Goal: Task Accomplishment & Management: Manage account settings

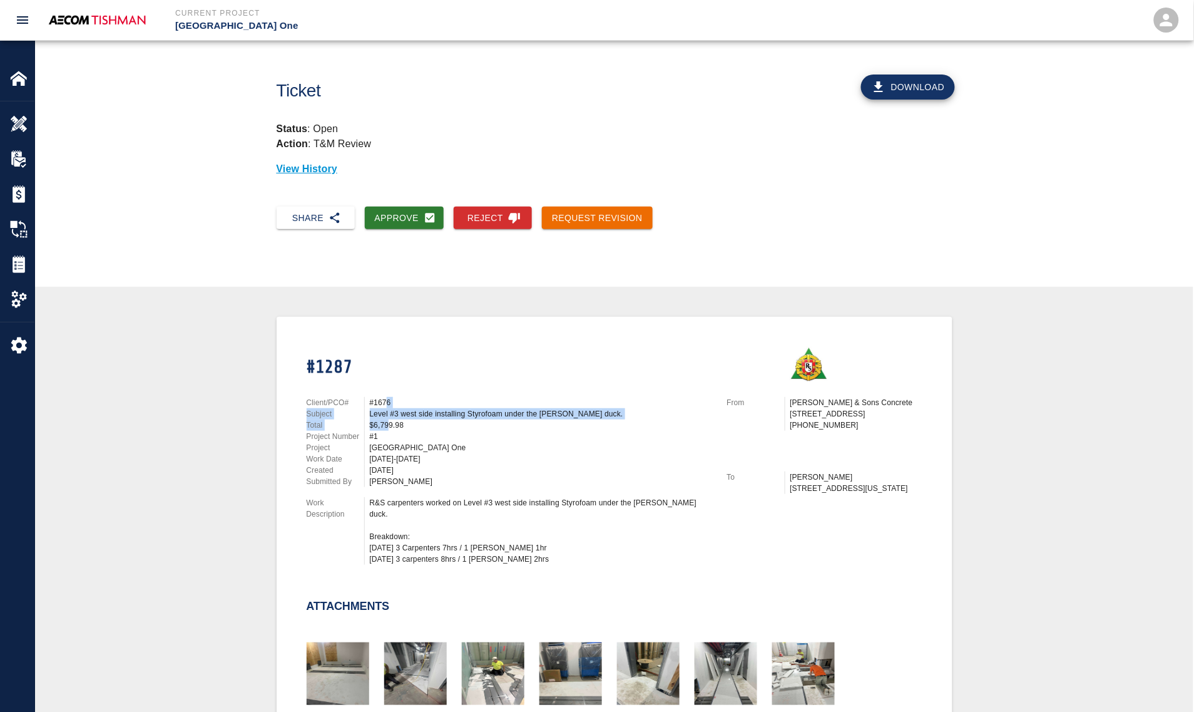
drag, startPoint x: 389, startPoint y: 396, endPoint x: 389, endPoint y: 432, distance: 36.3
click at [389, 432] on div "Client/PCO# #1676 Subject Level #3 west side installing Styrofoam under the wal…" at bounding box center [502, 478] width 421 height 193
click at [389, 432] on div "#1" at bounding box center [541, 436] width 342 height 11
drag, startPoint x: 326, startPoint y: 367, endPoint x: 336, endPoint y: 367, distance: 10.0
click at [336, 367] on h1 "#1287" at bounding box center [510, 368] width 406 height 22
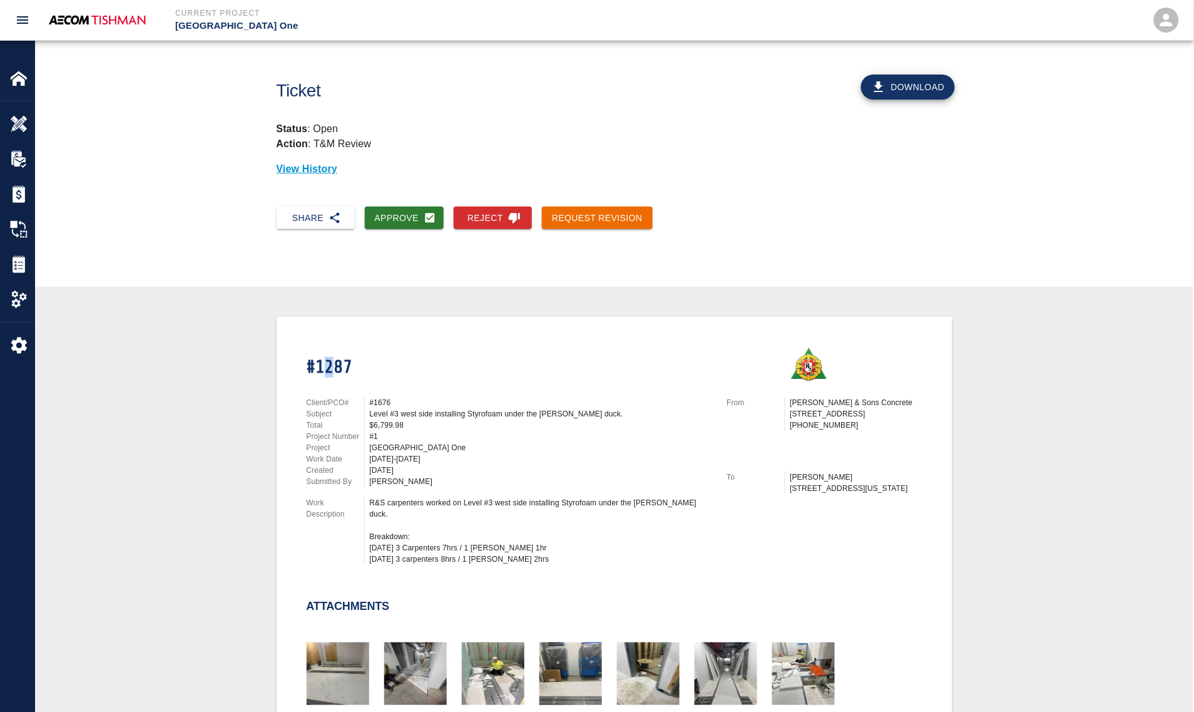
click at [336, 367] on h1 "#1287" at bounding box center [510, 368] width 406 height 22
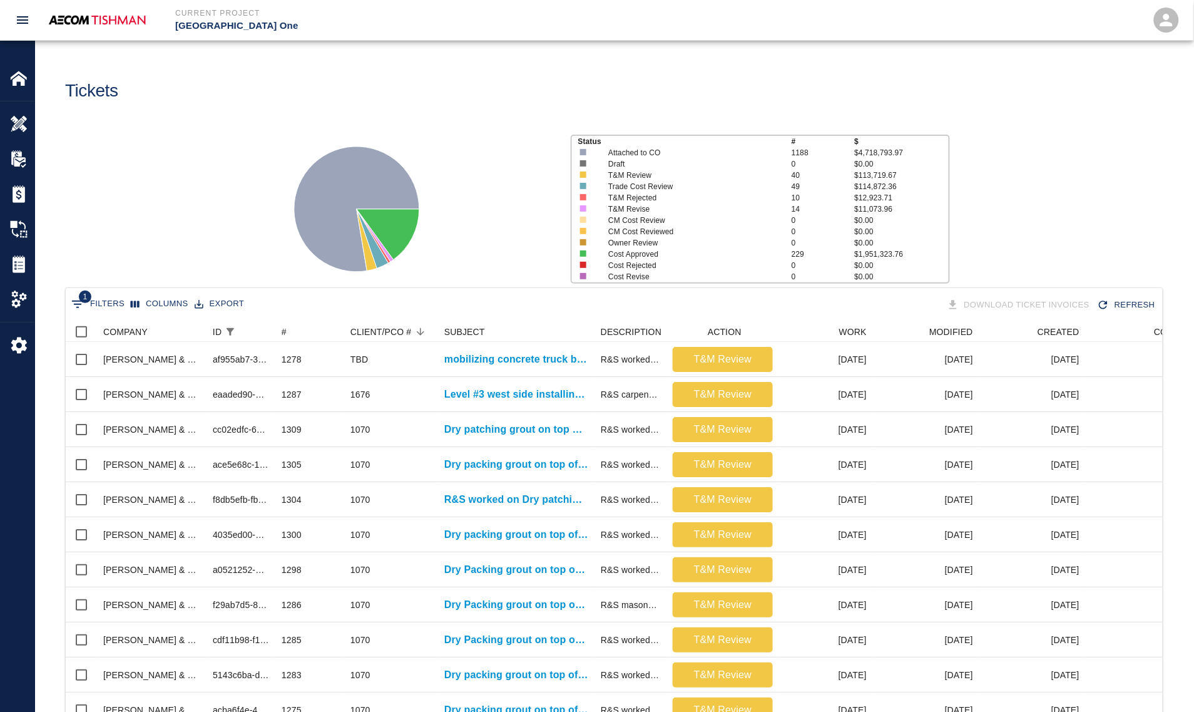
scroll to position [720, 1085]
click at [16, 107] on div "Overview" at bounding box center [17, 123] width 34 height 35
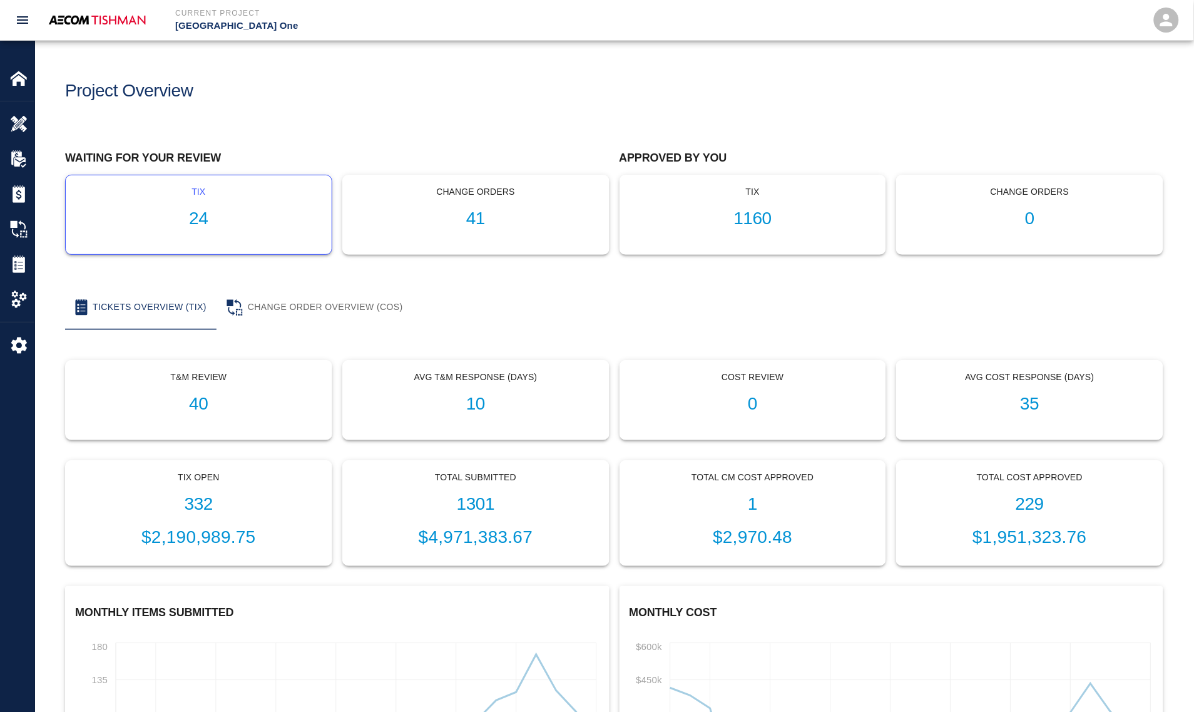
click at [185, 212] on h1 "24" at bounding box center [199, 218] width 246 height 21
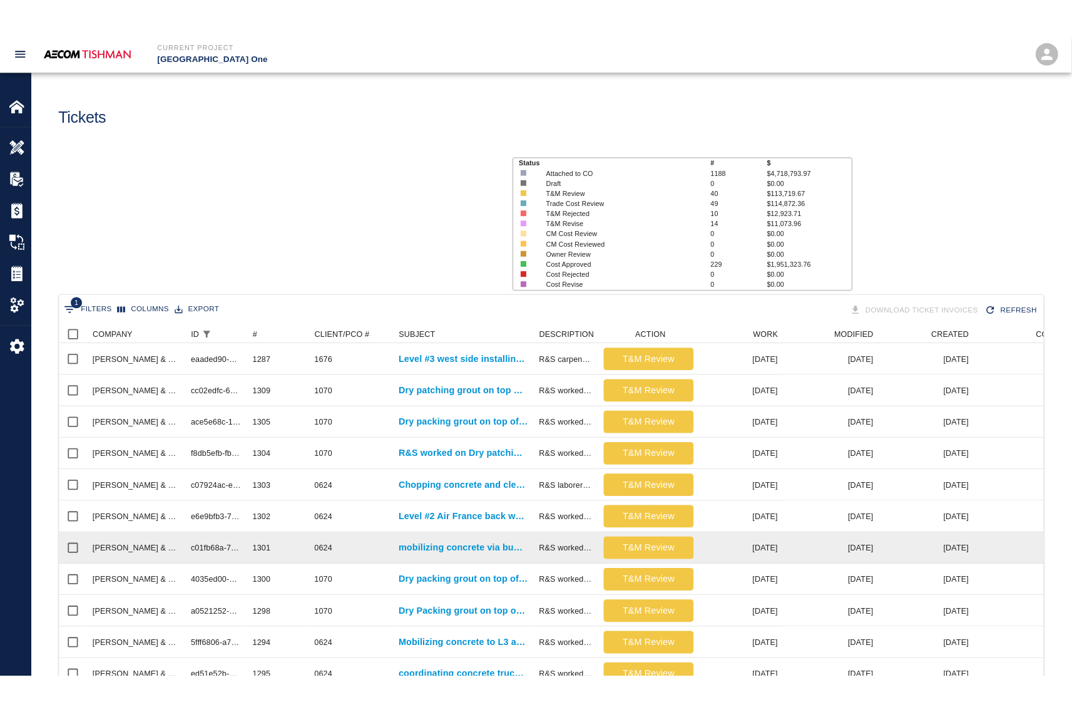
scroll to position [720, 1085]
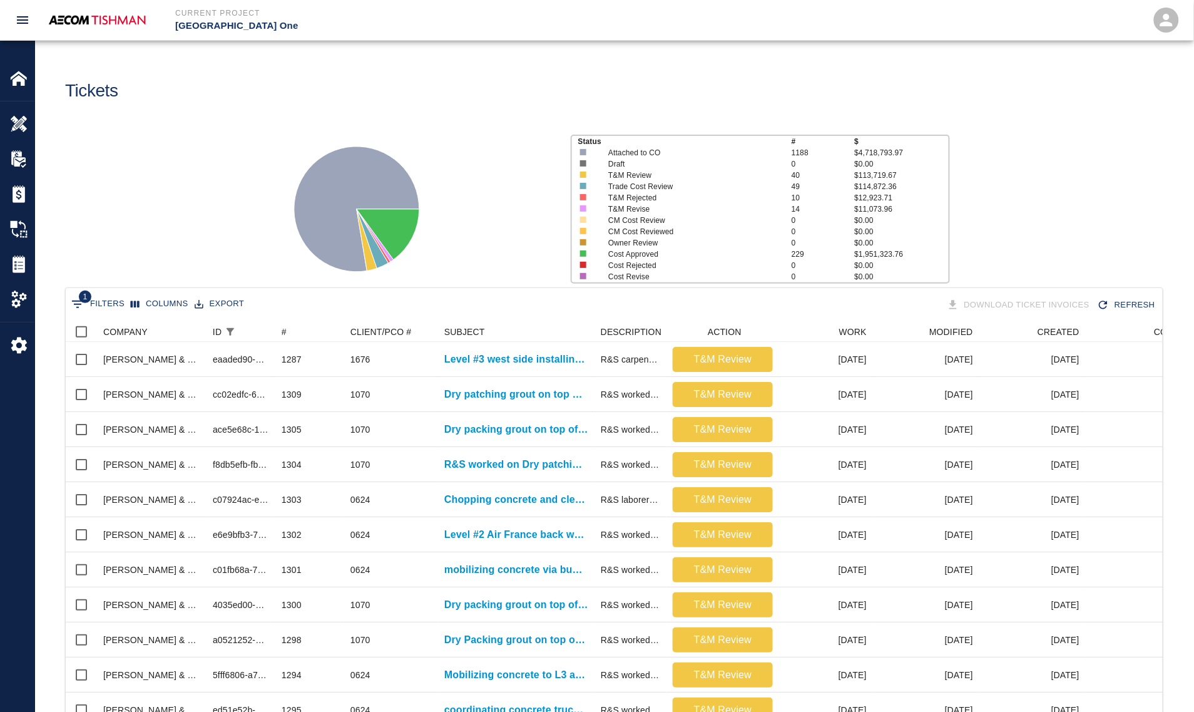
click at [1181, 413] on div "1 Filters Columns Export Download Ticket Invoices Refresh COMPANY ID # CLIENT/P…" at bounding box center [614, 696] width 1159 height 819
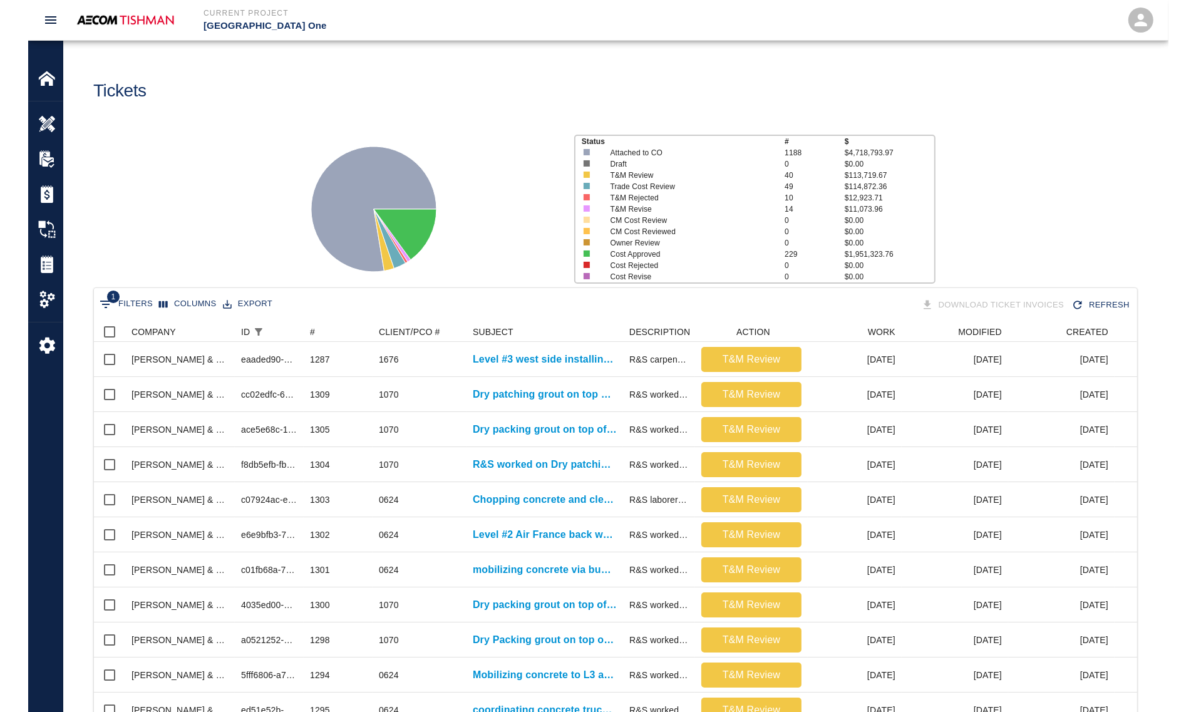
scroll to position [720, 1086]
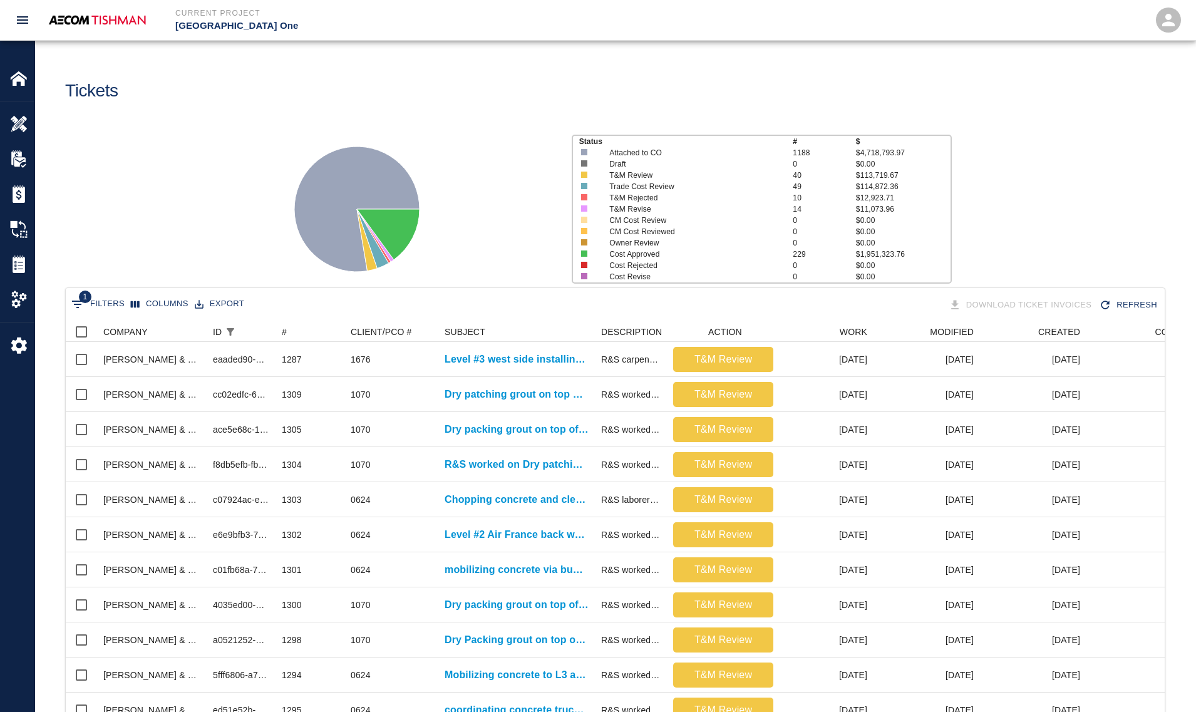
drag, startPoint x: 461, startPoint y: 355, endPoint x: 518, endPoint y: 242, distance: 126.8
click at [518, 242] on div at bounding box center [415, 204] width 292 height 167
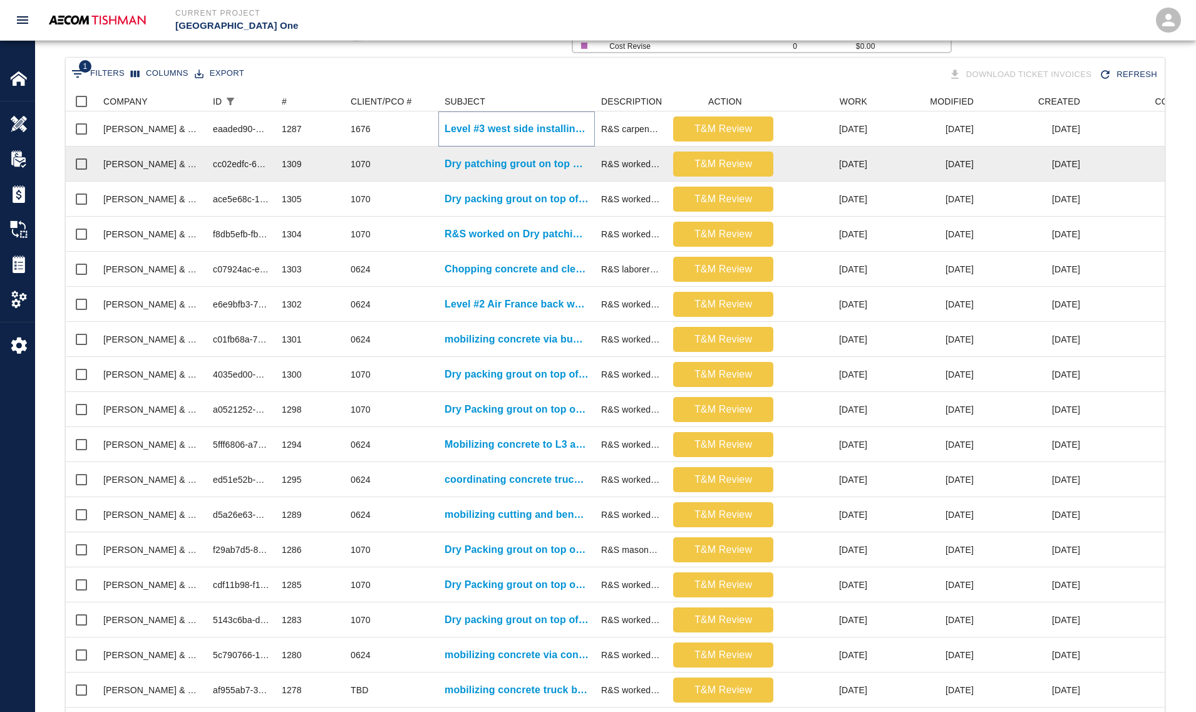
scroll to position [235, 0]
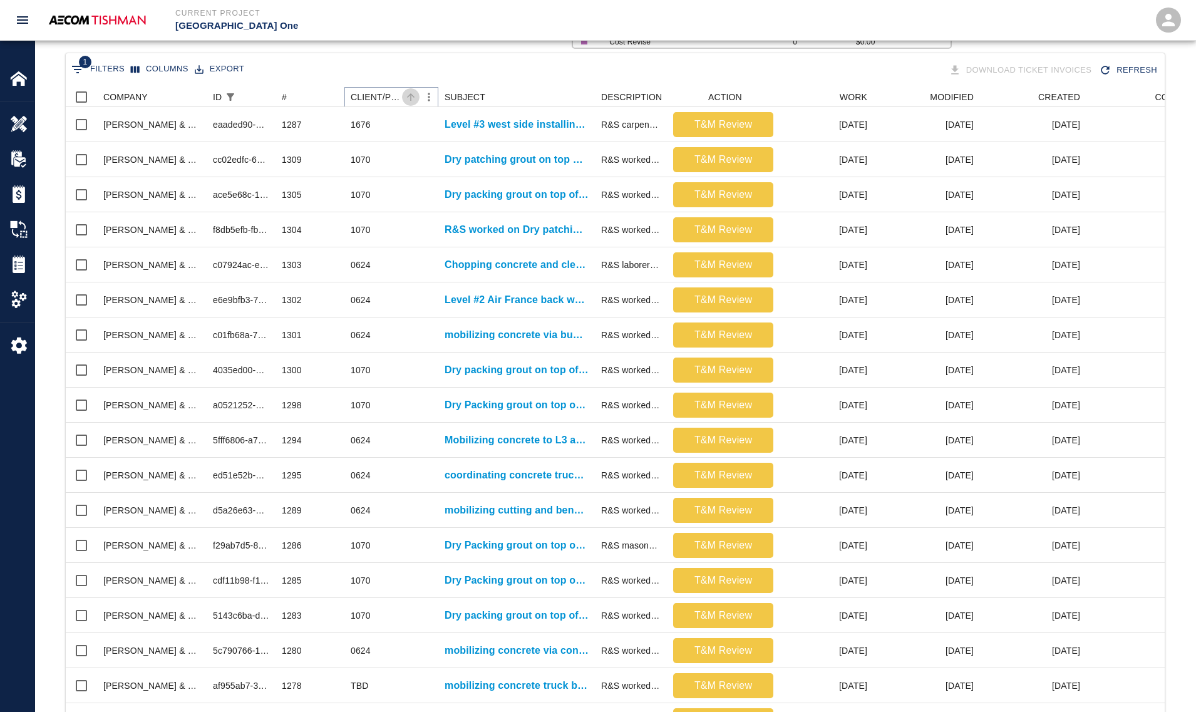
click at [411, 95] on icon "Sort" at bounding box center [410, 96] width 11 height 11
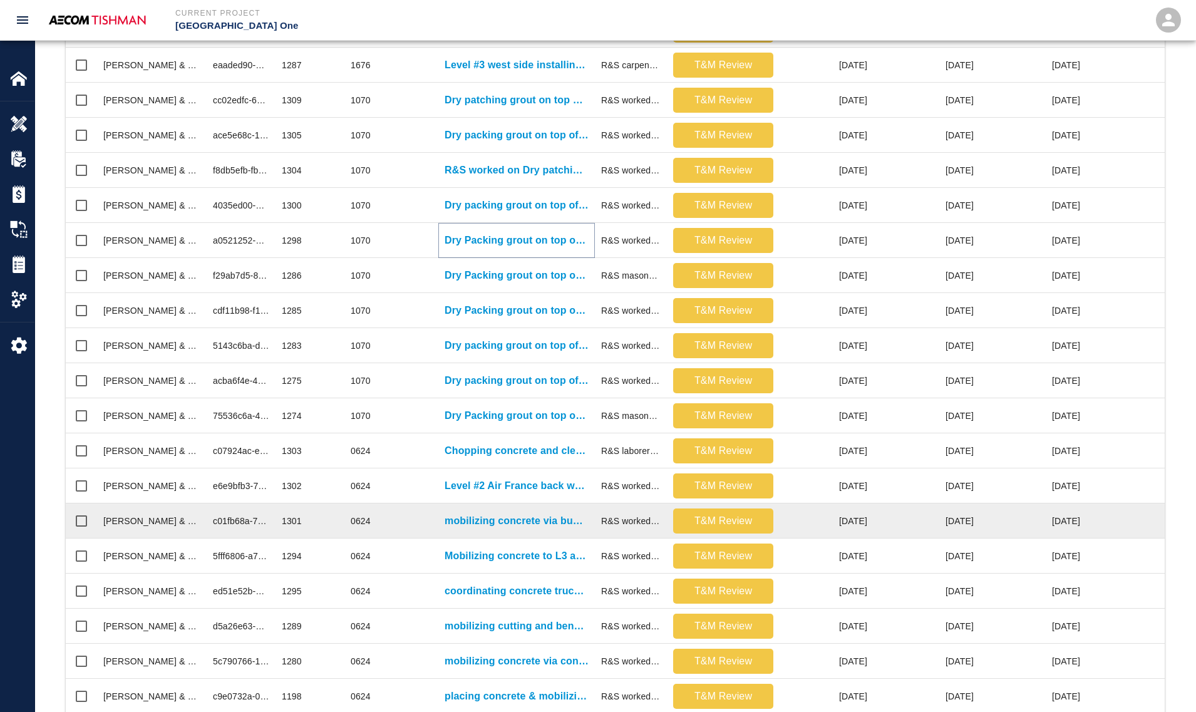
scroll to position [406, 0]
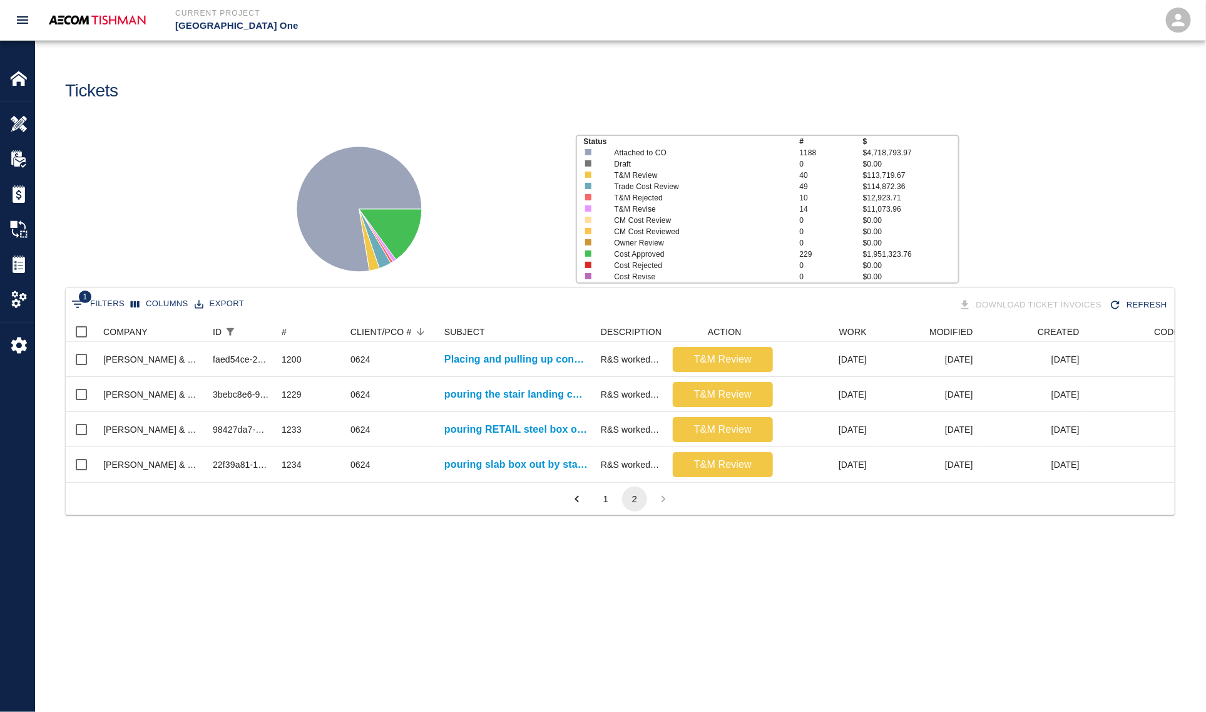
scroll to position [160, 1097]
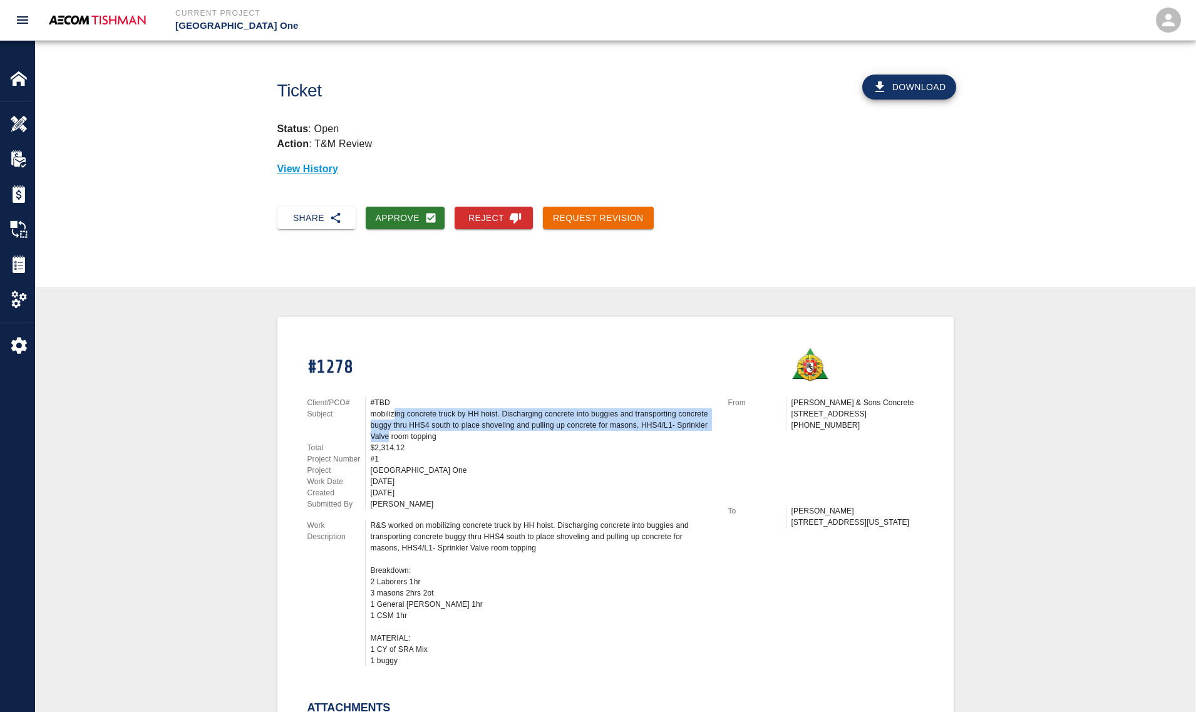
drag, startPoint x: 394, startPoint y: 411, endPoint x: 388, endPoint y: 444, distance: 33.8
click at [389, 439] on div "Client/PCO# #TBD Subject mobilizing concrete truck by HH hoist. Discharging con…" at bounding box center [510, 453] width 406 height 113
click at [386, 444] on div "$2,314.12" at bounding box center [542, 447] width 342 height 11
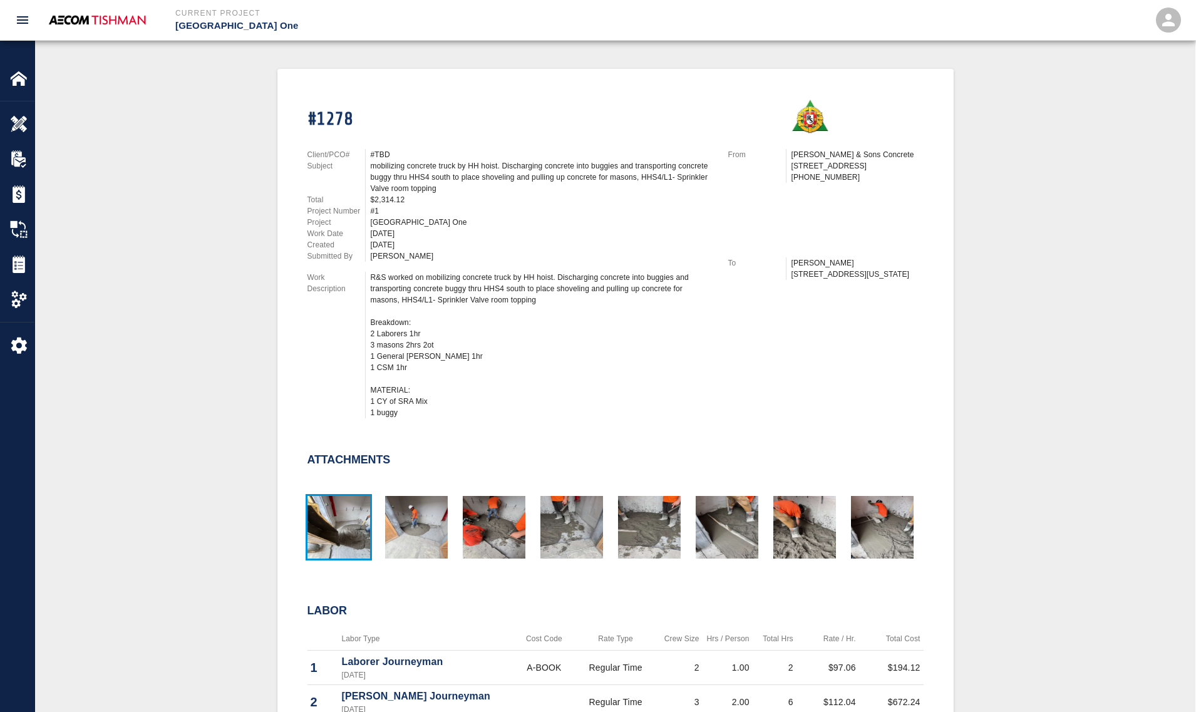
scroll to position [235, 0]
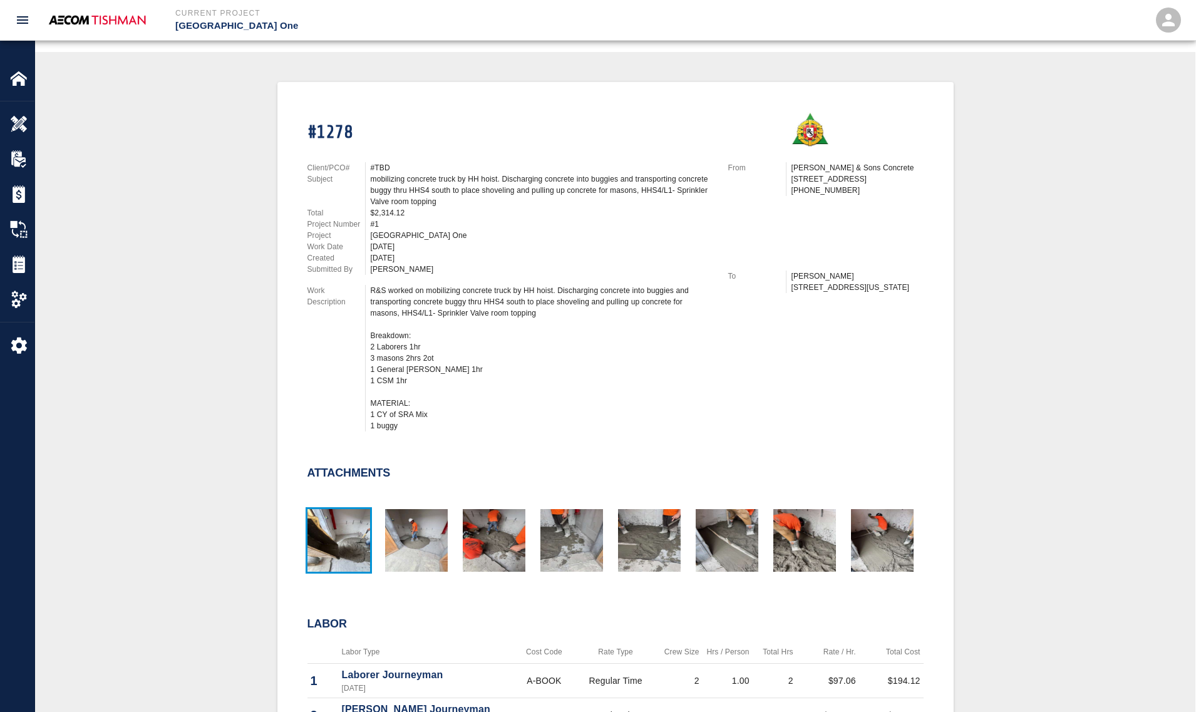
click at [340, 530] on img "button" at bounding box center [338, 540] width 63 height 63
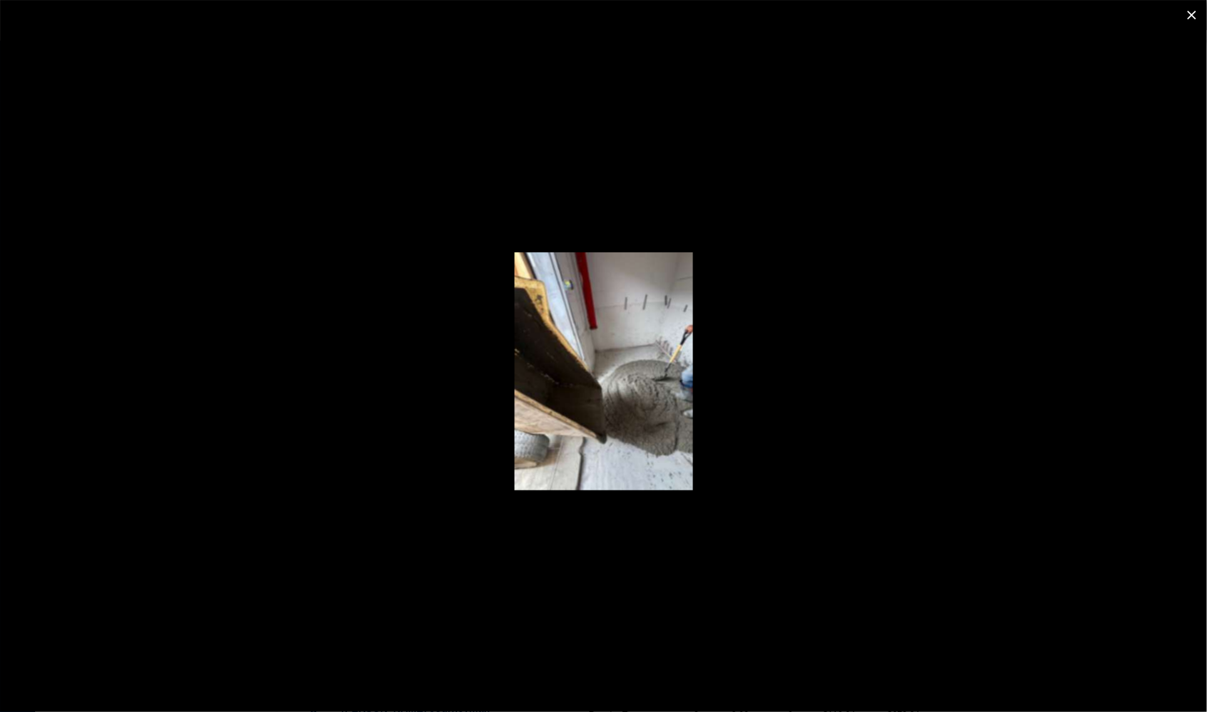
click at [862, 361] on div at bounding box center [603, 371] width 1207 height 682
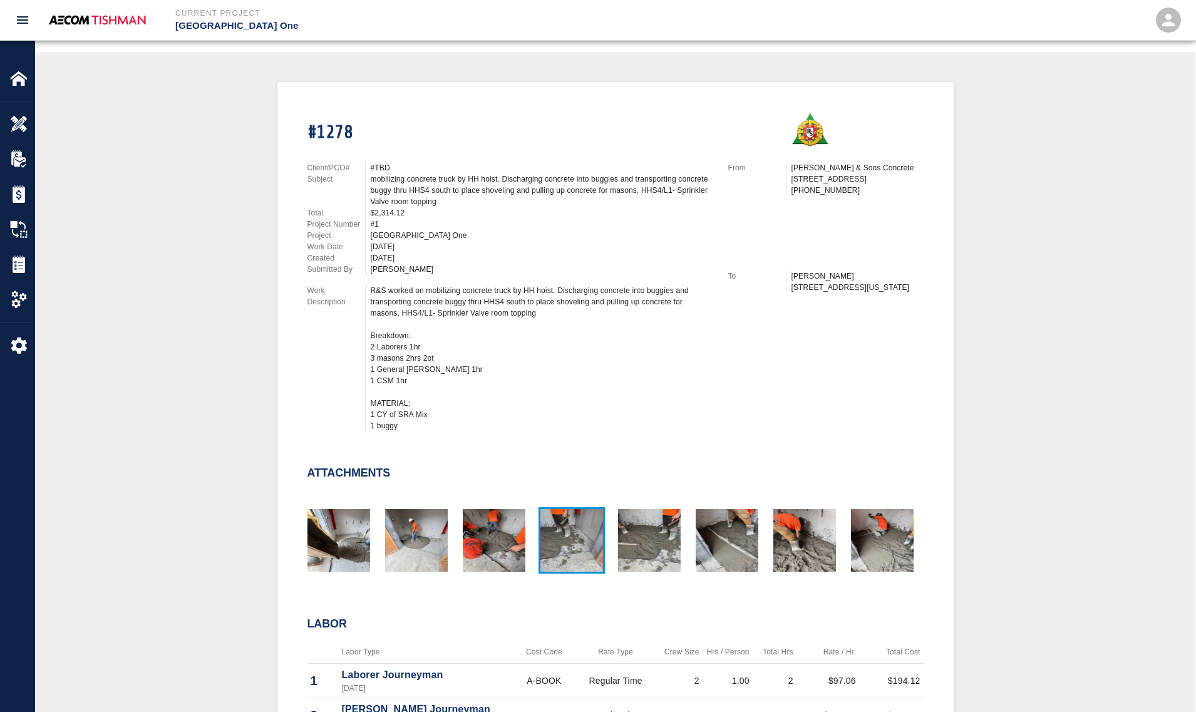
click at [568, 541] on img "button" at bounding box center [571, 540] width 63 height 63
click at [690, 527] on div at bounding box center [719, 535] width 78 height 82
click at [693, 527] on div at bounding box center [719, 535] width 78 height 82
click at [826, 539] on img "button" at bounding box center [804, 540] width 63 height 63
click at [593, 534] on img "button" at bounding box center [571, 540] width 63 height 63
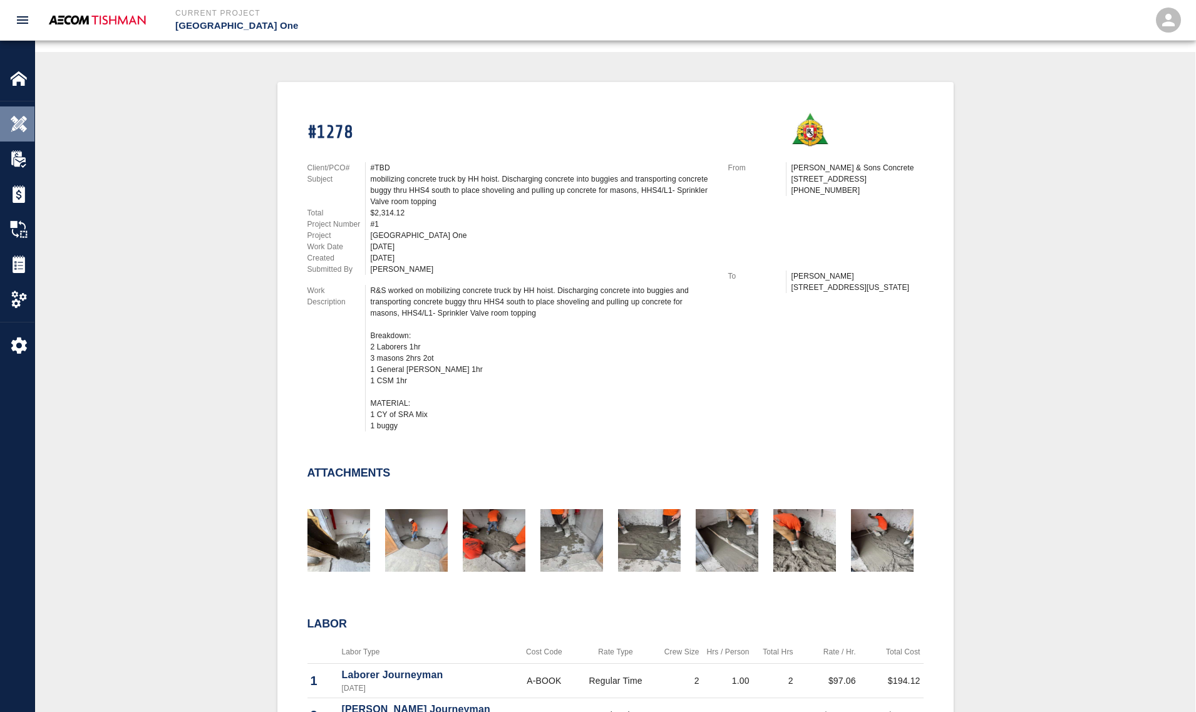
click at [25, 118] on div at bounding box center [27, 124] width 35 height 18
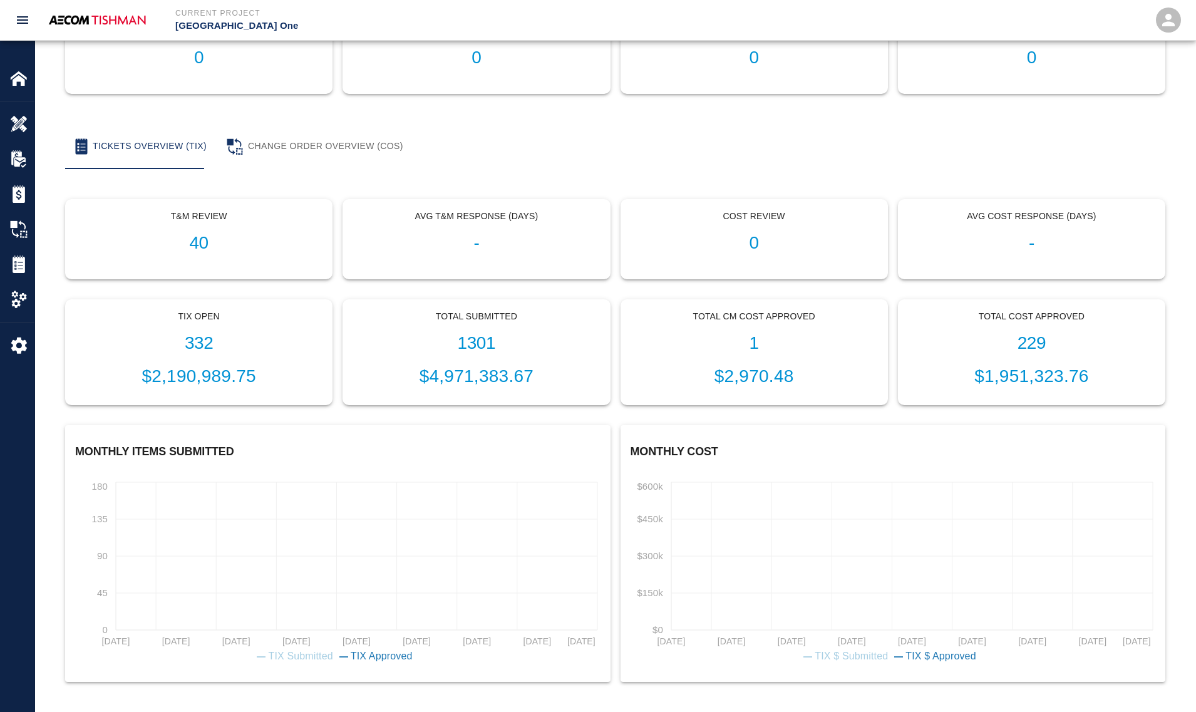
scroll to position [161, 0]
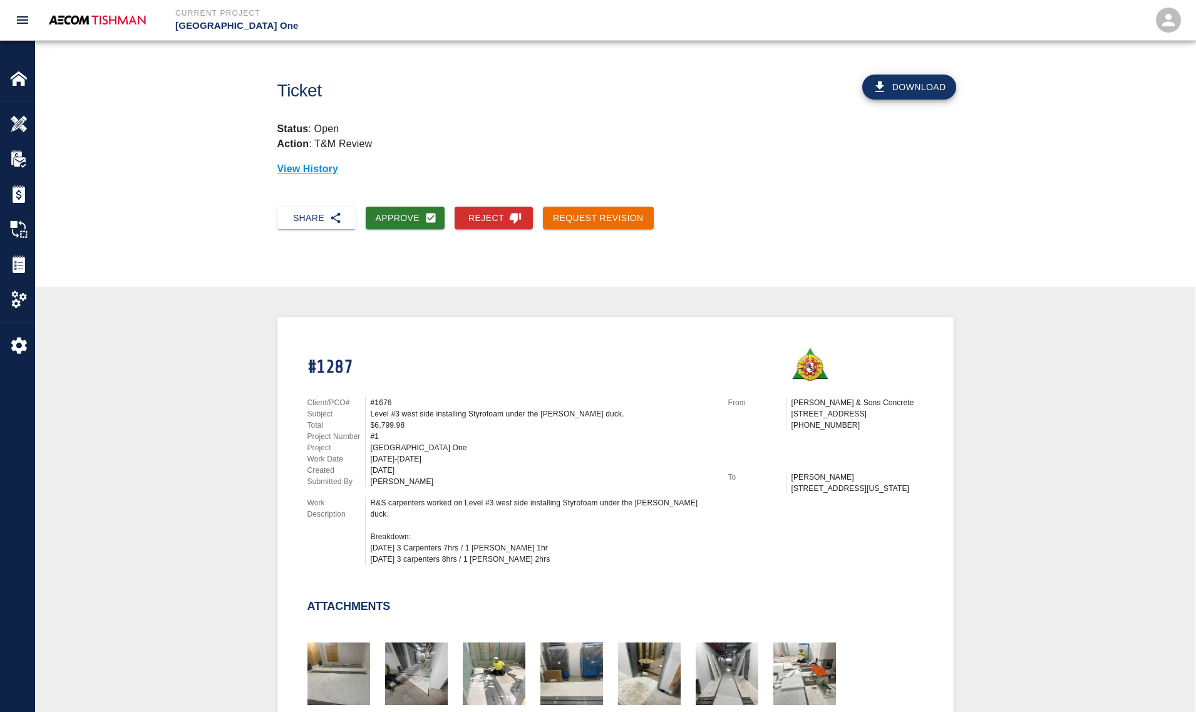
scroll to position [235, 0]
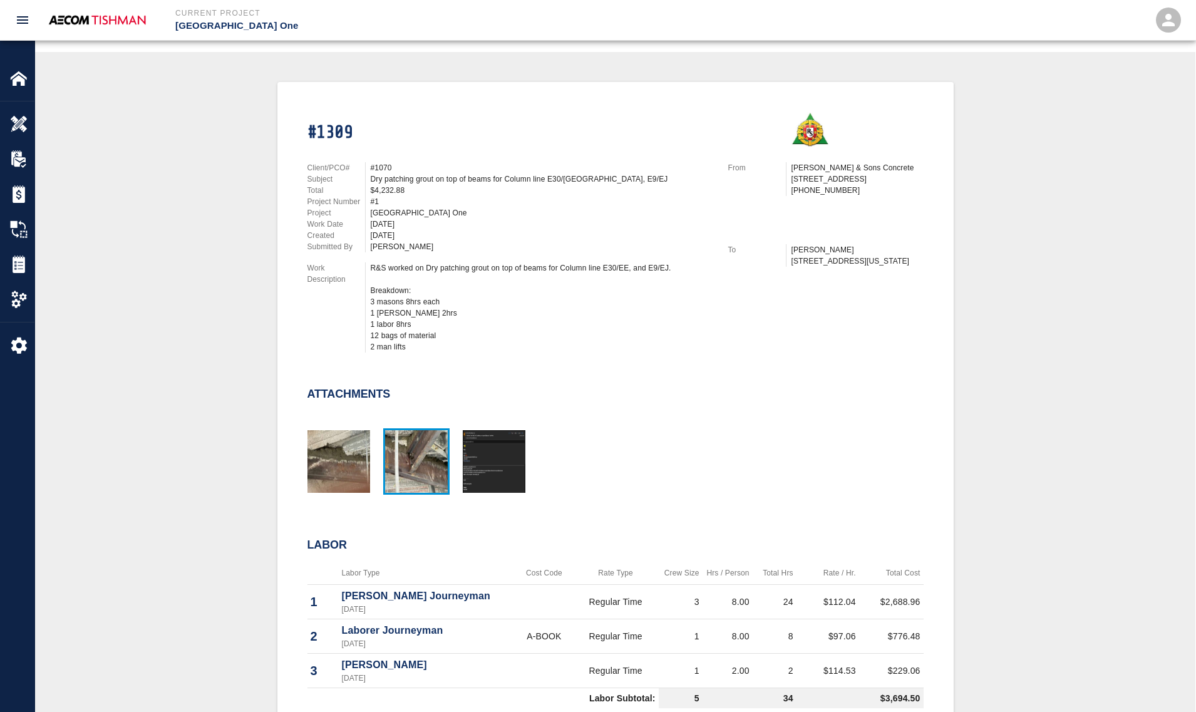
click at [431, 458] on img "button" at bounding box center [416, 461] width 63 height 63
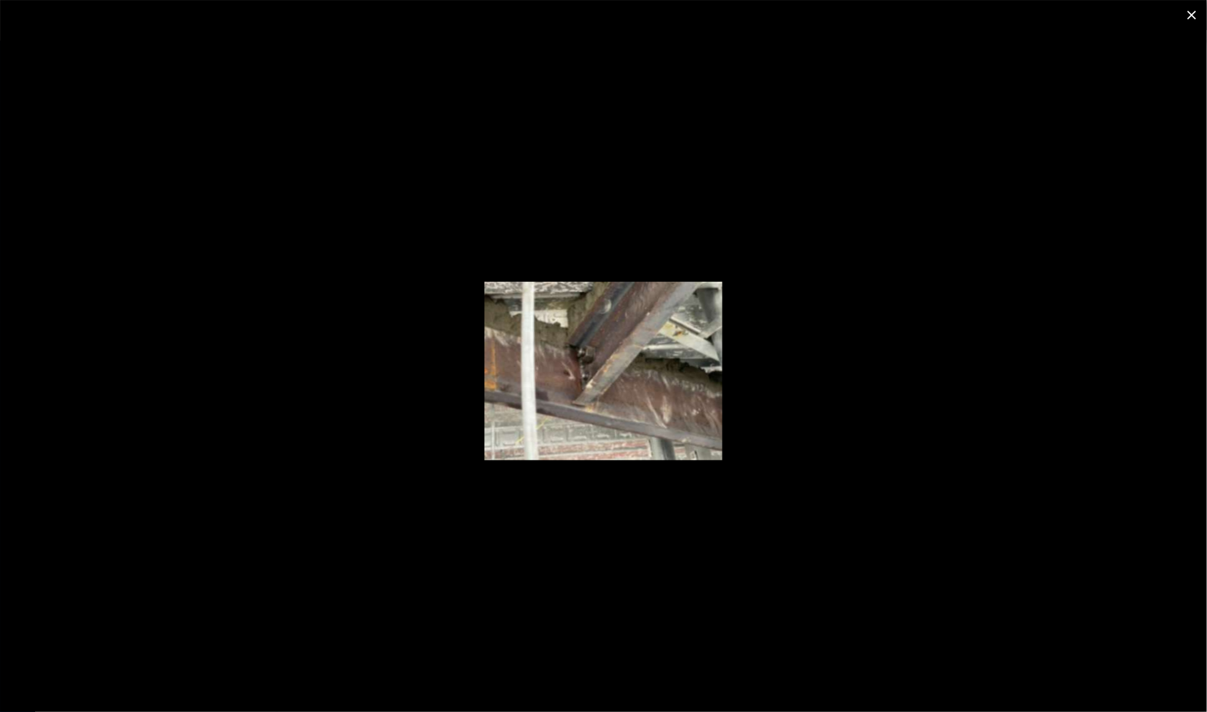
click at [355, 483] on div at bounding box center [603, 371] width 1207 height 682
click at [1186, 13] on icon "close" at bounding box center [1191, 15] width 15 height 15
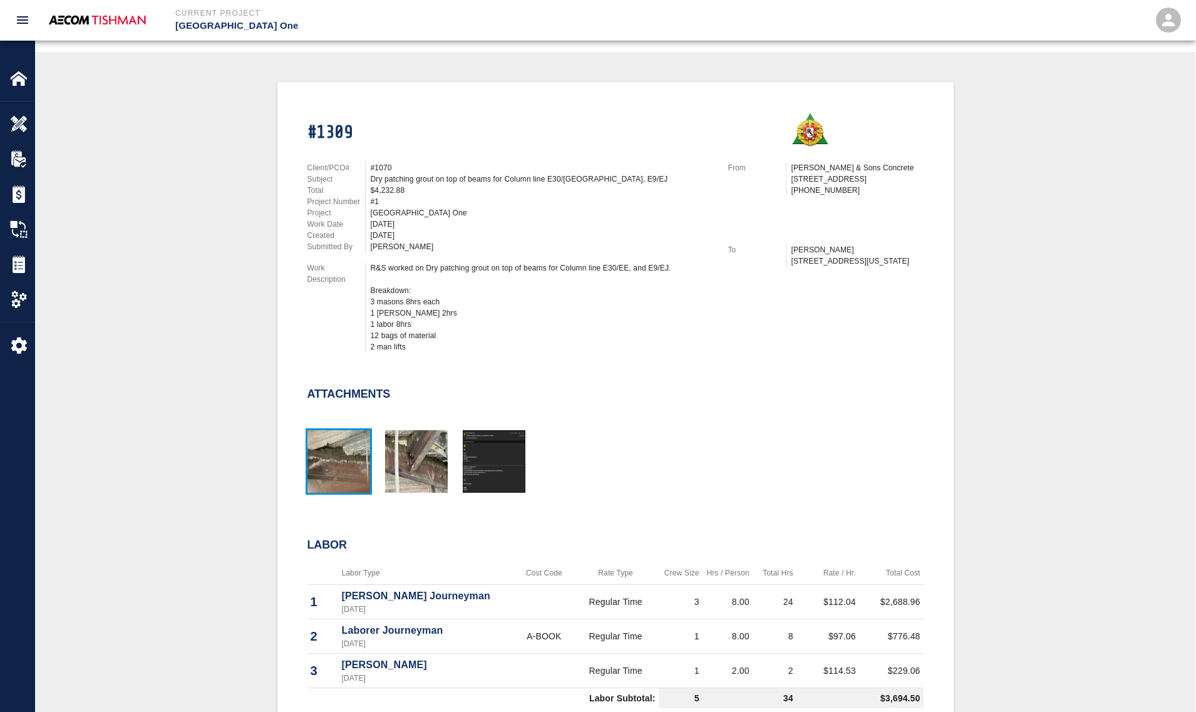
click at [337, 463] on img "button" at bounding box center [338, 461] width 63 height 63
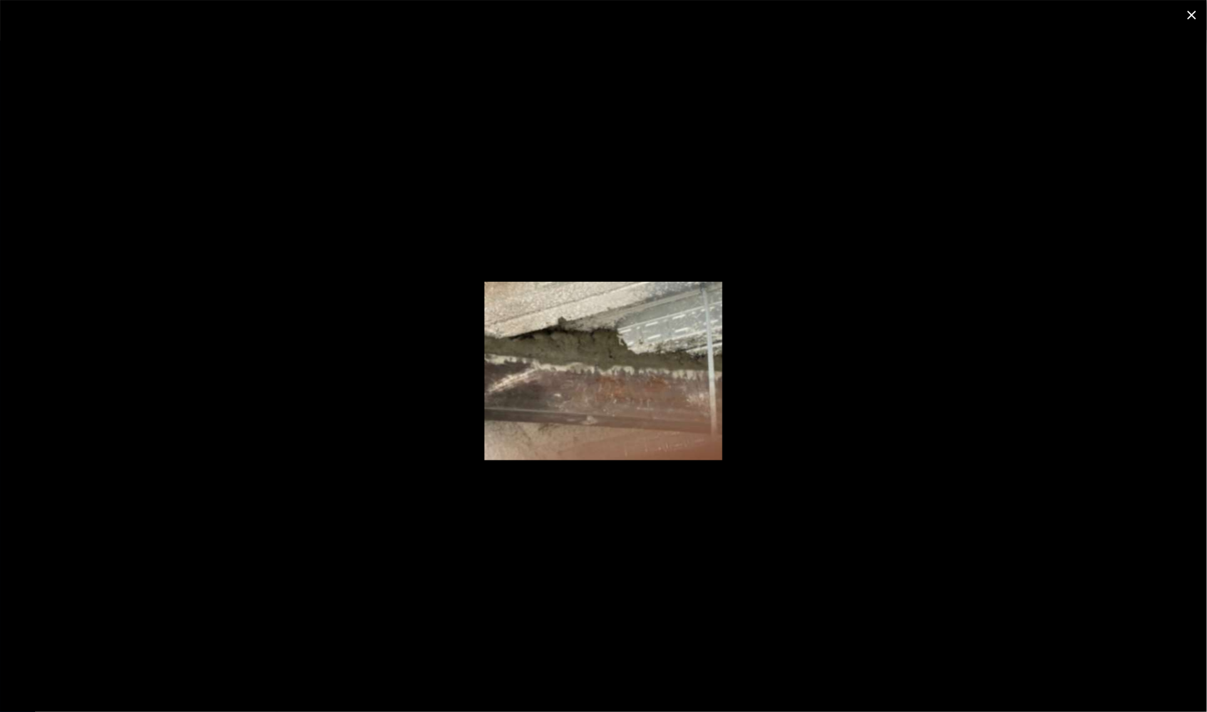
click at [1189, 17] on icon "close" at bounding box center [1191, 15] width 9 height 9
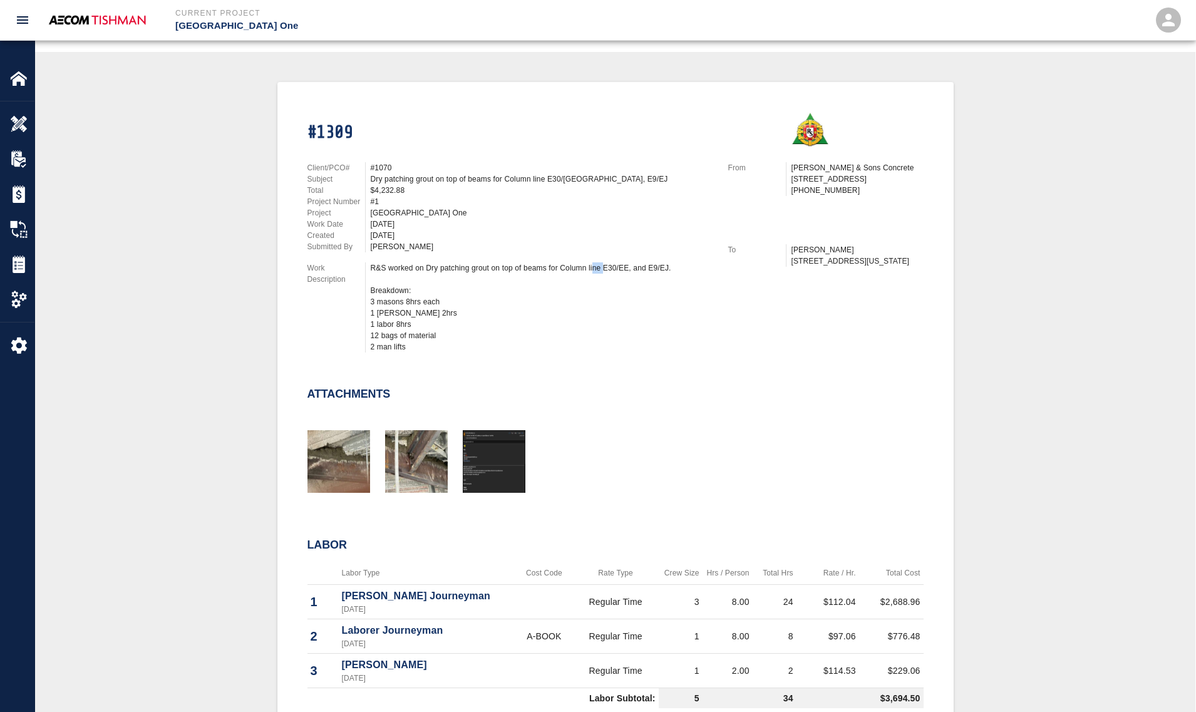
drag, startPoint x: 595, startPoint y: 260, endPoint x: 565, endPoint y: 261, distance: 29.4
click at [583, 262] on div "R&S worked on Dry patching grout on top of beams for Column line E30/EE, and E9…" at bounding box center [542, 307] width 342 height 90
click at [565, 262] on div "R&S worked on Dry patching grout on top of beams for Column line E30/EE, and E9…" at bounding box center [542, 307] width 342 height 90
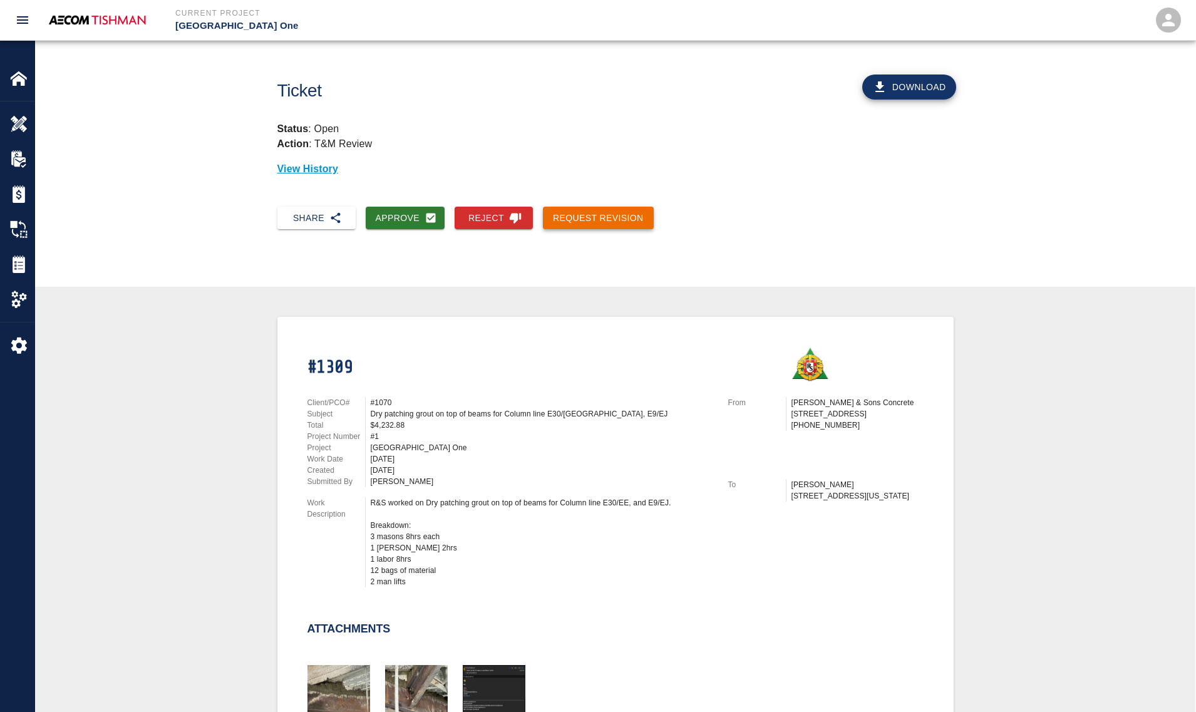
click at [598, 217] on button "Request Revision" at bounding box center [598, 218] width 111 height 23
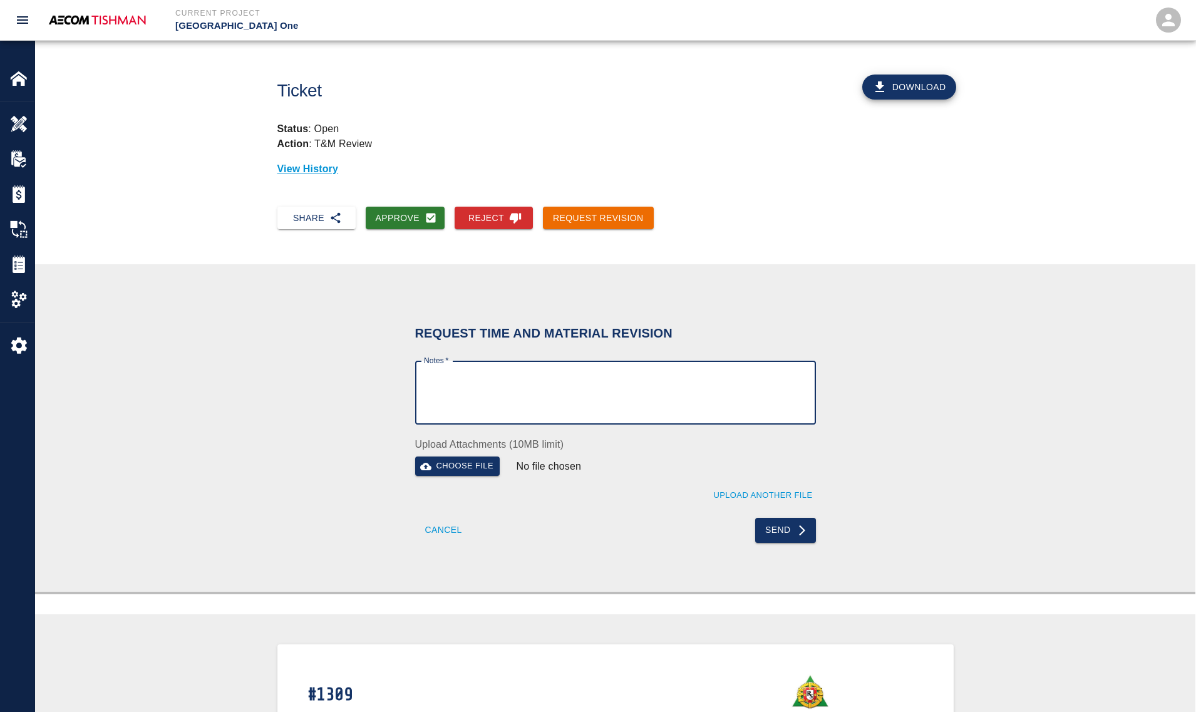
click at [514, 381] on textarea "Notes   *" at bounding box center [615, 392] width 383 height 43
type textarea "please add what level"
click at [796, 528] on icon "submit" at bounding box center [802, 530] width 13 height 13
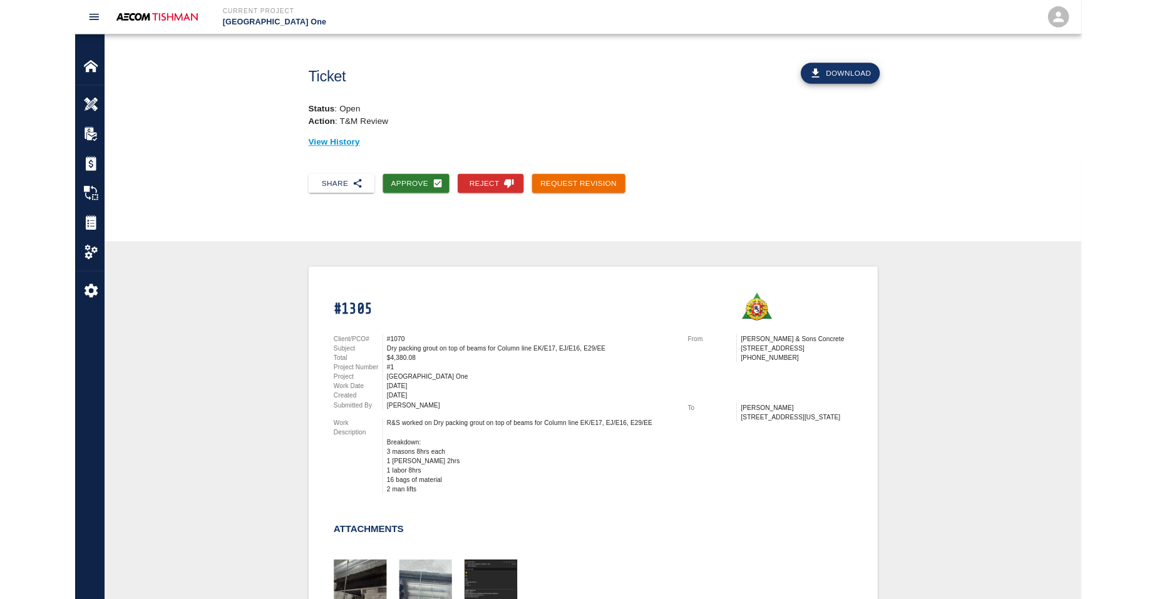
scroll to position [235, 0]
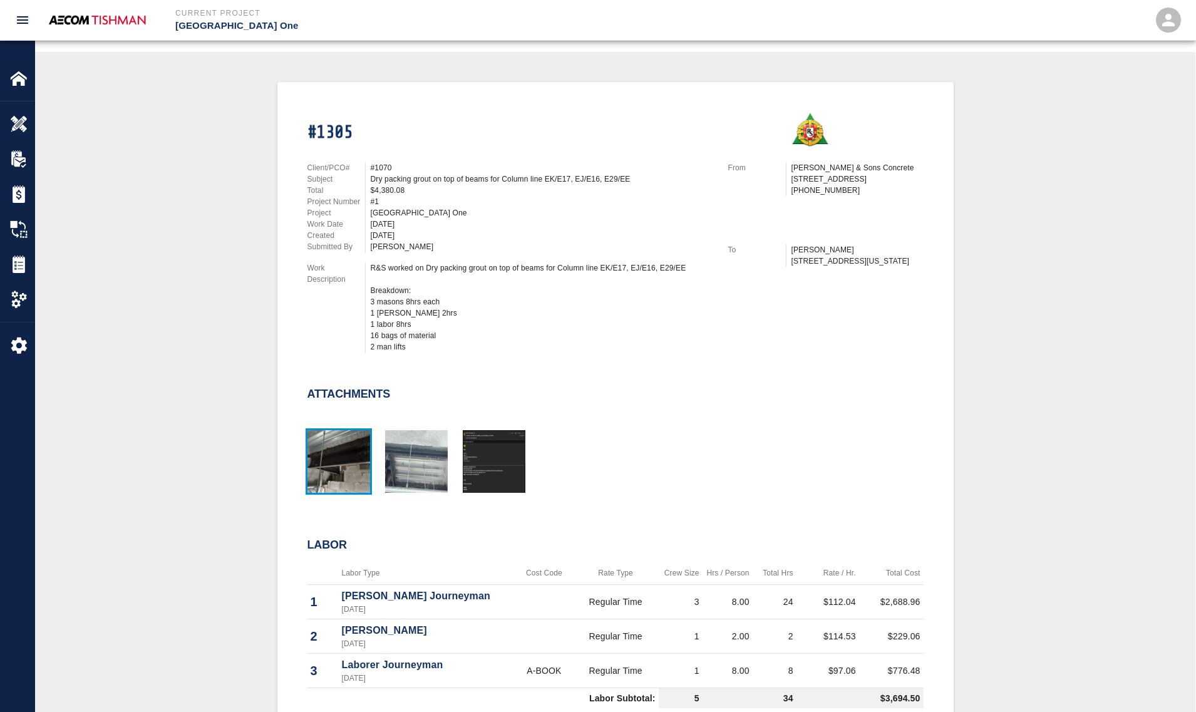
click at [337, 461] on img "button" at bounding box center [338, 461] width 63 height 63
drag, startPoint x: 394, startPoint y: 176, endPoint x: 436, endPoint y: 178, distance: 41.4
click at [436, 178] on div "Dry packing grout on top of beams for Column line EK/E17, EJ/E16, E29/EE" at bounding box center [542, 178] width 342 height 11
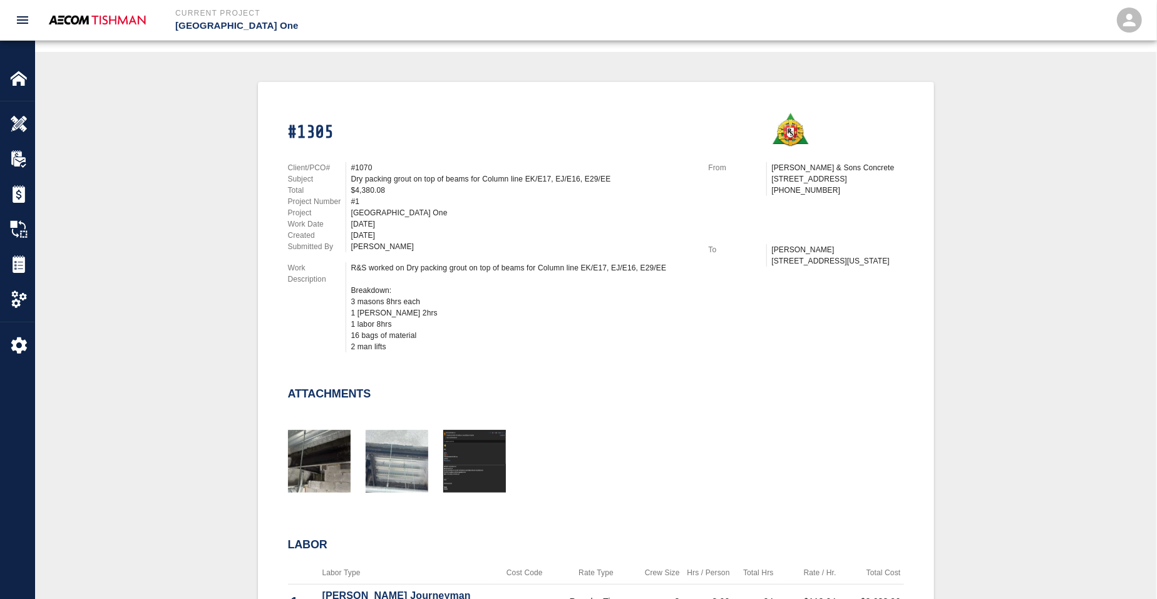
click at [409, 230] on div "[DATE]" at bounding box center [522, 235] width 342 height 11
click at [411, 175] on div "Dry packing grout on top of beams for Column line EK/E17, EJ/E16, E29/EE" at bounding box center [522, 178] width 342 height 11
click at [356, 168] on div "#1070" at bounding box center [522, 167] width 342 height 11
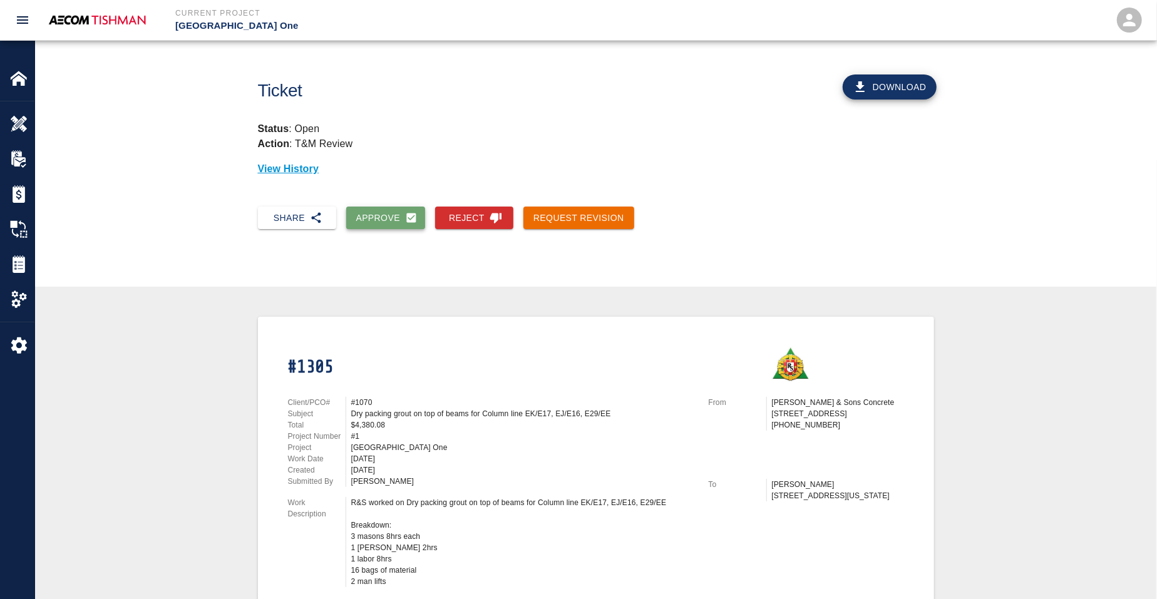
click at [389, 223] on button "Approve" at bounding box center [385, 218] width 79 height 23
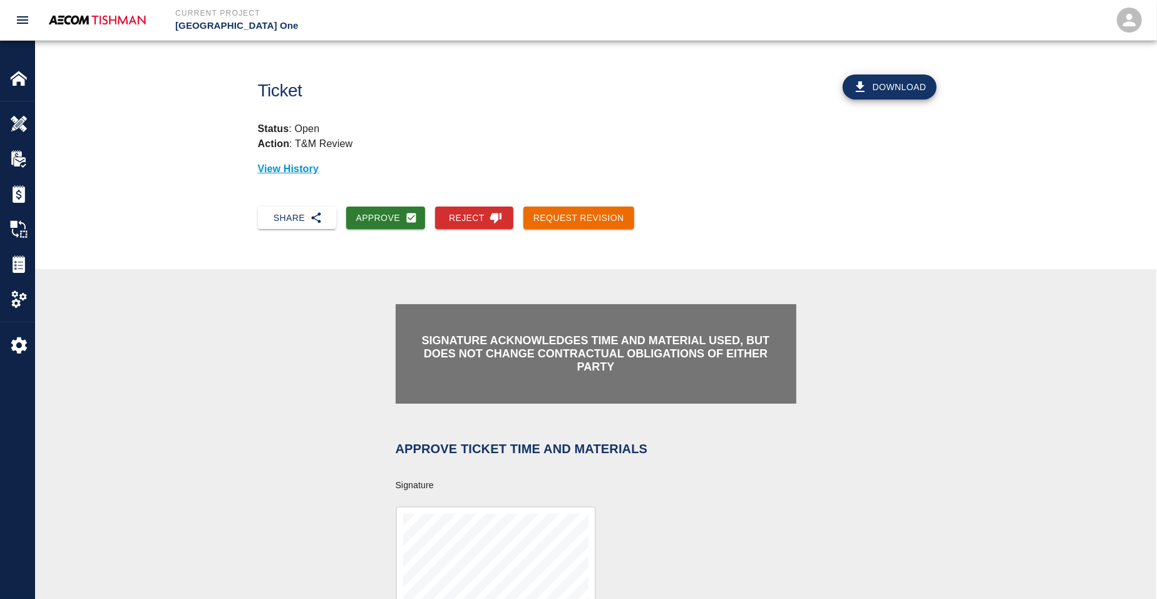
scroll to position [235, 0]
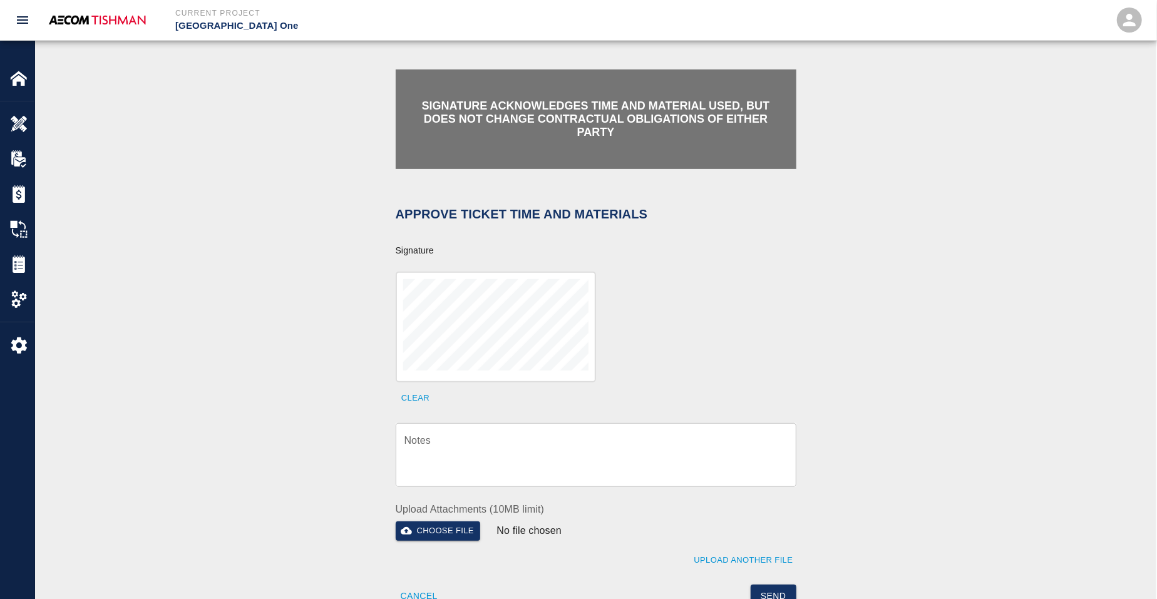
click at [495, 437] on textarea "Notes" at bounding box center [595, 454] width 383 height 43
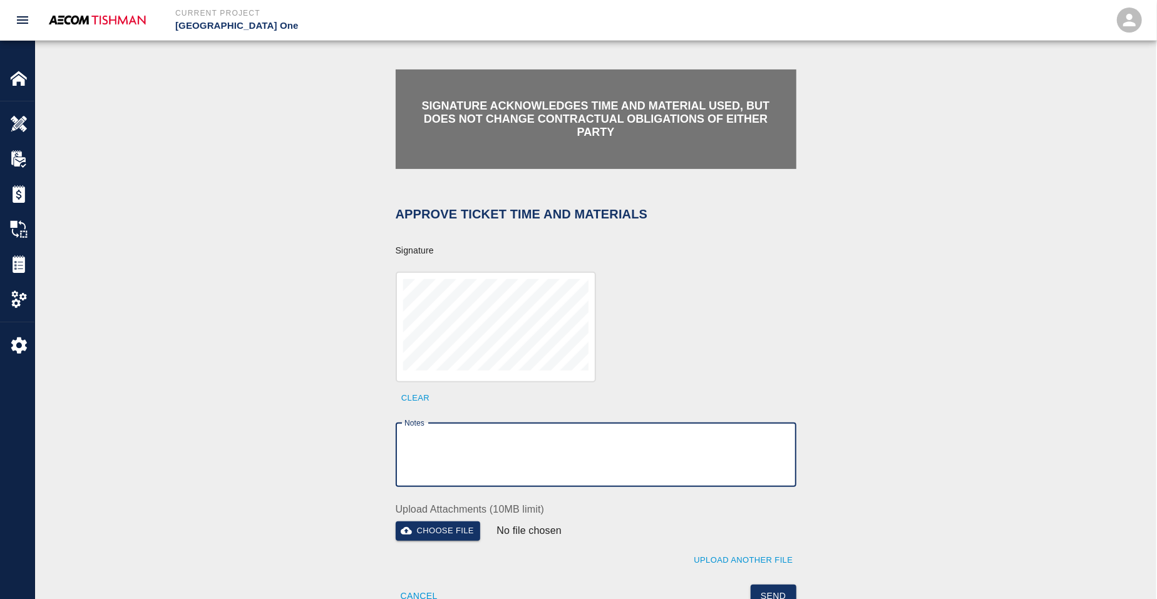
paste textarea "Ticket #1240"
type textarea "Ticket #1240"
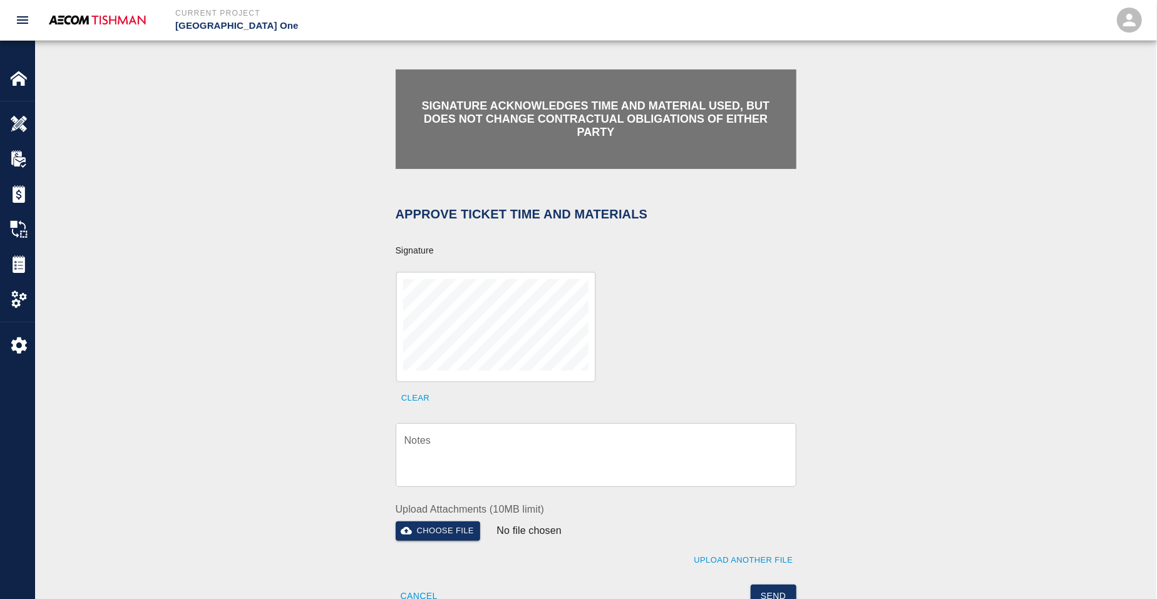
click at [487, 438] on textarea "Notes" at bounding box center [595, 454] width 383 height 43
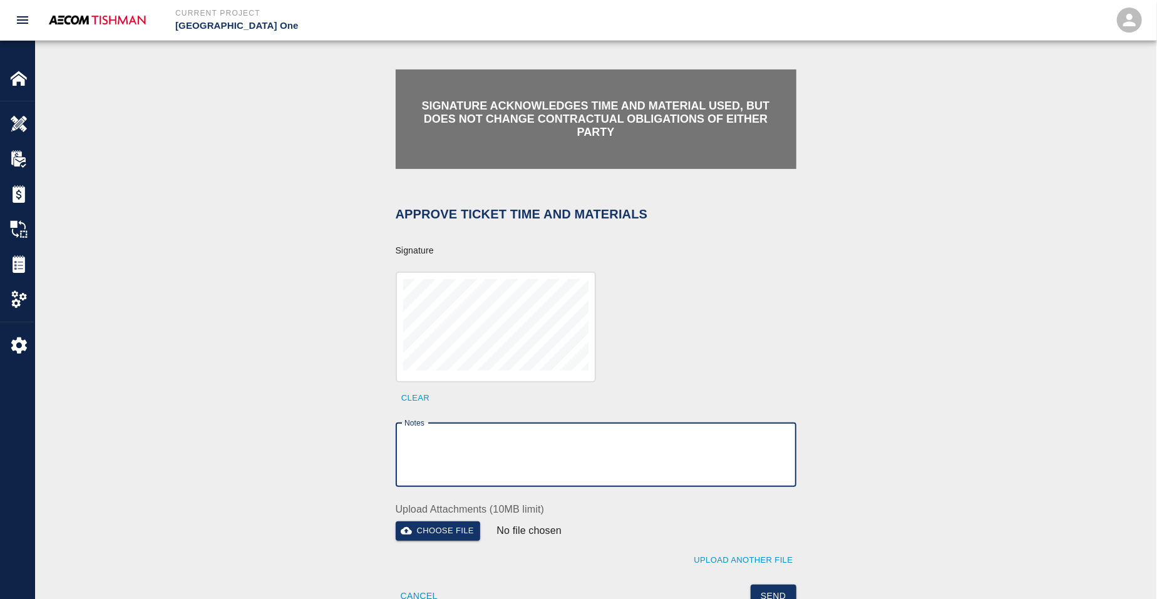
paste textarea "verification of time and material subject to contract review."
type textarea "verification of time and material subject to contract review."
click at [767, 590] on button "Send" at bounding box center [774, 596] width 46 height 23
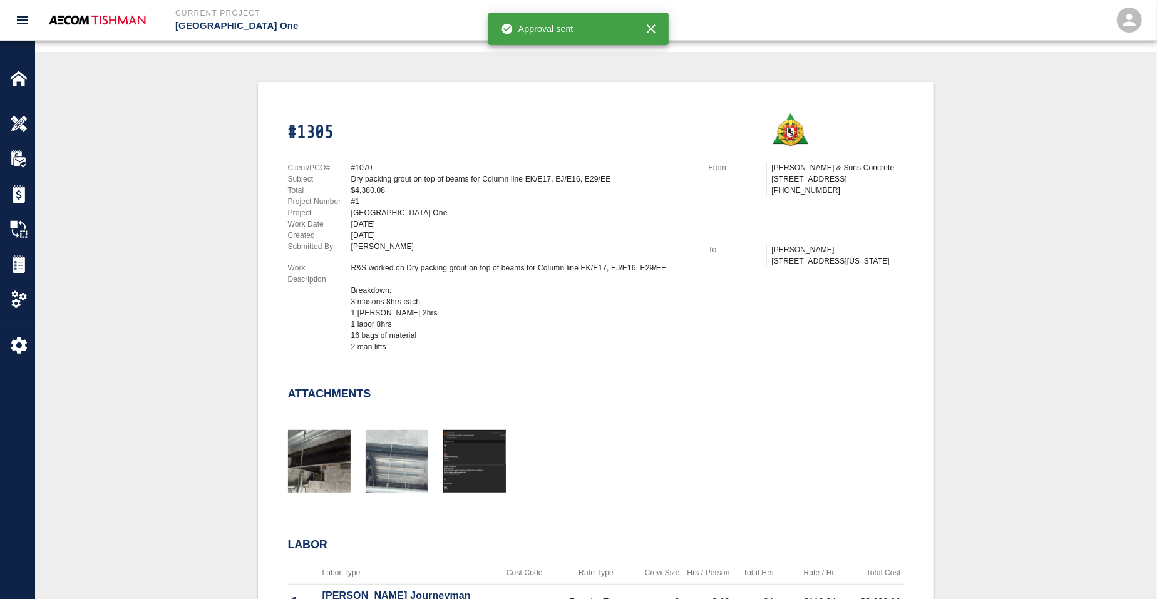
click at [262, 177] on div "#1305 Client/PCO# #1070 Subject Dry packing grout on top of beams for Column li…" at bounding box center [596, 533] width 676 height 903
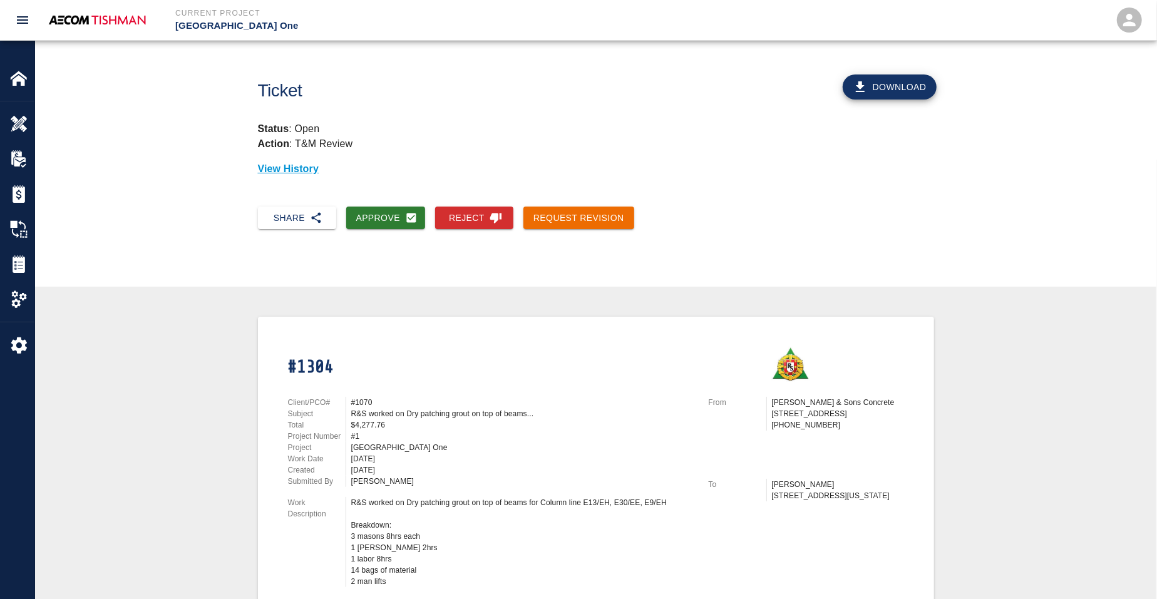
scroll to position [235, 0]
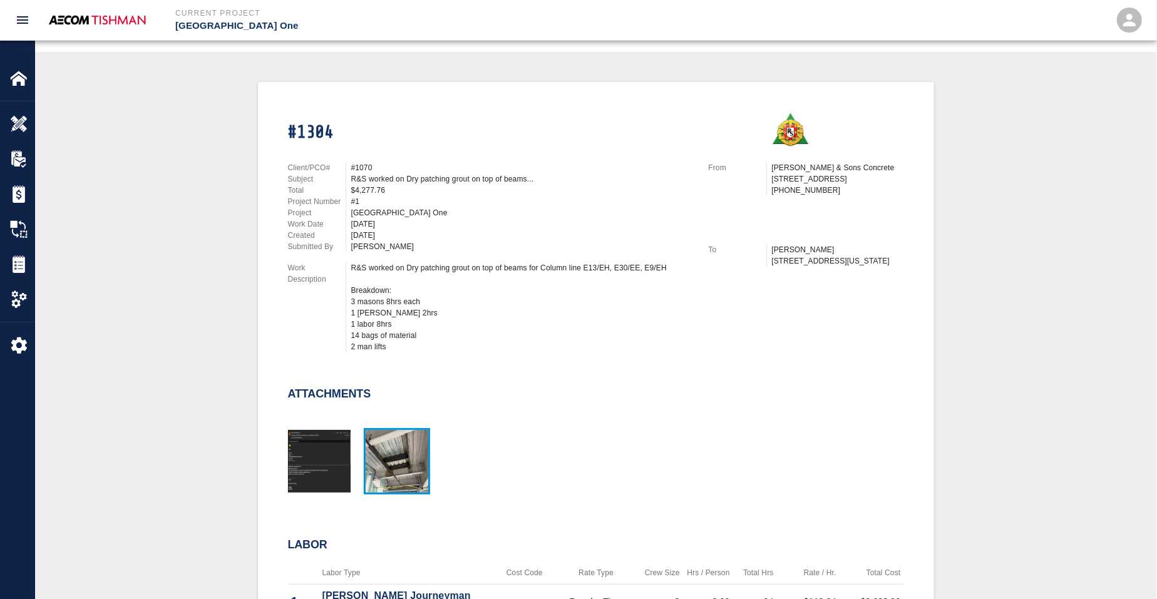
click at [389, 458] on img "button" at bounding box center [397, 461] width 63 height 63
drag, startPoint x: 418, startPoint y: 213, endPoint x: 399, endPoint y: 182, distance: 36.5
click at [418, 213] on div "[GEOGRAPHIC_DATA] One" at bounding box center [522, 212] width 342 height 11
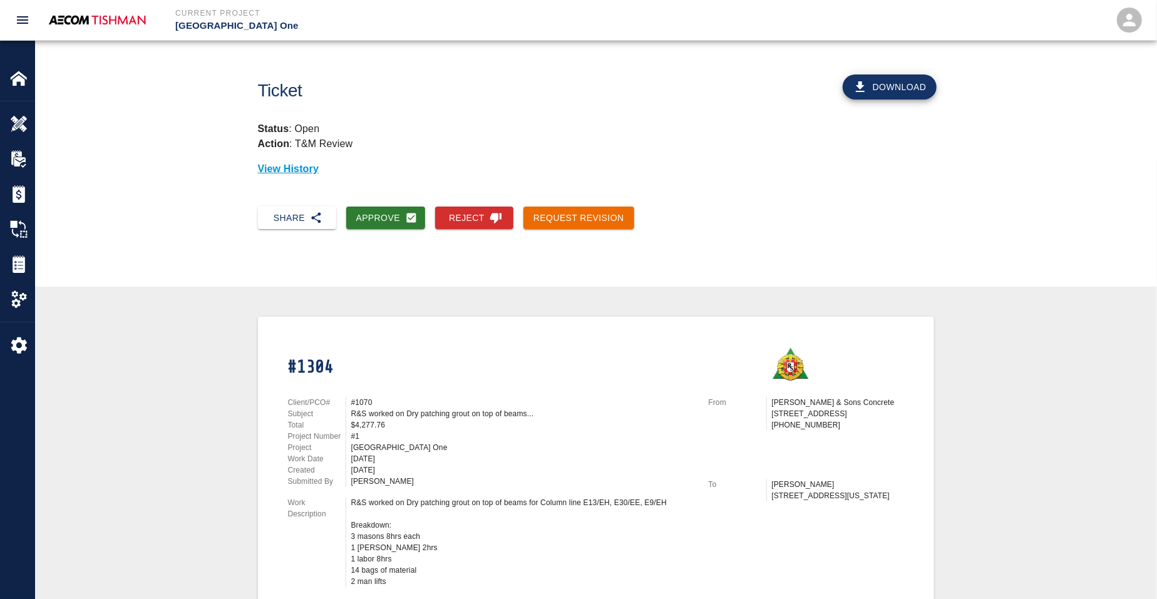
click at [386, 222] on button "Approve" at bounding box center [385, 218] width 79 height 23
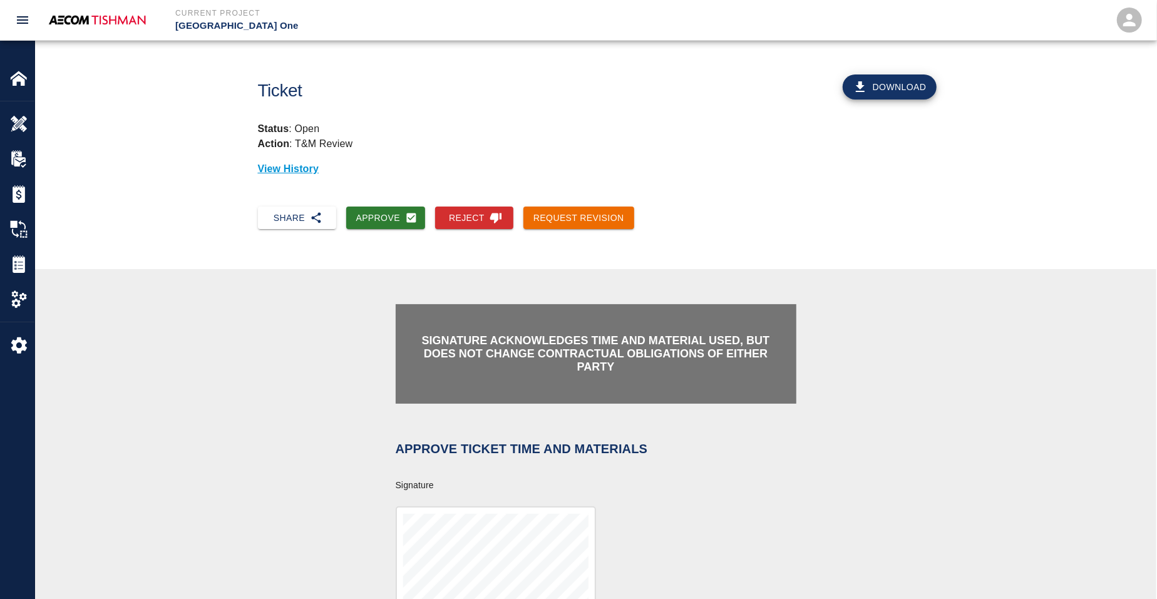
scroll to position [235, 0]
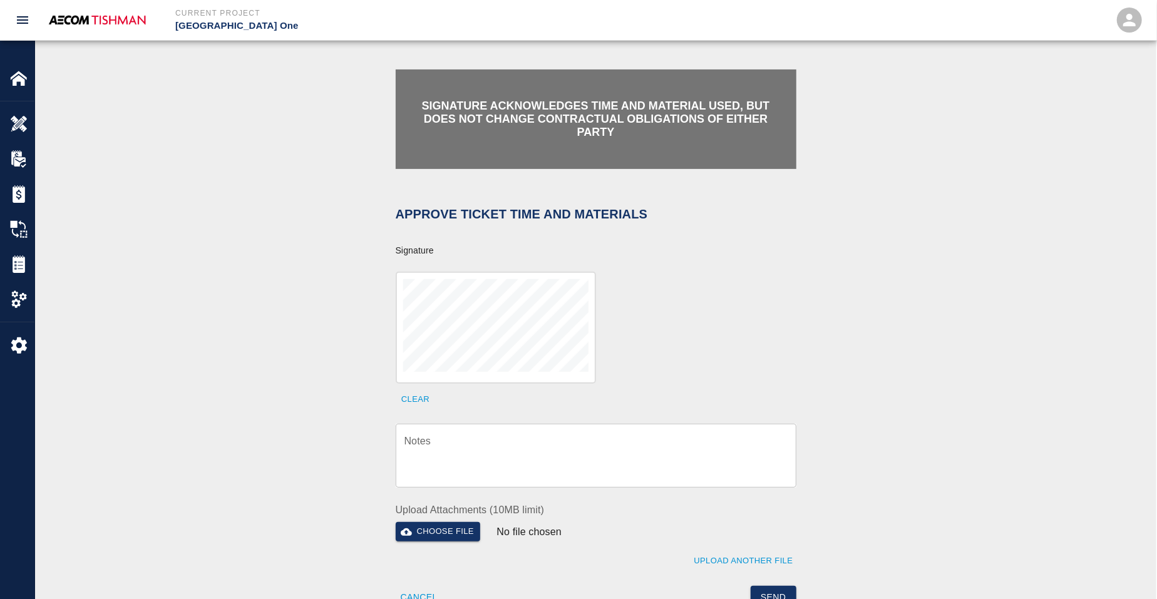
click at [493, 462] on textarea "Notes" at bounding box center [595, 455] width 383 height 43
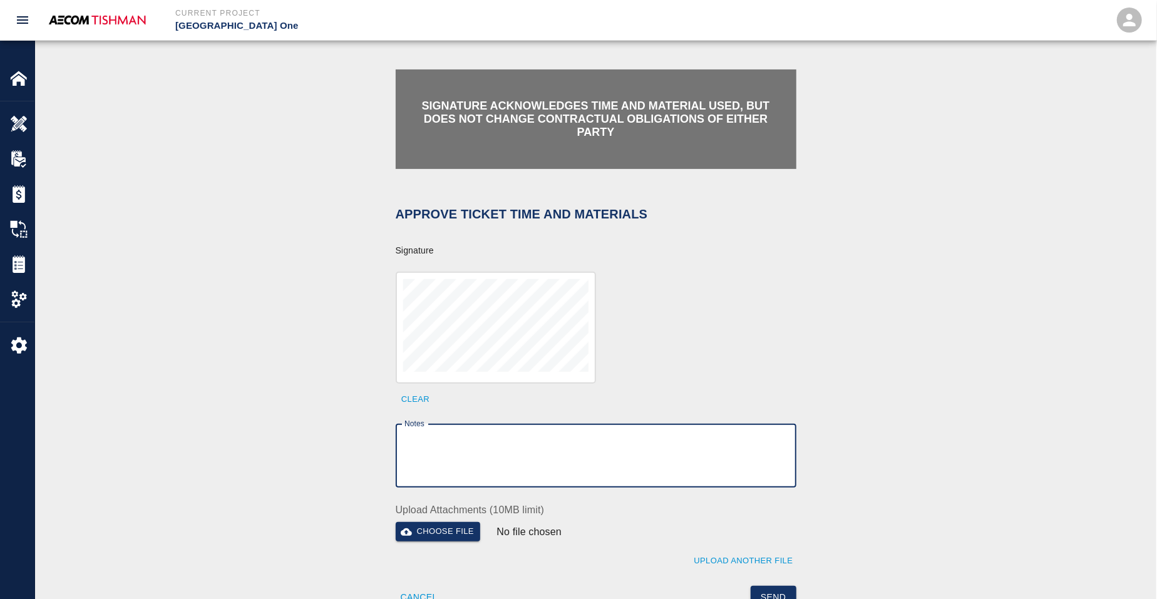
paste textarea "Ticket #1240"
type textarea "Ticket #1240"
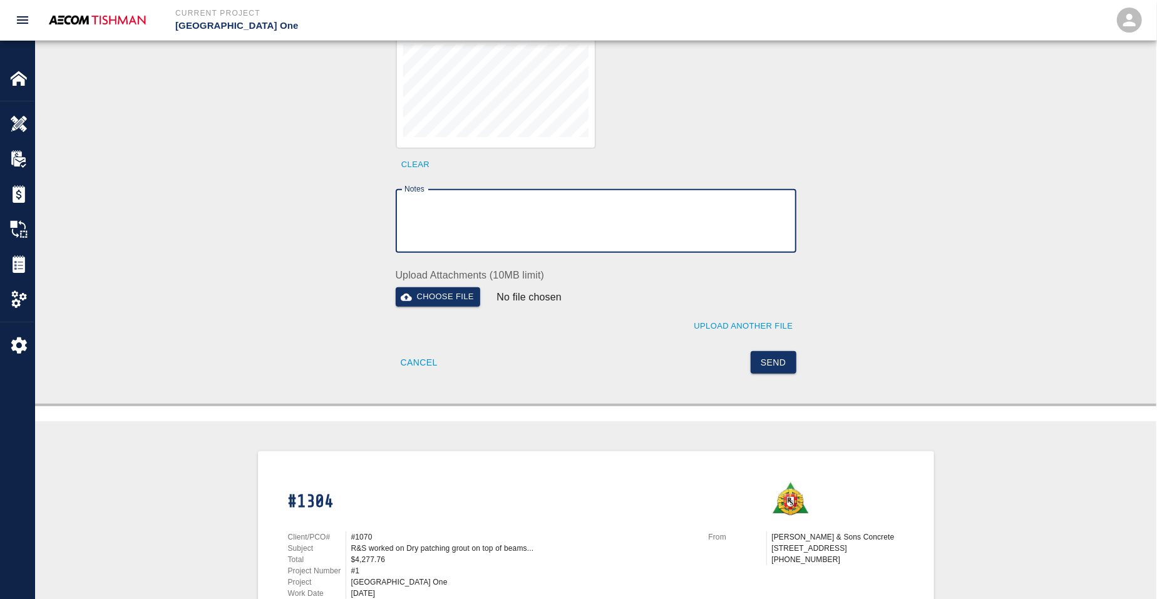
type textarea "v"
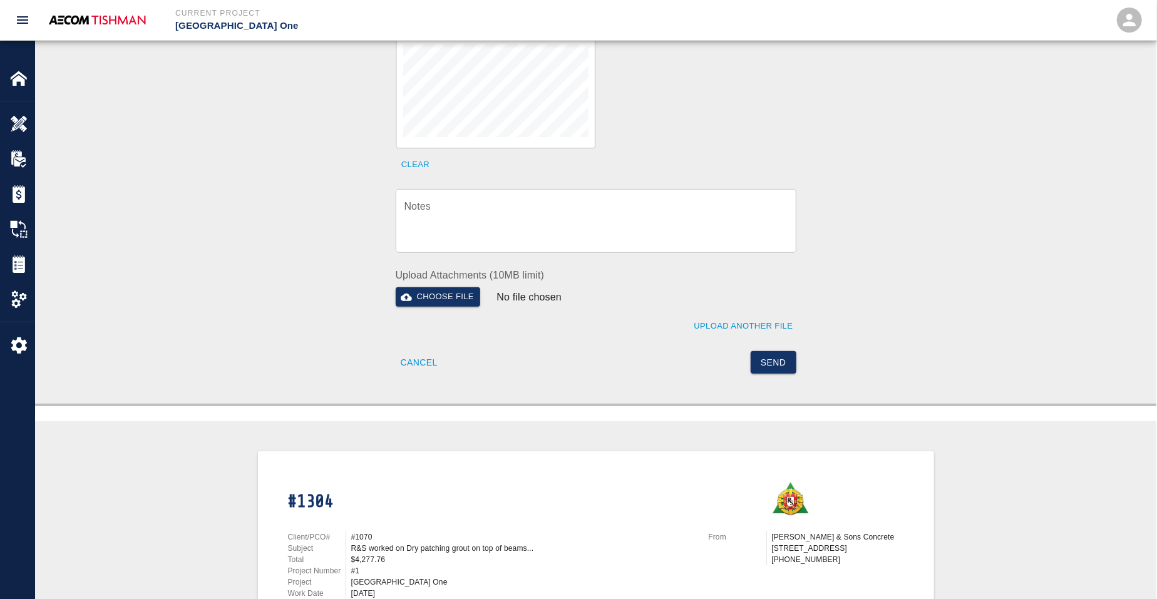
click at [597, 196] on div "x Notes" at bounding box center [596, 221] width 401 height 64
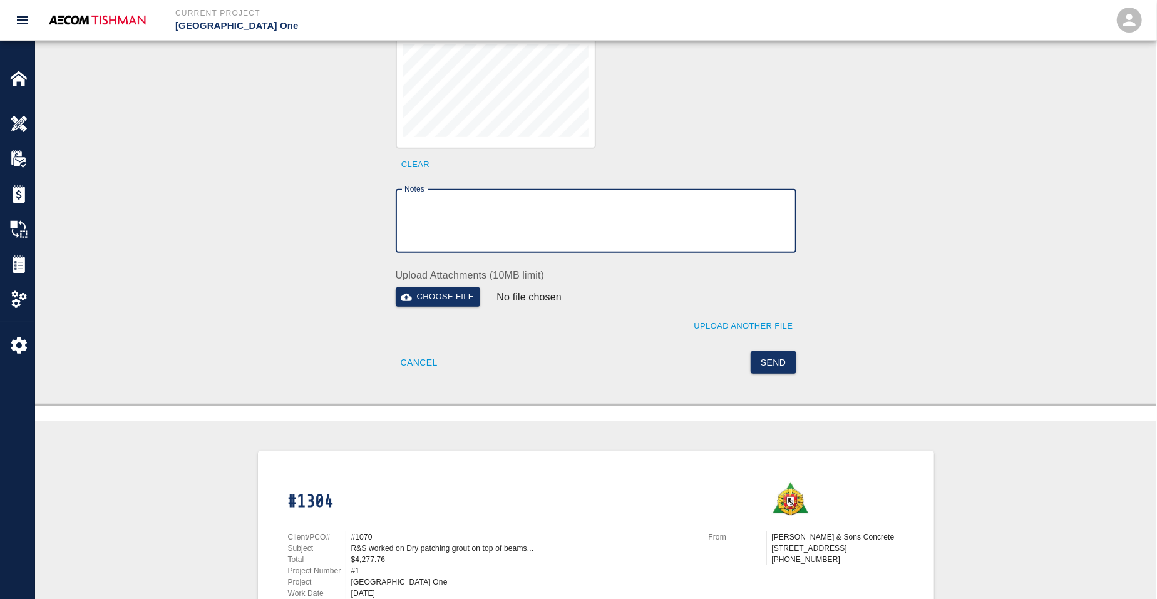
paste textarea "verification of time and material subject to contract review."
type textarea "verification of time and material subject to contract review."
click at [777, 365] on button "Send" at bounding box center [774, 362] width 46 height 23
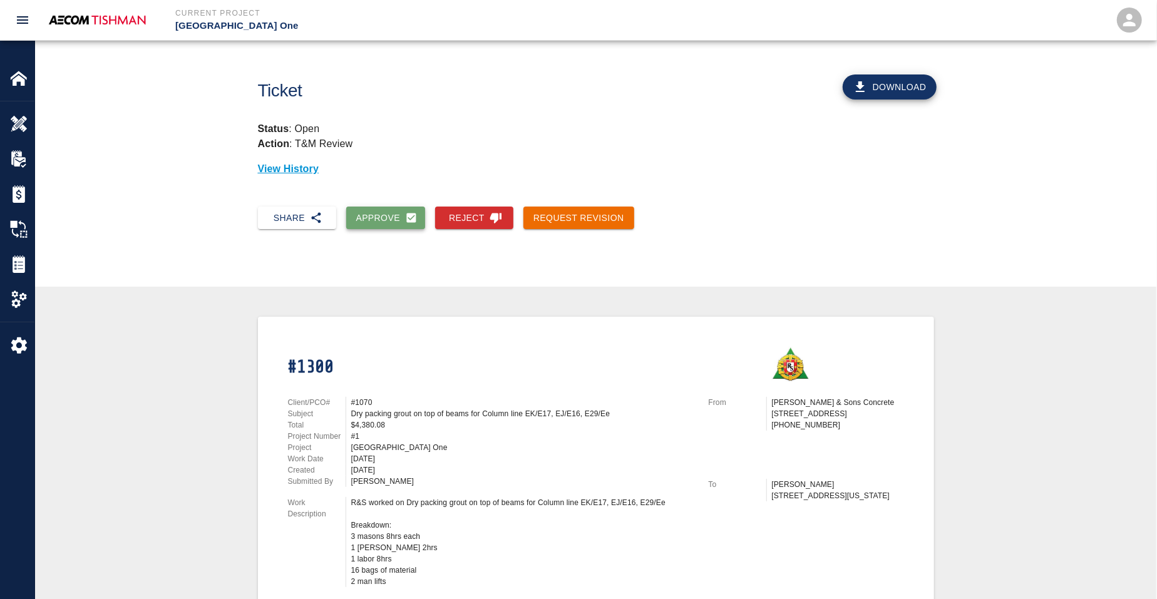
click at [381, 207] on button "Approve" at bounding box center [385, 218] width 79 height 23
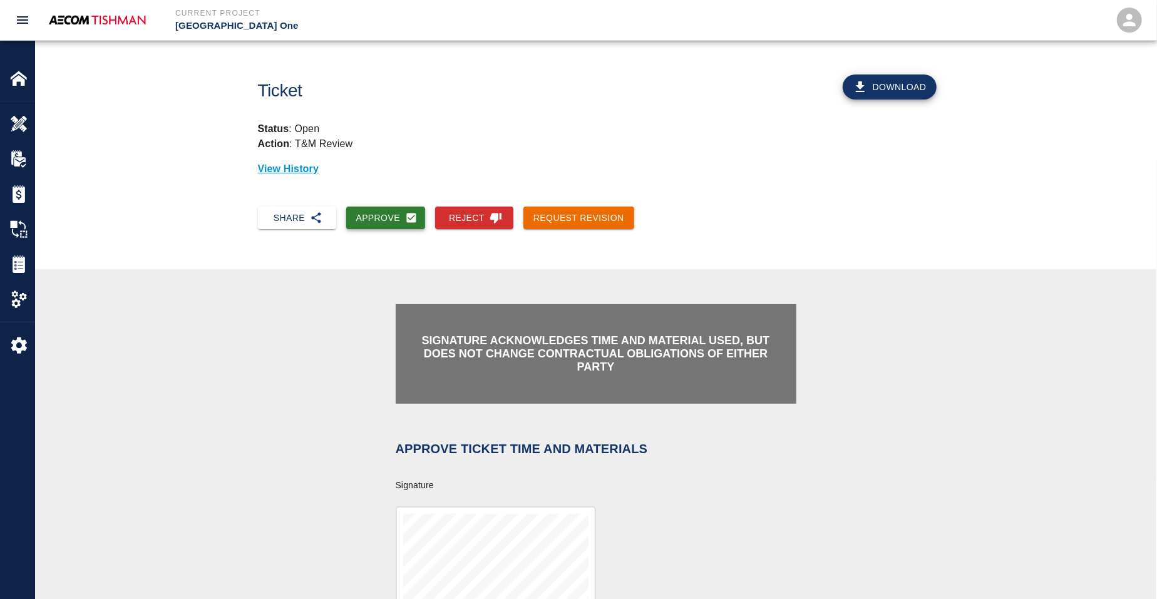
click at [390, 213] on button "Approve" at bounding box center [385, 218] width 79 height 23
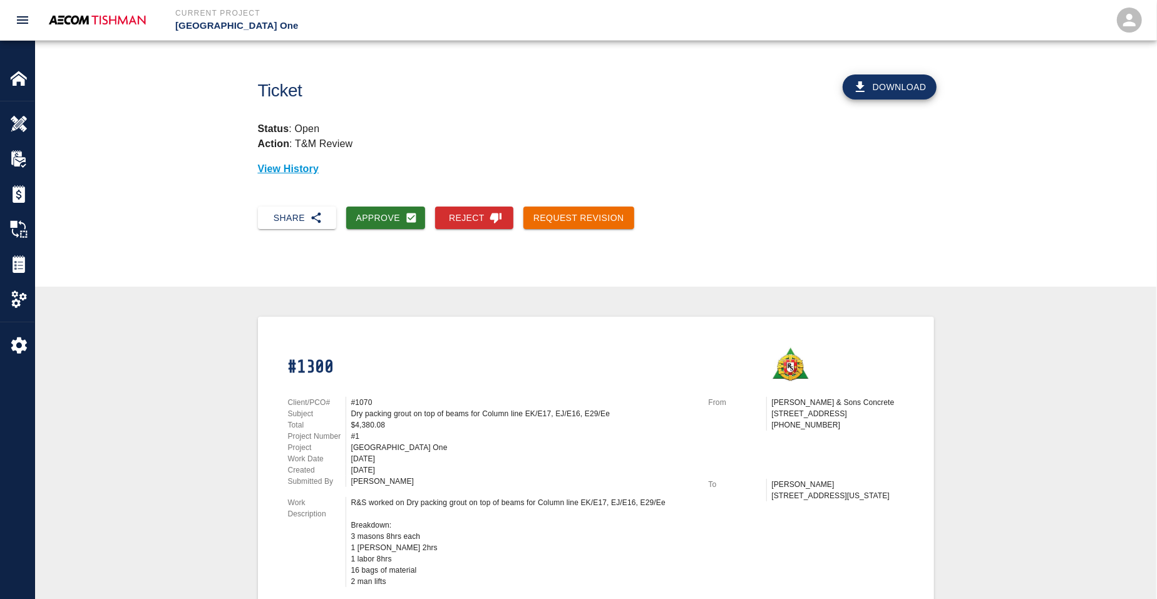
click at [394, 229] on div "Share Approve Reject Request Revision" at bounding box center [595, 228] width 1121 height 63
click at [392, 228] on button "Approve" at bounding box center [385, 218] width 79 height 23
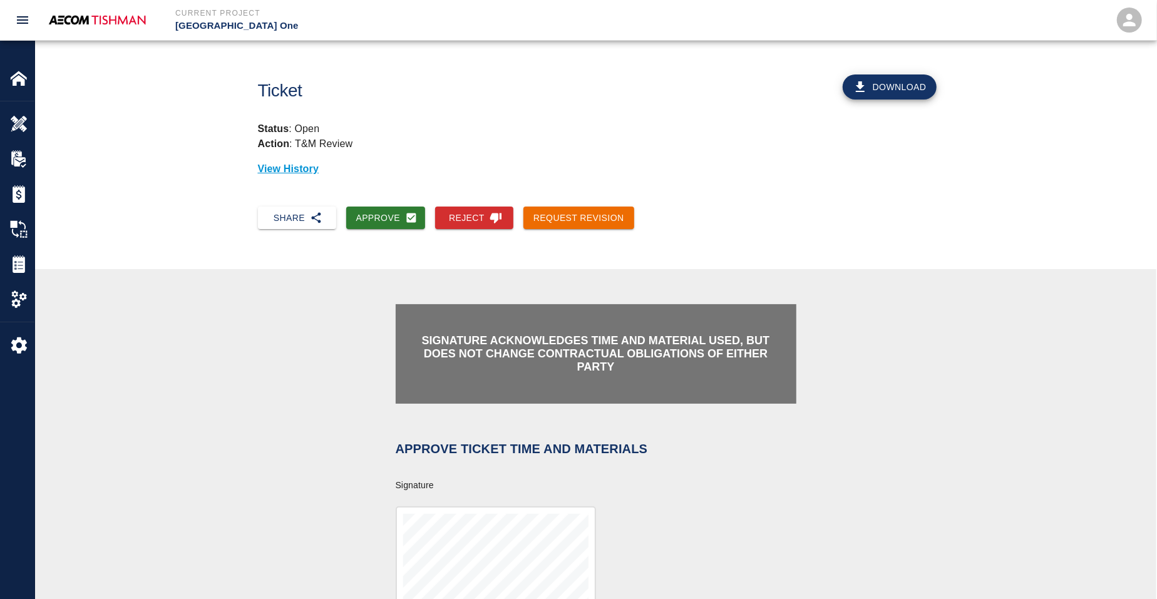
scroll to position [235, 0]
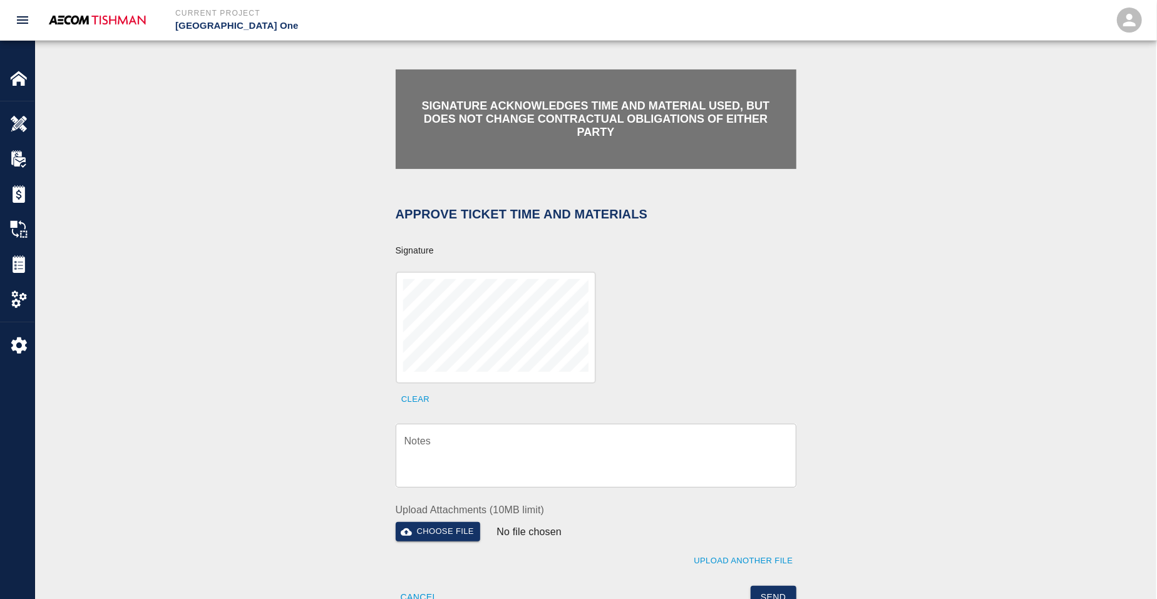
click at [491, 438] on textarea "Notes" at bounding box center [595, 455] width 383 height 43
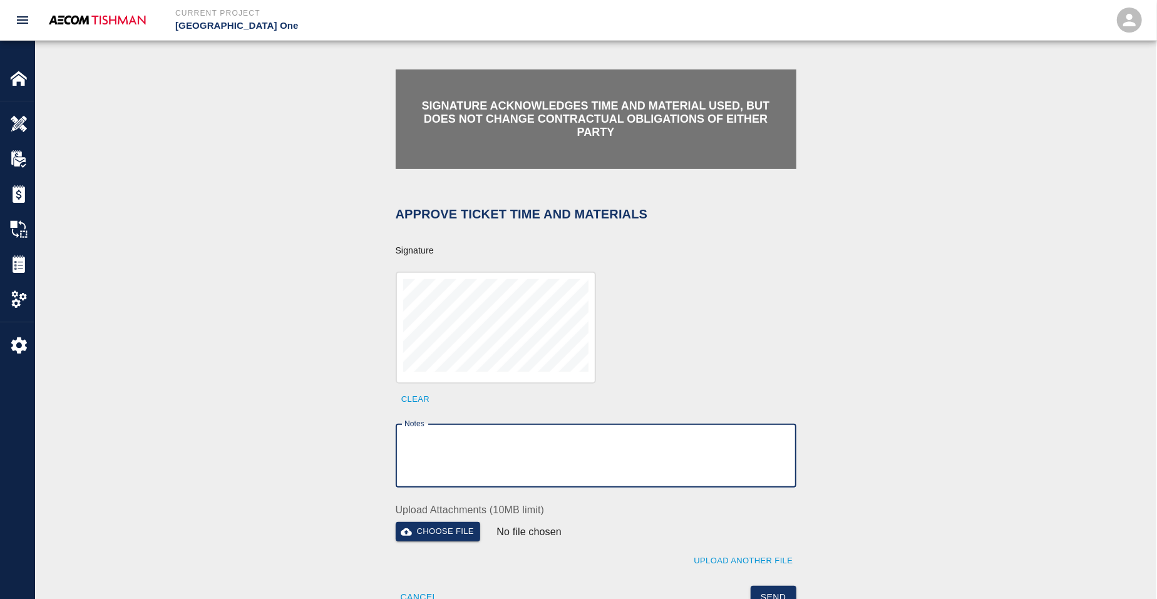
paste textarea "Ticket #1240"
type textarea "Ticket #1240"
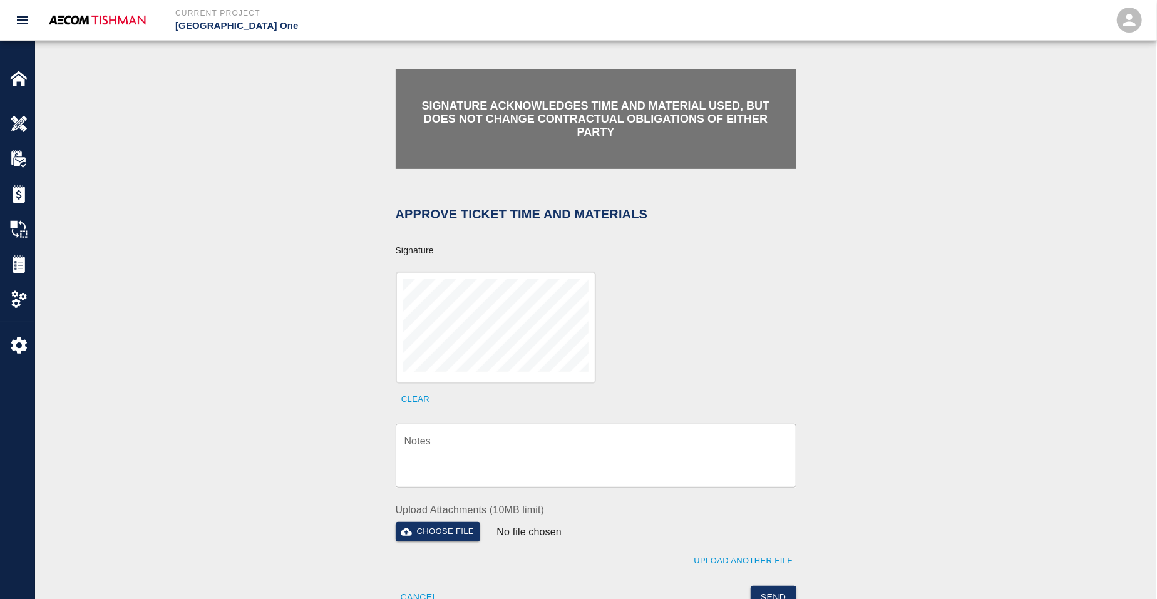
click at [525, 464] on textarea "Notes" at bounding box center [595, 455] width 383 height 43
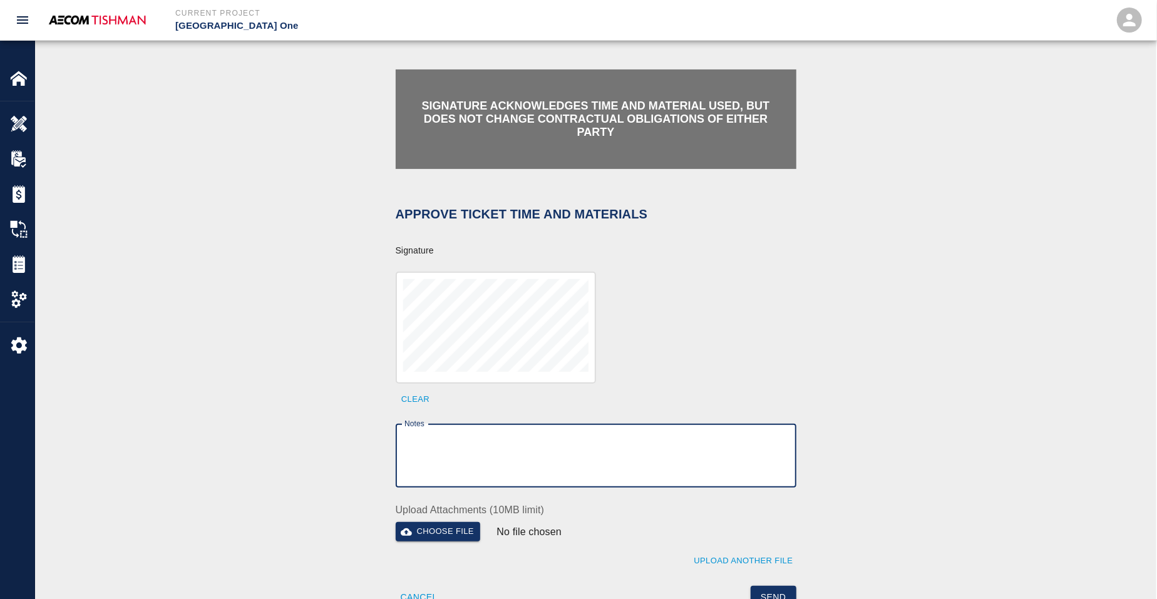
paste textarea "verification of time and material subject to contract review."
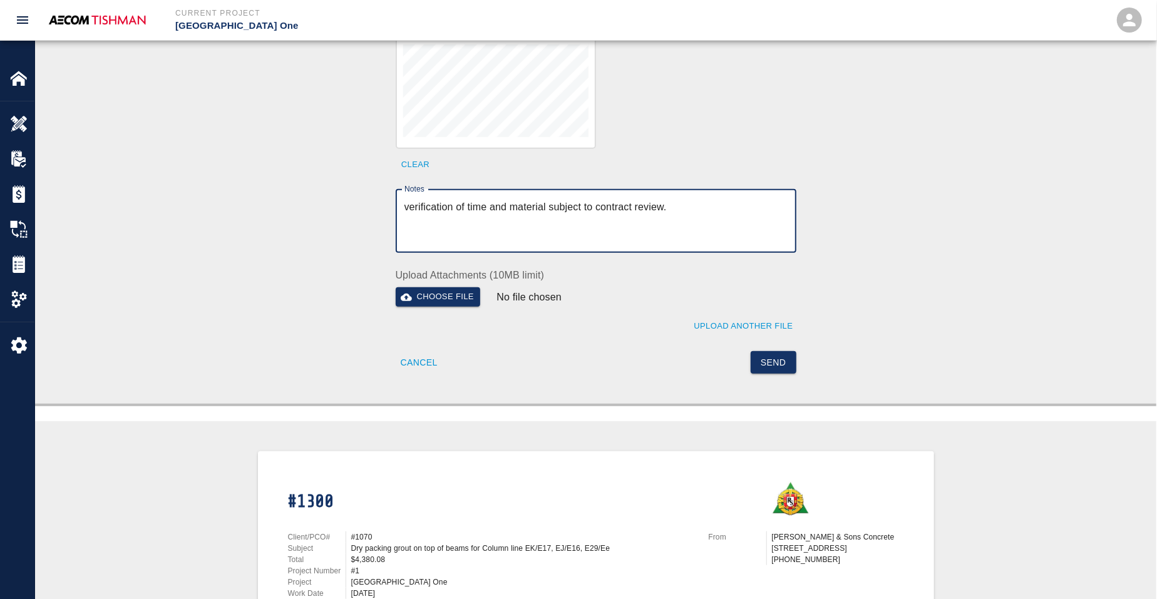
type textarea "verification of time and material subject to contract review."
click at [766, 346] on div "Send" at bounding box center [692, 355] width 208 height 38
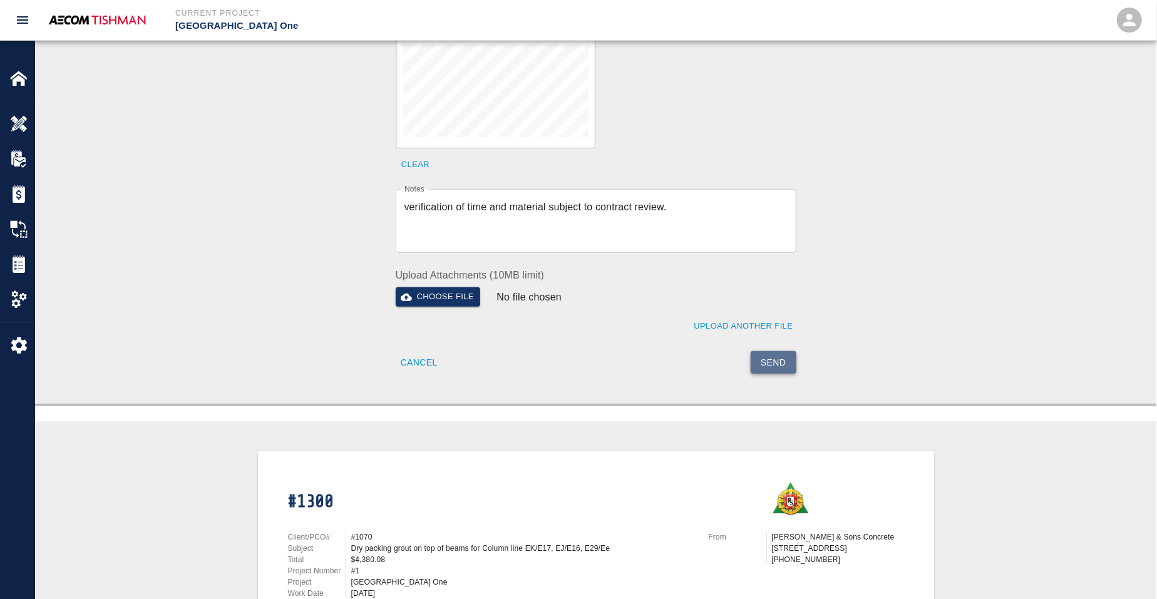
click at [766, 357] on button "Send" at bounding box center [774, 362] width 46 height 23
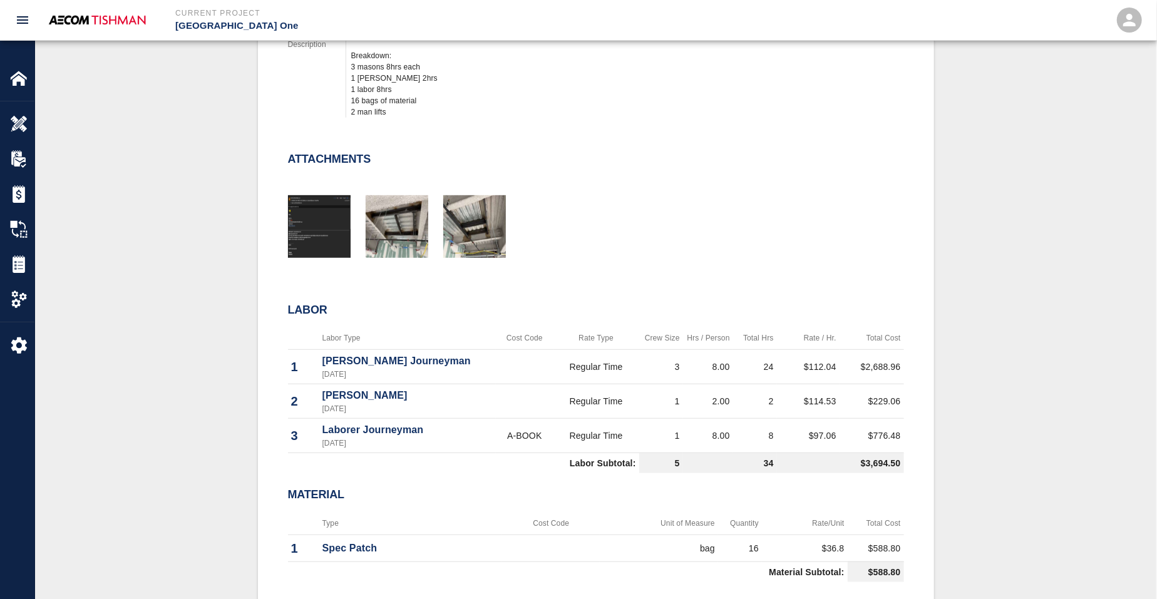
click at [265, 372] on div "#1300 Client/PCO# #1070 Subject Dry packing grout on top of beams for Column li…" at bounding box center [596, 298] width 676 height 903
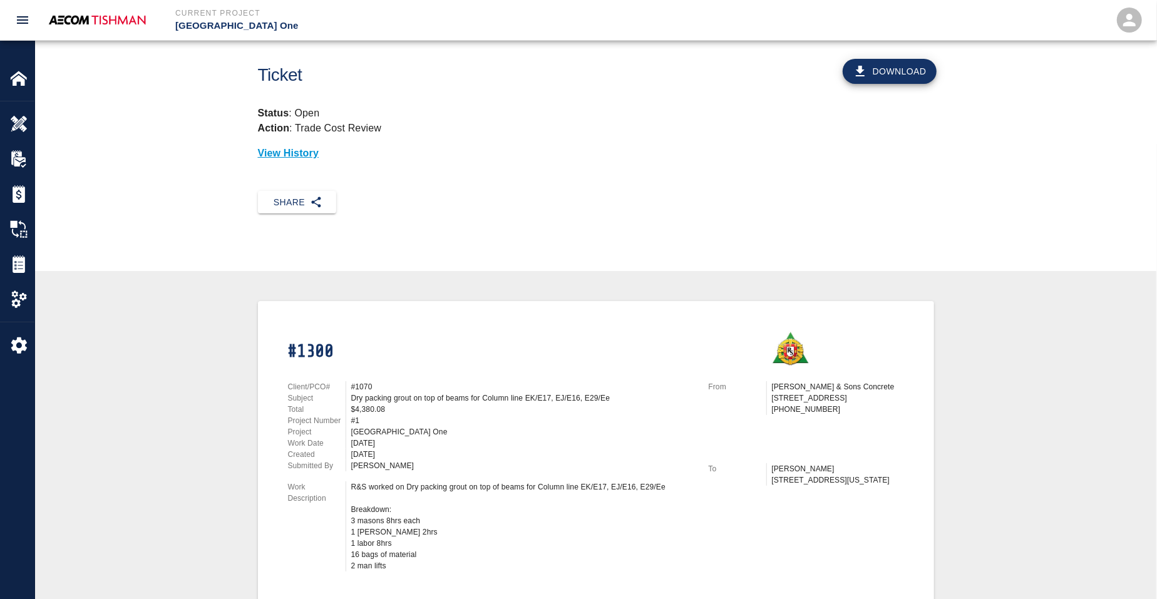
scroll to position [0, 0]
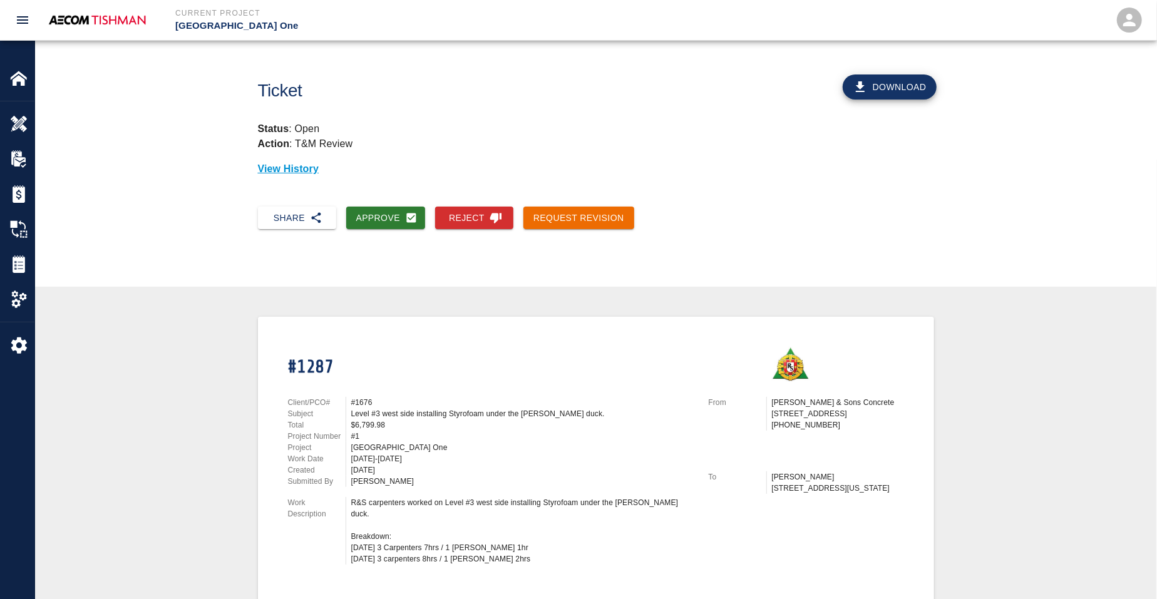
click at [404, 408] on div "Level #3 west side installing Styrofoam under the walker duck." at bounding box center [522, 413] width 342 height 11
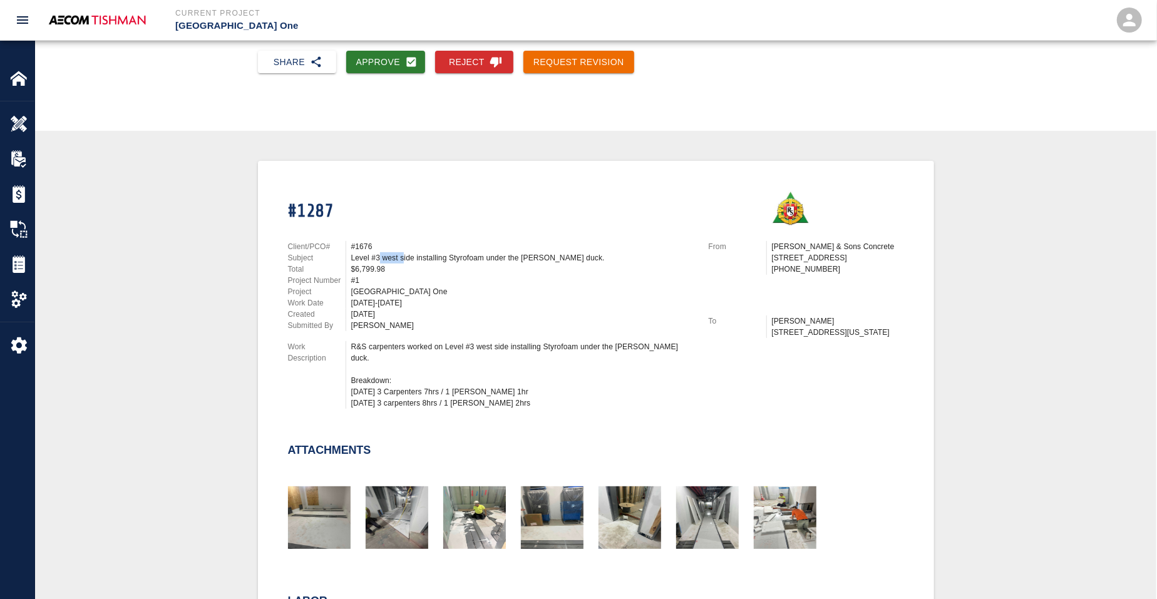
click at [417, 242] on div "#1676" at bounding box center [522, 246] width 342 height 11
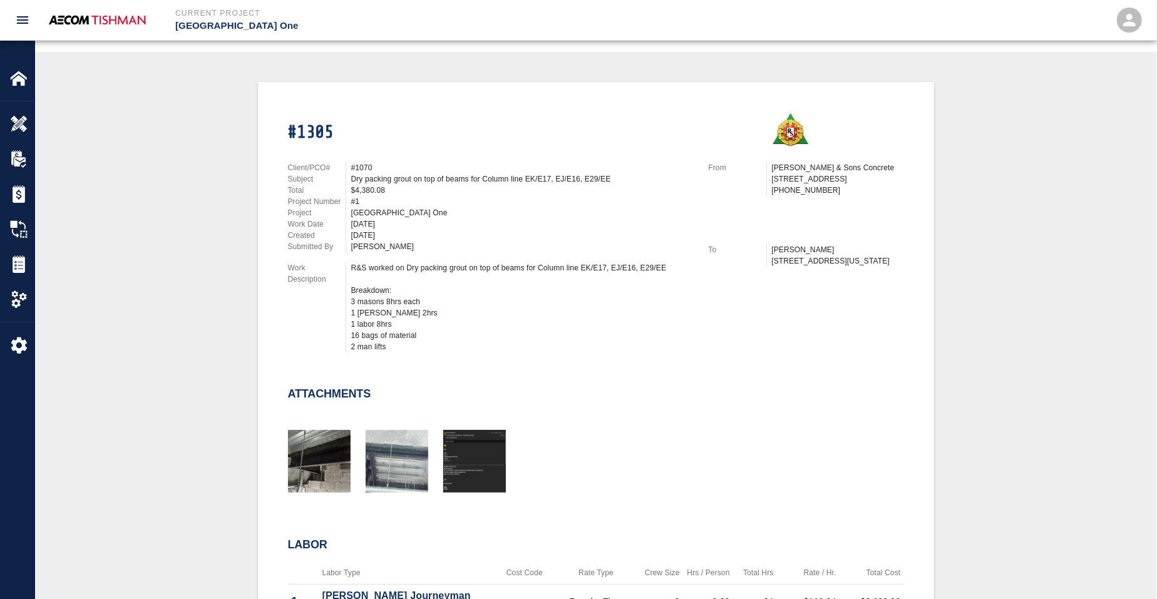
scroll to position [235, 0]
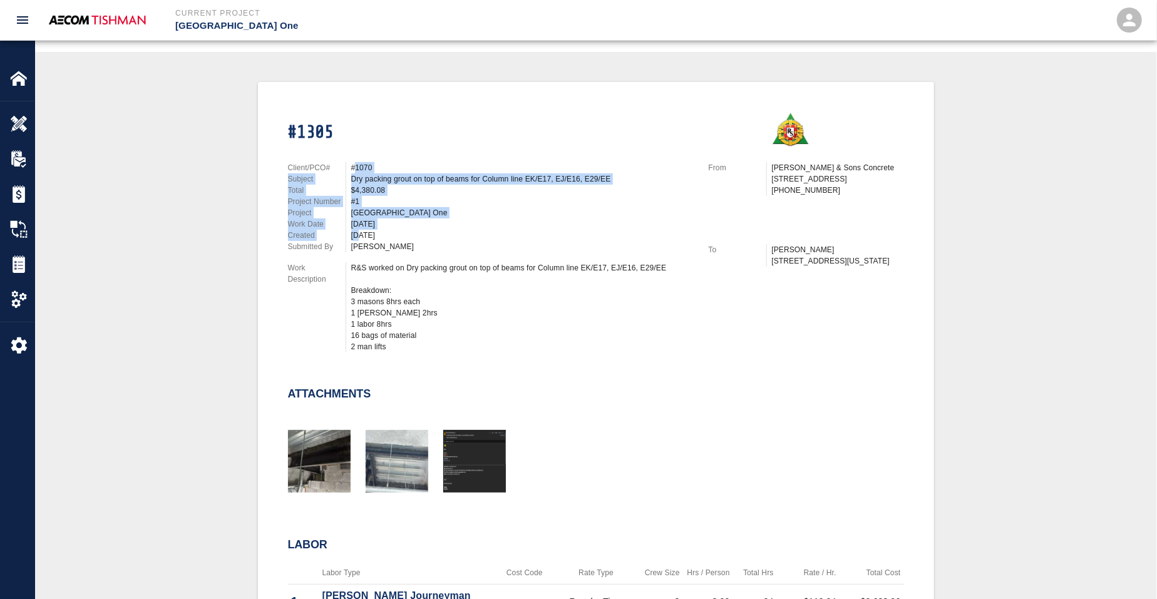
drag, startPoint x: 354, startPoint y: 166, endPoint x: 358, endPoint y: 231, distance: 65.2
click at [358, 231] on div "Client/PCO# #1070 Subject Dry packing grout on top of beams for Column line EK/…" at bounding box center [491, 207] width 406 height 90
click at [358, 231] on div "[DATE]" at bounding box center [522, 235] width 342 height 11
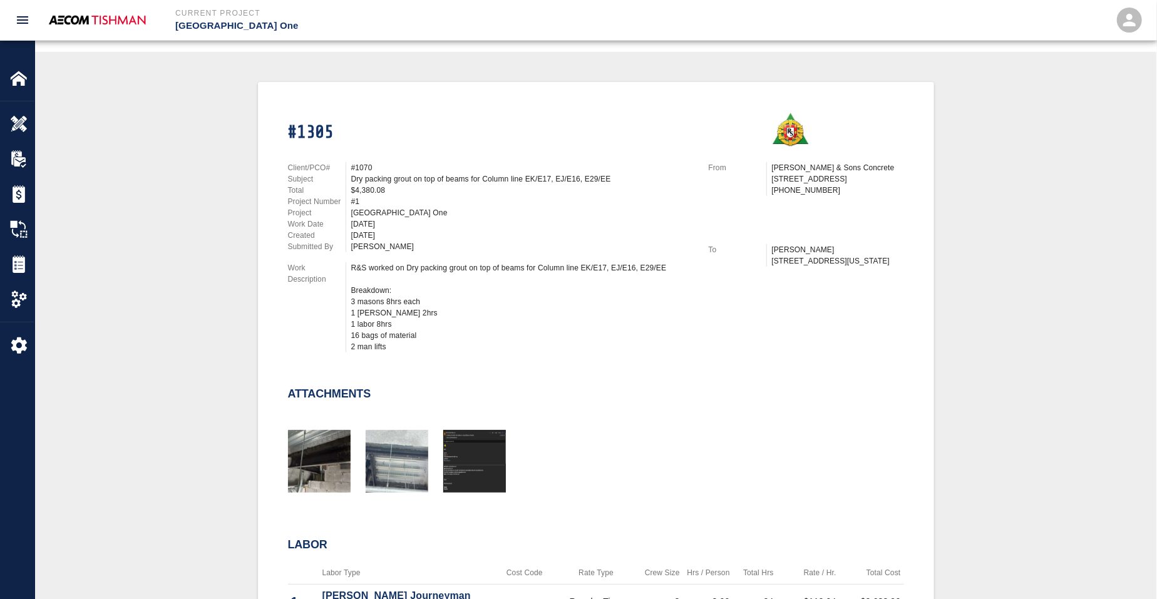
scroll to position [0, 0]
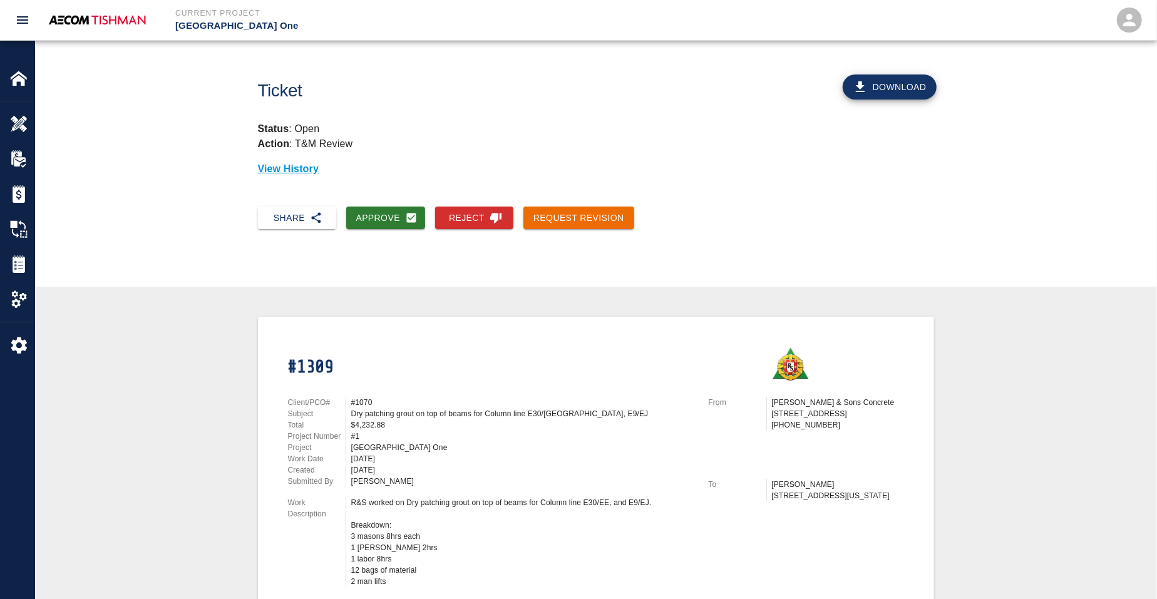
click at [354, 399] on div "#1070" at bounding box center [522, 402] width 342 height 11
drag, startPoint x: 349, startPoint y: 396, endPoint x: 367, endPoint y: 396, distance: 18.2
click at [367, 397] on div "#1070" at bounding box center [520, 402] width 348 height 11
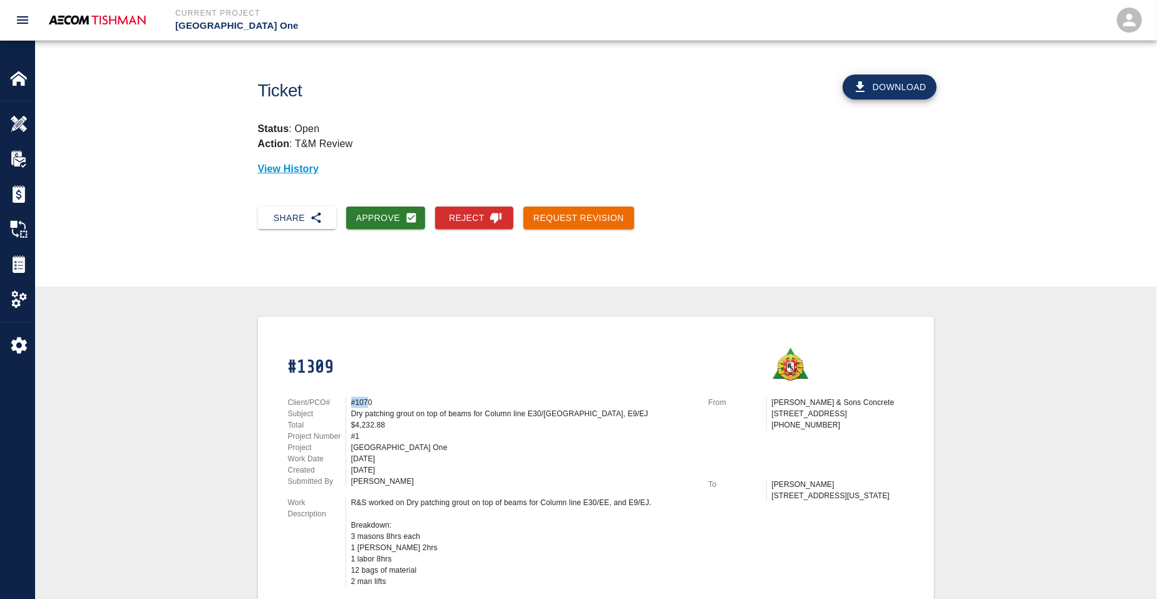
click at [364, 399] on div "#1070" at bounding box center [522, 402] width 342 height 11
drag, startPoint x: 371, startPoint y: 398, endPoint x: 347, endPoint y: 398, distance: 23.2
click at [347, 398] on div "#1070" at bounding box center [520, 402] width 348 height 11
click at [359, 397] on div "#1070" at bounding box center [522, 402] width 342 height 11
click at [372, 397] on div "#1070" at bounding box center [522, 402] width 342 height 11
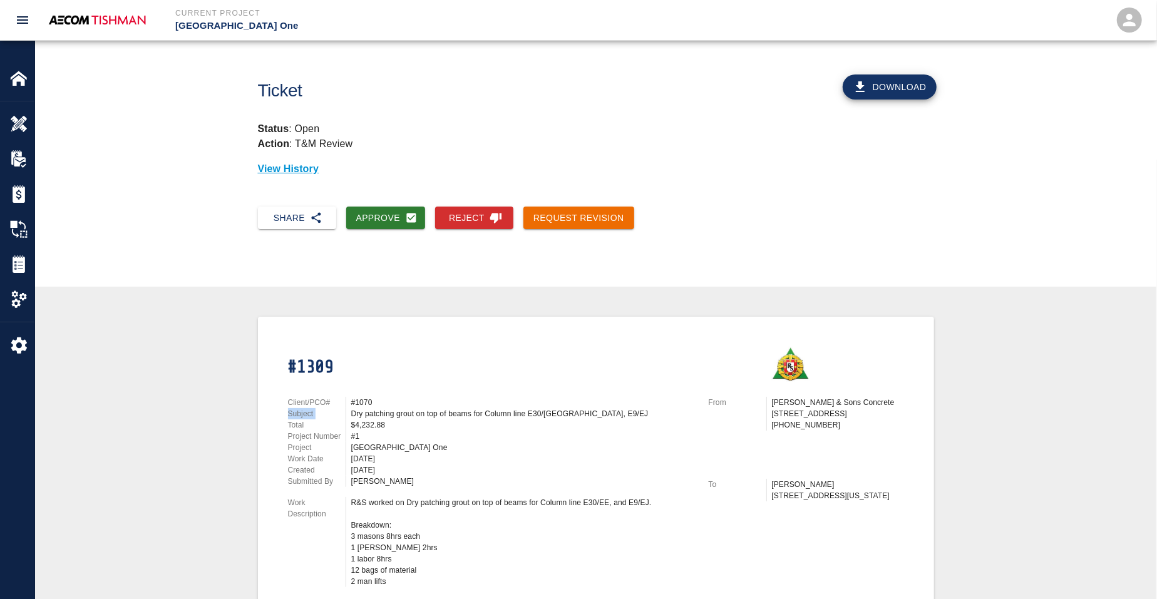
drag, startPoint x: 348, startPoint y: 406, endPoint x: 492, endPoint y: 401, distance: 144.1
click at [494, 401] on div "Client/PCO# #1070 Subject Dry patching grout on top of beams for Column line E3…" at bounding box center [491, 442] width 406 height 90
click at [482, 408] on div "Dry patching grout on top of beams for Column line E30/EE, E9/EJ" at bounding box center [522, 413] width 342 height 11
click at [572, 409] on div "Dry patching grout on top of beams for Column line E30/EE, E9/EJ" at bounding box center [522, 413] width 342 height 11
drag, startPoint x: 576, startPoint y: 409, endPoint x: 271, endPoint y: 381, distance: 306.8
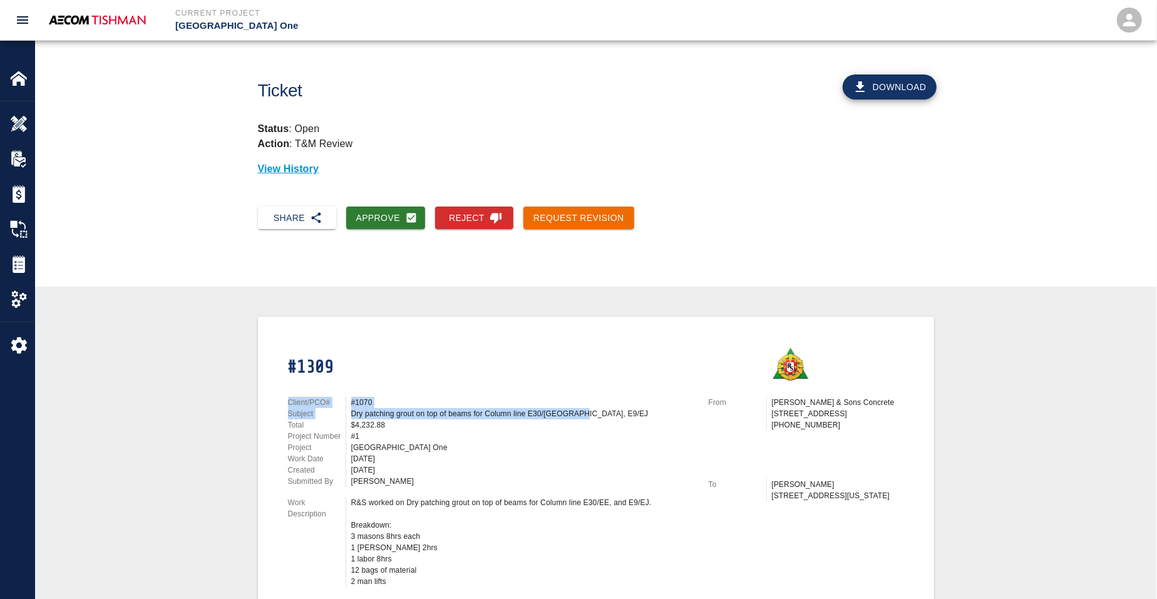
click at [375, 397] on div "#1070" at bounding box center [522, 402] width 342 height 11
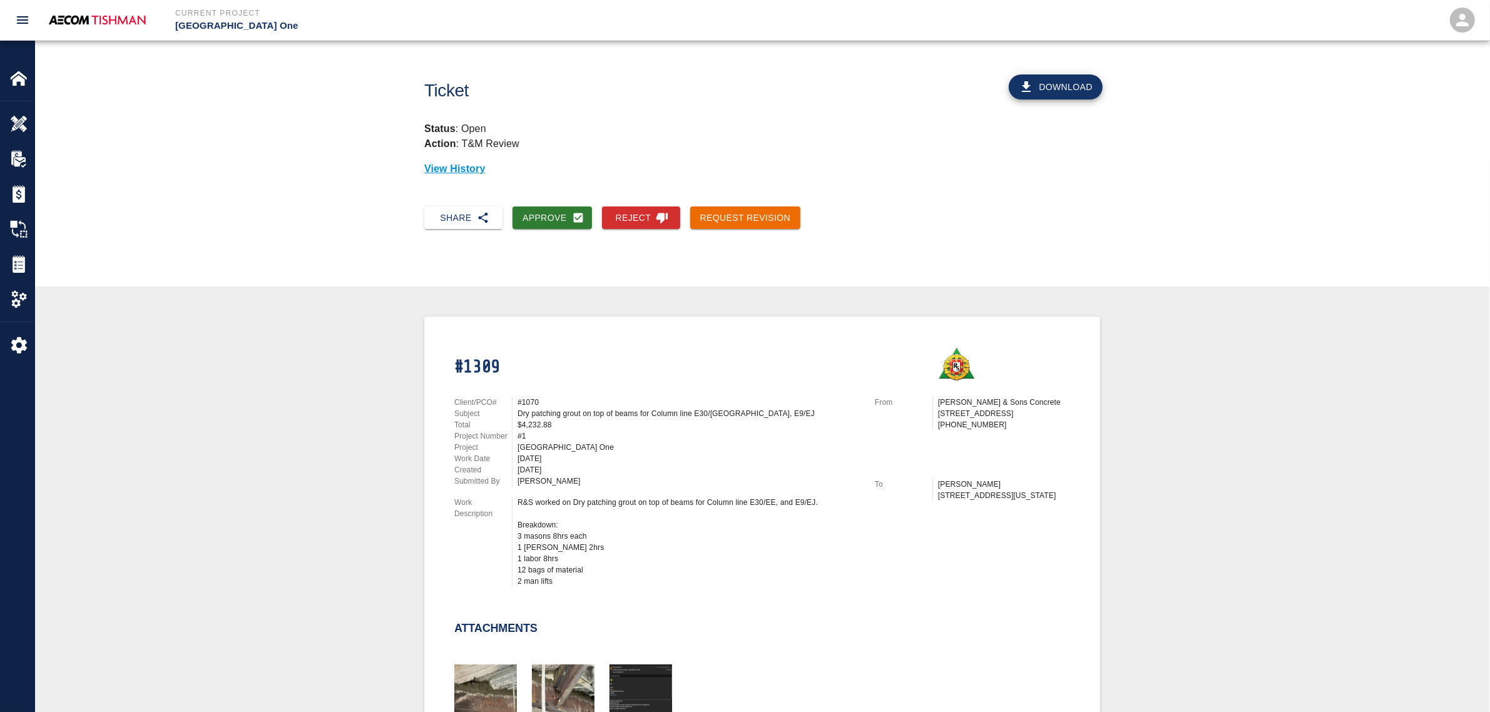
click at [466, 366] on h1 "#1309" at bounding box center [657, 368] width 406 height 22
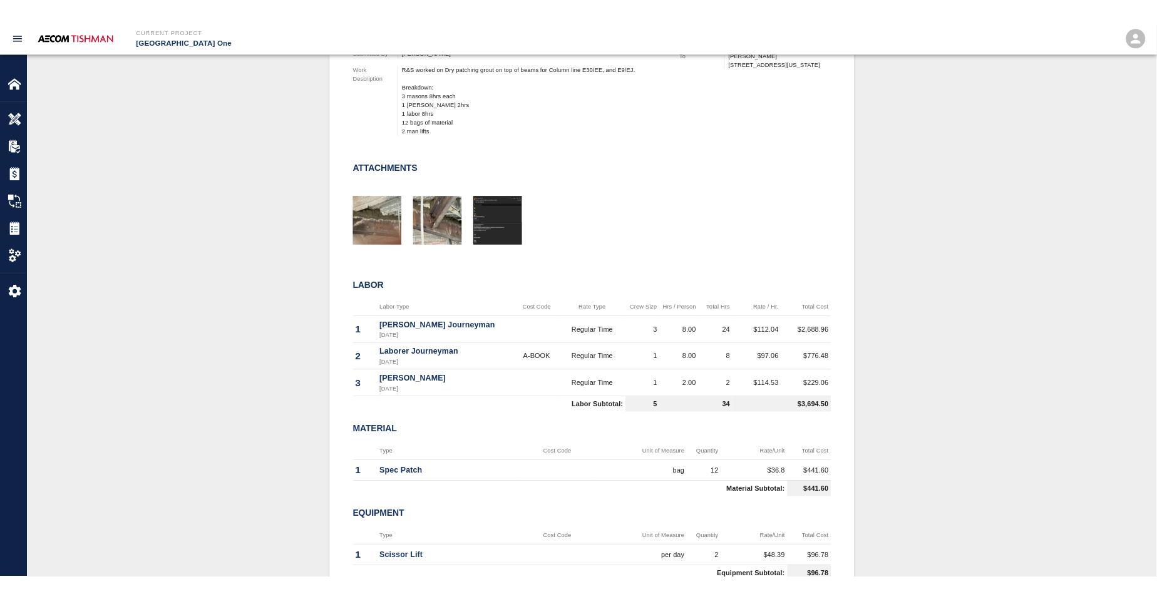
scroll to position [235, 0]
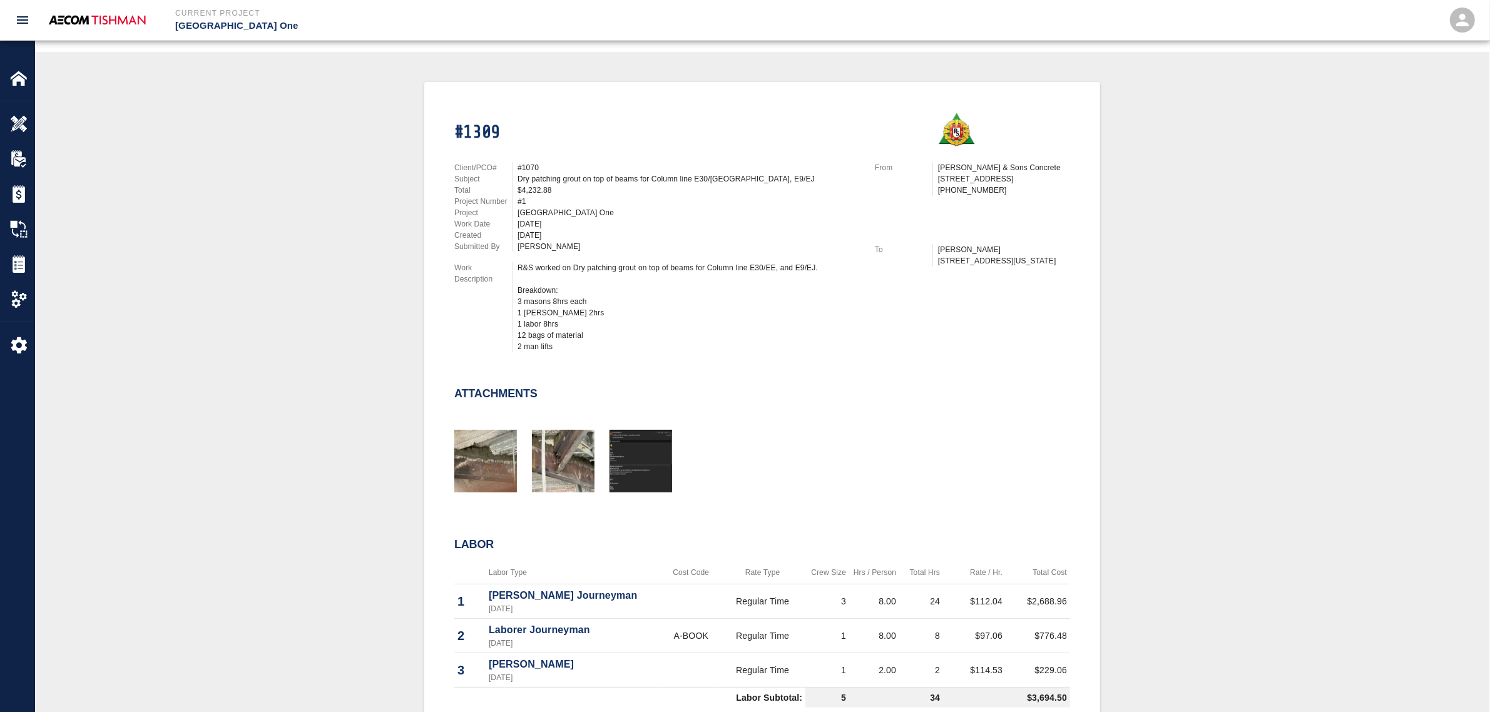
click at [320, 393] on div "#1309 Client/PCO# #1070 Subject Dry patching grout on top of beams for Column l…" at bounding box center [762, 533] width 1395 height 903
click at [1156, 312] on div "#1309 Client/PCO# #1070 Subject Dry patching grout on top of beams for Column l…" at bounding box center [762, 533] width 1395 height 903
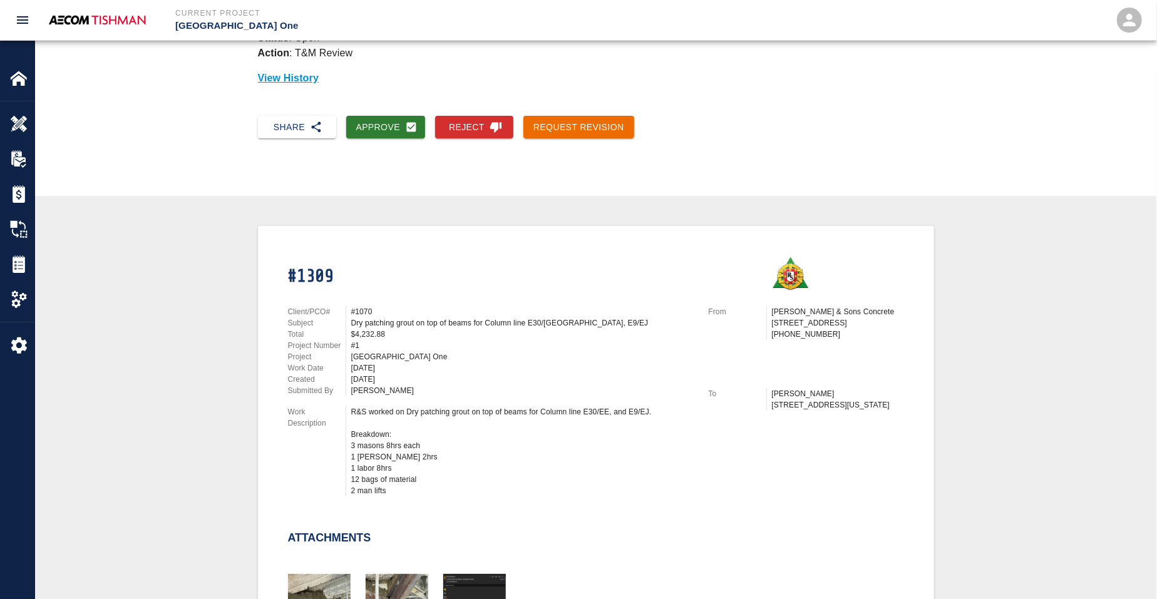
scroll to position [0, 0]
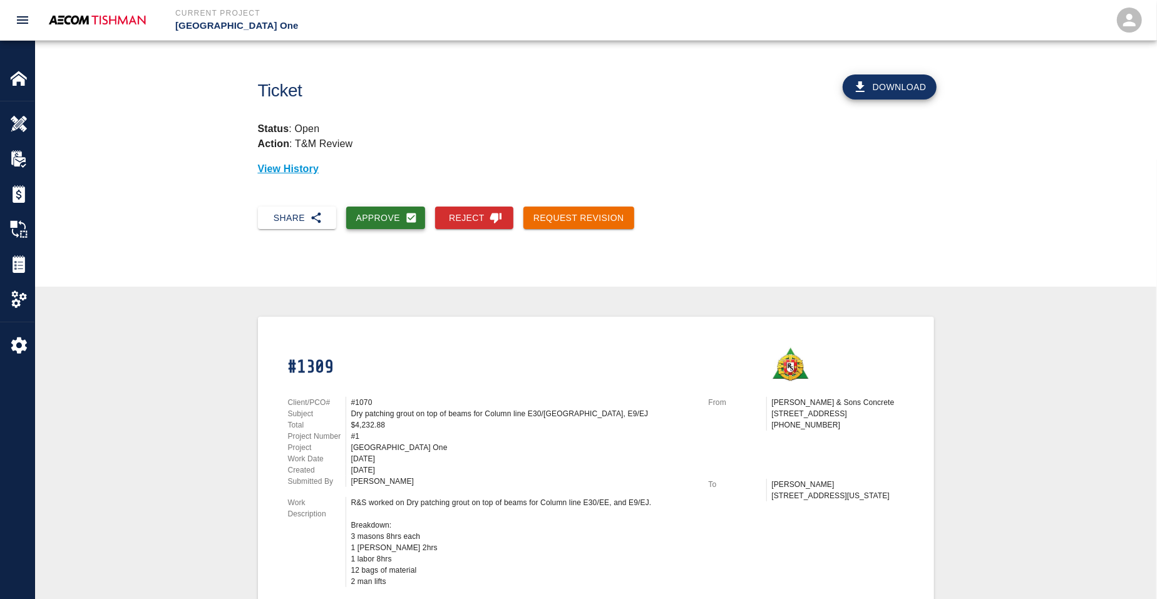
click at [373, 217] on button "Approve" at bounding box center [385, 218] width 79 height 23
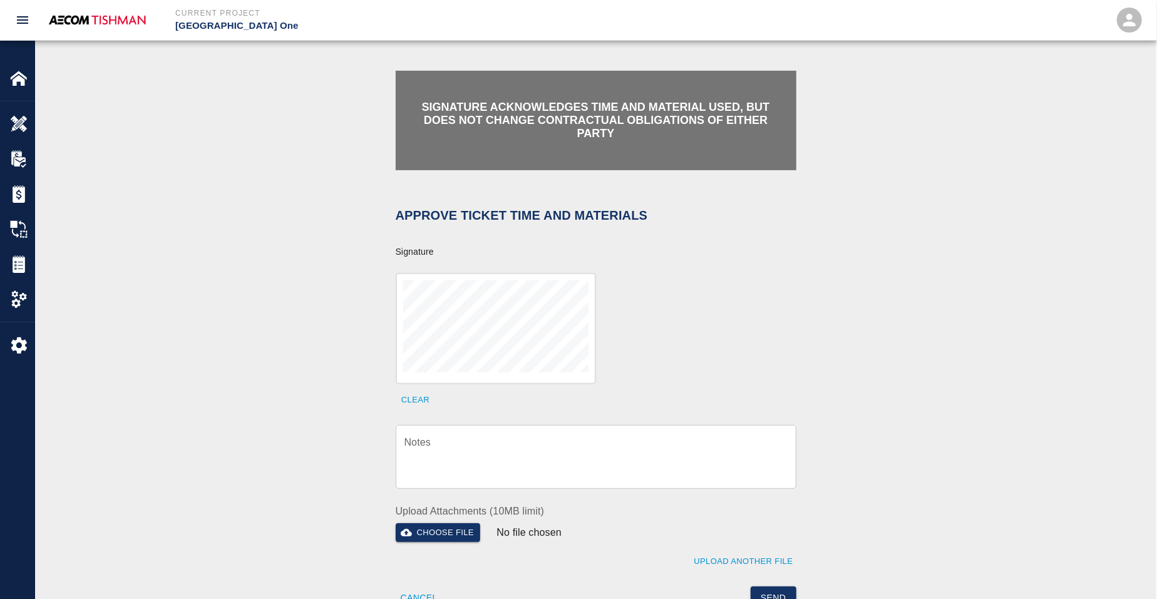
scroll to position [235, 0]
click at [496, 436] on textarea "Notes" at bounding box center [595, 455] width 383 height 43
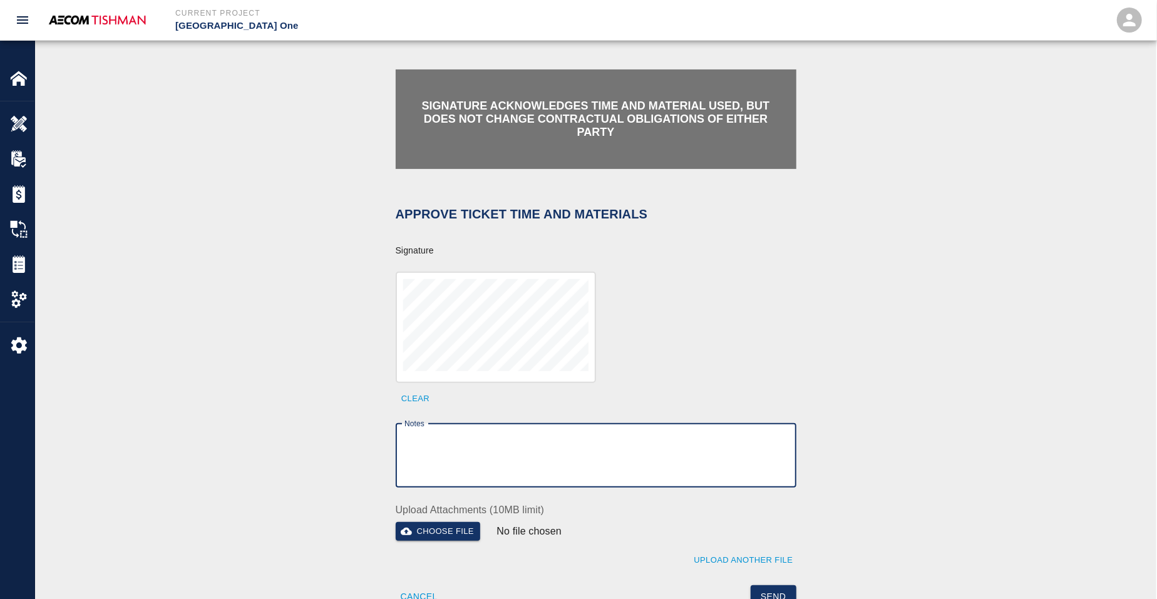
paste textarea "Ticket #1243"
type textarea "Ticket #1243"
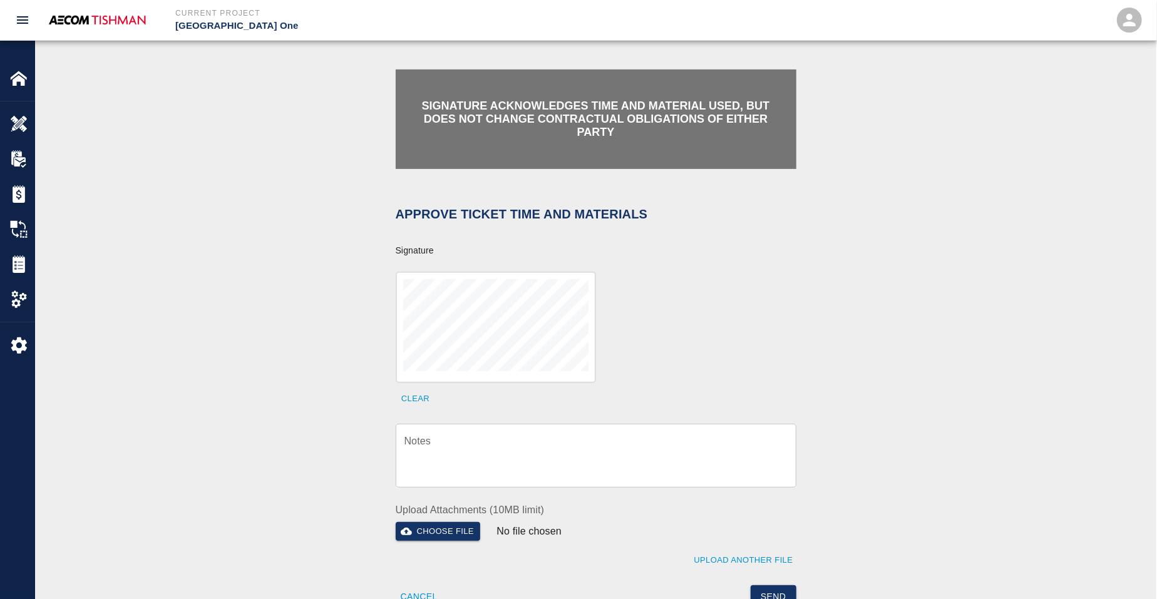
click at [568, 455] on textarea "Notes" at bounding box center [595, 455] width 383 height 43
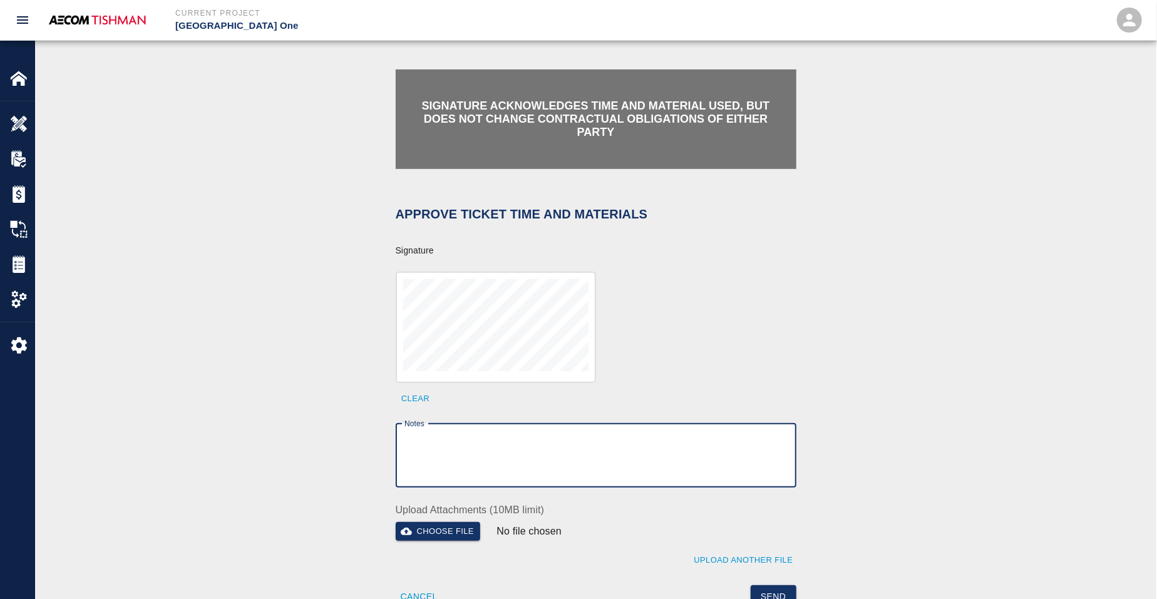
paste textarea "verification of time and material subject to contract review."
type textarea "verification of time and material subject to contract review."
click at [771, 585] on button "Send" at bounding box center [774, 596] width 46 height 23
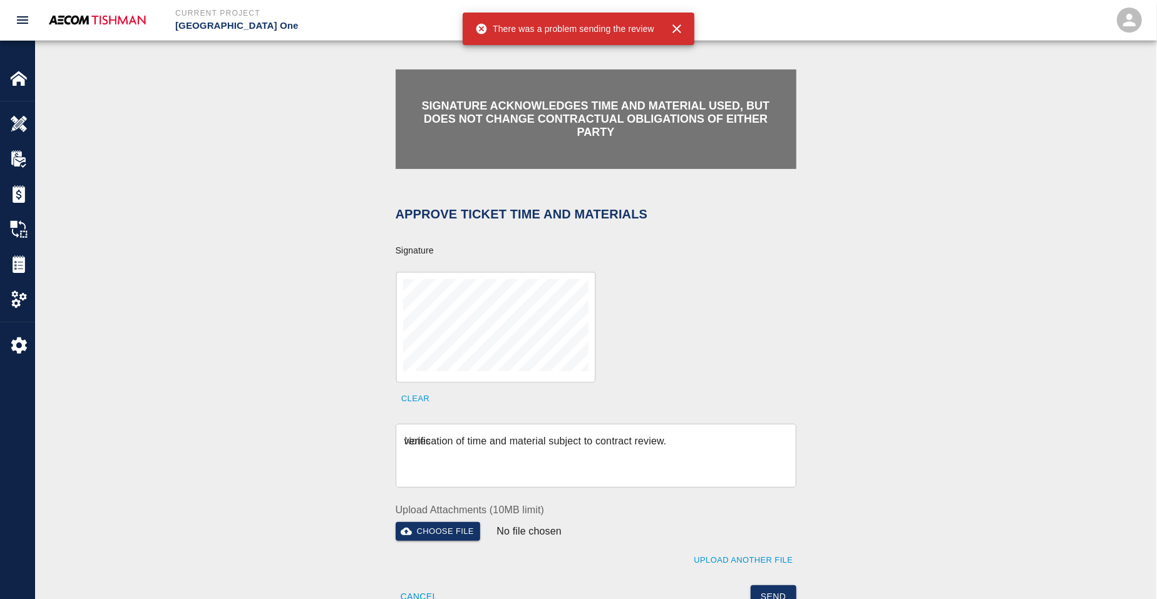
click at [343, 324] on div "Signature acknowledges time and material used, but does not change contractual …" at bounding box center [596, 335] width 676 height 543
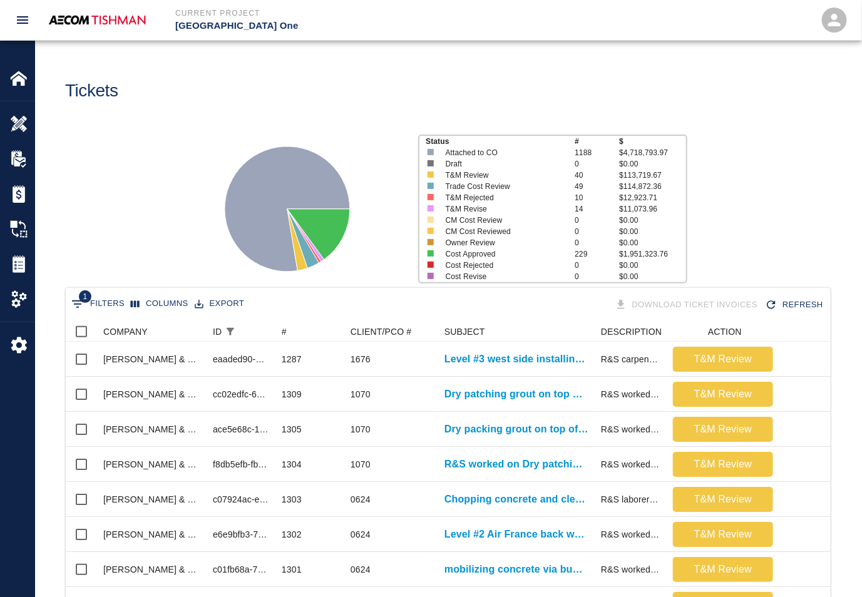
scroll to position [721, 754]
click at [22, 118] on img at bounding box center [19, 124] width 18 height 18
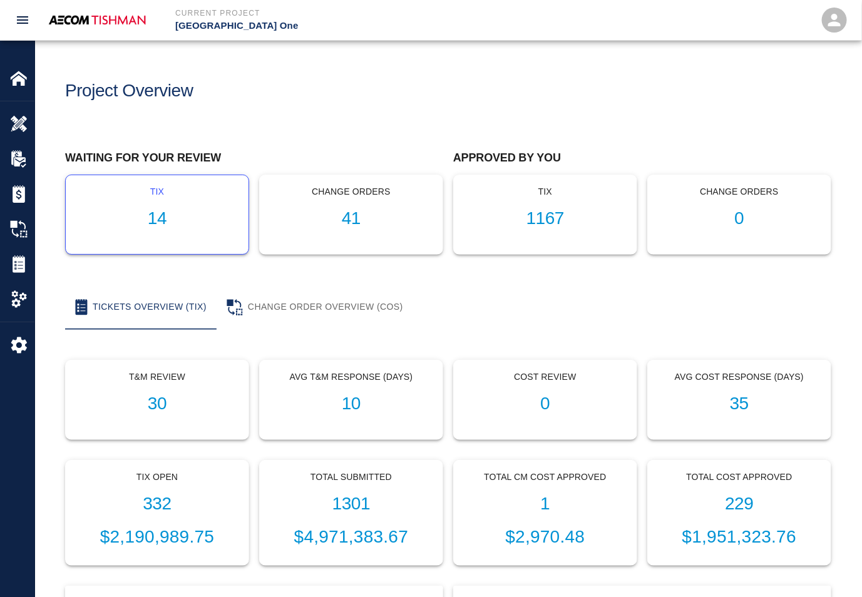
click at [147, 203] on div "tix 14" at bounding box center [157, 214] width 183 height 79
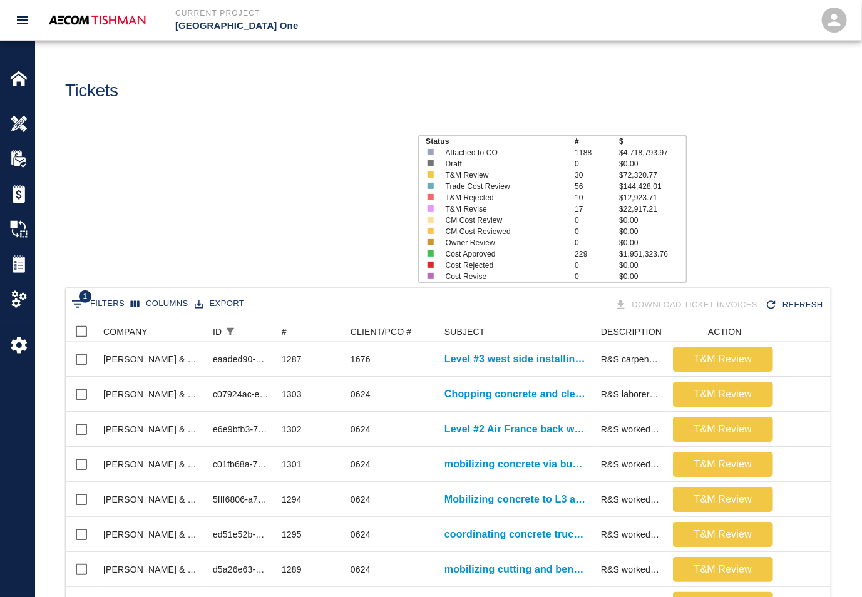
scroll to position [510, 754]
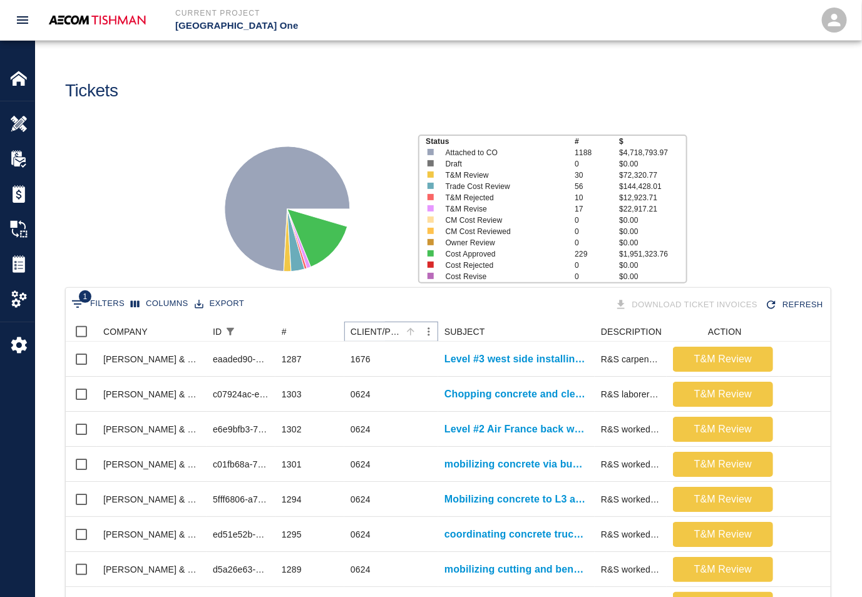
click at [414, 330] on icon "Sort" at bounding box center [410, 331] width 11 height 11
click at [412, 330] on icon "Sort" at bounding box center [411, 332] width 8 height 8
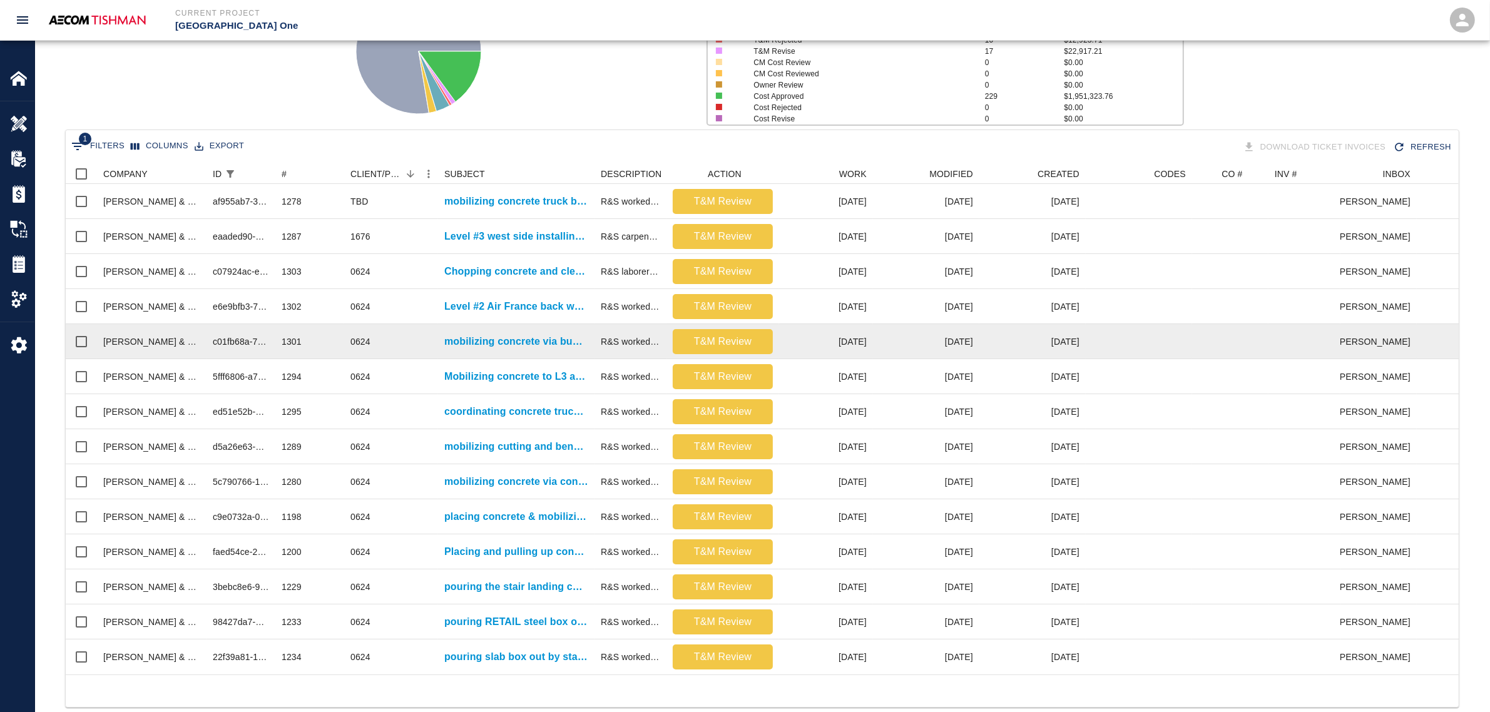
scroll to position [195, 0]
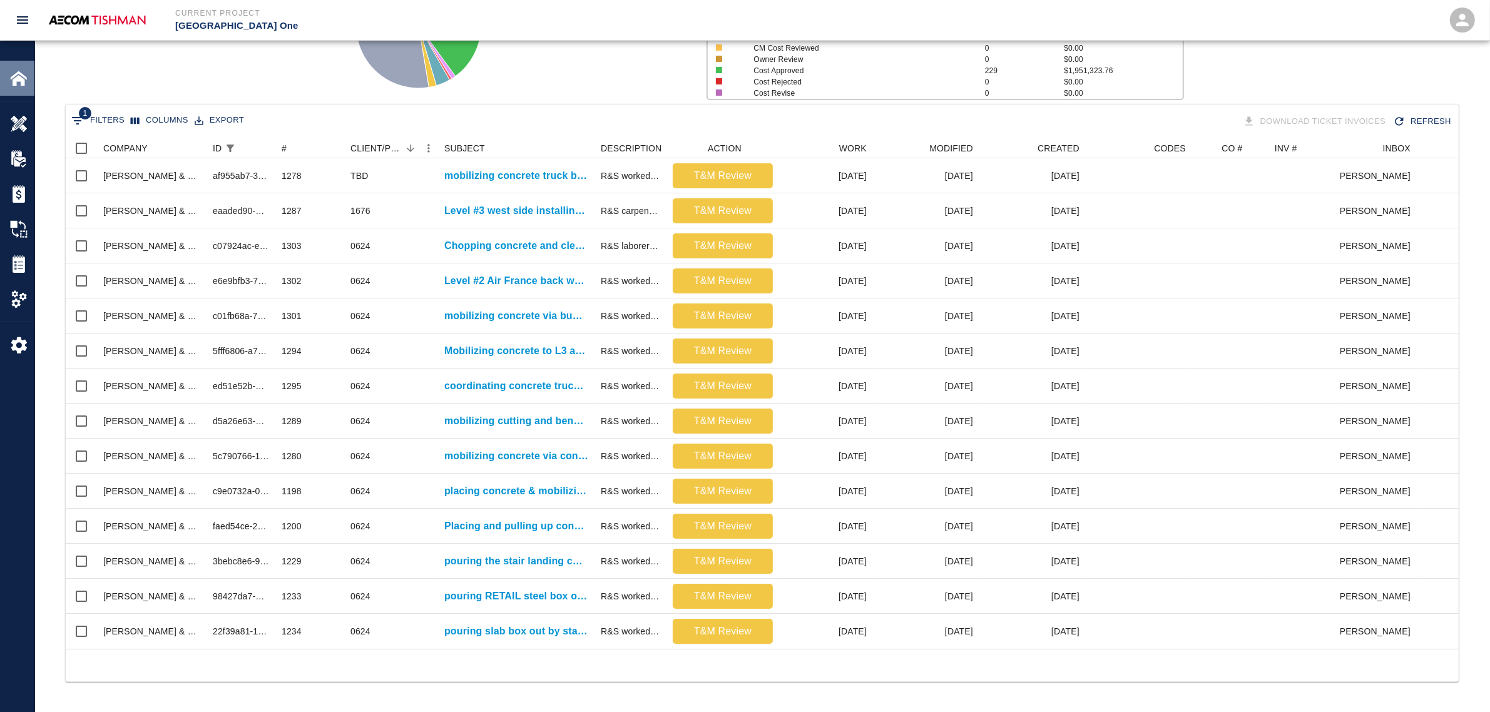
click at [24, 77] on img at bounding box center [19, 78] width 18 height 18
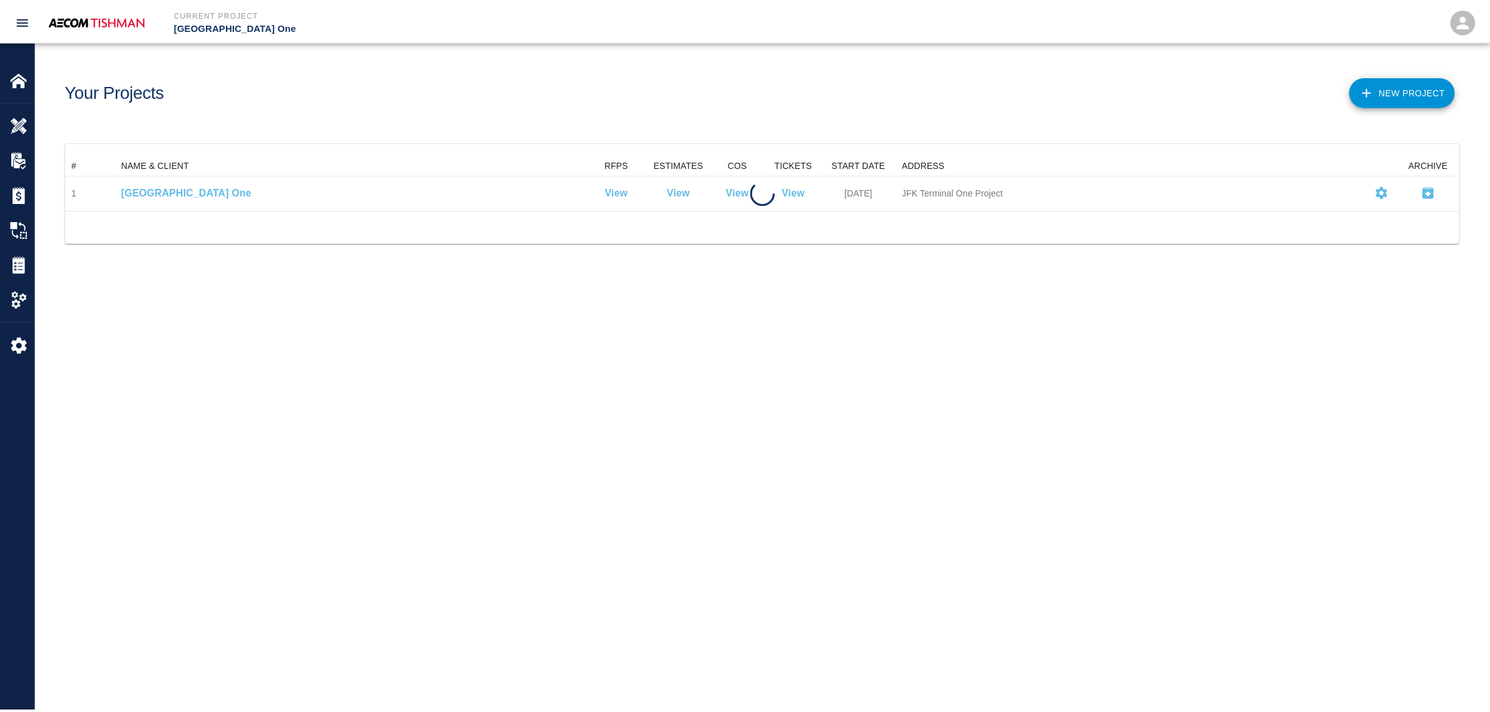
scroll to position [44, 1393]
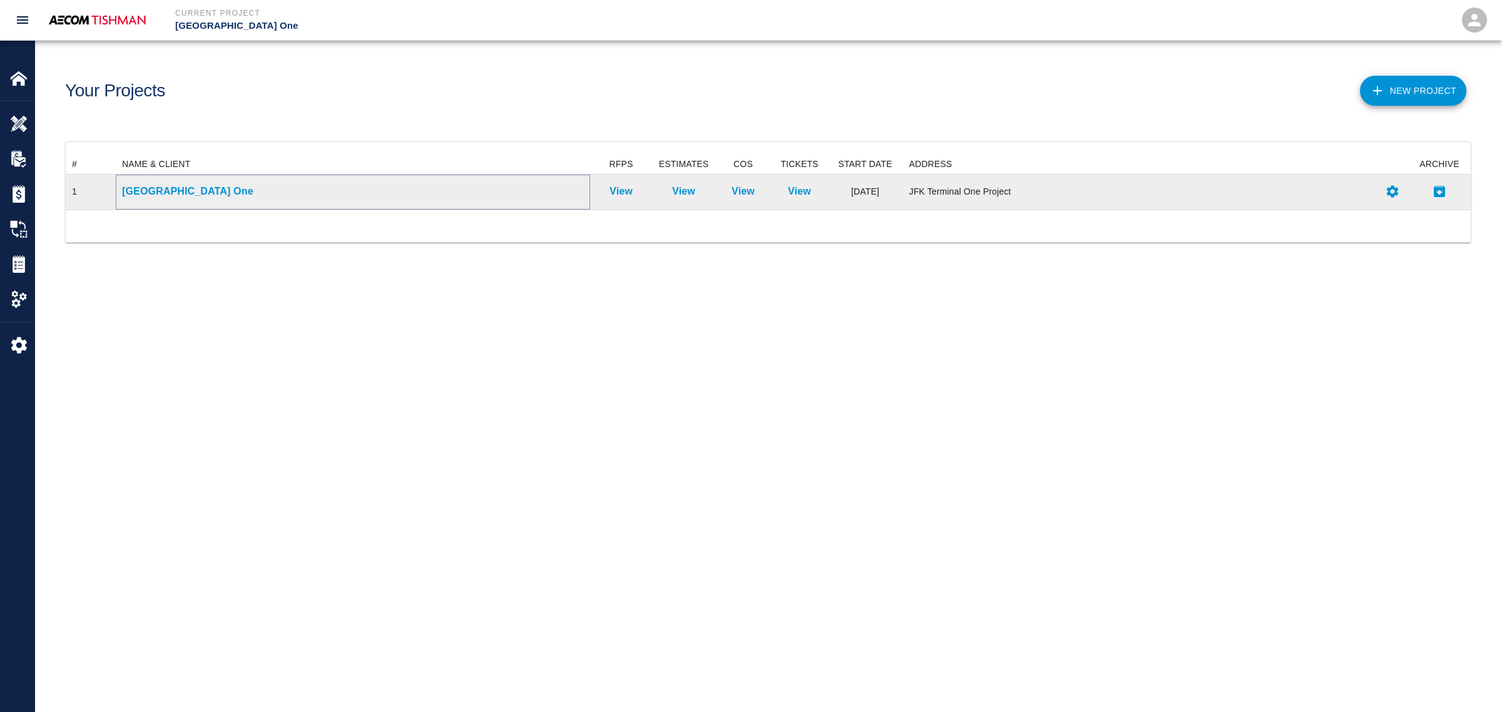
click at [188, 191] on p "[GEOGRAPHIC_DATA] One" at bounding box center [353, 191] width 462 height 15
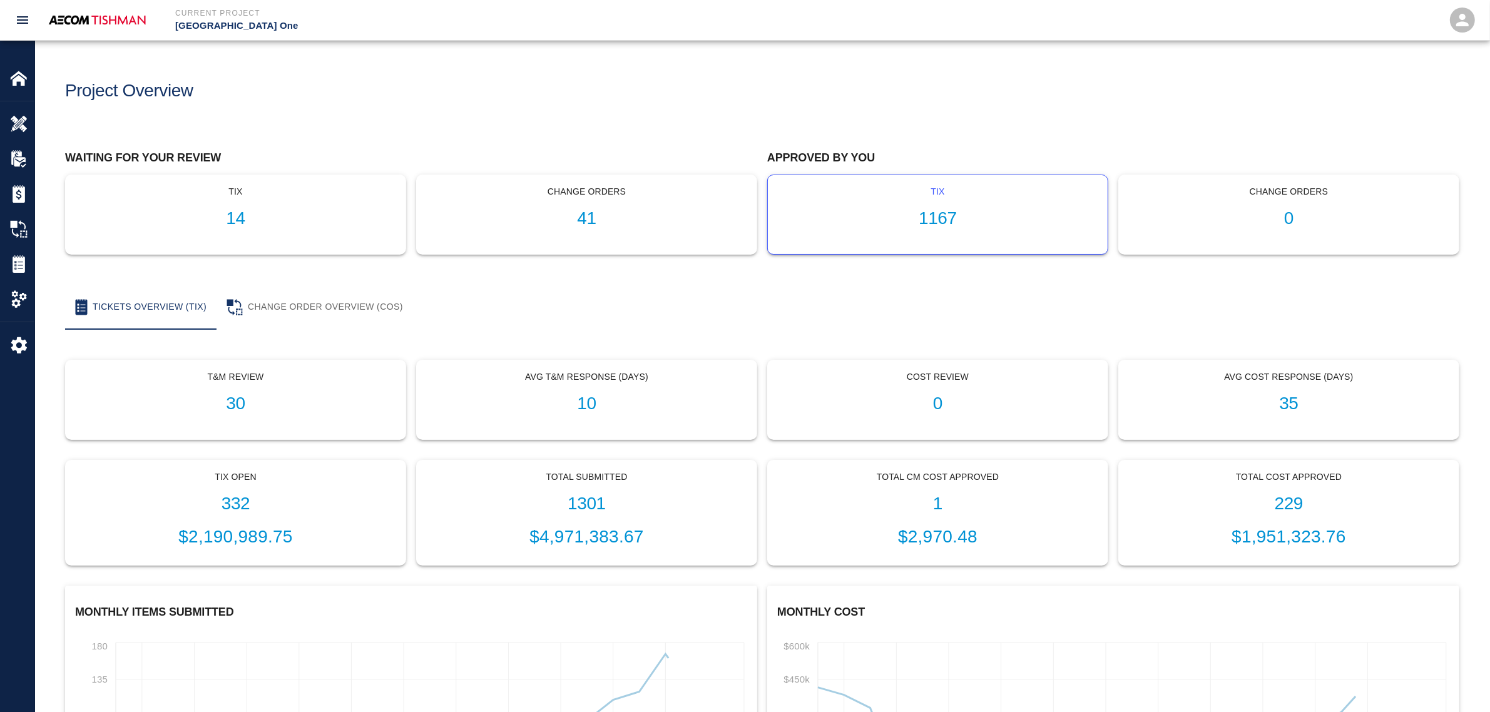
click at [950, 198] on p "tix" at bounding box center [938, 191] width 320 height 13
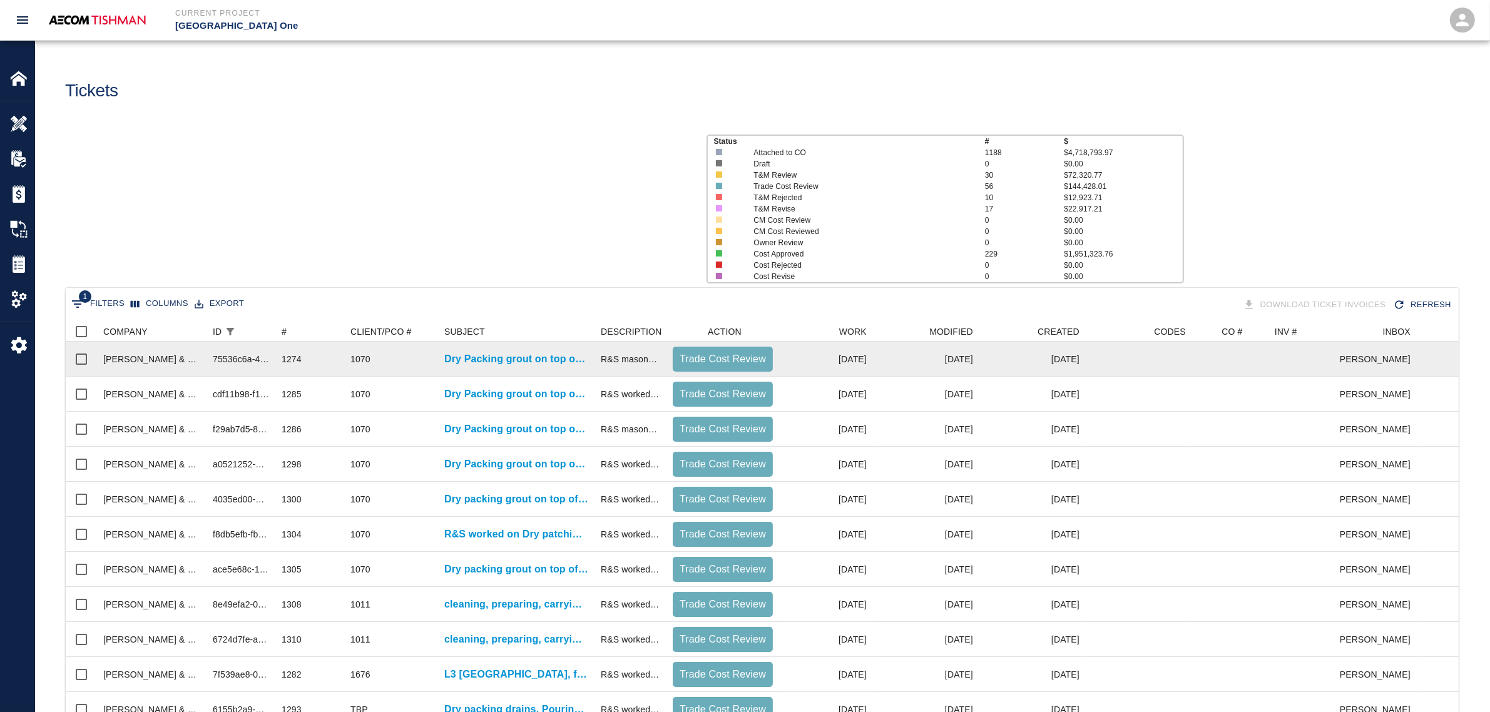
scroll to position [720, 1381]
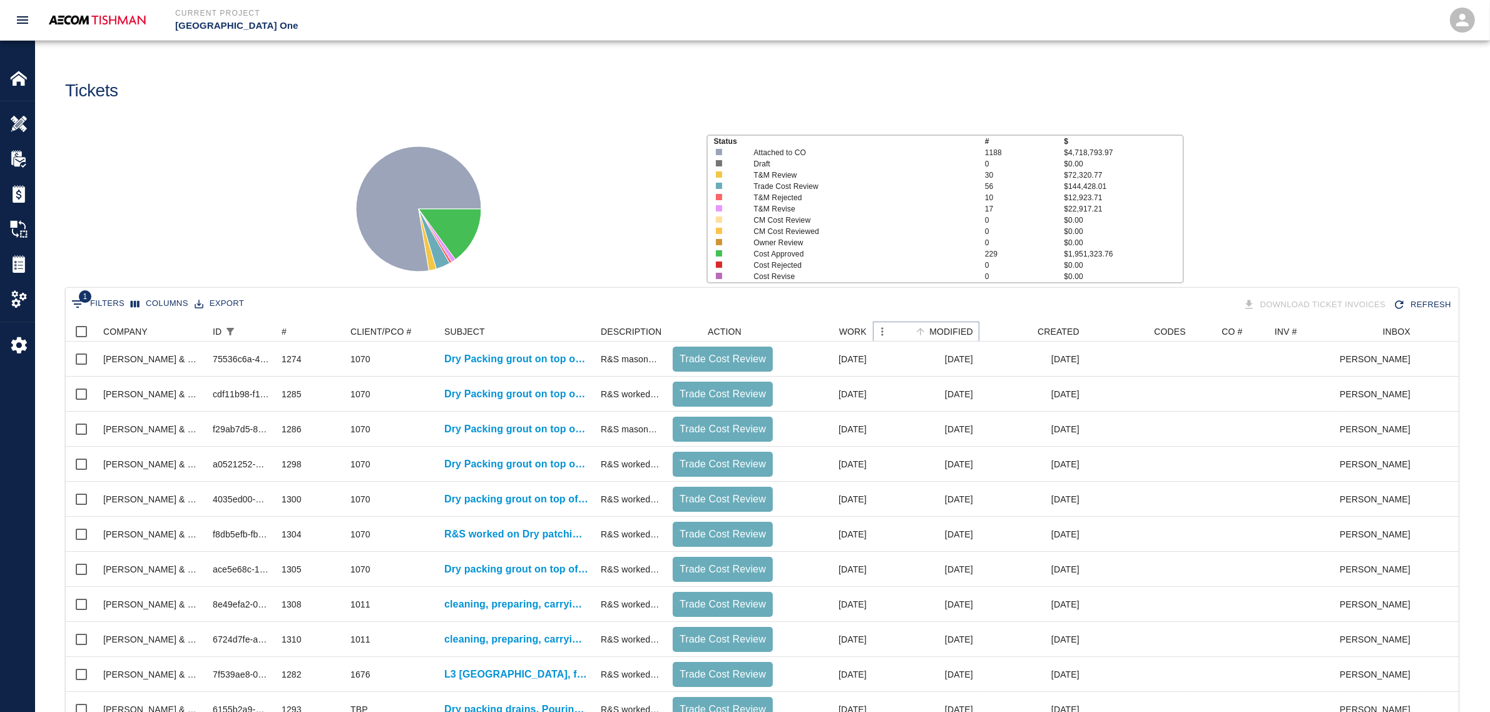
click at [918, 329] on icon "Sort" at bounding box center [920, 331] width 11 height 11
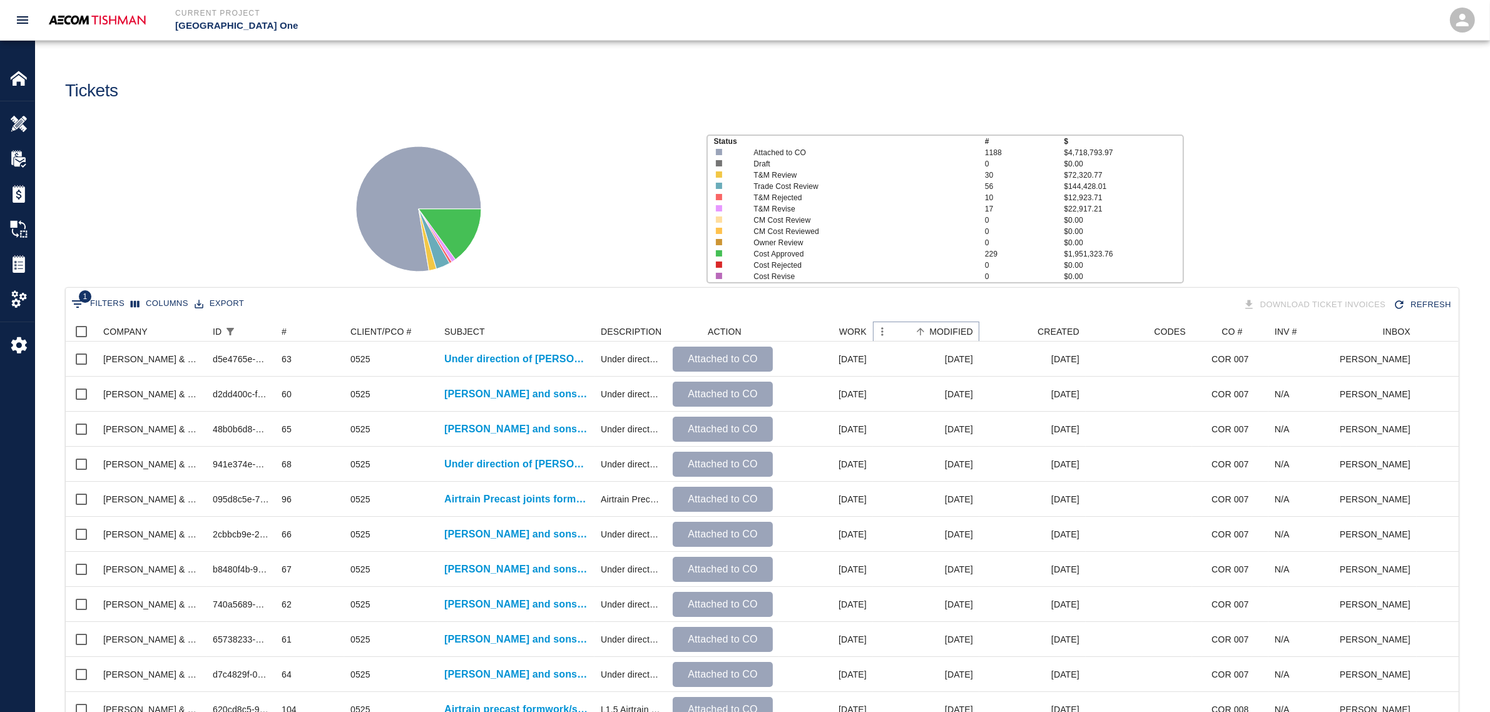
click at [921, 330] on icon "Sort" at bounding box center [920, 331] width 11 height 11
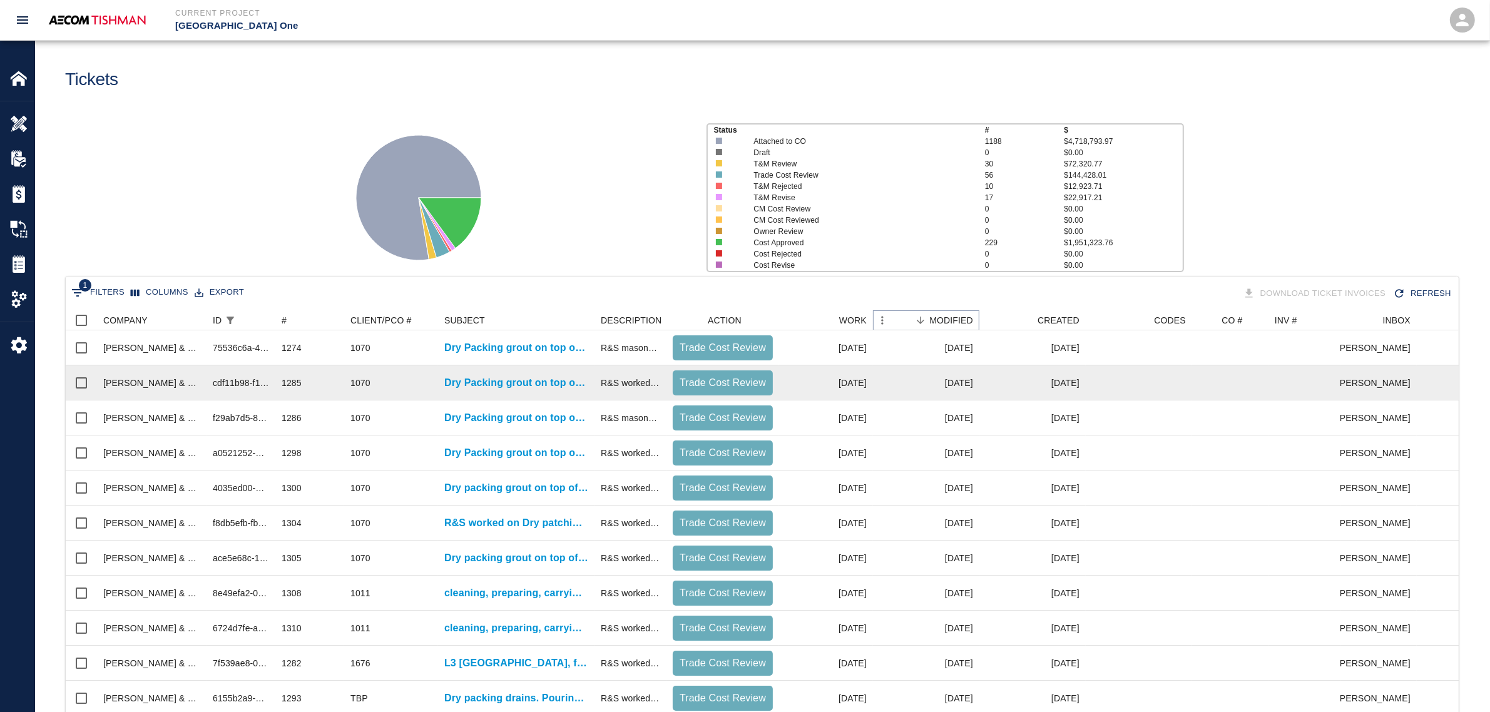
scroll to position [0, 0]
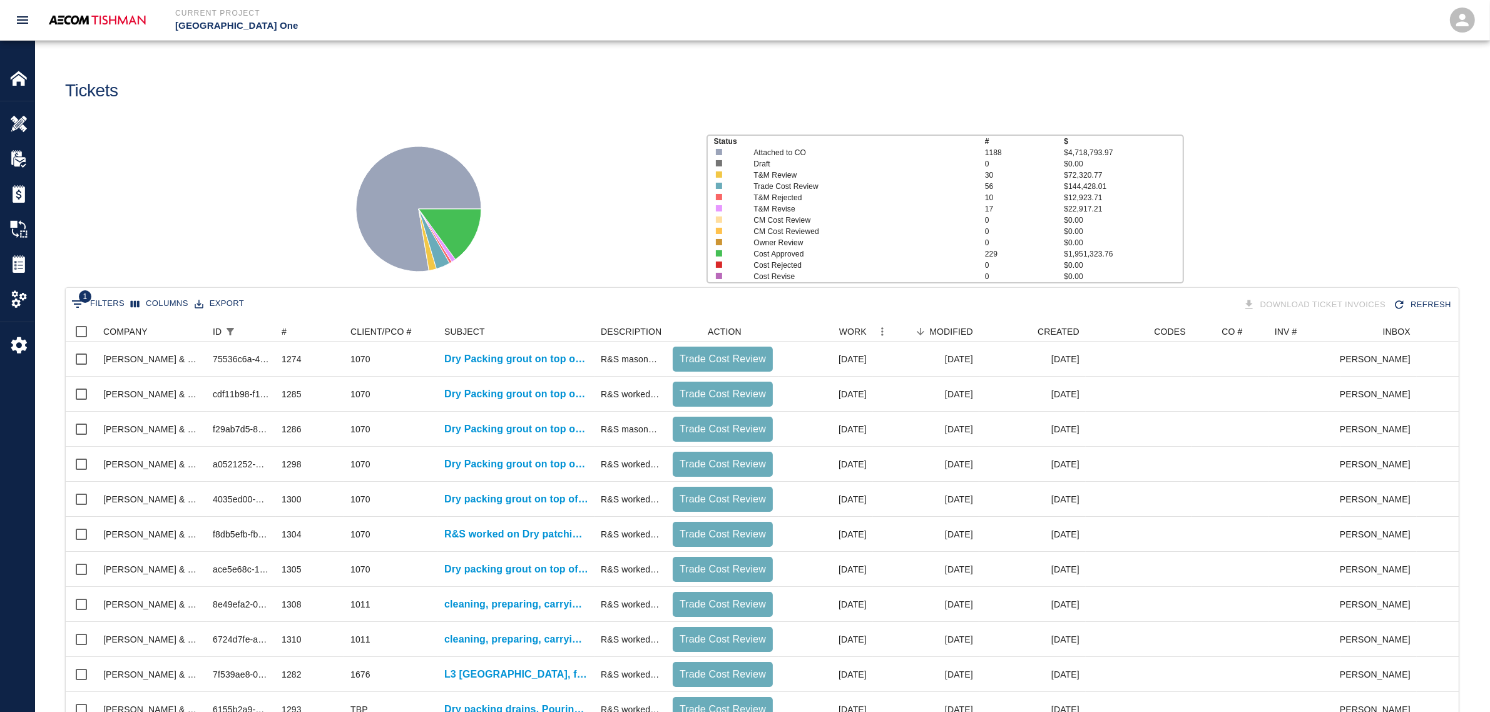
drag, startPoint x: 105, startPoint y: 307, endPoint x: 138, endPoint y: 295, distance: 35.2
click at [107, 307] on button "1 Filters" at bounding box center [97, 304] width 59 height 20
click at [145, 300] on button "Columns" at bounding box center [160, 303] width 64 height 19
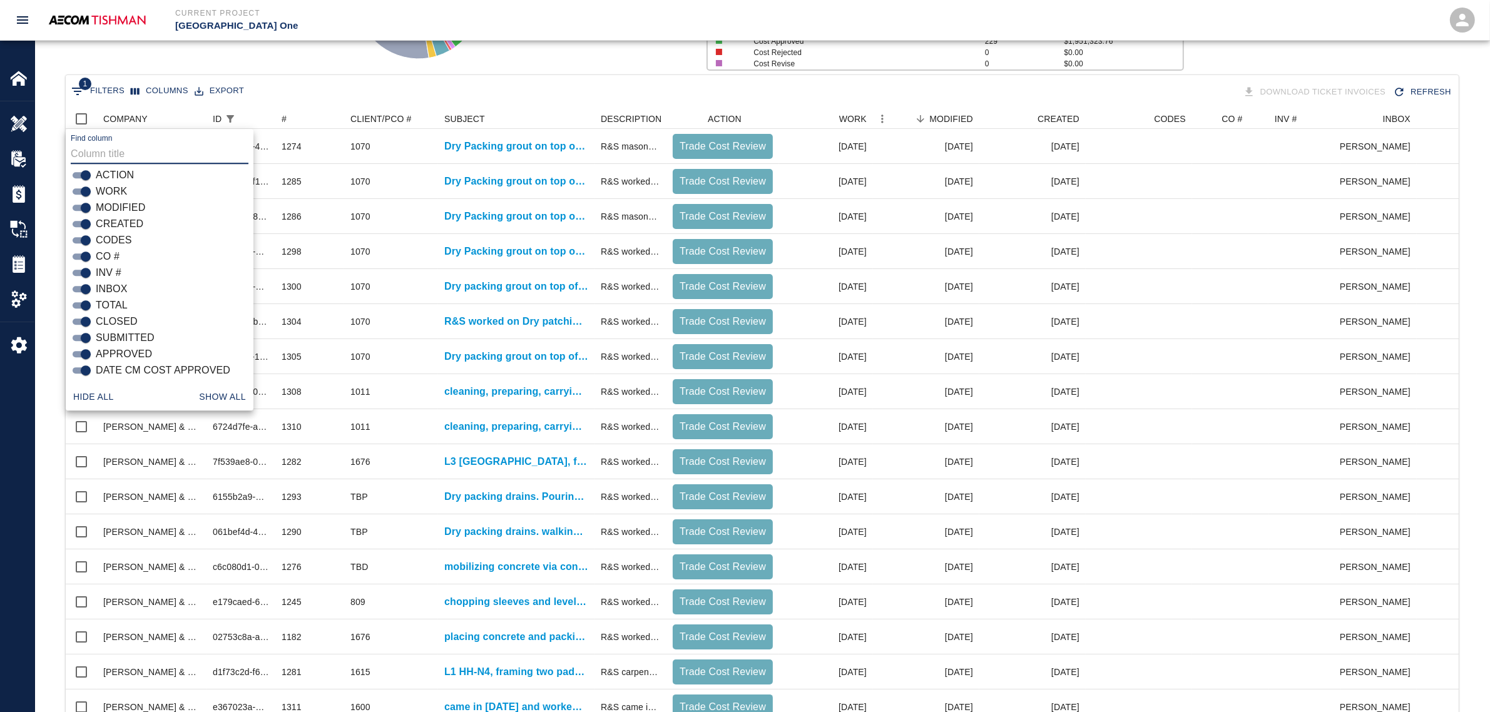
scroll to position [235, 0]
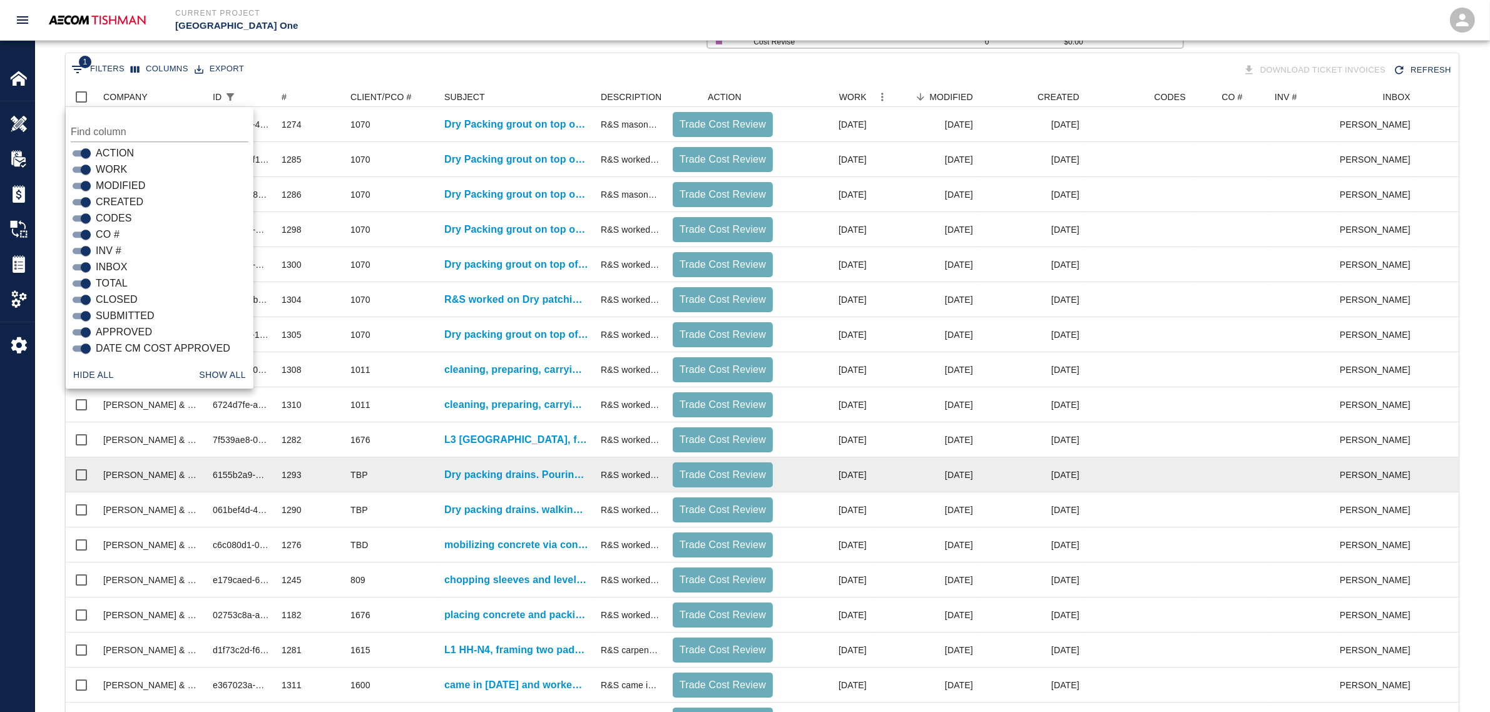
drag, startPoint x: 36, startPoint y: 530, endPoint x: 295, endPoint y: 489, distance: 262.3
click at [38, 530] on div "1 Filters Columns Export Download Ticket Invoices Refresh COMPANY ID # CLIENT/P…" at bounding box center [762, 462] width 1455 height 819
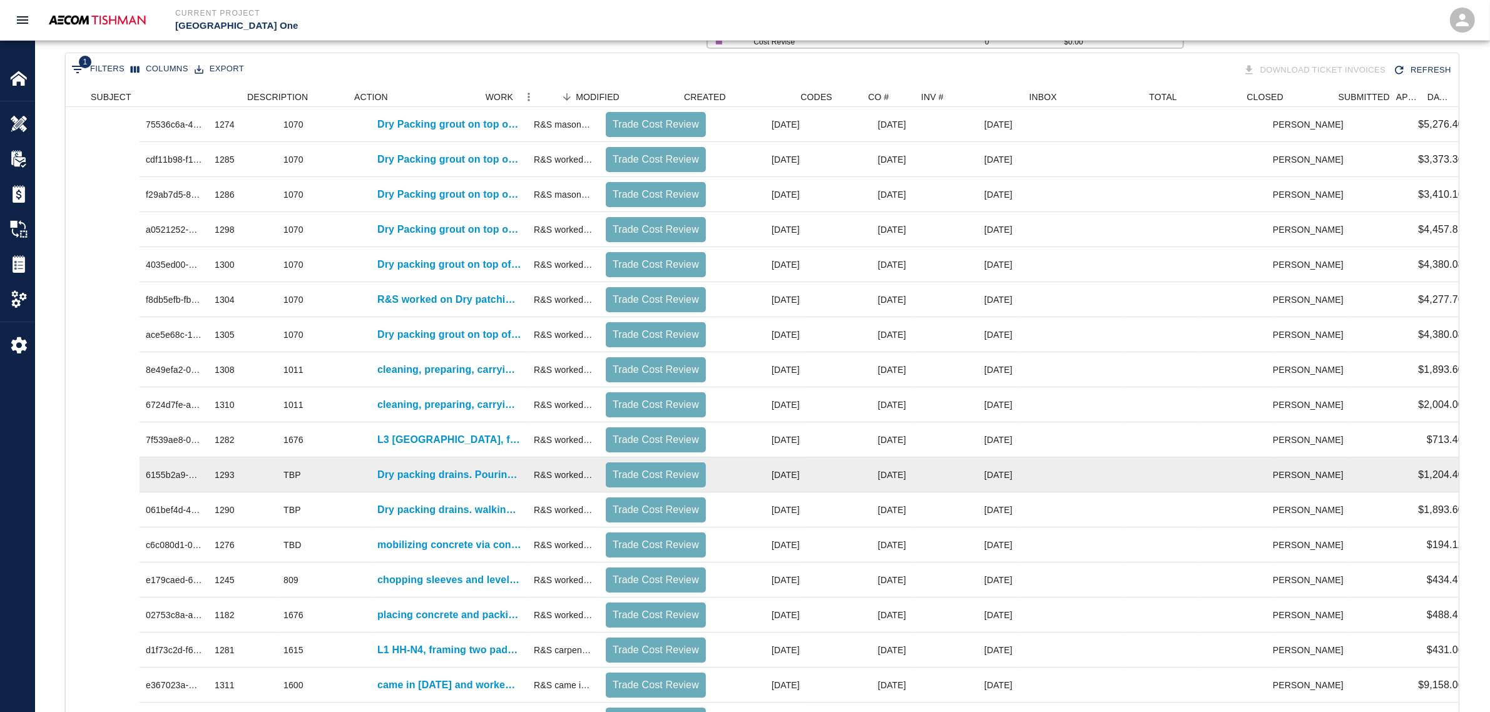
drag, startPoint x: 443, startPoint y: 470, endPoint x: 526, endPoint y: 471, distance: 83.3
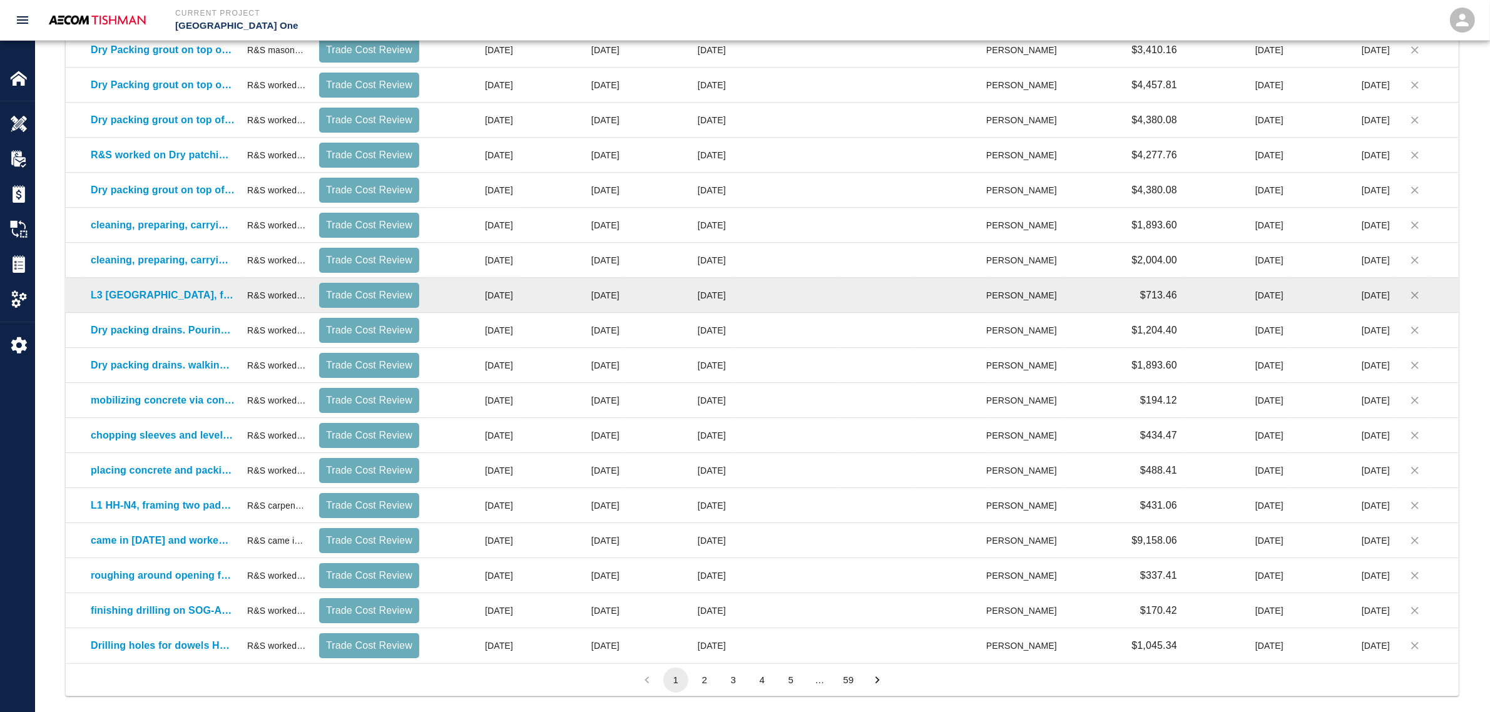
scroll to position [405, 0]
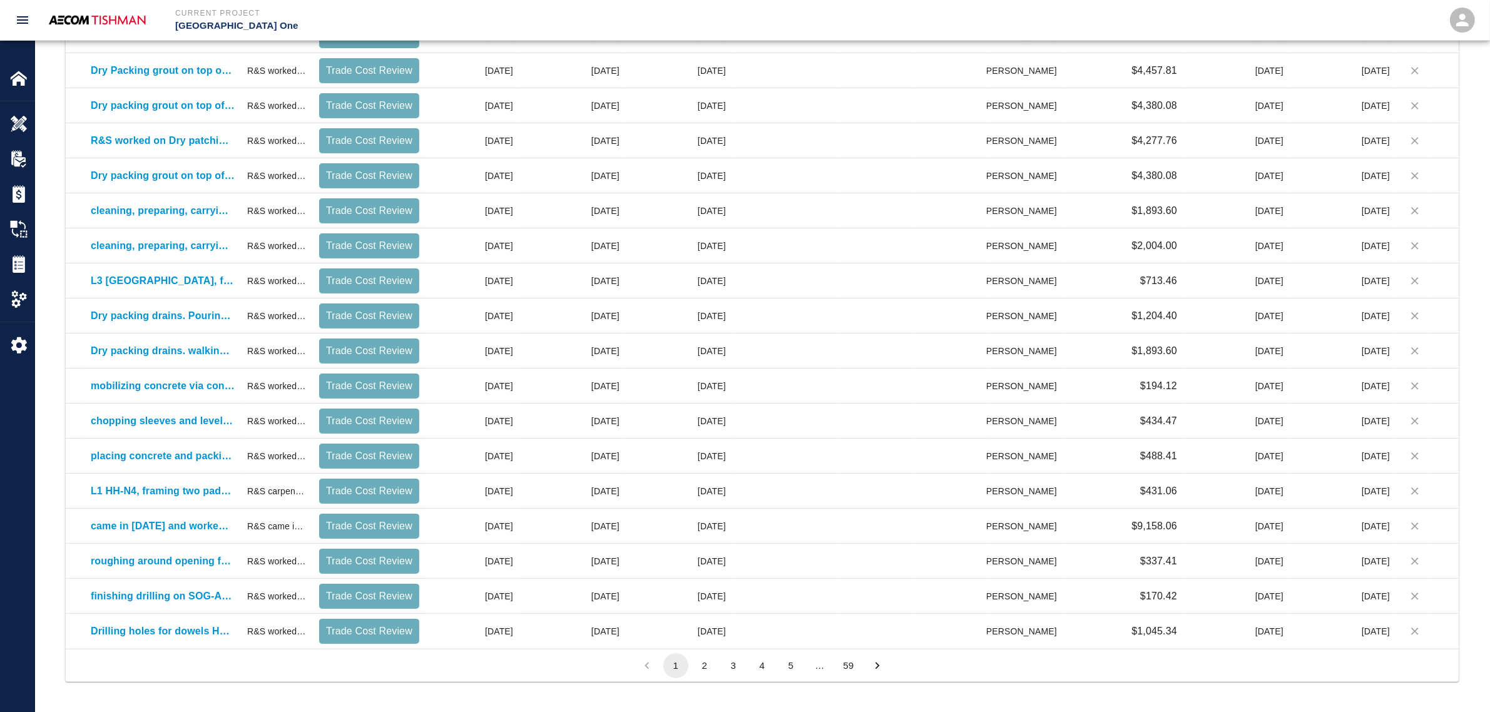
click at [708, 598] on button "2" at bounding box center [704, 665] width 25 height 25
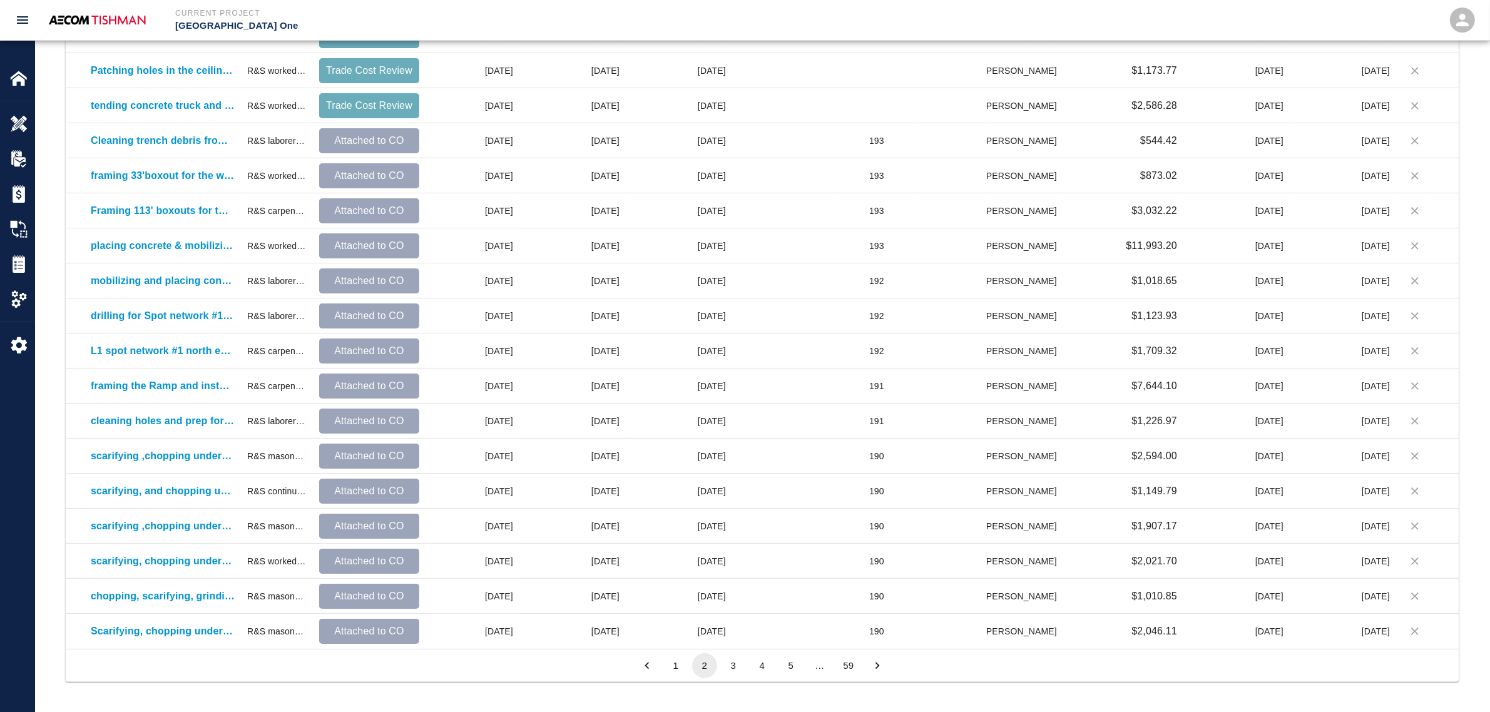
click at [673, 598] on button "1" at bounding box center [676, 665] width 25 height 25
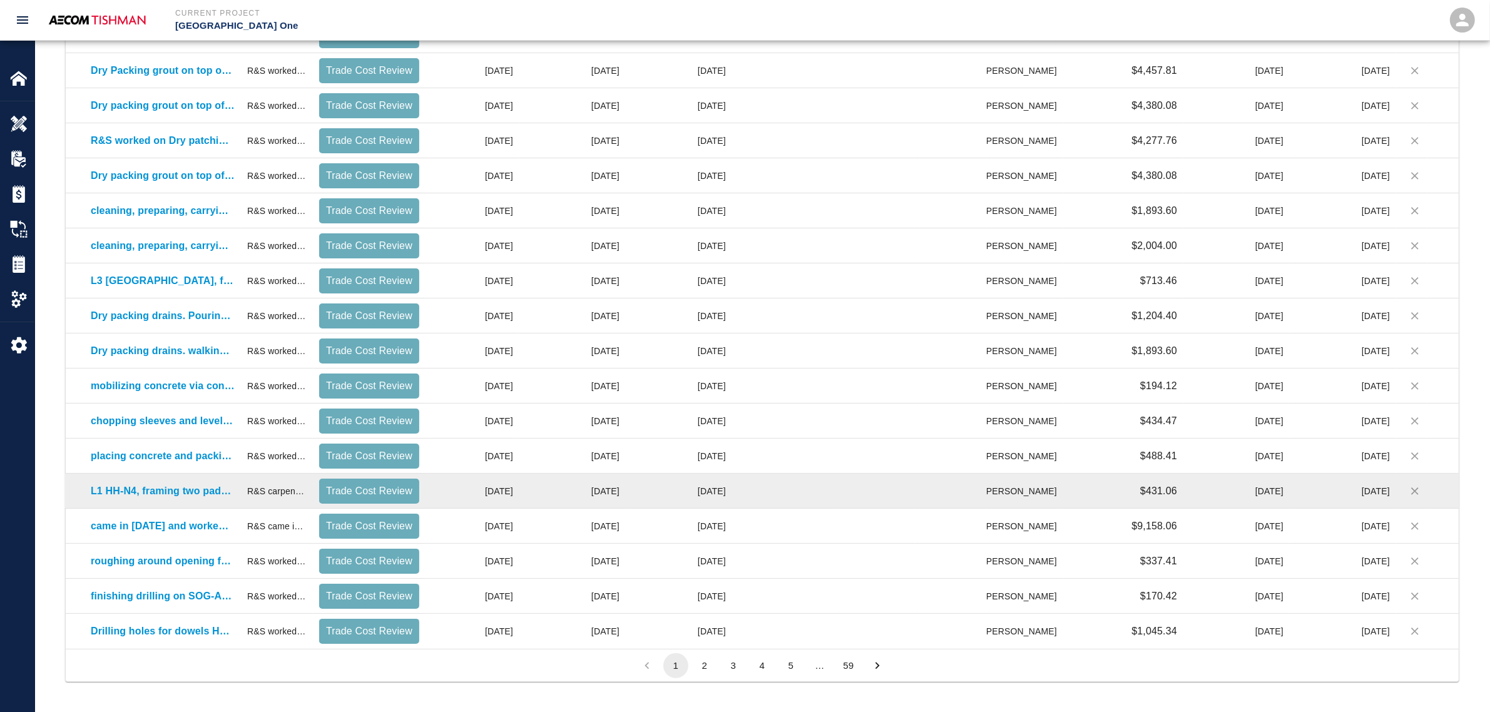
scroll to position [170, 0]
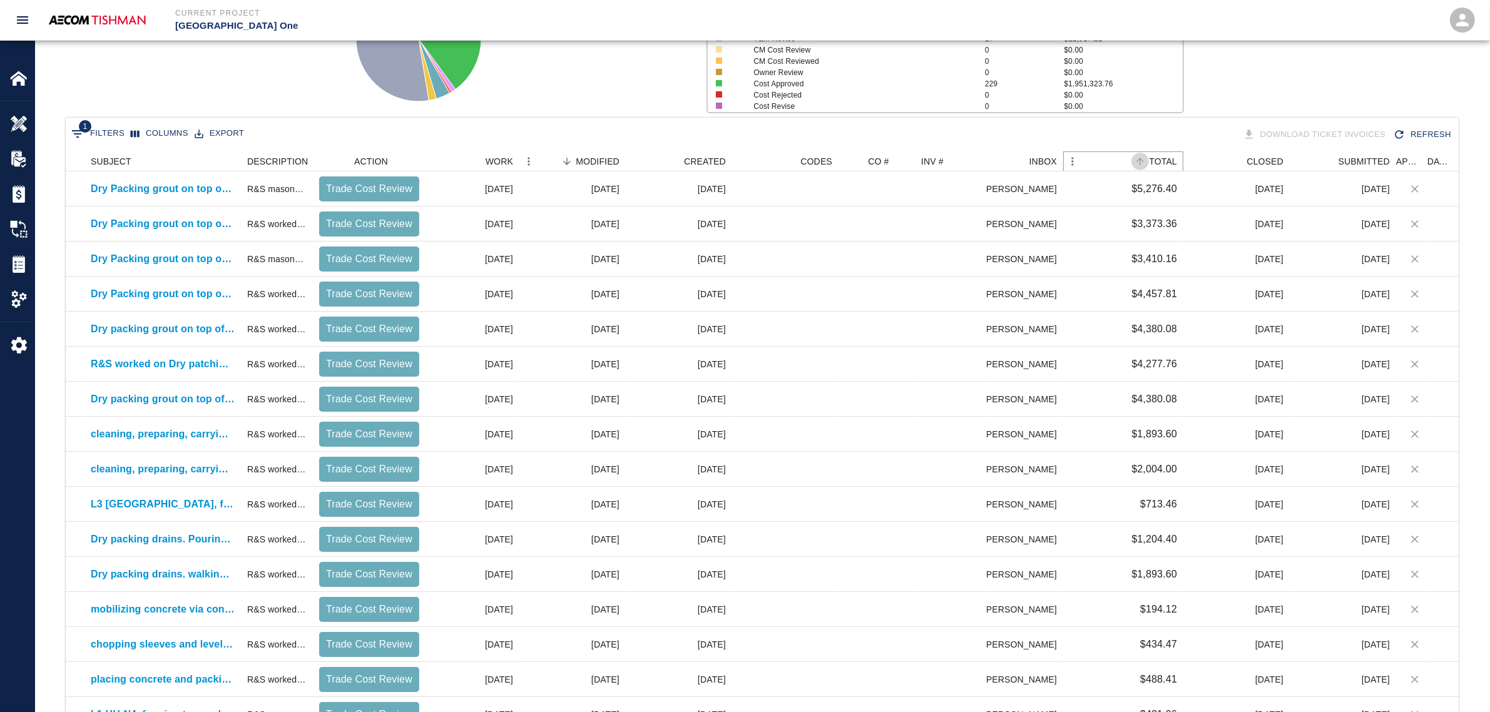
click at [1140, 161] on icon "Sort" at bounding box center [1141, 162] width 8 height 8
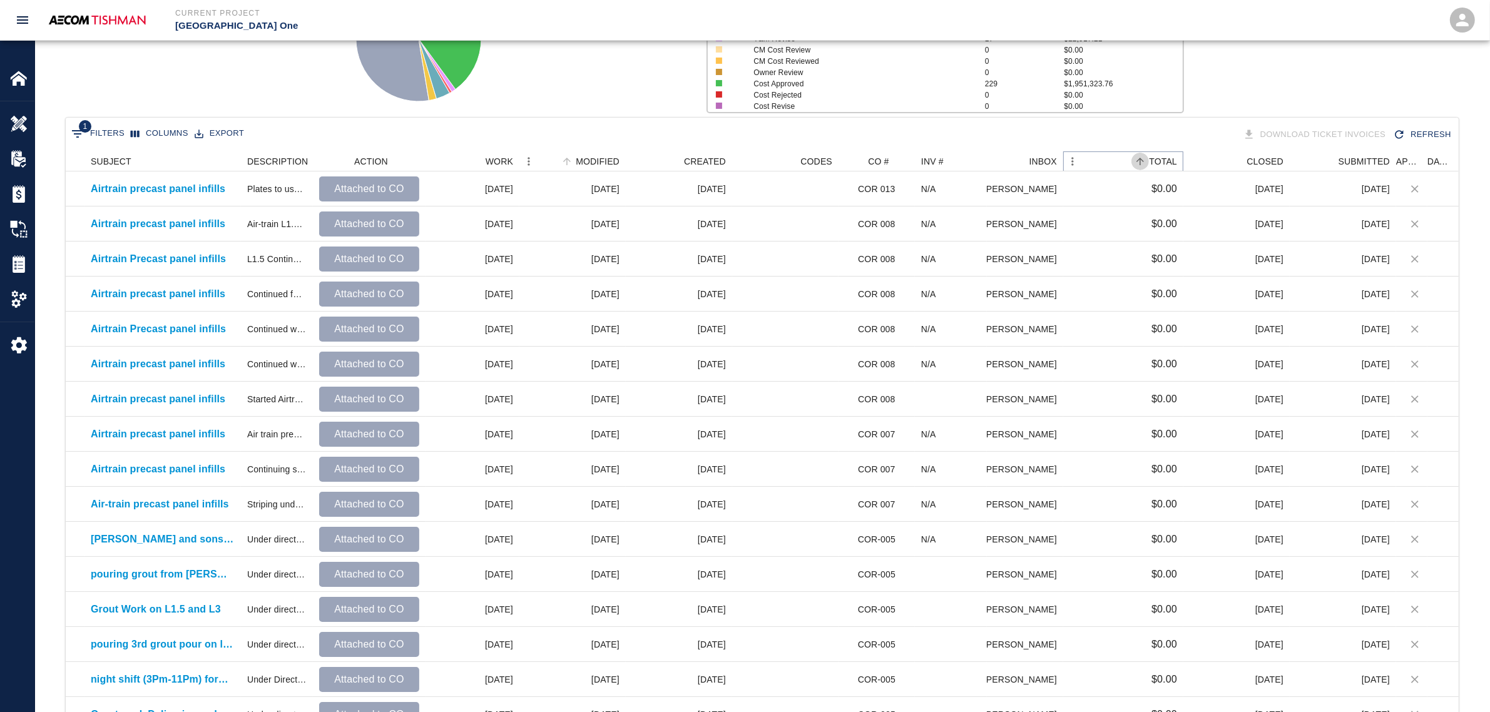
click at [1140, 161] on icon "Sort" at bounding box center [1141, 162] width 8 height 8
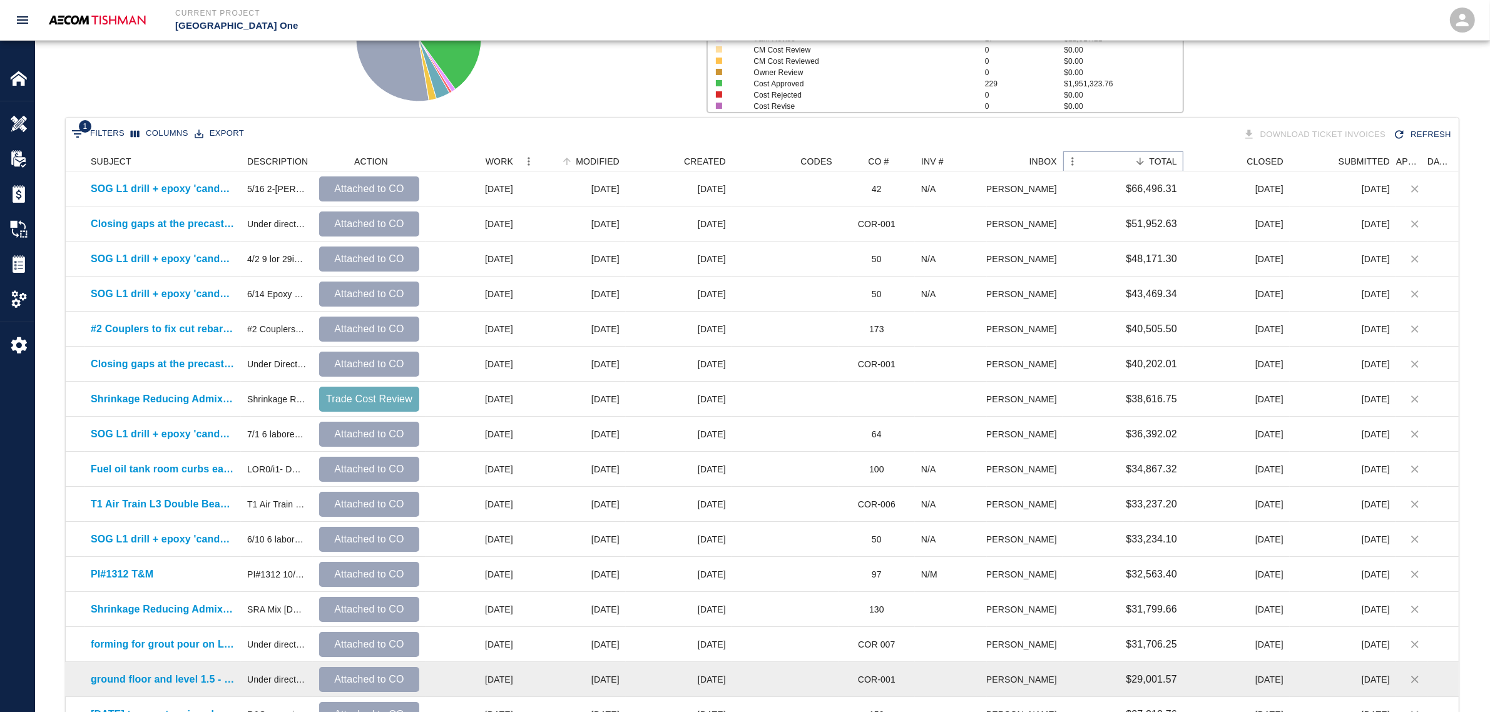
scroll to position [405, 0]
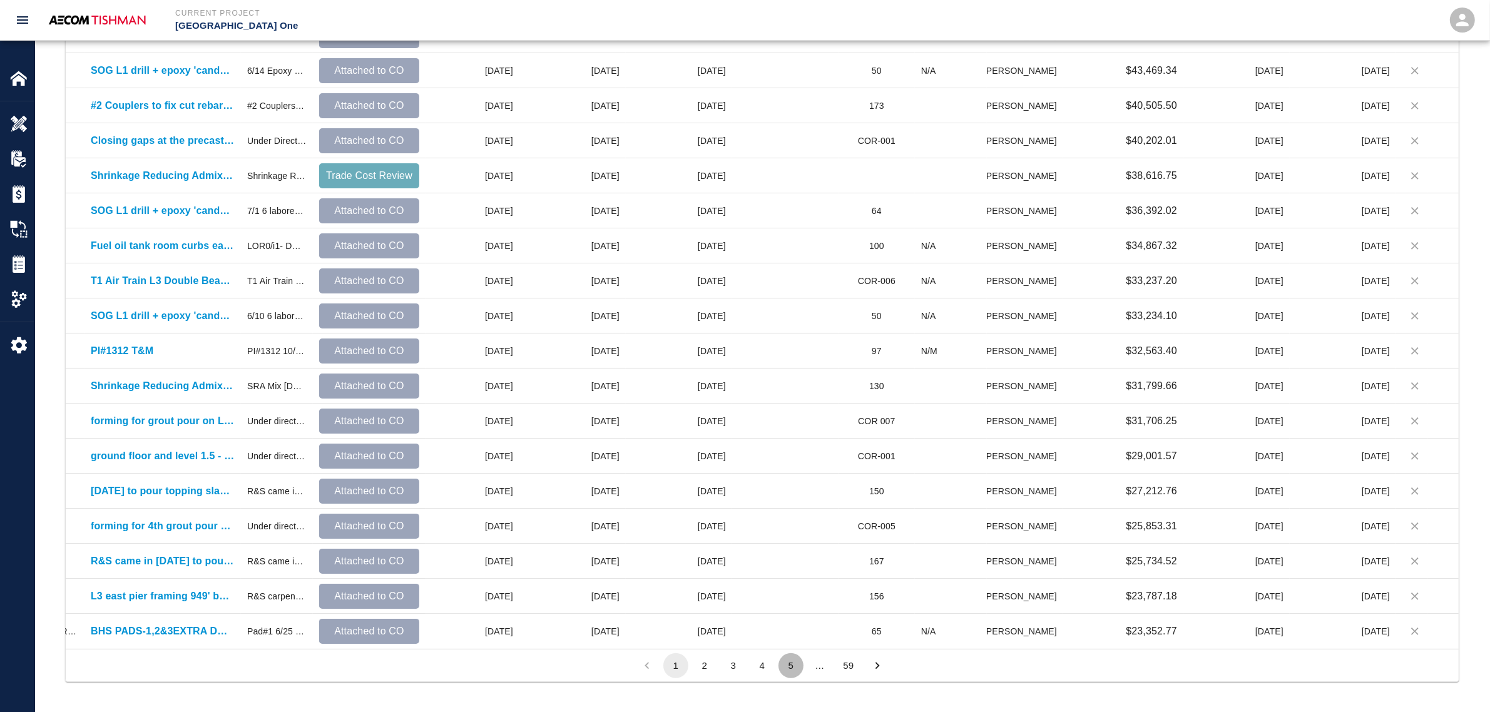
click at [789, 598] on button "5" at bounding box center [791, 665] width 25 height 25
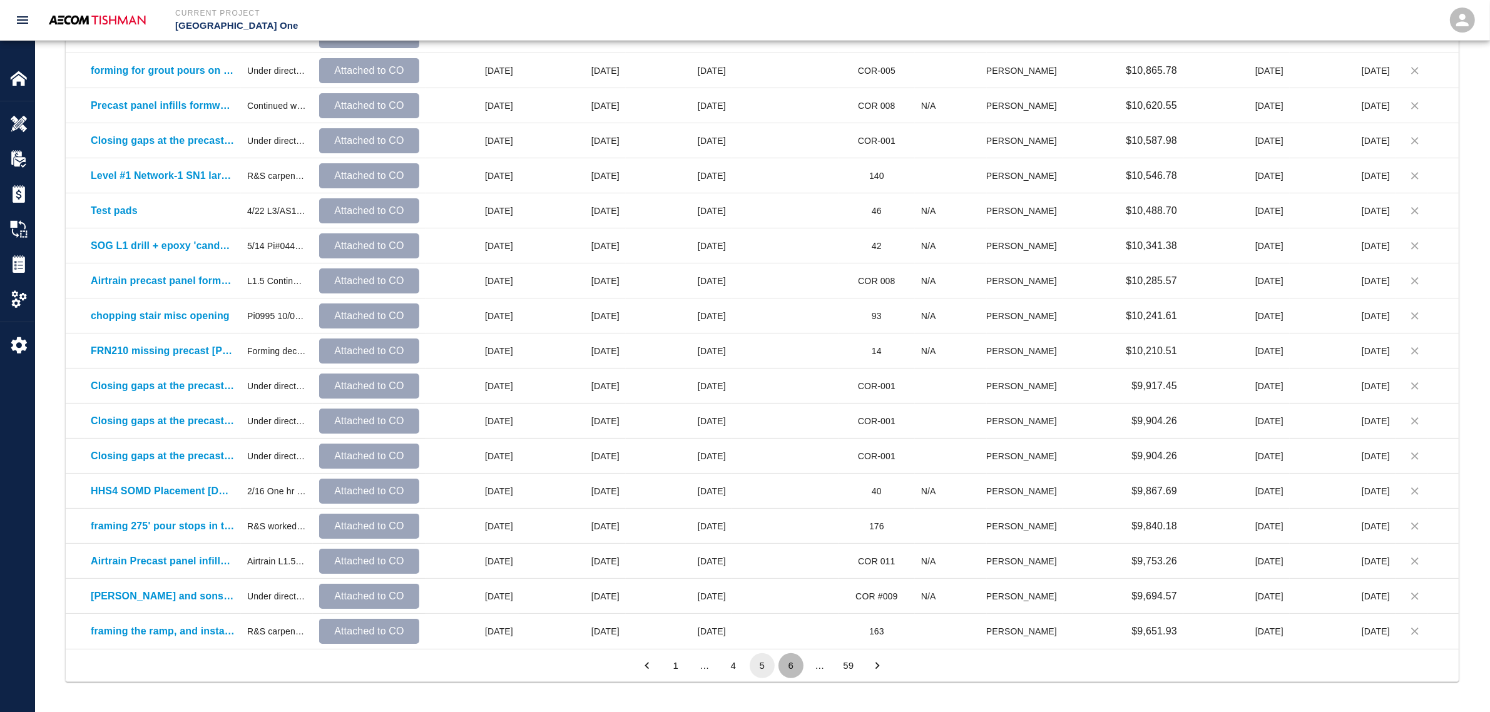
click at [789, 598] on button "6" at bounding box center [791, 665] width 25 height 25
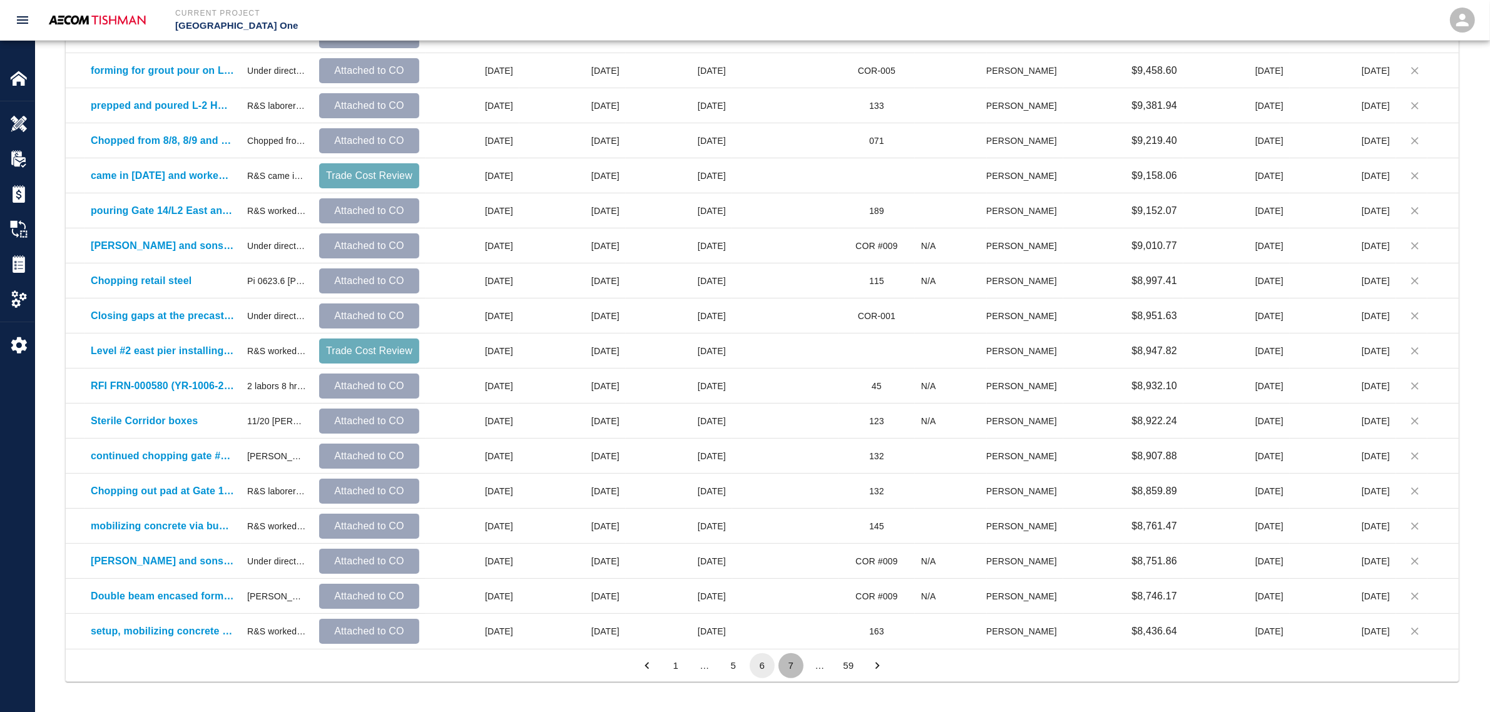
click at [789, 598] on button "7" at bounding box center [791, 665] width 25 height 25
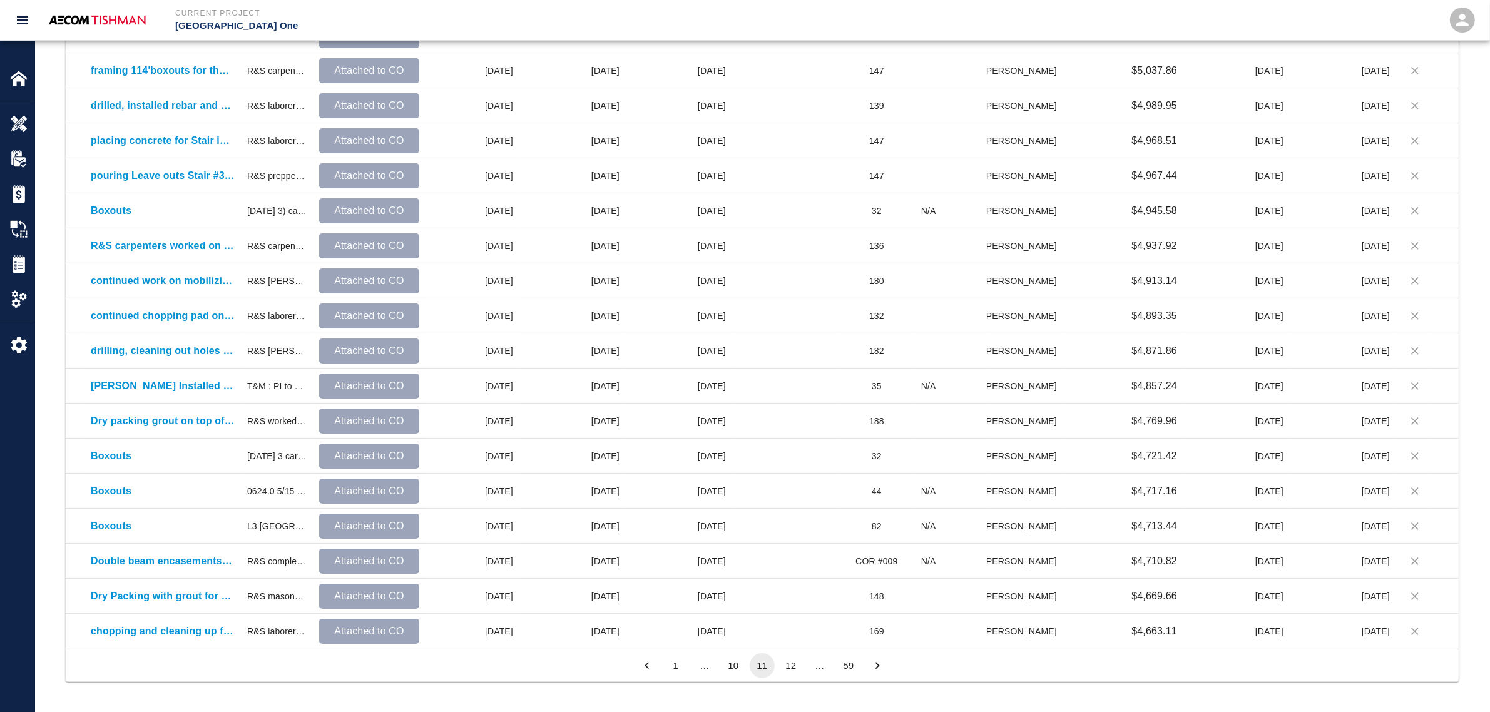
click at [789, 598] on button "12" at bounding box center [791, 665] width 25 height 25
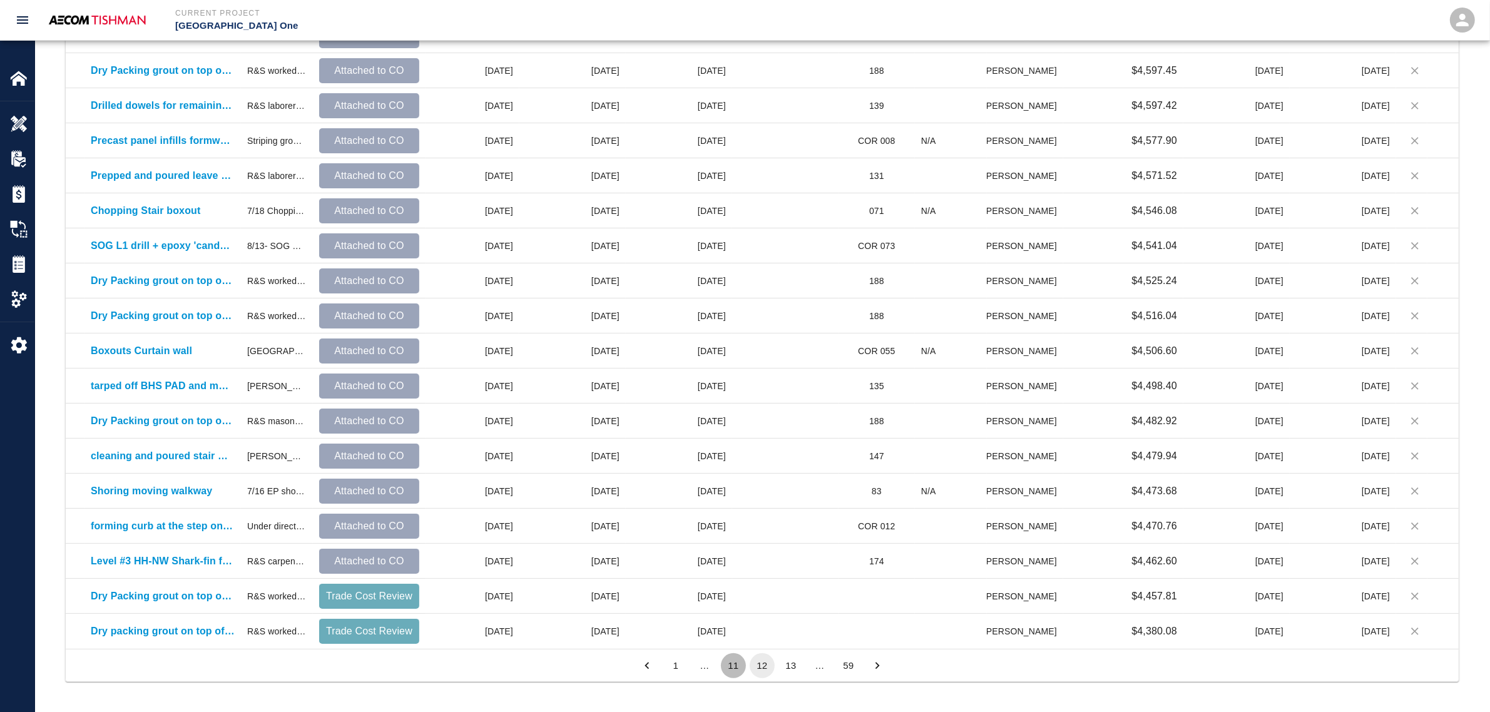
click at [736, 598] on button "11" at bounding box center [733, 665] width 25 height 25
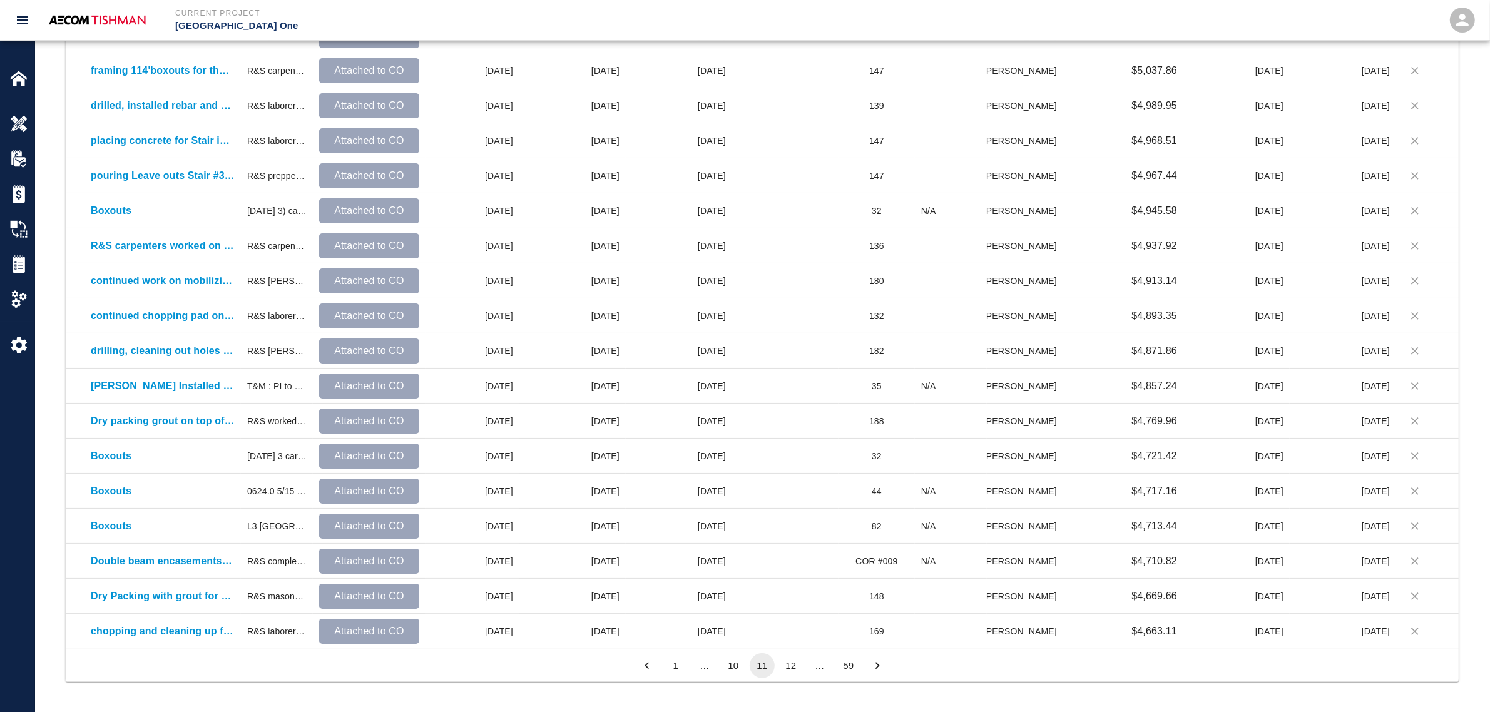
click at [734, 598] on button "10" at bounding box center [733, 665] width 25 height 25
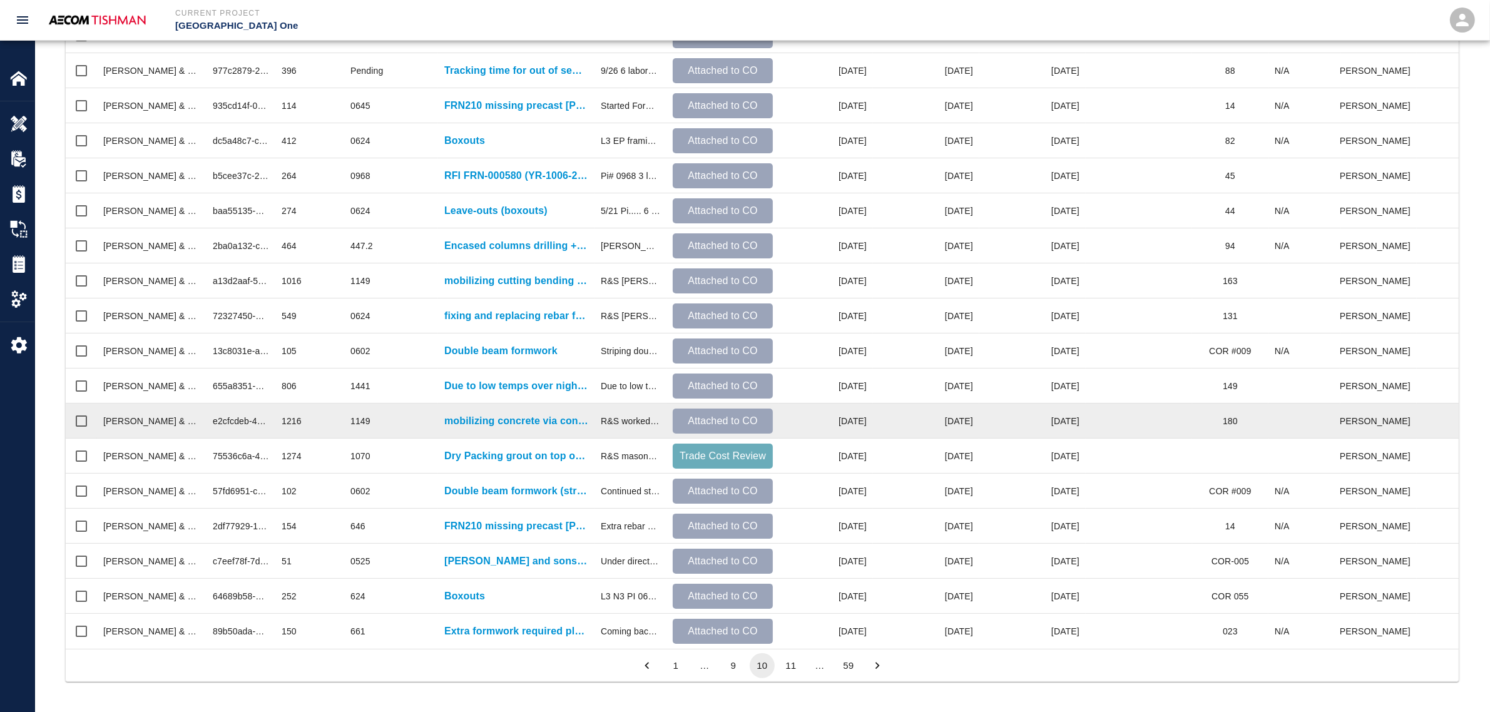
scroll to position [0, 0]
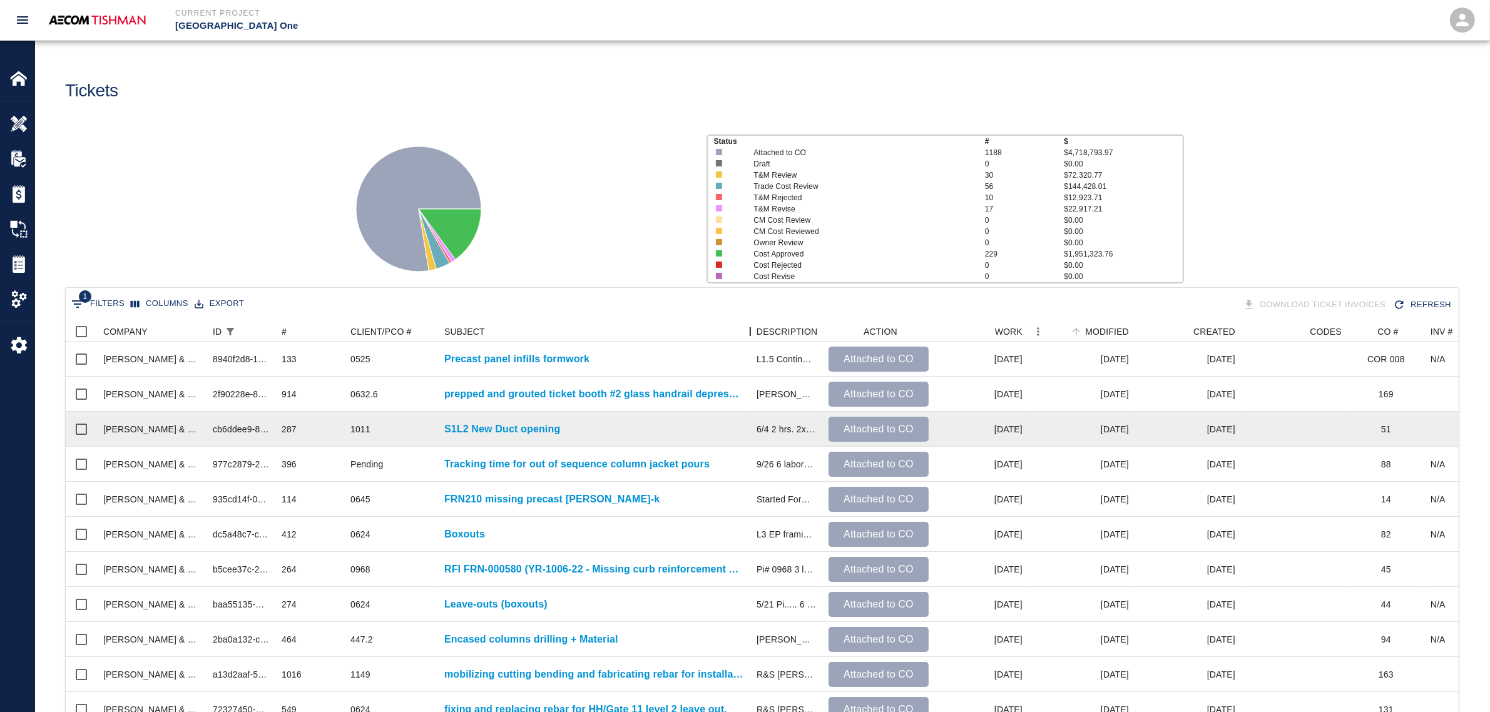
drag, startPoint x: 593, startPoint y: 327, endPoint x: 749, endPoint y: 421, distance: 182.0
click at [749, 421] on div "COMPANY ID # CLIENT/PCO # SUBJECT DESCRIPTION ACTION WORK MODIFIED CREATED CODE…" at bounding box center [762, 682] width 1393 height 721
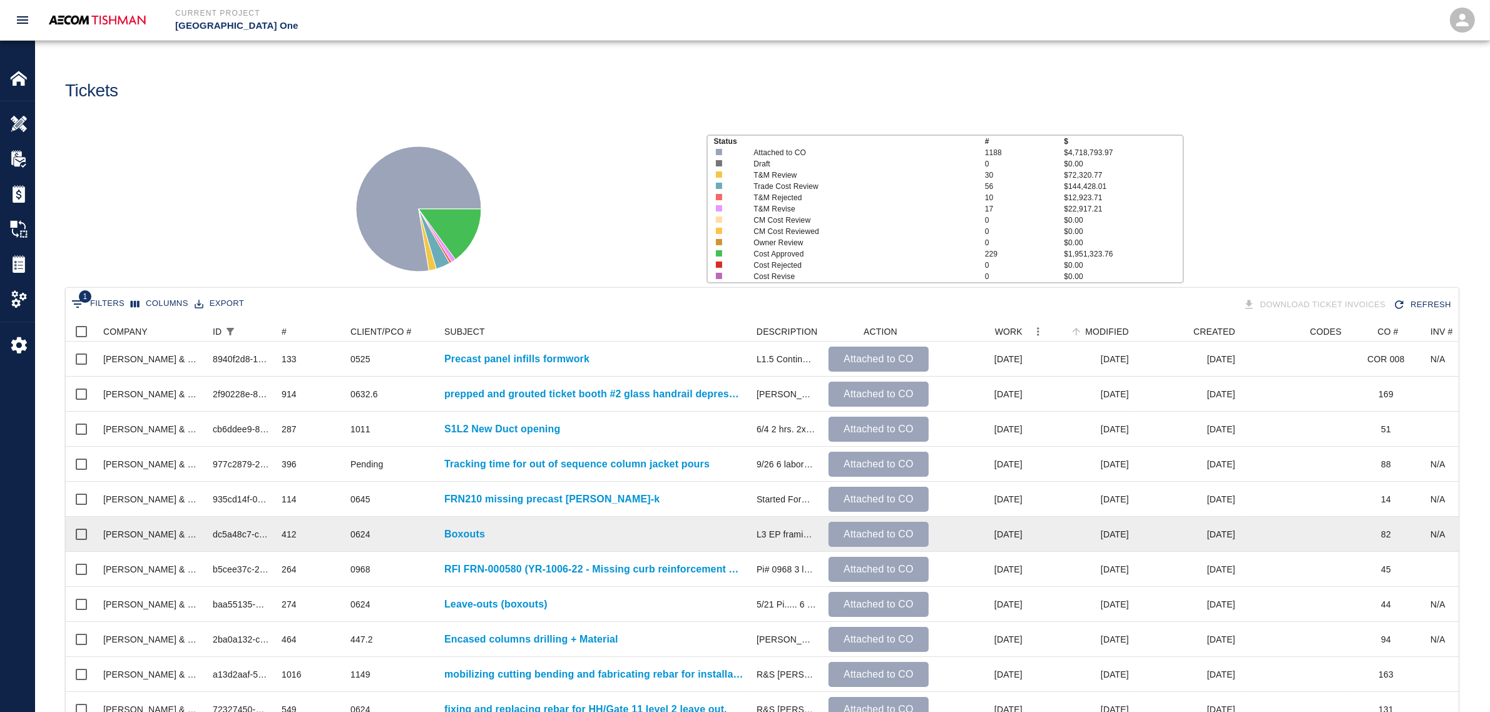
scroll to position [235, 0]
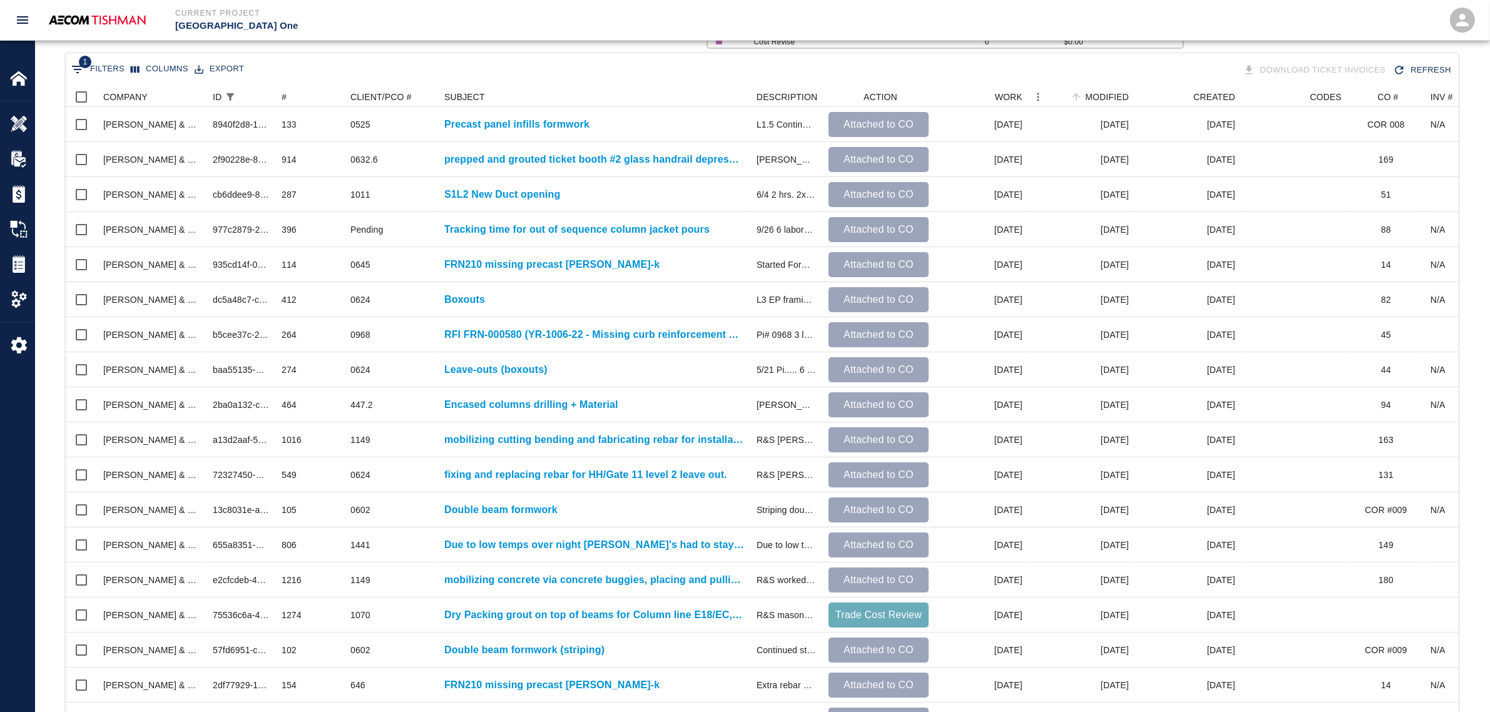
click at [79, 61] on span "1" at bounding box center [85, 62] width 13 height 13
select select "id"
select select "isAnyOf"
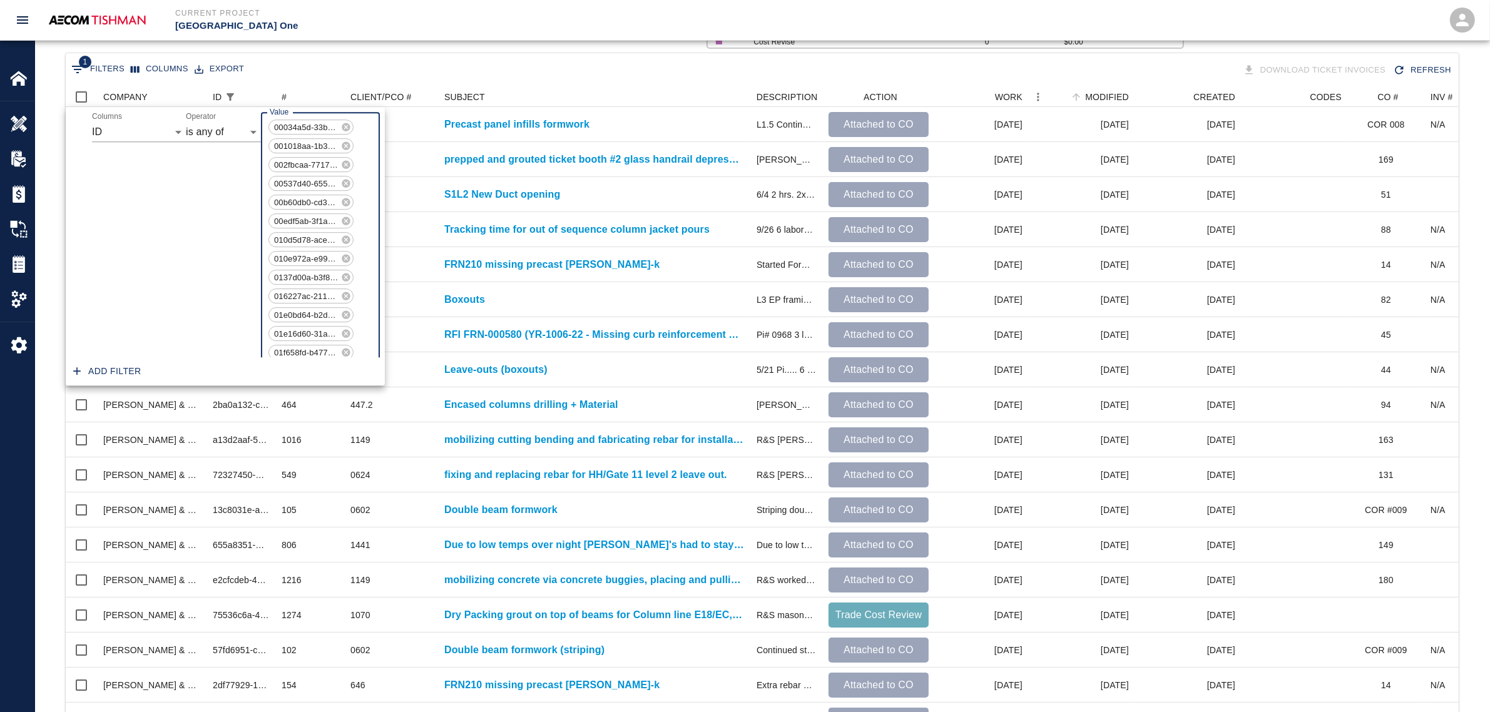
scroll to position [21680, 0]
click at [76, 365] on icon "Delete" at bounding box center [80, 371] width 13 height 13
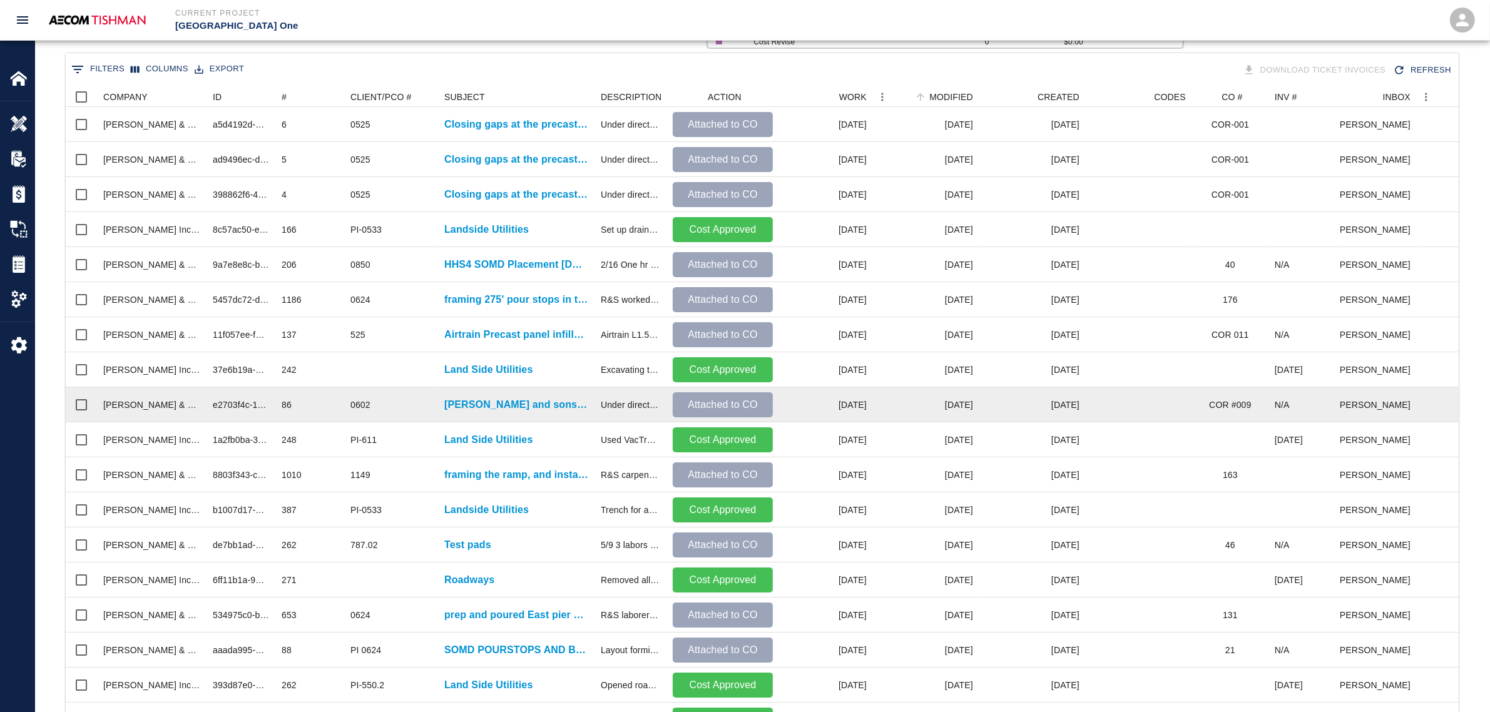
scroll to position [0, 354]
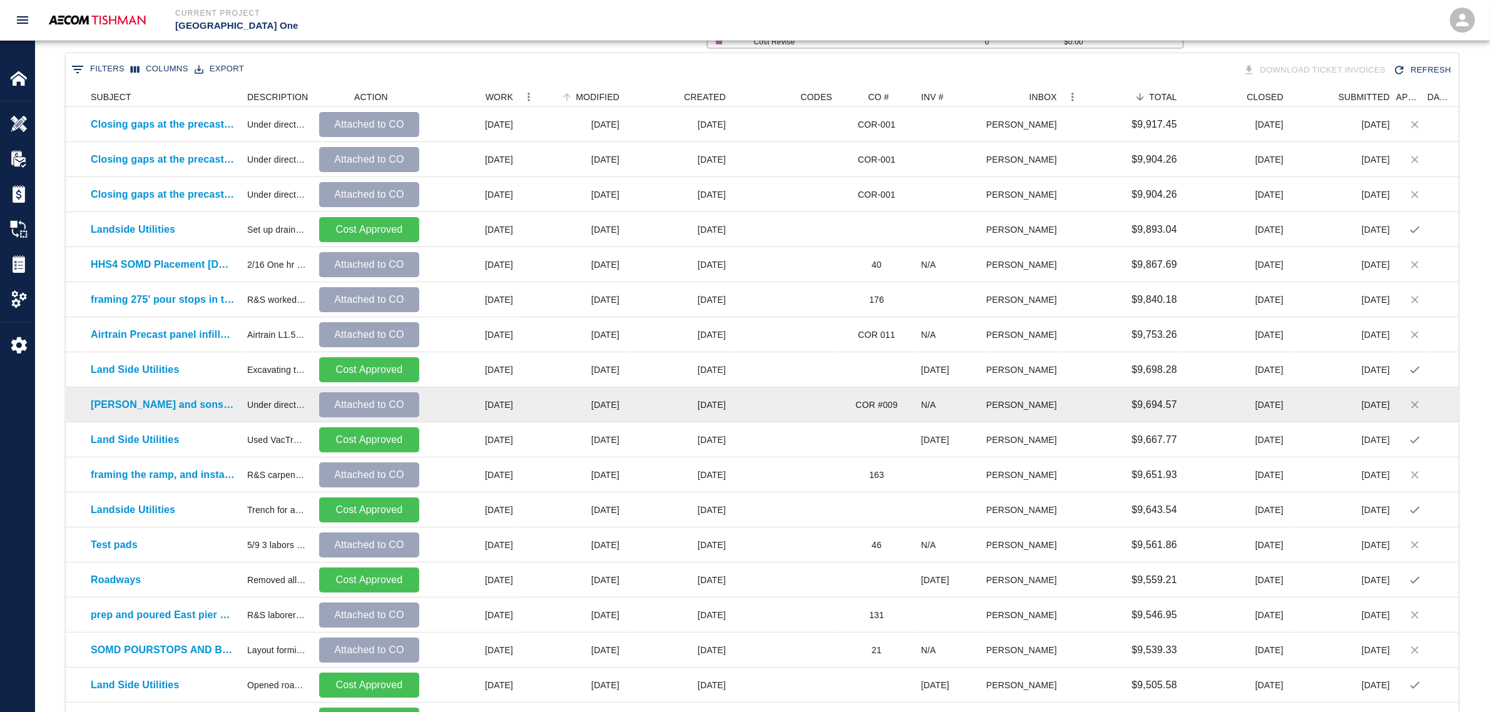
drag, startPoint x: 925, startPoint y: 399, endPoint x: 1291, endPoint y: 399, distance: 366.2
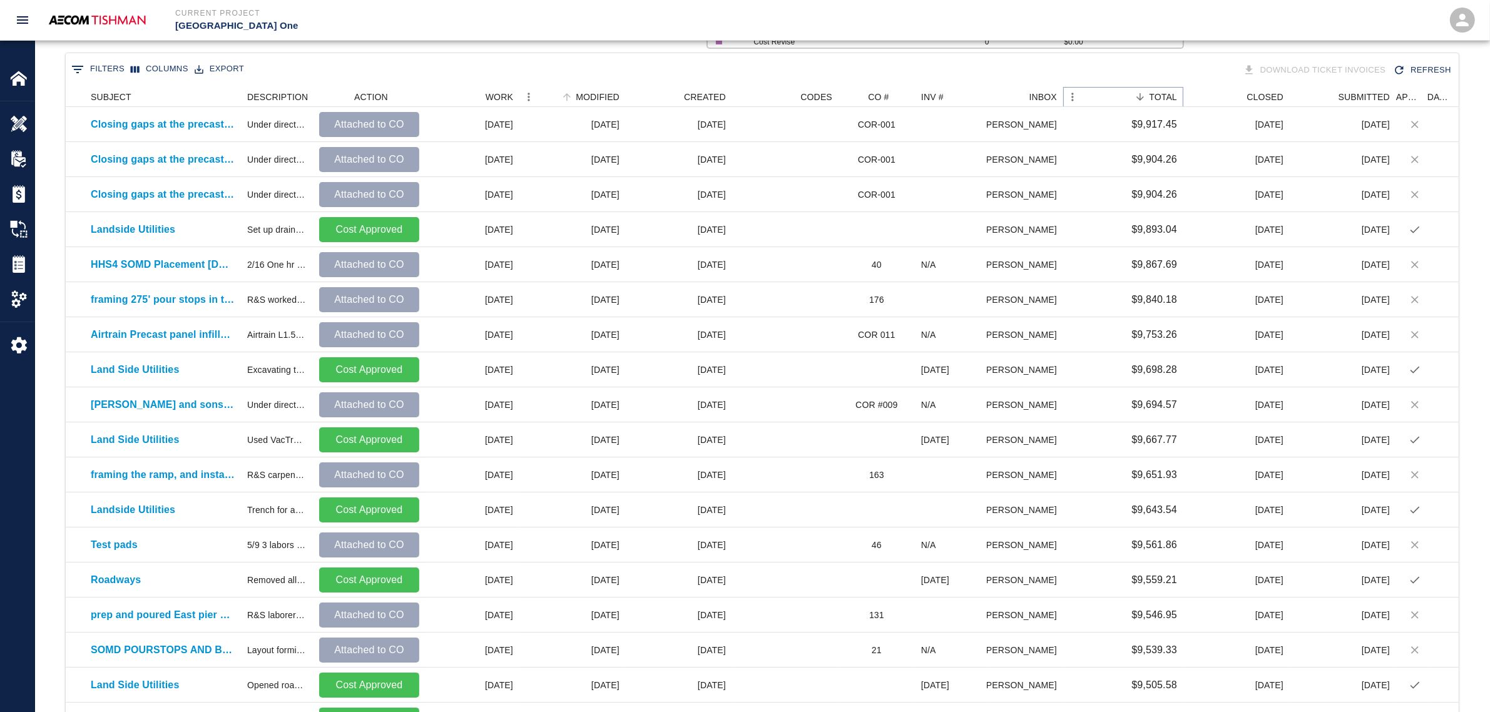
click at [1140, 97] on icon "Sort" at bounding box center [1140, 96] width 11 height 11
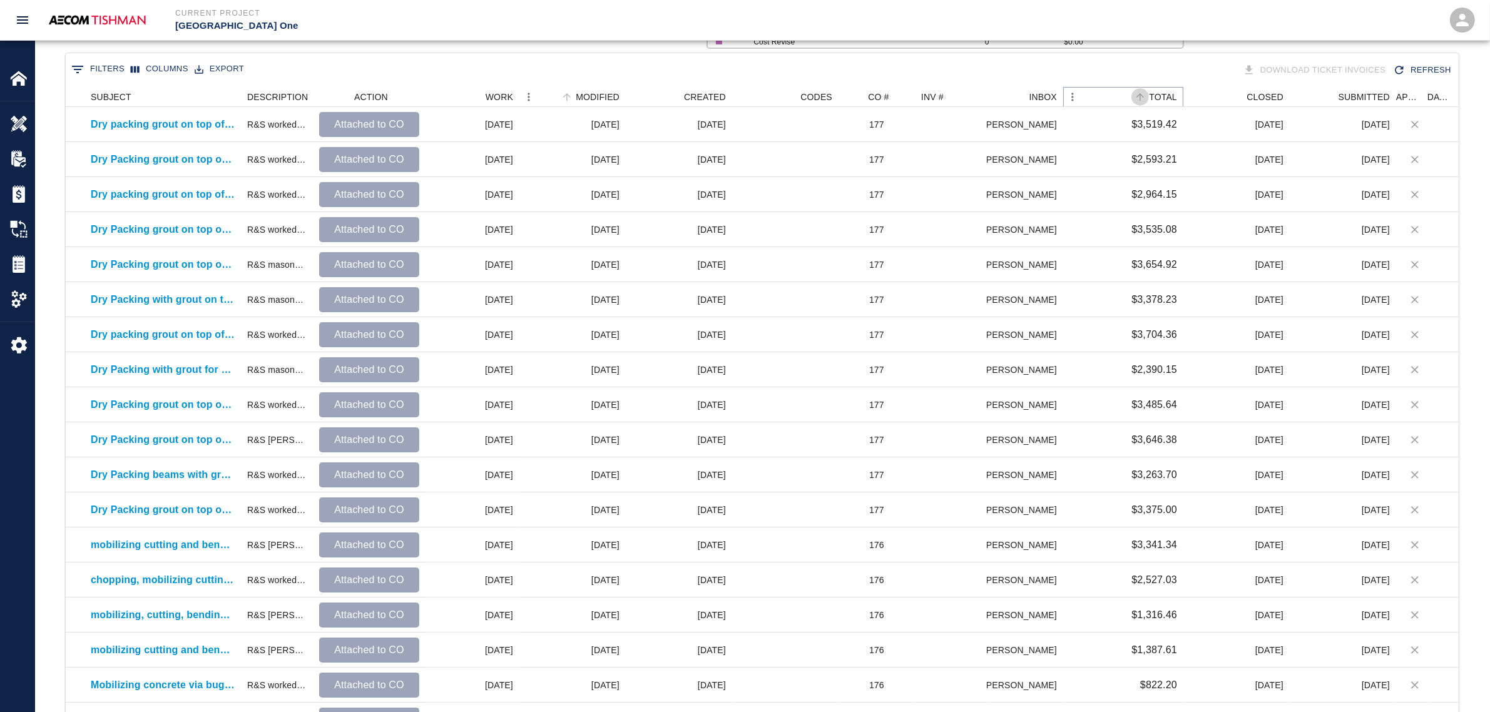
click at [1140, 97] on icon "Sort" at bounding box center [1140, 96] width 11 height 11
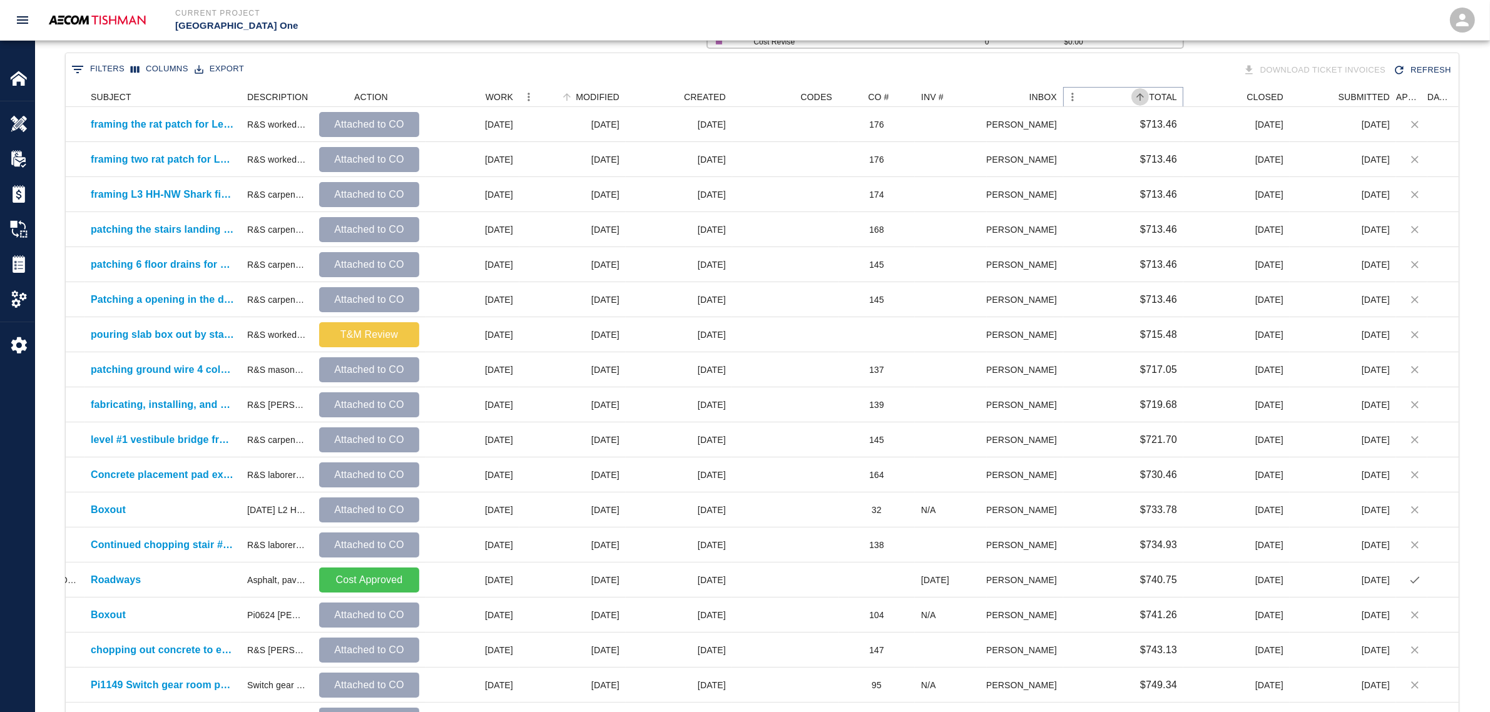
click at [1136, 97] on icon "Sort" at bounding box center [1140, 96] width 11 height 11
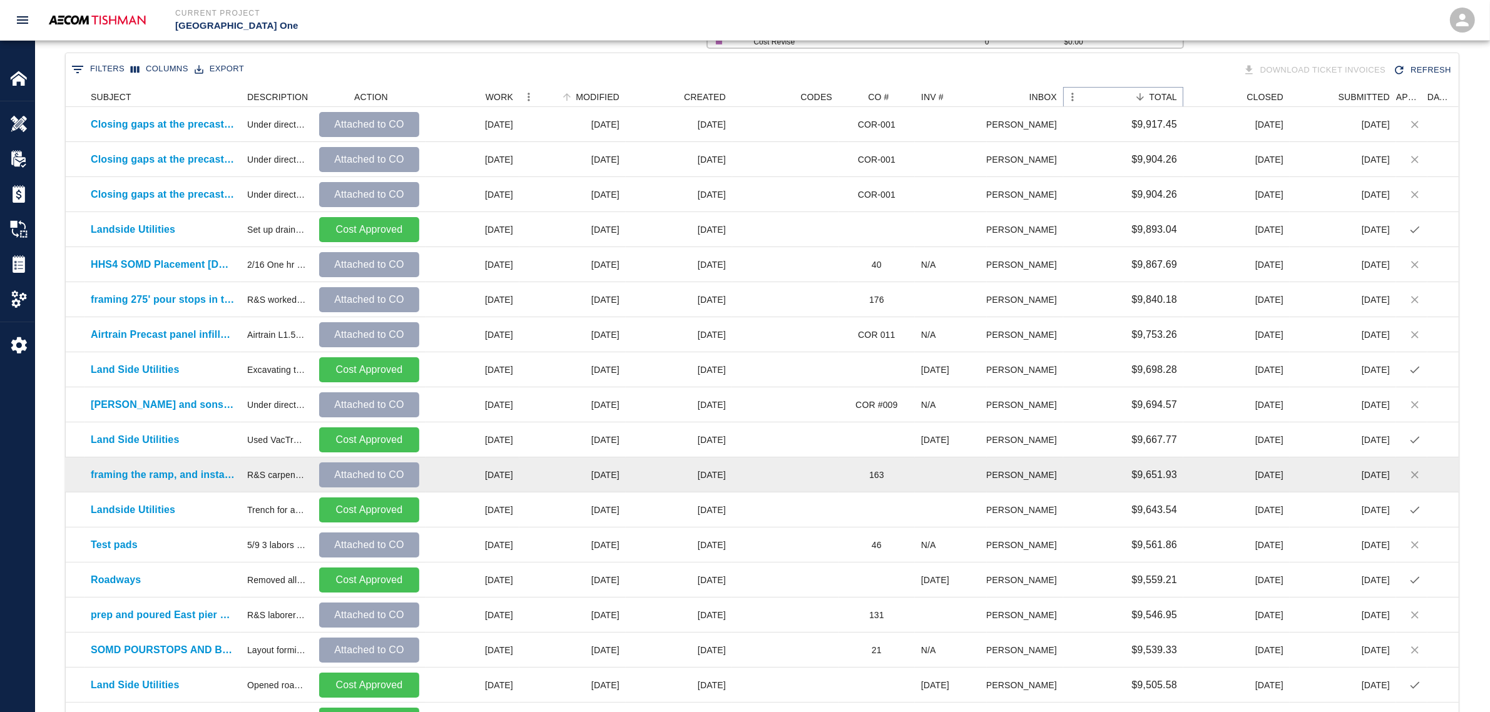
scroll to position [405, 0]
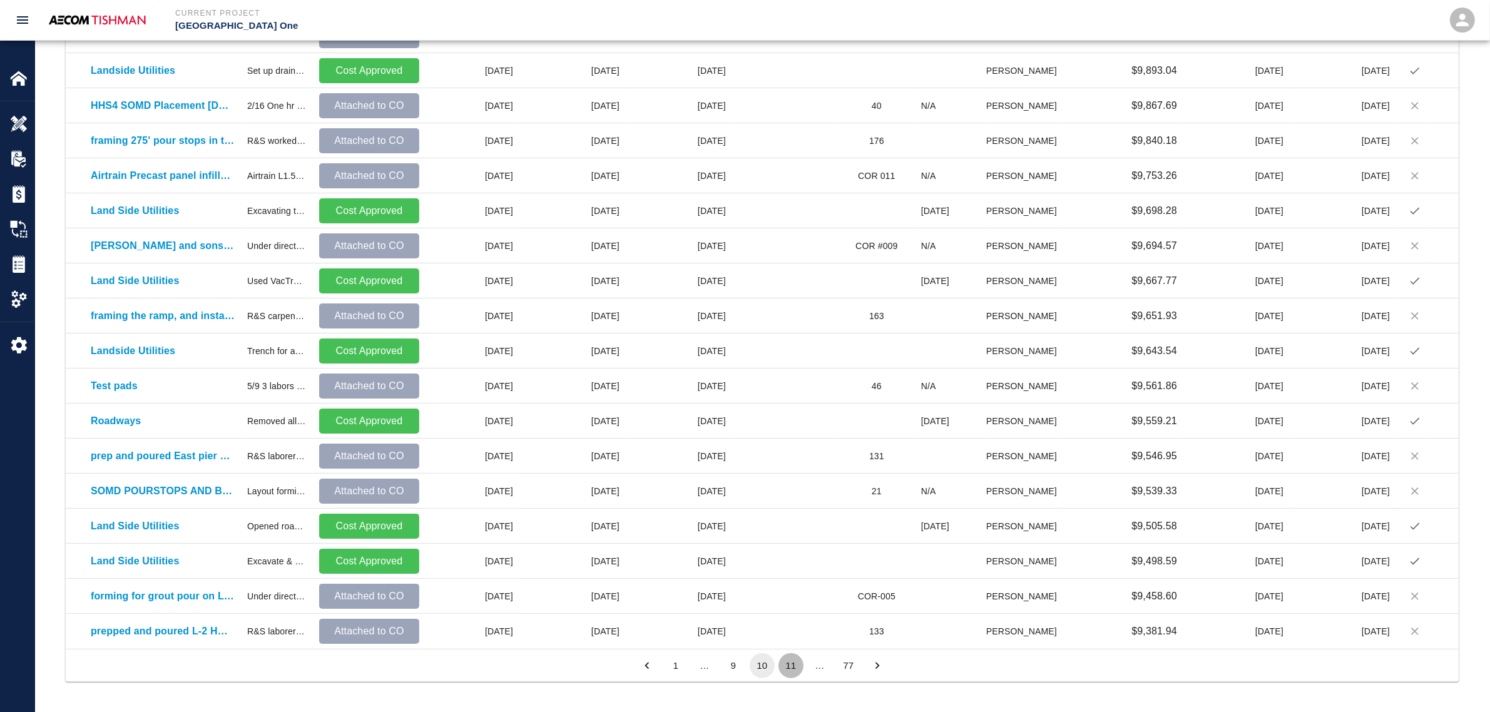
click at [789, 598] on button "11" at bounding box center [791, 665] width 25 height 25
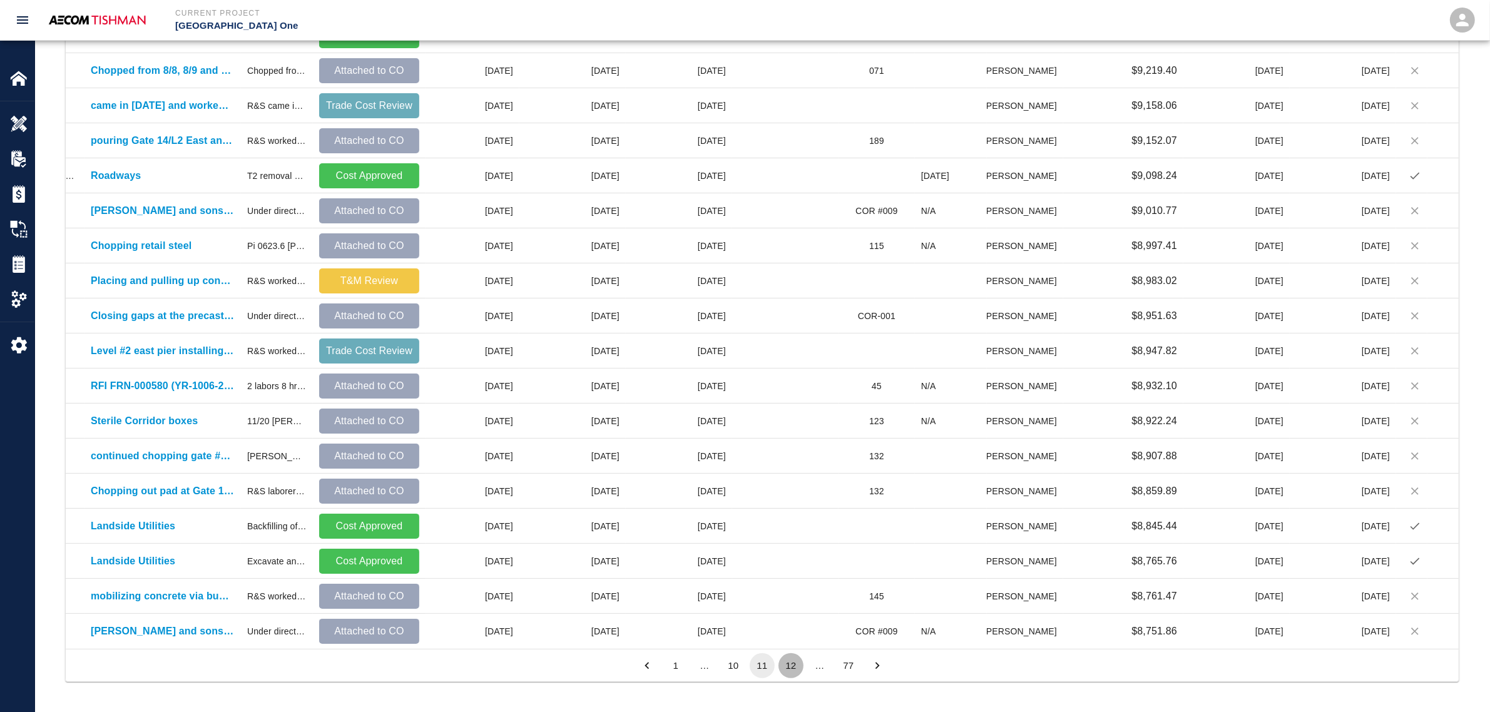
click at [789, 598] on button "12" at bounding box center [791, 665] width 25 height 25
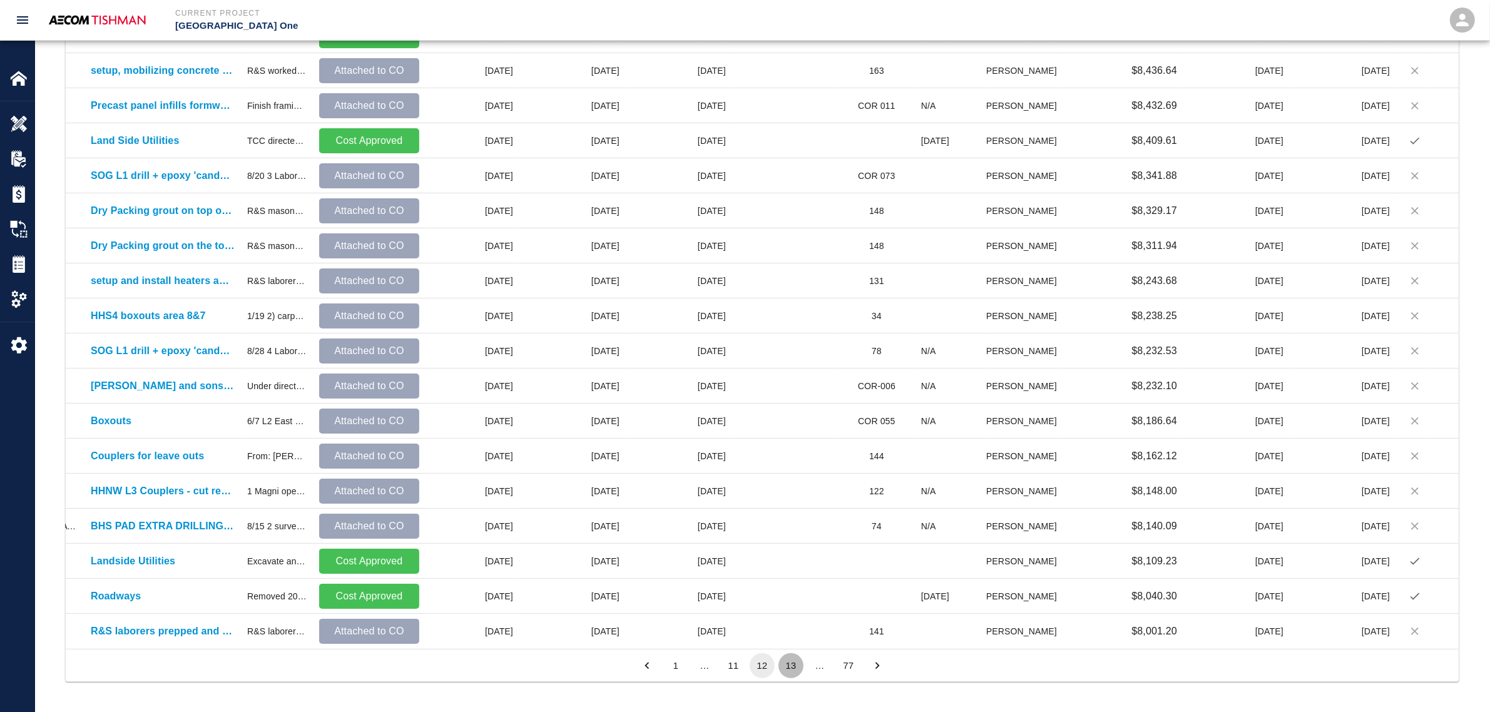
click at [789, 598] on button "13" at bounding box center [791, 665] width 25 height 25
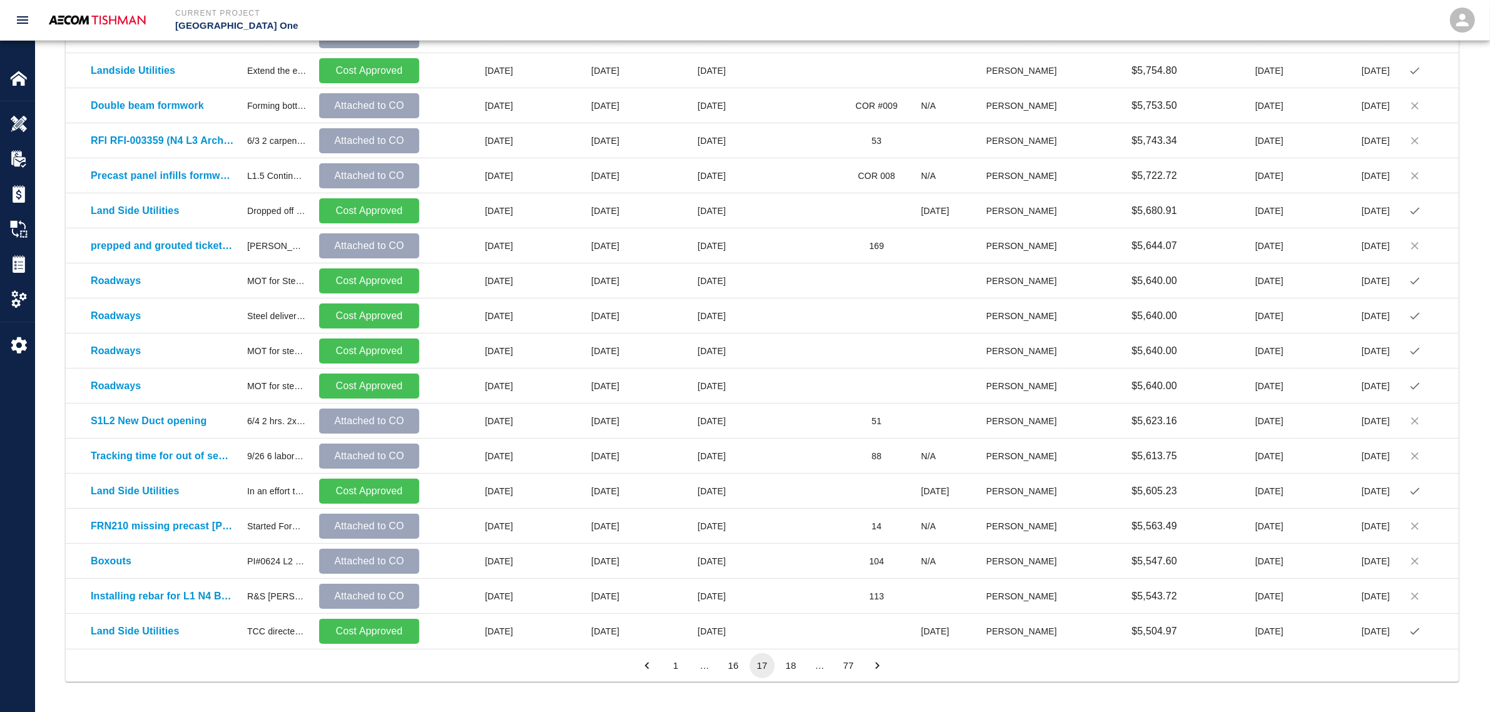
click at [789, 598] on button "18" at bounding box center [791, 665] width 25 height 25
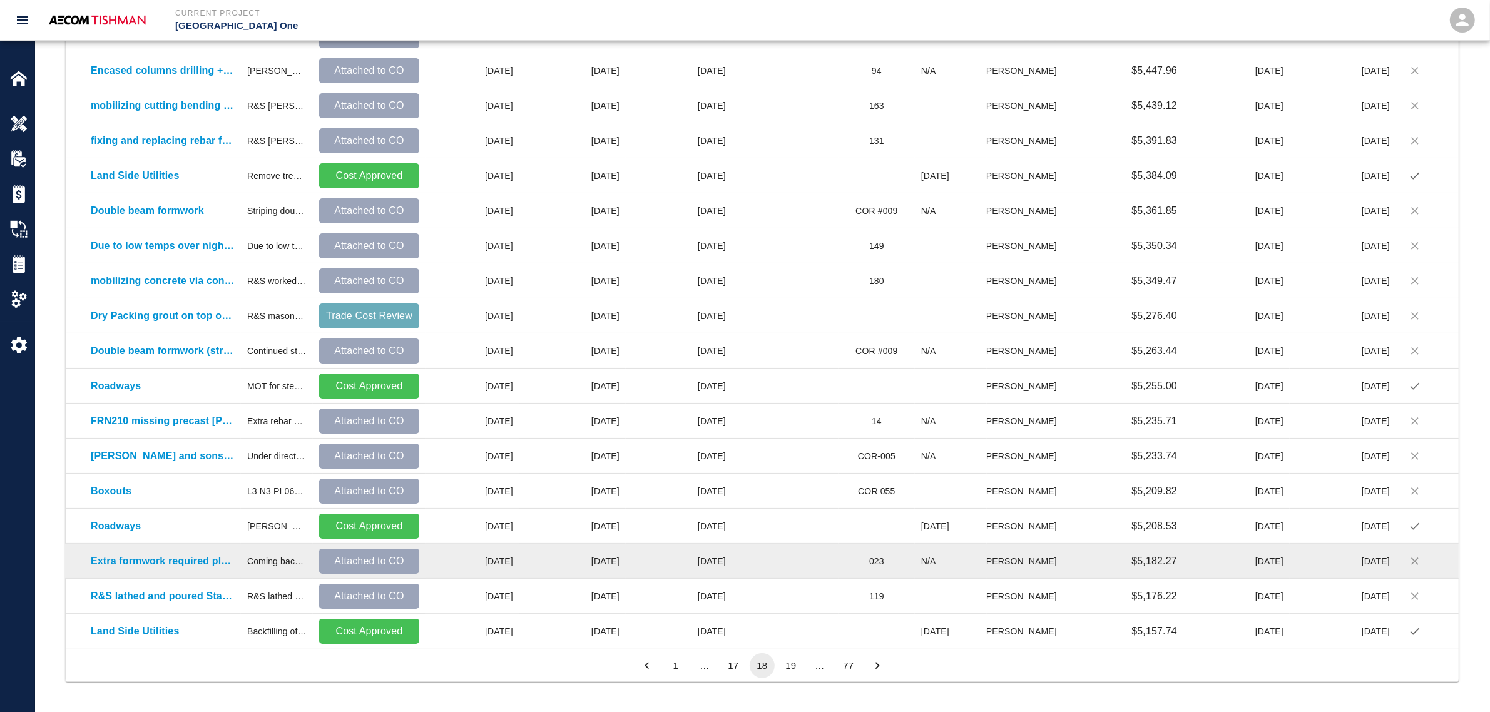
drag, startPoint x: 656, startPoint y: 576, endPoint x: 208, endPoint y: 566, distance: 447.7
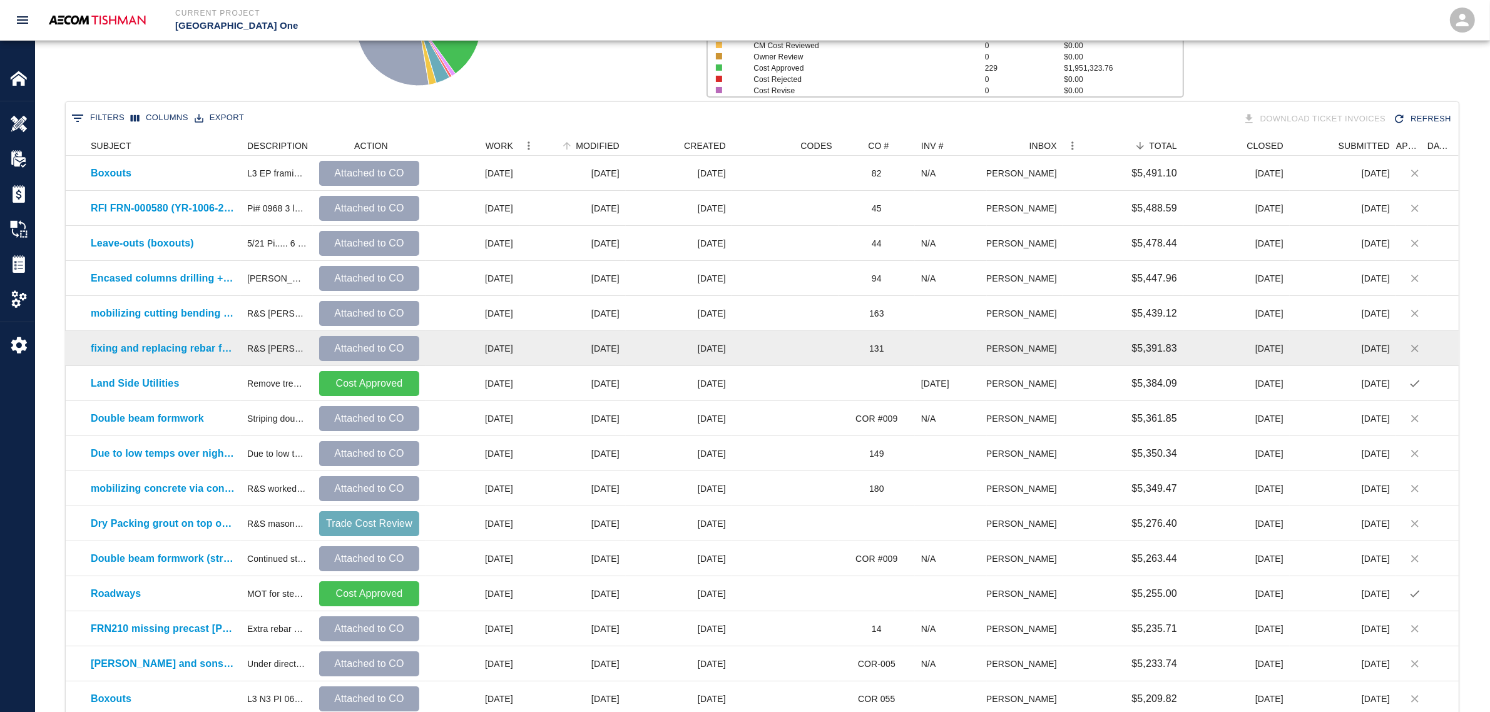
scroll to position [170, 0]
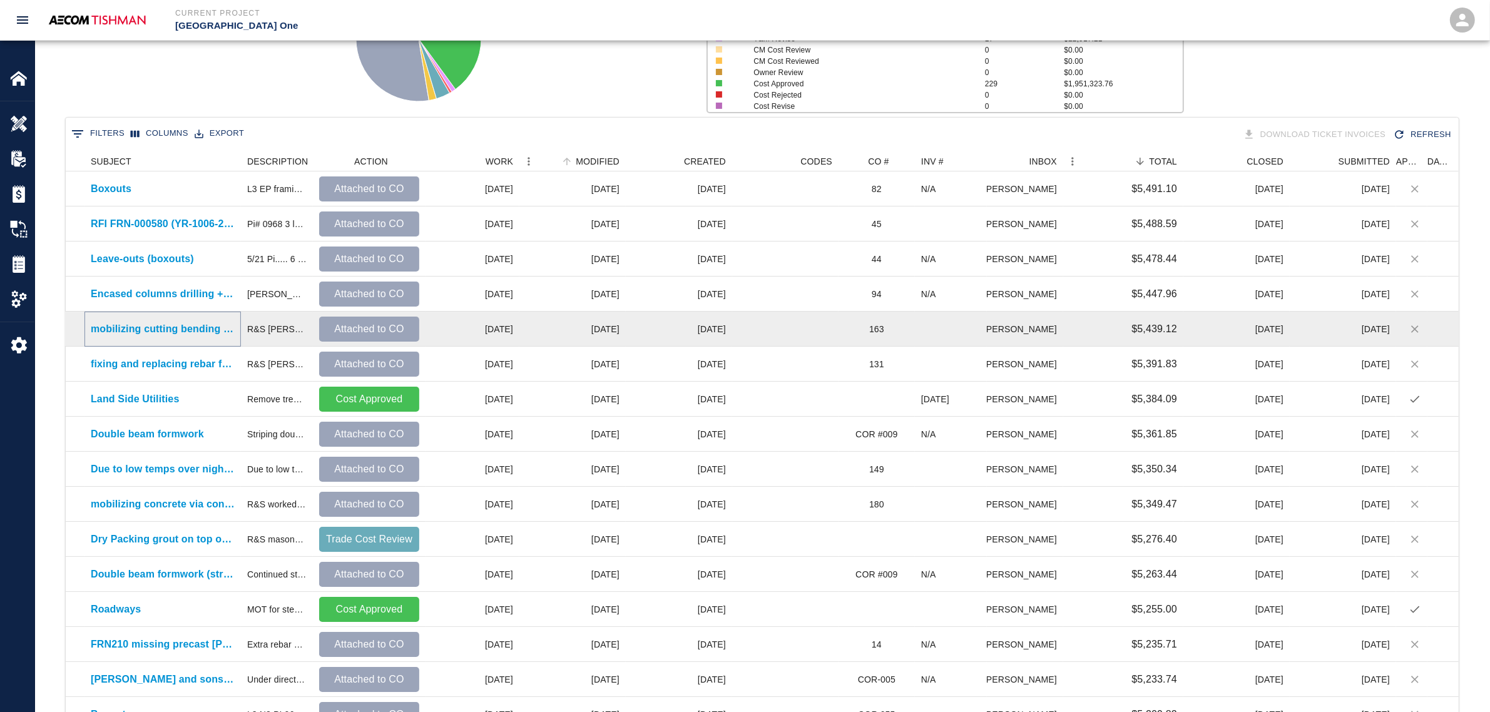
click at [142, 329] on p "mobilizing cutting bending and fabricating rebar for installation on CBP-L1 BHS…" at bounding box center [163, 329] width 144 height 15
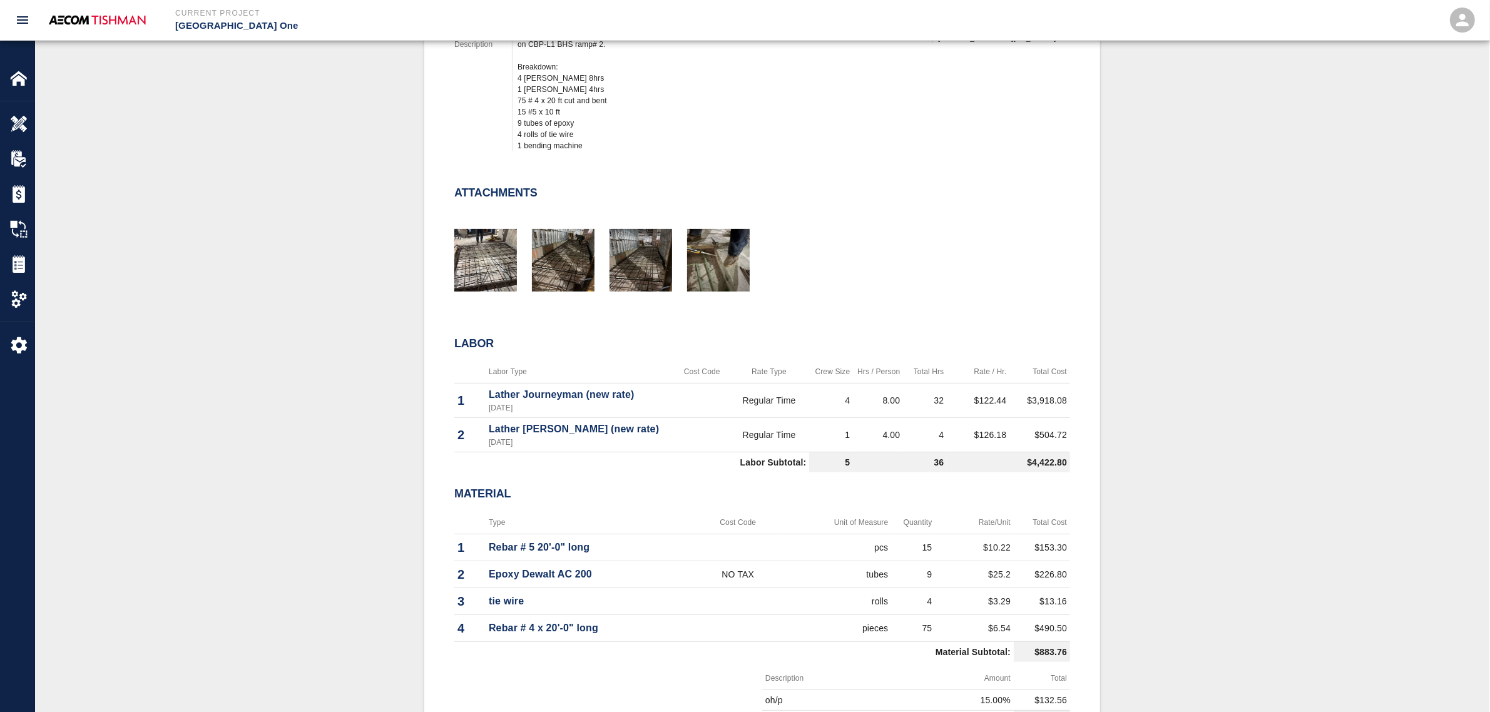
scroll to position [235, 0]
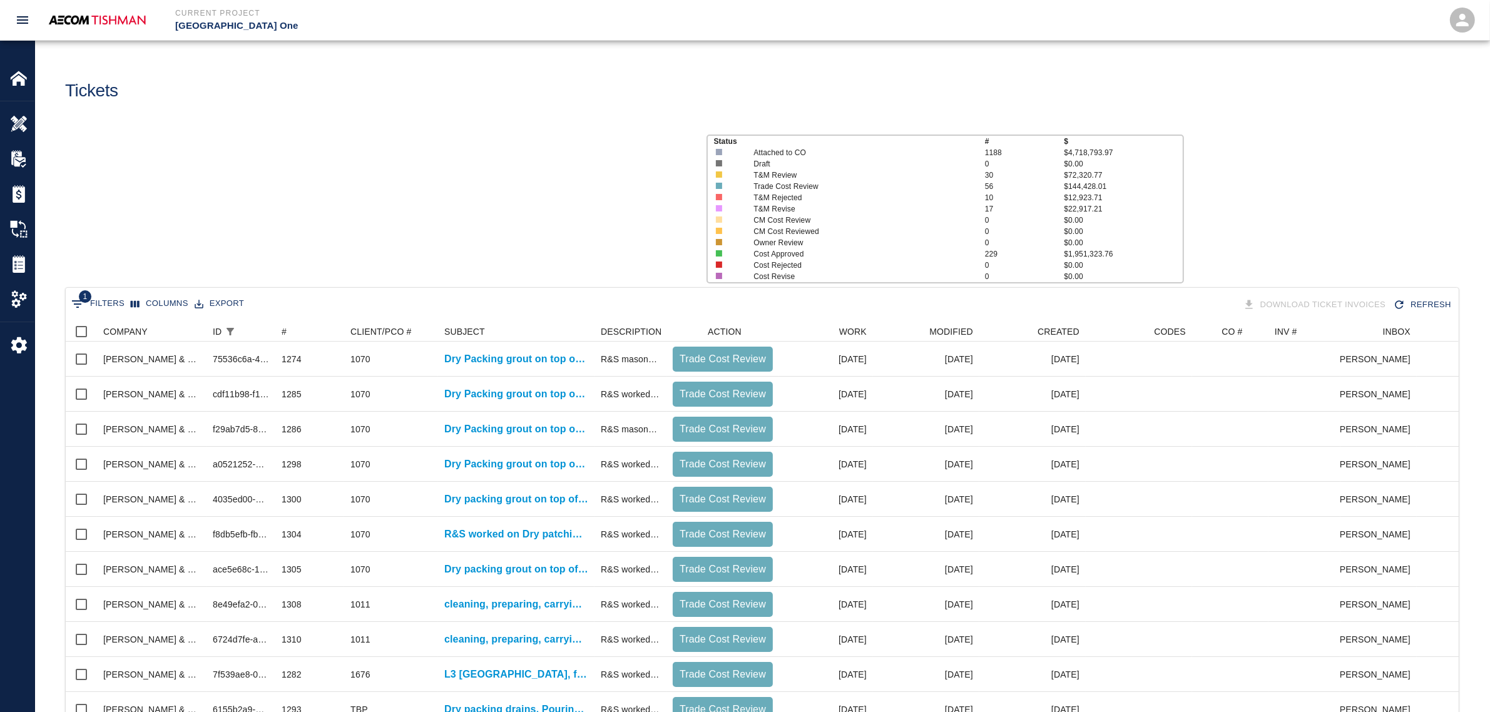
scroll to position [720, 1381]
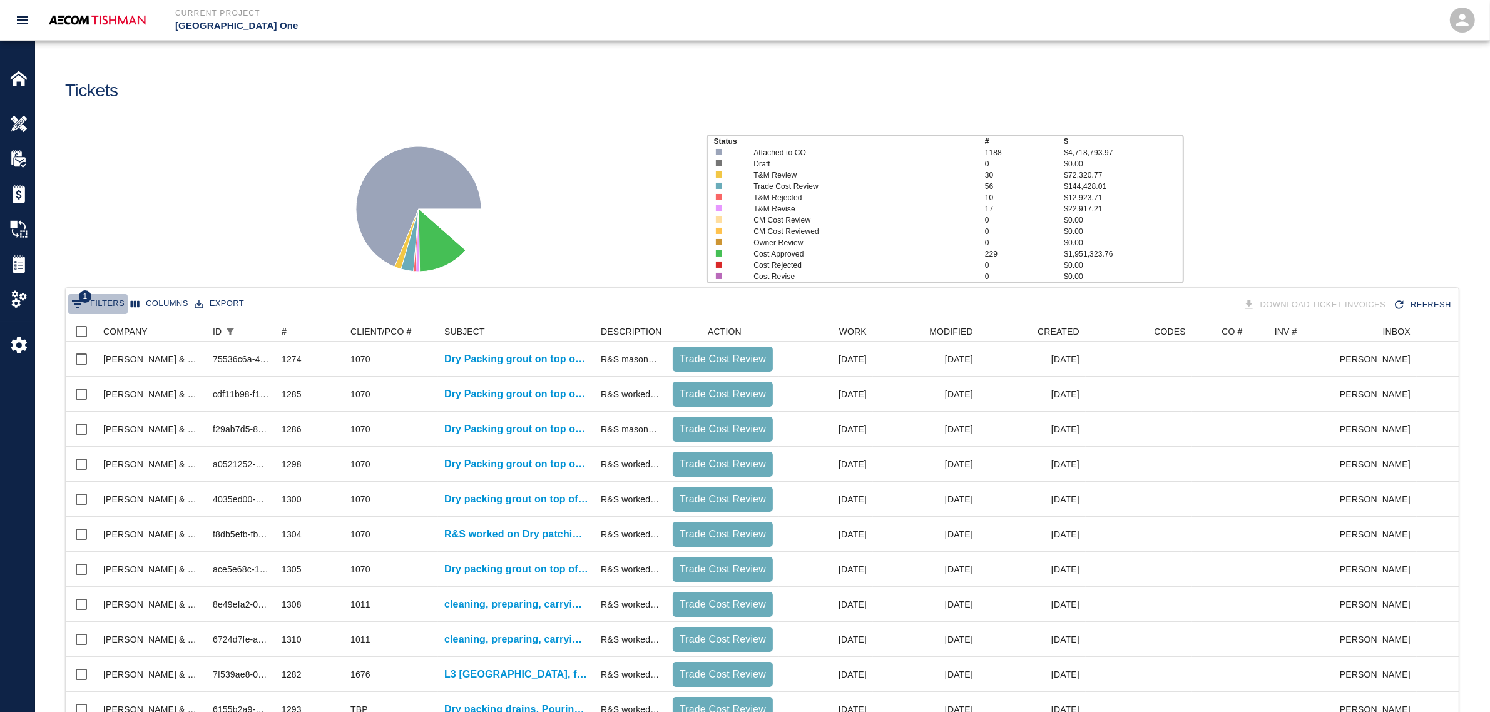
click at [83, 297] on span "1" at bounding box center [85, 296] width 13 height 13
select select "id"
select select "isAnyOf"
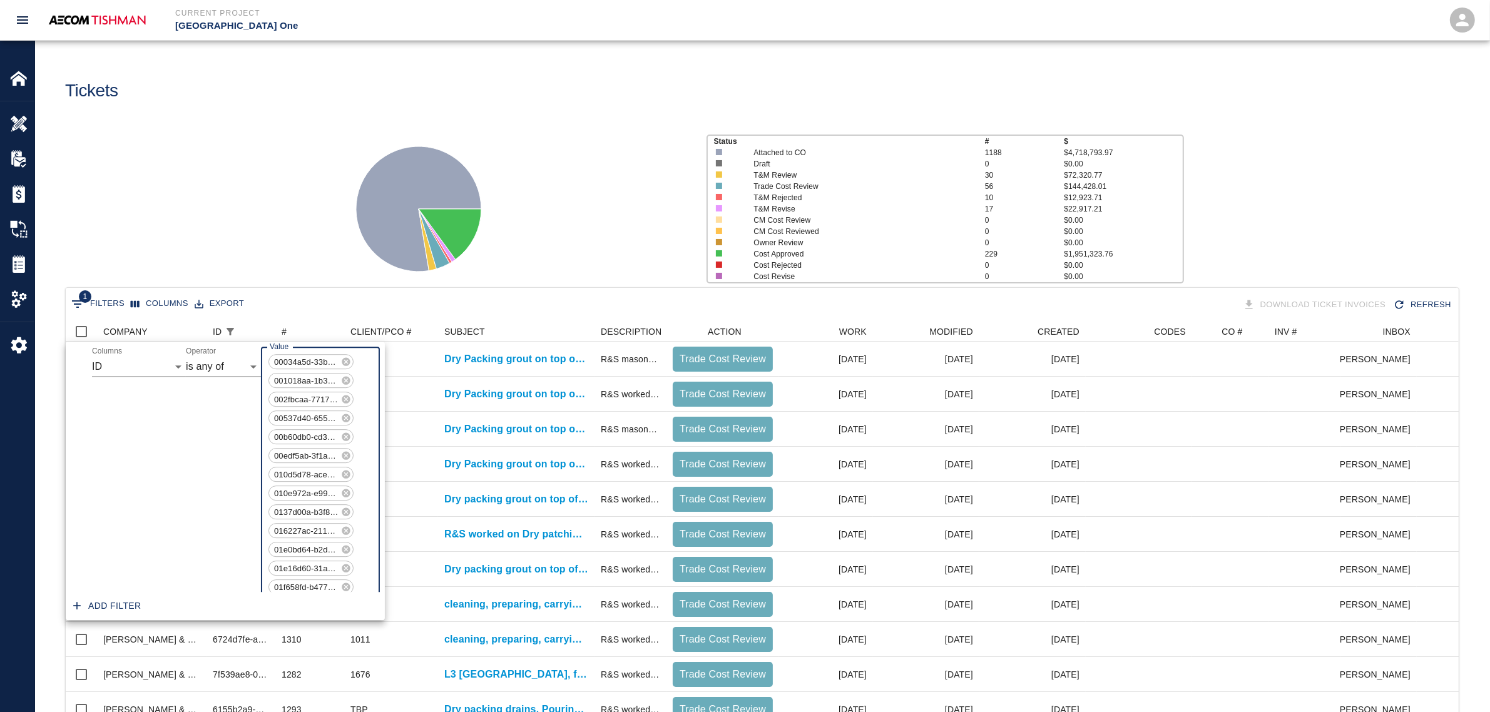
scroll to position [21680, 0]
click at [80, 598] on icon "Delete" at bounding box center [80, 606] width 8 height 8
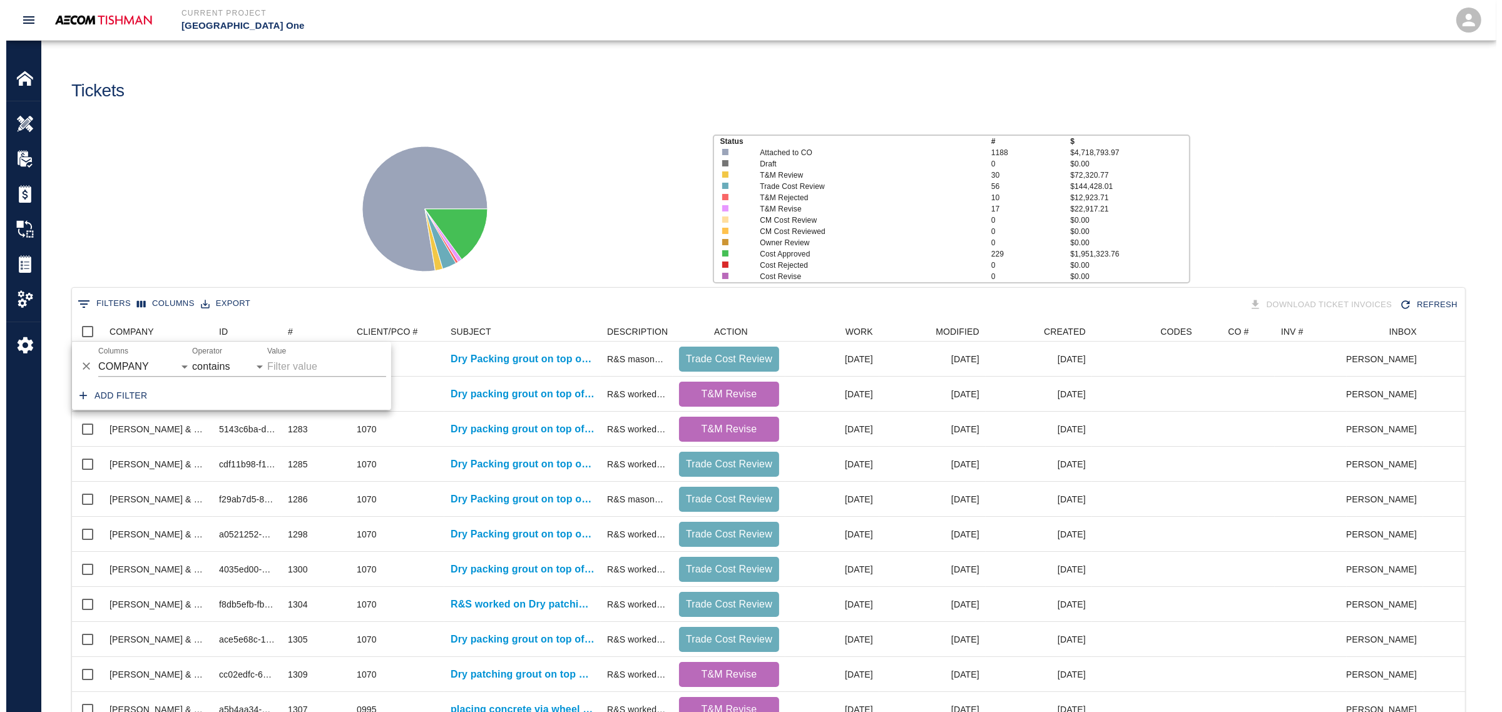
scroll to position [0, 0]
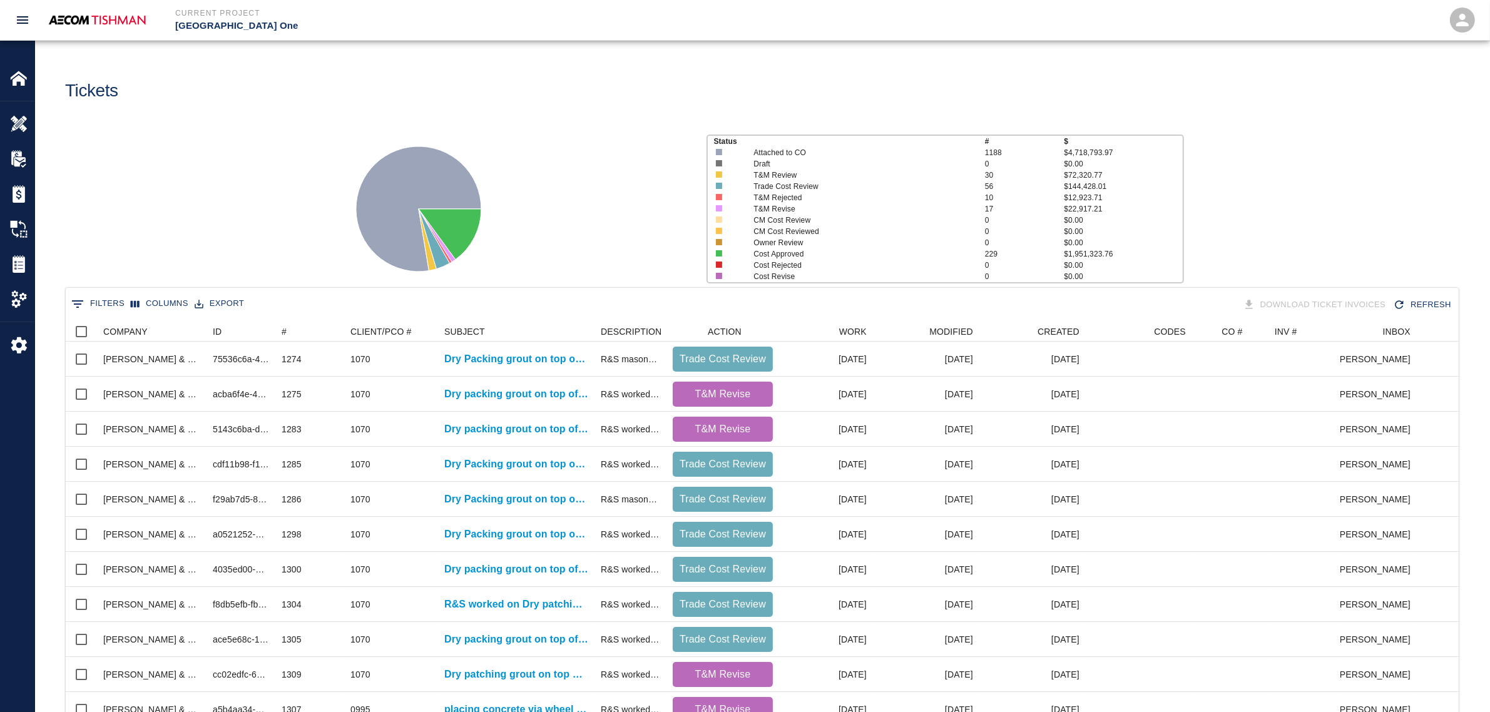
click at [210, 200] on div "Status # $ Attached to CO 1188 $4,718,793.97 Draft 0 $0.00 T&M Review 30 $72,32…" at bounding box center [757, 204] width 1465 height 167
click at [586, 332] on icon "Menu" at bounding box center [585, 331] width 2 height 8
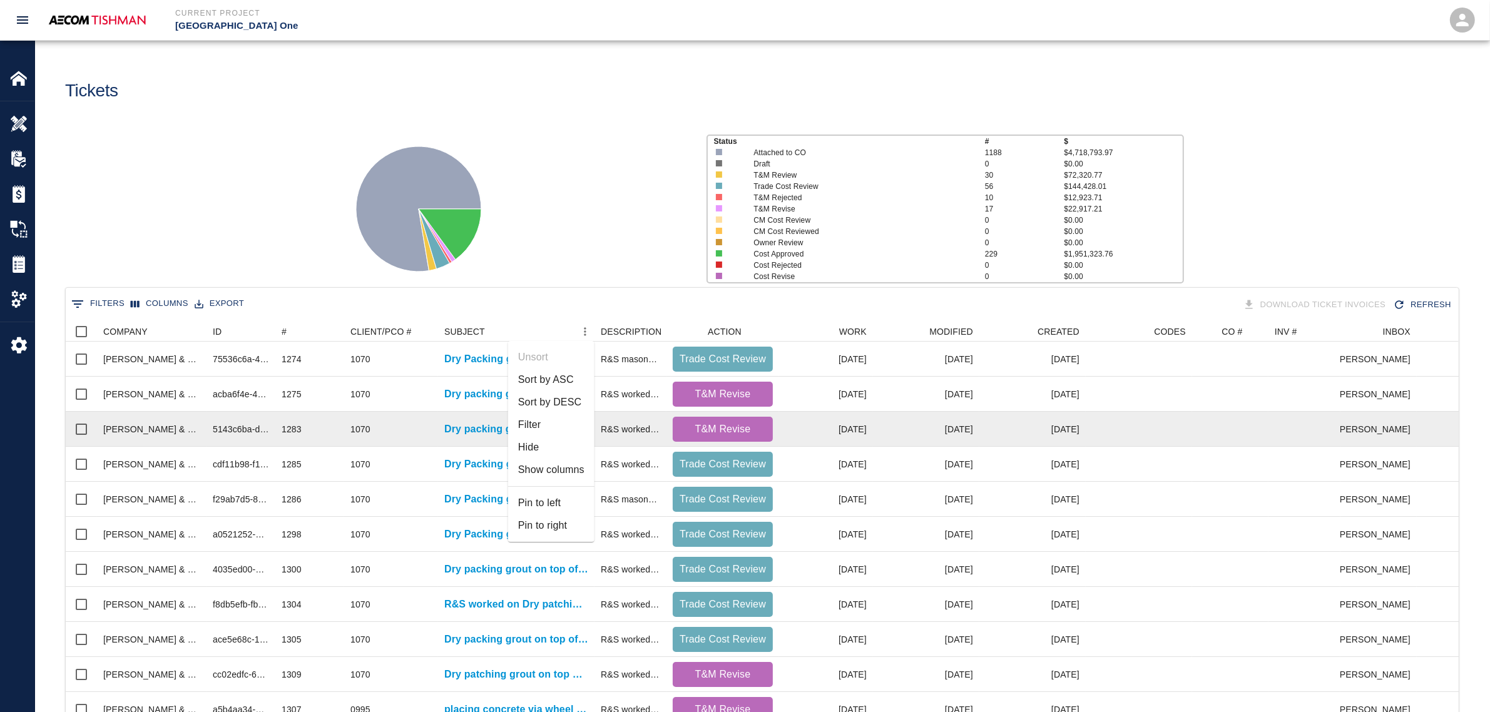
click at [548, 431] on li "Filter" at bounding box center [551, 425] width 86 height 23
select select "subject"
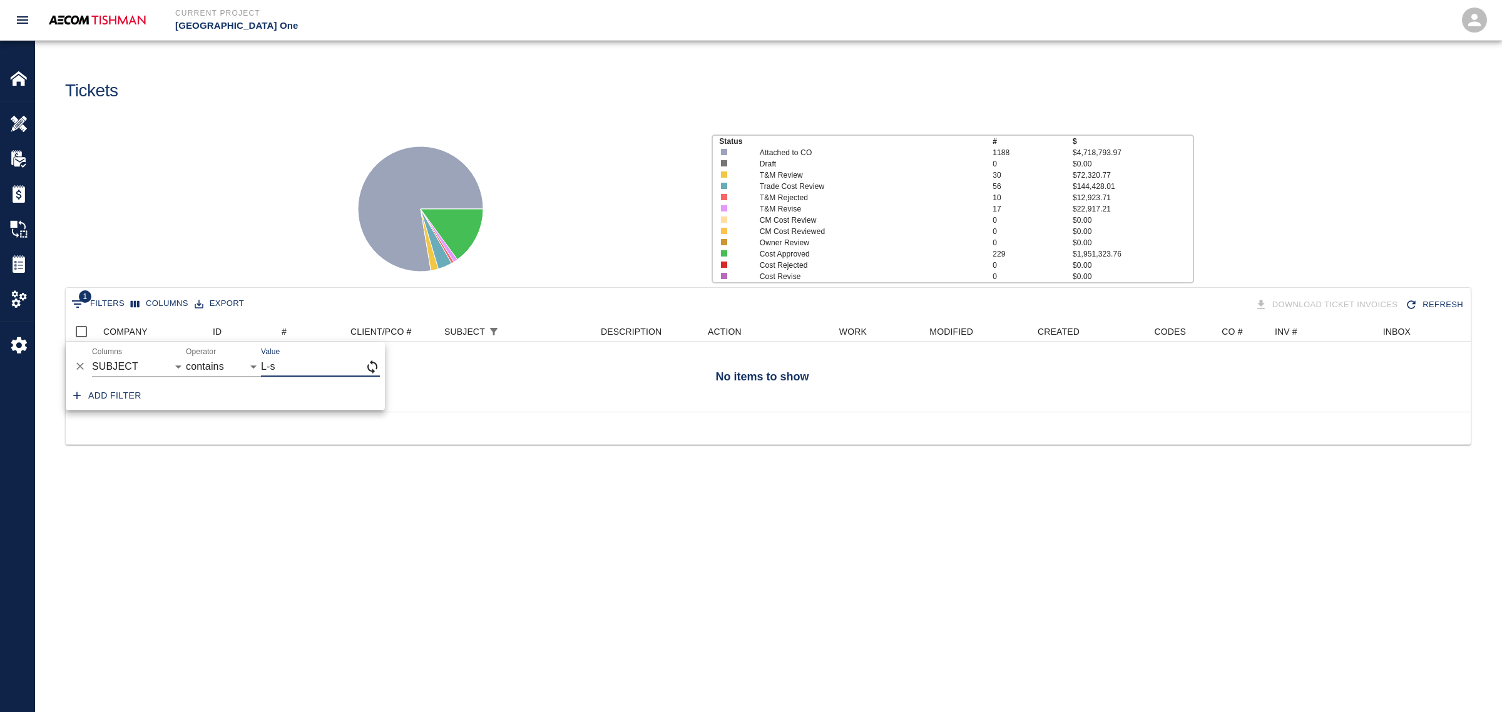
scroll to position [13, 13]
type input "L-shape"
click at [310, 518] on main "Tickets Status # $ Attached to CO 1188 $4,718,793.97 Draft 0 $0.00 T&M Review 3…" at bounding box center [768, 356] width 1467 height 712
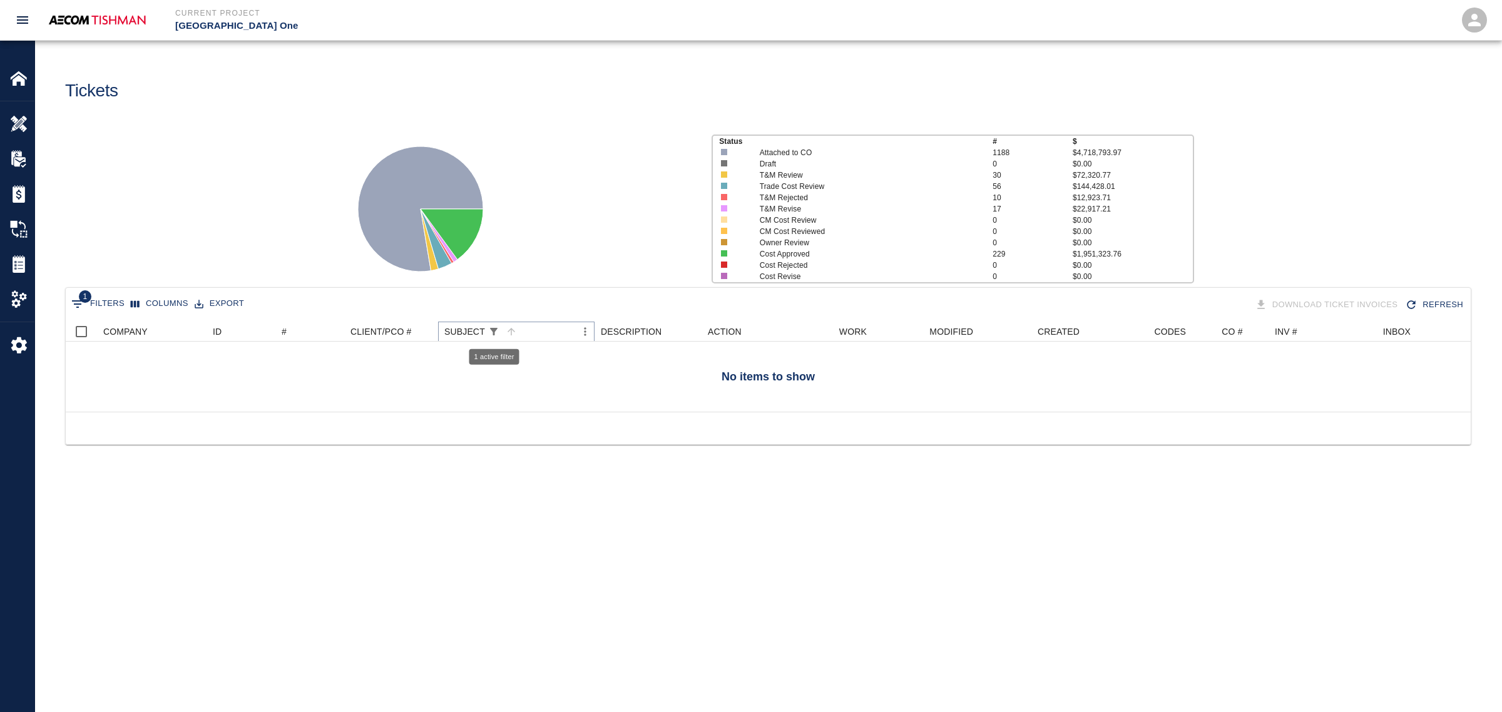
click at [493, 329] on icon "Show filters" at bounding box center [494, 332] width 8 height 8
select select "subject"
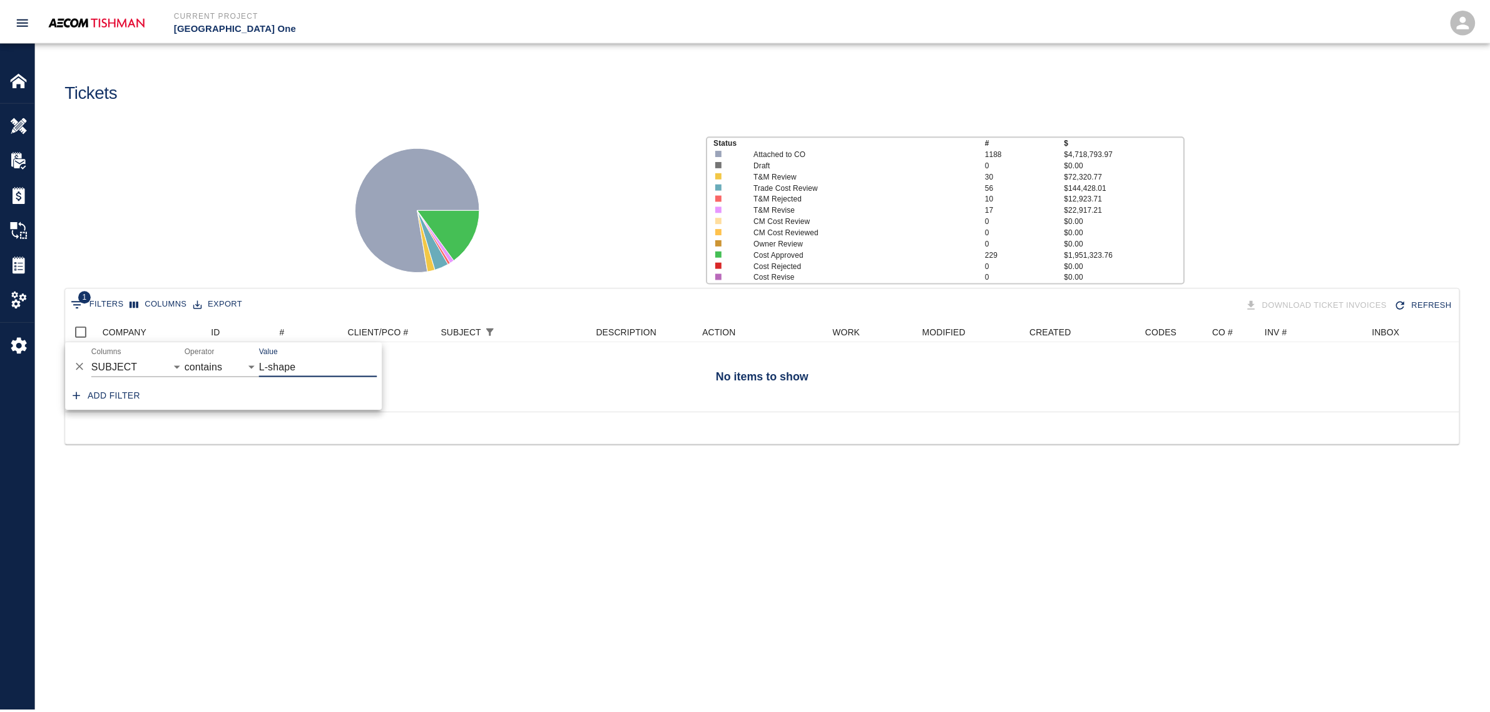
scroll to position [90, 1393]
drag, startPoint x: 310, startPoint y: 367, endPoint x: 235, endPoint y: 356, distance: 76.0
click at [235, 356] on div "And Or Columns COMPANY ID # CLIENT/PCO # SUBJECT DESCRIPTION ACTION WORK MODIFI…" at bounding box center [225, 362] width 319 height 40
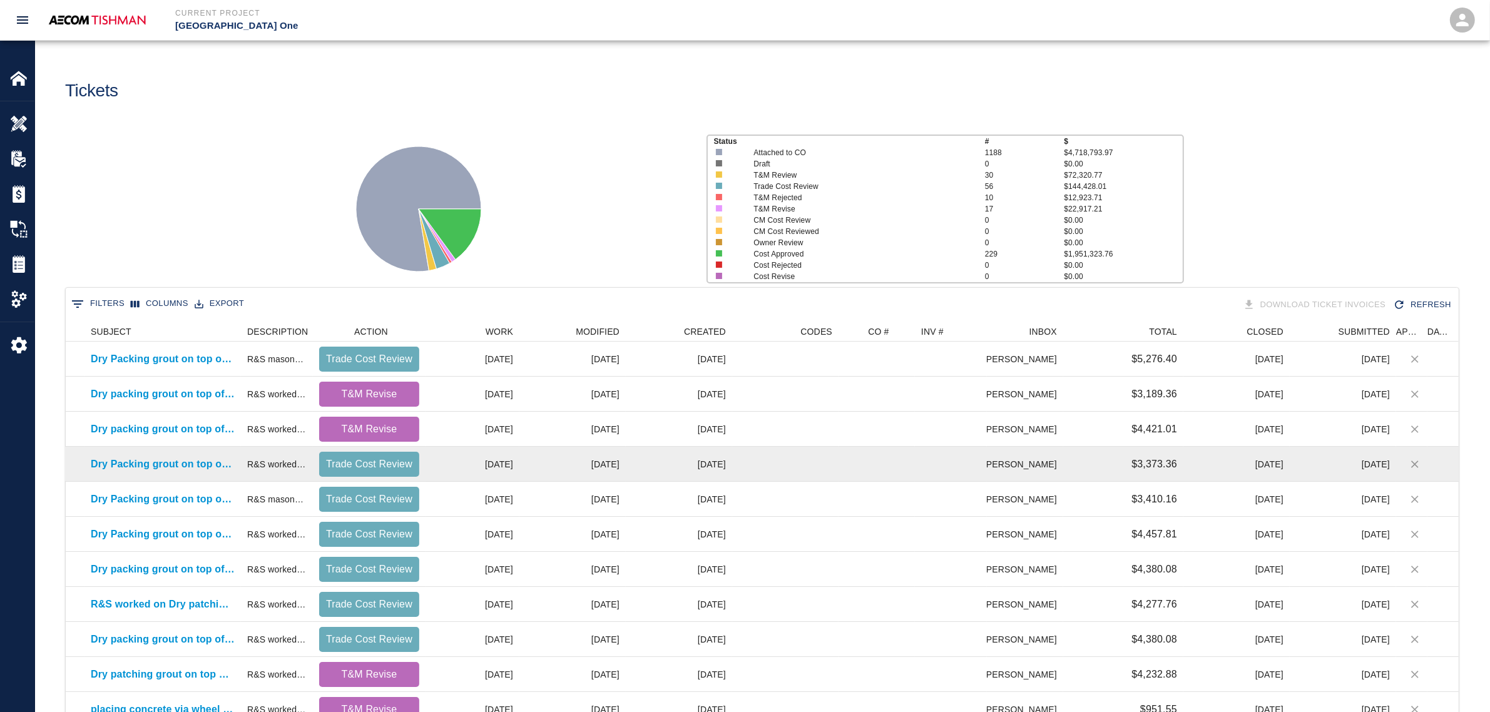
scroll to position [0, 0]
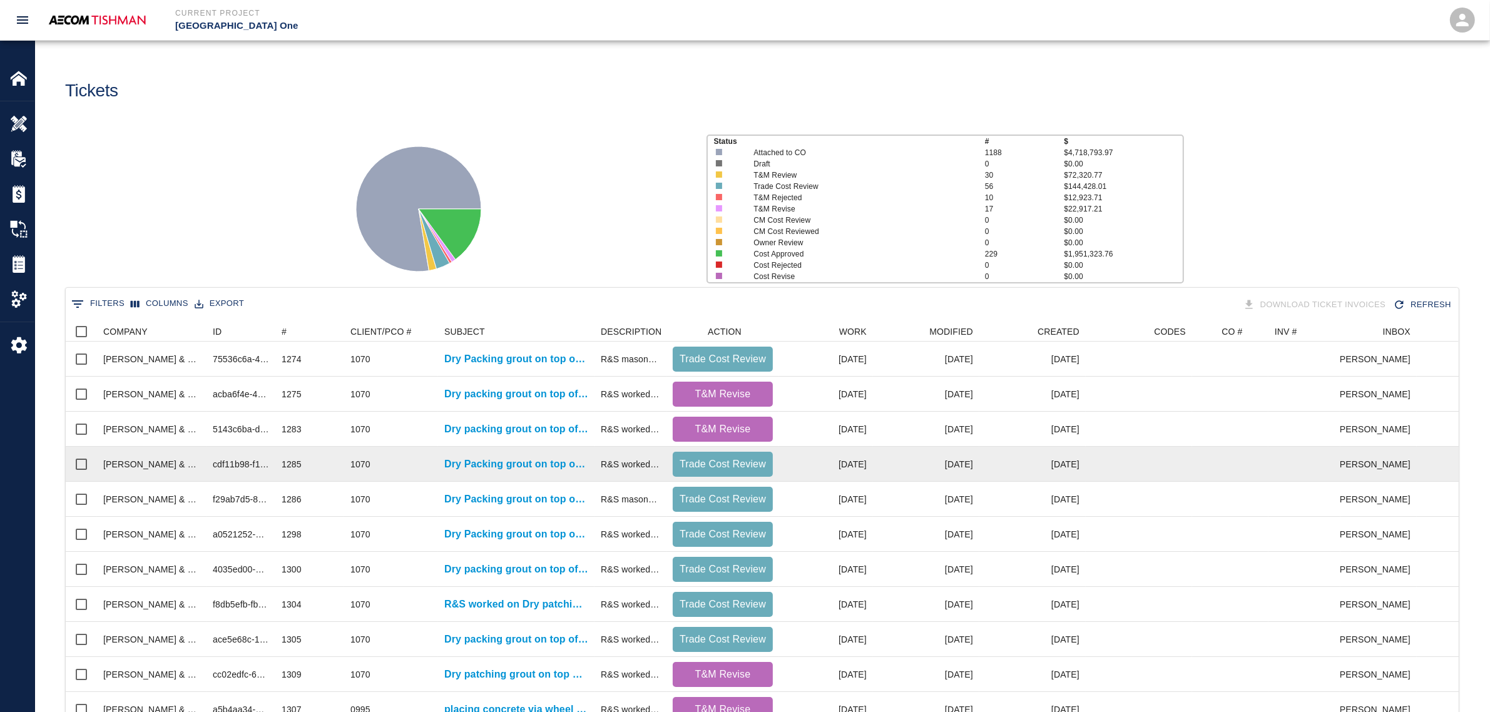
drag, startPoint x: 817, startPoint y: 496, endPoint x: 392, endPoint y: 448, distance: 427.7
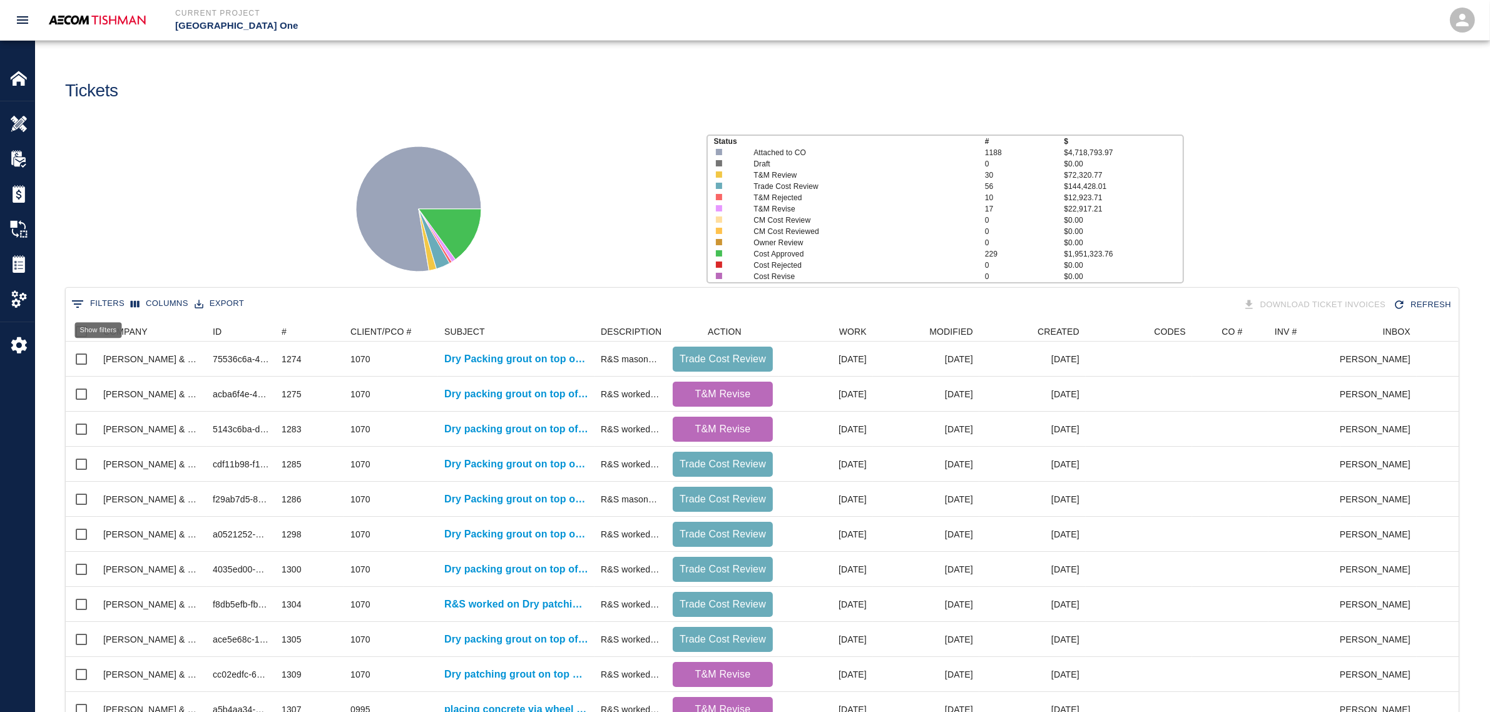
click at [110, 304] on button "0 Filters" at bounding box center [97, 304] width 59 height 20
select select "subject"
click at [146, 299] on button "Columns" at bounding box center [160, 303] width 64 height 19
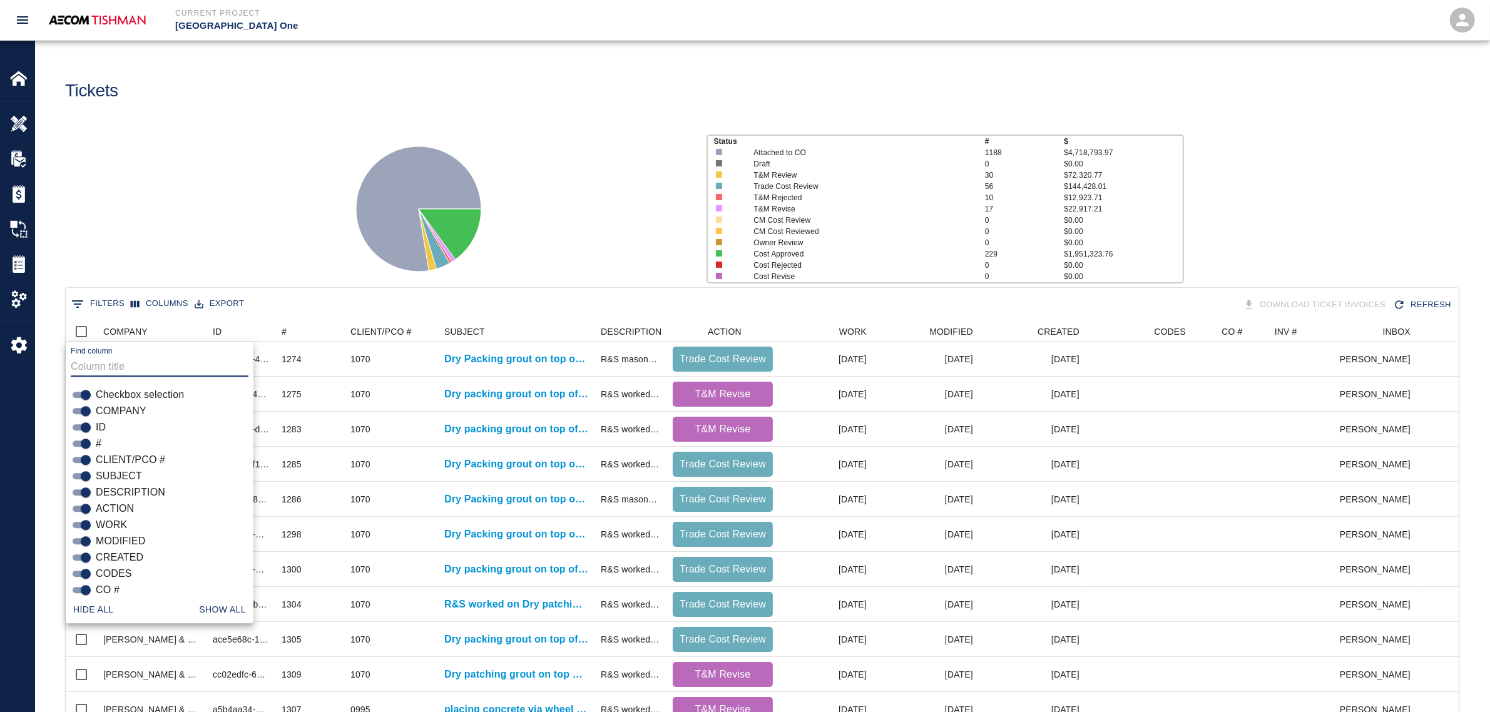
click at [213, 598] on button "Show all" at bounding box center [222, 609] width 57 height 23
click at [627, 193] on div at bounding box center [513, 204] width 366 height 167
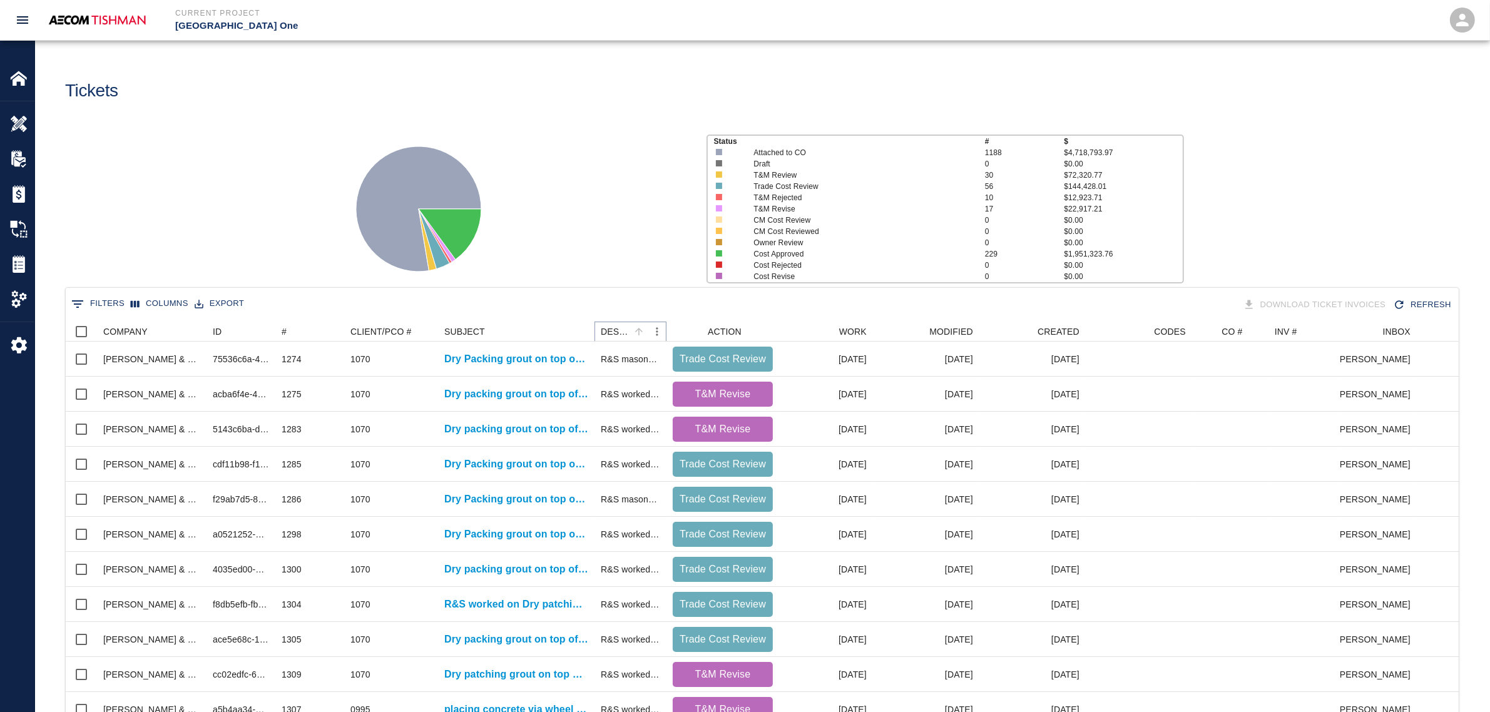
click at [654, 329] on icon "Menu" at bounding box center [657, 331] width 13 height 13
click at [611, 426] on li "Filter" at bounding box center [623, 425] width 86 height 23
select select "subject"
select select "description"
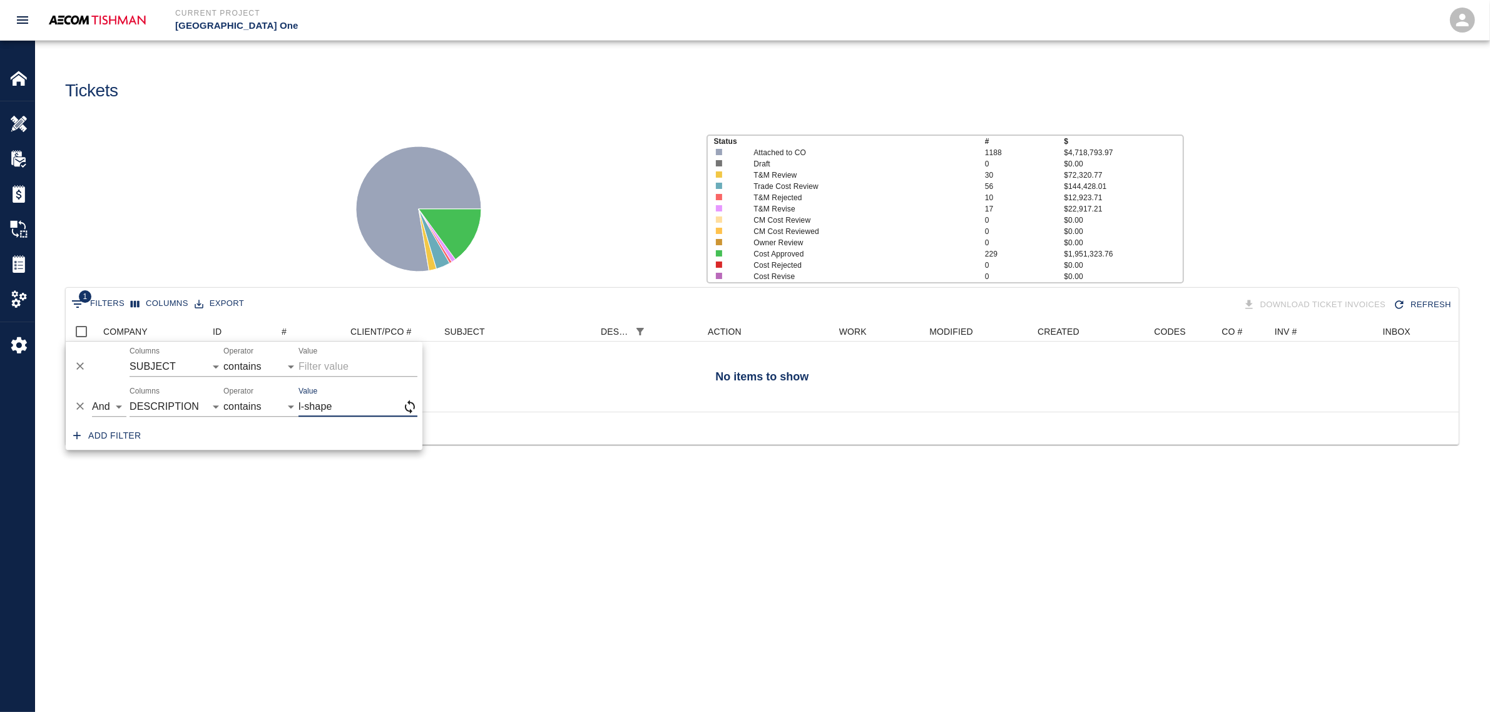
scroll to position [13, 13]
type input "l-shape"
drag, startPoint x: 355, startPoint y: 408, endPoint x: 270, endPoint y: 407, distance: 85.1
click at [270, 407] on div "And Or Columns COMPANY ID # CLIENT/PCO # SUBJECT DESCRIPTION ACTION WORK MODIFI…" at bounding box center [244, 402] width 357 height 40
click at [83, 404] on icon "Delete" at bounding box center [80, 407] width 8 height 8
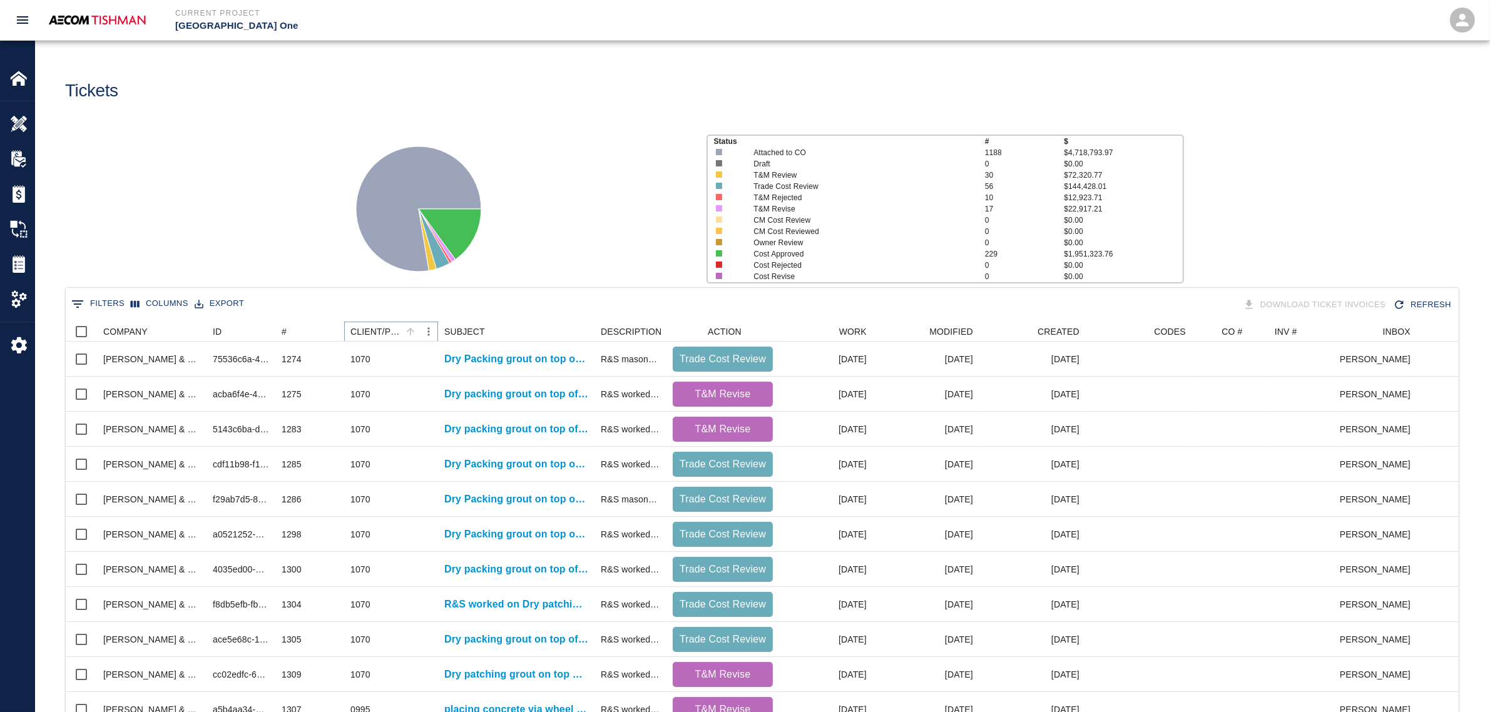
click at [407, 336] on icon "Sort" at bounding box center [410, 331] width 11 height 11
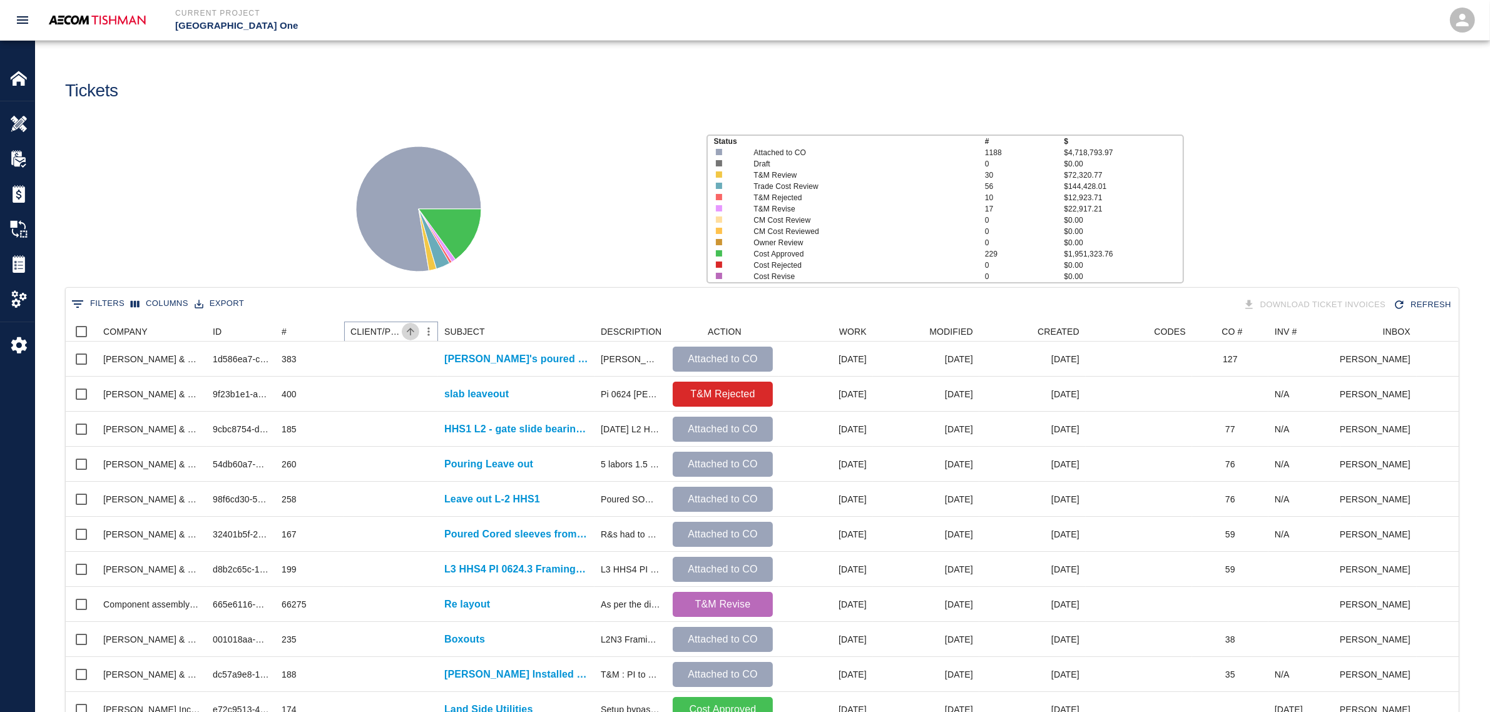
click at [409, 332] on icon "Sort" at bounding box center [410, 331] width 11 height 11
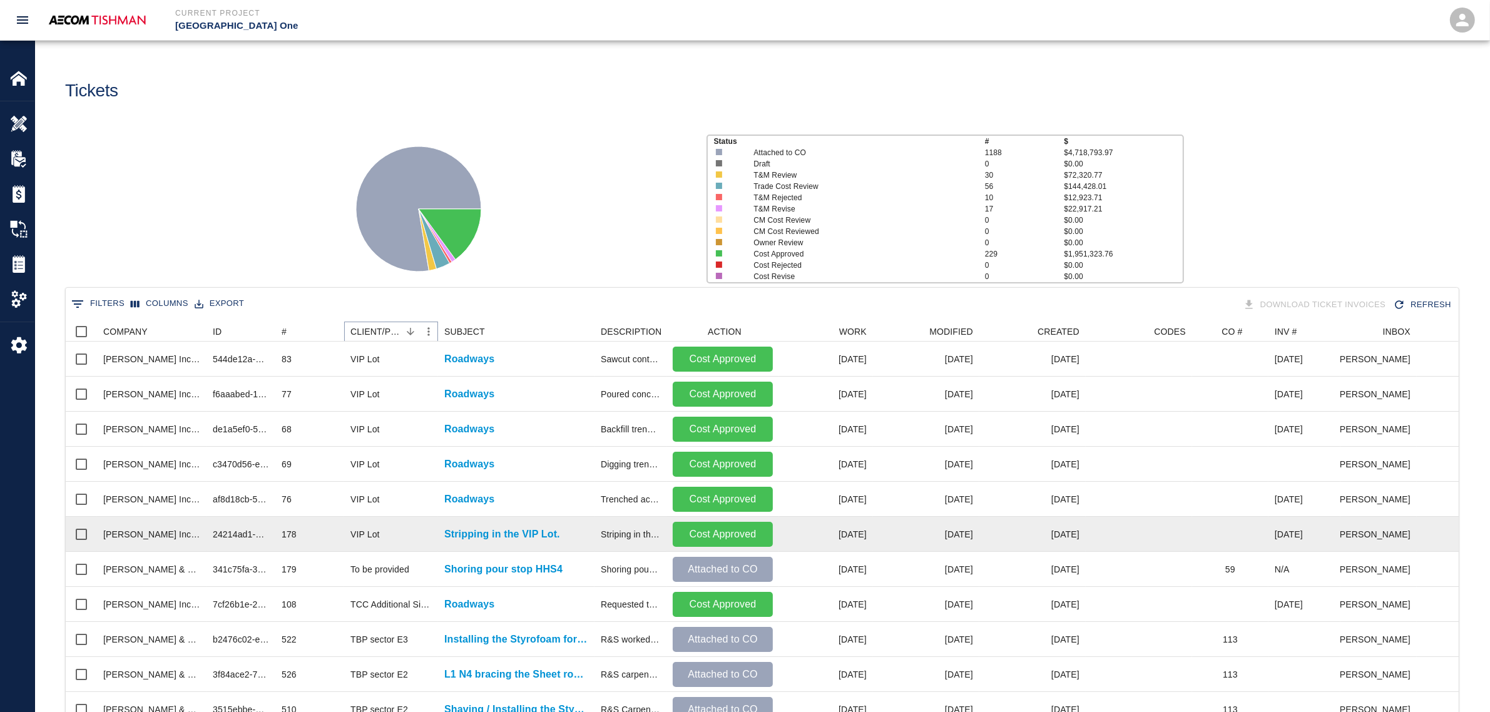
scroll to position [405, 0]
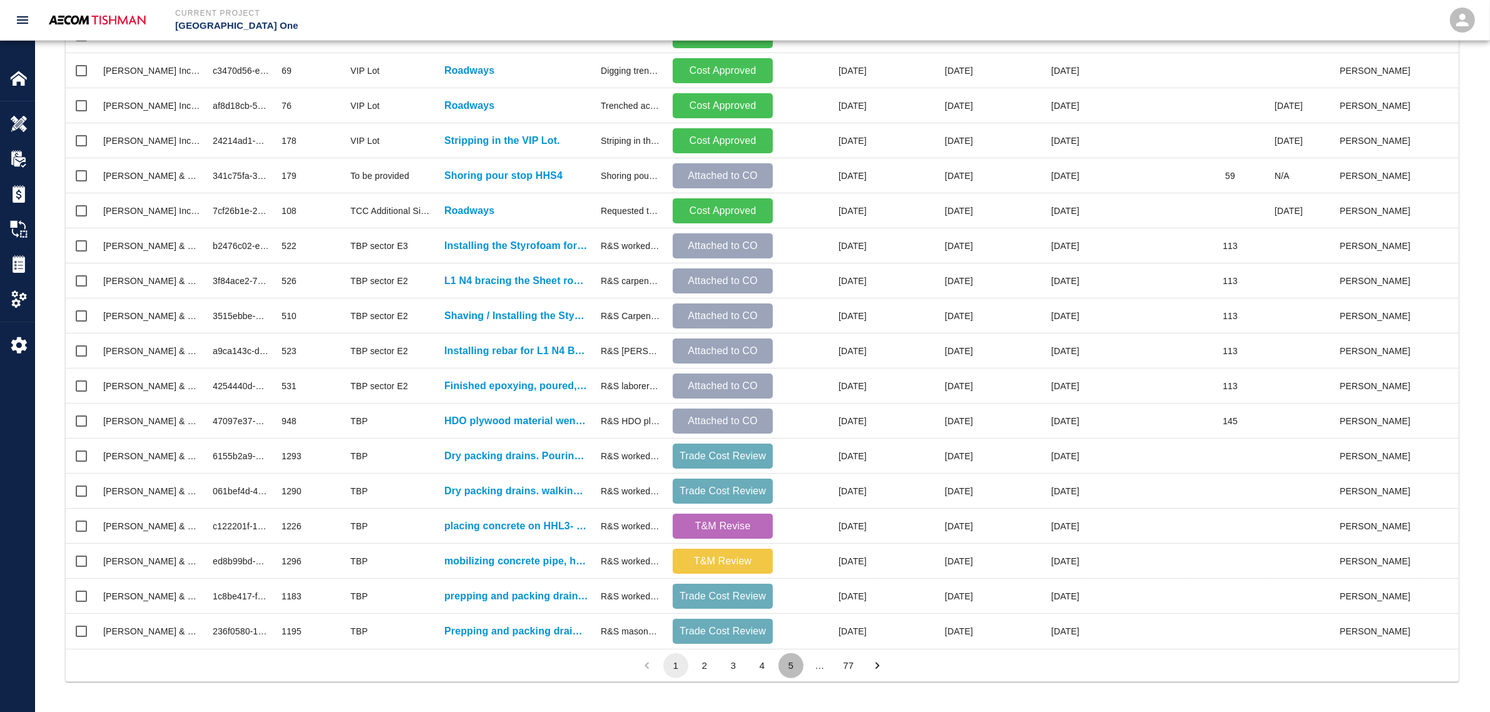
click at [795, 598] on button "5" at bounding box center [791, 665] width 25 height 25
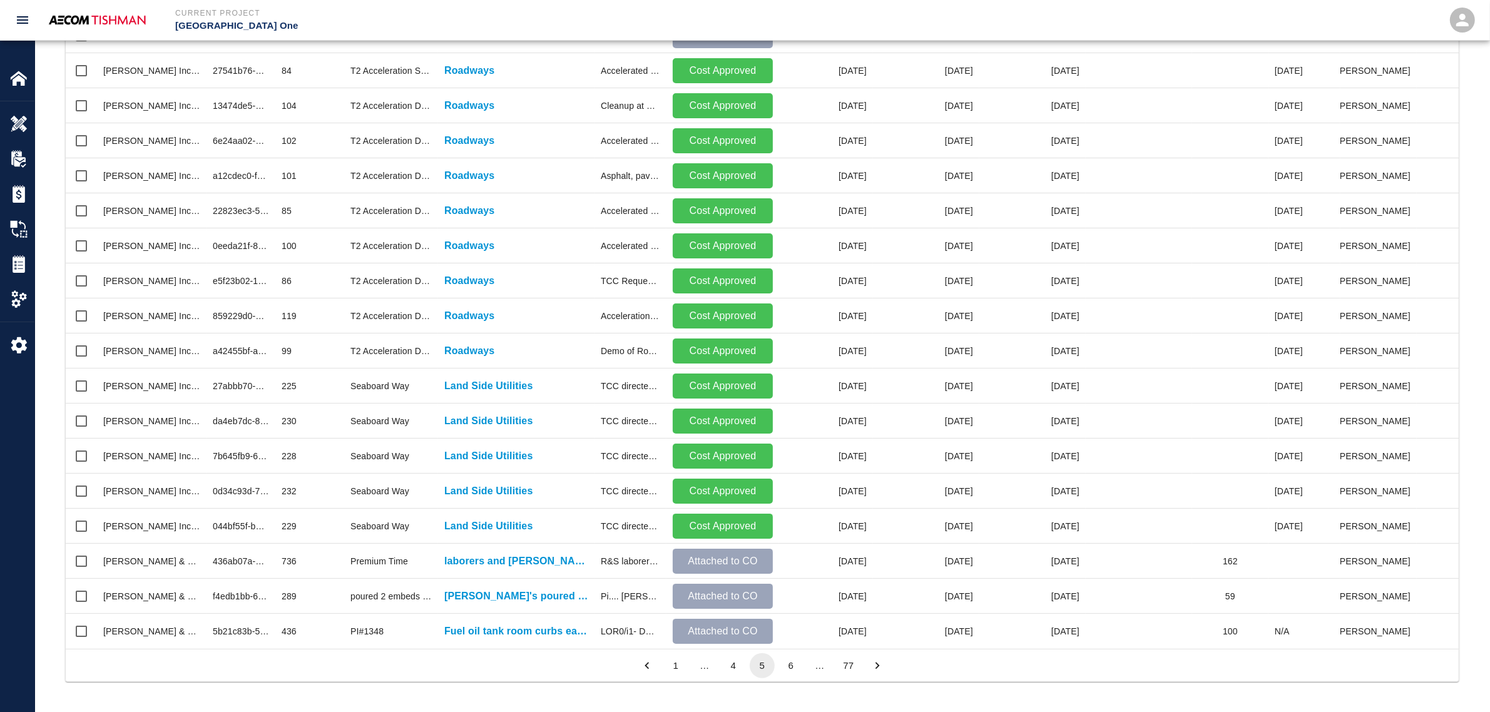
click at [795, 598] on button "6" at bounding box center [791, 665] width 25 height 25
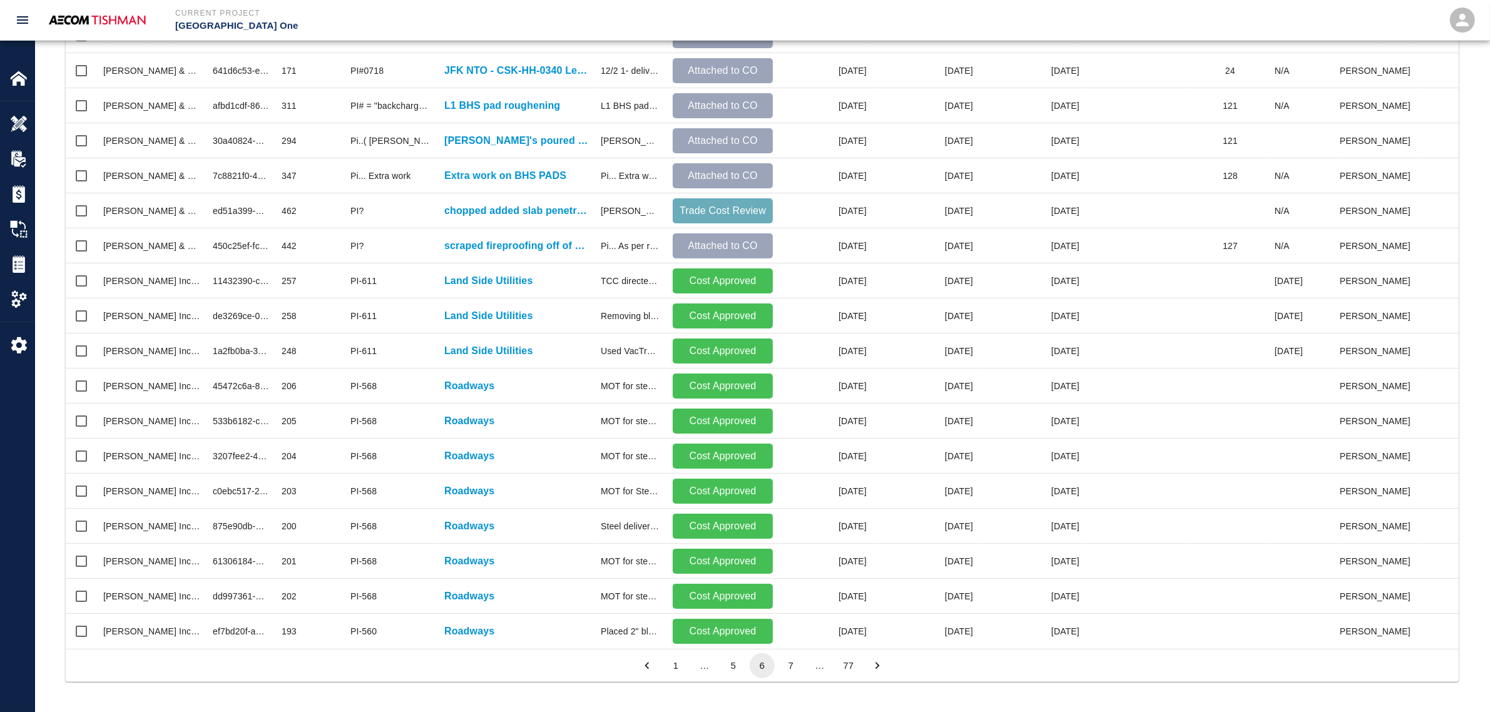
click at [795, 598] on button "7" at bounding box center [791, 665] width 25 height 25
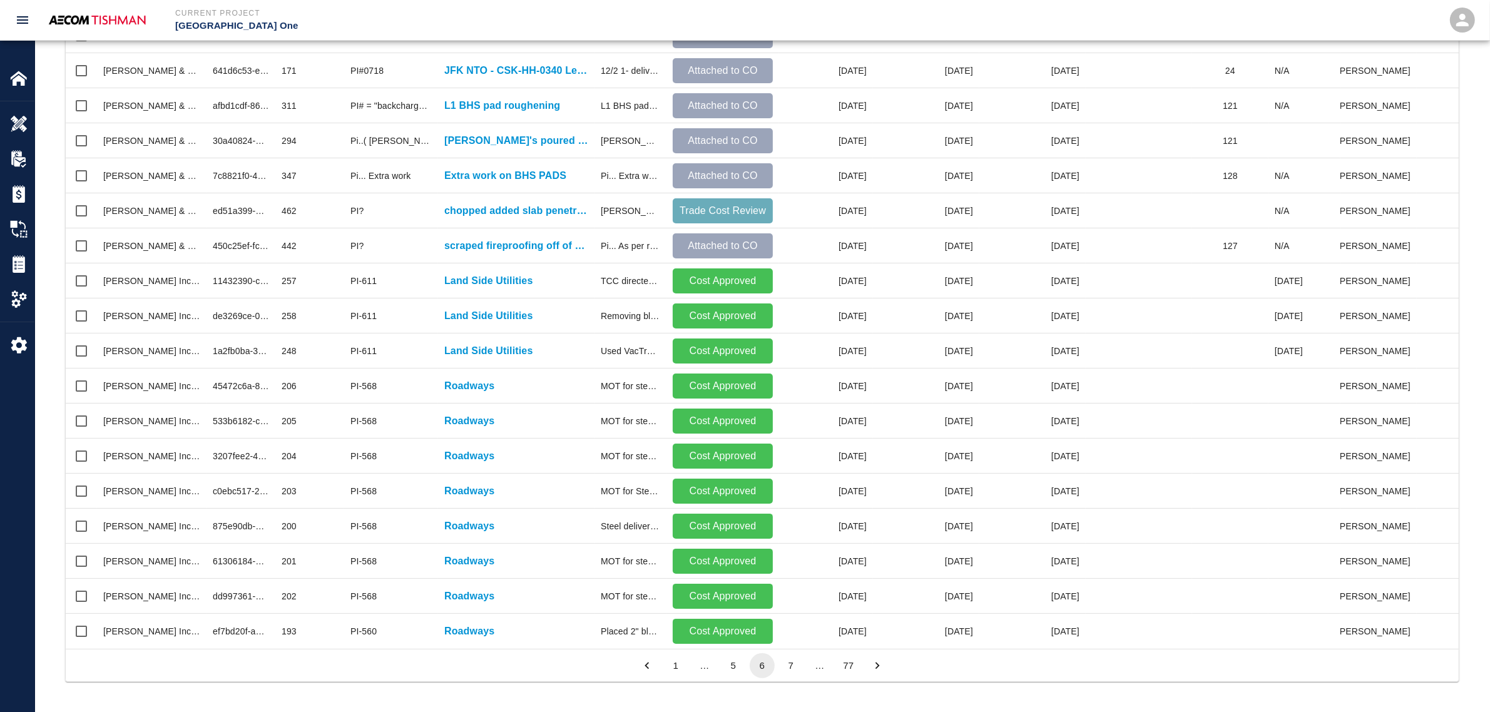
click at [795, 598] on button "7" at bounding box center [791, 665] width 25 height 25
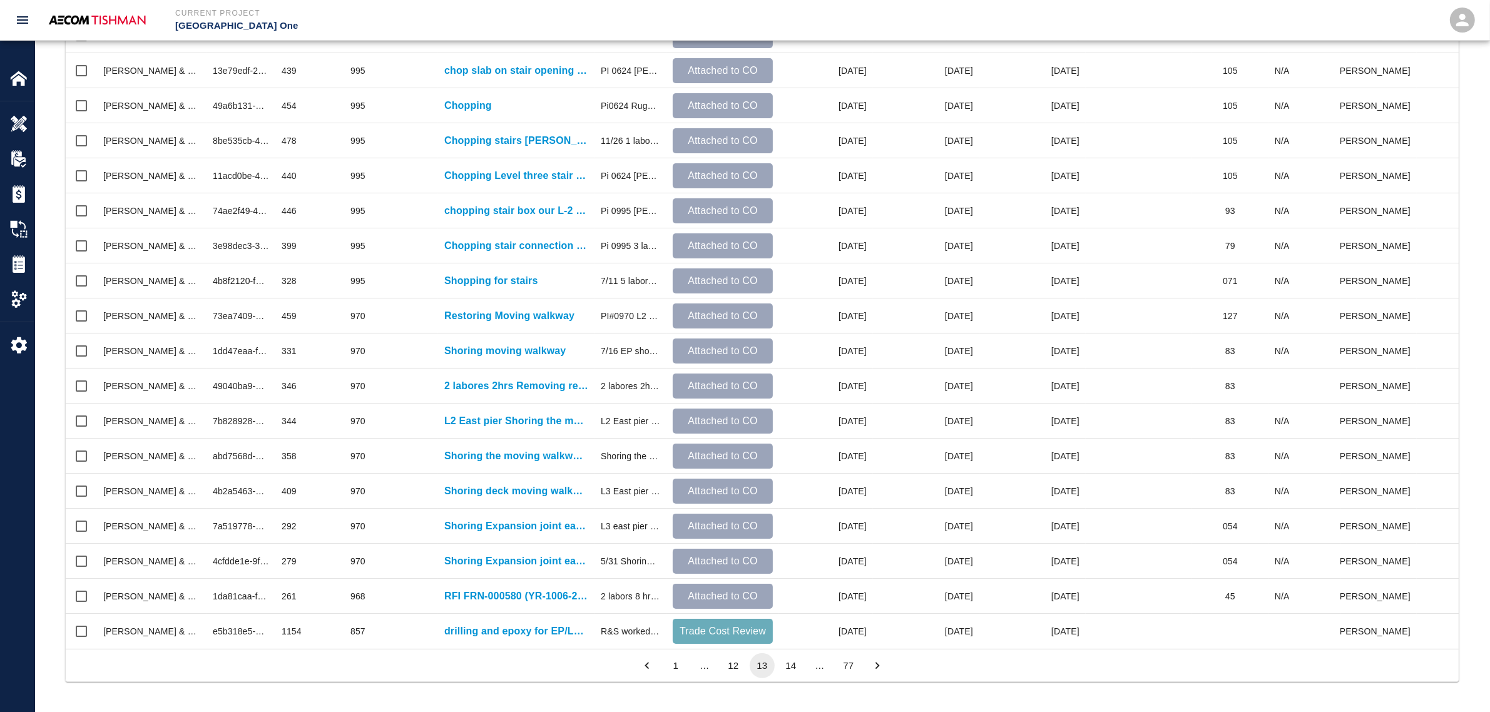
click at [792, 598] on button "14" at bounding box center [791, 665] width 25 height 25
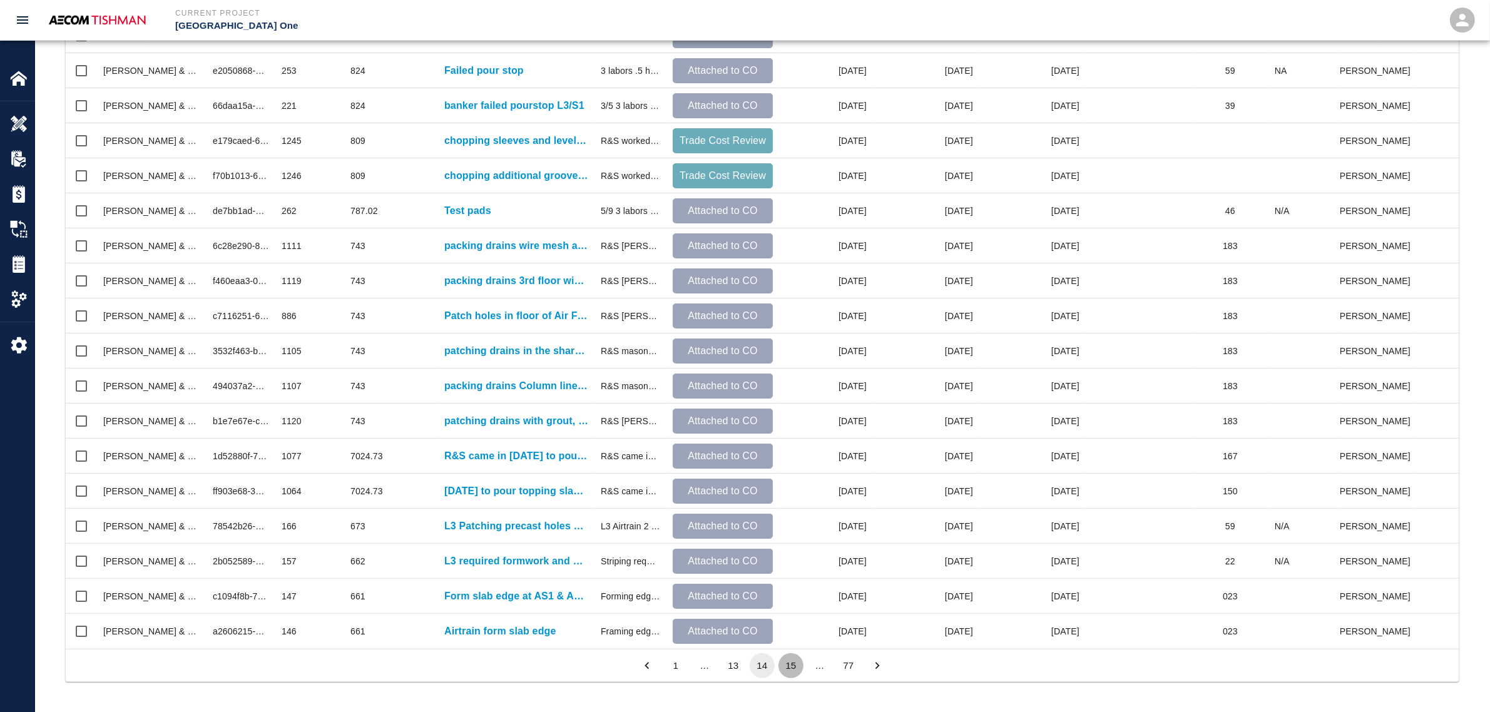
click at [792, 598] on button "15" at bounding box center [791, 665] width 25 height 25
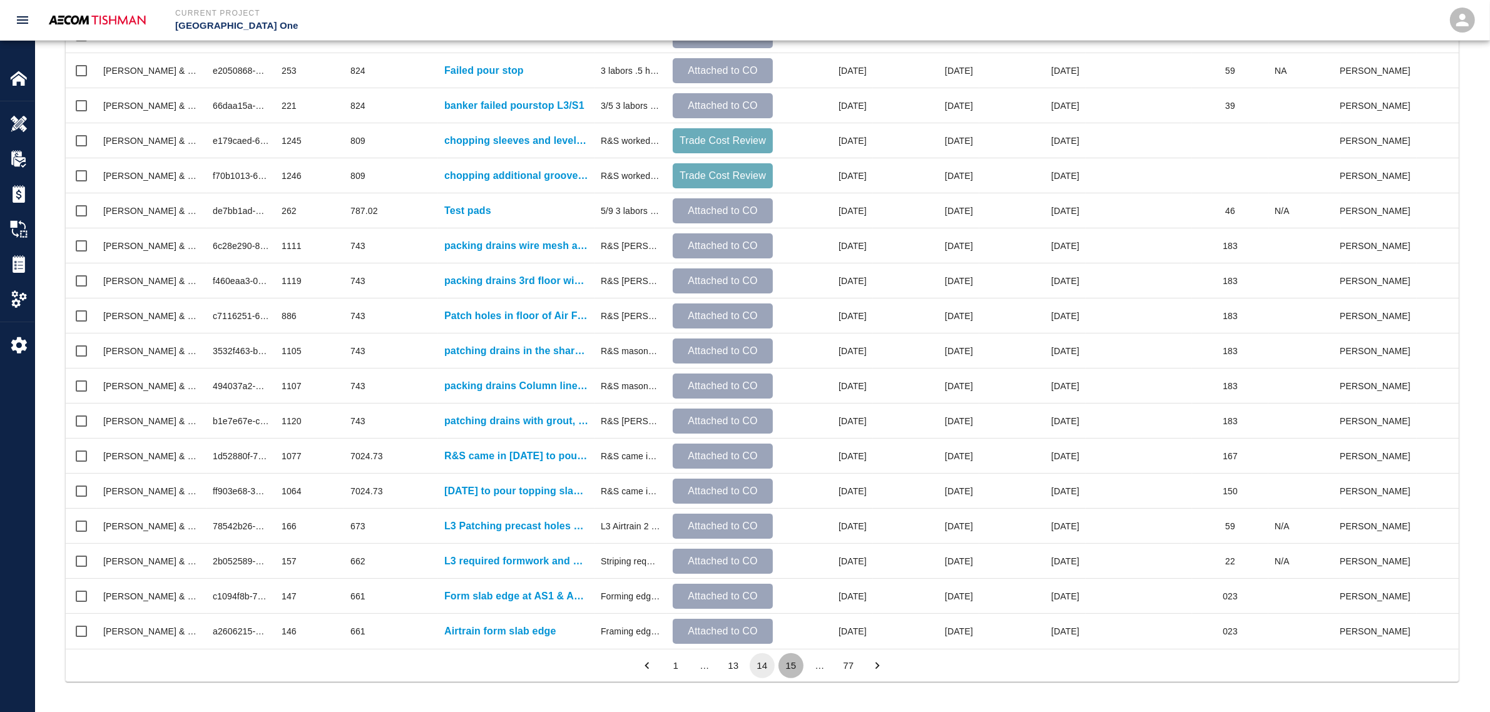
click at [792, 598] on button "15" at bounding box center [791, 665] width 25 height 25
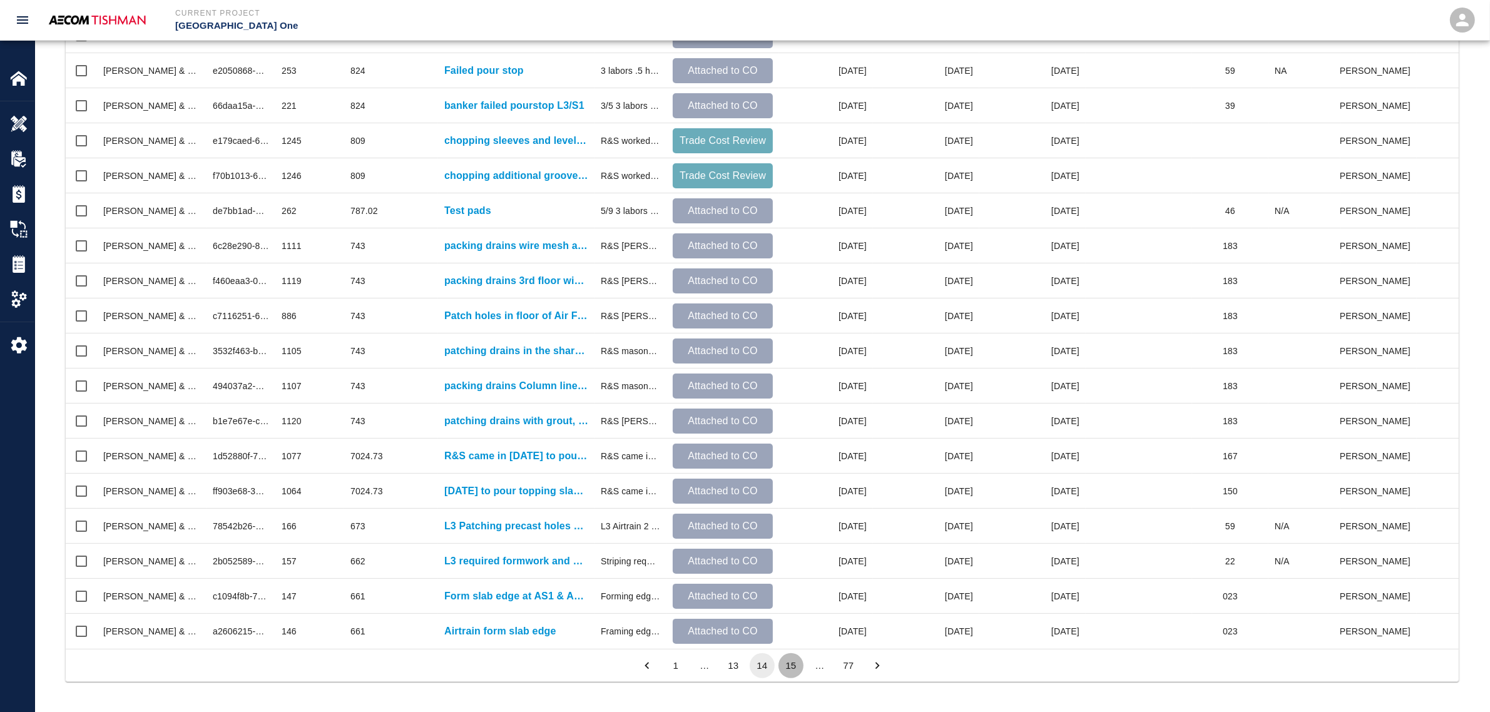
click at [792, 598] on button "15" at bounding box center [791, 665] width 25 height 25
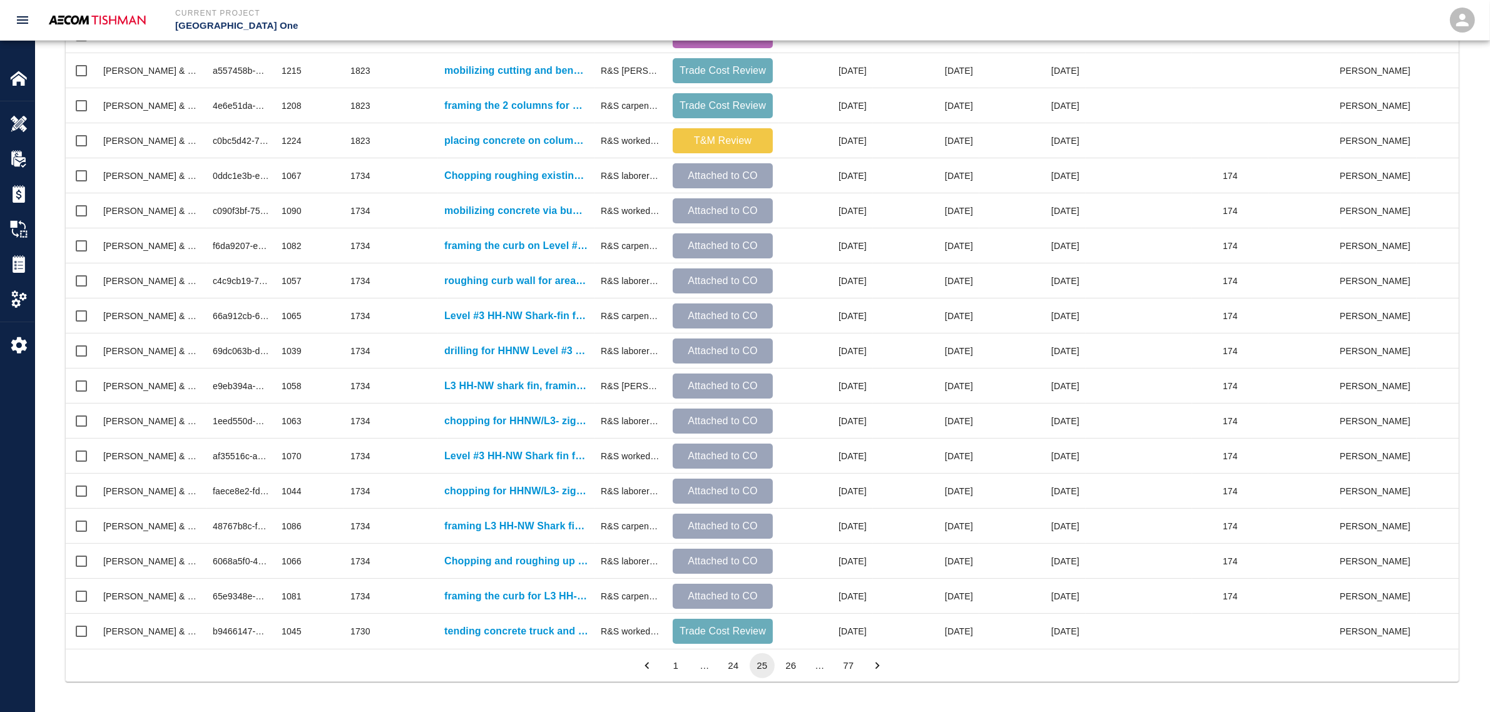
click at [792, 598] on button "26" at bounding box center [791, 665] width 25 height 25
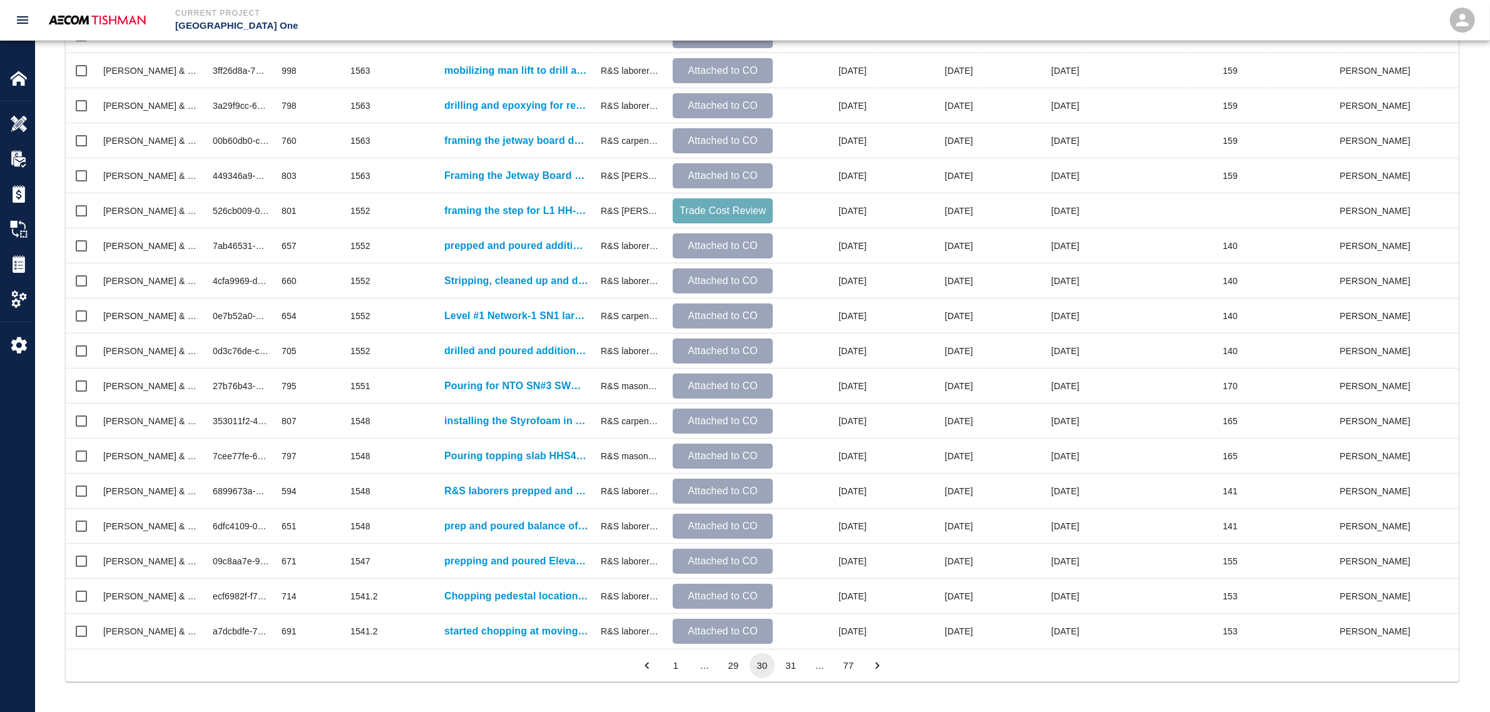
click at [737, 598] on button "29" at bounding box center [733, 665] width 25 height 25
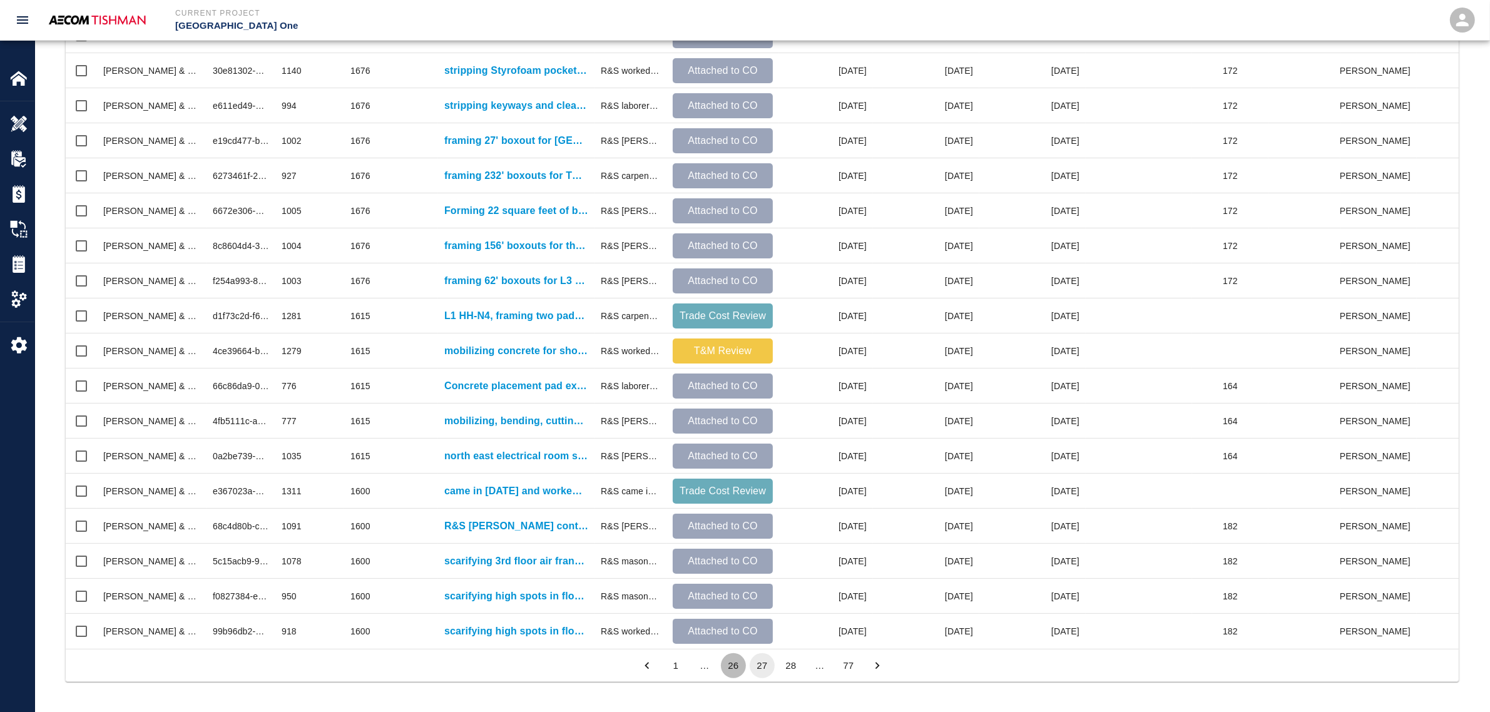
click at [737, 598] on button "26" at bounding box center [733, 665] width 25 height 25
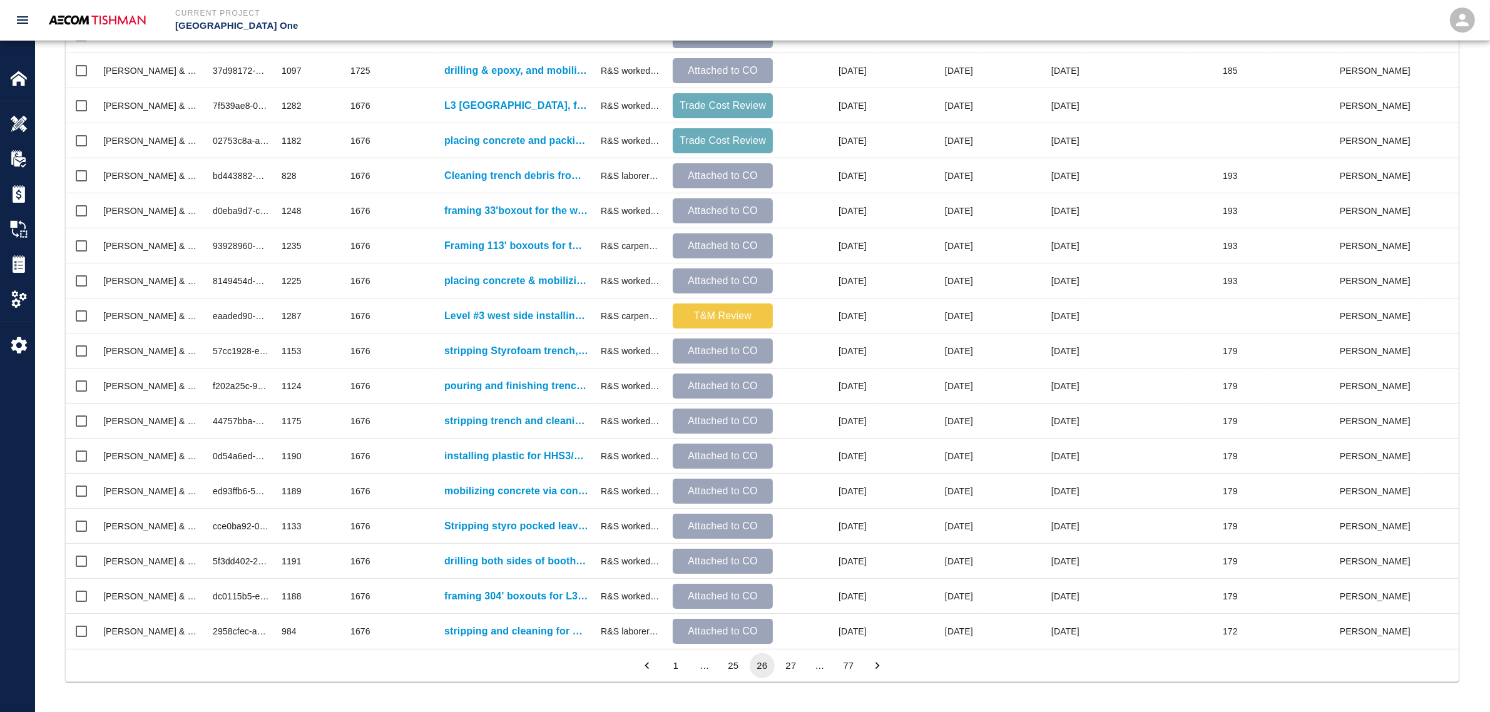
click at [737, 598] on button "25" at bounding box center [733, 665] width 25 height 25
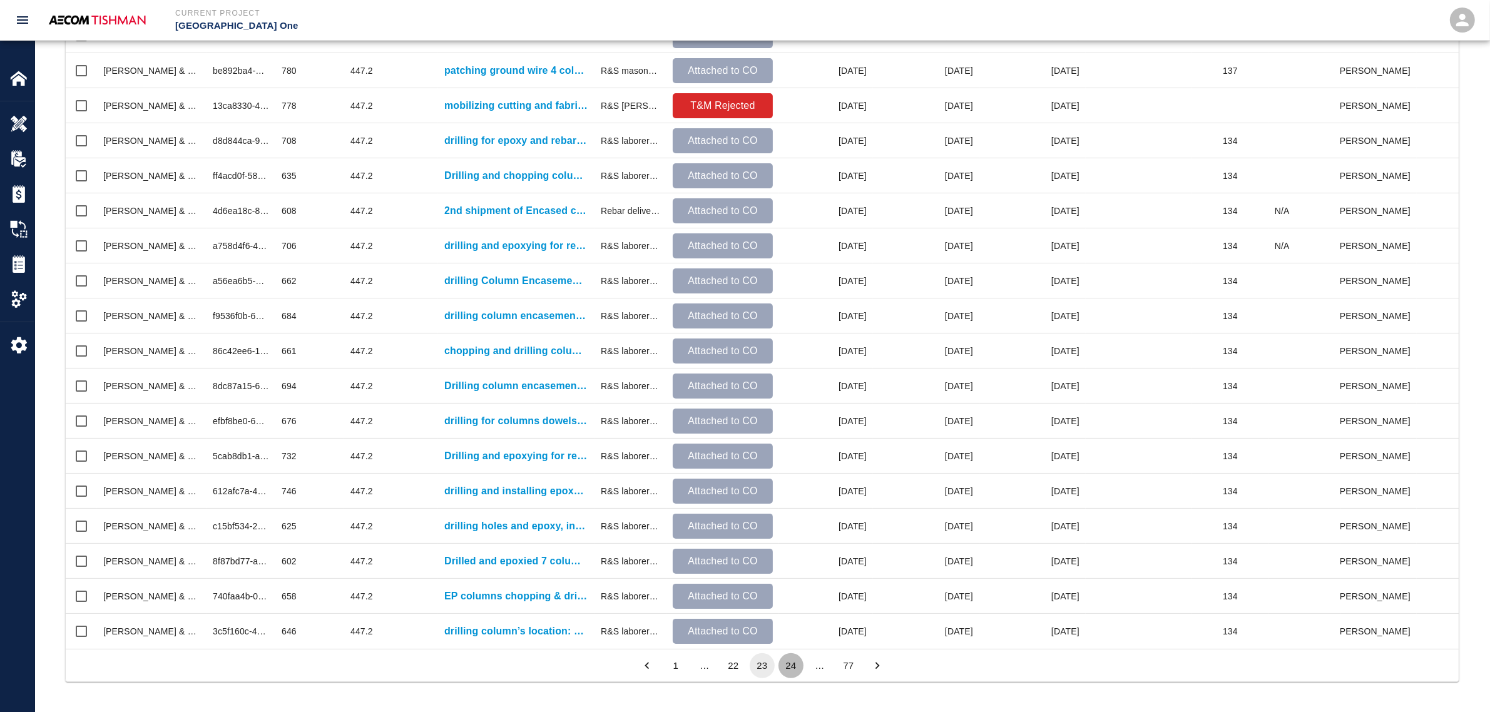
click at [782, 598] on button "24" at bounding box center [791, 665] width 25 height 25
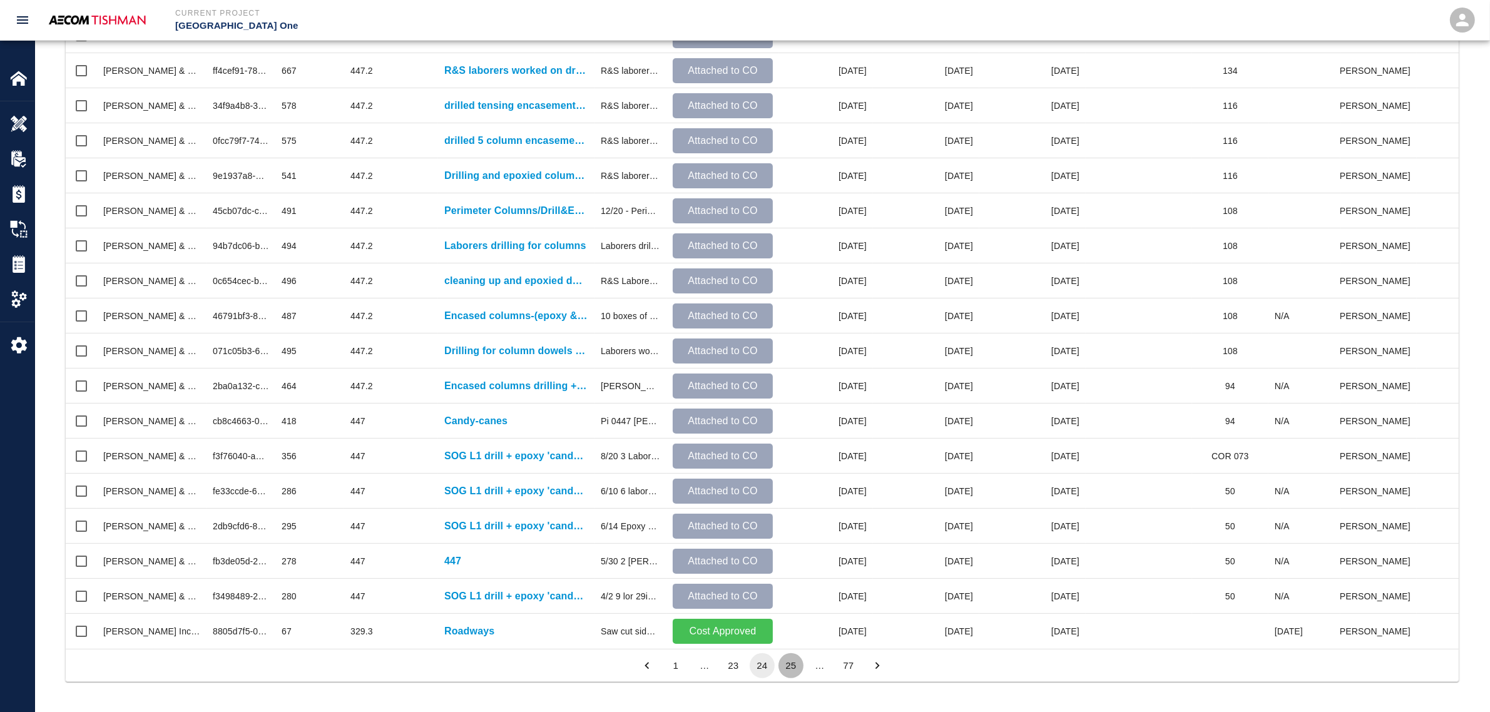
click at [786, 598] on button "25" at bounding box center [791, 665] width 25 height 25
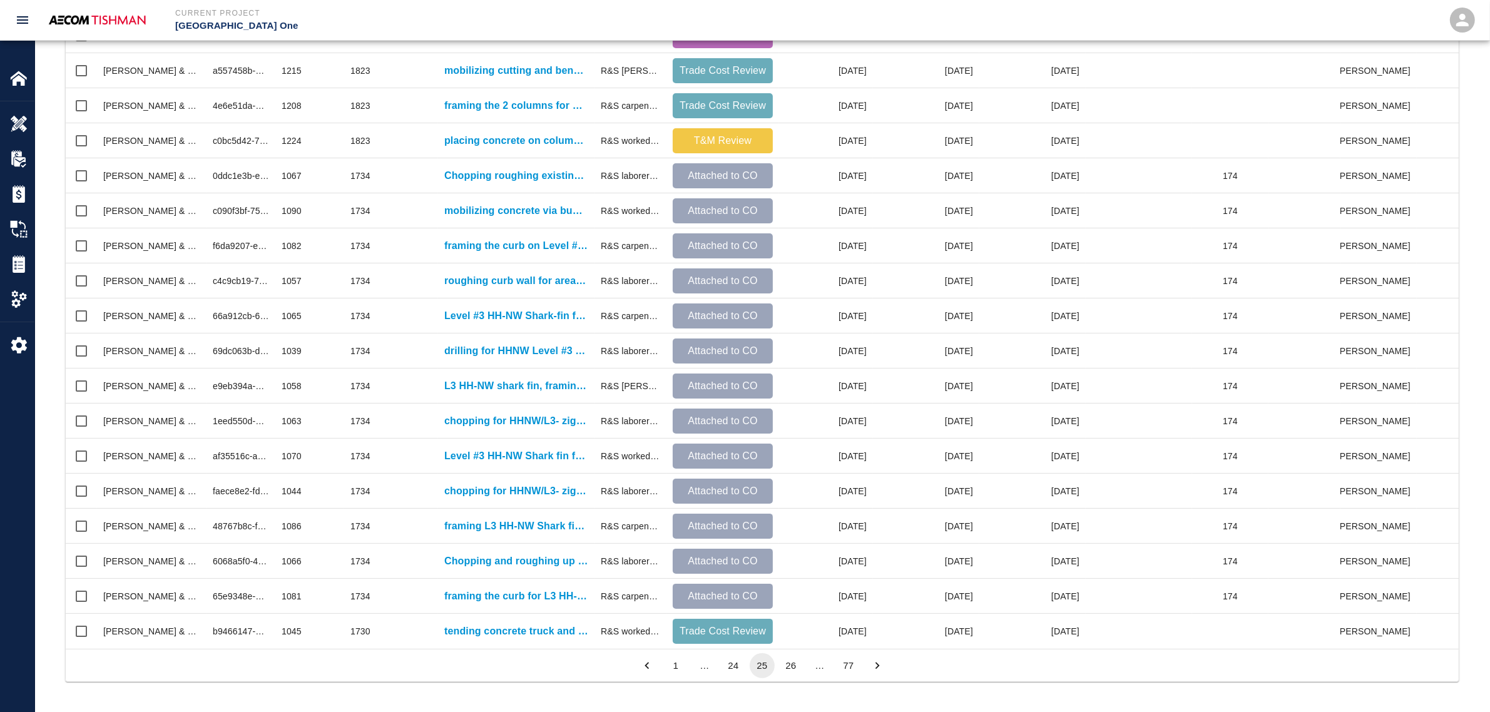
click at [786, 598] on button "26" at bounding box center [791, 665] width 25 height 25
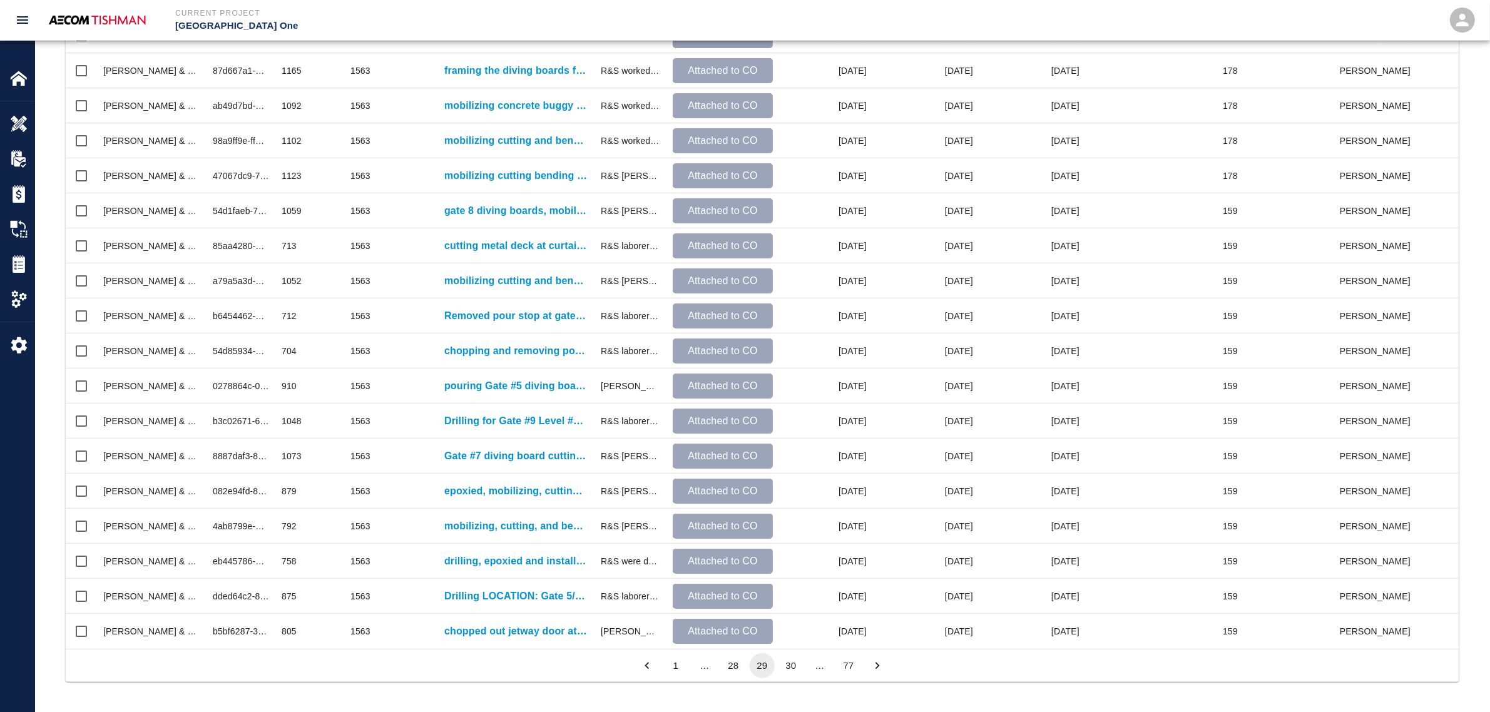
click at [786, 598] on button "30" at bounding box center [791, 665] width 25 height 25
click at [786, 598] on button "31" at bounding box center [791, 665] width 25 height 25
click at [786, 598] on button "33" at bounding box center [791, 665] width 25 height 25
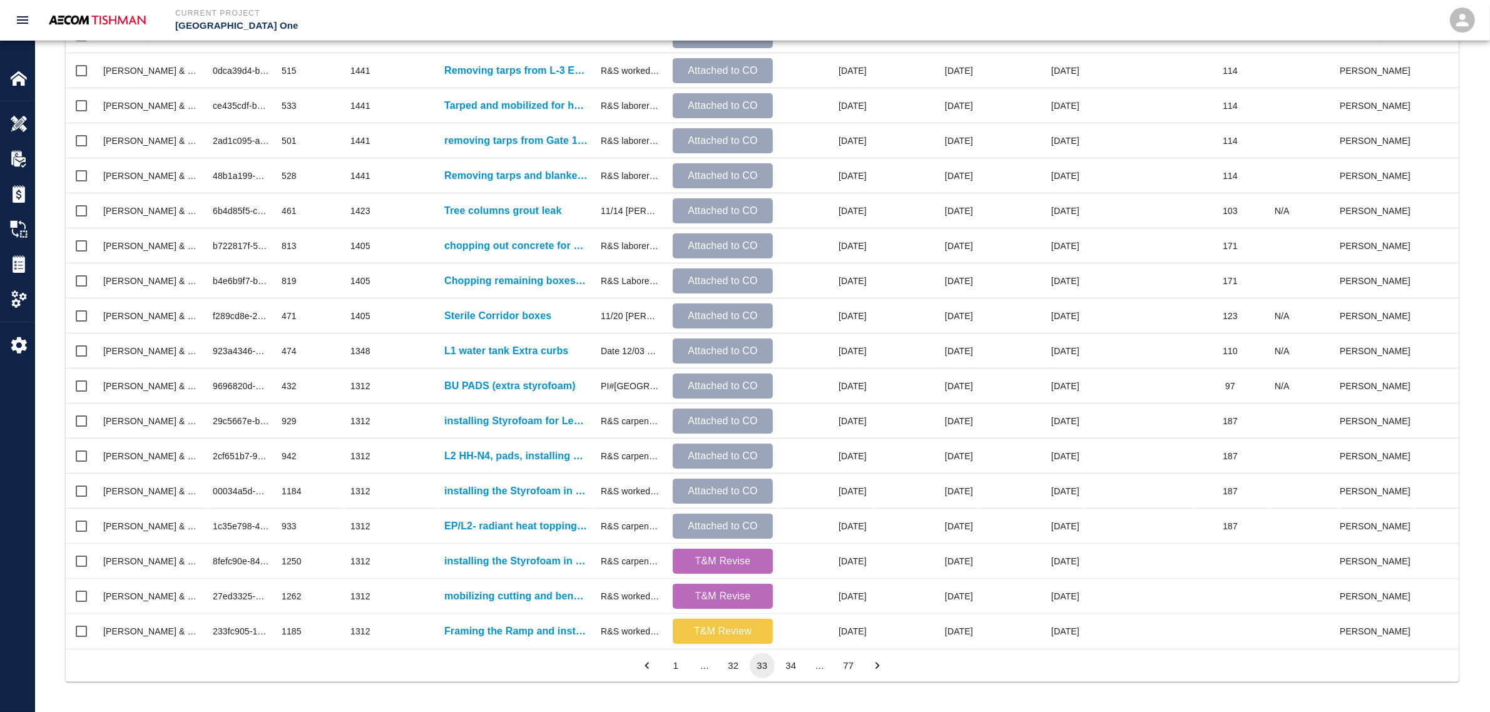
click at [786, 598] on button "34" at bounding box center [791, 665] width 25 height 25
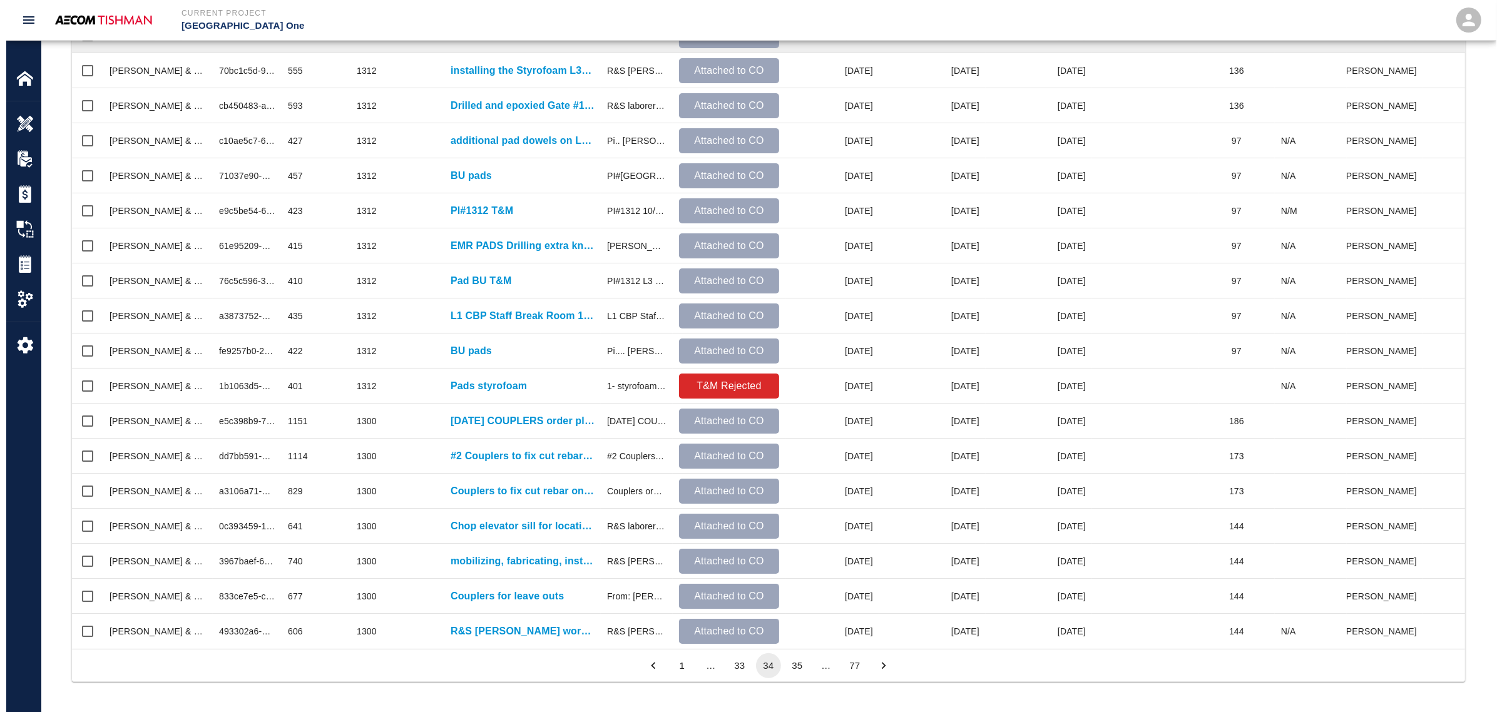
scroll to position [0, 0]
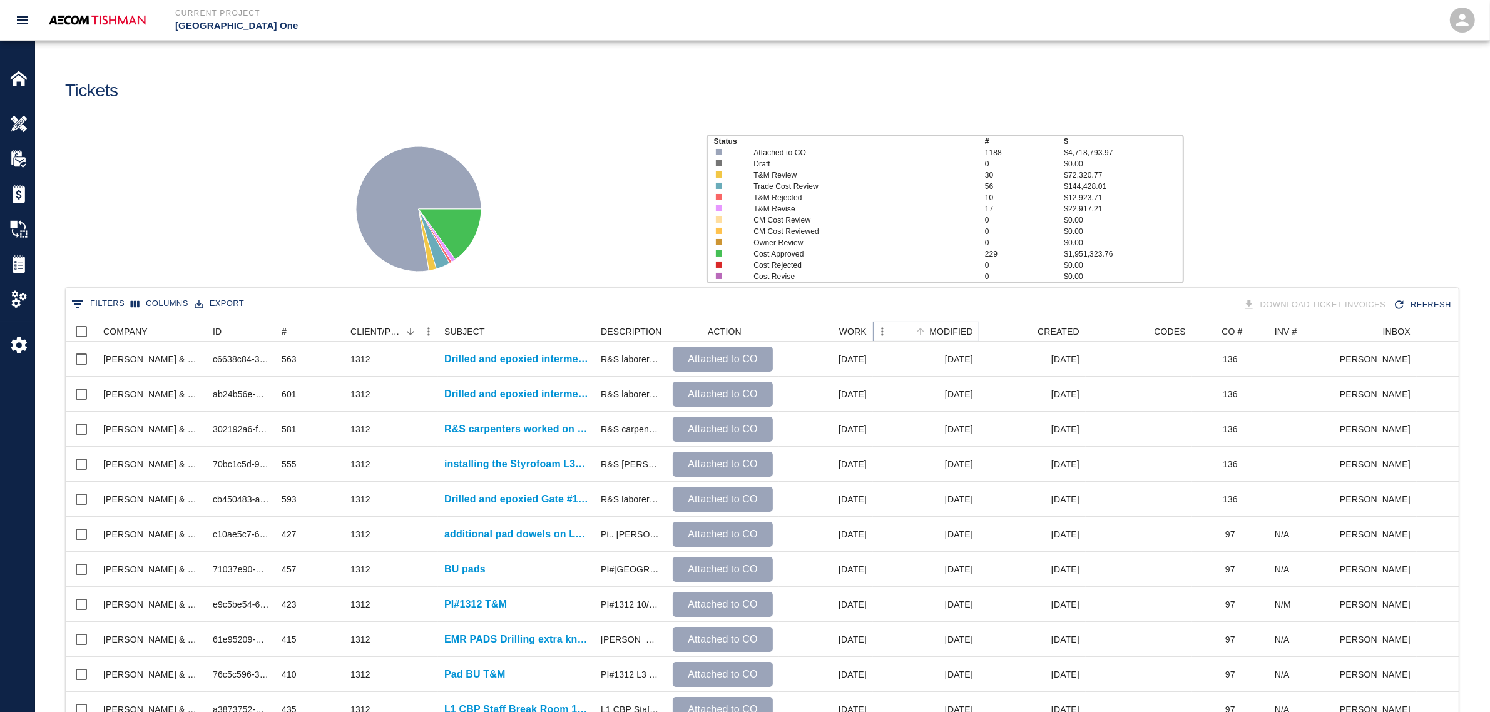
click at [883, 329] on icon "Menu" at bounding box center [882, 331] width 2 height 8
click at [906, 415] on li "Filter" at bounding box center [916, 425] width 86 height 23
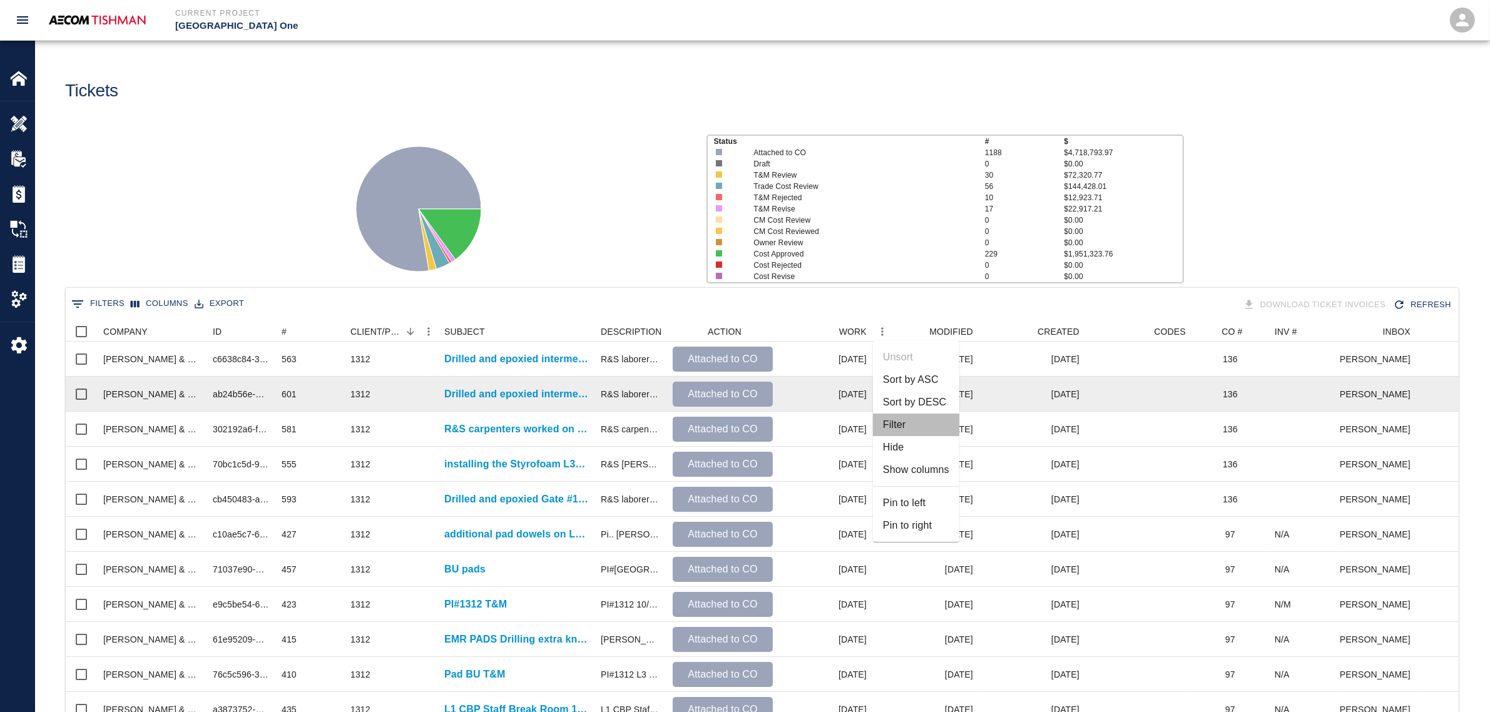
select select "subject"
select select "date_modified"
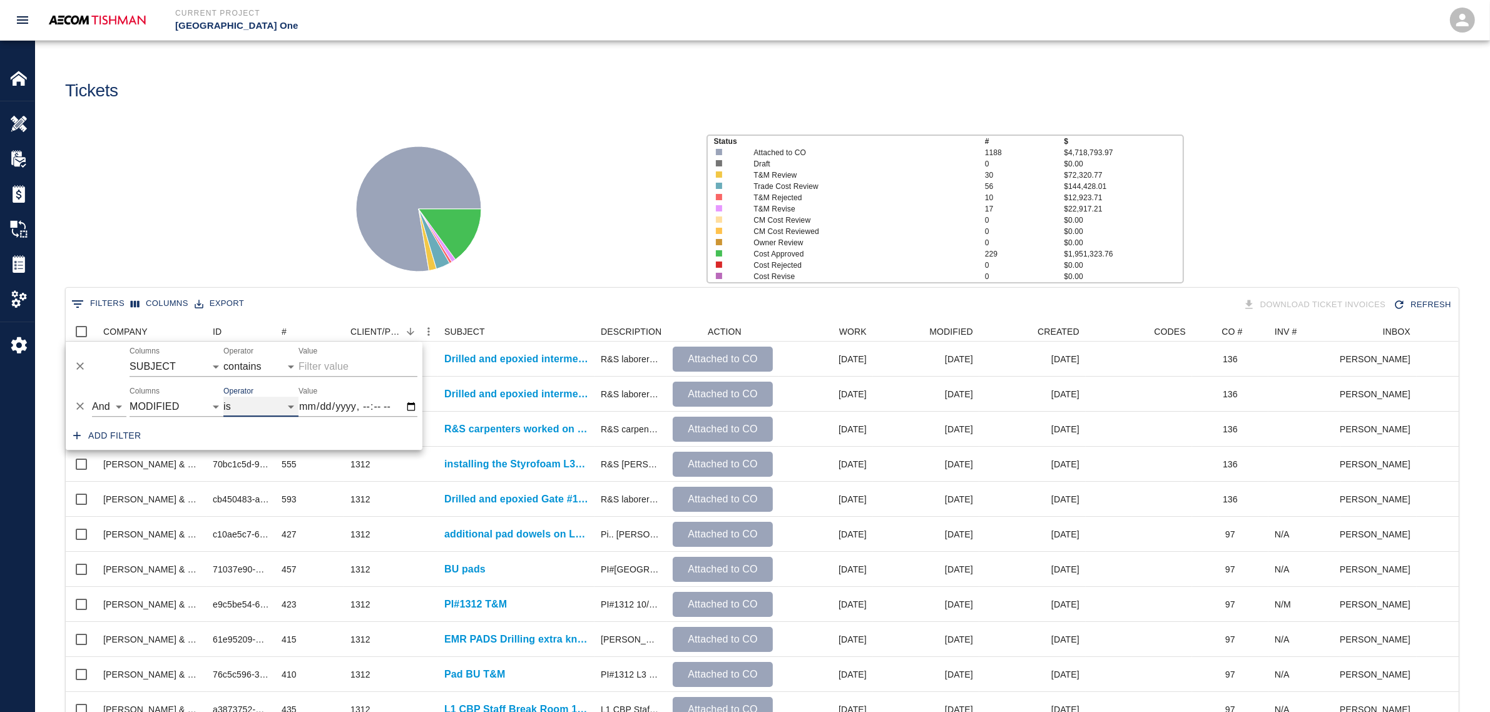
click at [283, 407] on select "is is not is after is on or after is before is on or before is empty is not emp…" at bounding box center [260, 407] width 75 height 20
click at [223, 397] on select "is is not is after is on or after is before is on or before is empty is not emp…" at bounding box center [260, 407] width 75 height 20
click at [310, 404] on input "Value" at bounding box center [358, 407] width 119 height 20
select select "after"
click at [410, 404] on input "Value" at bounding box center [358, 407] width 119 height 20
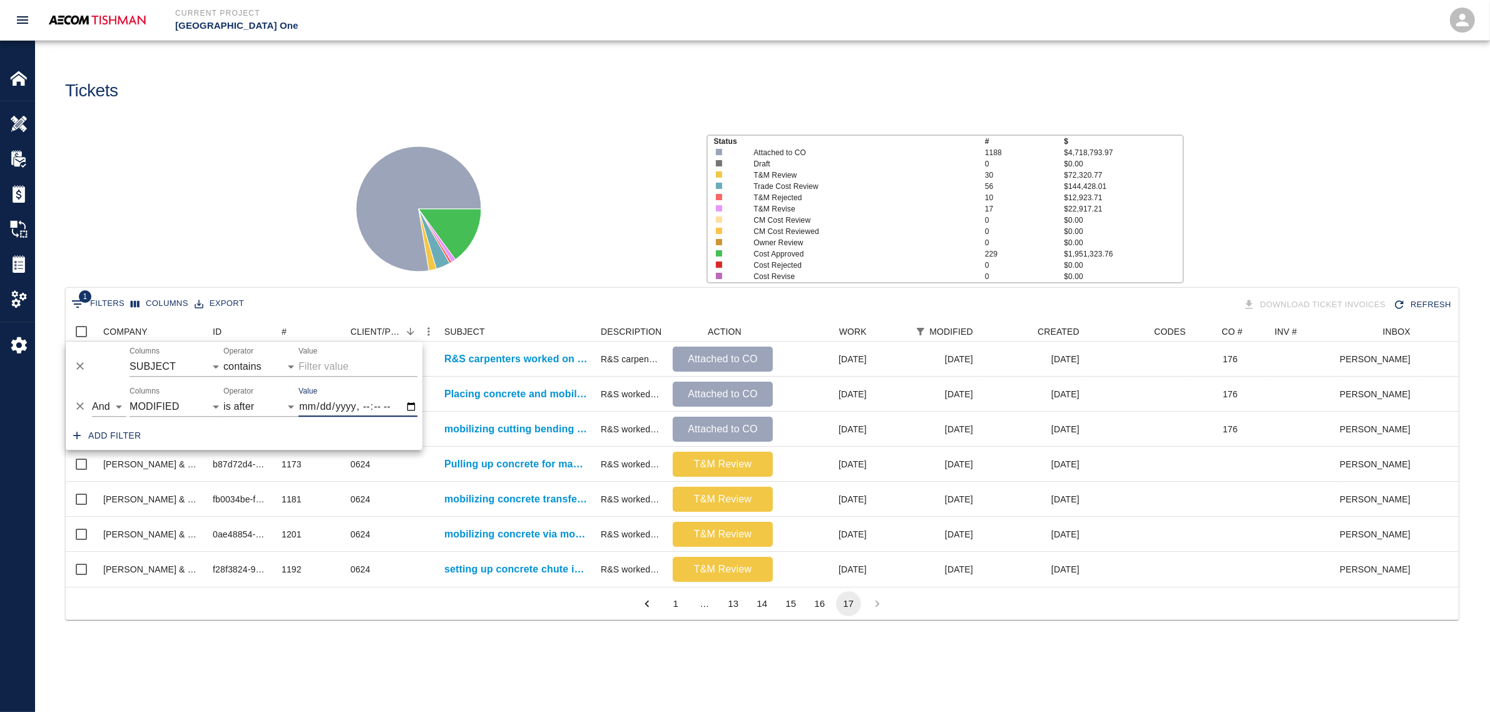
scroll to position [13, 13]
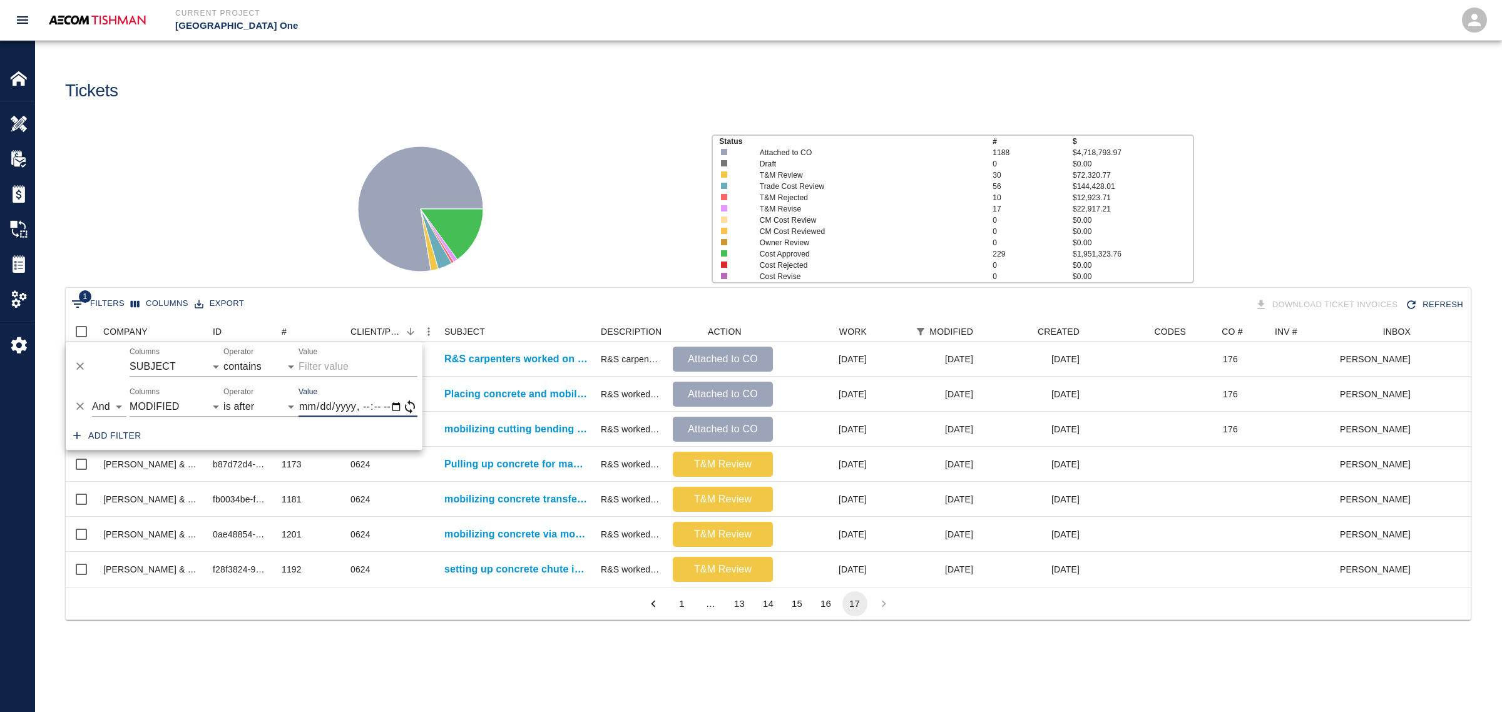
click at [600, 176] on div at bounding box center [516, 204] width 369 height 167
click at [643, 177] on div at bounding box center [516, 204] width 369 height 167
type input "2025-06-18T07:07"
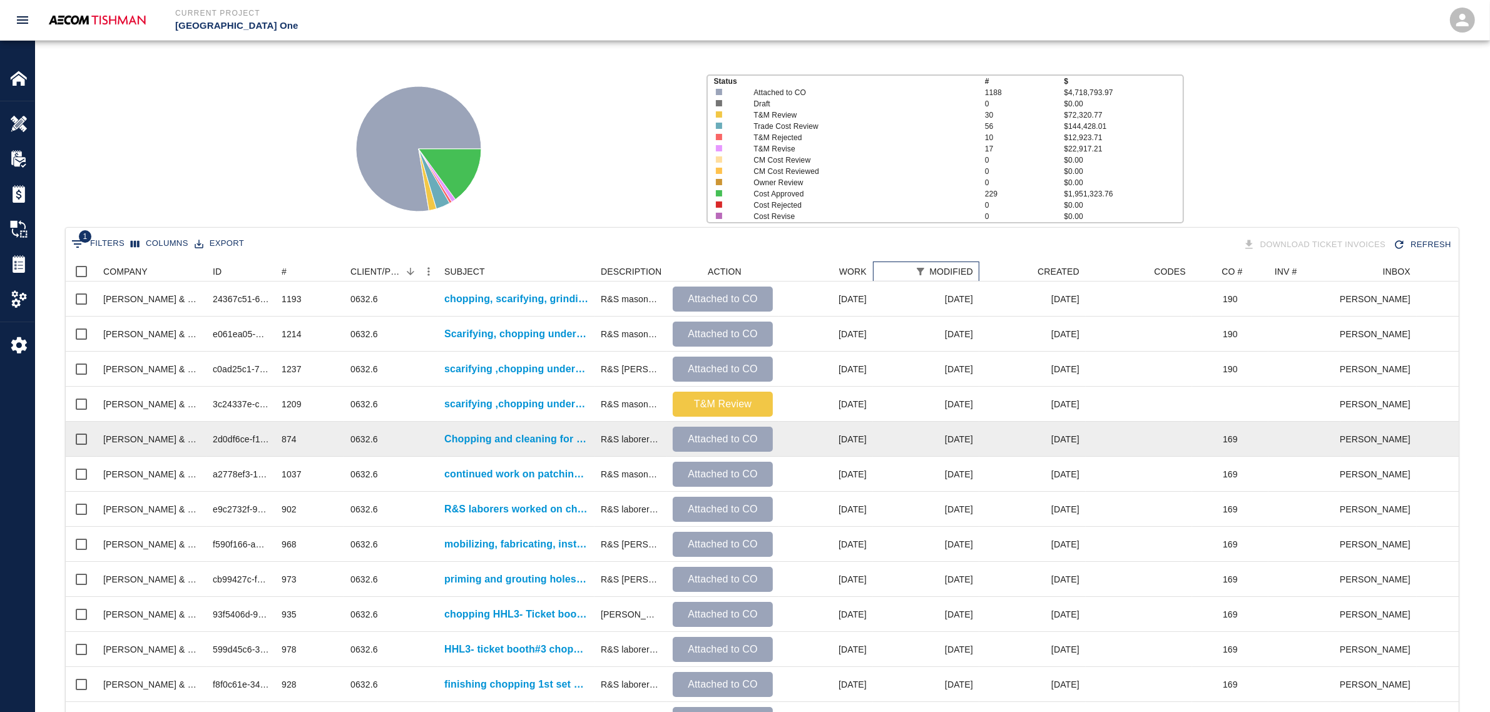
scroll to position [0, 0]
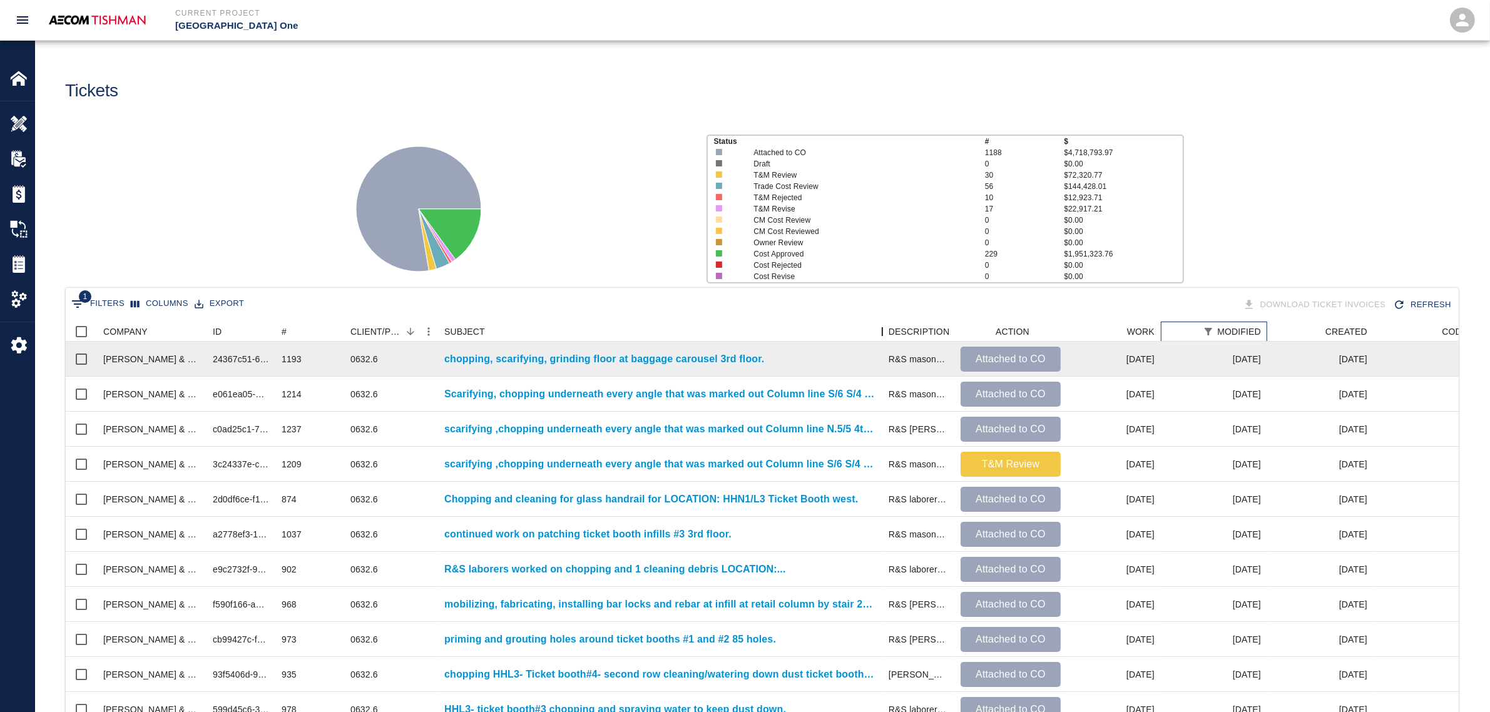
drag, startPoint x: 597, startPoint y: 332, endPoint x: 884, endPoint y: 358, distance: 289.1
click at [884, 358] on div "COMPANY ID # CLIENT/PCO # SUBJECT DESCRIPTION ACTION WORK MODIFIED CREATED CODE…" at bounding box center [762, 682] width 1393 height 721
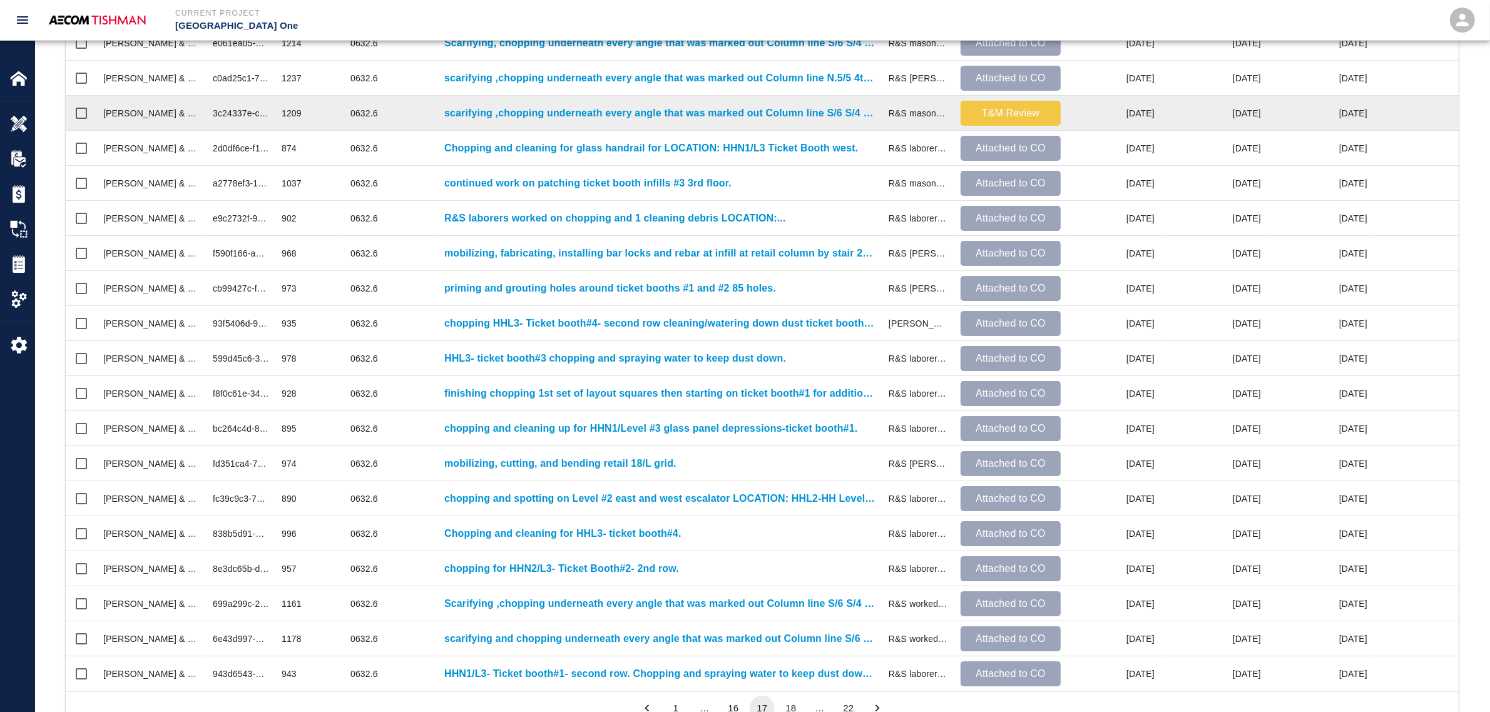
scroll to position [405, 0]
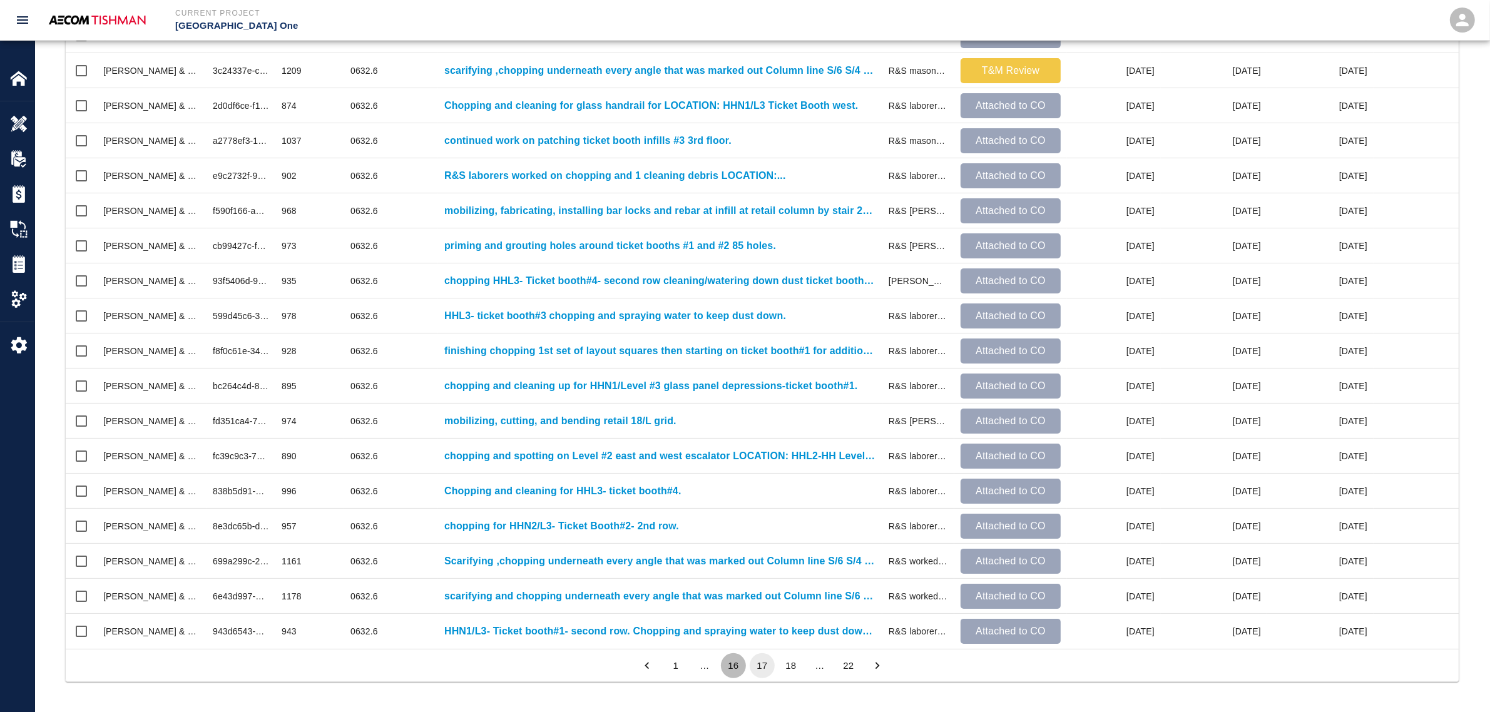
click at [737, 598] on button "16" at bounding box center [733, 665] width 25 height 25
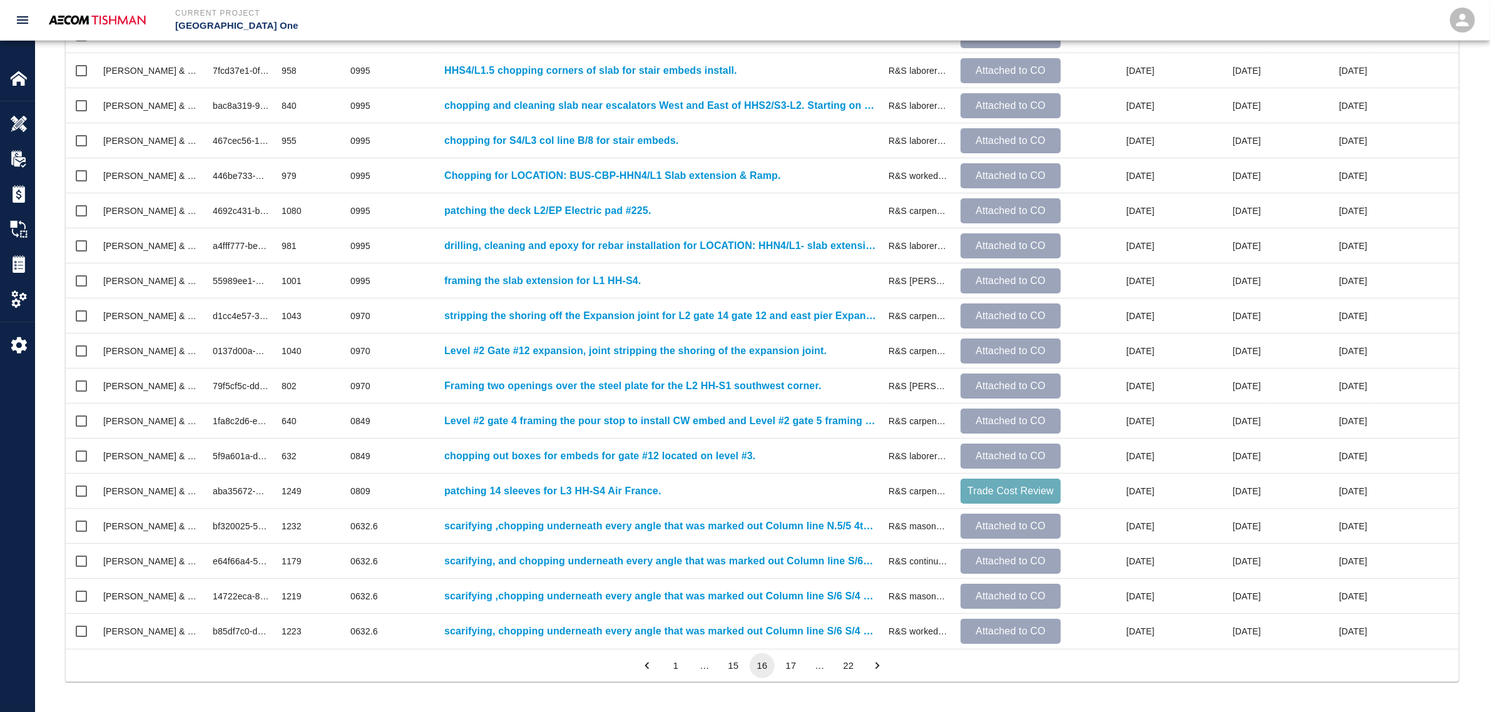
click at [737, 598] on button "15" at bounding box center [733, 665] width 25 height 25
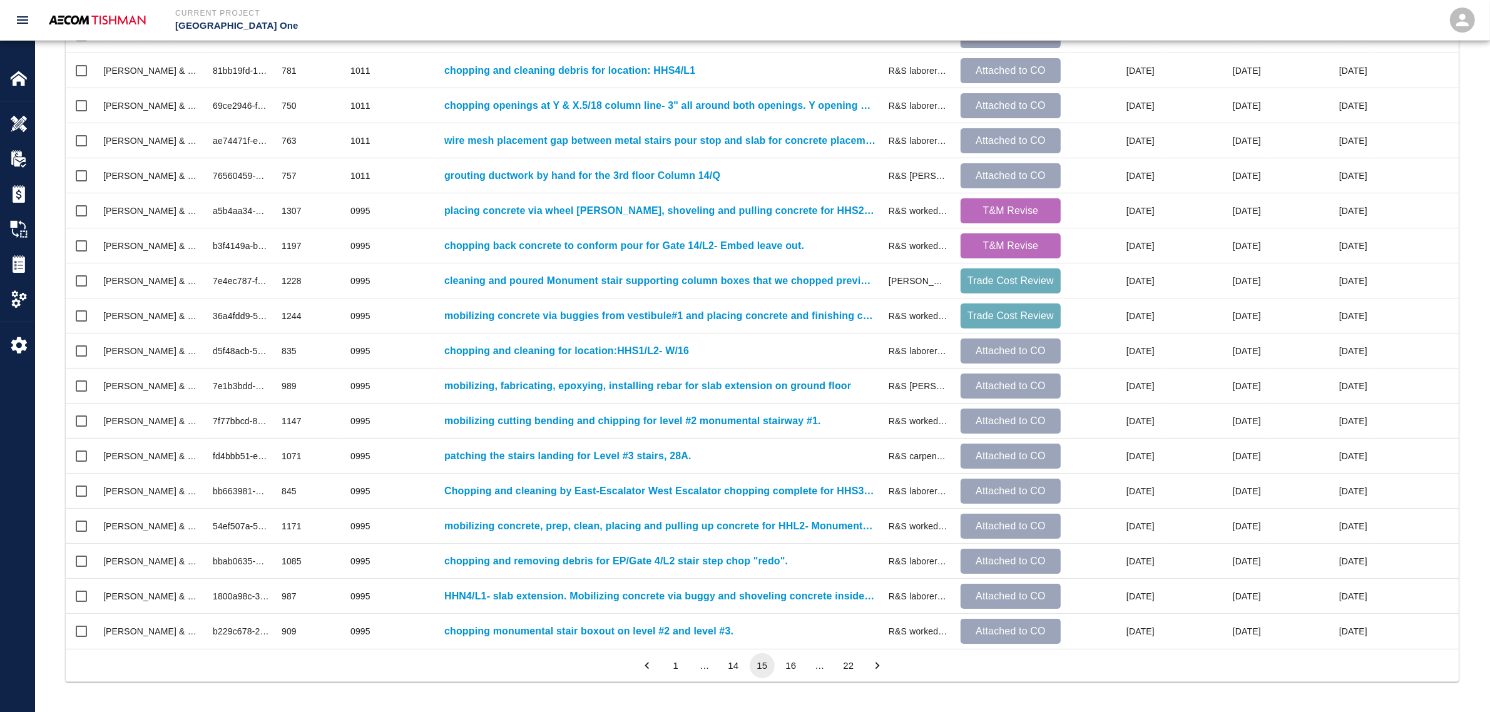
click at [737, 598] on button "14" at bounding box center [733, 665] width 25 height 25
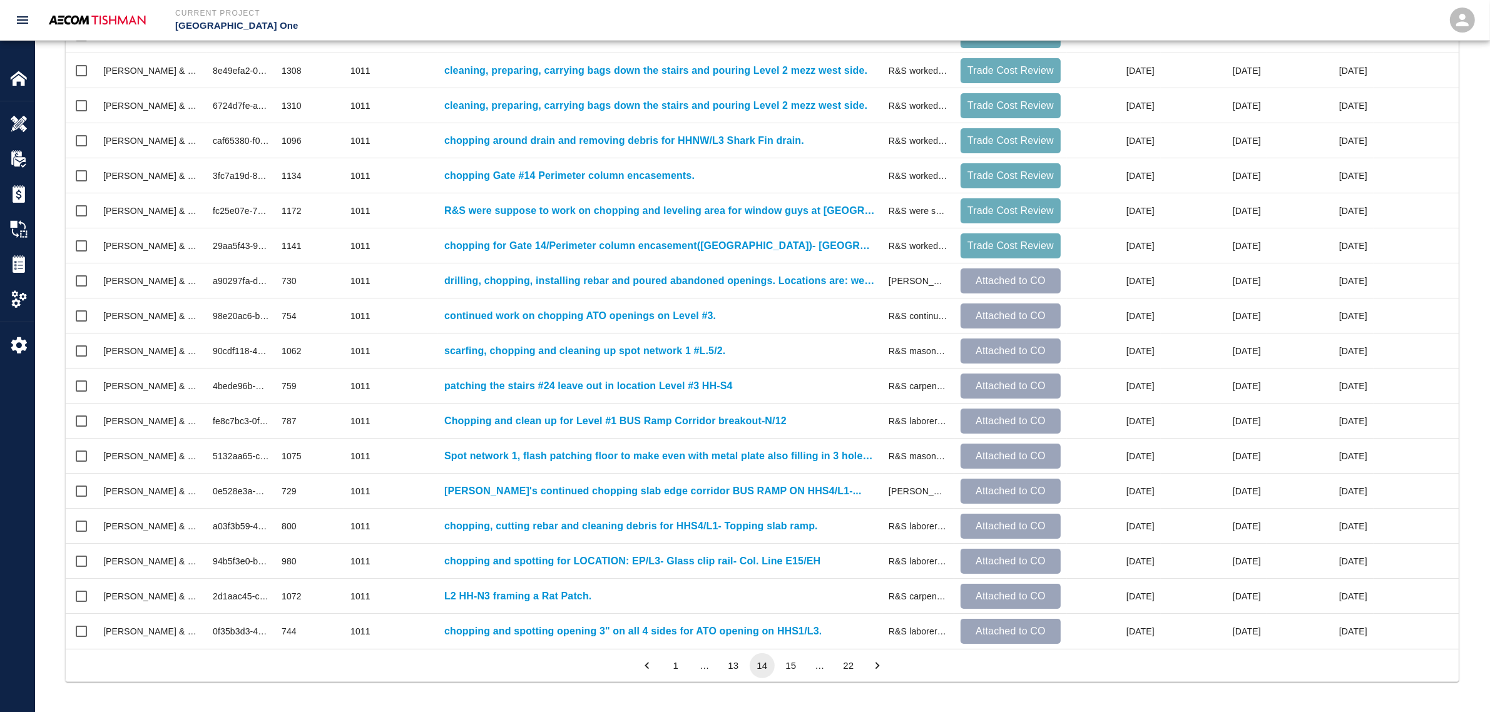
click at [728, 598] on button "13" at bounding box center [733, 665] width 25 height 25
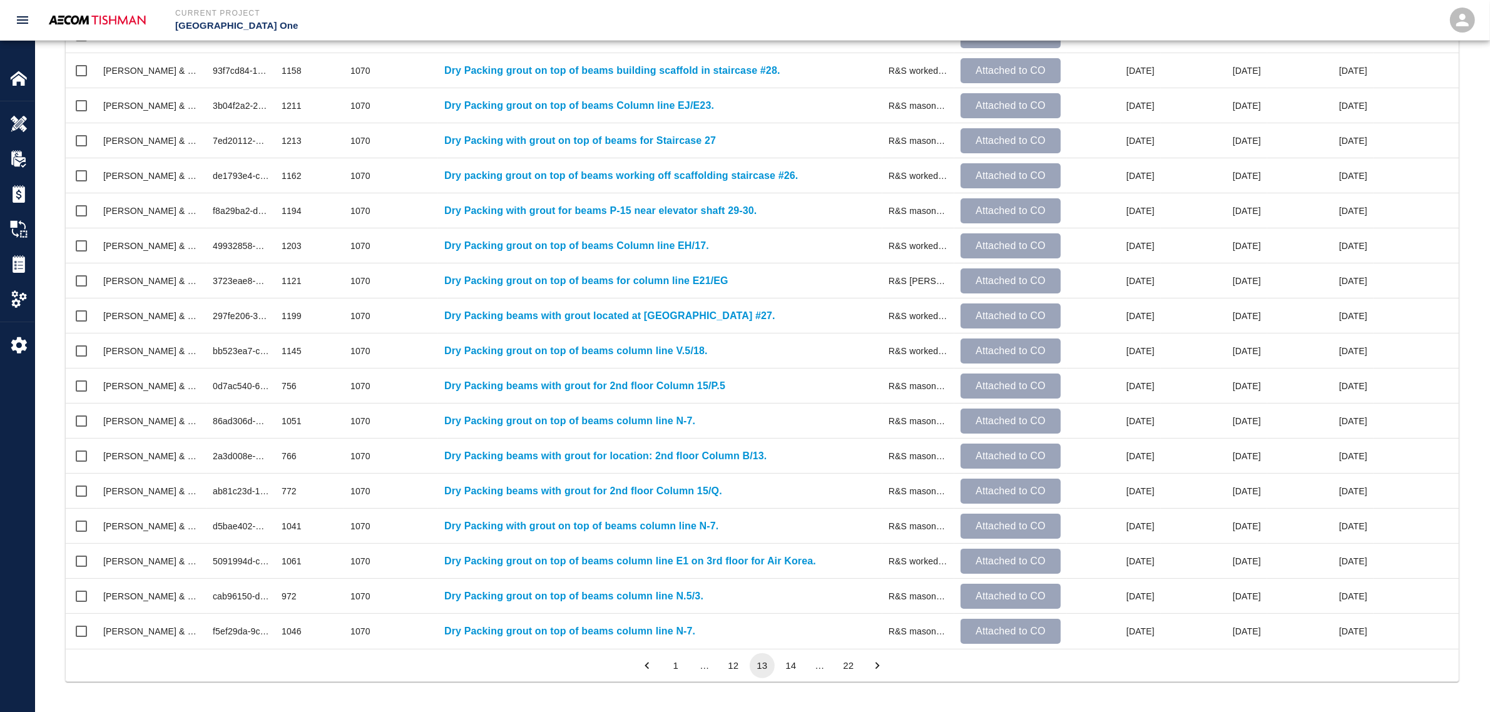
click at [728, 598] on button "12" at bounding box center [733, 665] width 25 height 25
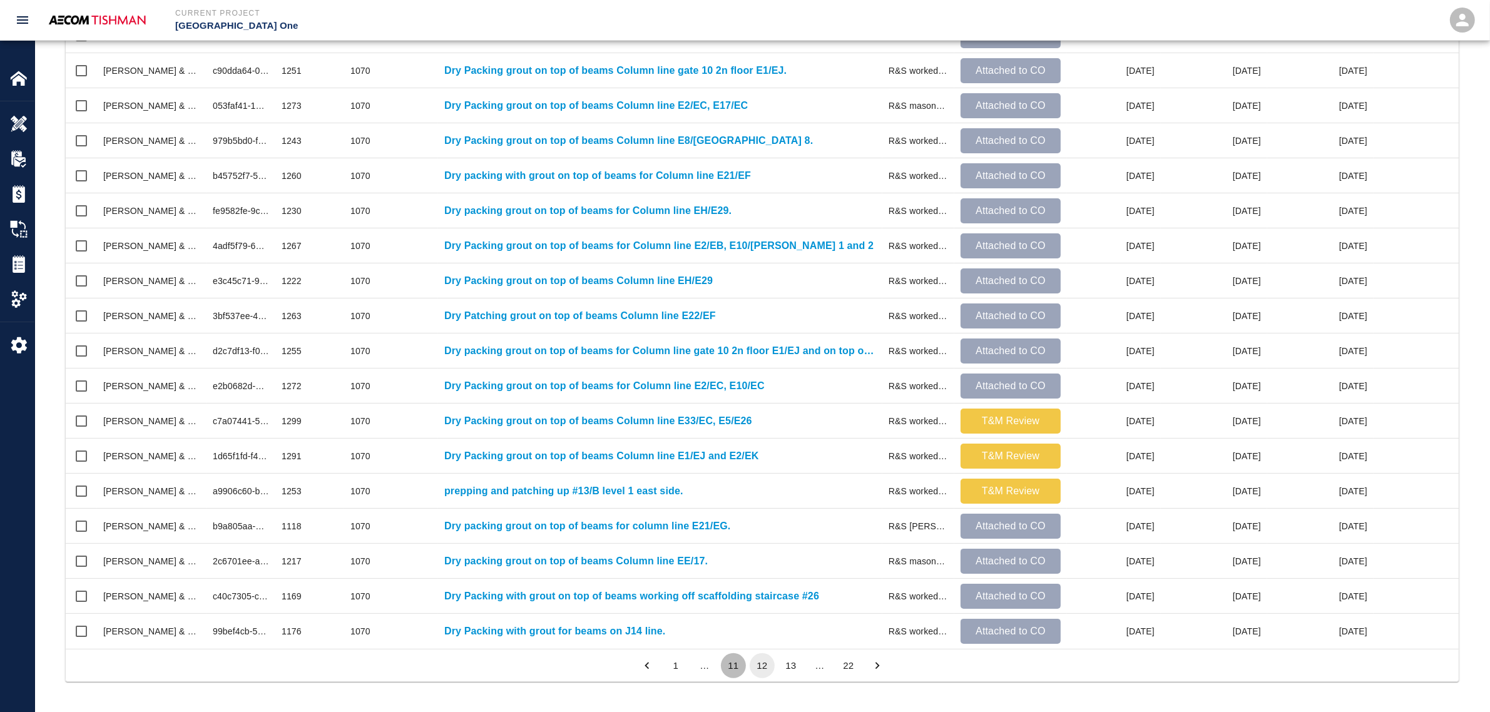
click at [728, 598] on button "11" at bounding box center [733, 665] width 25 height 25
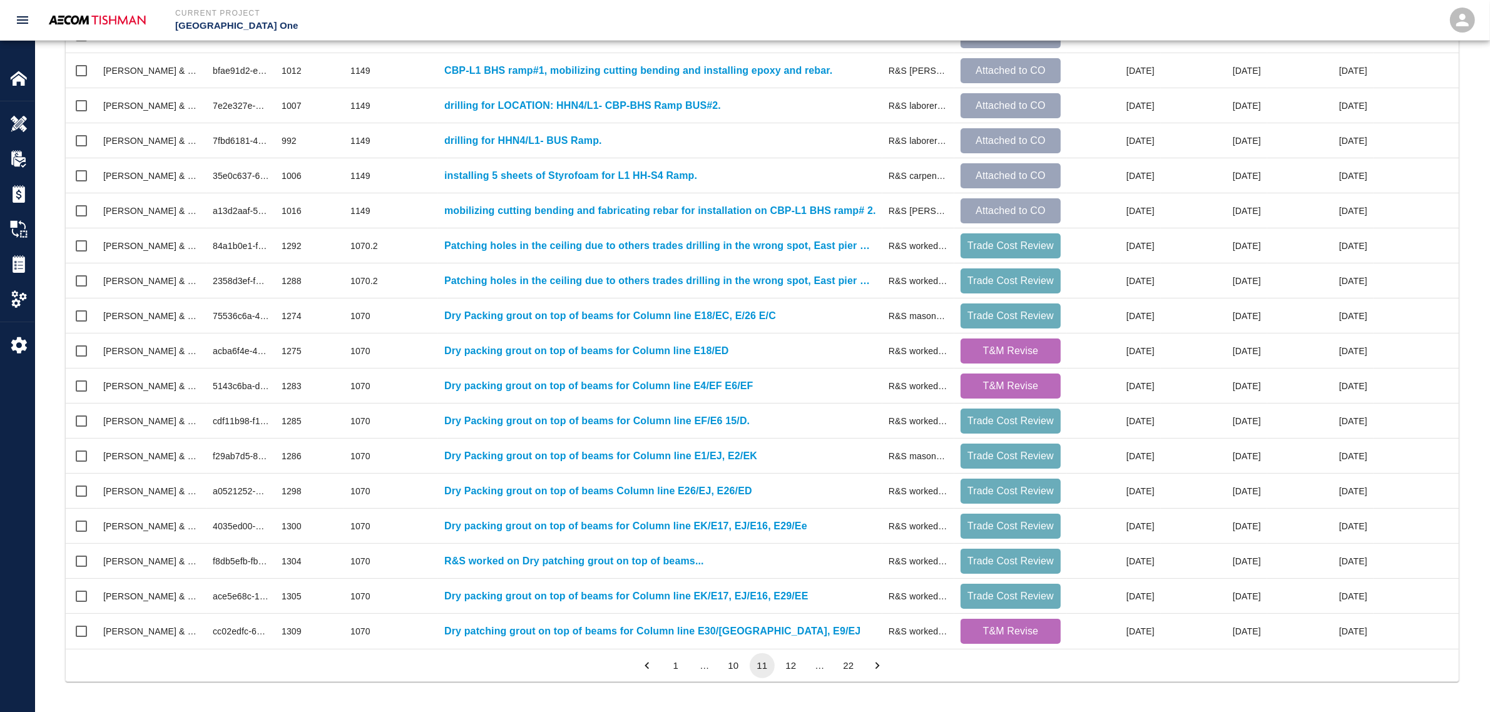
click at [728, 598] on button "10" at bounding box center [733, 665] width 25 height 25
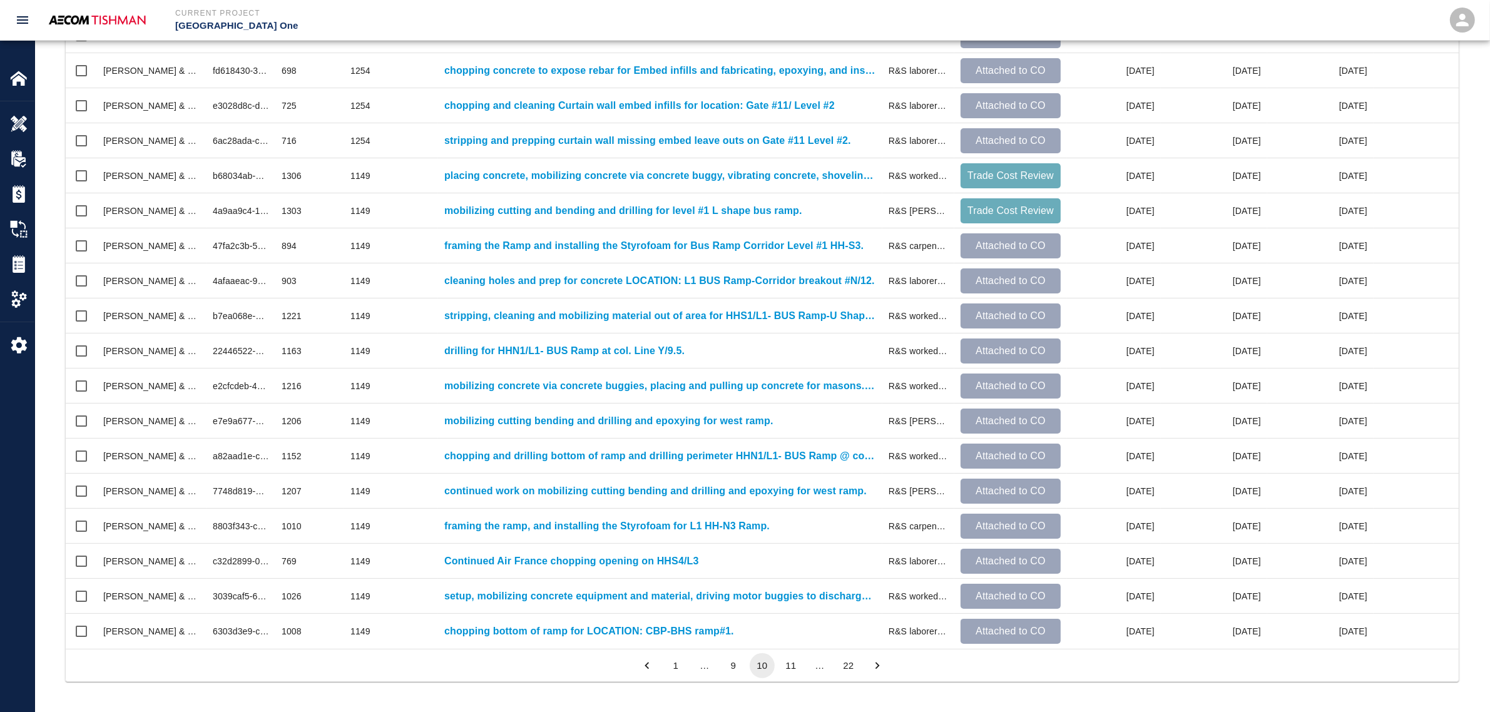
click at [728, 598] on button "9" at bounding box center [733, 665] width 25 height 25
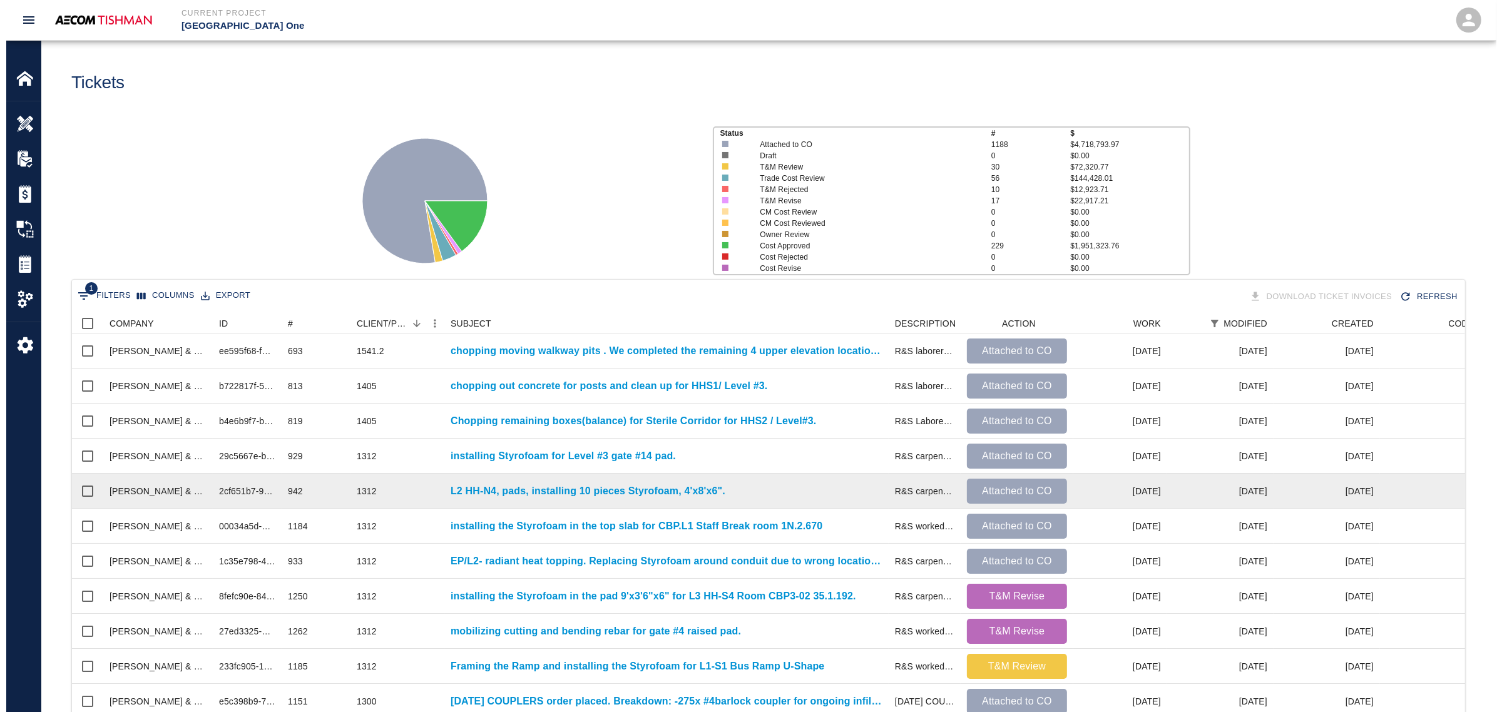
scroll to position [0, 0]
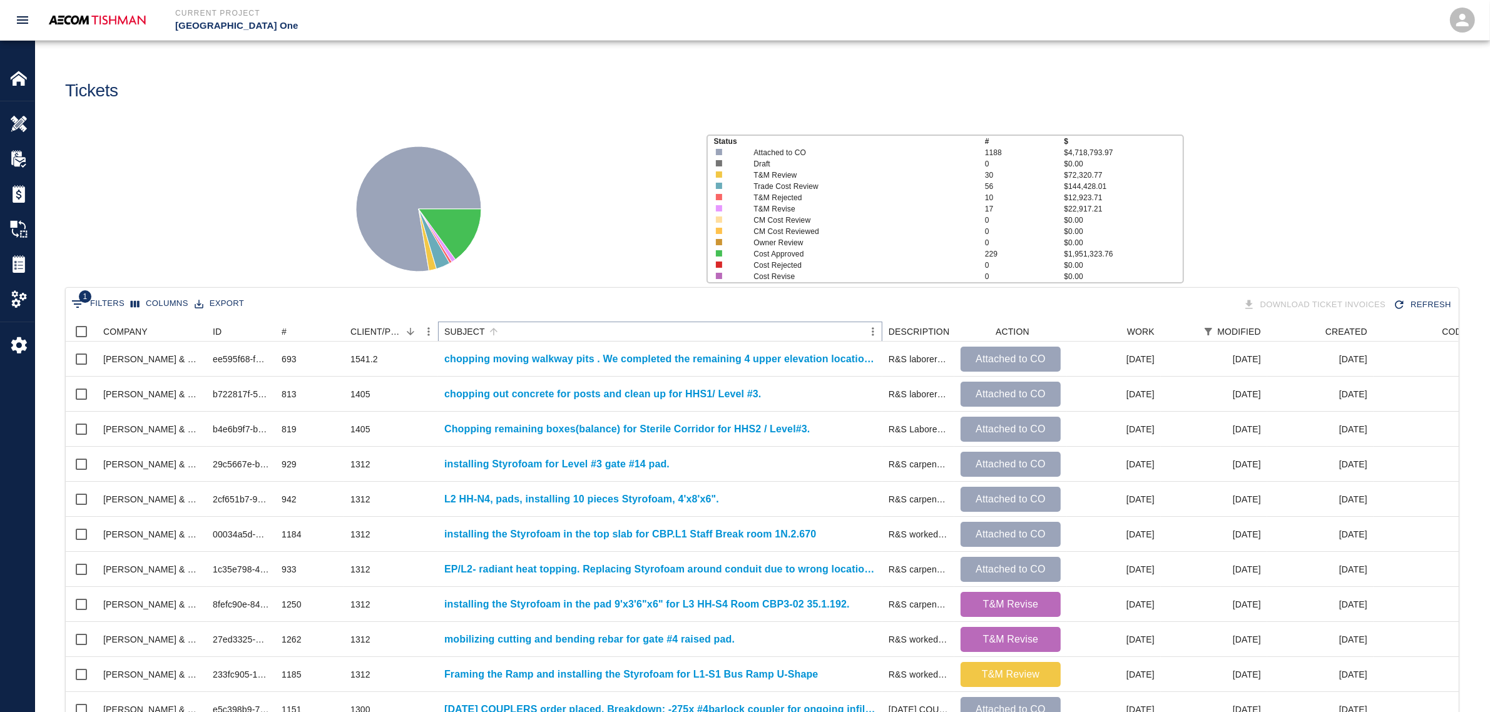
click at [871, 333] on icon "Menu" at bounding box center [873, 331] width 13 height 13
click at [842, 429] on li "Filter" at bounding box center [839, 425] width 86 height 23
select select "subject"
select select "date_modified"
select select "after"
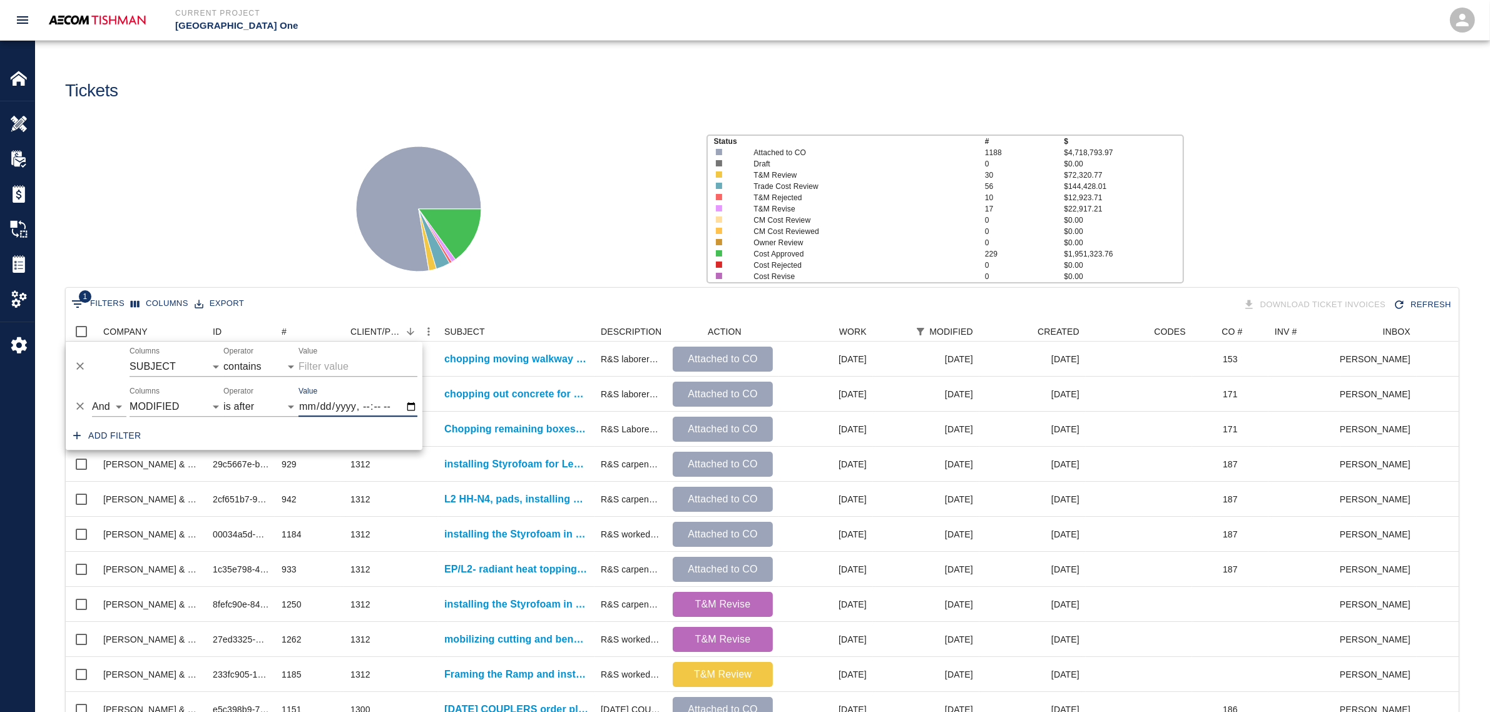
click at [345, 357] on input "Value" at bounding box center [358, 367] width 119 height 20
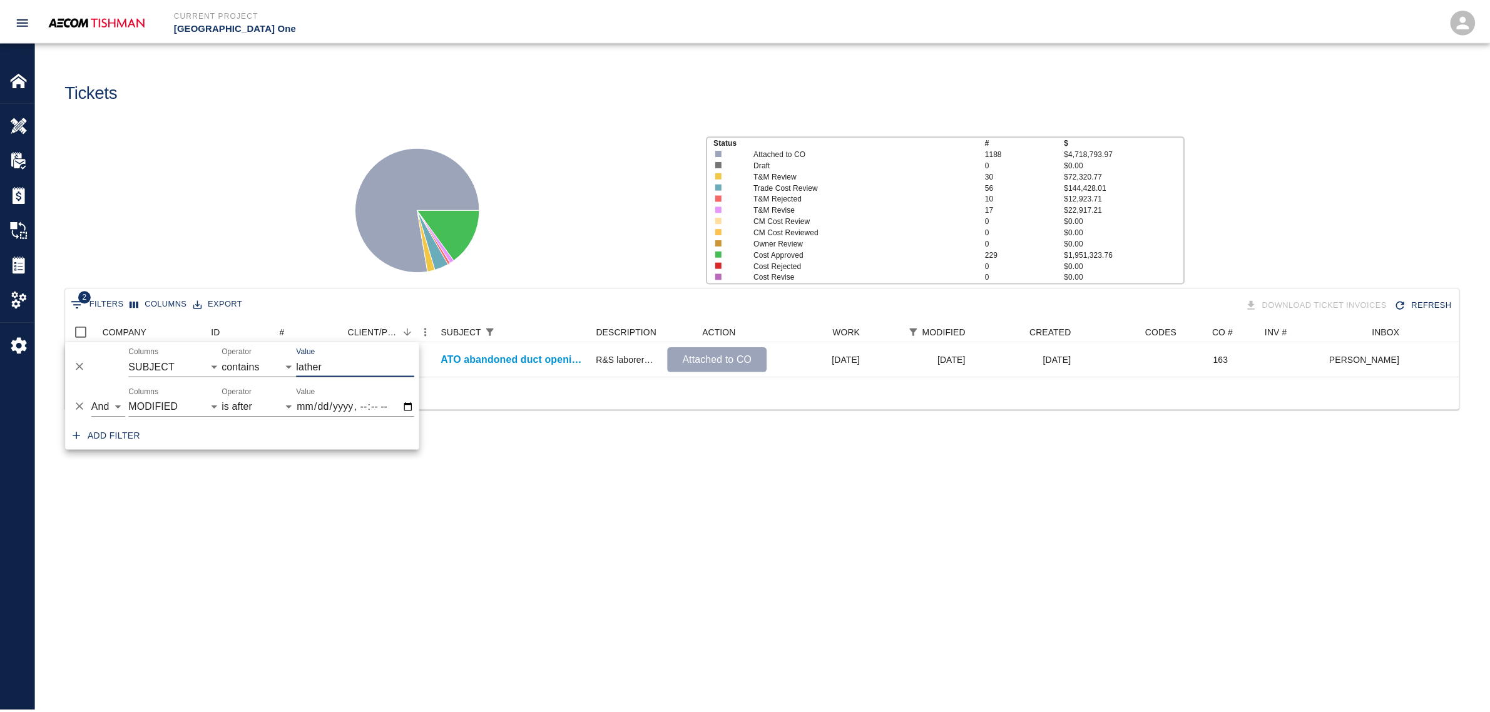
scroll to position [13, 13]
type input "lathers"
drag, startPoint x: 336, startPoint y: 363, endPoint x: 285, endPoint y: 364, distance: 50.1
click at [285, 364] on div "And Or Columns COMPANY ID # CLIENT/PCO # SUBJECT DESCRIPTION ACTION WORK MODIFI…" at bounding box center [244, 362] width 357 height 40
click at [745, 598] on main "Tickets Status # $ Attached to CO 1188 $4,718,793.97 Draft 0 $0.00 T&M Review 3…" at bounding box center [768, 356] width 1467 height 712
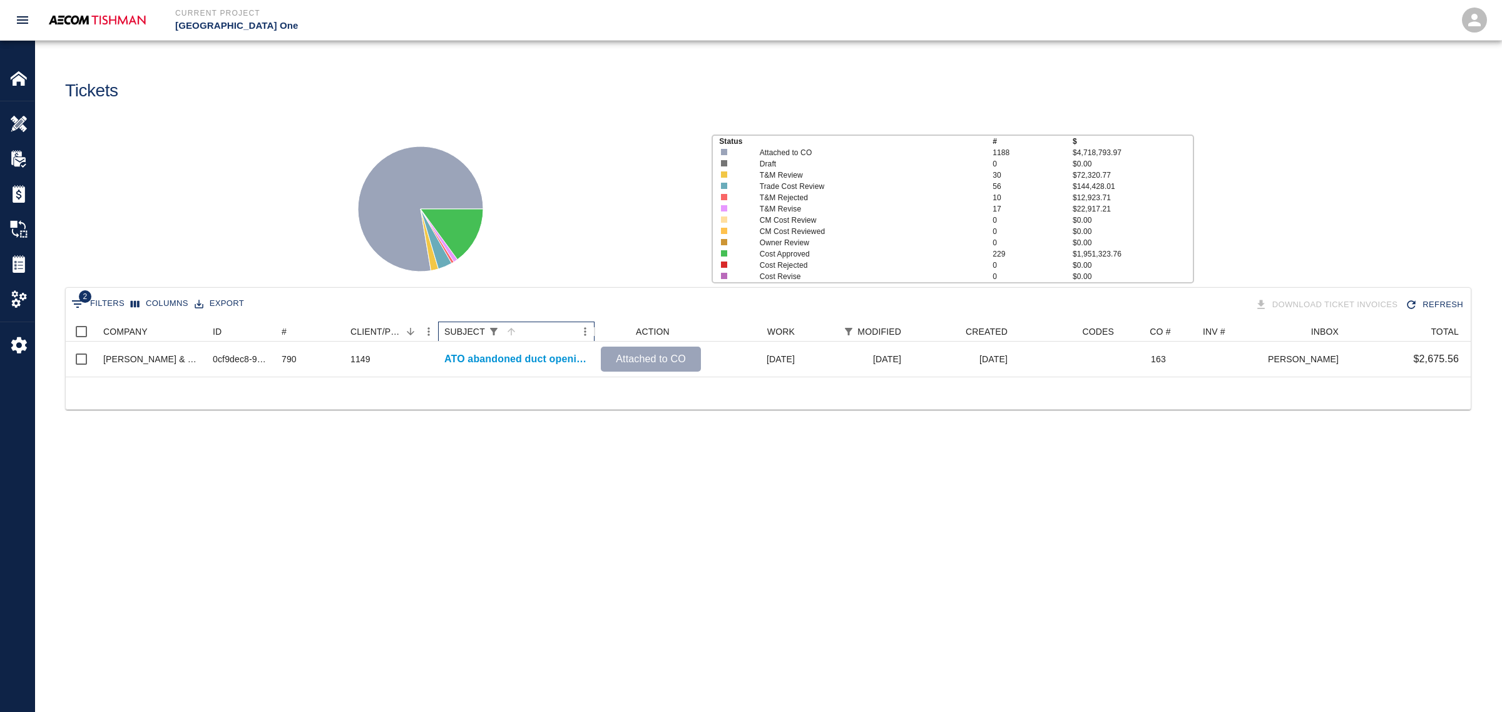
click at [593, 332] on div "SUBJECT" at bounding box center [594, 332] width 15 height 20
drag, startPoint x: 595, startPoint y: 332, endPoint x: 605, endPoint y: 330, distance: 10.2
click at [605, 330] on div "SUBJECT" at bounding box center [604, 332] width 15 height 20
click at [163, 292] on div "2 Filters Columns Export Download Ticket Invoices Refresh" at bounding box center [768, 305] width 1405 height 34
click at [147, 307] on button "Columns" at bounding box center [160, 303] width 64 height 19
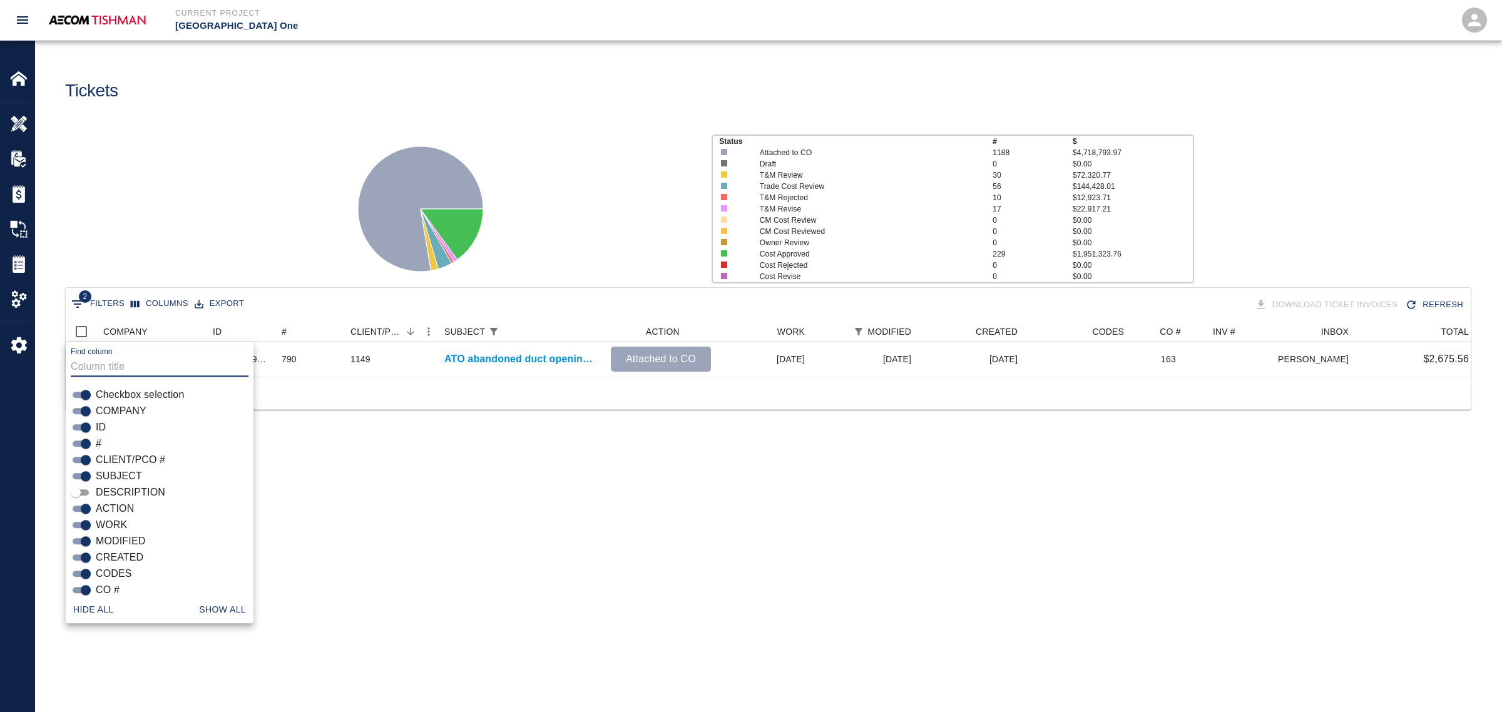
click at [79, 493] on input "DESCRIPTION" at bounding box center [75, 492] width 45 height 15
checkbox input "true"
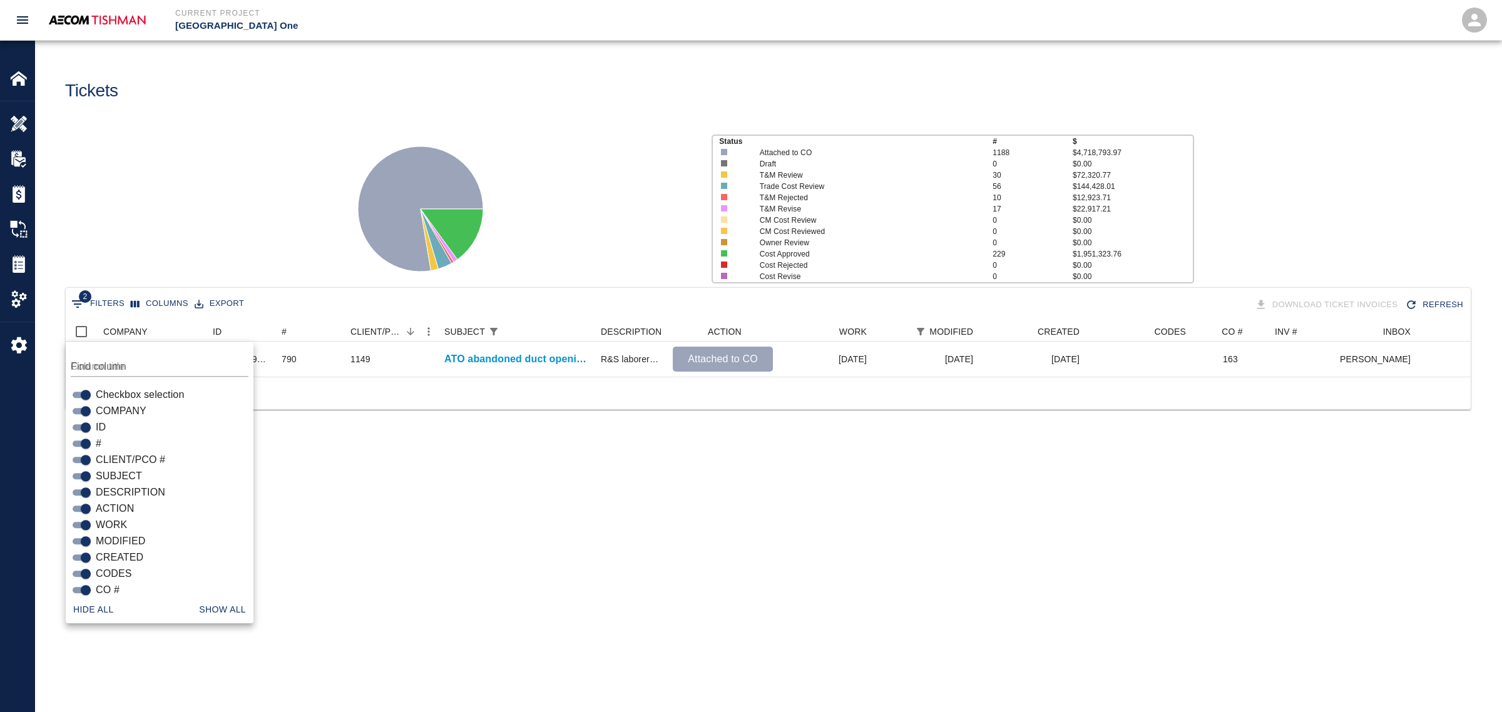
click at [464, 505] on main "Tickets Status # $ Attached to CO 1188 $4,718,793.97 Draft 0 $0.00 T&M Review 3…" at bounding box center [768, 356] width 1467 height 712
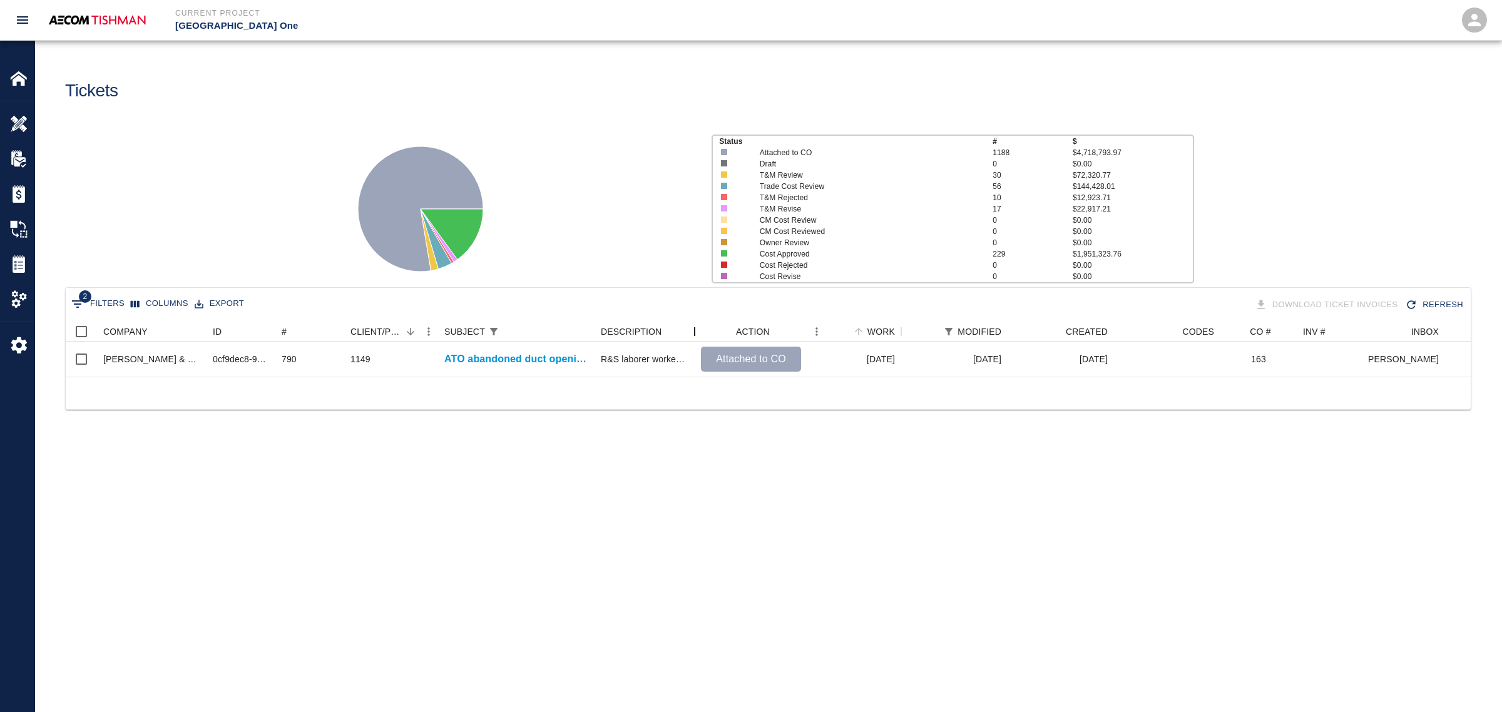
drag, startPoint x: 665, startPoint y: 327, endPoint x: 806, endPoint y: 340, distance: 142.0
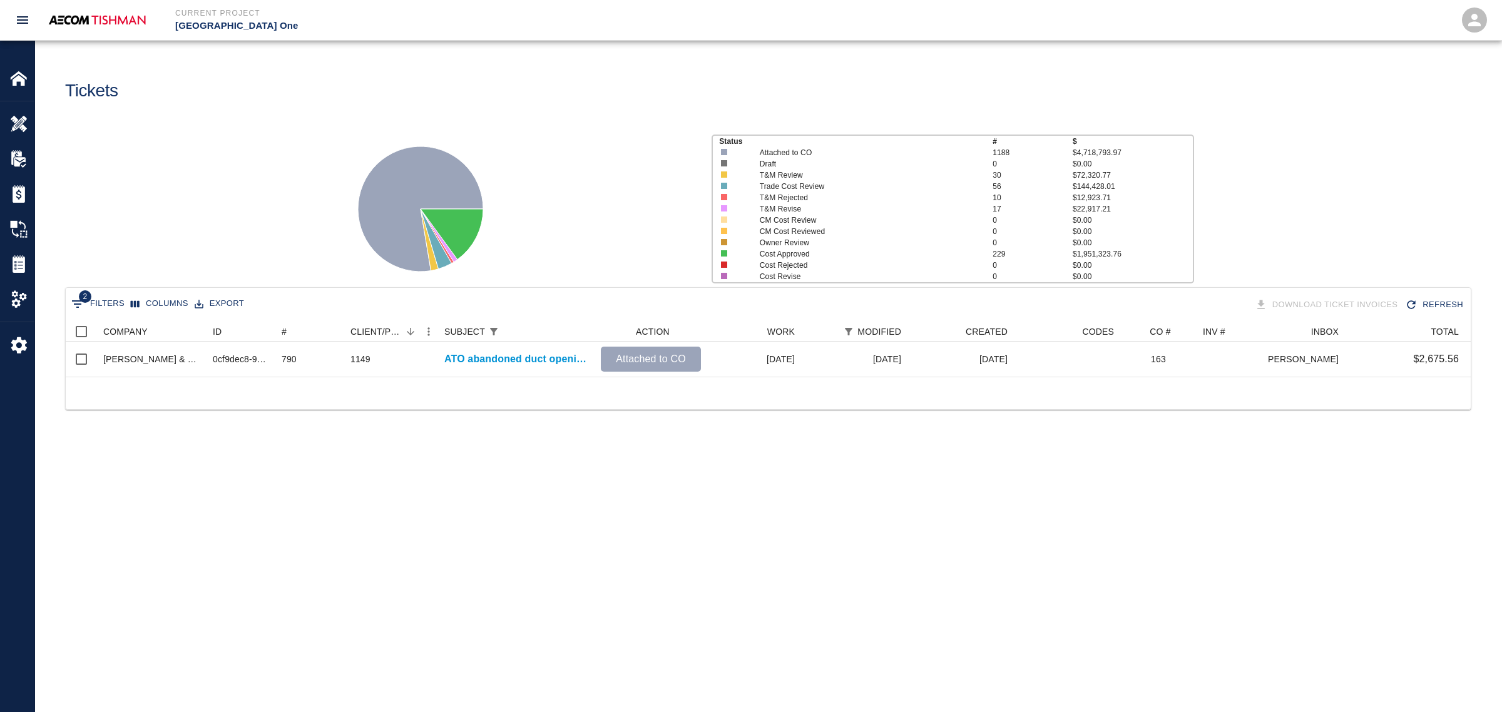
click at [140, 295] on button "Columns" at bounding box center [160, 303] width 64 height 19
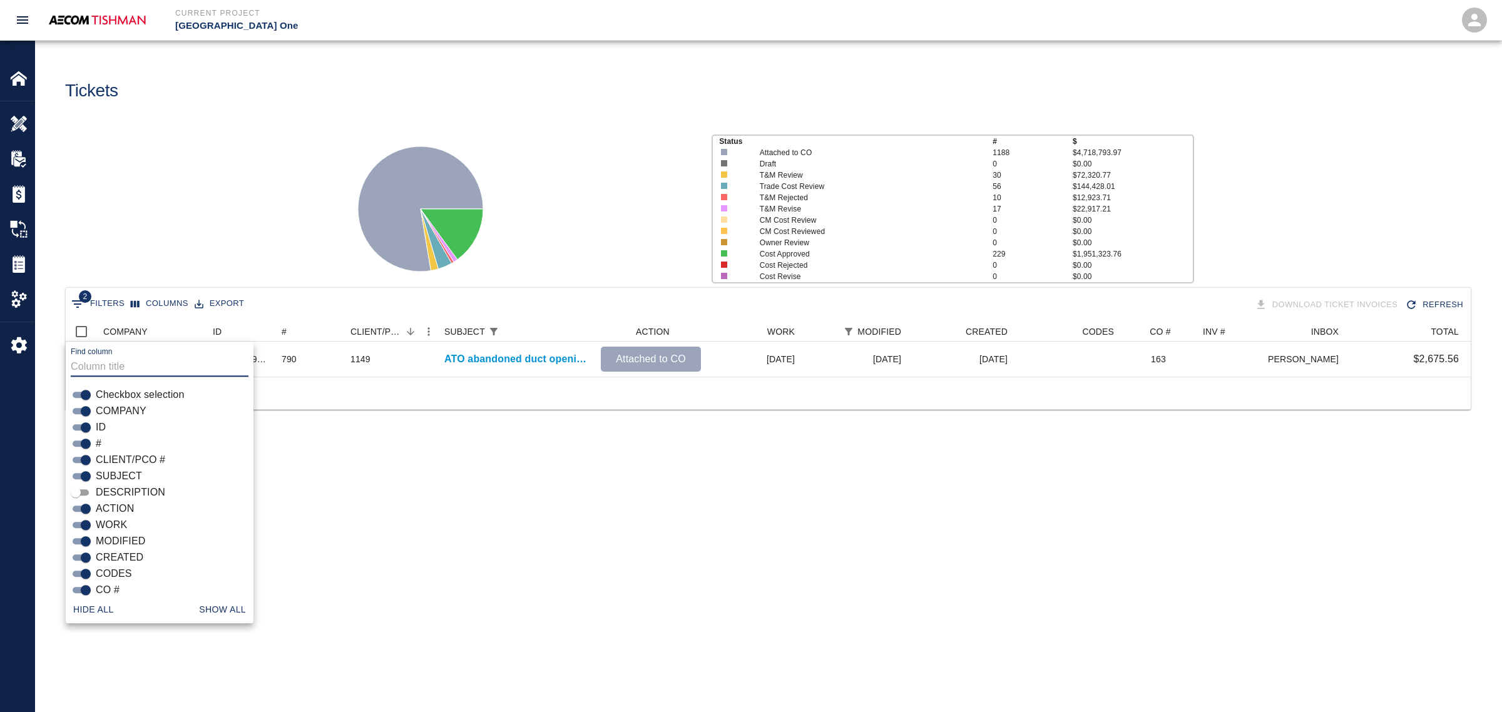
click at [80, 483] on input "SUBJECT" at bounding box center [85, 476] width 45 height 15
checkbox input "false"
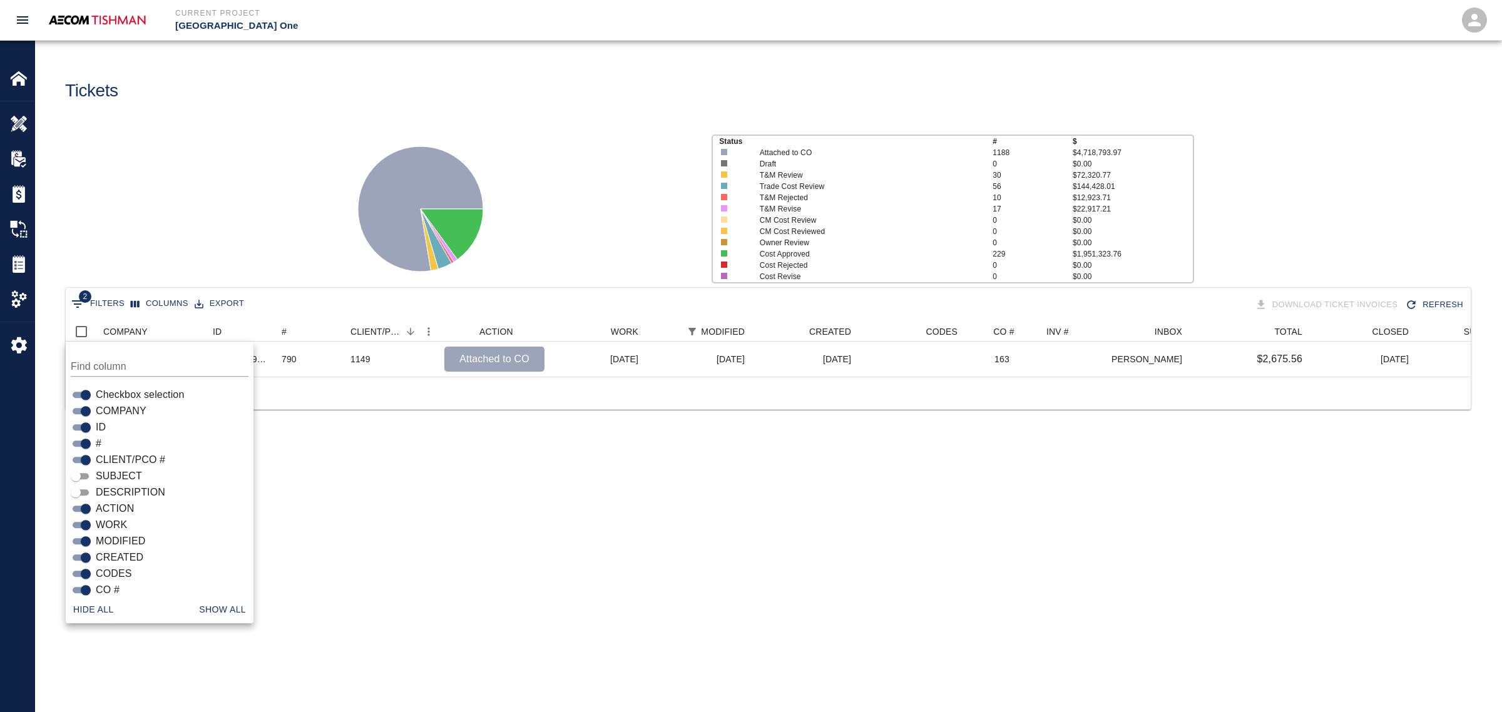
click at [75, 490] on input "DESCRIPTION" at bounding box center [75, 492] width 45 height 15
checkbox input "true"
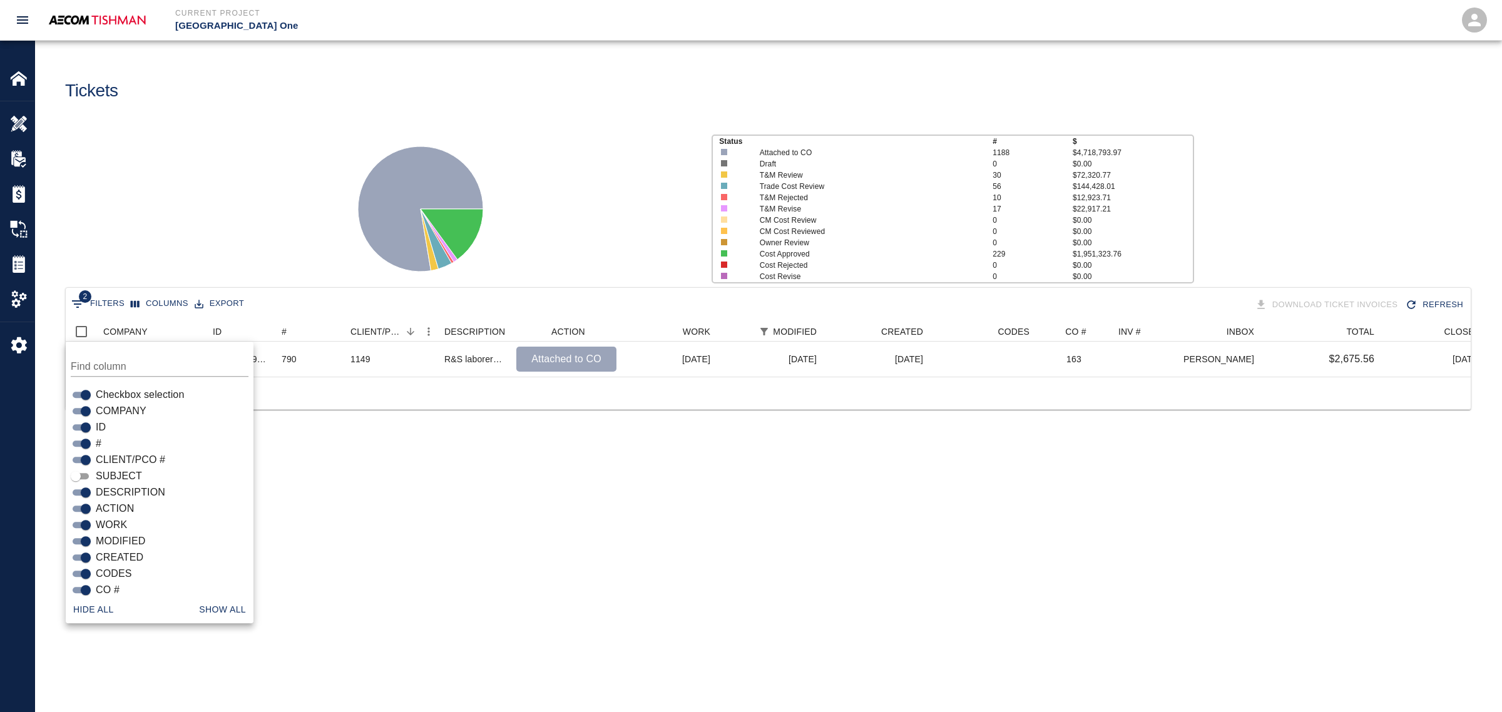
click at [76, 470] on input "SUBJECT" at bounding box center [75, 476] width 45 height 15
checkbox input "true"
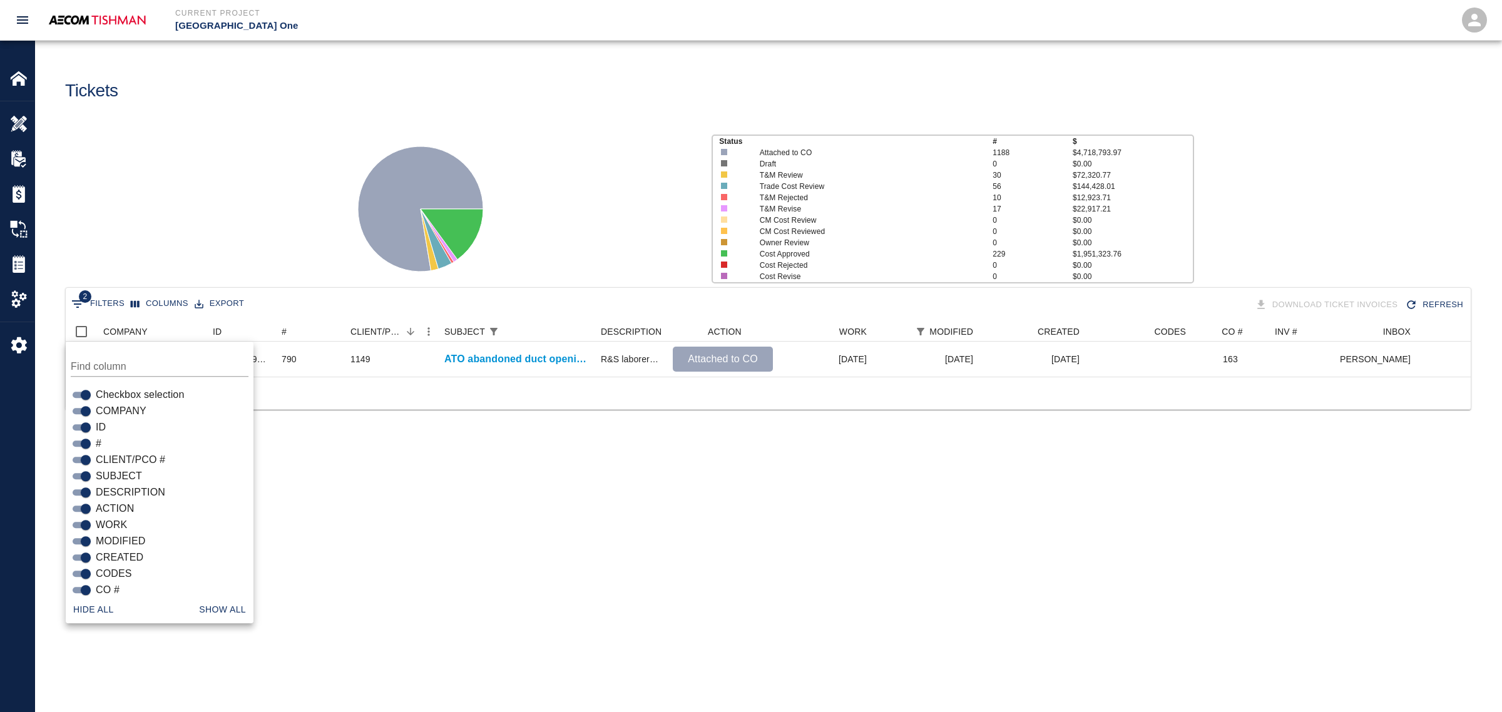
click at [493, 471] on main "Tickets Status # $ Attached to CO 1188 $4,718,793.97 Draft 0 $0.00 T&M Review 3…" at bounding box center [768, 356] width 1467 height 712
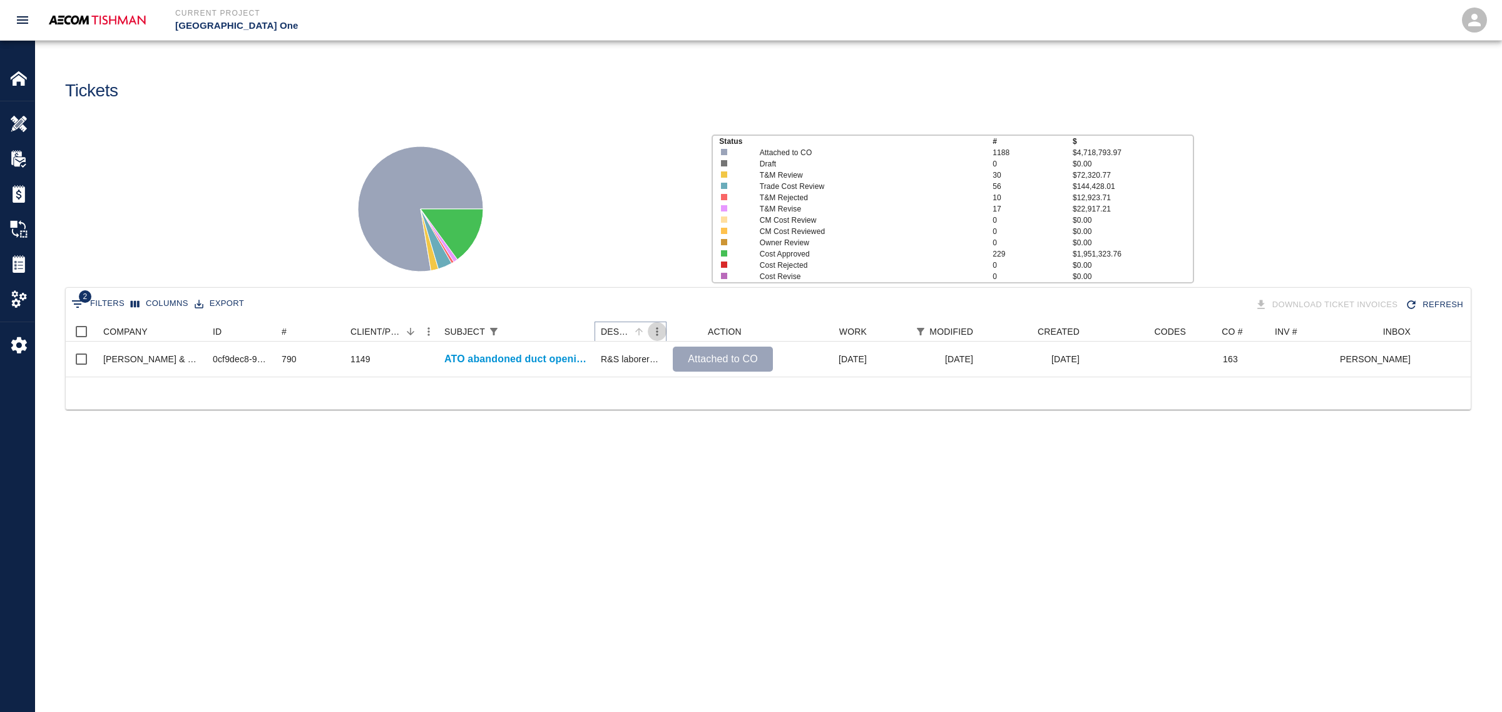
click at [655, 332] on icon "Menu" at bounding box center [657, 331] width 13 height 13
click at [611, 427] on li "Filter" at bounding box center [623, 425] width 86 height 23
select select "subject"
select select "date_modified"
select select "after"
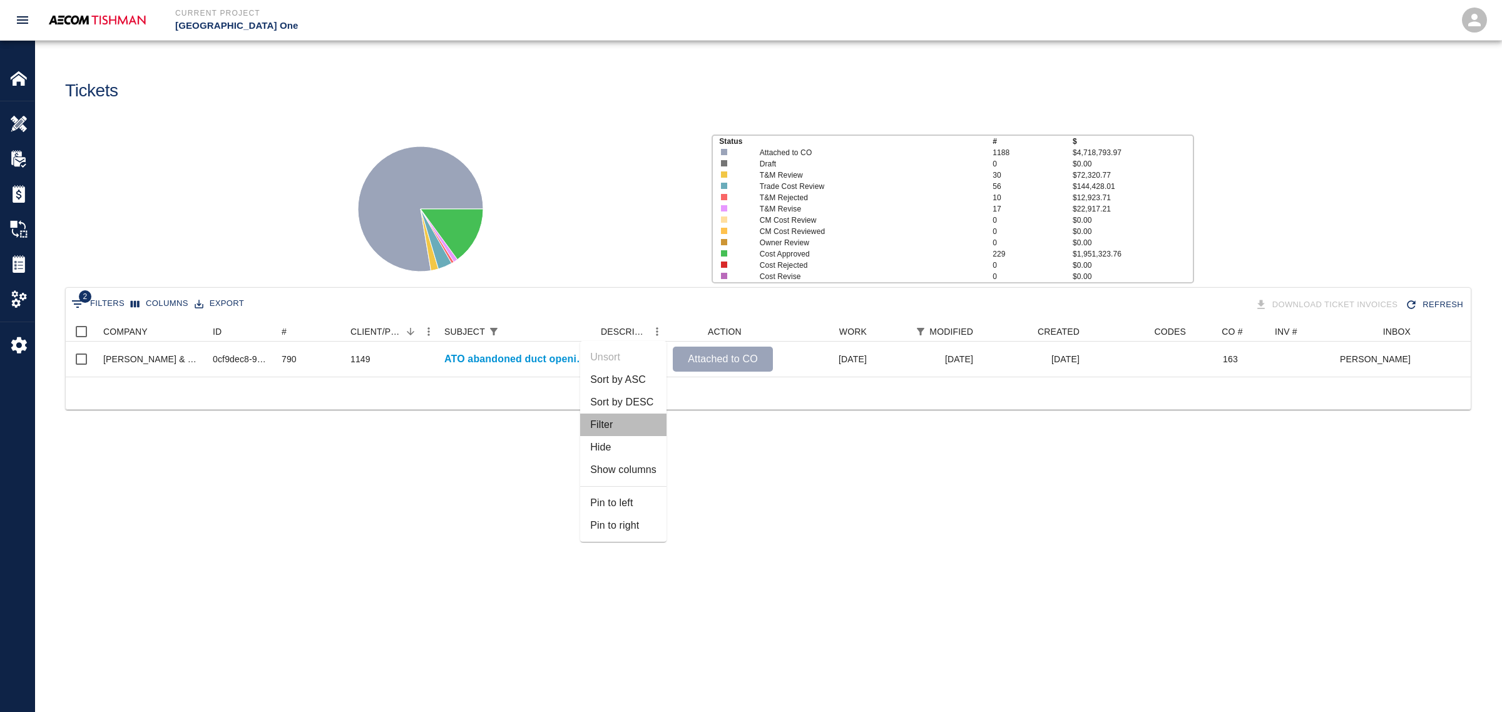
select select "description"
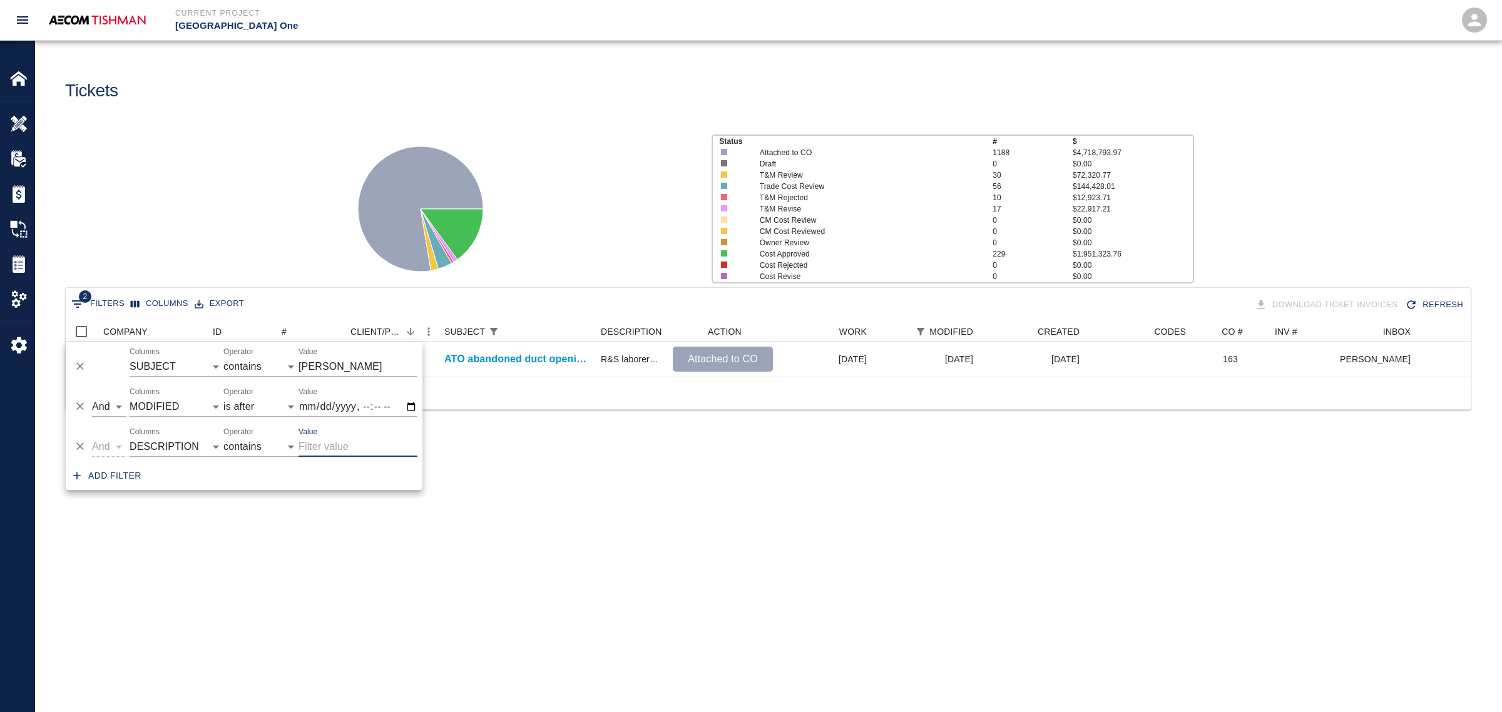
click at [79, 361] on icon "Delete" at bounding box center [80, 367] width 13 height 13
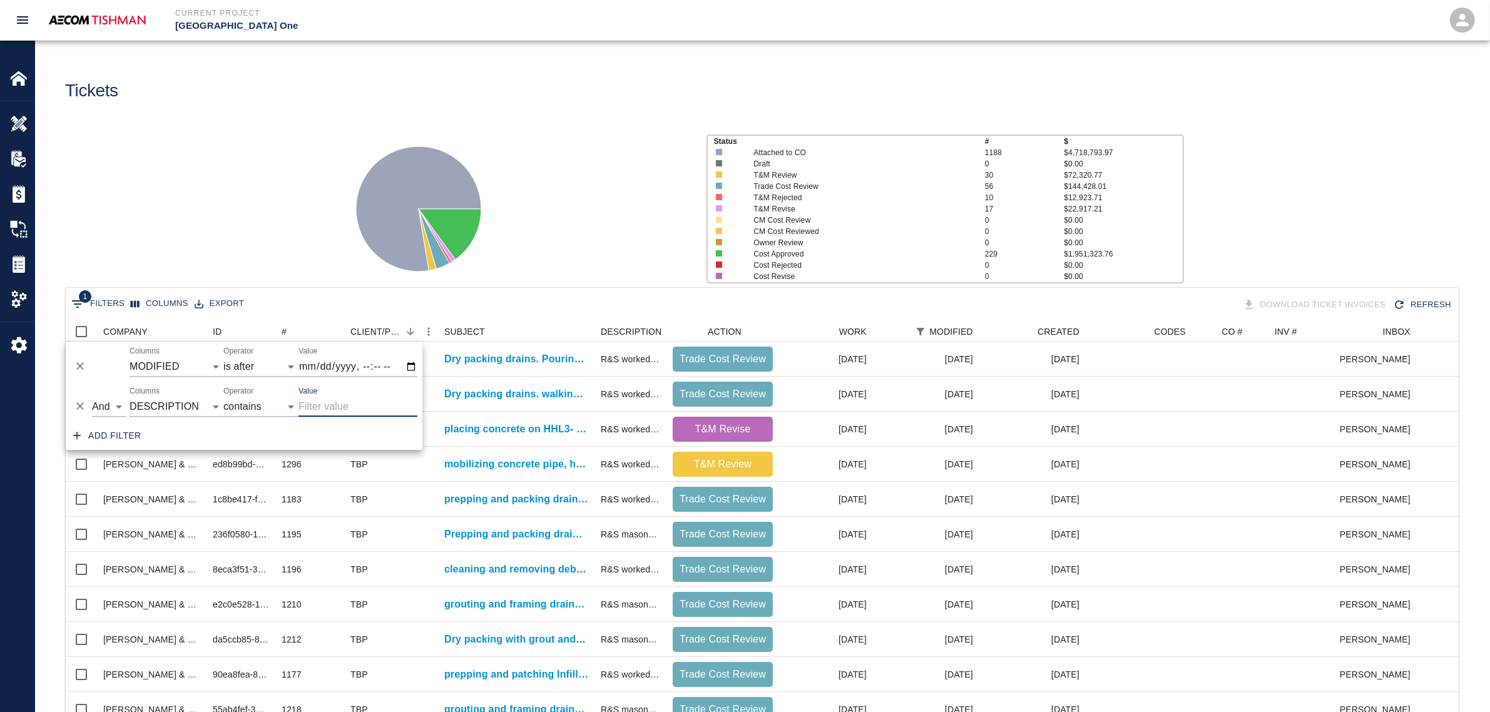
scroll to position [720, 1381]
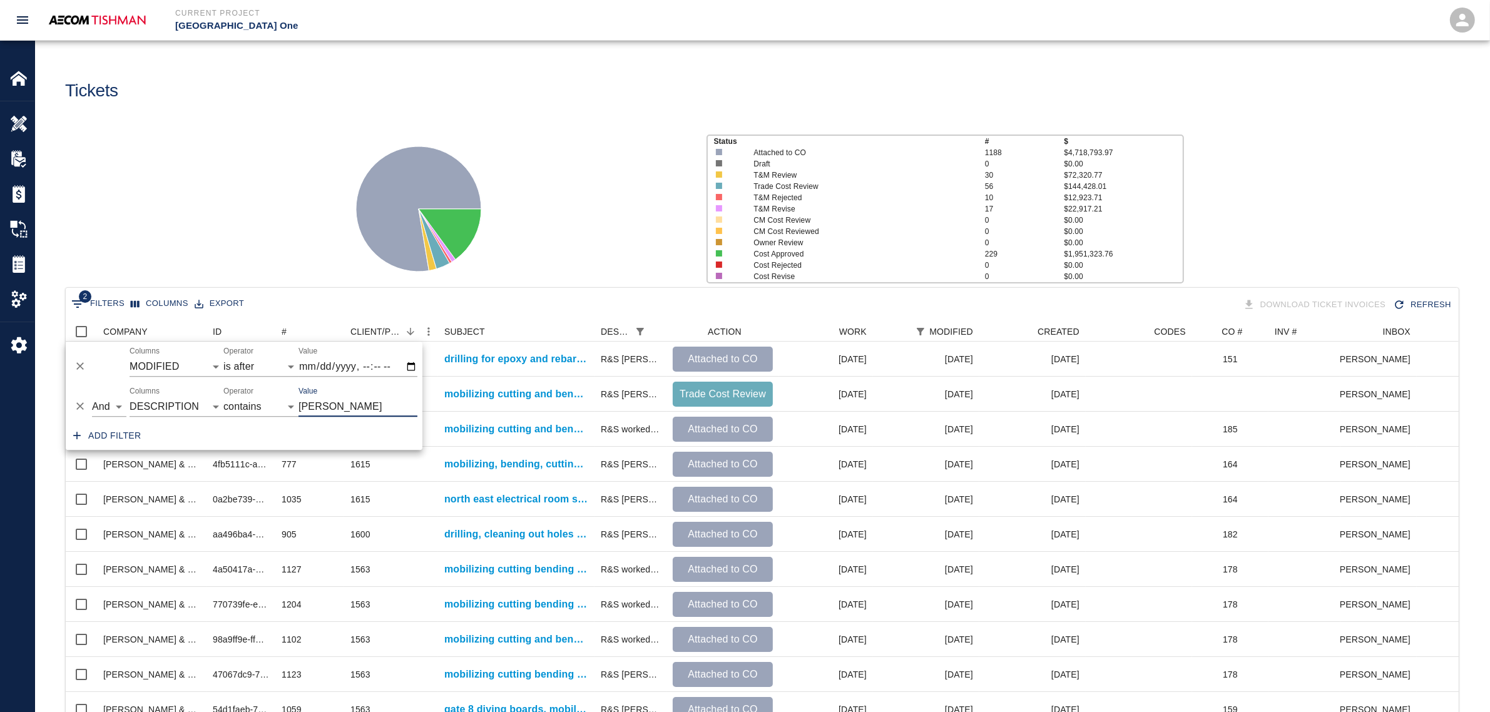
type input "lathers"
click at [662, 239] on div at bounding box center [513, 204] width 366 height 167
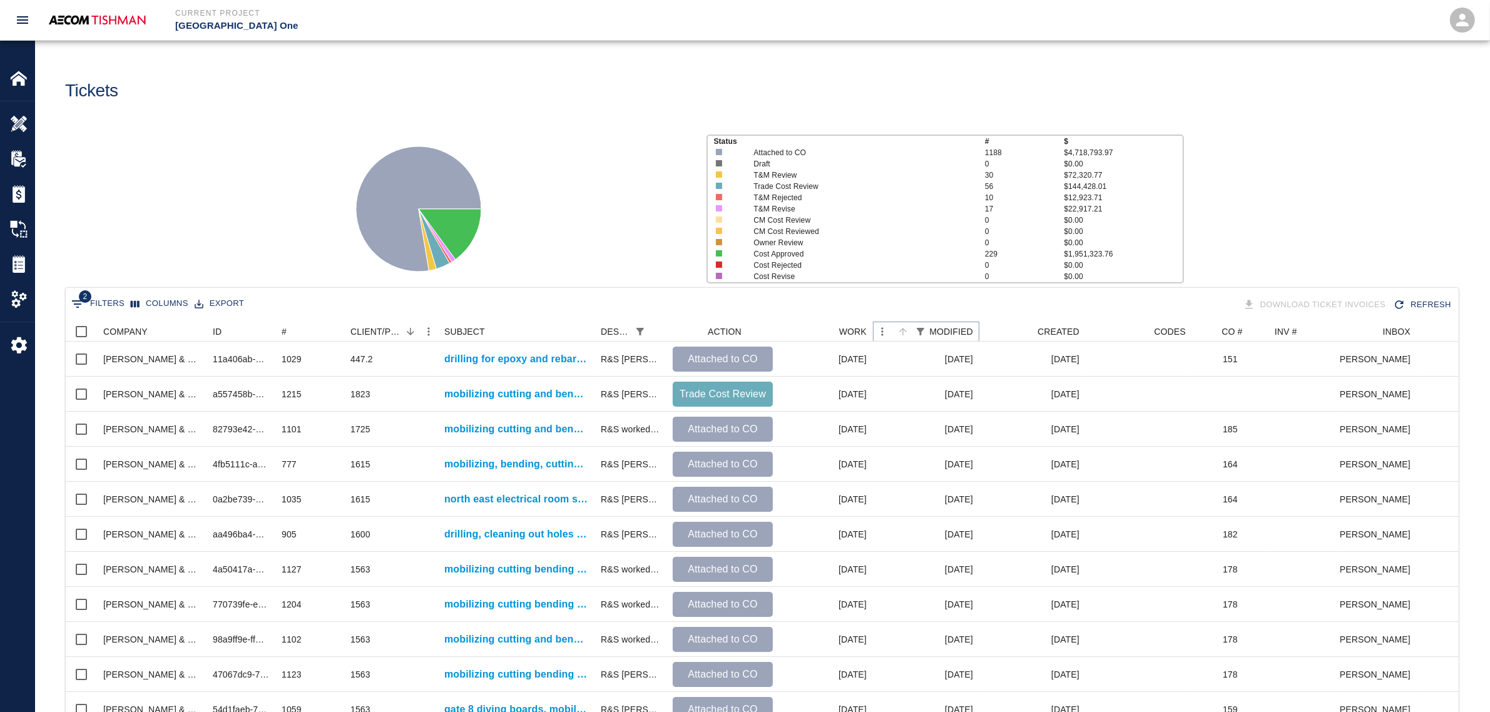
click at [902, 329] on icon "Sort" at bounding box center [903, 331] width 11 height 11
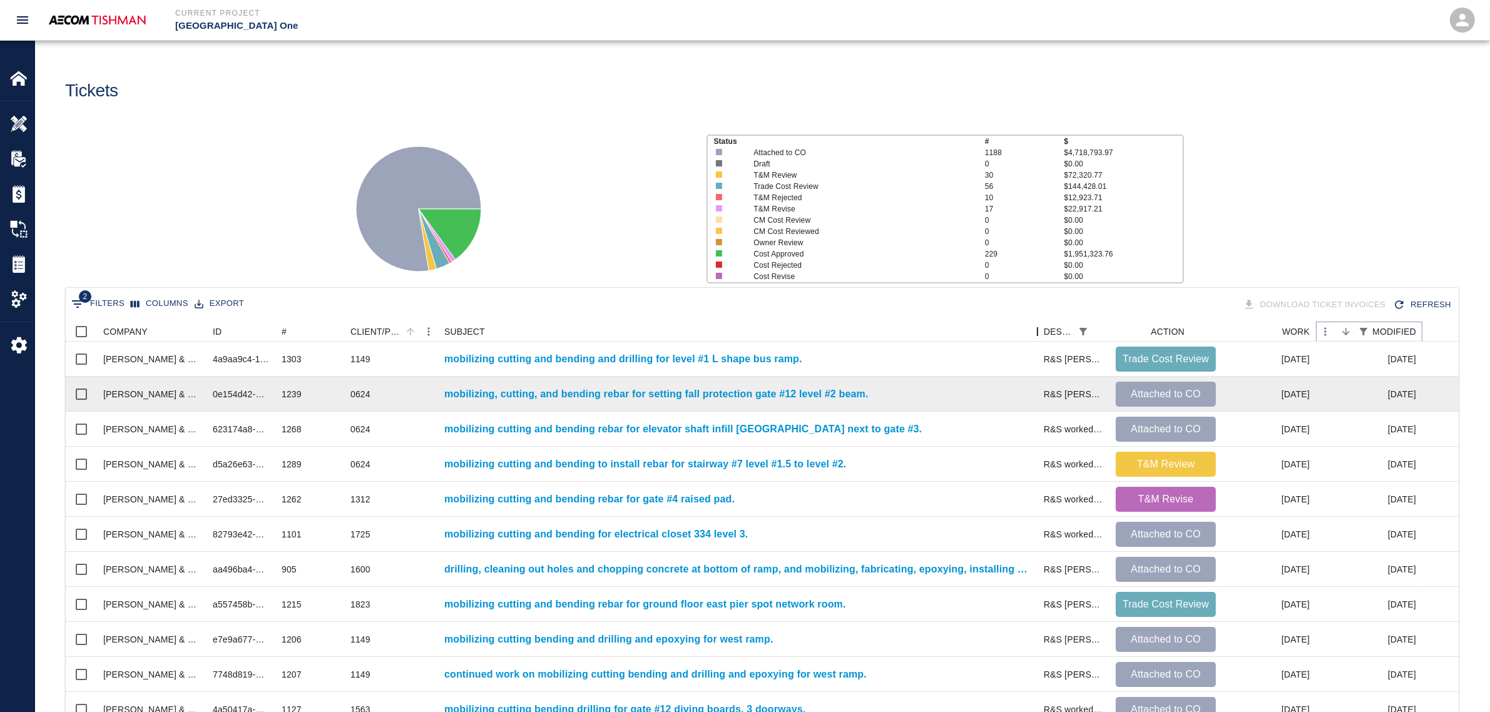
drag, startPoint x: 598, startPoint y: 326, endPoint x: 1041, endPoint y: 390, distance: 447.7
click at [1041, 390] on div "COMPANY ID # CLIENT/PCO # SUBJECT DESCRIPTION ACTION WORK MODIFIED CREATED CODE…" at bounding box center [762, 682] width 1393 height 721
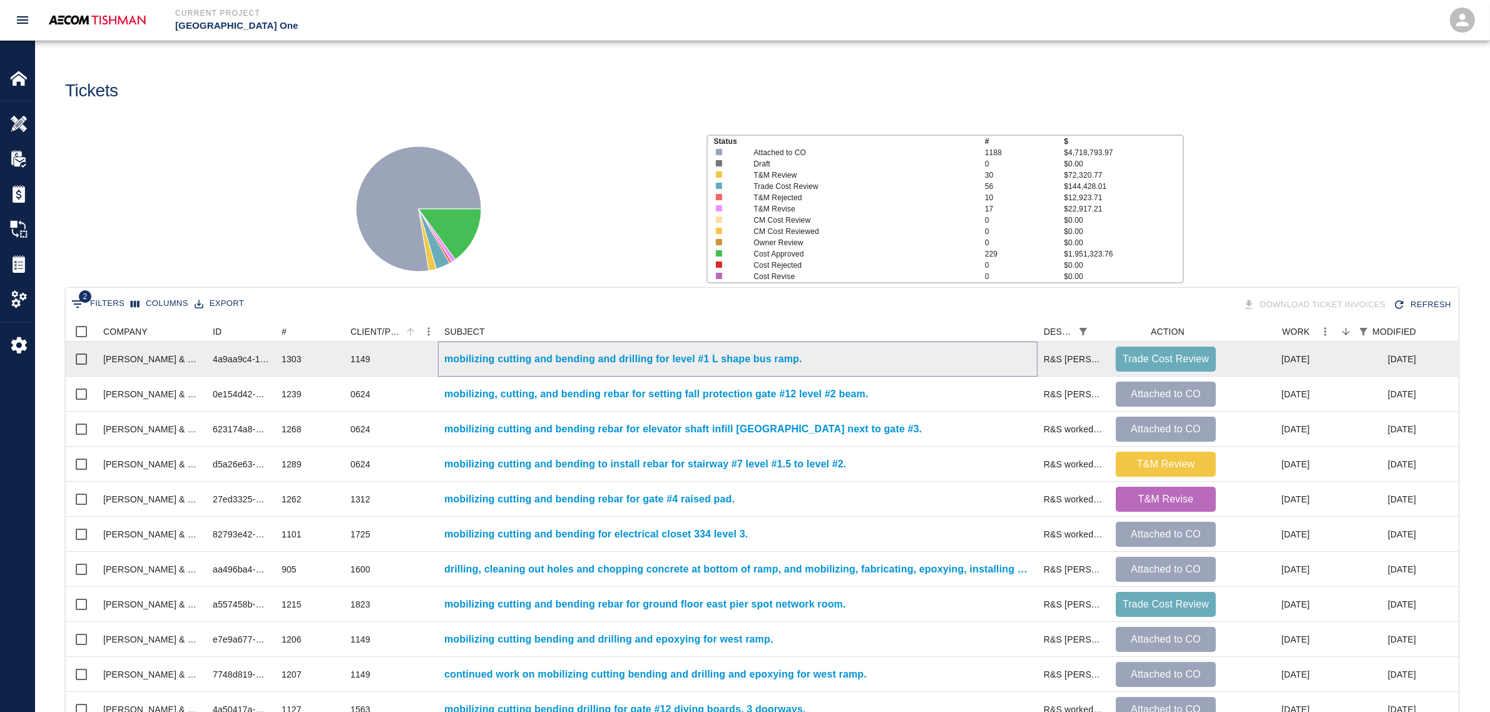
click at [768, 357] on p "mobilizing cutting and bending and drilling for level #1 L shape bus ramp." at bounding box center [623, 359] width 358 height 15
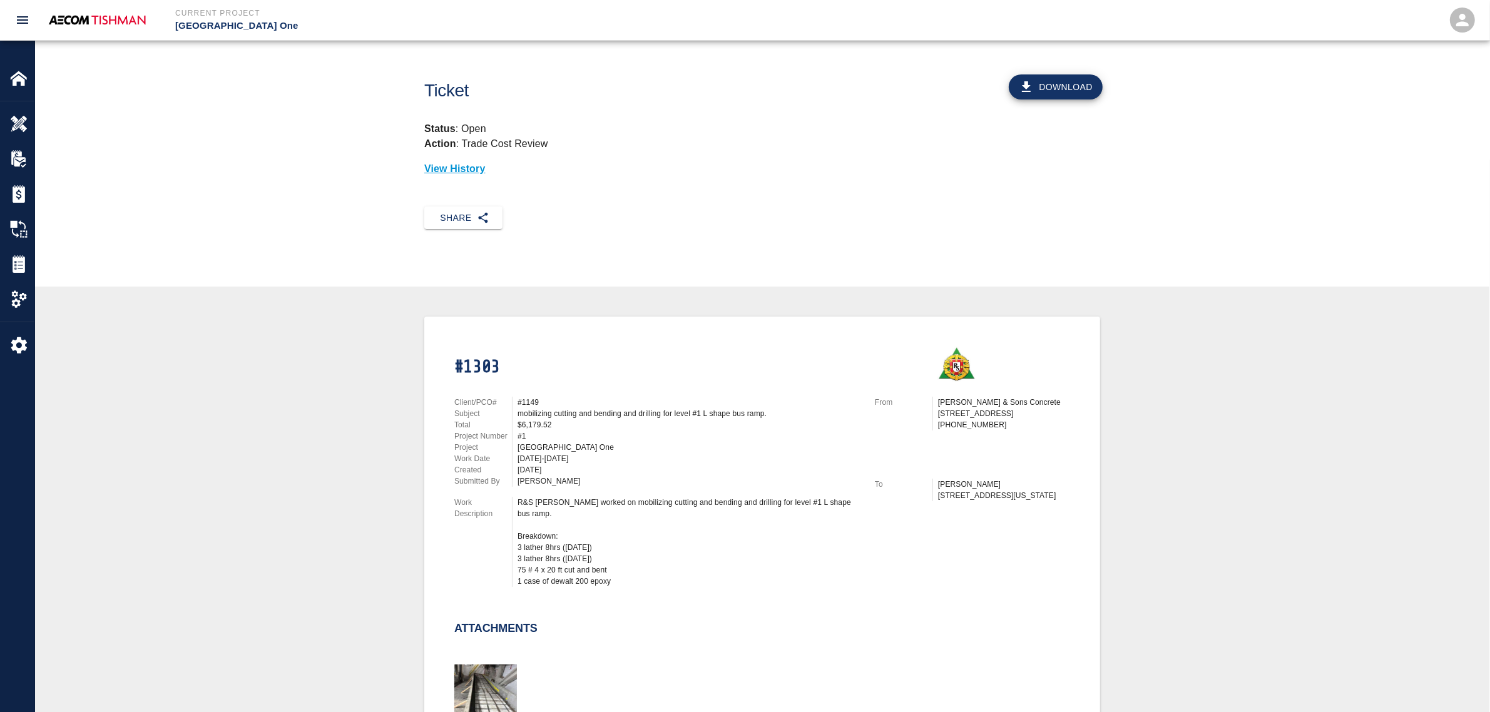
click at [545, 431] on div "#1" at bounding box center [689, 436] width 342 height 11
drag, startPoint x: 456, startPoint y: 366, endPoint x: 488, endPoint y: 364, distance: 32.6
click at [488, 364] on h1 "#1303" at bounding box center [657, 368] width 406 height 22
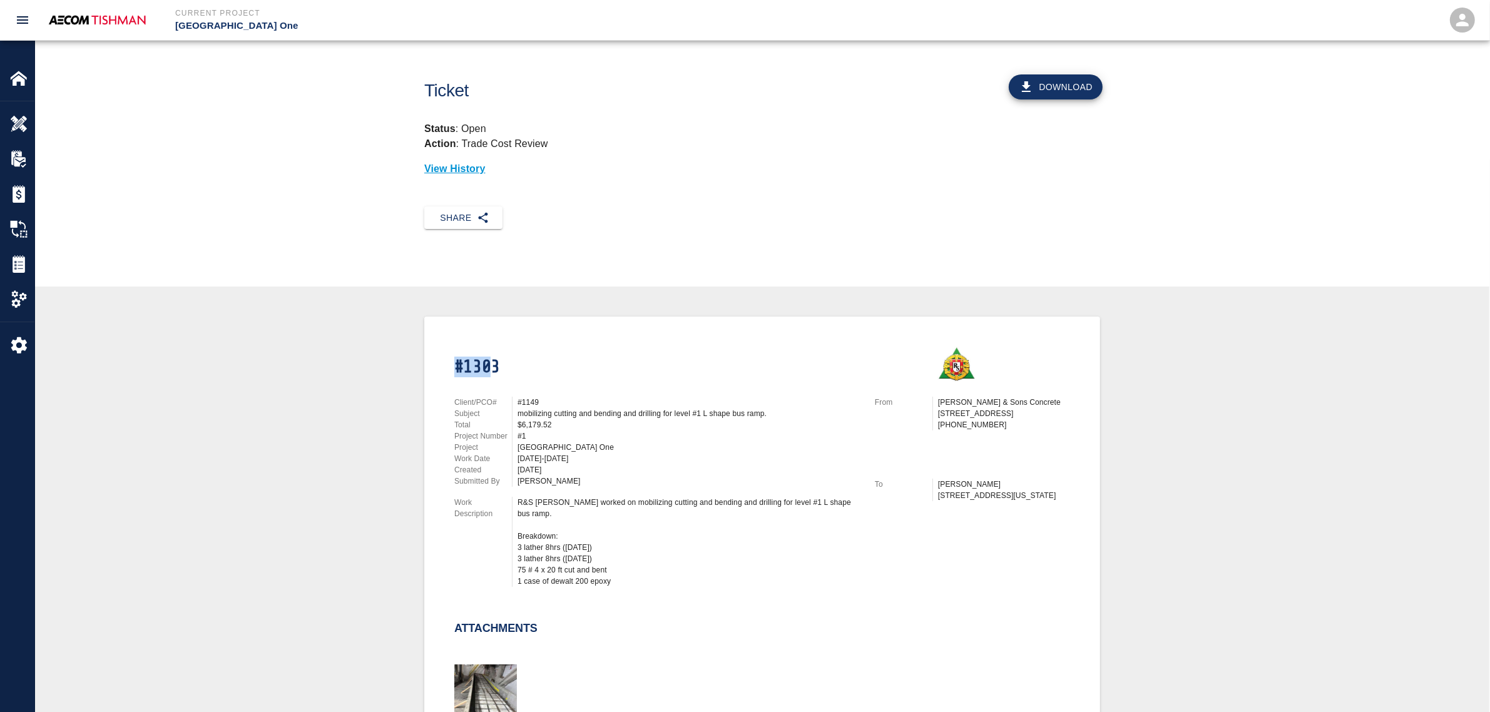
click at [488, 363] on h1 "#1303" at bounding box center [657, 368] width 406 height 22
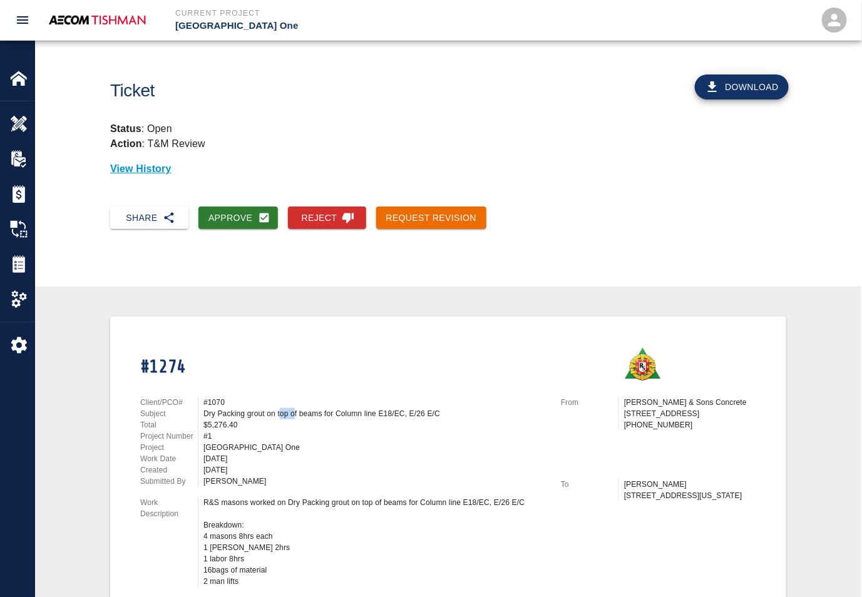
drag, startPoint x: 279, startPoint y: 409, endPoint x: 294, endPoint y: 409, distance: 15.6
click at [294, 409] on div "Dry Packing grout on top of beams for Column line E18/EC, E/26 E/C" at bounding box center [374, 413] width 342 height 11
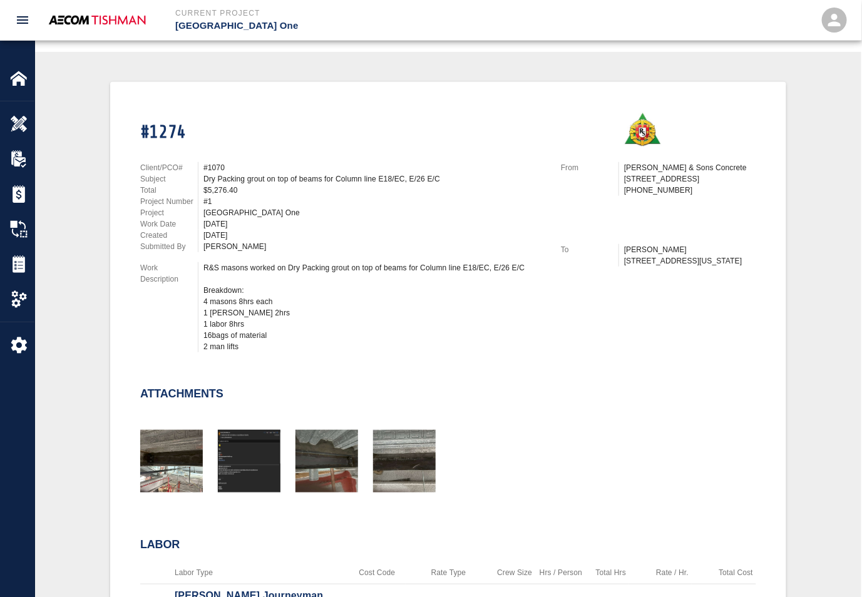
drag, startPoint x: 285, startPoint y: 164, endPoint x: 308, endPoint y: 145, distance: 29.3
click at [285, 164] on div "#1070" at bounding box center [374, 167] width 342 height 11
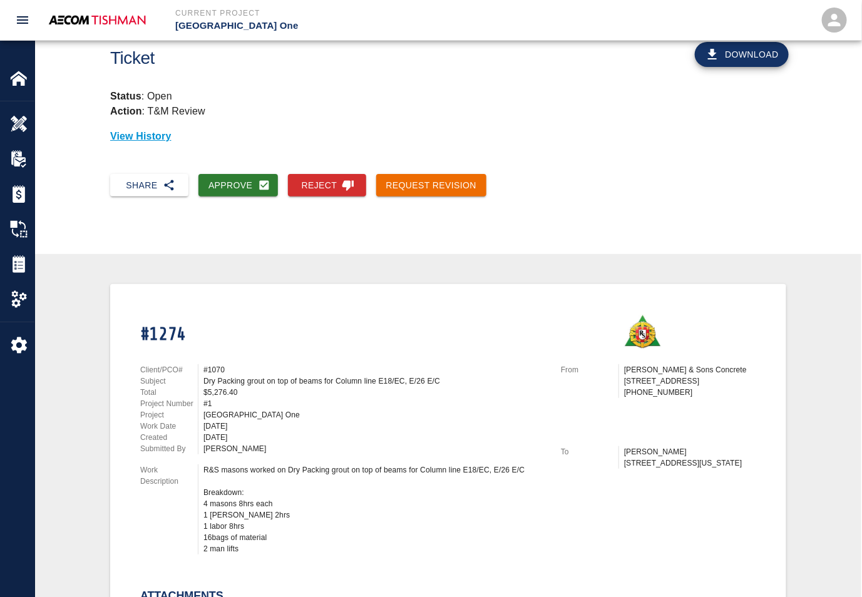
scroll to position [0, 0]
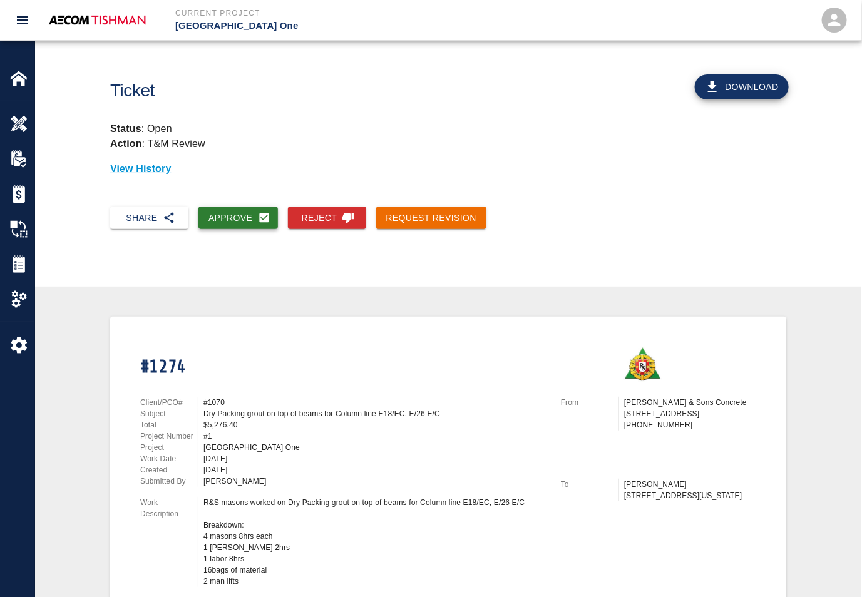
click at [231, 217] on button "Approve" at bounding box center [237, 218] width 79 height 23
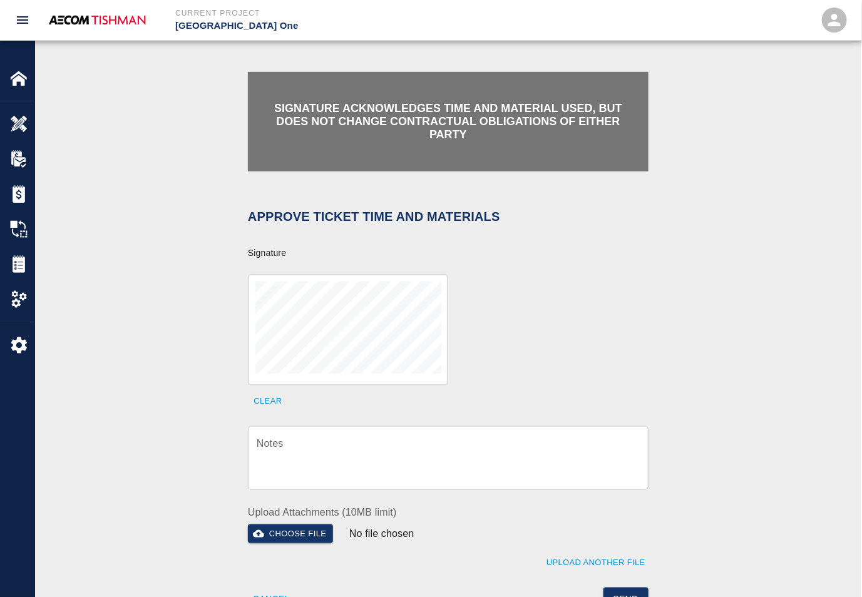
scroll to position [235, 0]
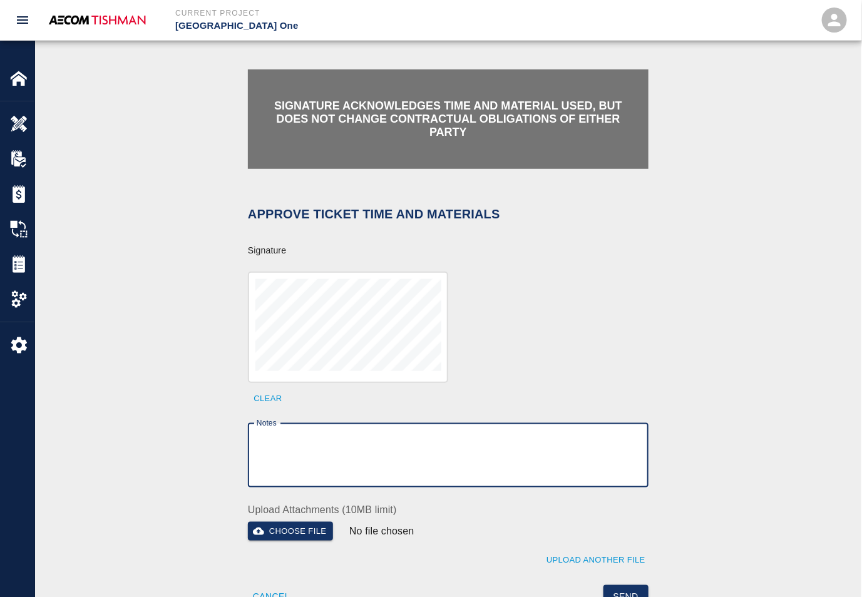
click at [334, 456] on textarea "Notes" at bounding box center [448, 455] width 383 height 43
paste textarea "Ticket #1203 Ticket #1217"
type textarea "Ticket #1203 Ticket #1217"
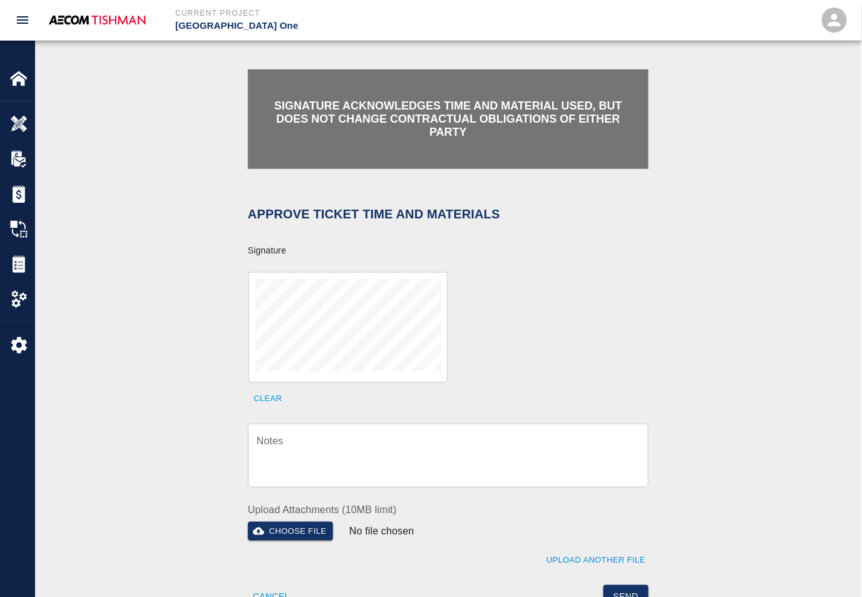
click at [415, 438] on textarea "Notes" at bounding box center [448, 455] width 383 height 43
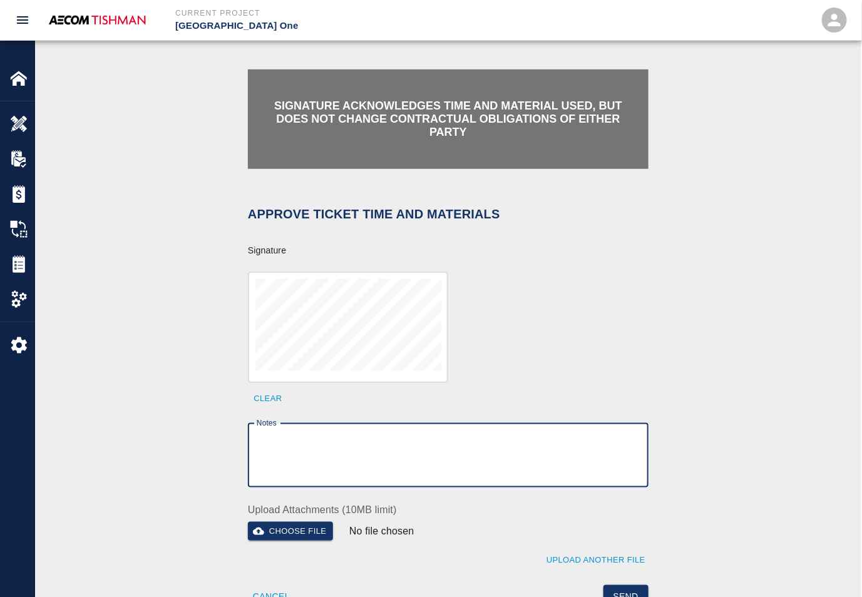
paste textarea "verification of time and material subject to contract review."
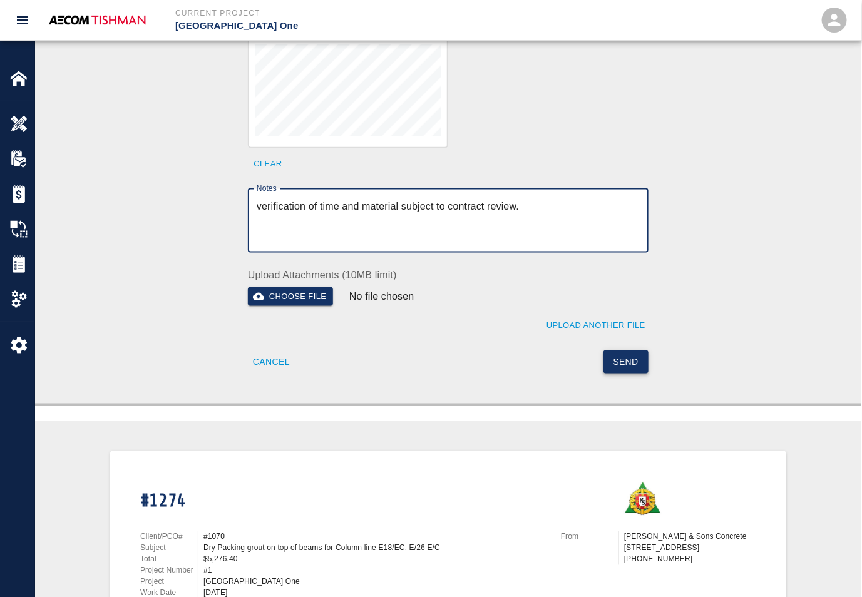
type textarea "verification of time and material subject to contract review."
click at [613, 353] on button "Send" at bounding box center [626, 362] width 46 height 23
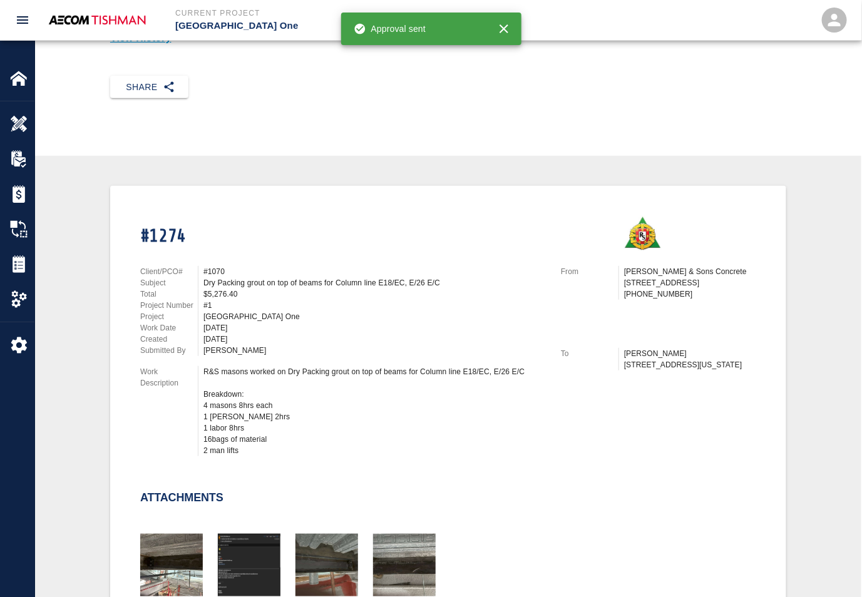
scroll to position [0, 0]
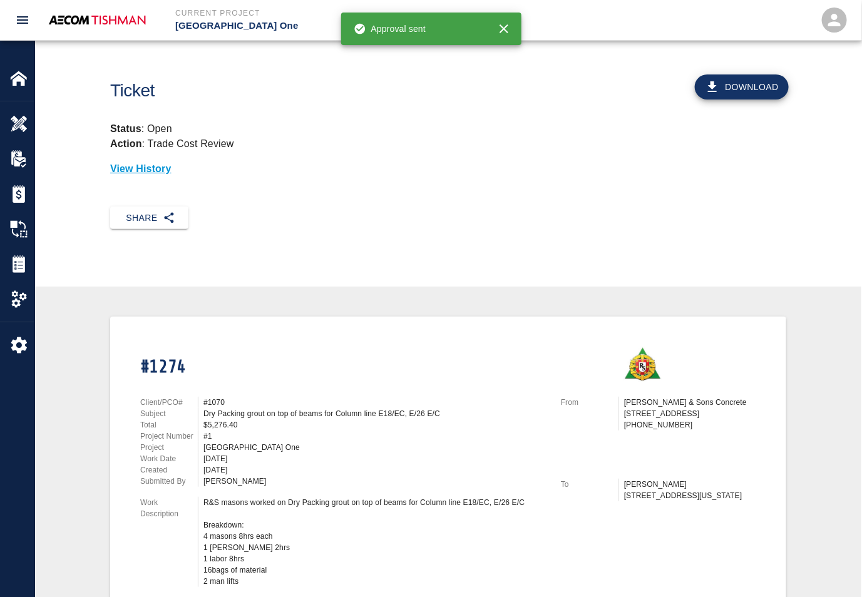
click at [341, 190] on div "Ticket Download Status : Open Action : Trade Cost Review View History" at bounding box center [448, 124] width 826 height 166
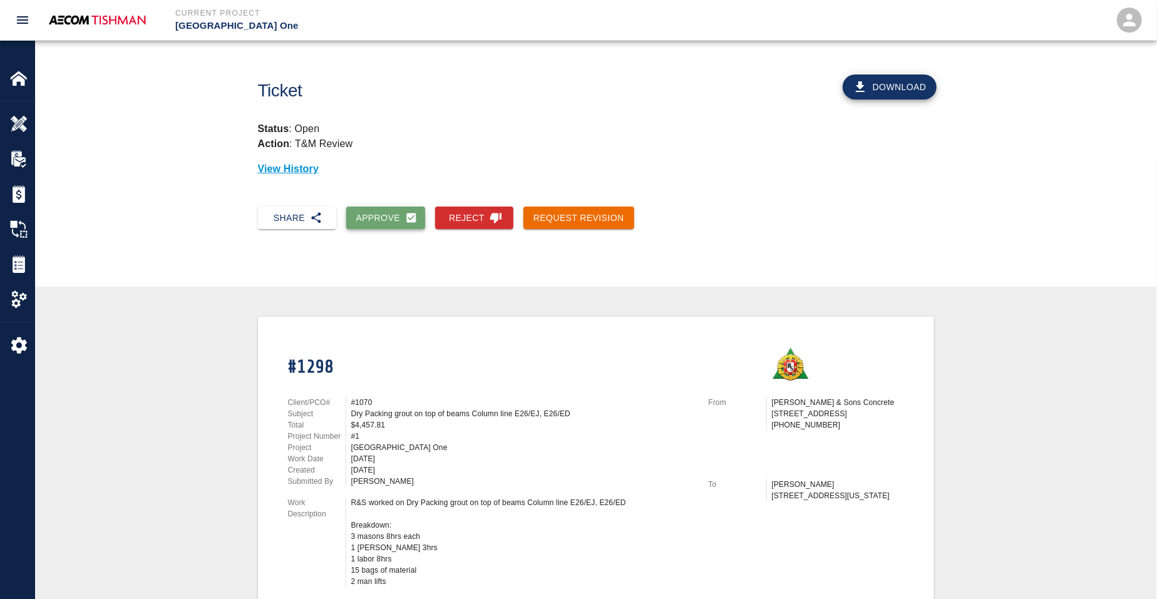
click at [399, 208] on button "Approve" at bounding box center [385, 218] width 79 height 23
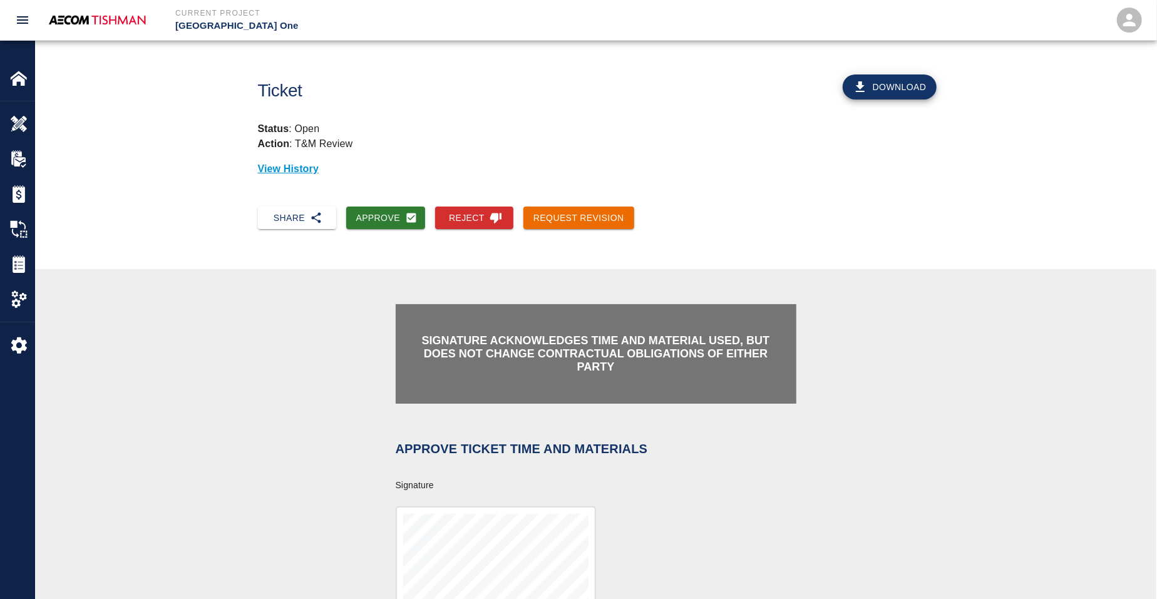
scroll to position [235, 0]
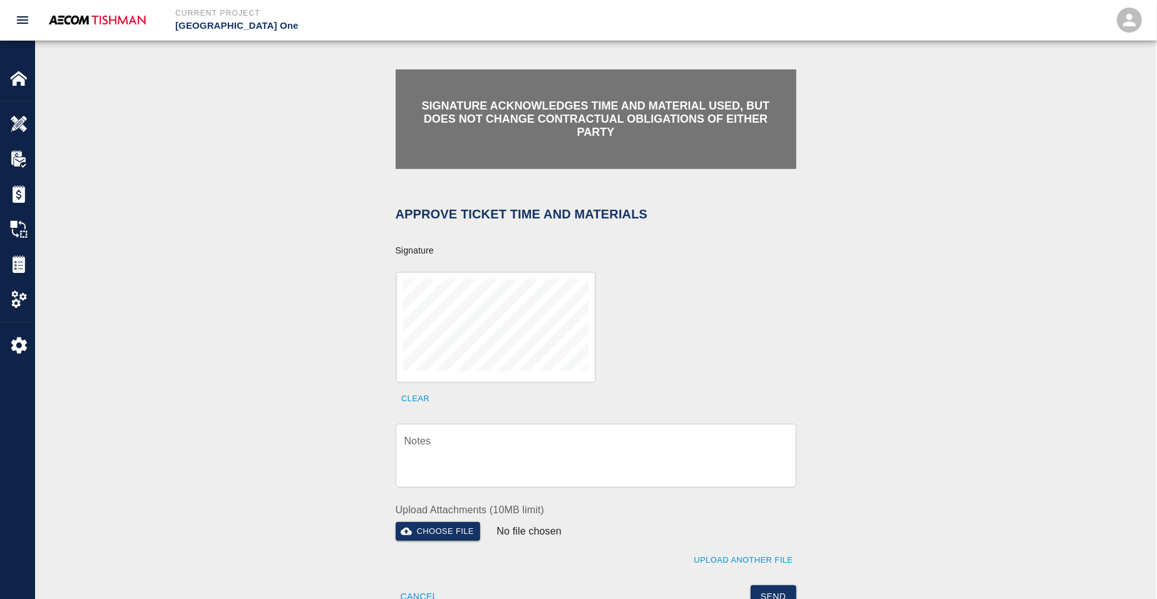
click at [494, 444] on textarea "Notes" at bounding box center [595, 455] width 383 height 43
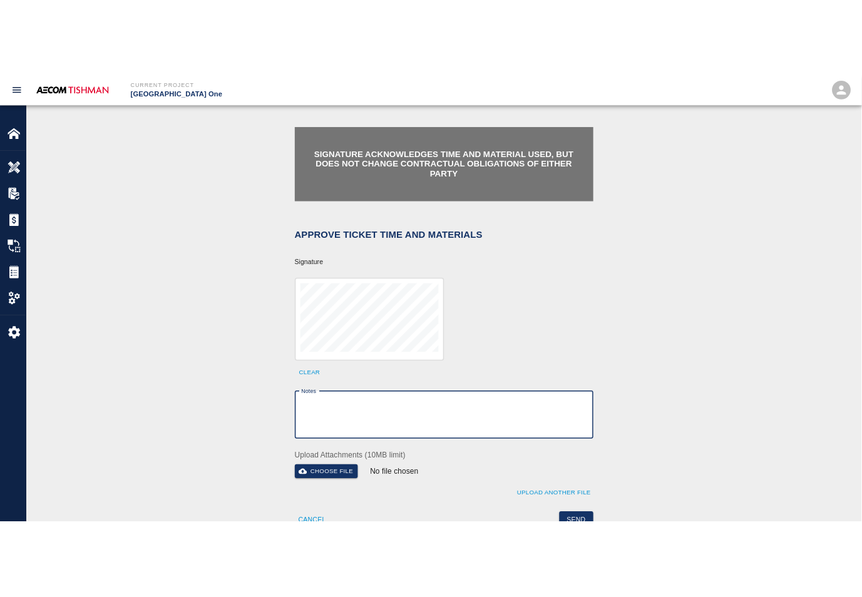
scroll to position [469, 0]
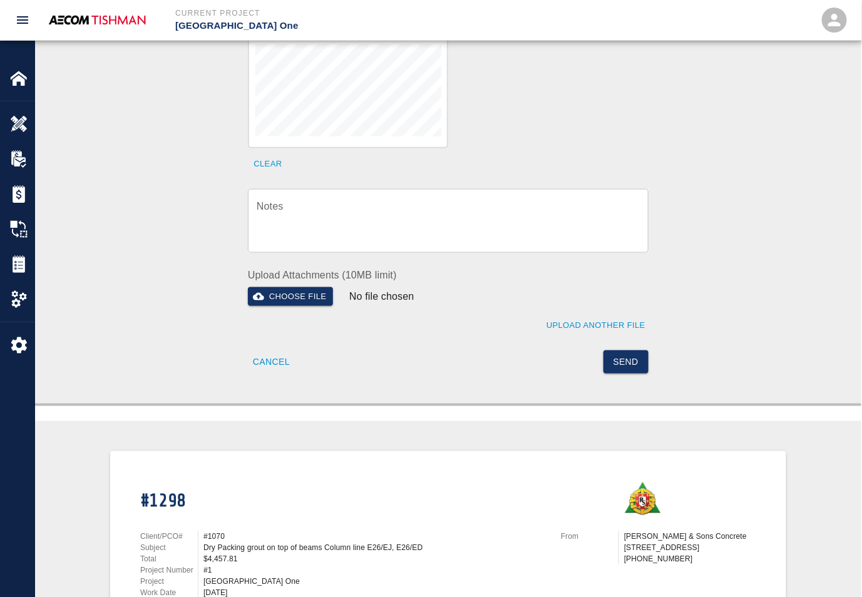
click at [425, 237] on textarea "Notes" at bounding box center [448, 220] width 383 height 43
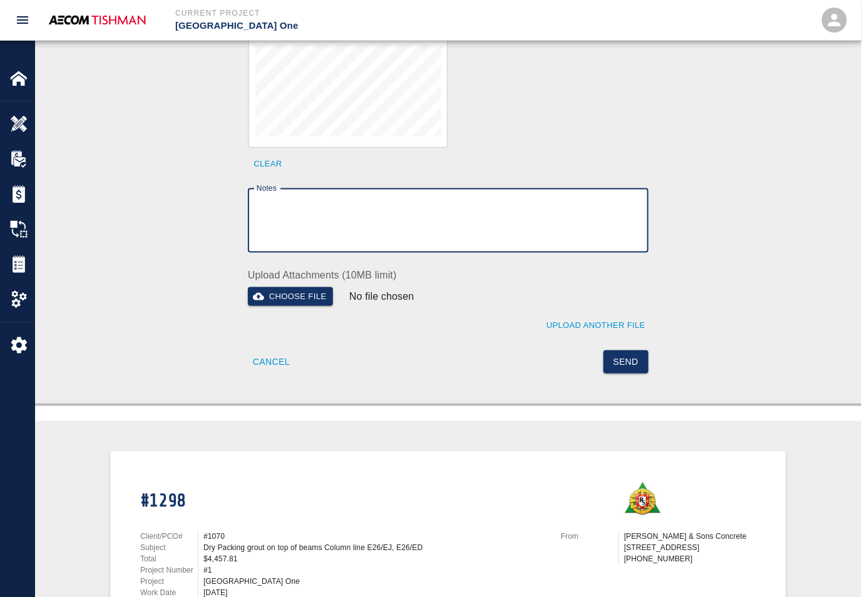
paste textarea "verification of time and material subject to contract review."
type textarea "verification of time and material subject to contract review."
click at [626, 352] on button "Send" at bounding box center [626, 362] width 46 height 23
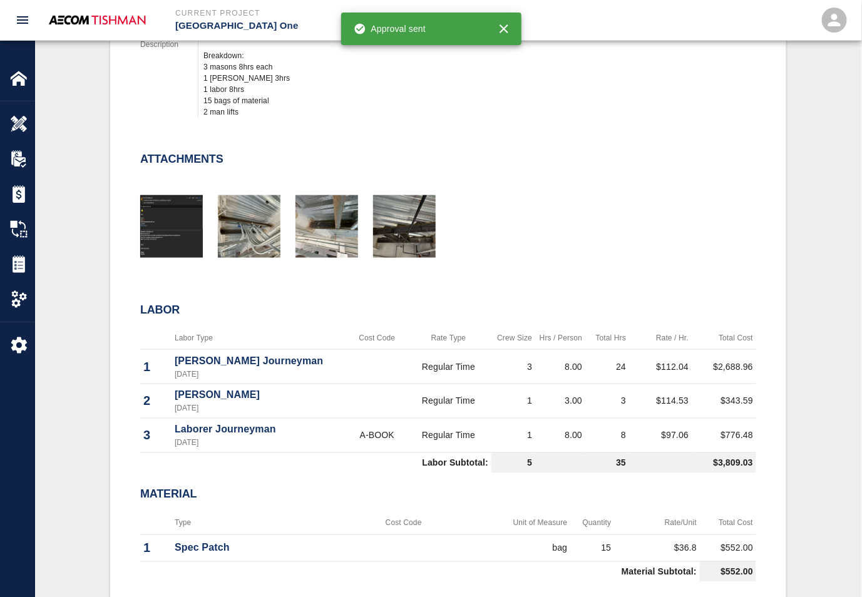
click at [421, 138] on div "Attachments" at bounding box center [440, 195] width 631 height 135
click at [241, 210] on img "button" at bounding box center [249, 226] width 63 height 63
click at [341, 128] on div "Attachments" at bounding box center [440, 195] width 631 height 135
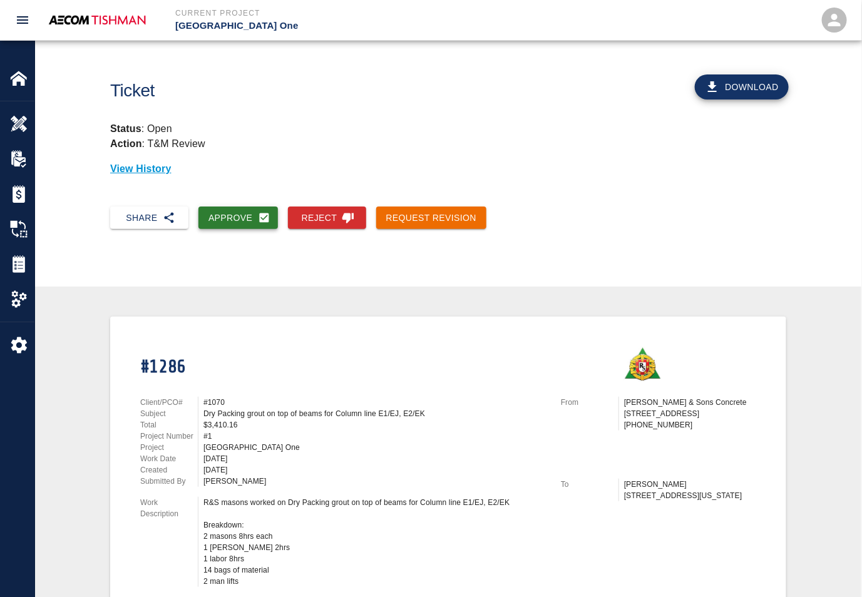
click at [270, 212] on icon "button" at bounding box center [264, 218] width 13 height 13
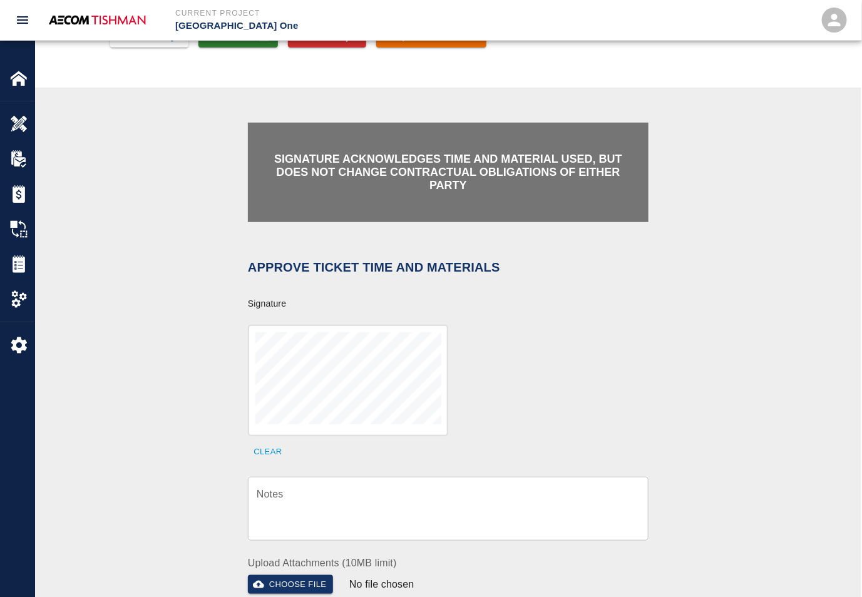
scroll to position [235, 0]
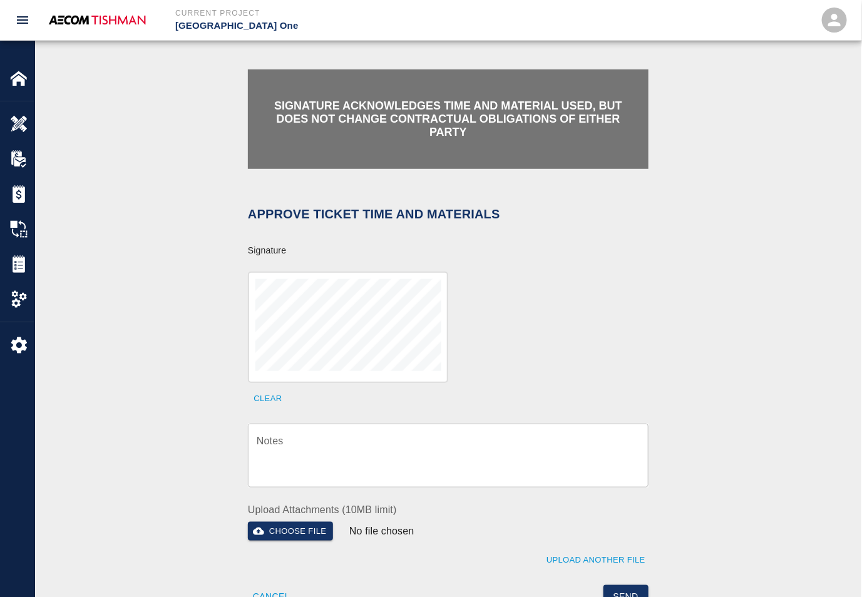
click at [319, 434] on textarea "Notes" at bounding box center [448, 455] width 383 height 43
click at [460, 424] on div "x Notes" at bounding box center [448, 456] width 401 height 64
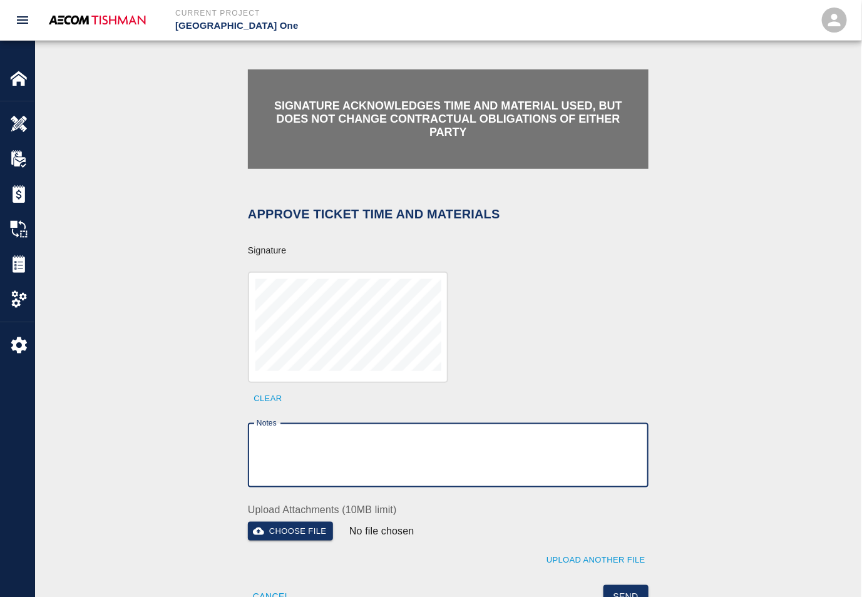
paste textarea "verification of time and material subject to contract review."
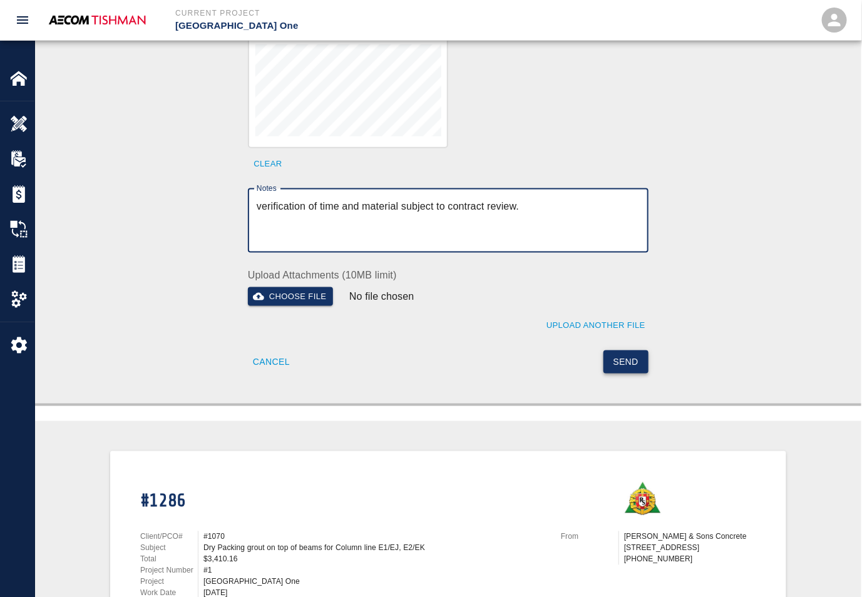
type textarea "verification of time and material subject to contract review."
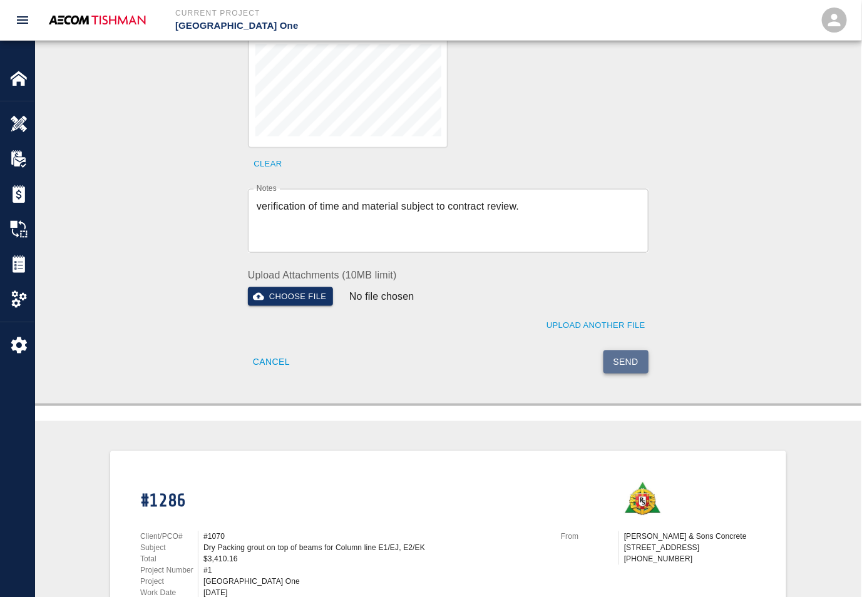
click at [619, 351] on button "Send" at bounding box center [626, 362] width 46 height 23
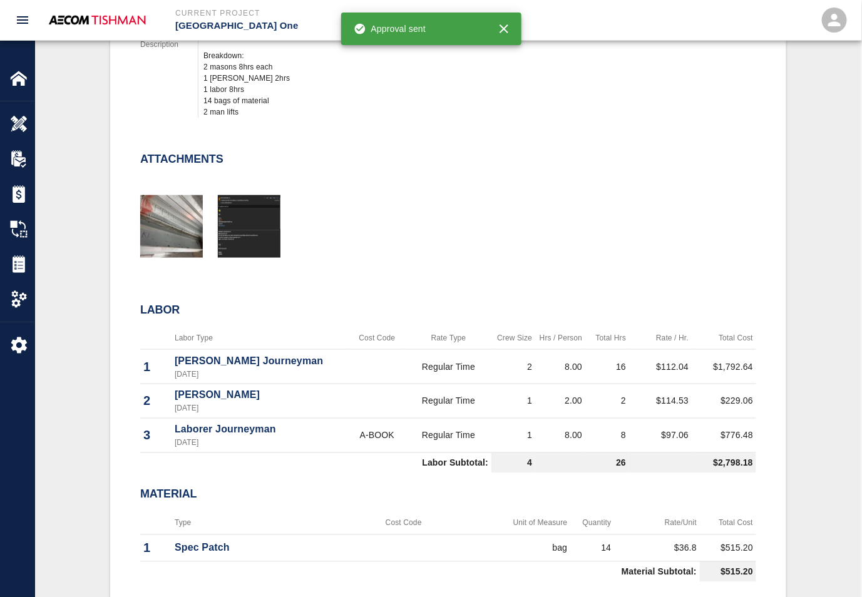
click at [501, 138] on div "Attachments" at bounding box center [440, 195] width 631 height 135
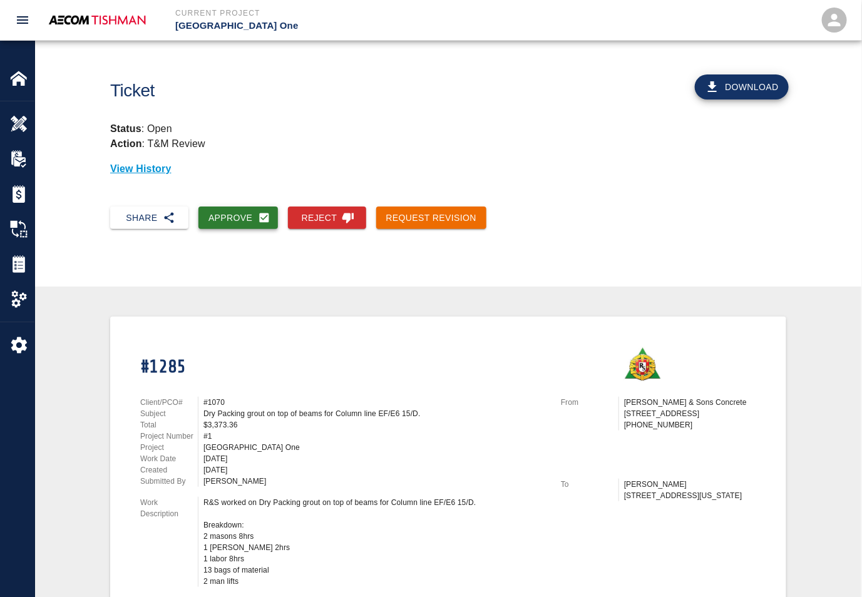
click at [228, 214] on button "Approve" at bounding box center [237, 218] width 79 height 23
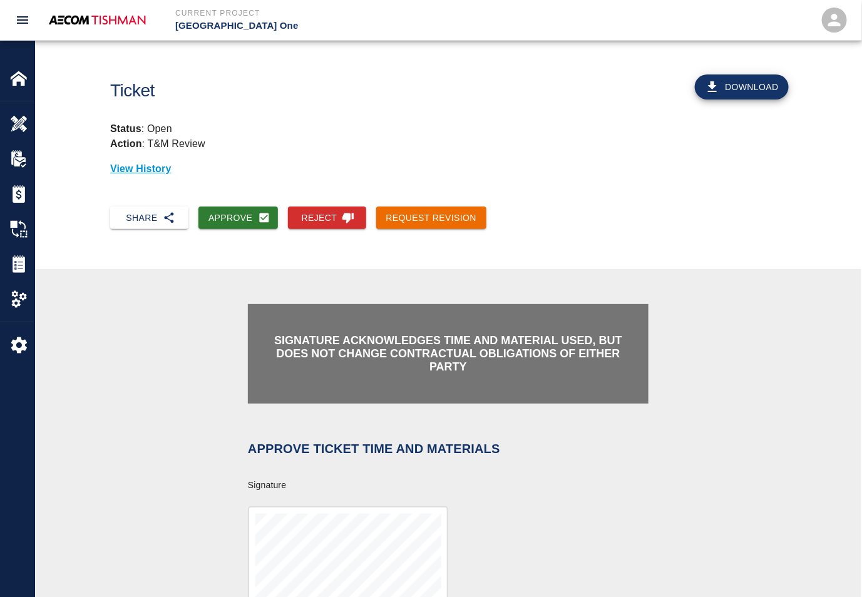
scroll to position [235, 0]
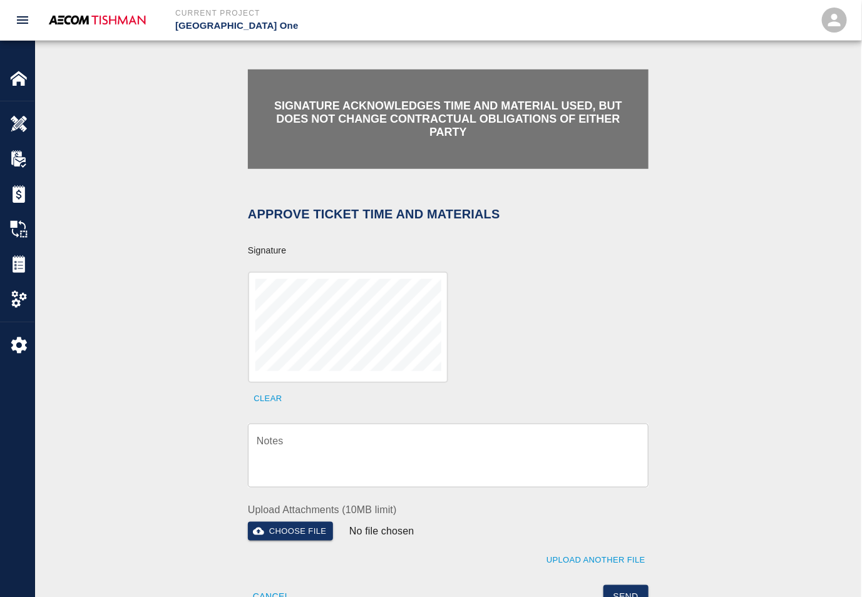
click at [347, 446] on textarea "Notes" at bounding box center [448, 455] width 383 height 43
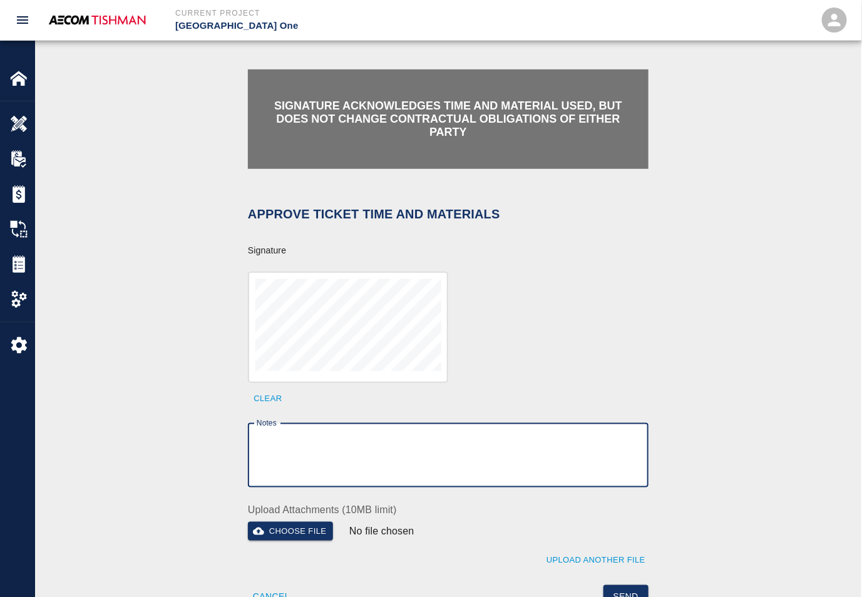
paste textarea "Ticket #1285"
type textarea "Ticket #1285"
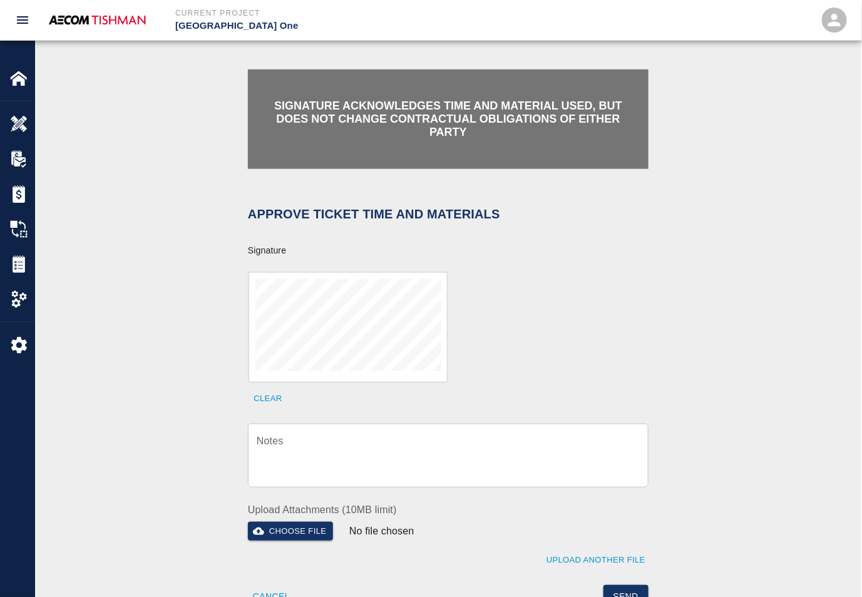
drag, startPoint x: 410, startPoint y: 469, endPoint x: 419, endPoint y: 432, distance: 38.7
click at [410, 469] on textarea "Notes" at bounding box center [448, 455] width 383 height 43
paste textarea "verification of time and material subject to contract review."
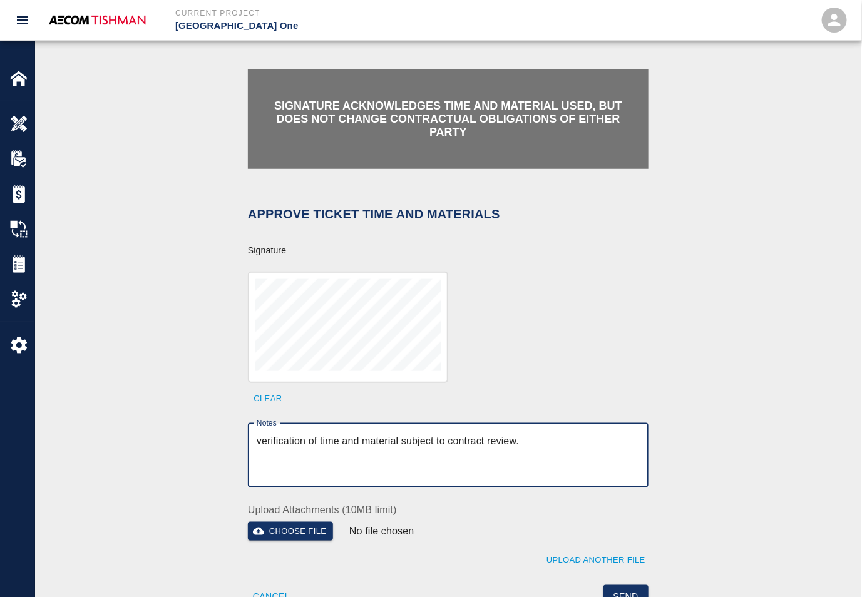
scroll to position [469, 0]
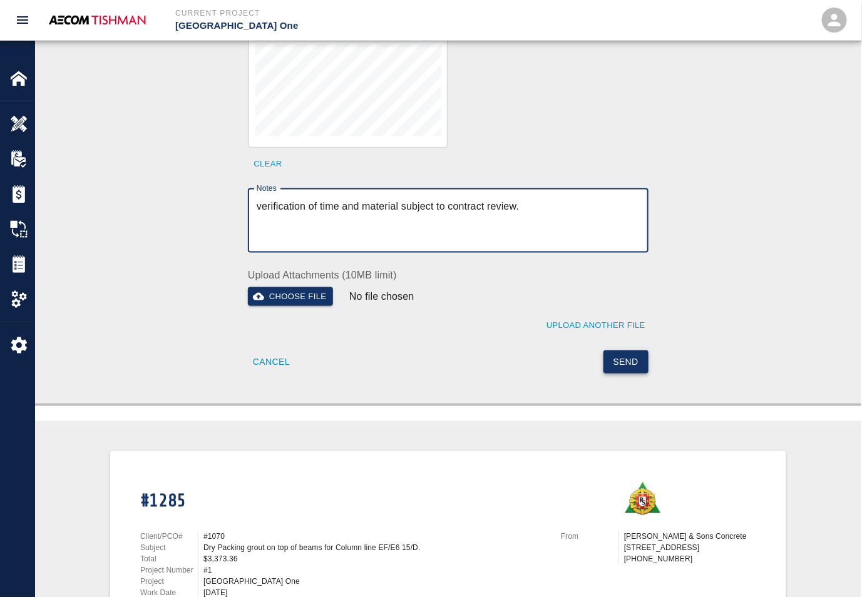
type textarea "verification of time and material subject to contract review."
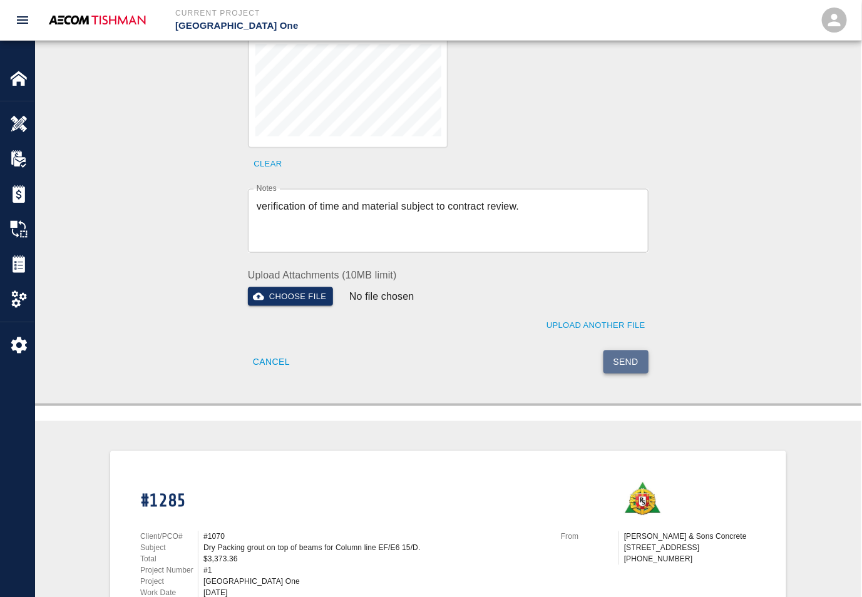
click at [626, 351] on button "Send" at bounding box center [626, 362] width 46 height 23
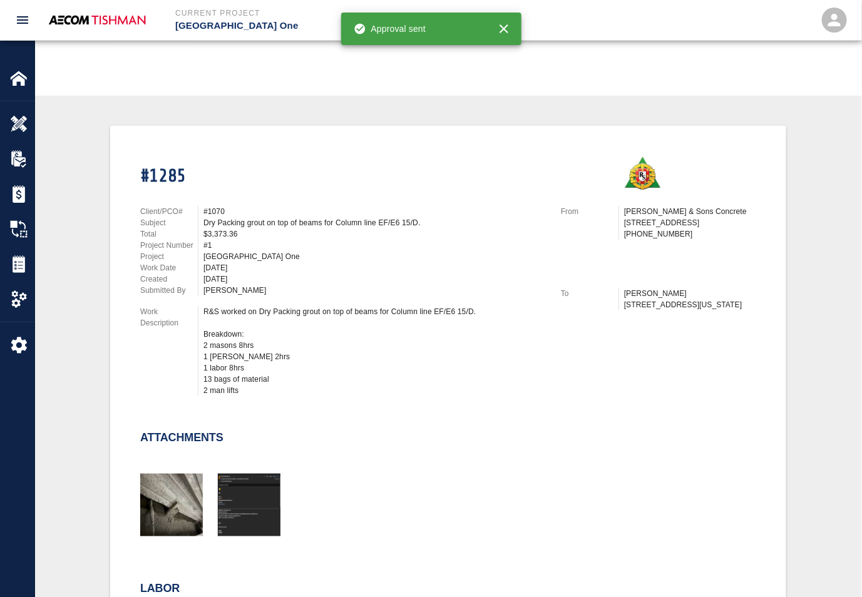
scroll to position [0, 0]
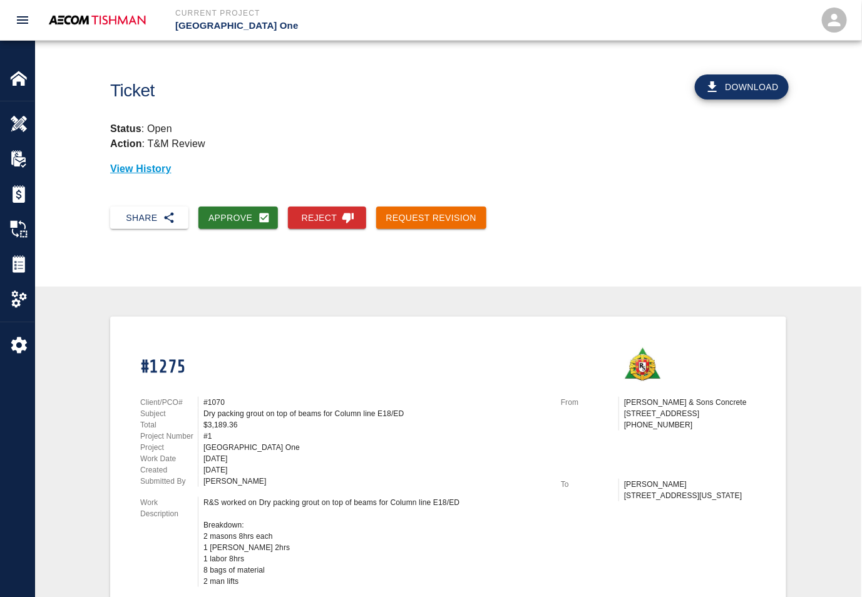
scroll to position [235, 0]
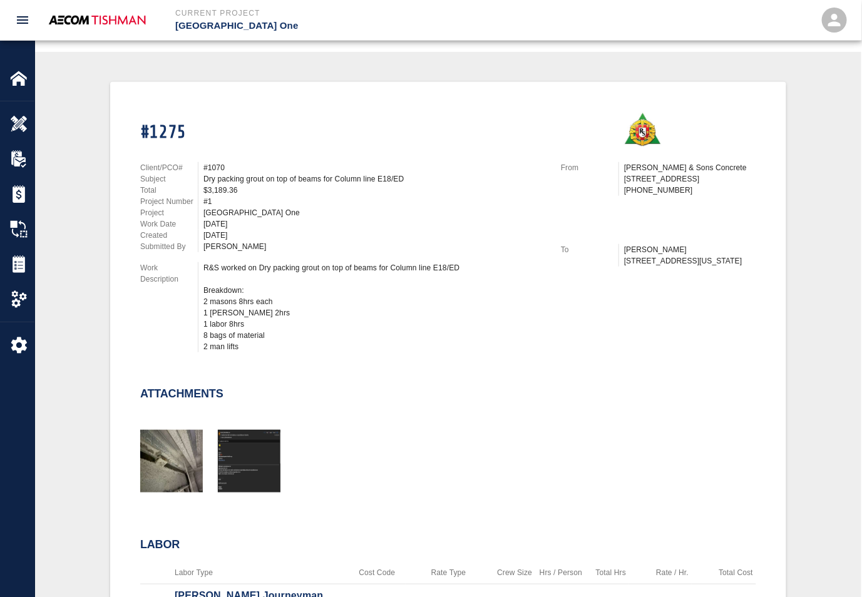
click at [269, 282] on div "R&S worked on Dry packing grout on top of beams for Column line E18/ED Breakdow…" at bounding box center [374, 307] width 342 height 90
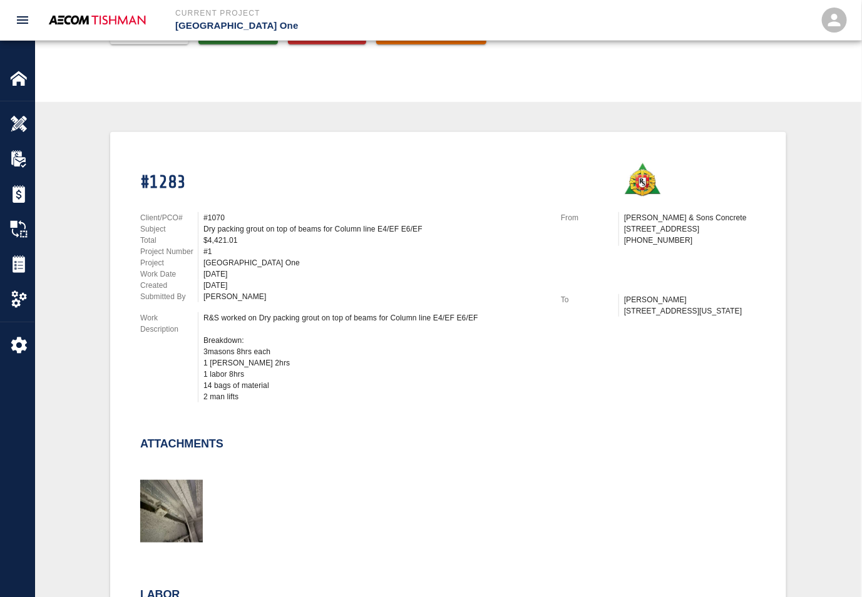
scroll to position [235, 0]
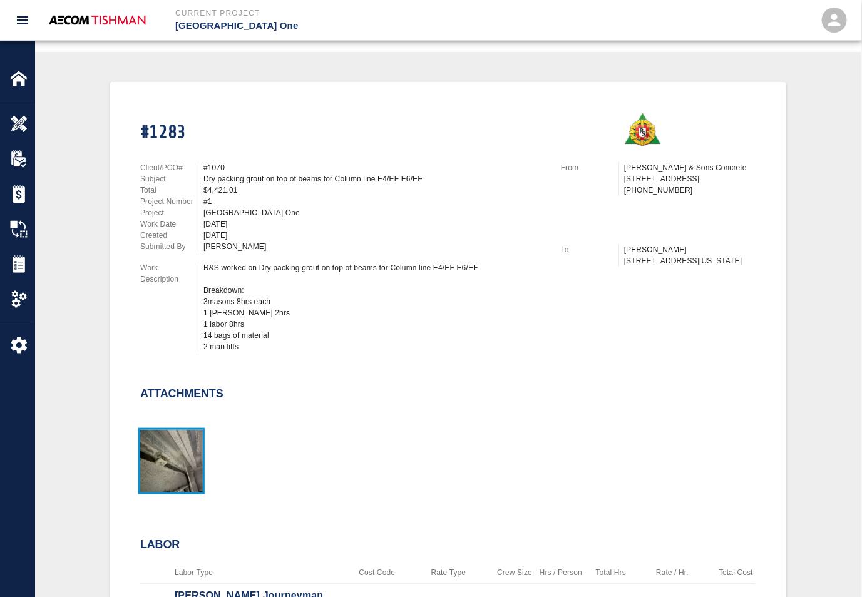
click at [164, 439] on img "button" at bounding box center [171, 461] width 63 height 63
drag, startPoint x: 260, startPoint y: 259, endPoint x: 300, endPoint y: 259, distance: 39.4
click at [300, 262] on div "R&S worked on Dry packing grout on top of beams for Column line E4/EF E6/EF Bre…" at bounding box center [374, 307] width 342 height 90
drag, startPoint x: 210, startPoint y: 277, endPoint x: 218, endPoint y: 307, distance: 31.0
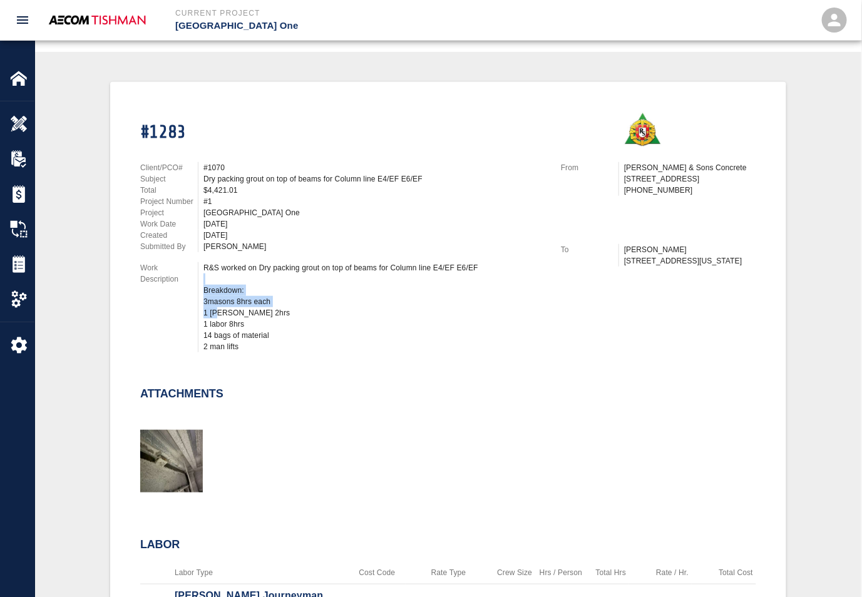
click at [218, 307] on div "R&S worked on Dry packing grout on top of beams for Column line E4/EF E6/EF Bre…" at bounding box center [374, 307] width 342 height 90
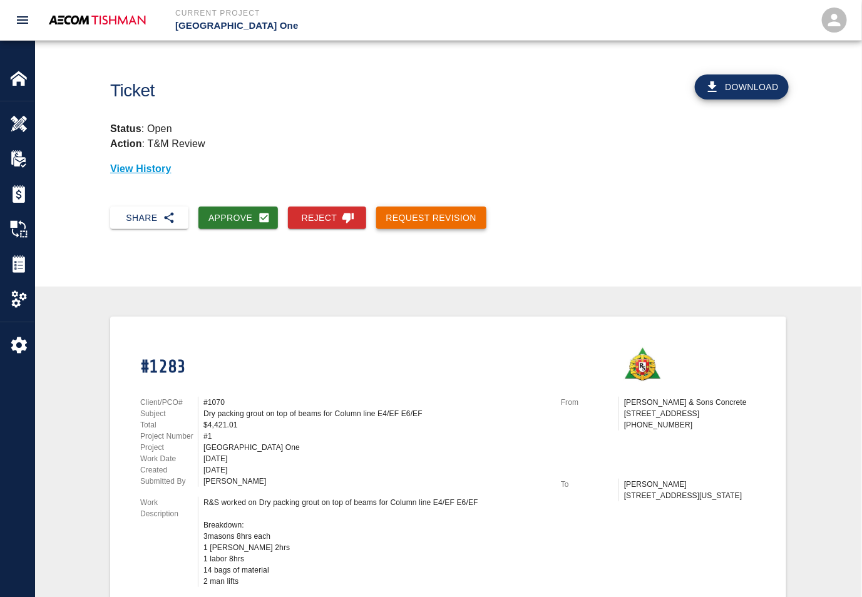
click at [400, 217] on button "Request Revision" at bounding box center [431, 218] width 111 height 23
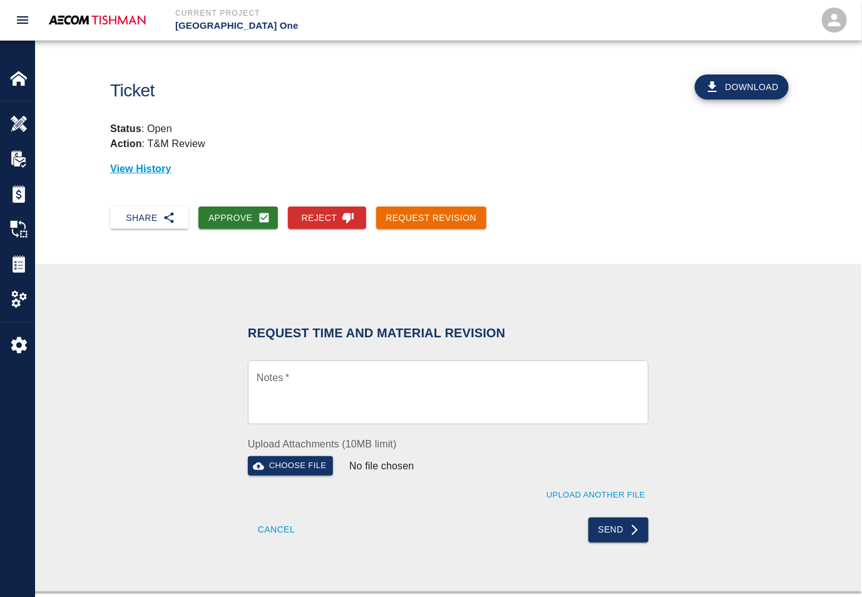
click at [329, 377] on textarea "Notes   *" at bounding box center [448, 392] width 383 height 43
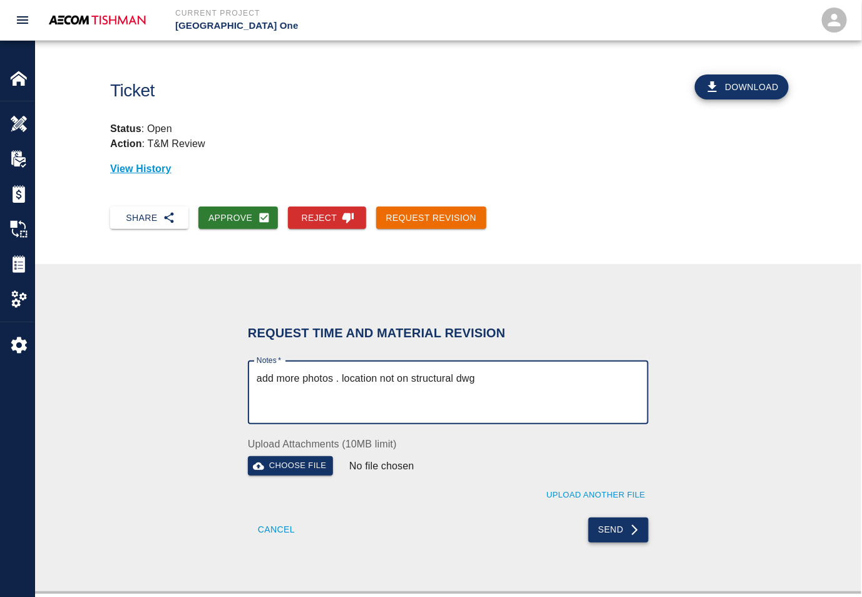
type textarea "add more photos . location not on structural dwg"
click at [598, 525] on button "Send" at bounding box center [618, 530] width 61 height 25
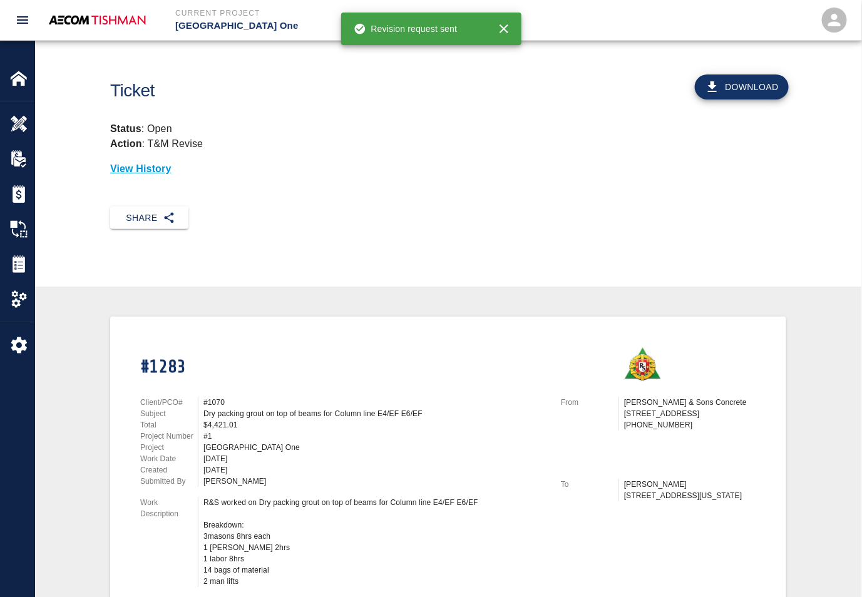
click at [441, 158] on div "View History" at bounding box center [448, 163] width 676 height 25
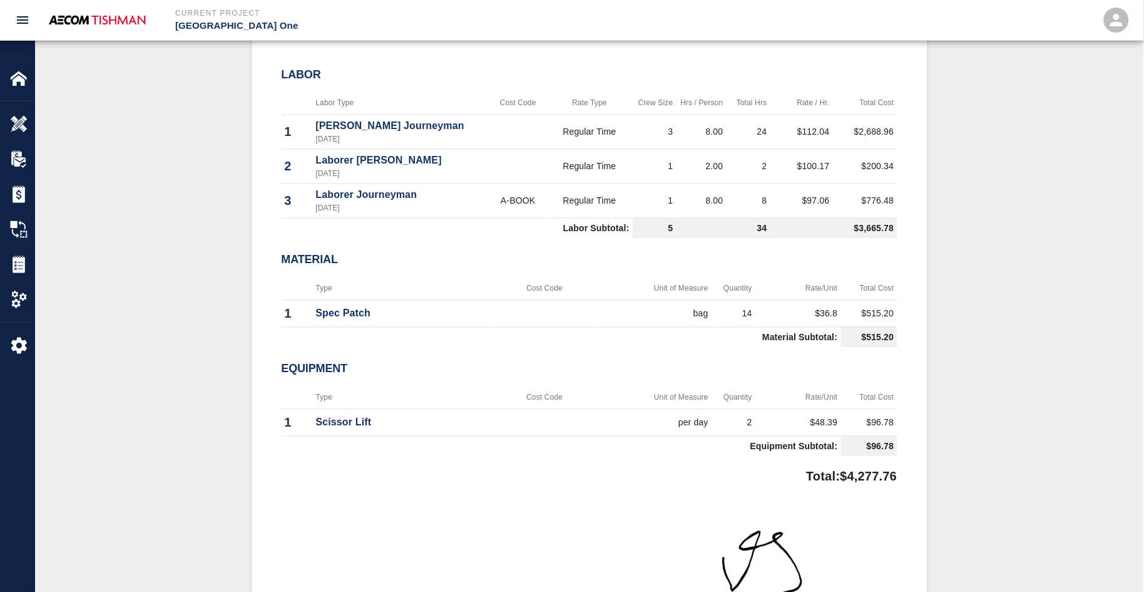
scroll to position [939, 0]
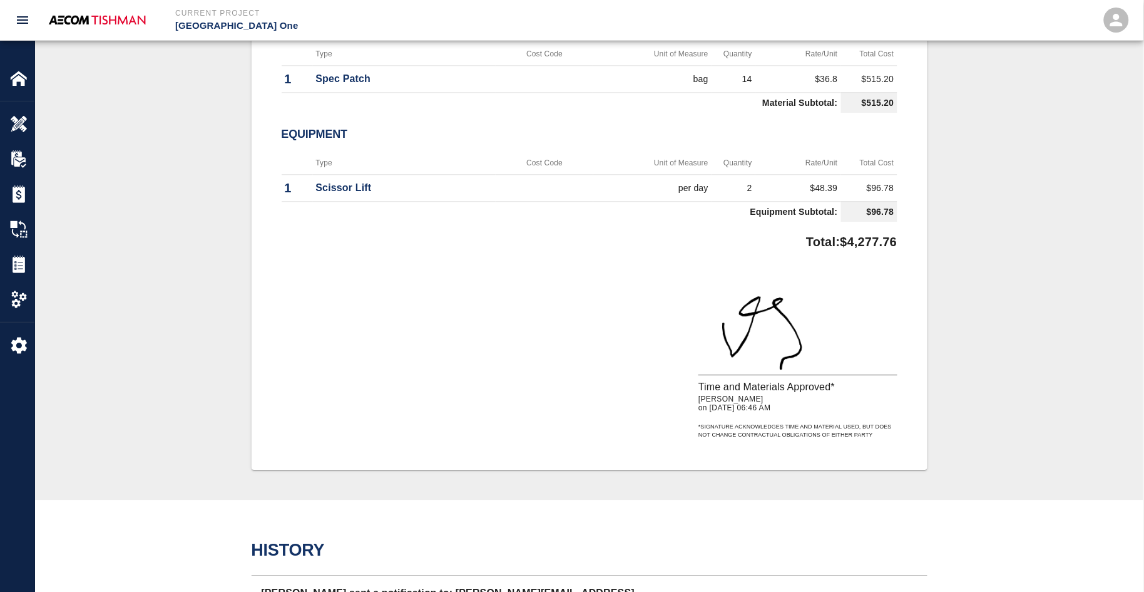
drag, startPoint x: 337, startPoint y: 192, endPoint x: 382, endPoint y: 317, distance: 133.3
click at [337, 192] on p "Scissor Lift" at bounding box center [404, 187] width 177 height 15
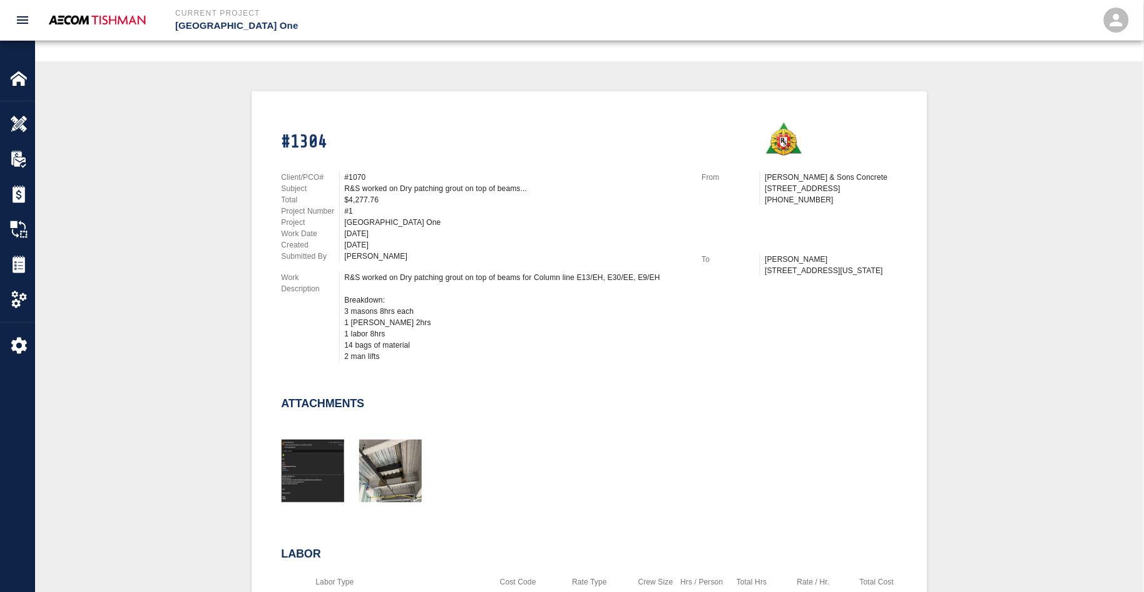
scroll to position [0, 0]
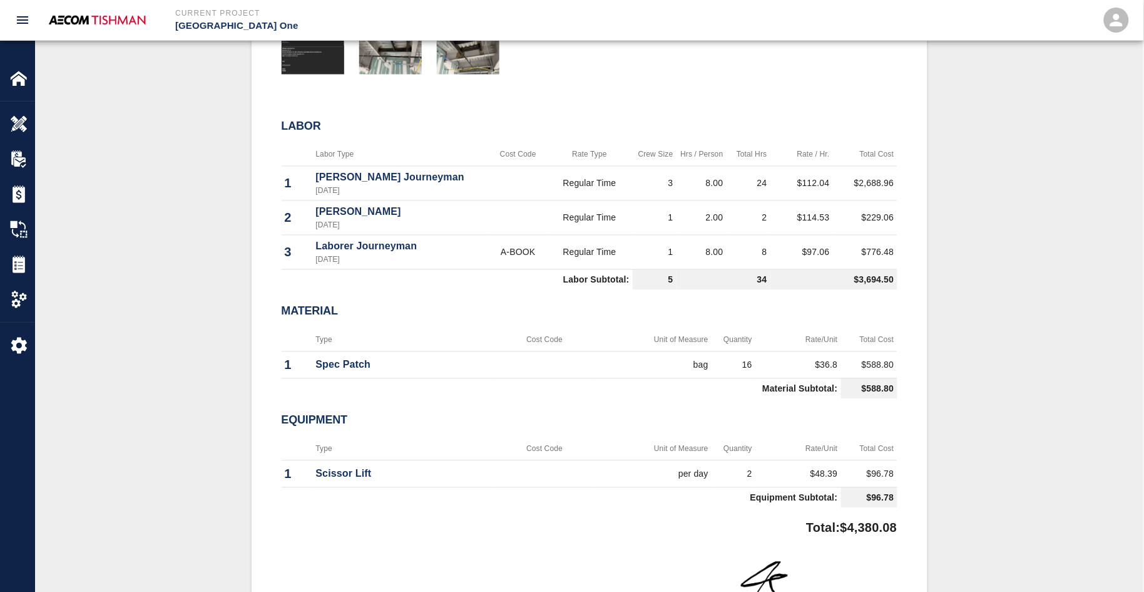
scroll to position [704, 0]
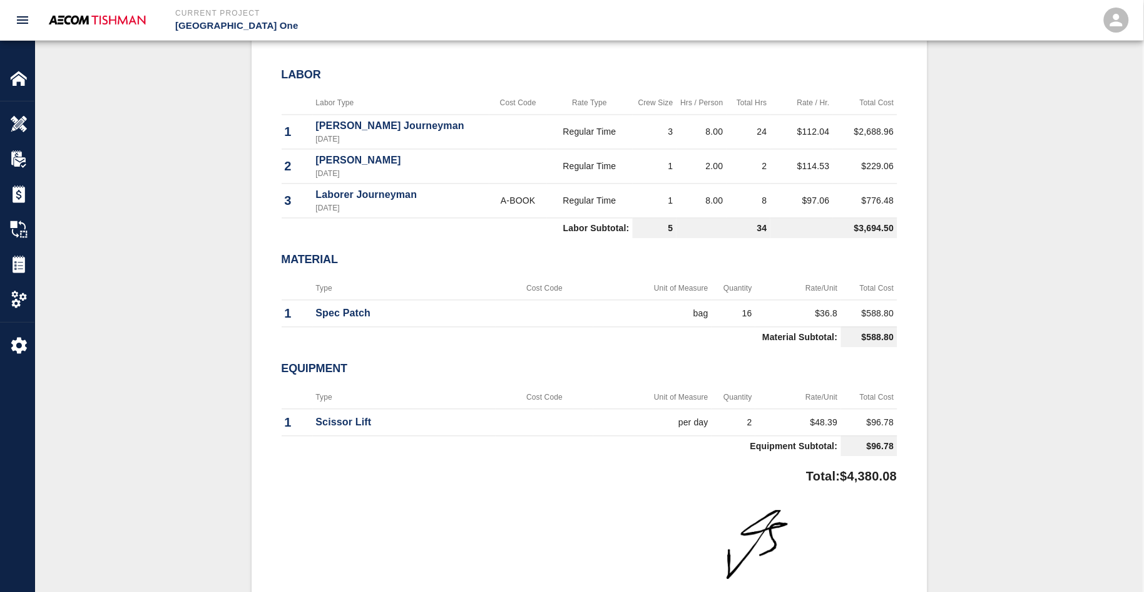
click at [396, 451] on td "Equipment Subtotal:" at bounding box center [562, 446] width 560 height 21
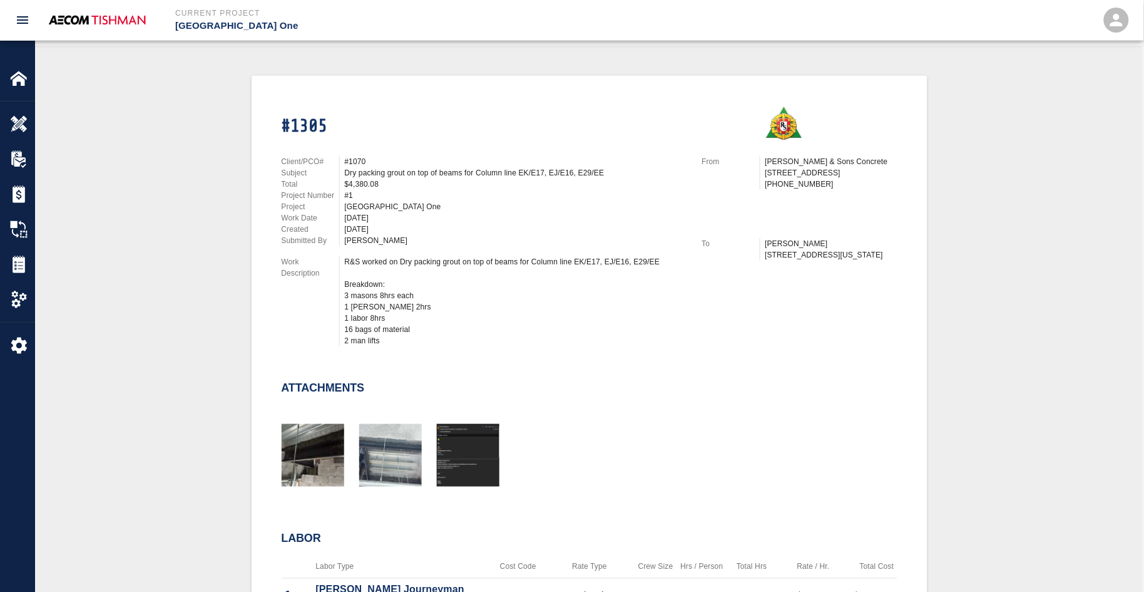
scroll to position [469, 0]
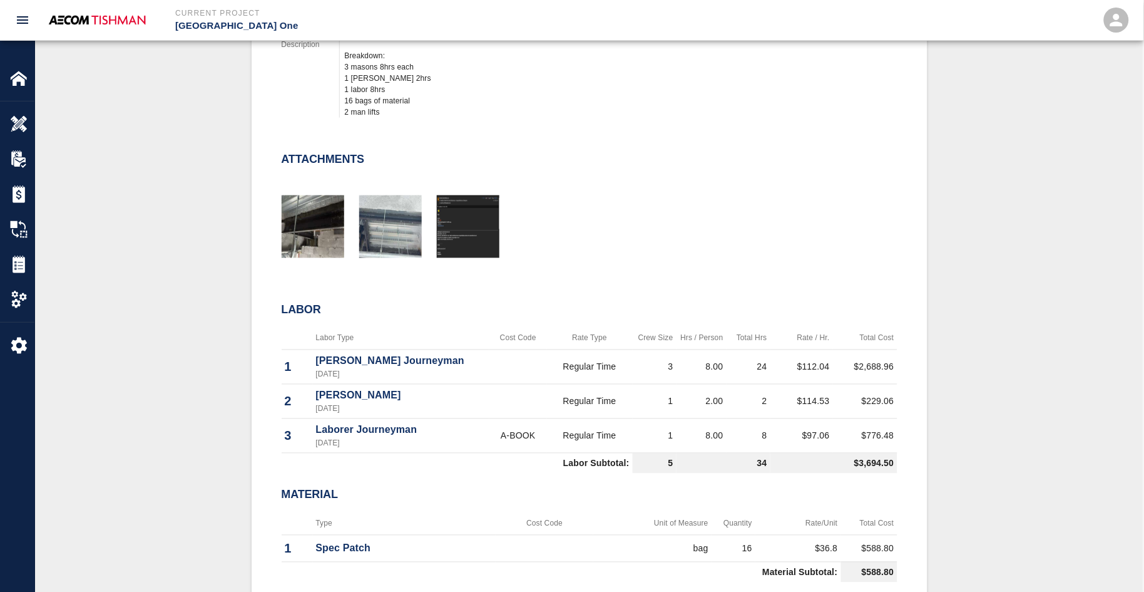
click at [374, 354] on p "[PERSON_NAME] Journeyman" at bounding box center [401, 361] width 171 height 15
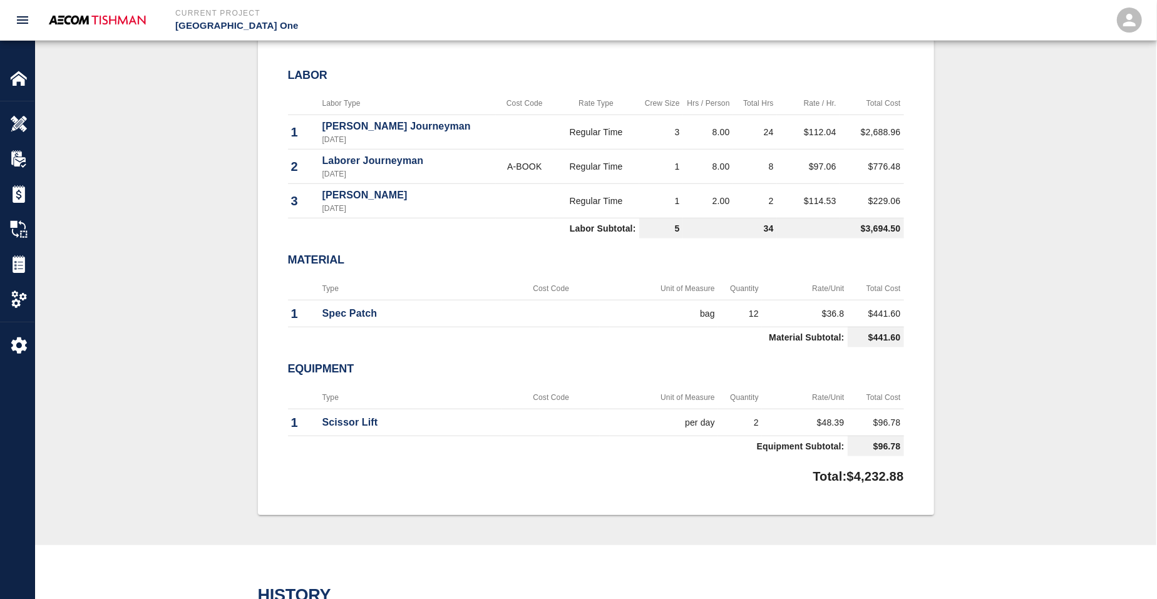
scroll to position [469, 0]
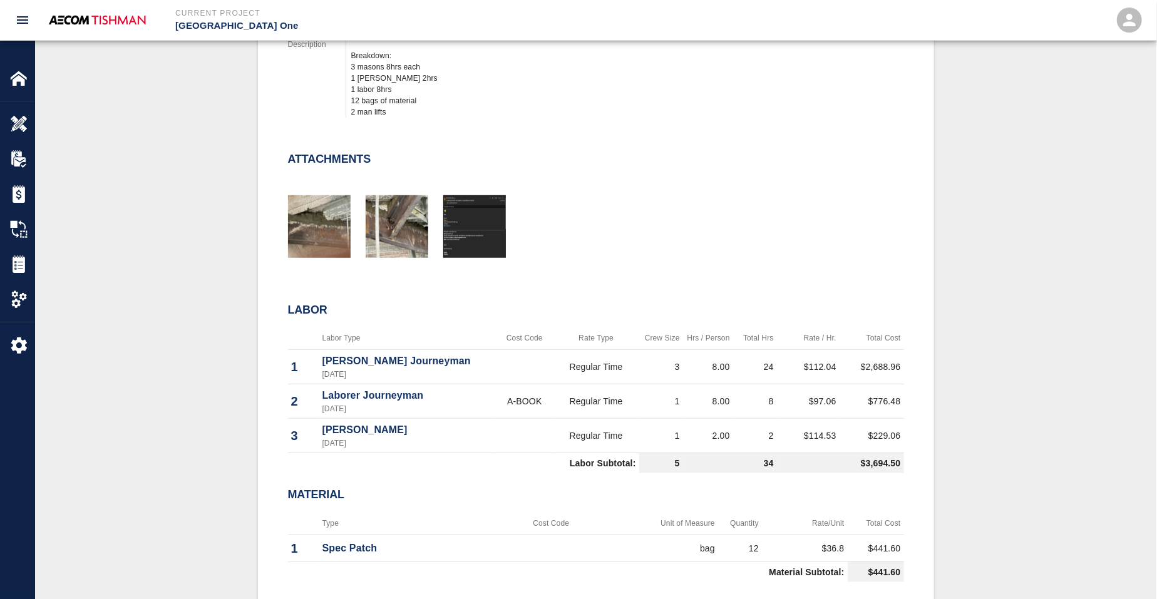
click at [198, 299] on div "#1309 Client/PCO# #1070 Subject Dry patching grout on top of beams for Column l…" at bounding box center [595, 298] width 1061 height 903
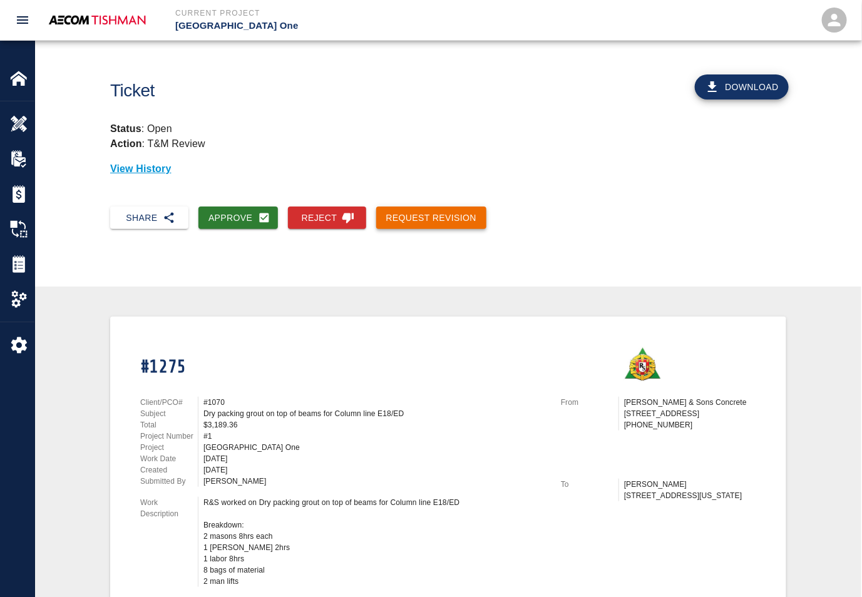
click at [412, 218] on button "Request Revision" at bounding box center [431, 218] width 111 height 23
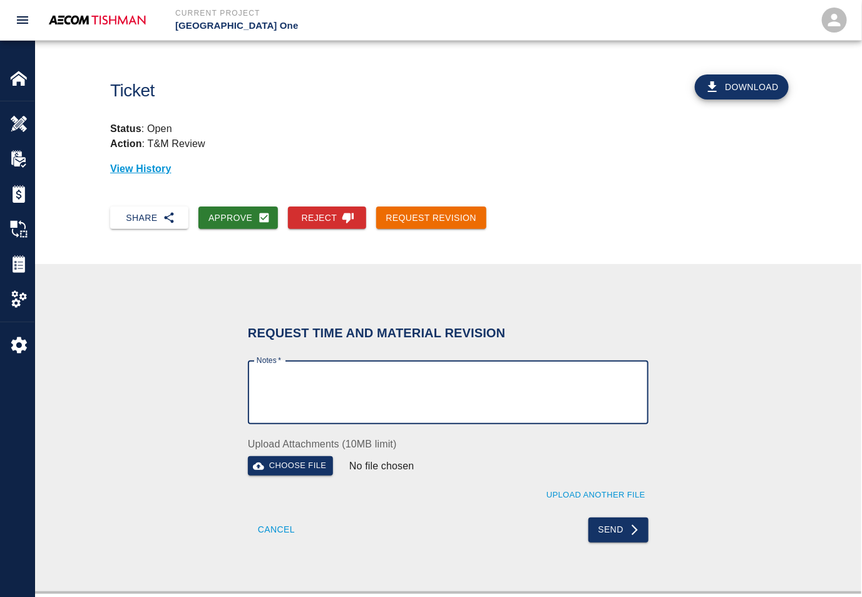
click at [316, 384] on textarea "Notes   *" at bounding box center [448, 392] width 383 height 43
type textarea "add photos. repeat of #1283"
click at [602, 529] on button "Send" at bounding box center [618, 530] width 61 height 25
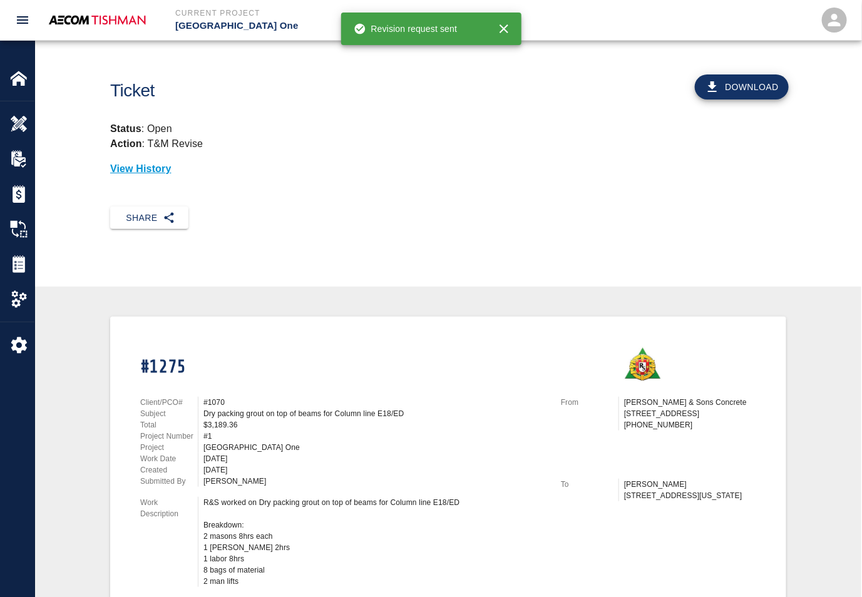
drag, startPoint x: 276, startPoint y: 401, endPoint x: 300, endPoint y: 402, distance: 24.5
click at [294, 402] on div "#1070" at bounding box center [374, 402] width 342 height 11
click at [300, 402] on div "#1070" at bounding box center [374, 402] width 342 height 11
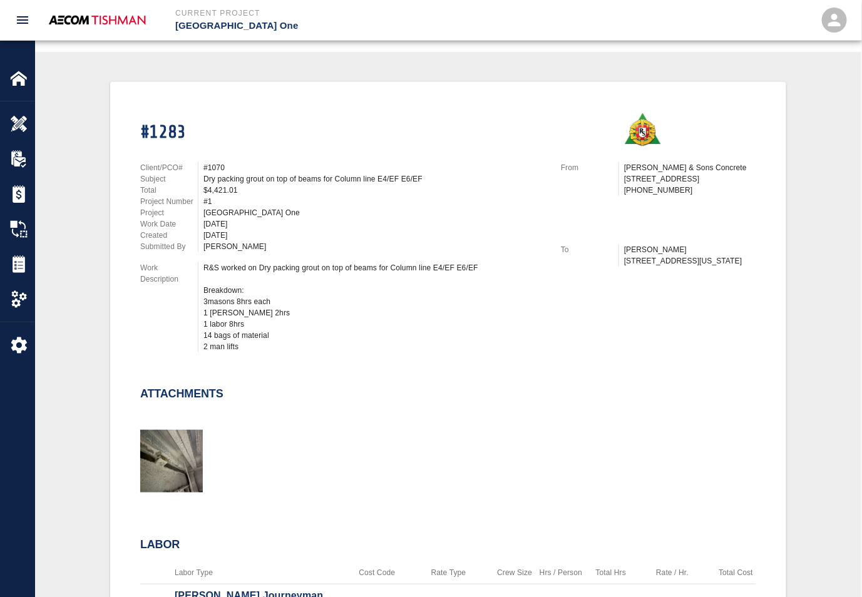
click at [233, 291] on div "R&S worked on Dry packing grout on top of beams for Column line E4/EF E6/EF Bre…" at bounding box center [374, 307] width 342 height 90
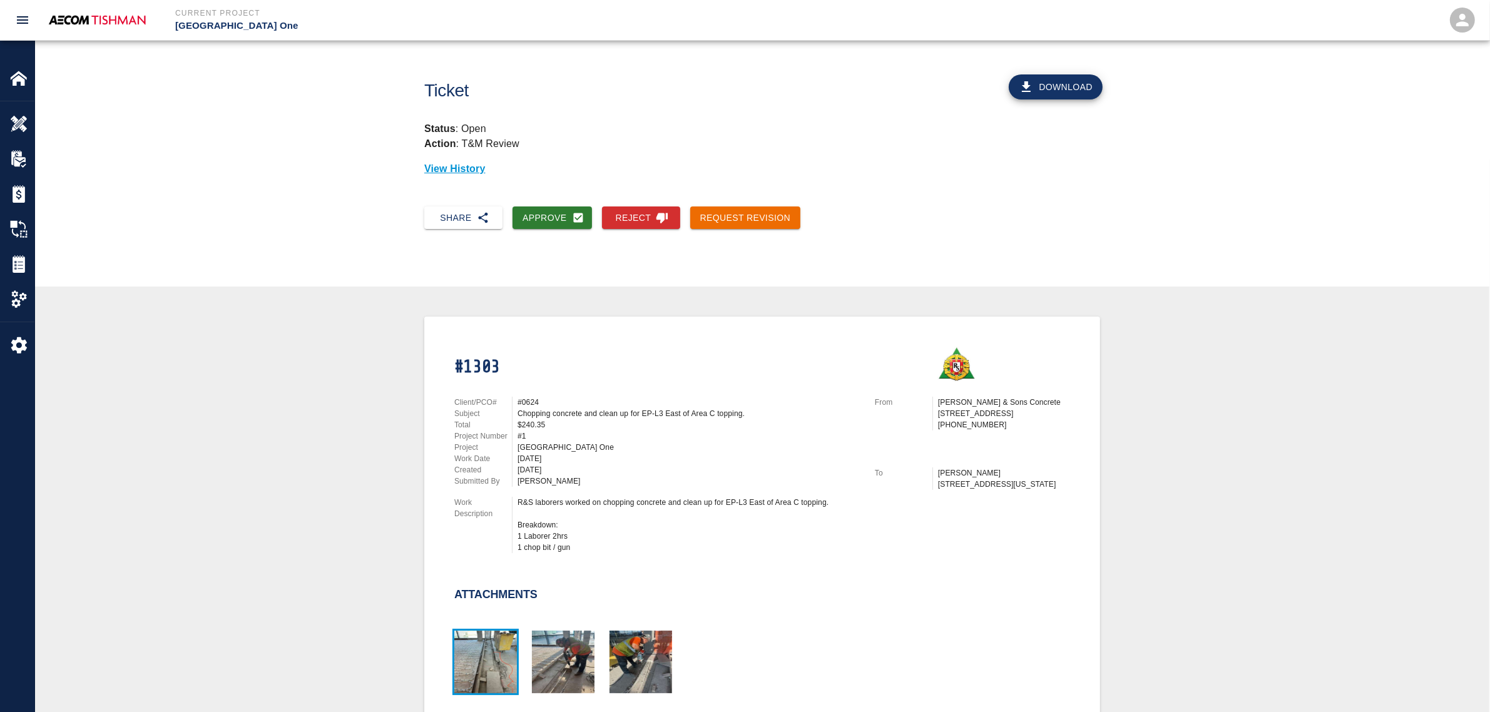
click at [479, 655] on img "button" at bounding box center [485, 662] width 63 height 63
click at [640, 656] on img "button" at bounding box center [641, 662] width 63 height 63
click at [576, 659] on img "button" at bounding box center [563, 662] width 63 height 63
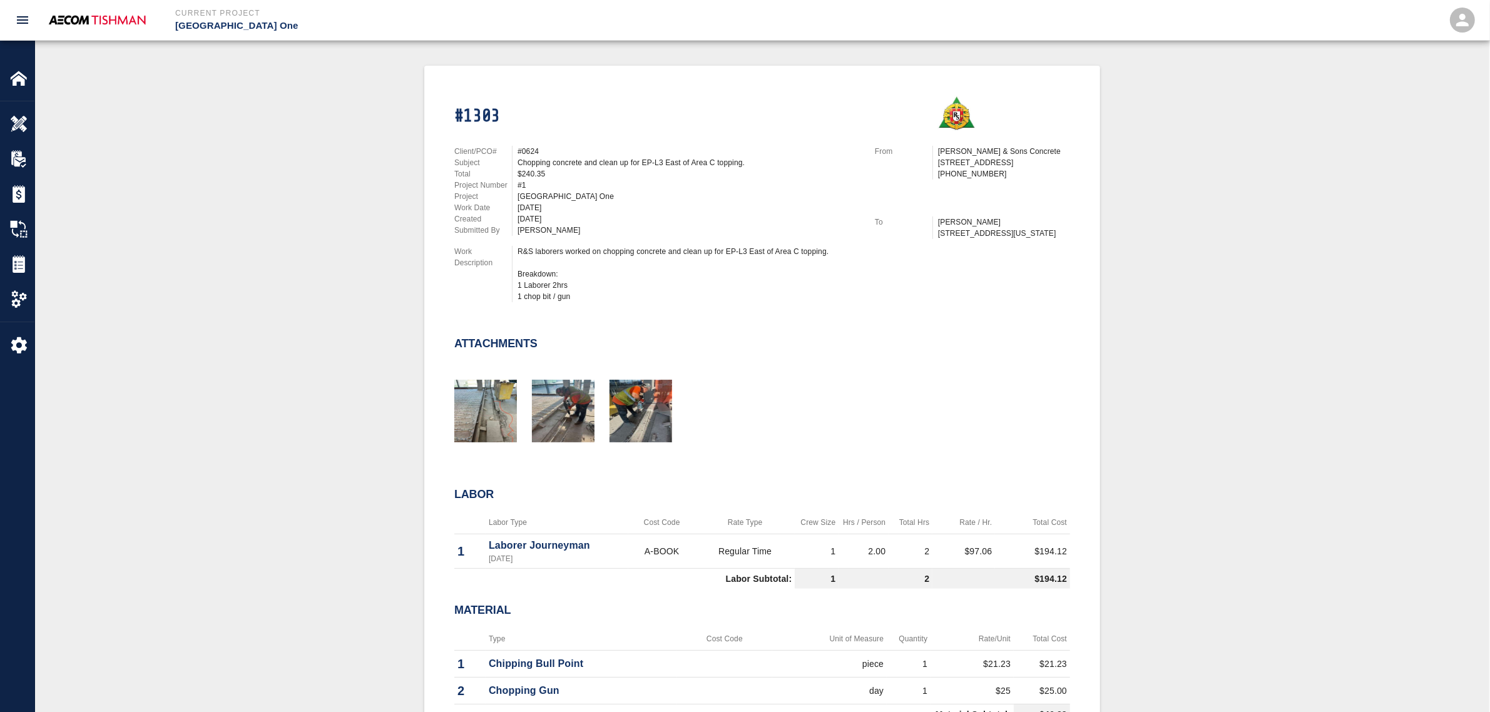
scroll to position [235, 0]
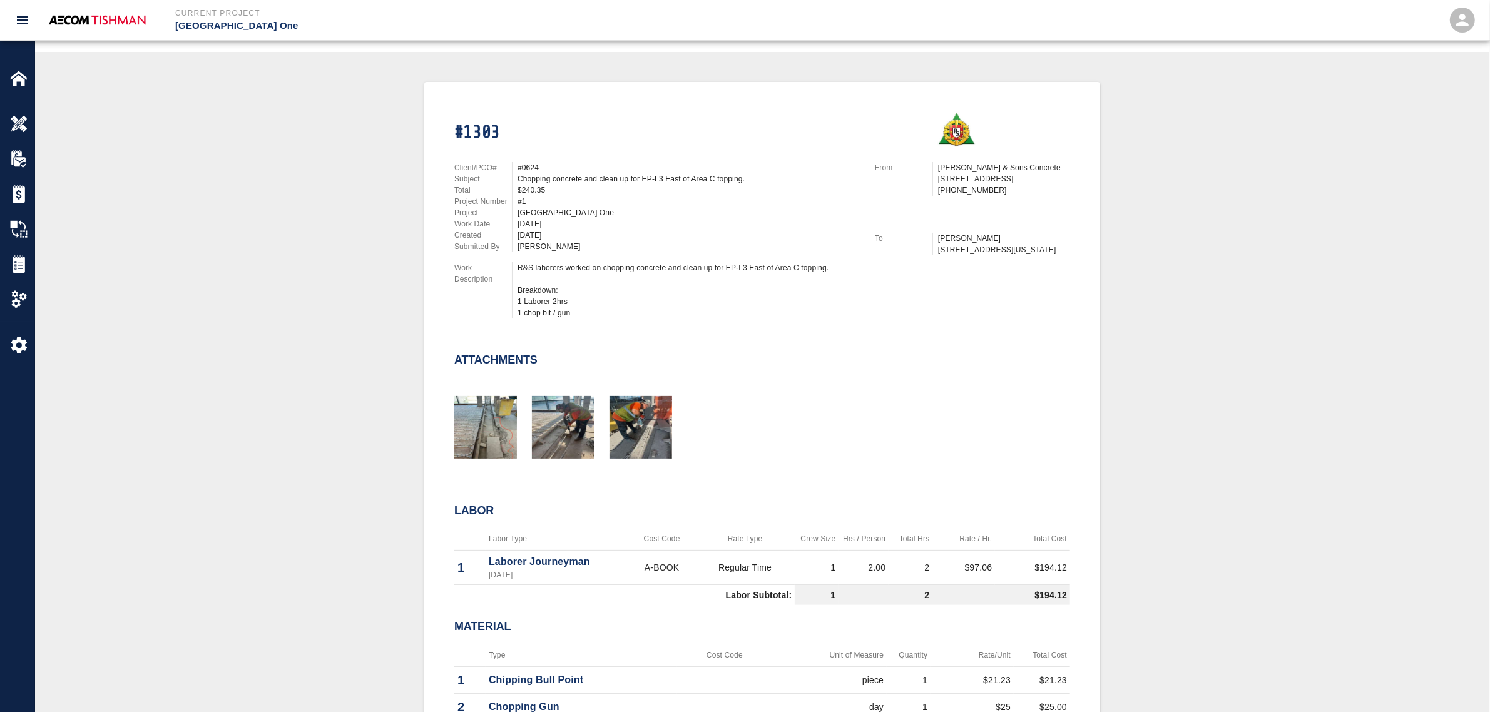
click at [260, 272] on div "#1303 Client/PCO# #0624 Subject Chopping concrete and clean up for EP-L3 East o…" at bounding box center [762, 441] width 1395 height 718
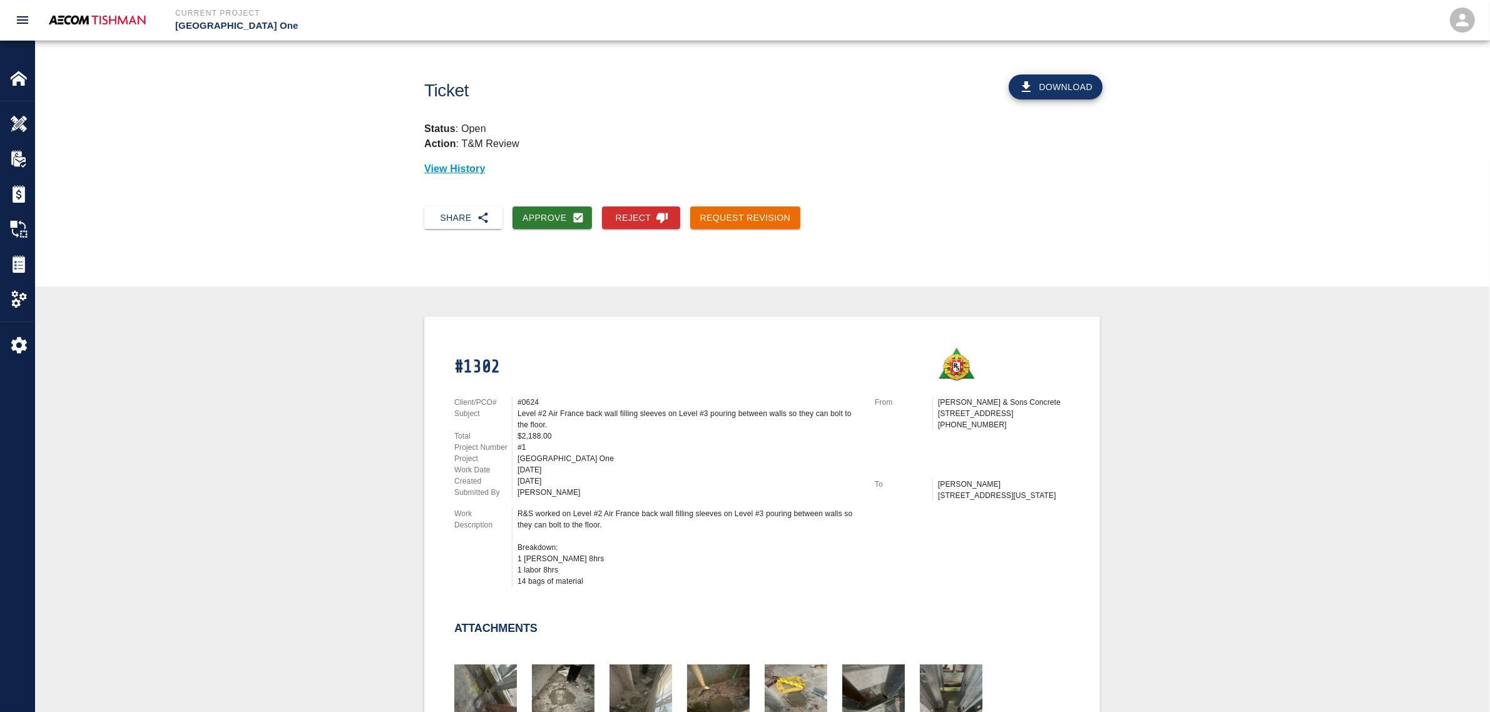
click at [754, 213] on button "Request Revision" at bounding box center [745, 218] width 111 height 23
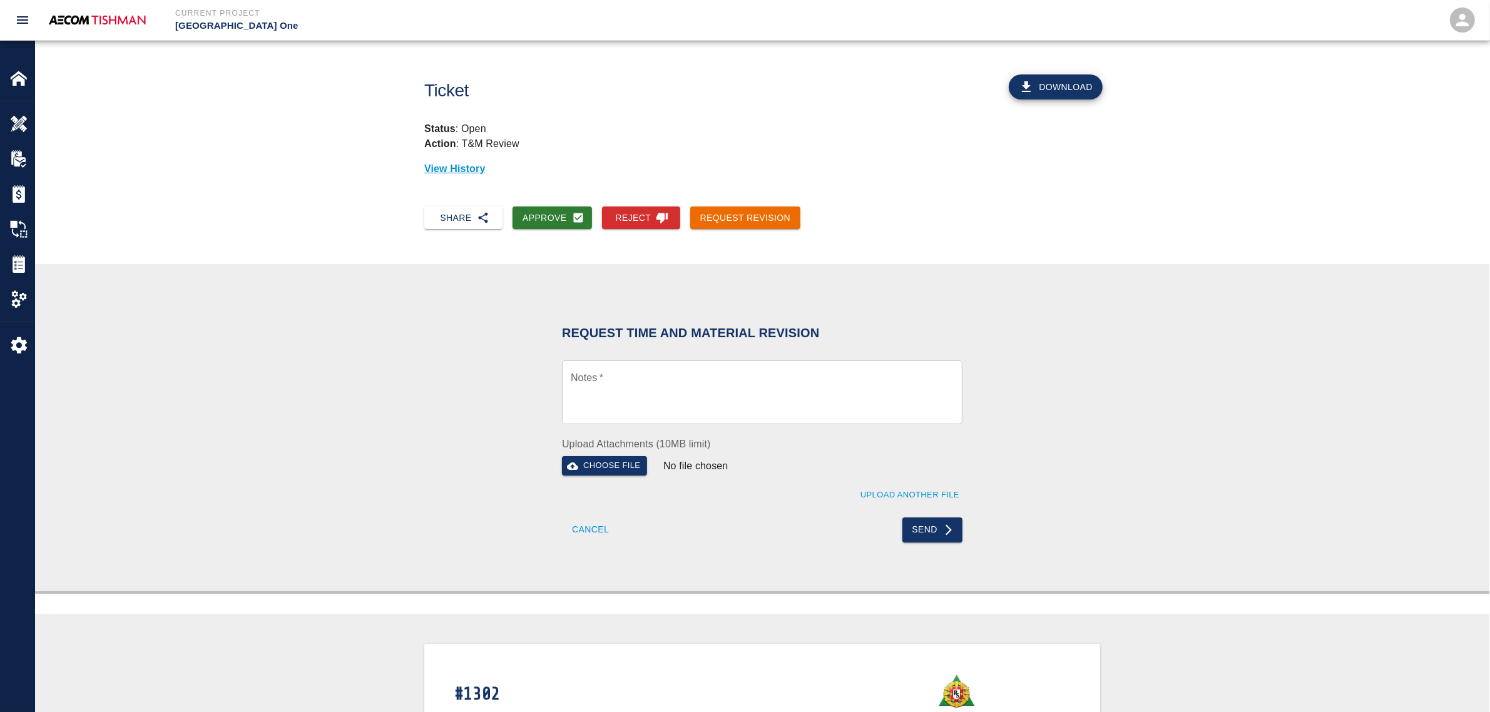
click at [655, 396] on textarea "Notes   *" at bounding box center [762, 392] width 383 height 43
click at [665, 379] on textarea "air france infills - PI 3 809" at bounding box center [762, 392] width 383 height 43
type textarea "air france infills - PI # 809"
click at [911, 528] on button "Send" at bounding box center [933, 530] width 61 height 25
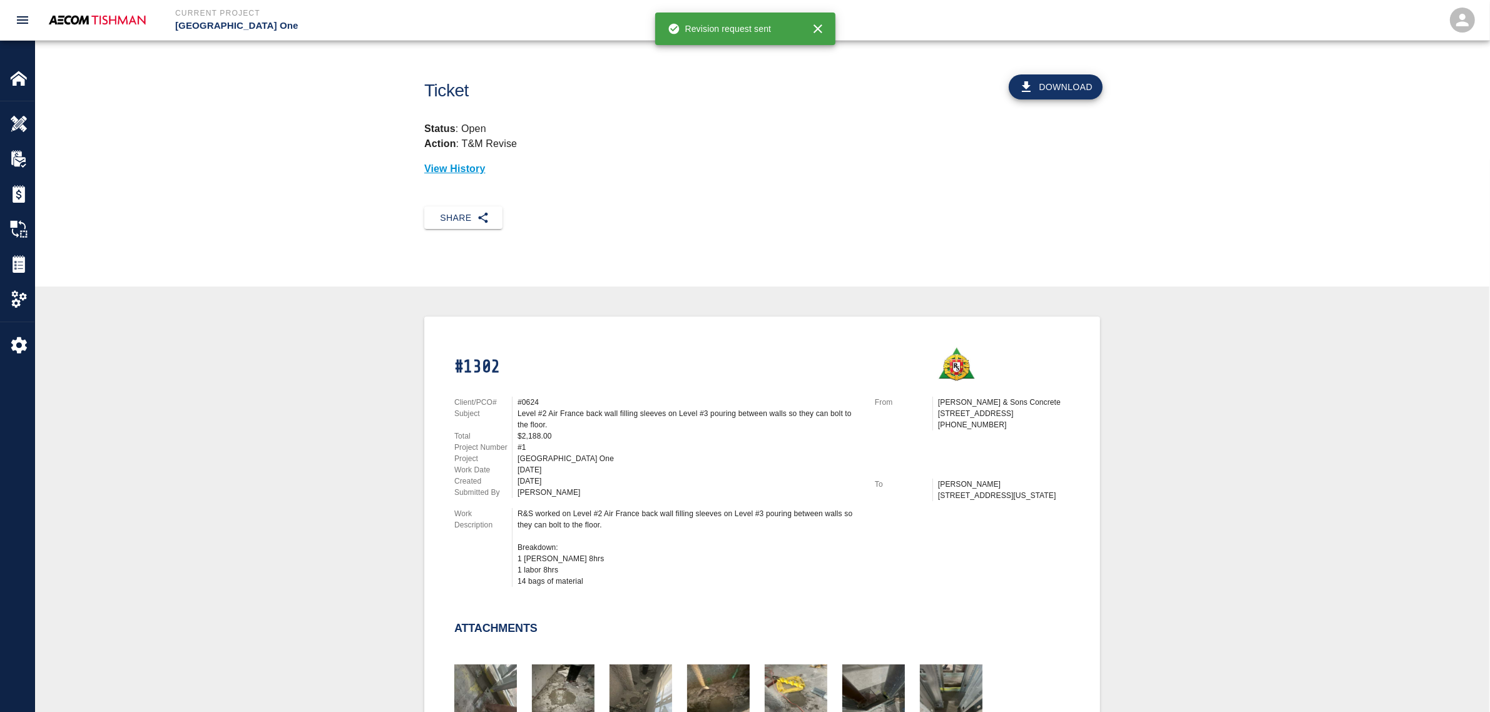
click at [285, 461] on div "#1302 Client/PCO# #0624 Subject Level #2 Air France back wall filling sleeves o…" at bounding box center [762, 696] width 1395 height 759
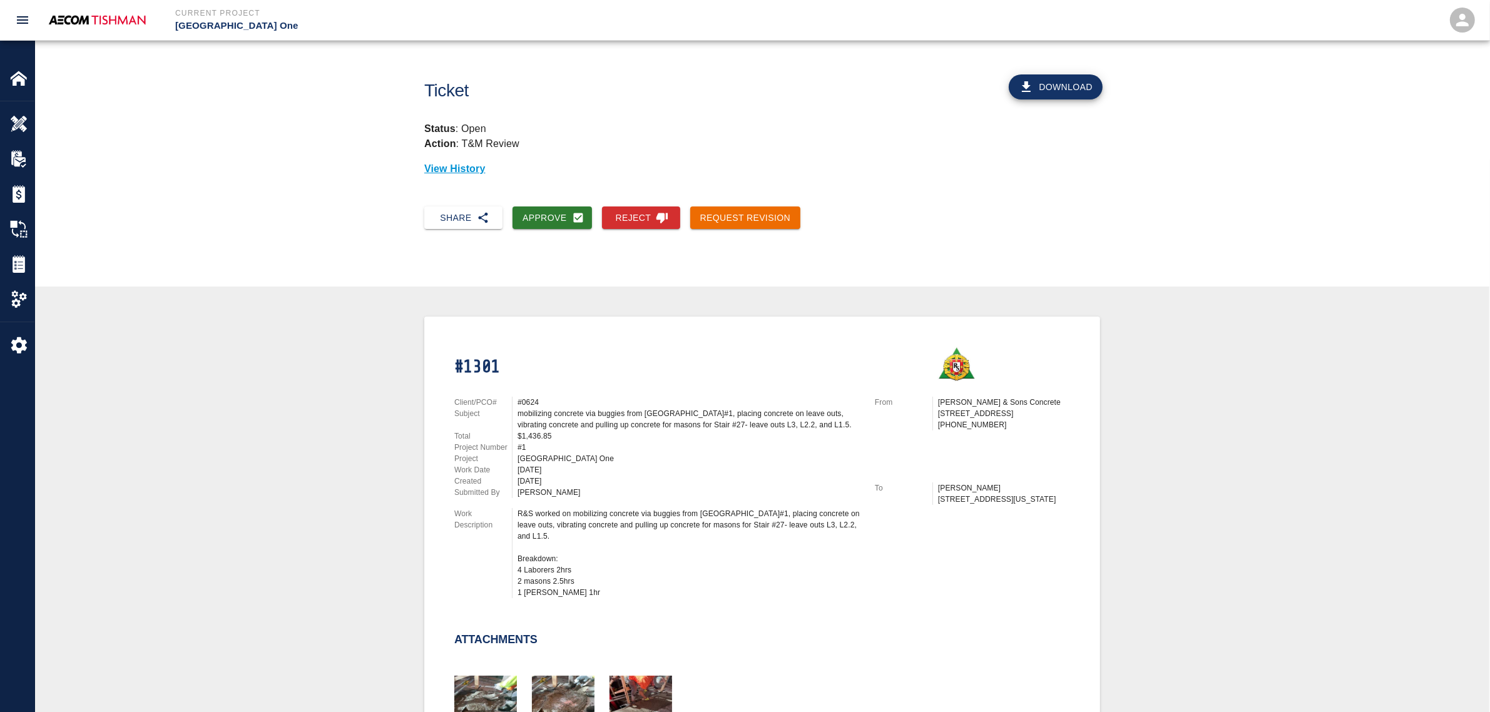
scroll to position [235, 0]
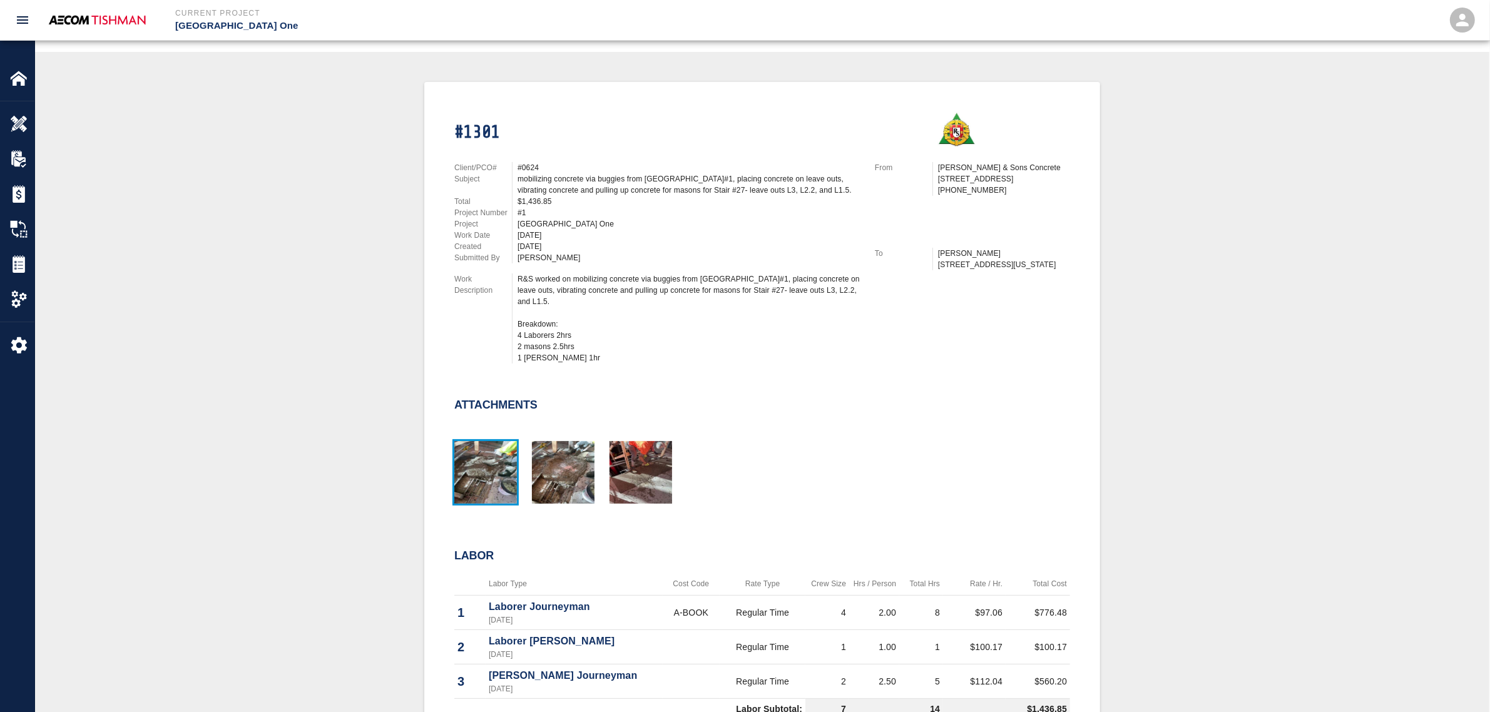
click at [468, 469] on img "button" at bounding box center [485, 472] width 63 height 63
click at [605, 448] on div at bounding box center [634, 467] width 78 height 82
click at [611, 448] on img "button" at bounding box center [641, 472] width 63 height 63
click at [546, 479] on img "button" at bounding box center [563, 472] width 63 height 63
click at [489, 449] on img "button" at bounding box center [485, 472] width 63 height 63
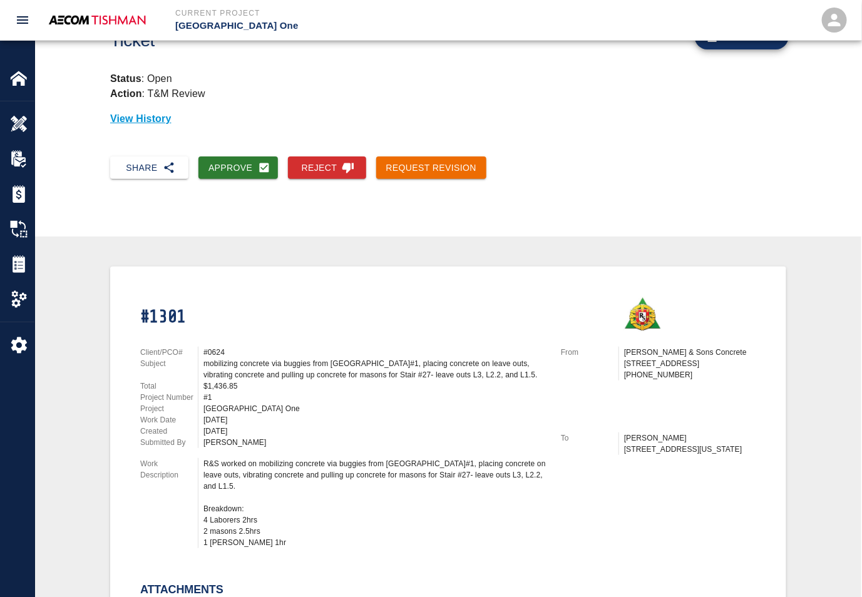
scroll to position [0, 0]
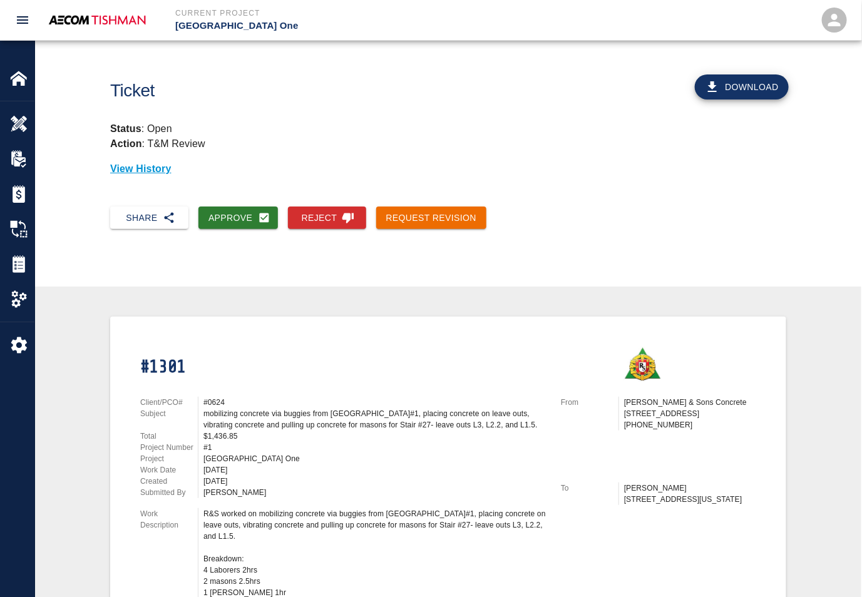
click at [247, 231] on div "Share Approve Reject Request Revision" at bounding box center [448, 228] width 826 height 63
click at [245, 211] on button "Approve" at bounding box center [237, 218] width 79 height 23
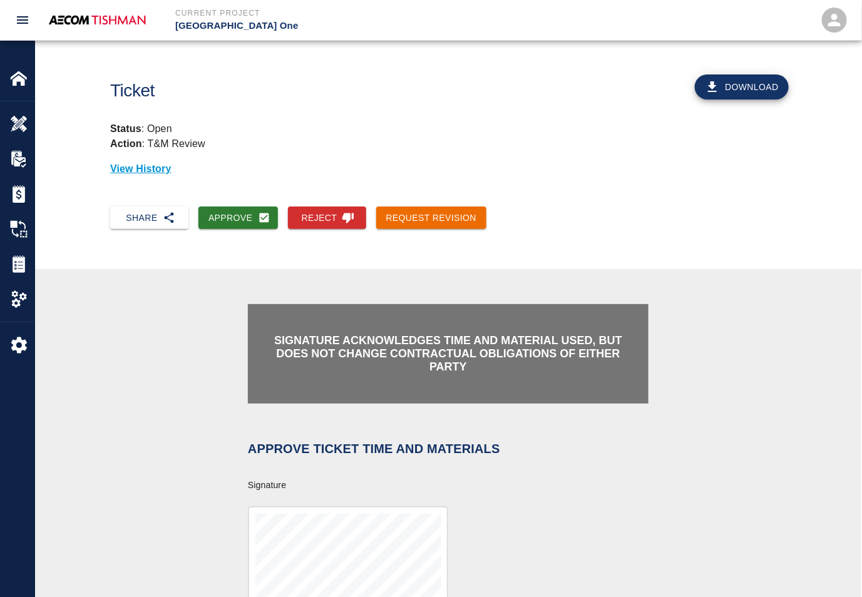
scroll to position [235, 0]
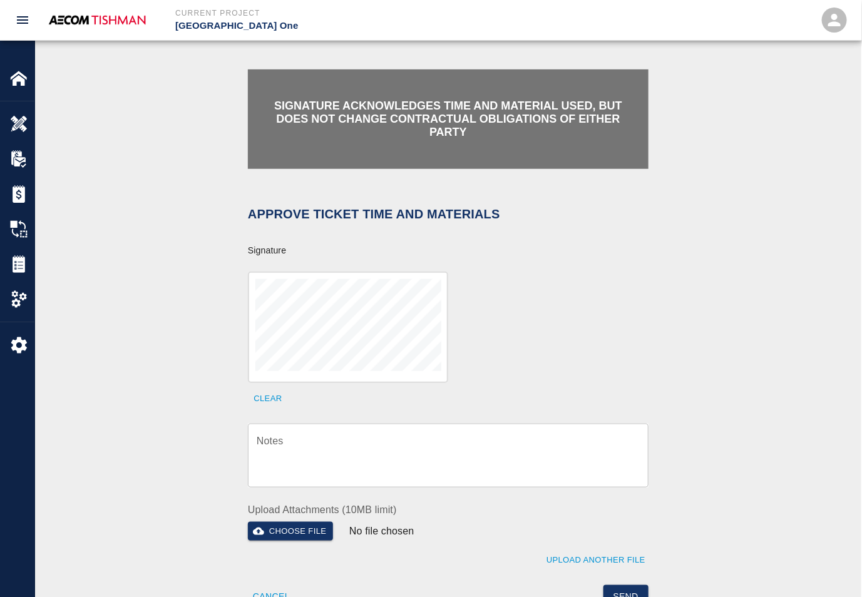
click at [319, 446] on textarea "Notes" at bounding box center [448, 455] width 383 height 43
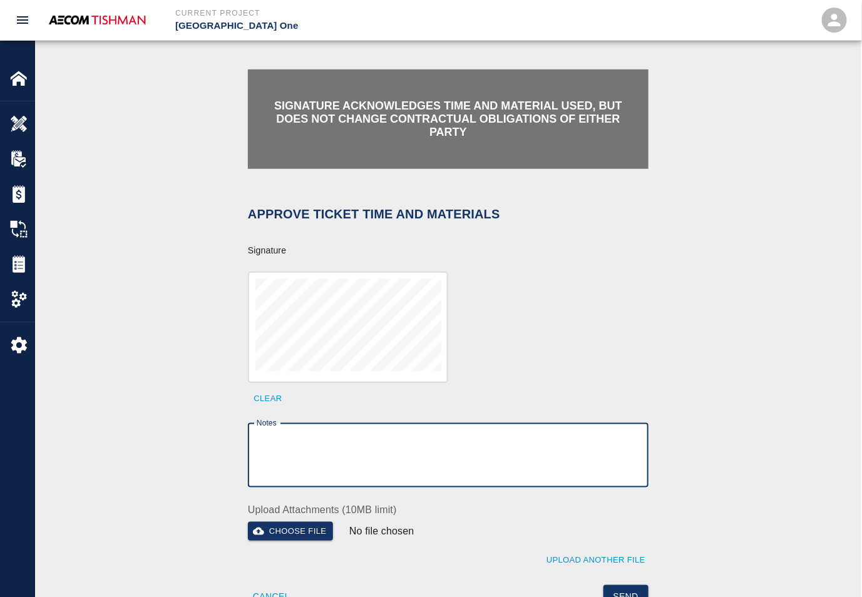
paste textarea "verification of time and material subject to contract review."
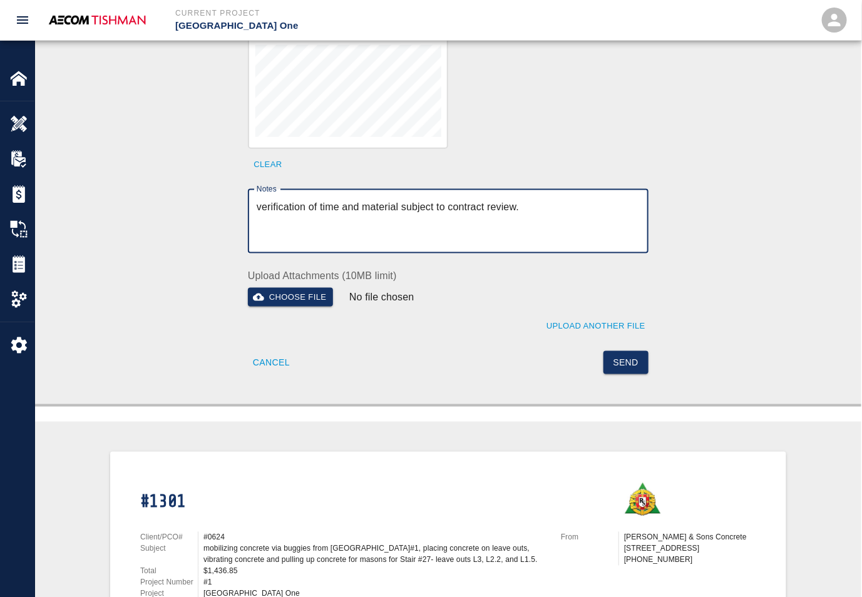
scroll to position [704, 0]
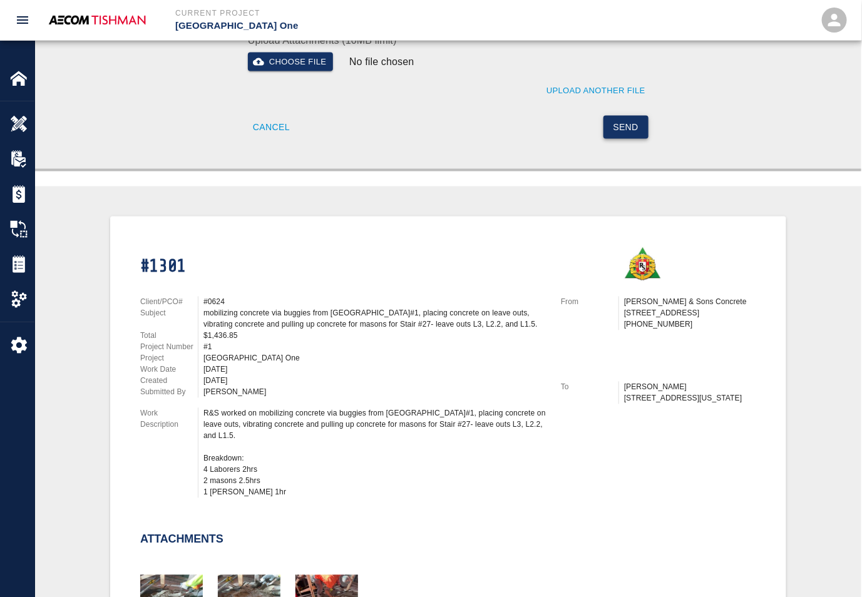
type textarea "verification of time and material subject to contract review."
click at [626, 116] on button "Send" at bounding box center [626, 127] width 46 height 23
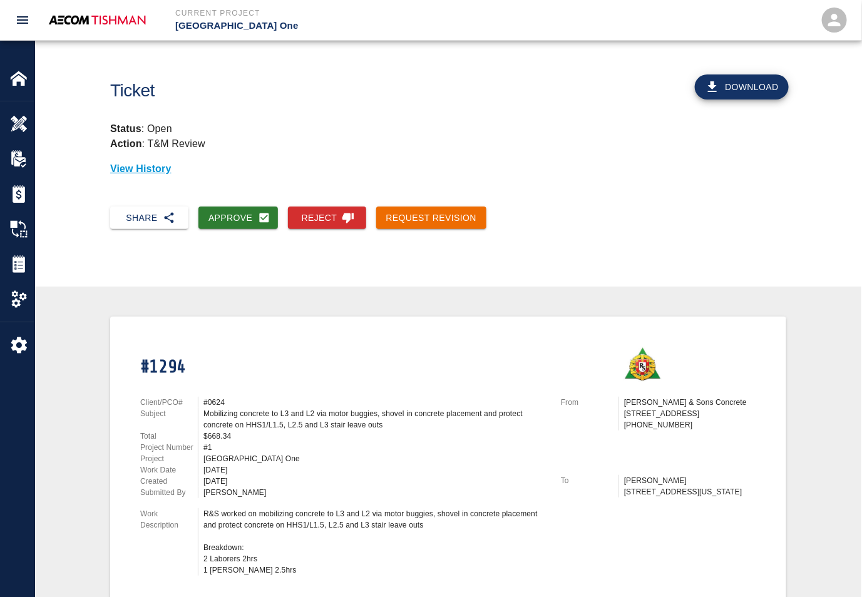
scroll to position [235, 0]
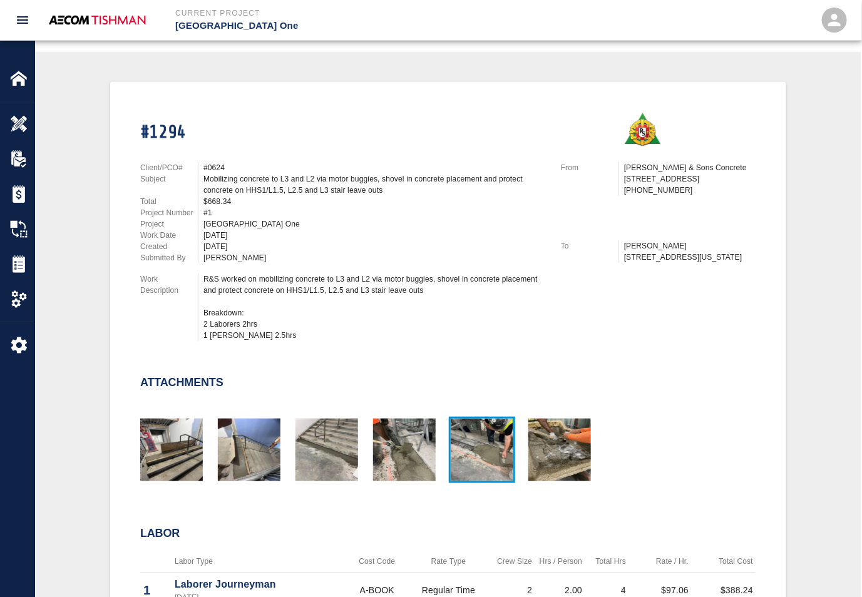
click at [481, 444] on img "button" at bounding box center [482, 450] width 63 height 63
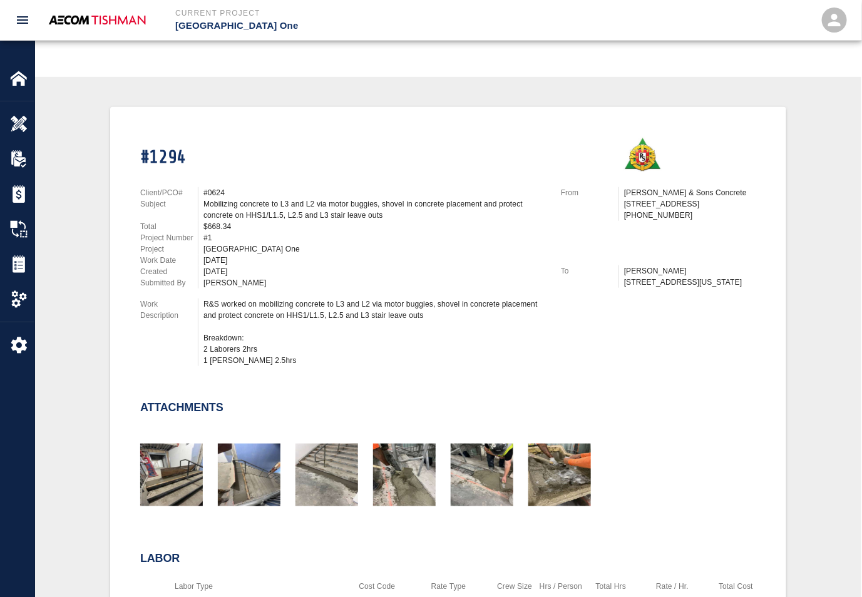
scroll to position [0, 0]
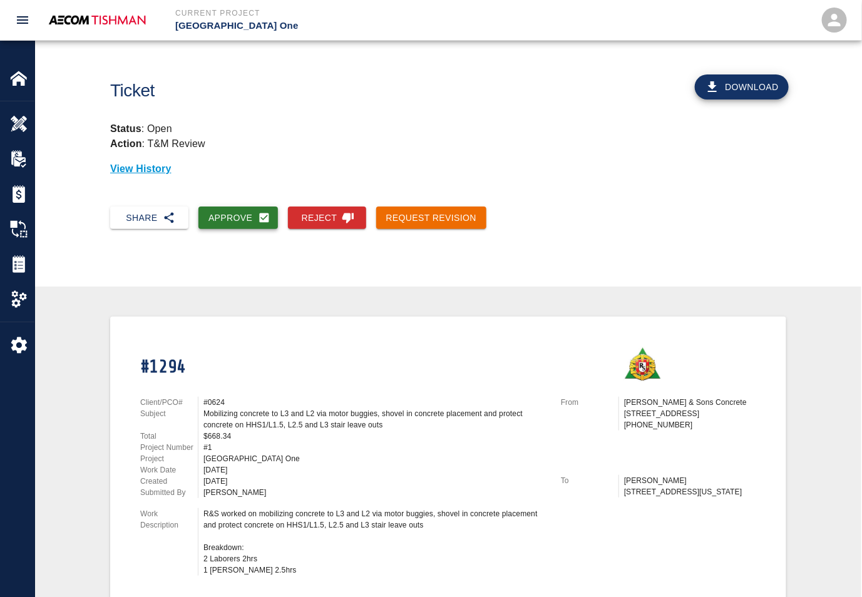
click at [227, 218] on button "Approve" at bounding box center [237, 218] width 79 height 23
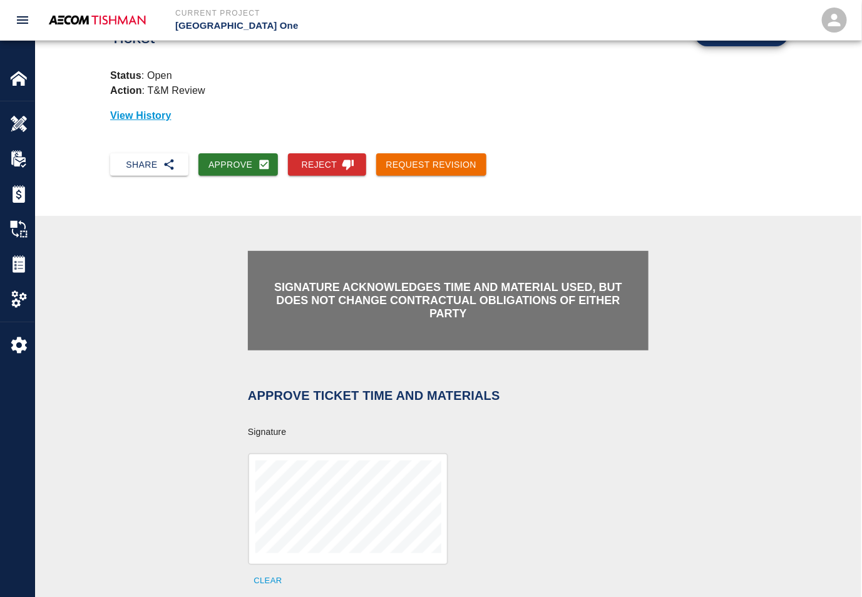
scroll to position [235, 0]
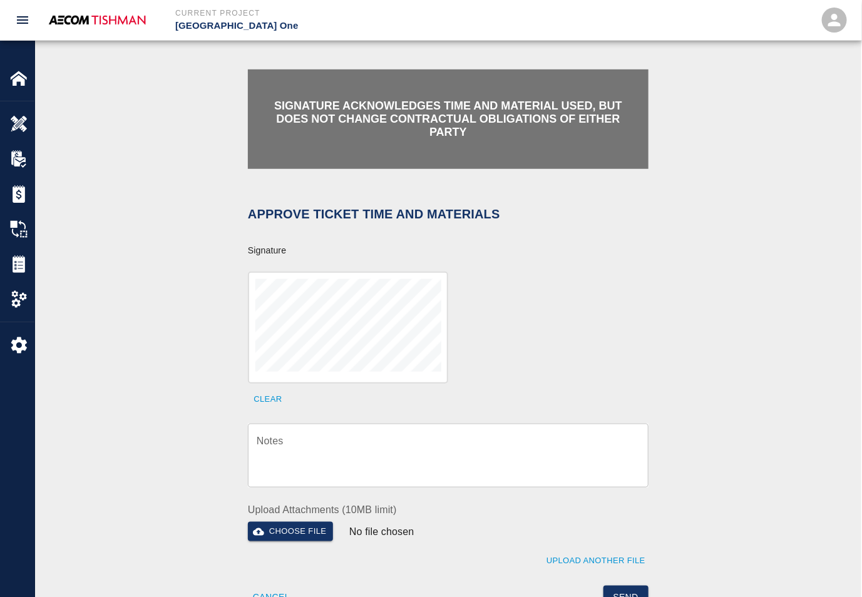
click at [443, 447] on textarea "Notes" at bounding box center [448, 455] width 383 height 43
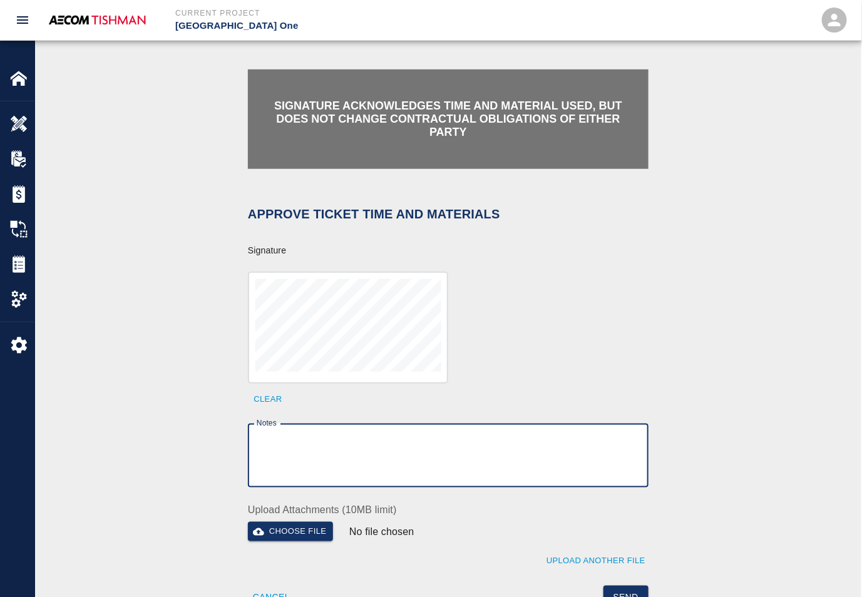
click at [445, 455] on textarea "Notes" at bounding box center [448, 455] width 383 height 43
paste textarea "verification of time and material subject to contract review."
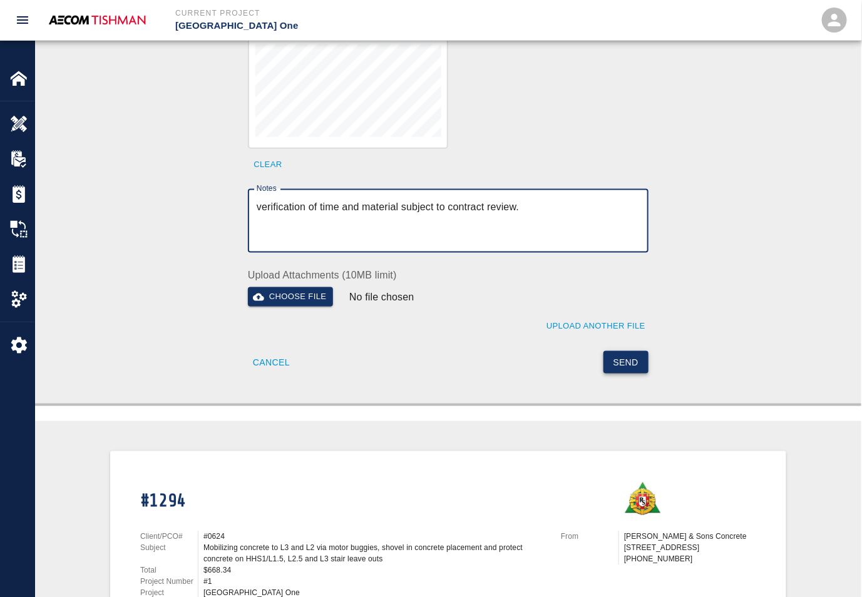
type textarea "verification of time and material subject to contract review."
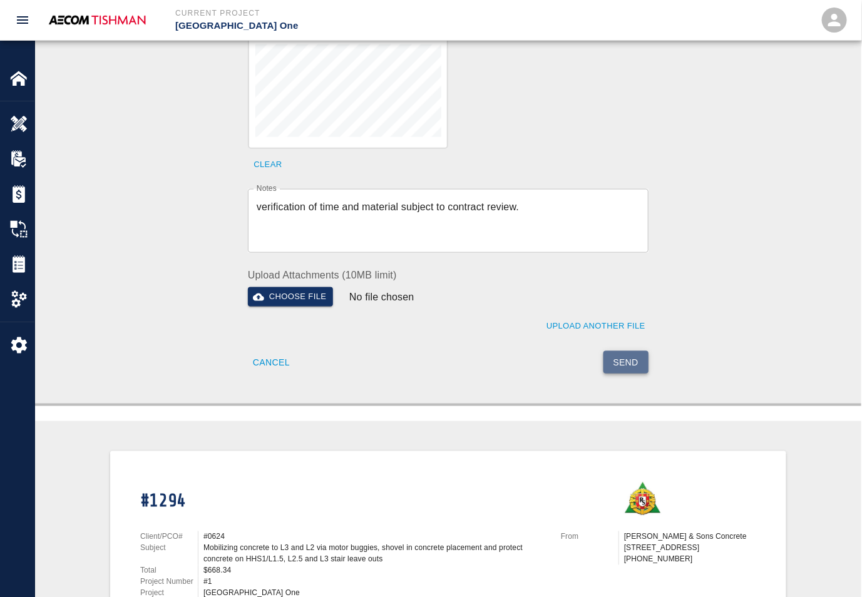
click at [614, 355] on button "Send" at bounding box center [626, 362] width 46 height 23
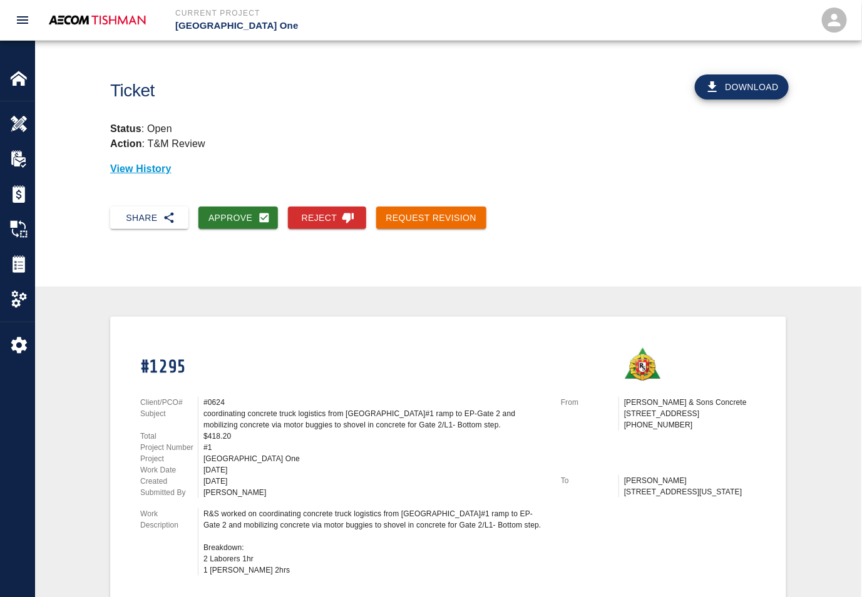
scroll to position [235, 0]
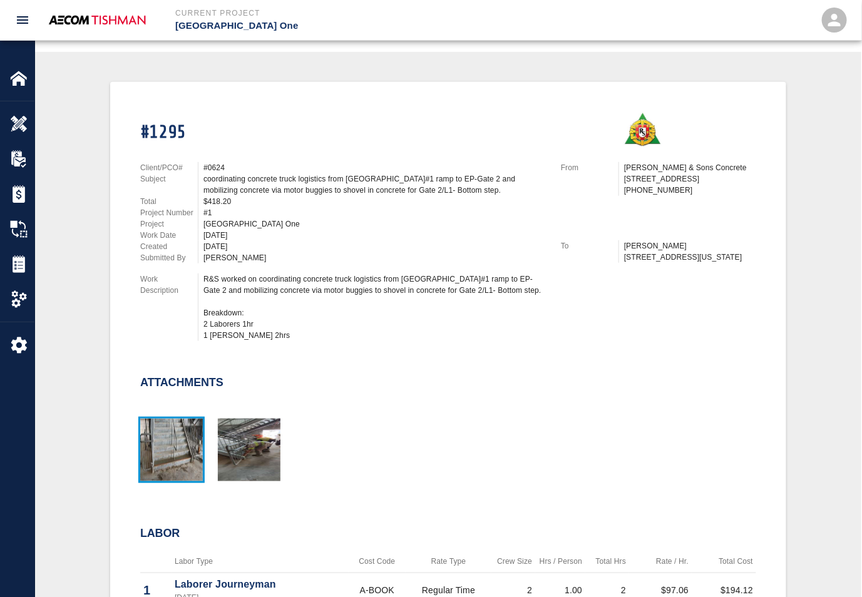
click at [200, 426] on img "button" at bounding box center [171, 450] width 63 height 63
click at [254, 440] on img "button" at bounding box center [249, 450] width 63 height 63
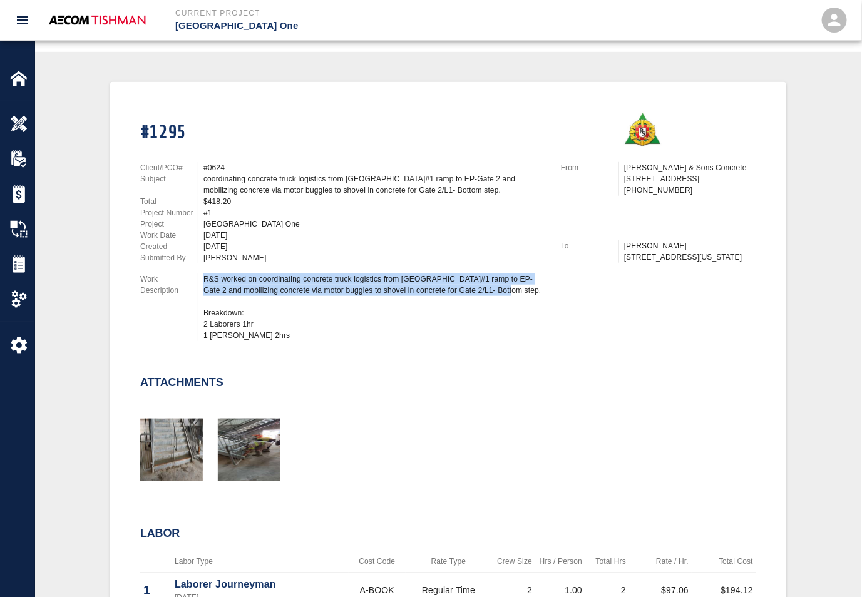
drag, startPoint x: 508, startPoint y: 287, endPoint x: 205, endPoint y: 279, distance: 302.4
click at [205, 279] on div "R&S worked on coordinating concrete truck logistics from [GEOGRAPHIC_DATA]#1 ra…" at bounding box center [374, 308] width 342 height 68
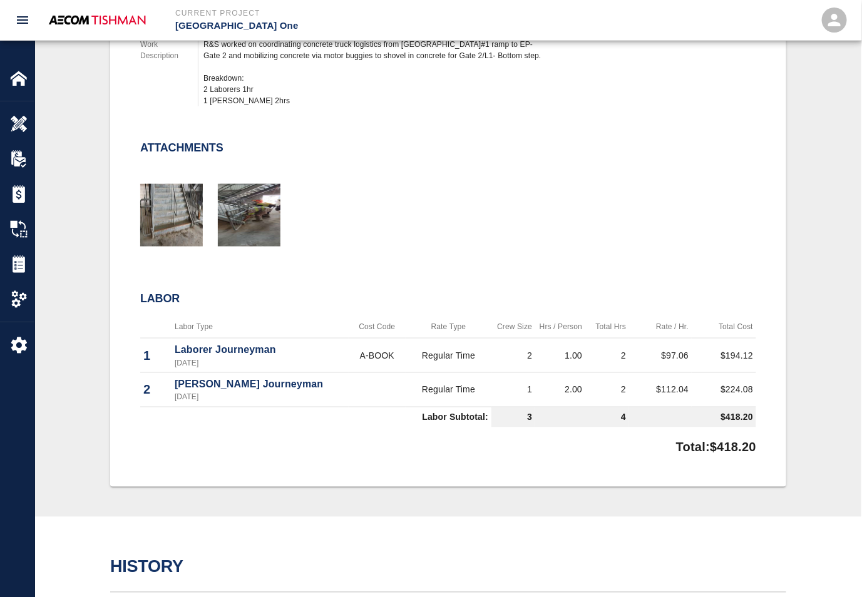
scroll to position [0, 0]
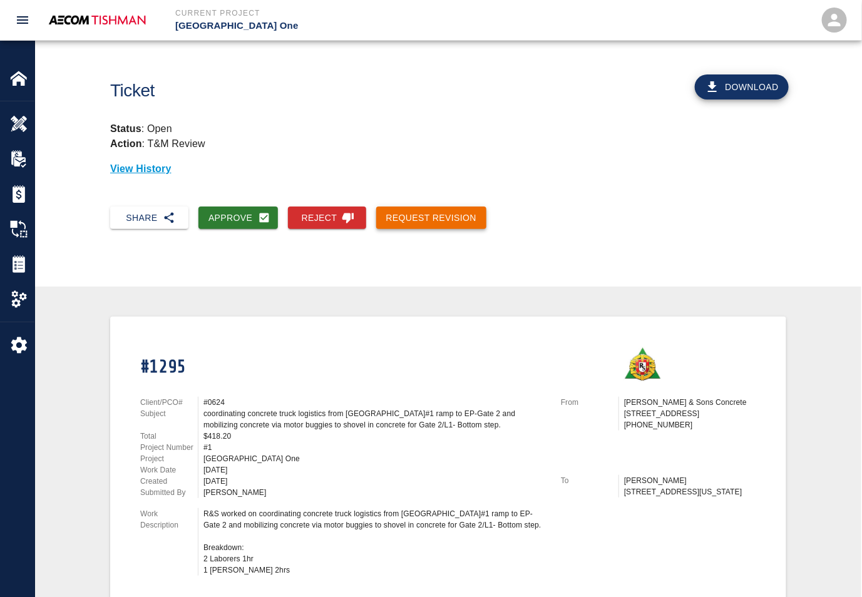
click at [410, 222] on button "Request Revision" at bounding box center [431, 218] width 111 height 23
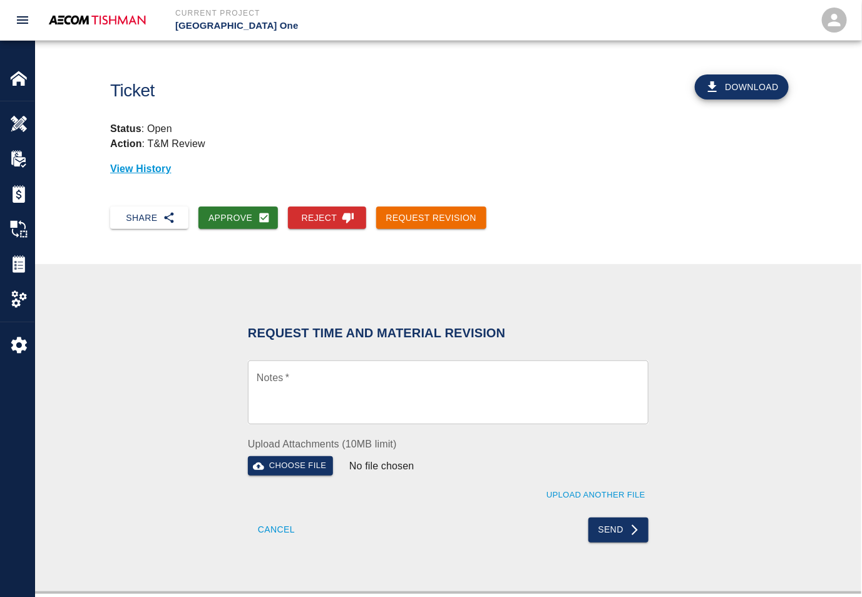
click at [344, 400] on textarea "Notes   *" at bounding box center [448, 392] width 383 height 43
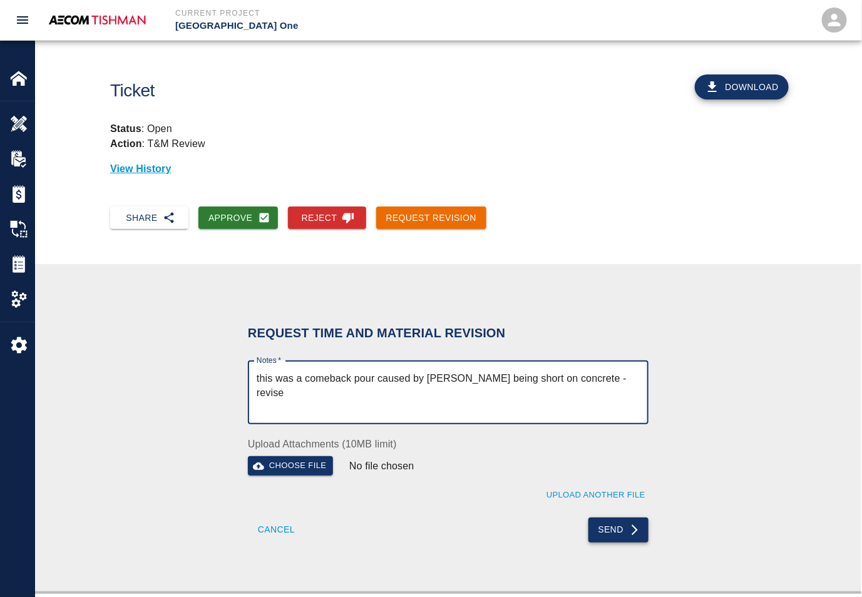
type textarea "this was a comeback pour caused by [PERSON_NAME] being short on concrete - revi…"
click at [620, 533] on button "Send" at bounding box center [618, 530] width 61 height 25
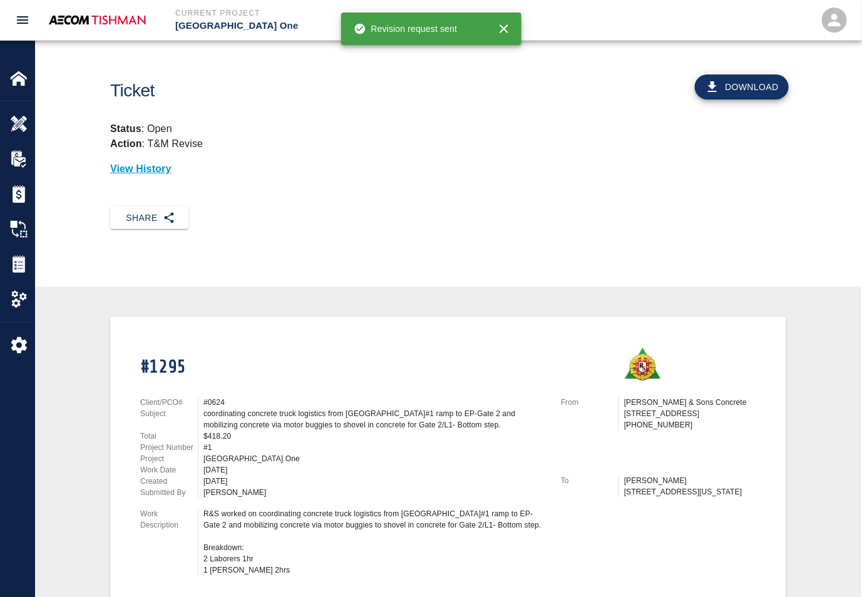
click at [428, 233] on div "Share" at bounding box center [448, 228] width 826 height 63
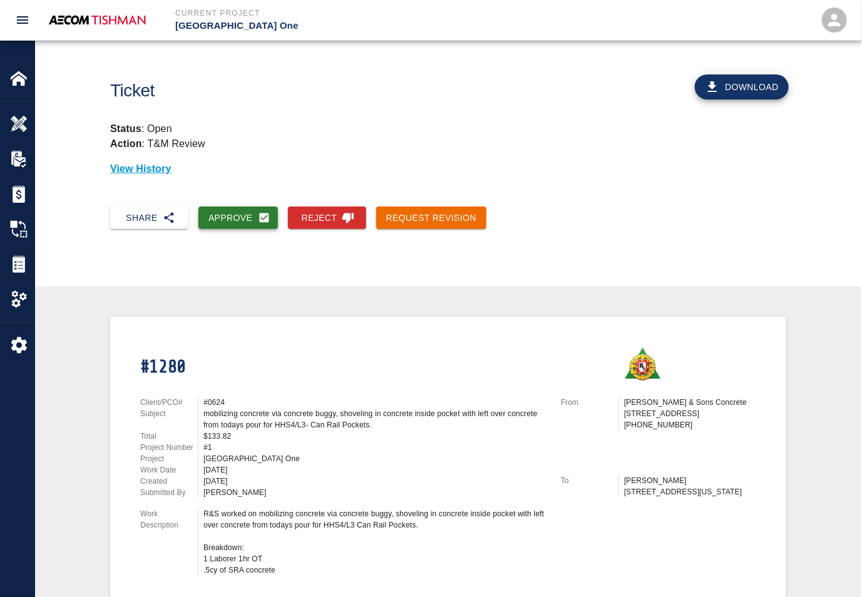
click at [243, 209] on button "Approve" at bounding box center [237, 218] width 79 height 23
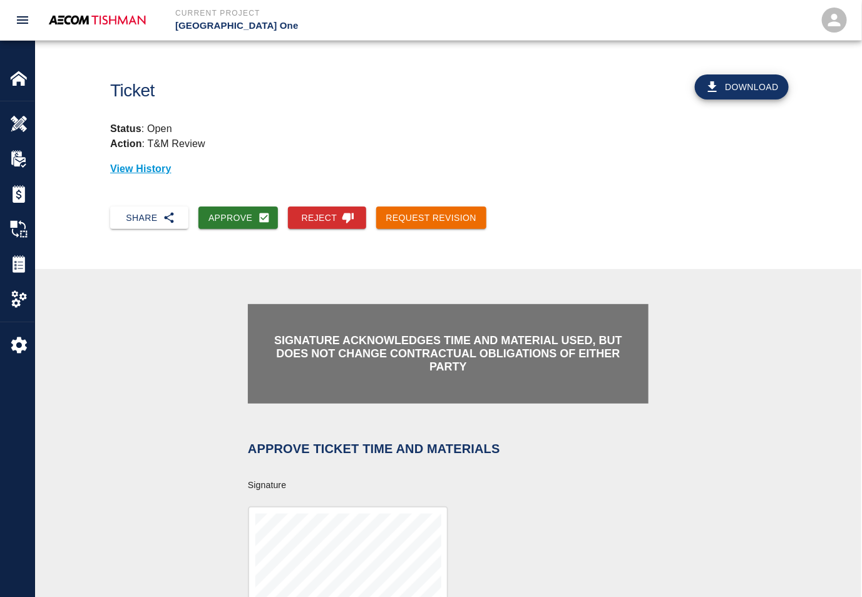
scroll to position [235, 0]
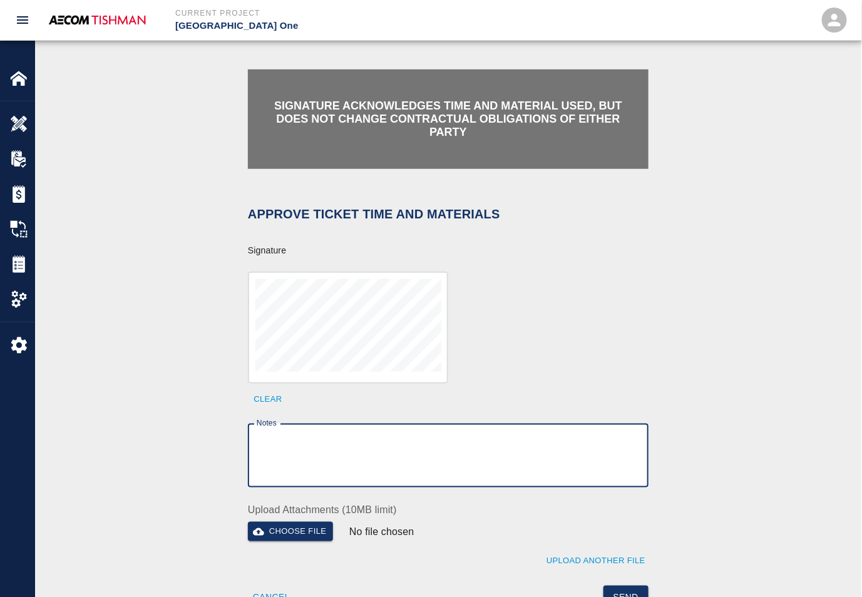
drag, startPoint x: 340, startPoint y: 443, endPoint x: 346, endPoint y: 377, distance: 66.6
click at [340, 443] on textarea "Notes" at bounding box center [448, 455] width 383 height 43
paste textarea "verification of time and material subject to contract review."
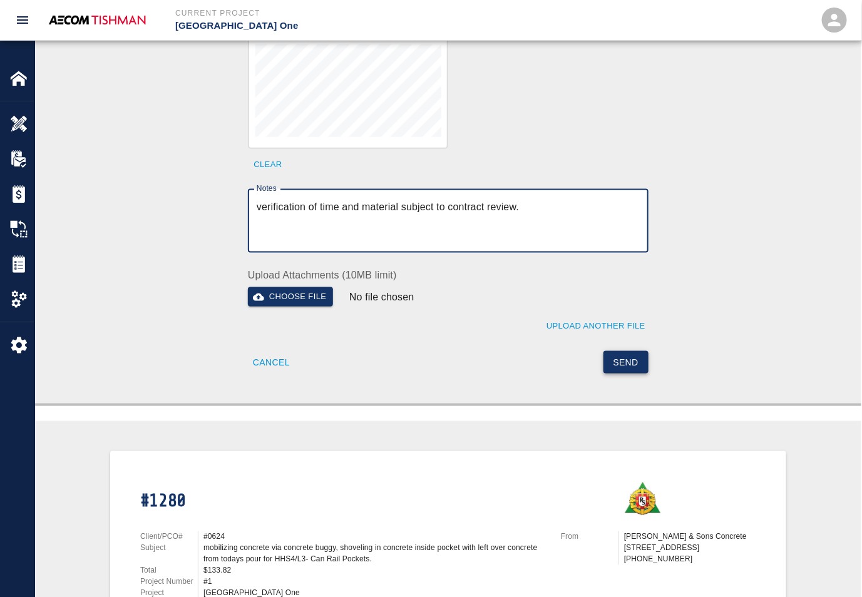
type textarea "verification of time and material subject to contract review."
click at [626, 356] on button "Send" at bounding box center [626, 362] width 46 height 23
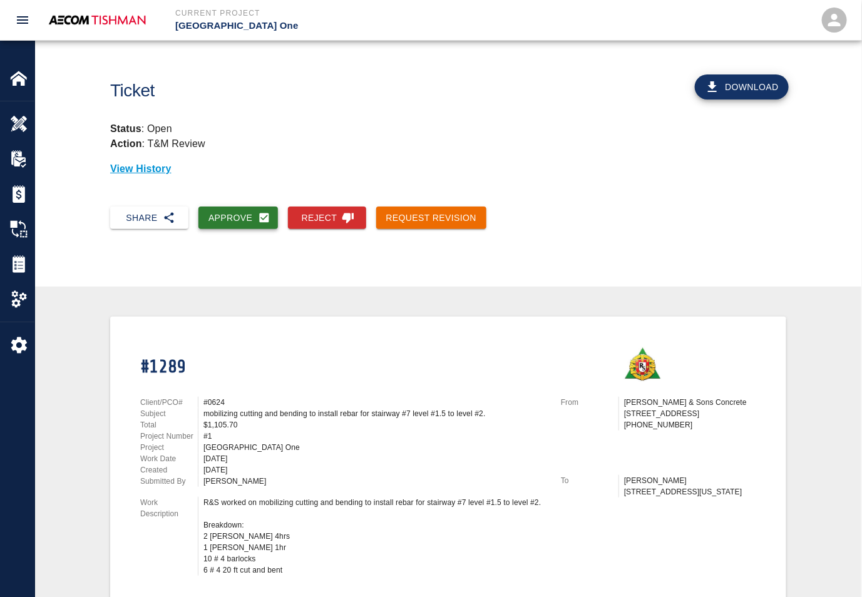
click at [235, 211] on button "Approve" at bounding box center [237, 218] width 79 height 23
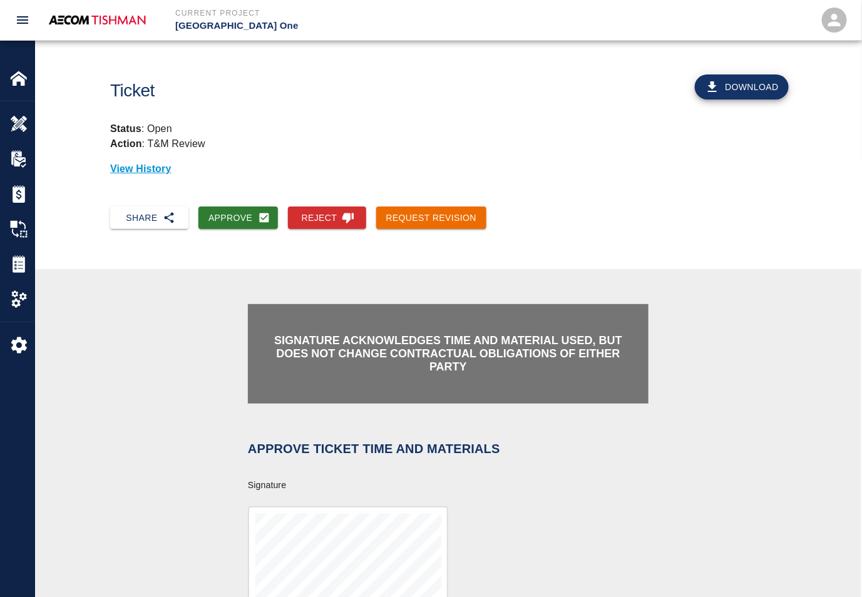
scroll to position [235, 0]
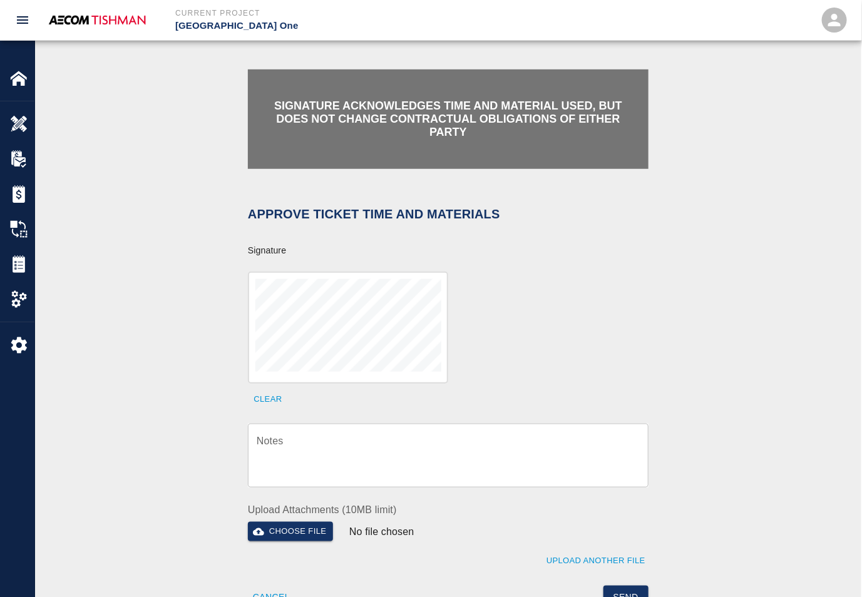
click at [357, 434] on textarea "Notes" at bounding box center [448, 455] width 383 height 43
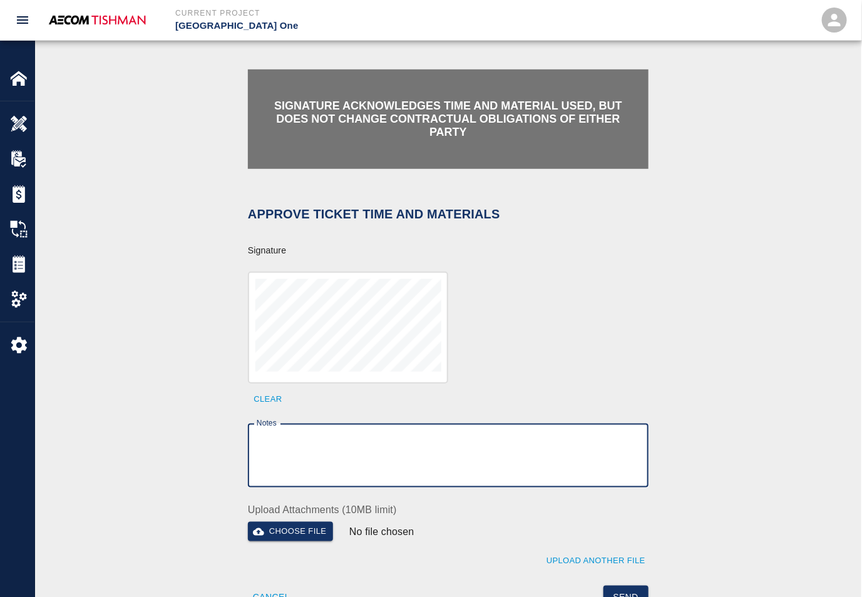
drag, startPoint x: 388, startPoint y: 448, endPoint x: 471, endPoint y: 297, distance: 172.0
click at [388, 446] on textarea "Notes" at bounding box center [448, 455] width 383 height 43
paste textarea "verification of time and material subject to contract review."
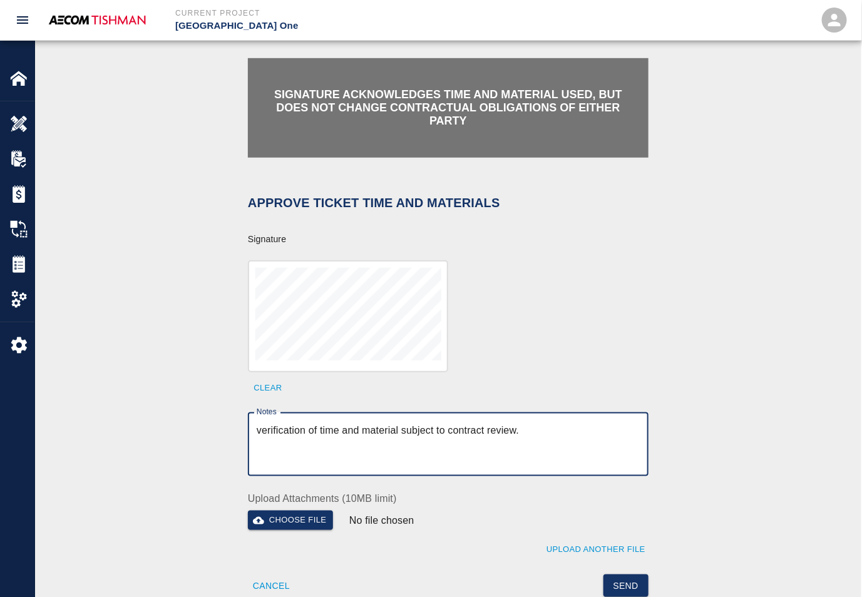
scroll to position [469, 0]
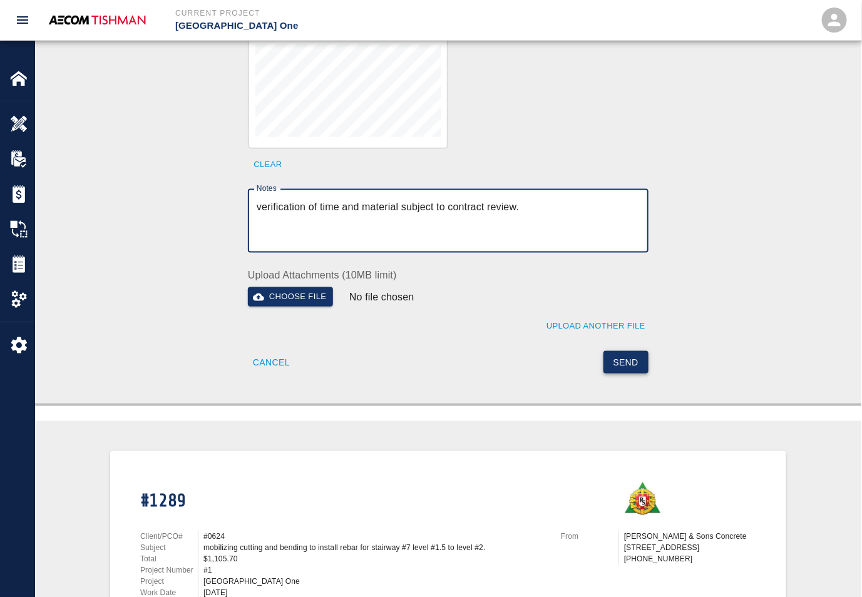
type textarea "verification of time and material subject to contract review."
click at [613, 357] on button "Send" at bounding box center [626, 362] width 46 height 23
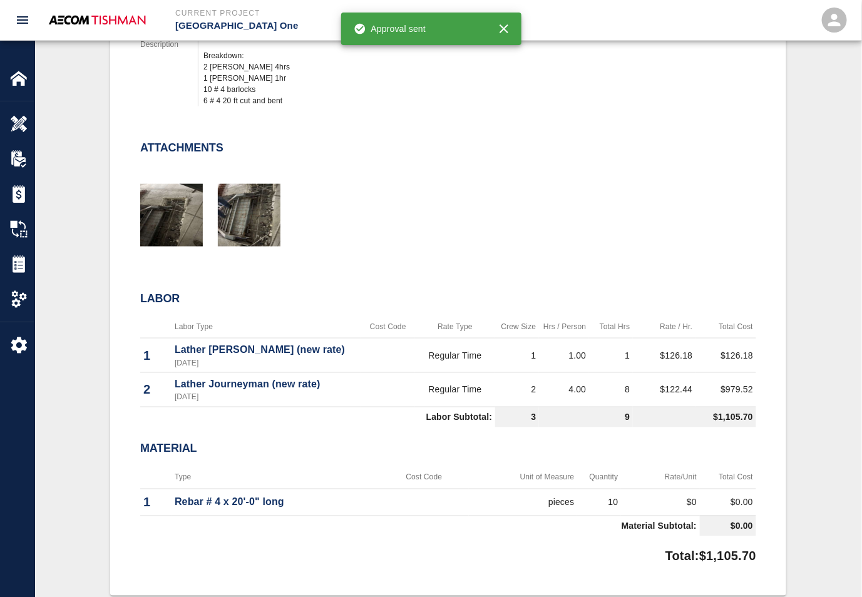
click at [435, 187] on div at bounding box center [440, 200] width 631 height 101
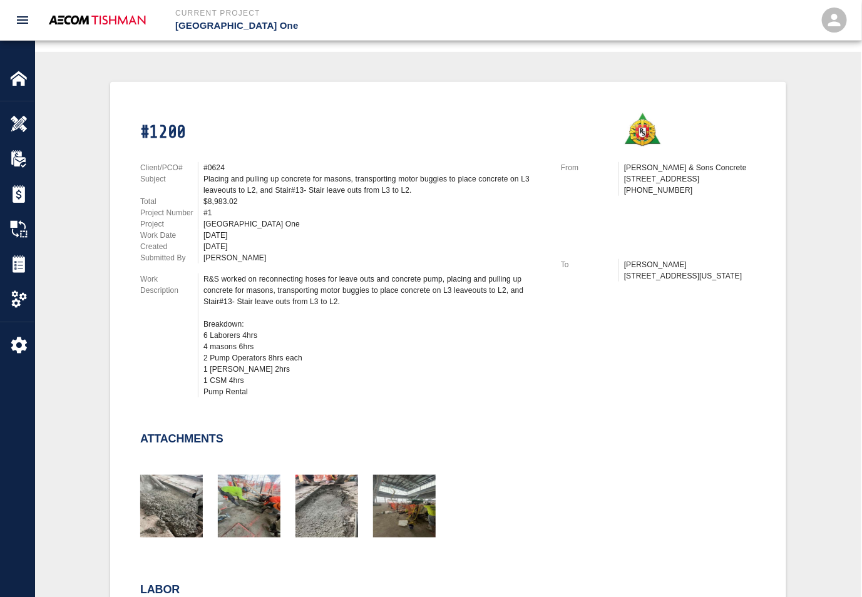
scroll to position [469, 0]
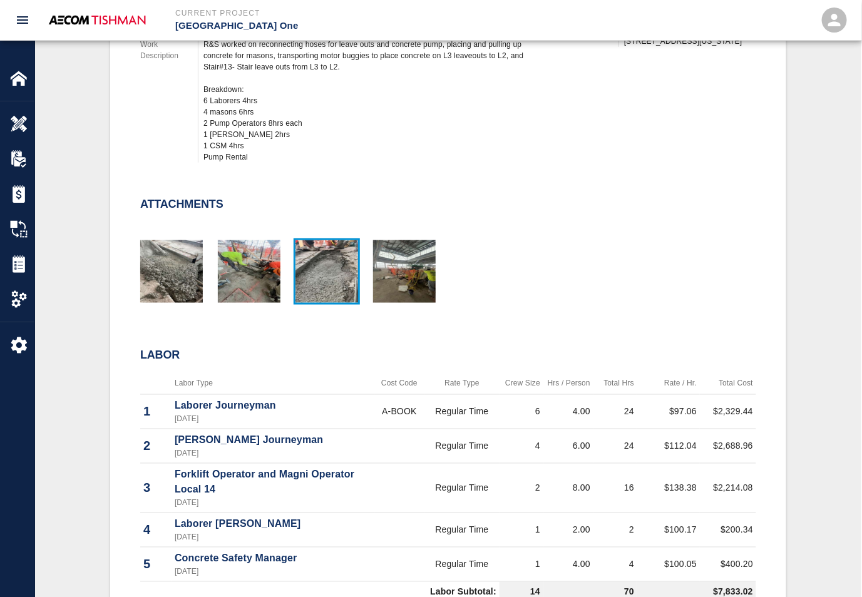
click at [335, 271] on img "button" at bounding box center [326, 271] width 63 height 63
click at [431, 317] on div "#1200 Client/PCO# #0624 Subject Placing and pulling up concrete for masons, tra…" at bounding box center [448, 301] width 616 height 878
click at [411, 281] on img "button" at bounding box center [404, 271] width 63 height 63
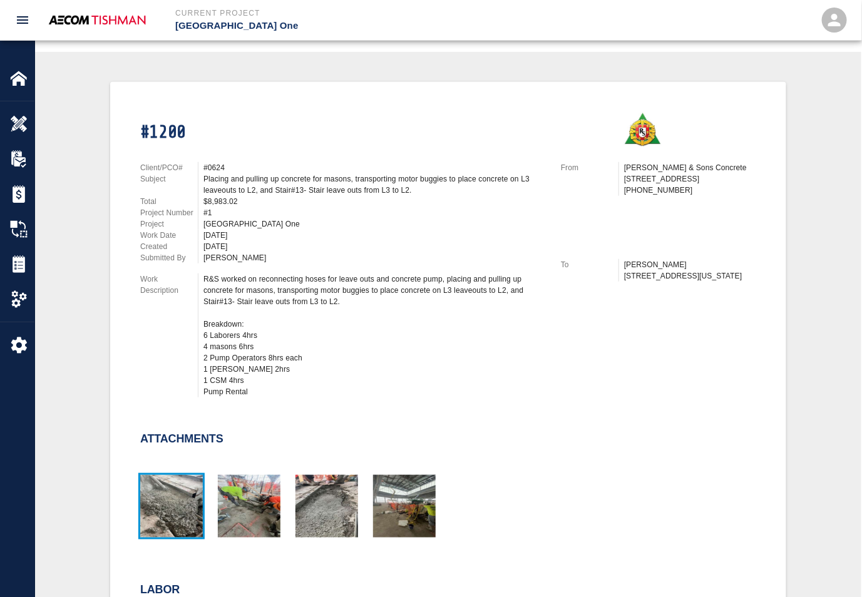
click at [182, 493] on img "button" at bounding box center [171, 506] width 63 height 63
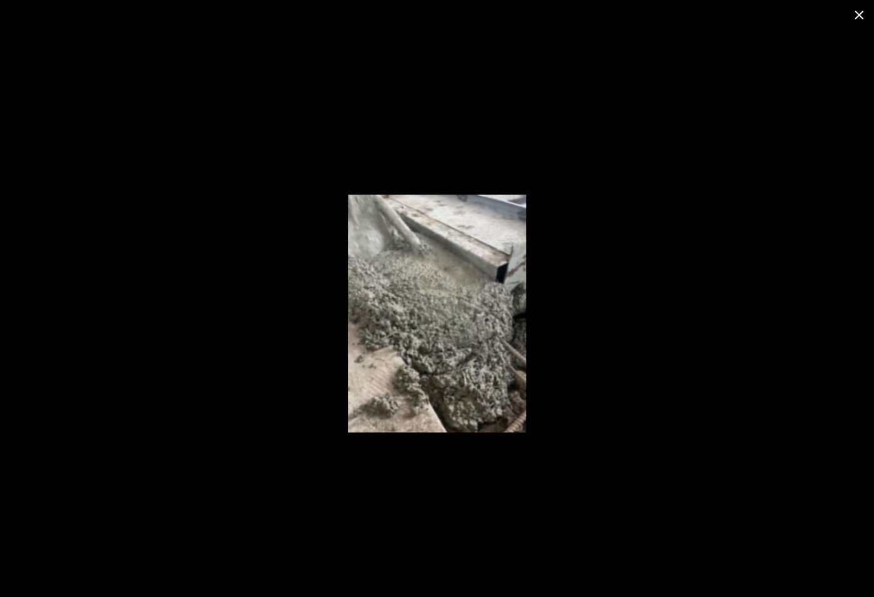
click at [192, 357] on div at bounding box center [437, 313] width 874 height 567
click at [850, 13] on button "close" at bounding box center [859, 15] width 30 height 30
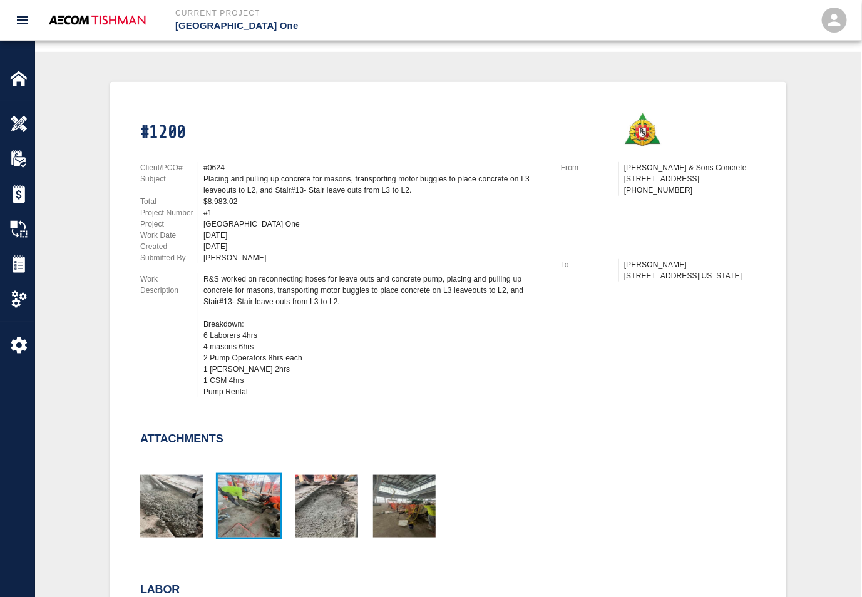
click at [247, 486] on img "button" at bounding box center [249, 506] width 63 height 63
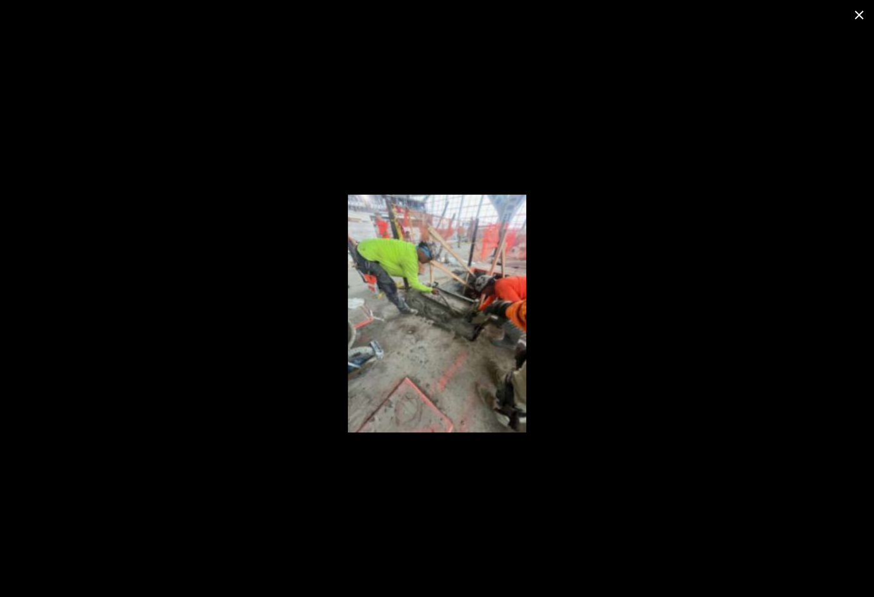
click at [623, 249] on div at bounding box center [437, 313] width 874 height 567
click at [854, 15] on icon "close" at bounding box center [859, 15] width 15 height 15
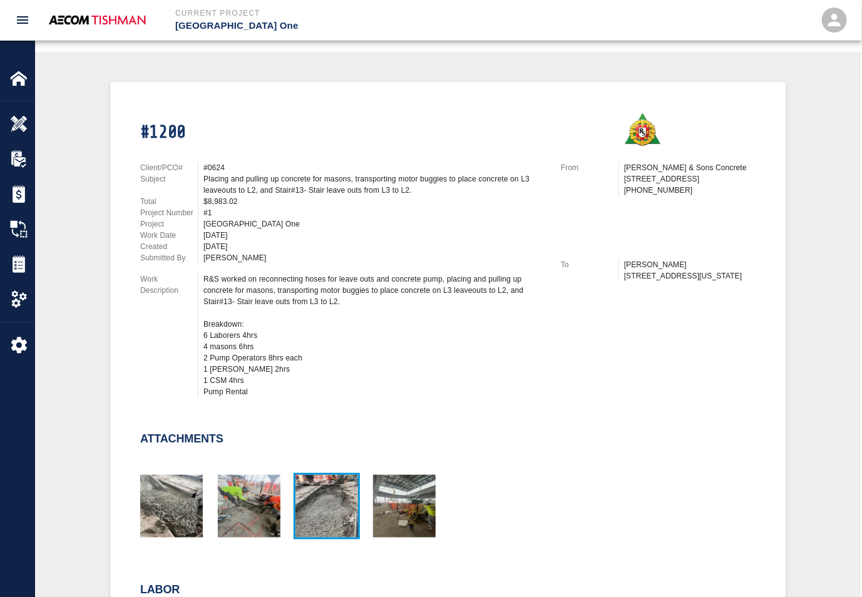
click at [325, 496] on img "button" at bounding box center [326, 506] width 63 height 63
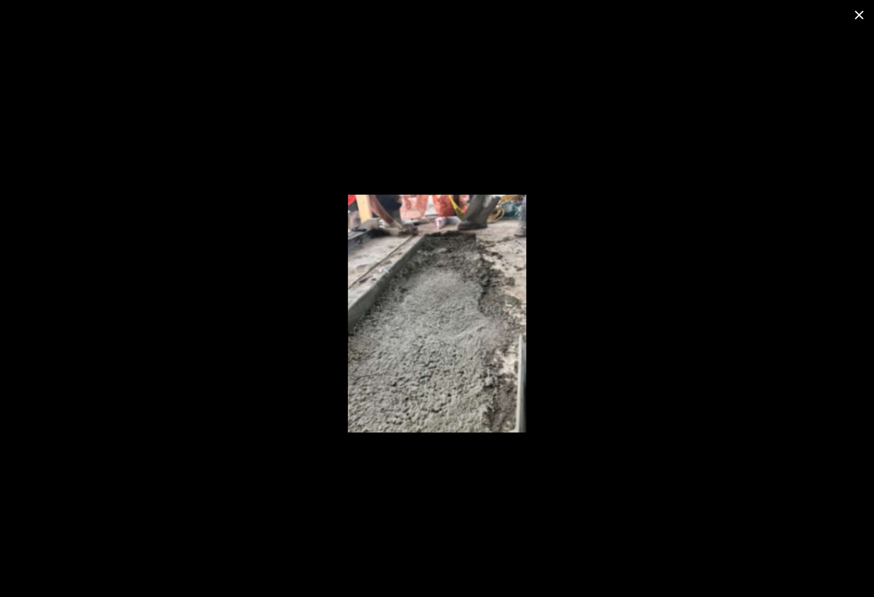
click at [854, 14] on icon "close" at bounding box center [859, 15] width 15 height 15
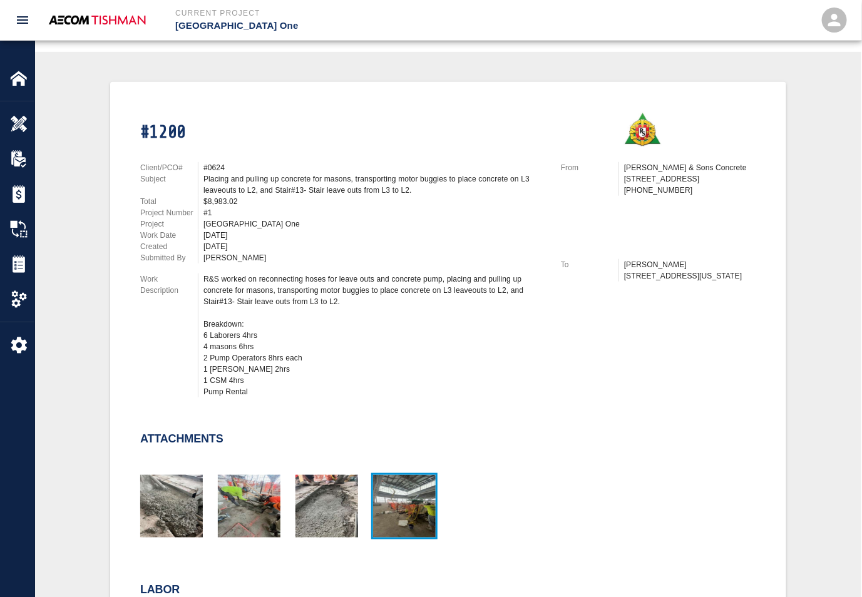
click at [396, 500] on img "button" at bounding box center [404, 506] width 63 height 63
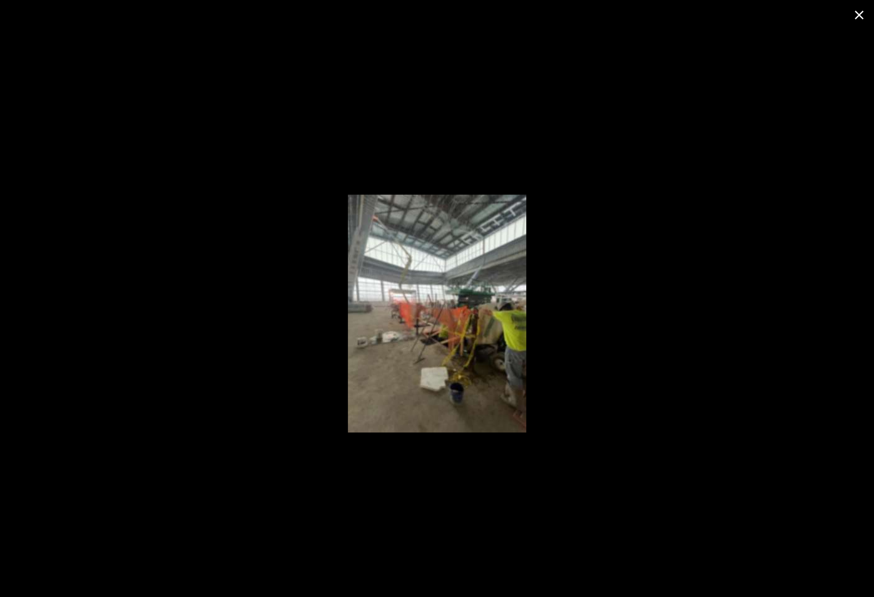
click at [849, 18] on button "close" at bounding box center [859, 15] width 30 height 30
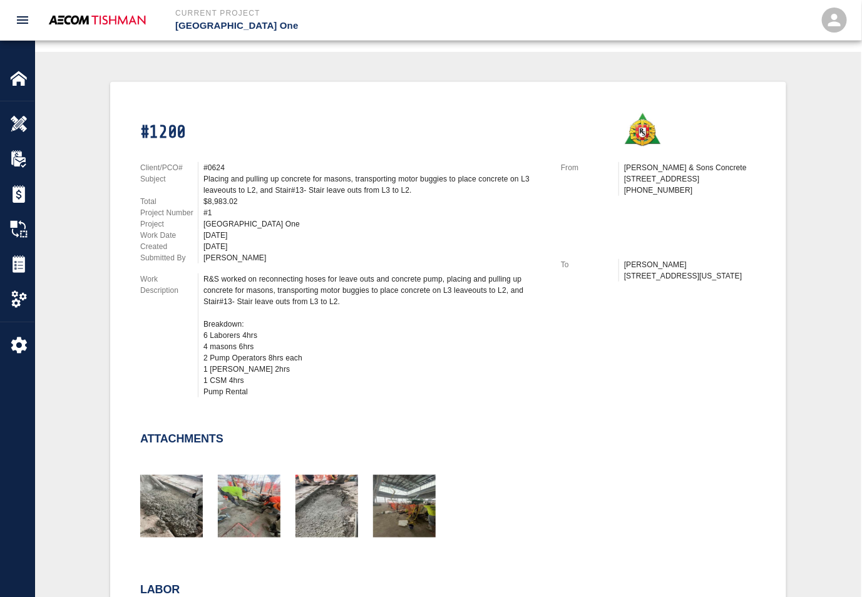
scroll to position [0, 0]
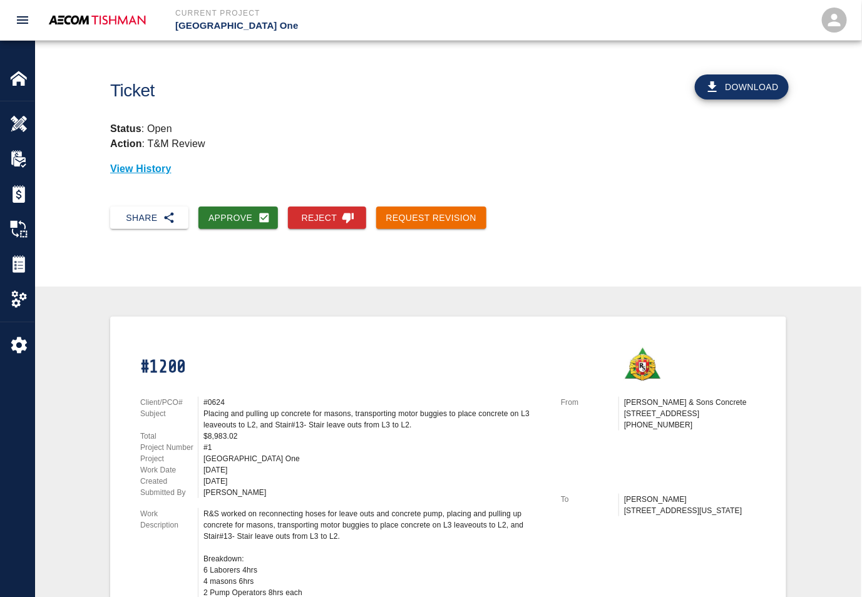
click at [739, 88] on button "Download" at bounding box center [742, 86] width 94 height 25
click at [435, 217] on button "Request Revision" at bounding box center [431, 218] width 111 height 23
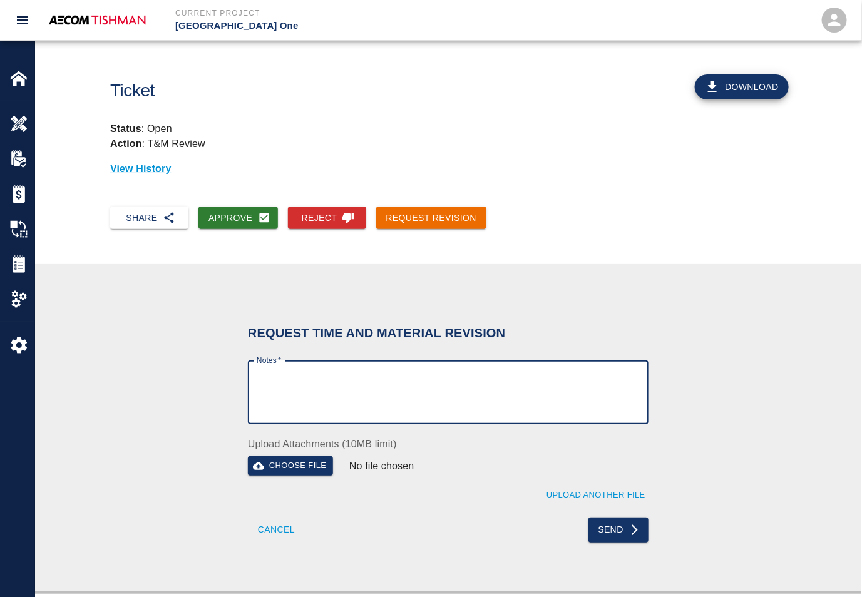
click at [347, 380] on textarea "Notes   *" at bounding box center [448, 392] width 383 height 43
type textarea "revise"
click at [625, 523] on button "Send" at bounding box center [618, 530] width 61 height 25
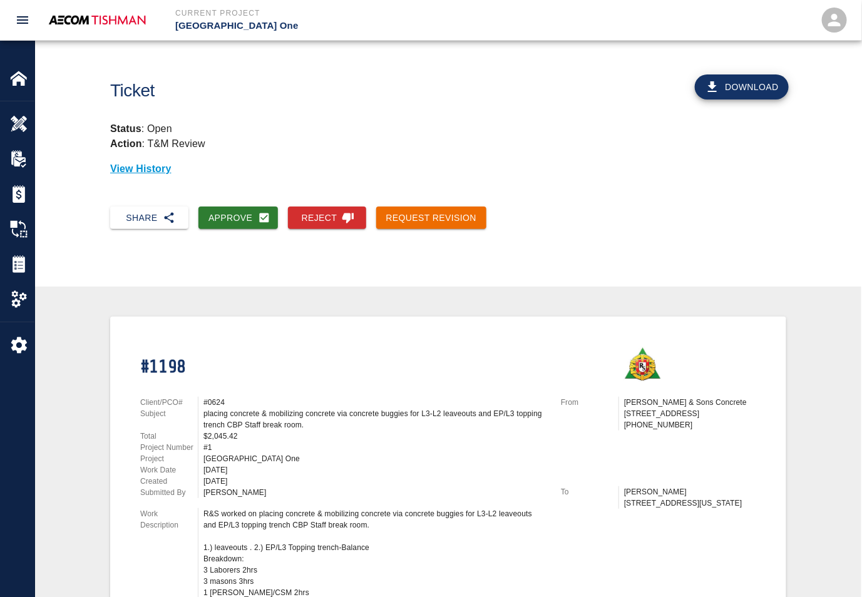
scroll to position [235, 0]
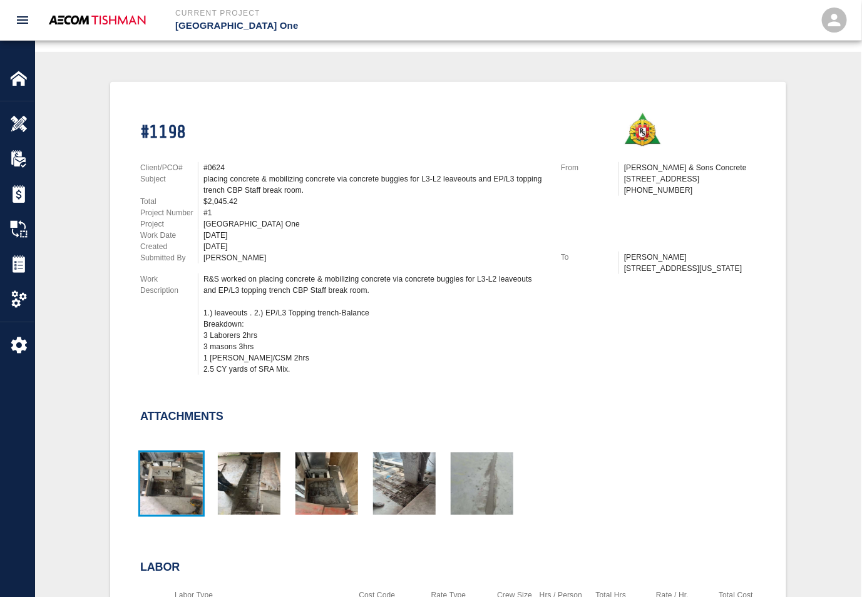
click at [183, 461] on img "button" at bounding box center [171, 484] width 63 height 63
click at [232, 471] on img "button" at bounding box center [249, 484] width 63 height 63
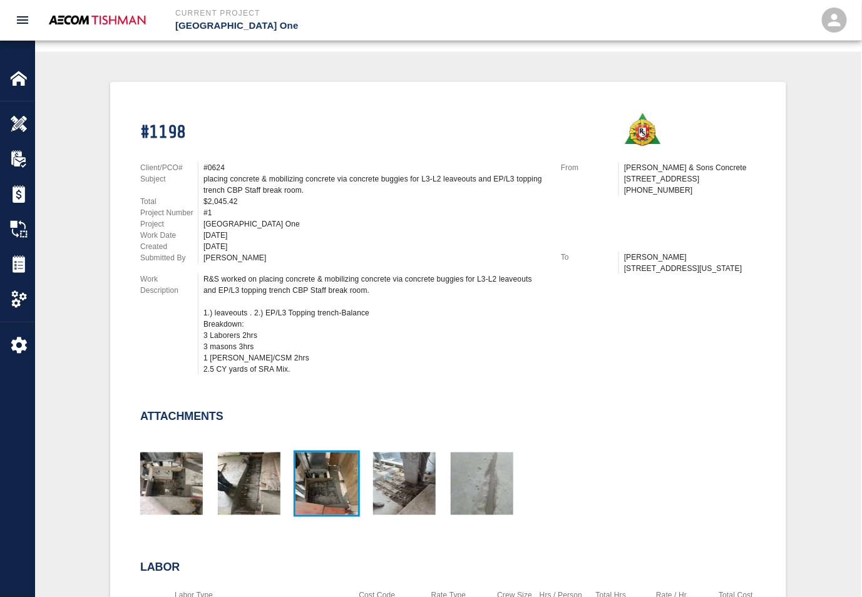
click at [350, 491] on img "button" at bounding box center [326, 484] width 63 height 63
click at [401, 471] on img "button" at bounding box center [404, 484] width 63 height 63
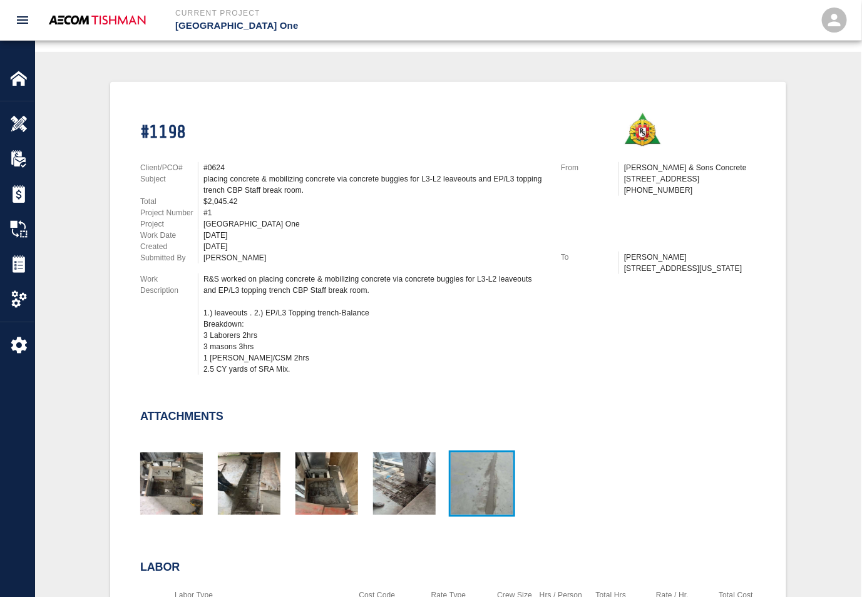
click at [466, 472] on img "button" at bounding box center [482, 484] width 63 height 63
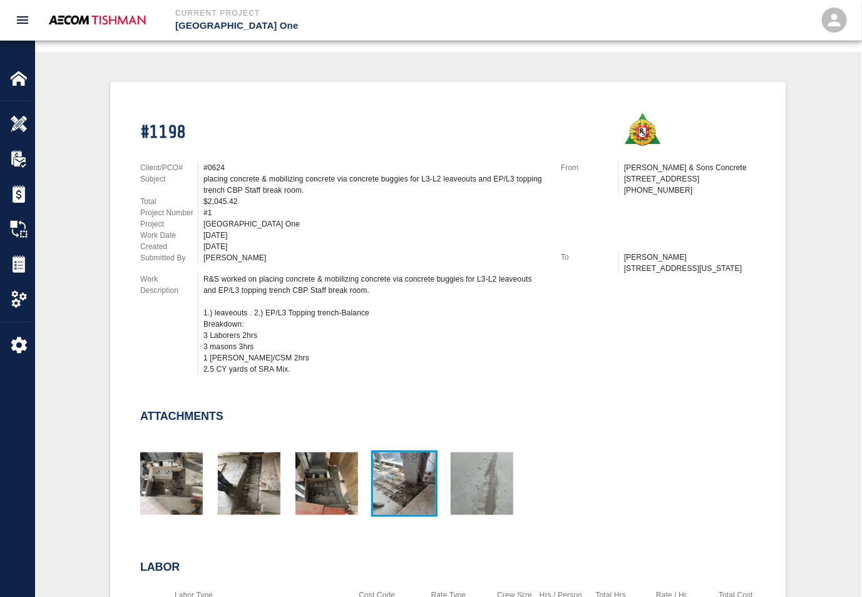
click at [402, 474] on img "button" at bounding box center [404, 484] width 63 height 63
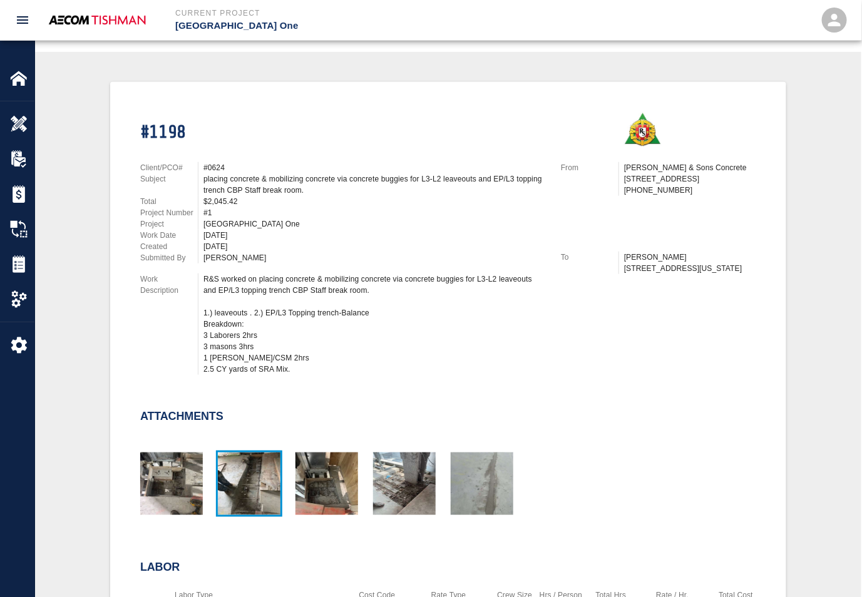
click at [262, 481] on img "button" at bounding box center [249, 484] width 63 height 63
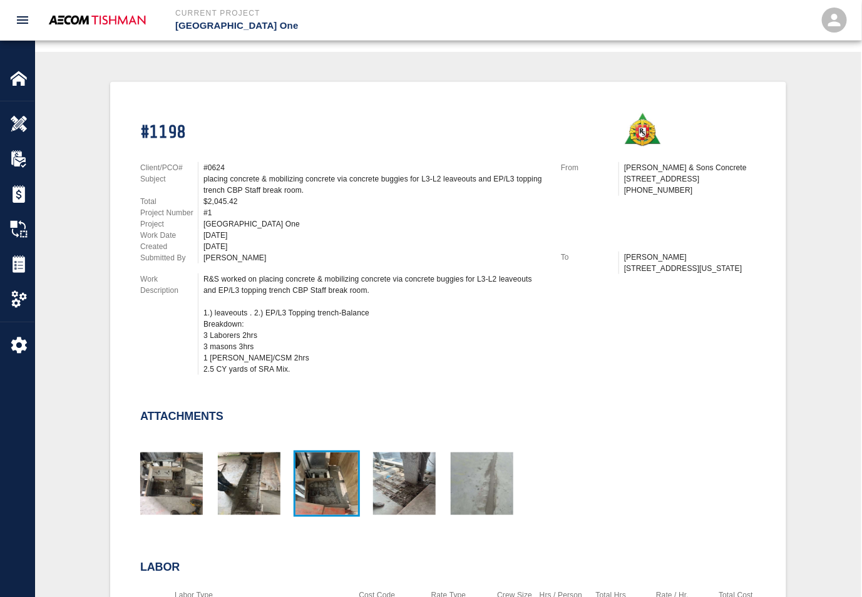
click at [327, 481] on img "button" at bounding box center [326, 484] width 63 height 63
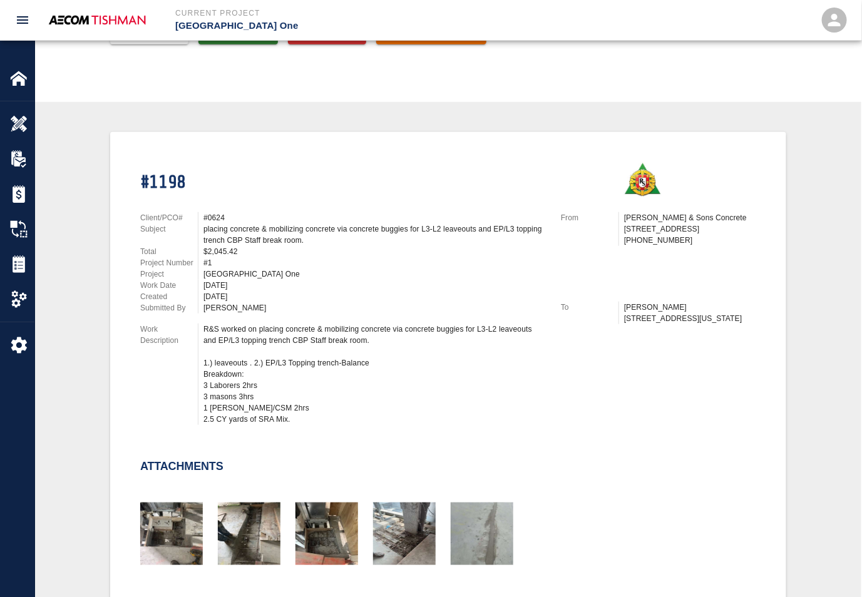
scroll to position [0, 0]
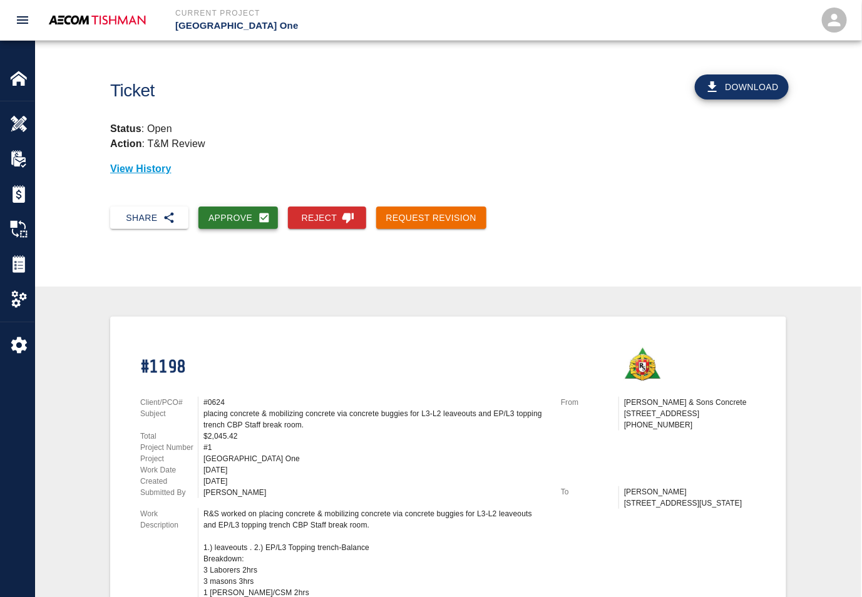
click at [243, 213] on button "Approve" at bounding box center [237, 218] width 79 height 23
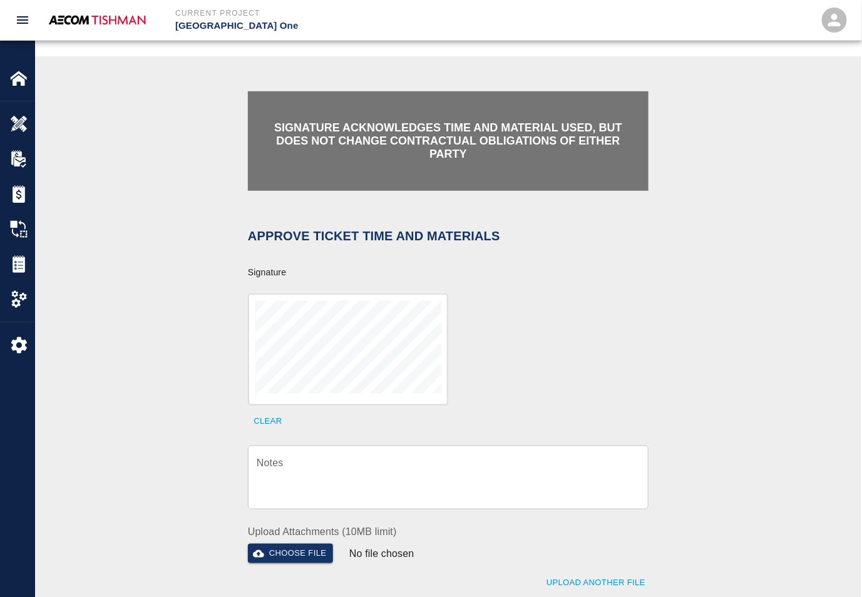
scroll to position [235, 0]
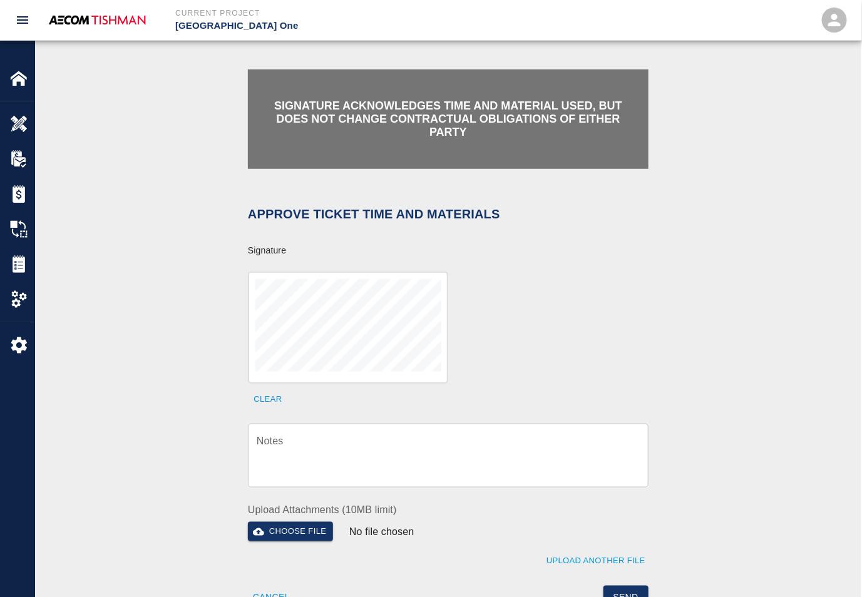
click at [354, 480] on div "x Notes" at bounding box center [448, 456] width 401 height 64
paste textarea "verification of time and material subject to contract review."
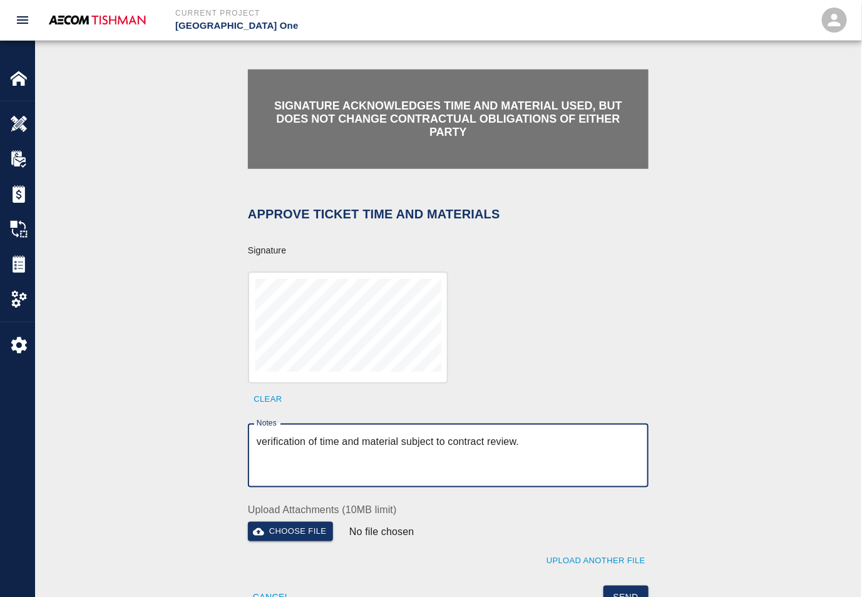
scroll to position [469, 0]
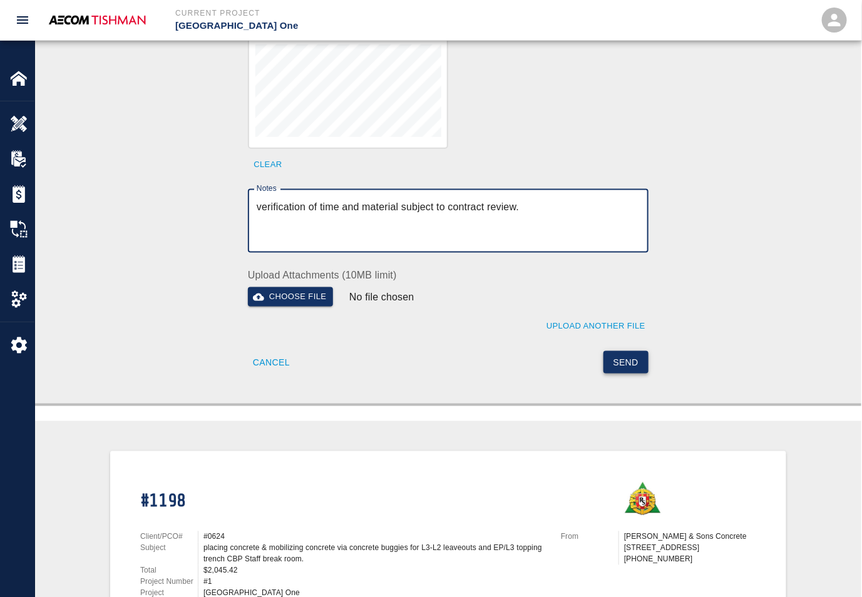
type textarea "verification of time and material subject to contract review."
click at [623, 357] on button "Send" at bounding box center [626, 362] width 46 height 23
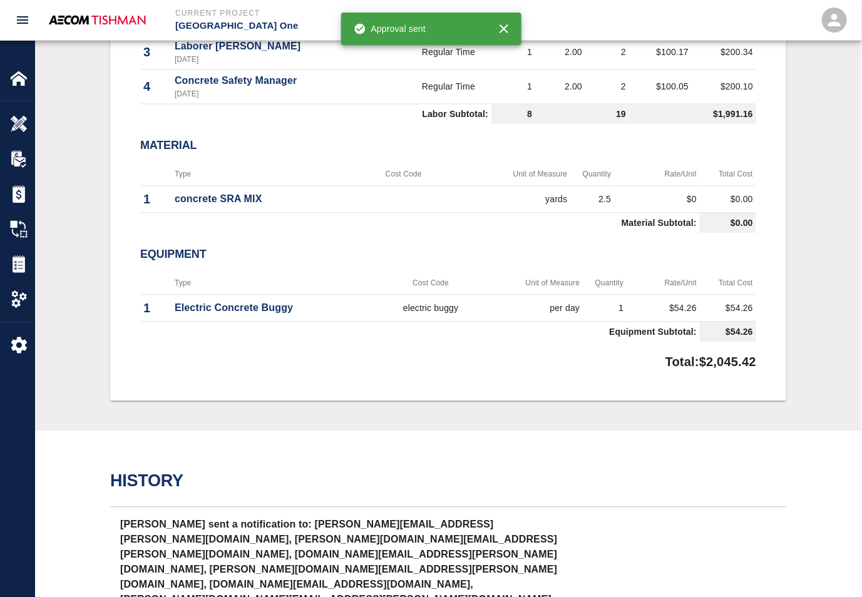
scroll to position [1105, 0]
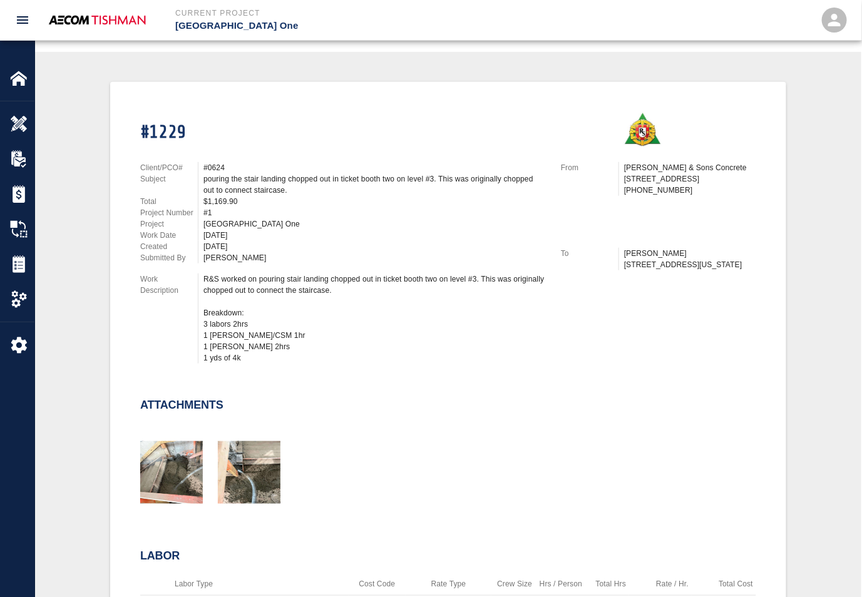
scroll to position [469, 0]
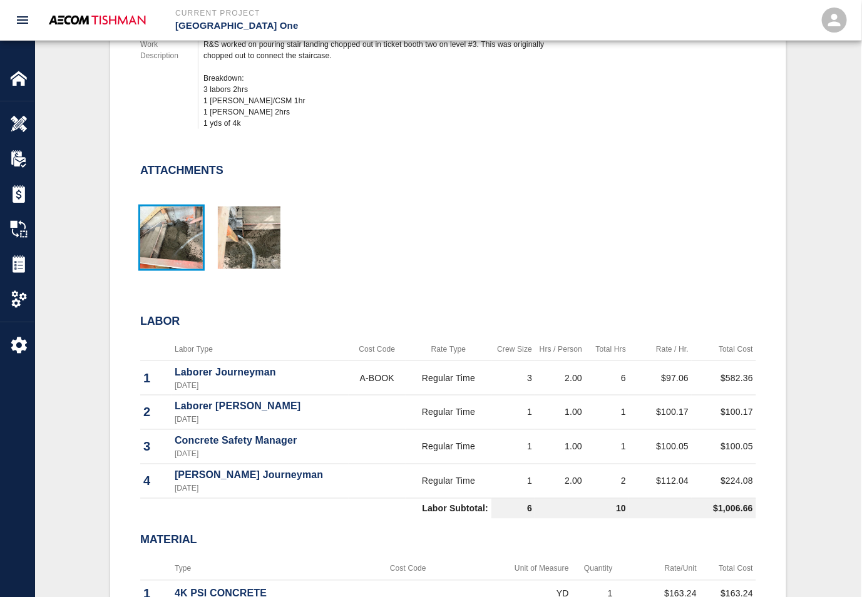
click at [182, 242] on img "button" at bounding box center [171, 238] width 63 height 63
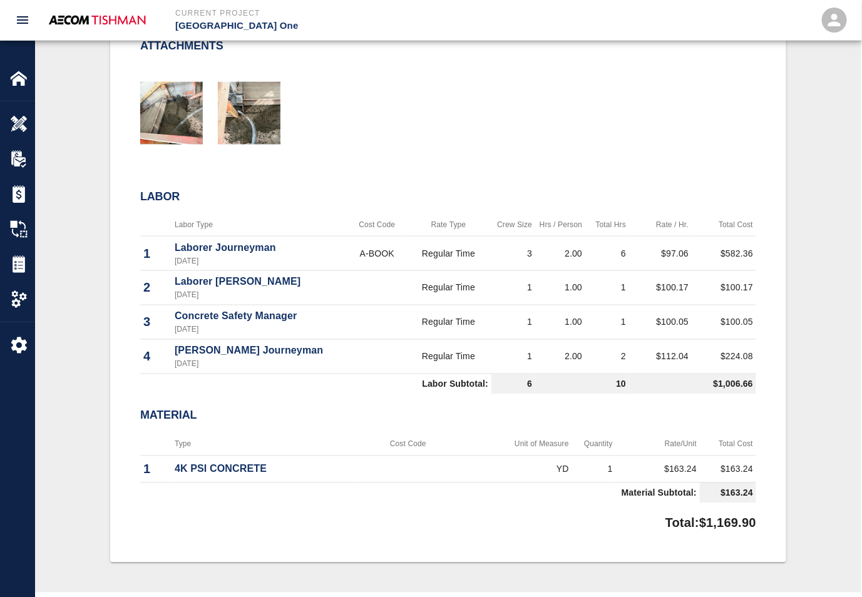
scroll to position [0, 0]
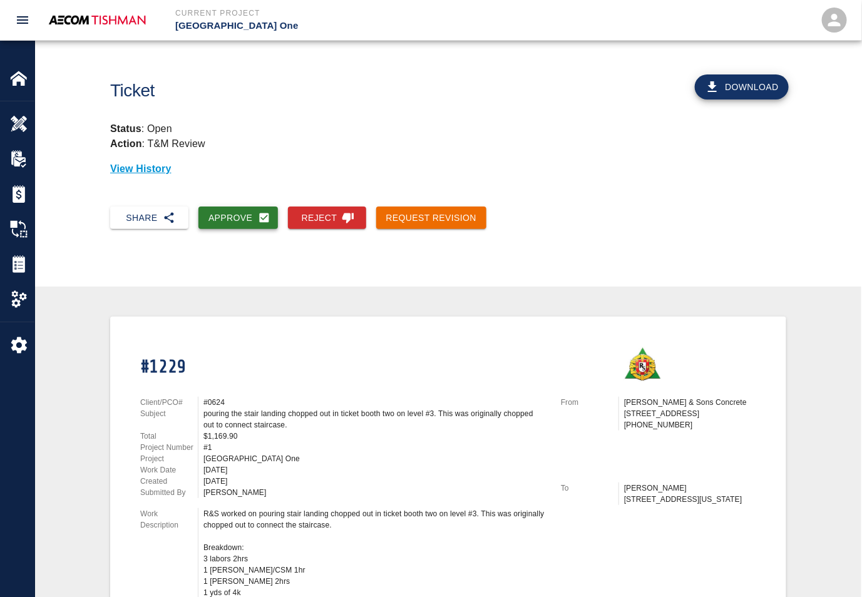
drag, startPoint x: 208, startPoint y: 208, endPoint x: 263, endPoint y: 173, distance: 65.0
click at [210, 208] on button "Approve" at bounding box center [237, 218] width 79 height 23
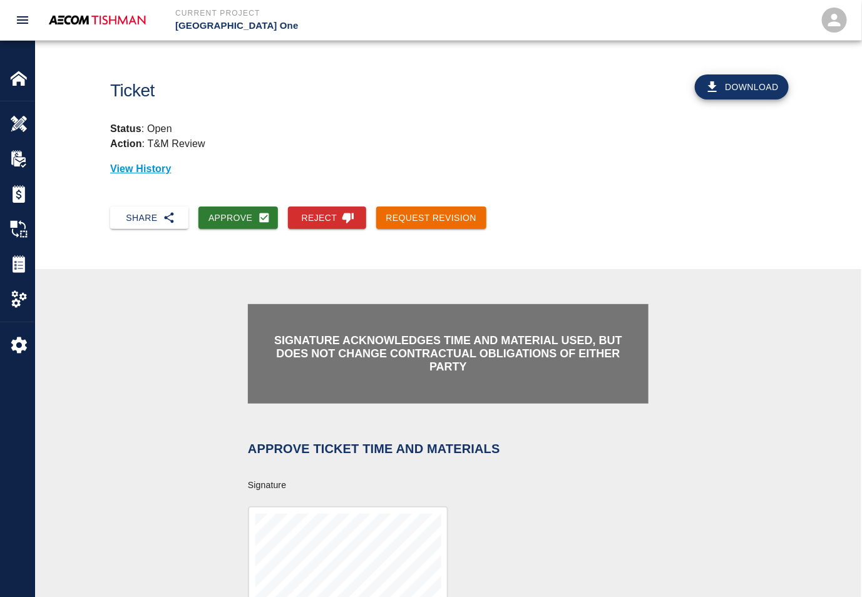
scroll to position [235, 0]
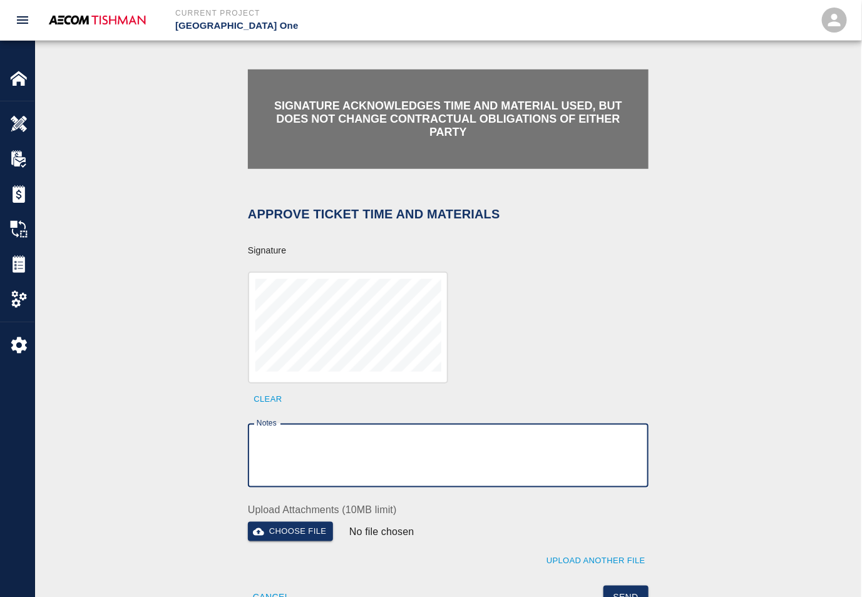
click at [347, 440] on textarea "Notes" at bounding box center [448, 455] width 383 height 43
paste textarea "verification of time and material subject to contract review."
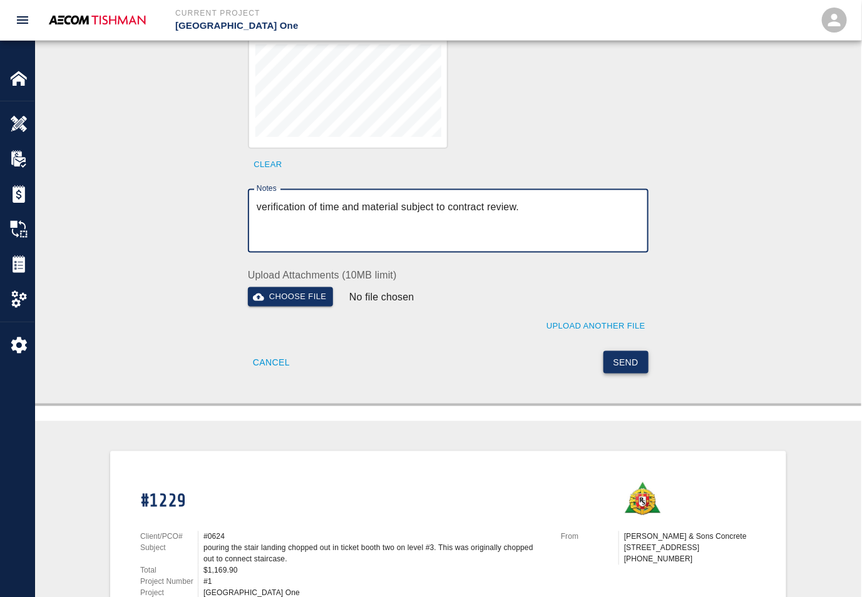
type textarea "verification of time and material subject to contract review."
click at [637, 364] on button "Send" at bounding box center [626, 362] width 46 height 23
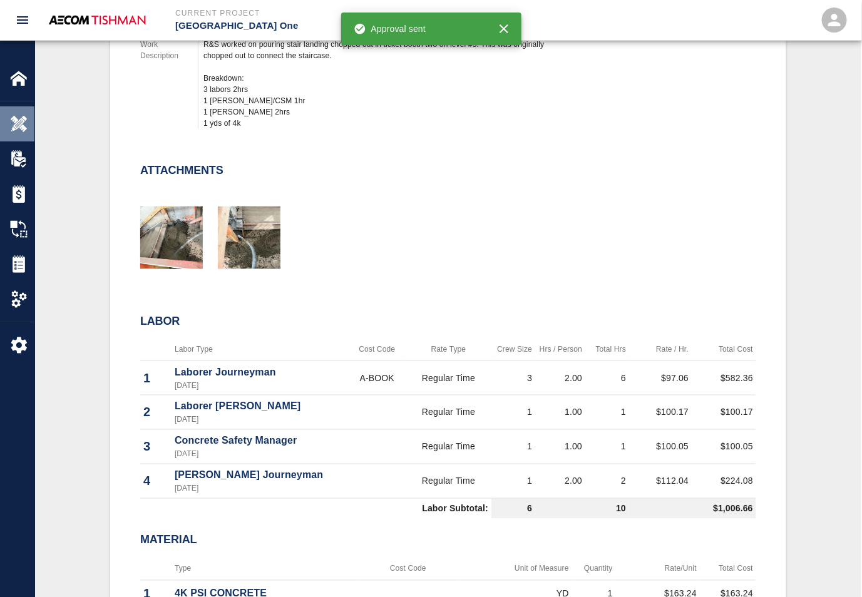
click at [24, 118] on img at bounding box center [19, 124] width 18 height 18
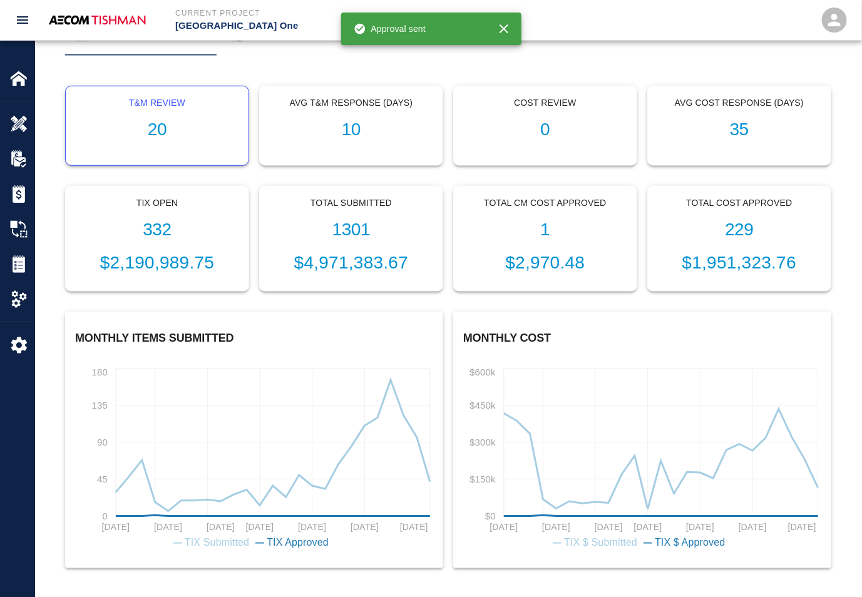
click at [156, 131] on h1 "20" at bounding box center [157, 130] width 163 height 21
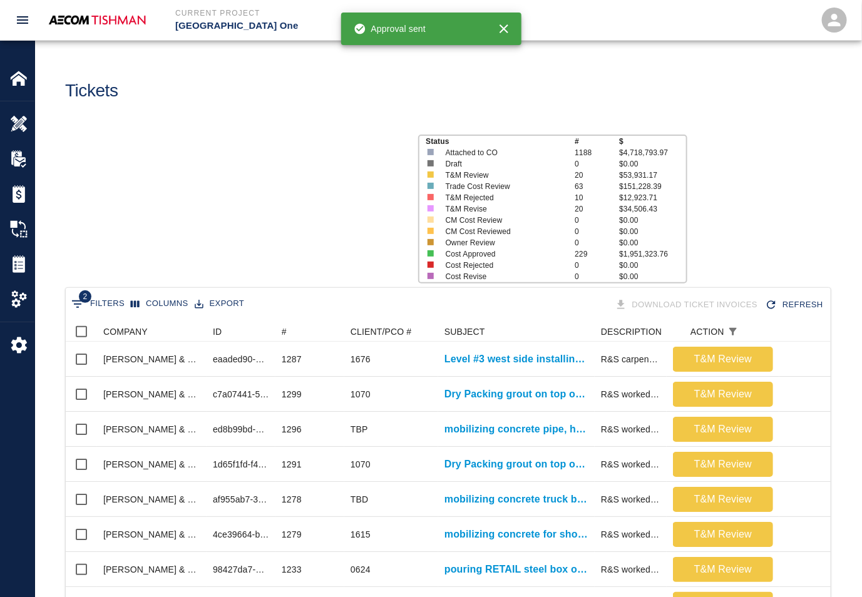
scroll to position [721, 754]
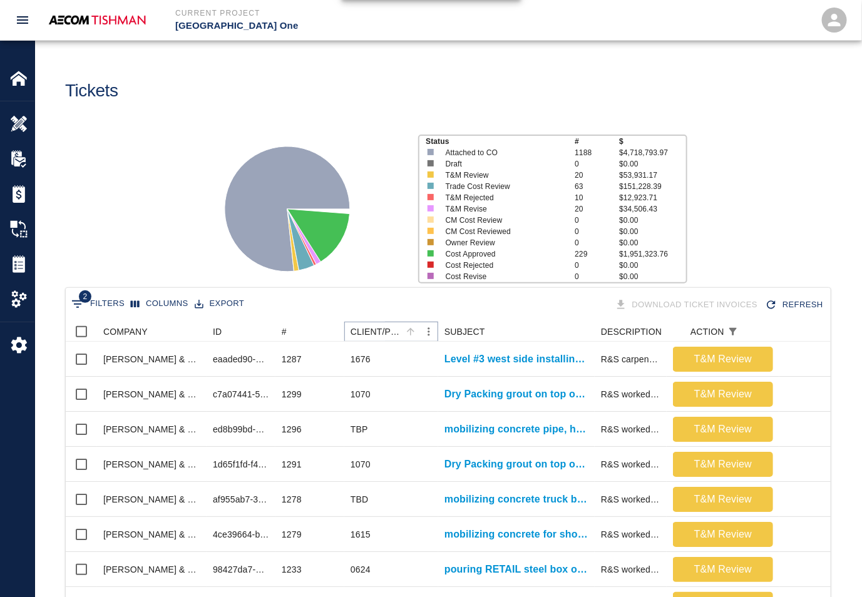
click at [412, 330] on icon "Sort" at bounding box center [411, 332] width 8 height 8
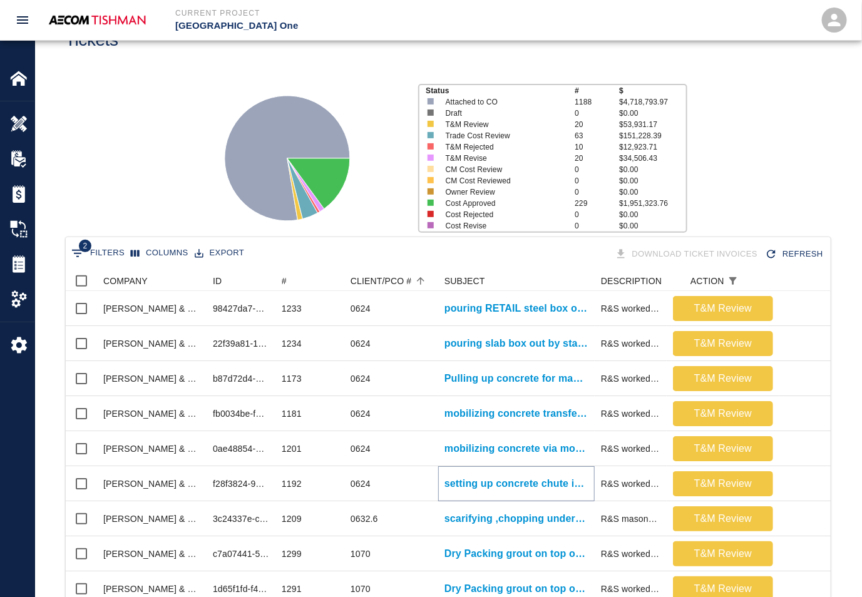
scroll to position [0, 0]
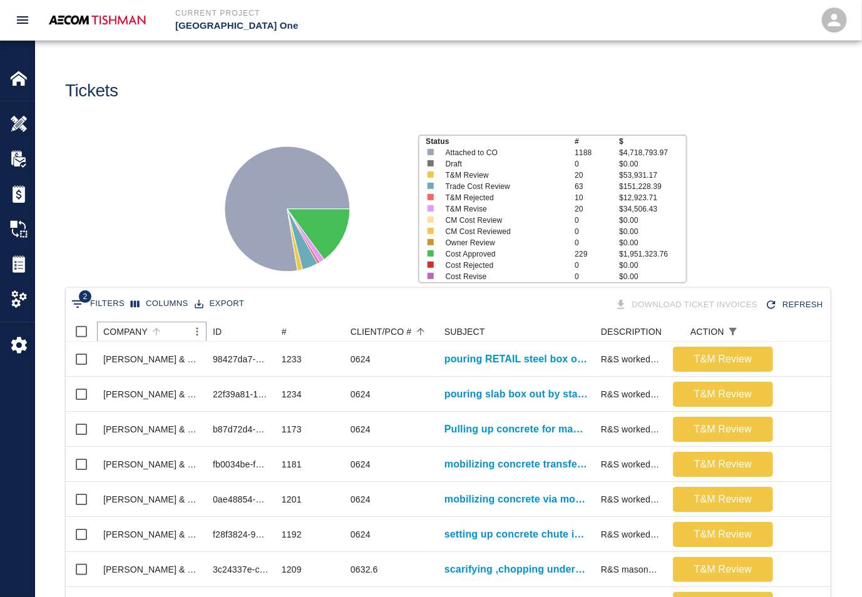
click at [195, 329] on icon "Menu" at bounding box center [197, 331] width 13 height 13
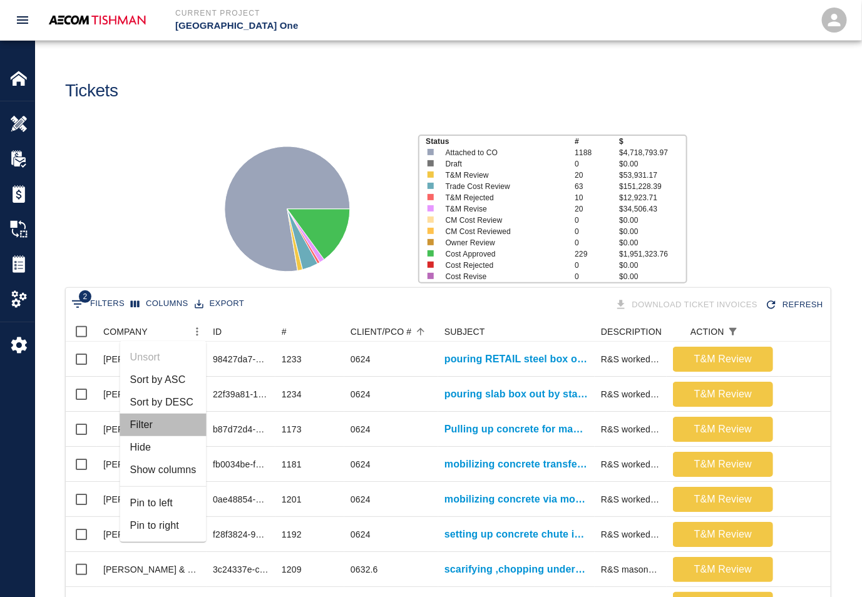
click at [163, 423] on li "Filter" at bounding box center [163, 425] width 86 height 23
select select "action_id"
select select "equals"
select select "change_order_number"
select select "isEmpty"
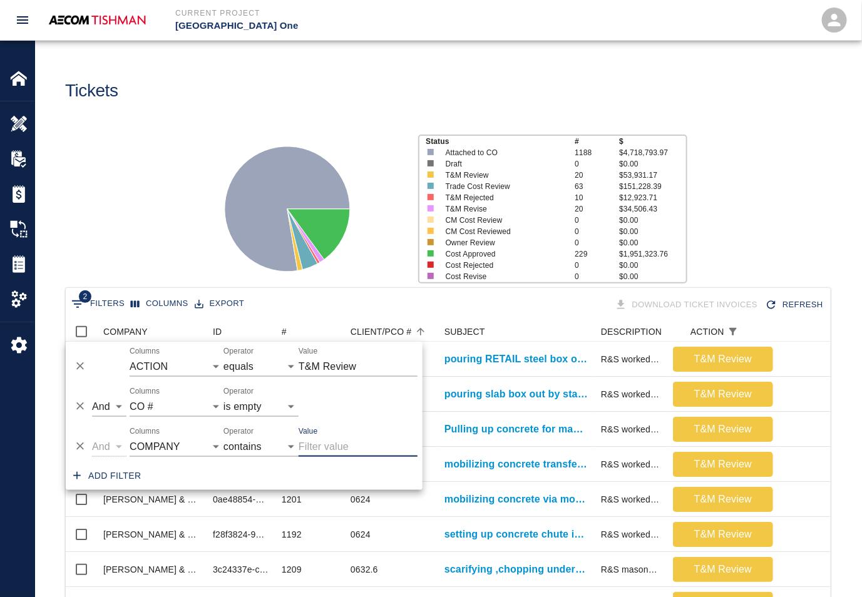
click at [79, 407] on icon "Delete" at bounding box center [80, 406] width 8 height 8
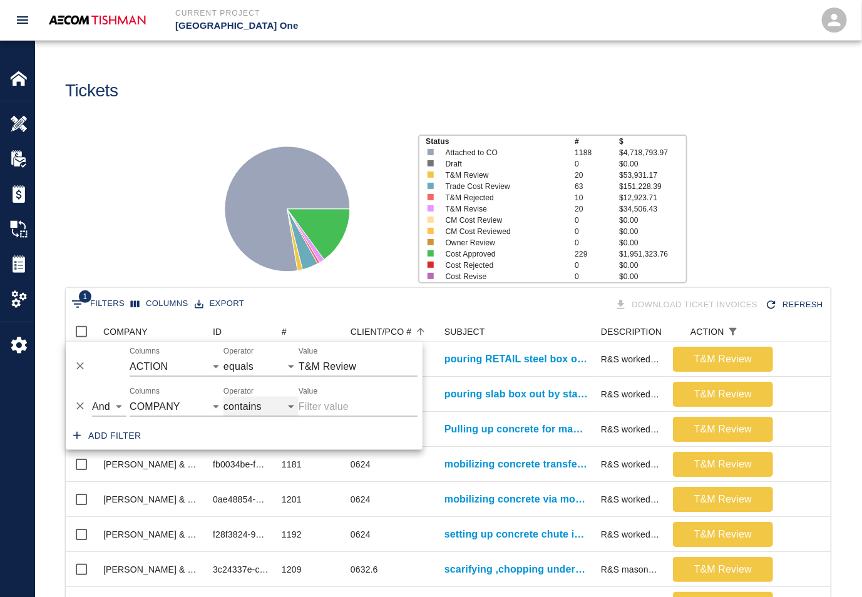
click at [262, 400] on select "contains equals starts with ends with is empty is not empty is any of" at bounding box center [260, 407] width 75 height 20
click at [339, 414] on input "Value" at bounding box center [358, 407] width 119 height 20
type input "roger"
click at [133, 212] on div "Status # $ Attached to CO 1188 $4,718,793.97 Draft 0 $0.00 T&M Review 20 $53,93…" at bounding box center [443, 204] width 836 height 167
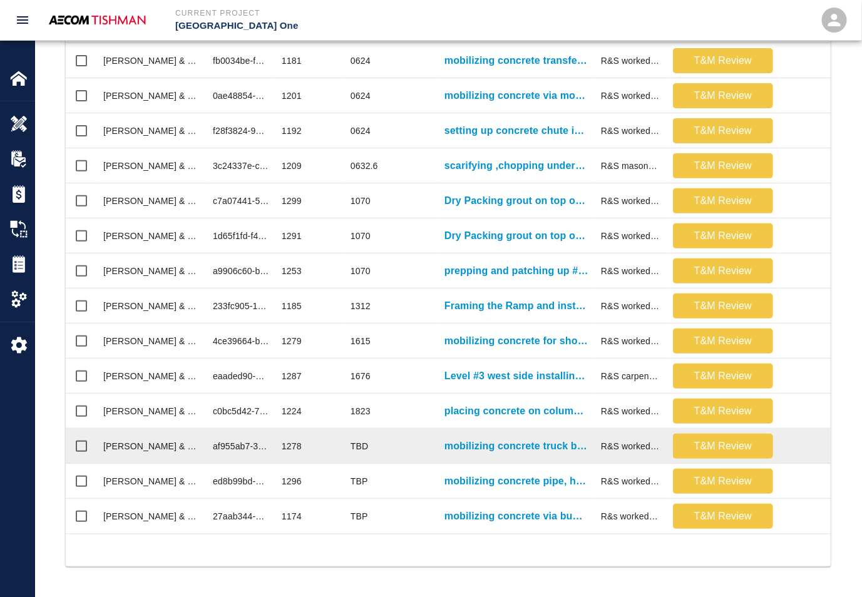
scroll to position [0, 0]
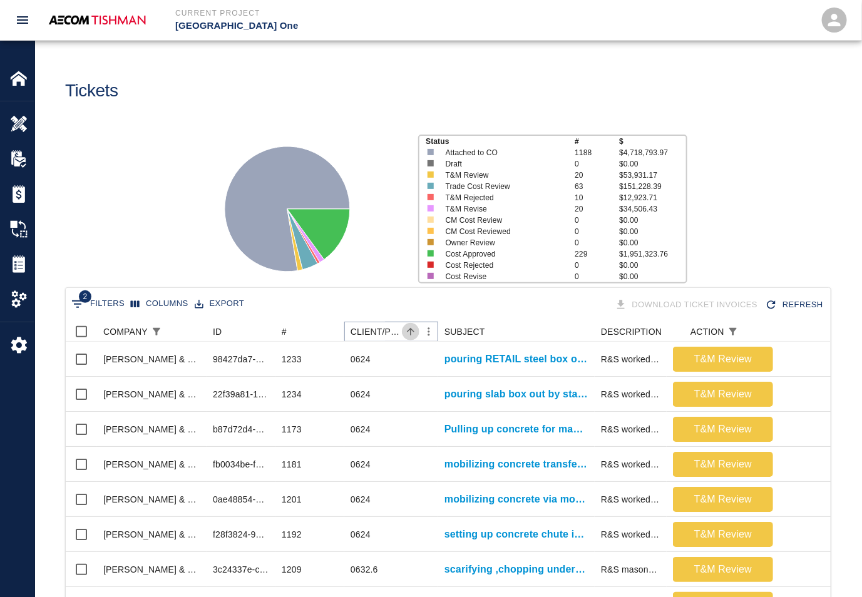
click at [413, 330] on icon "Sort" at bounding box center [410, 331] width 11 height 11
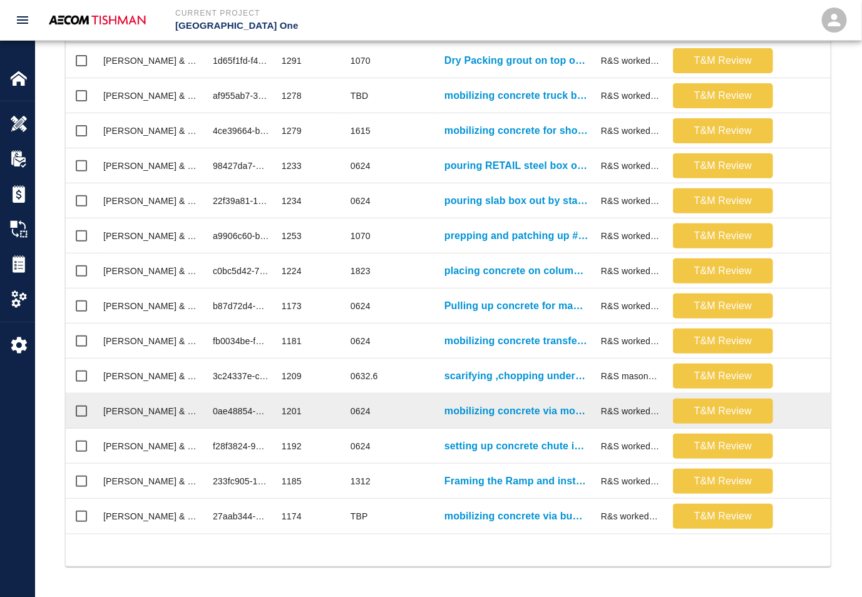
scroll to position [181, 0]
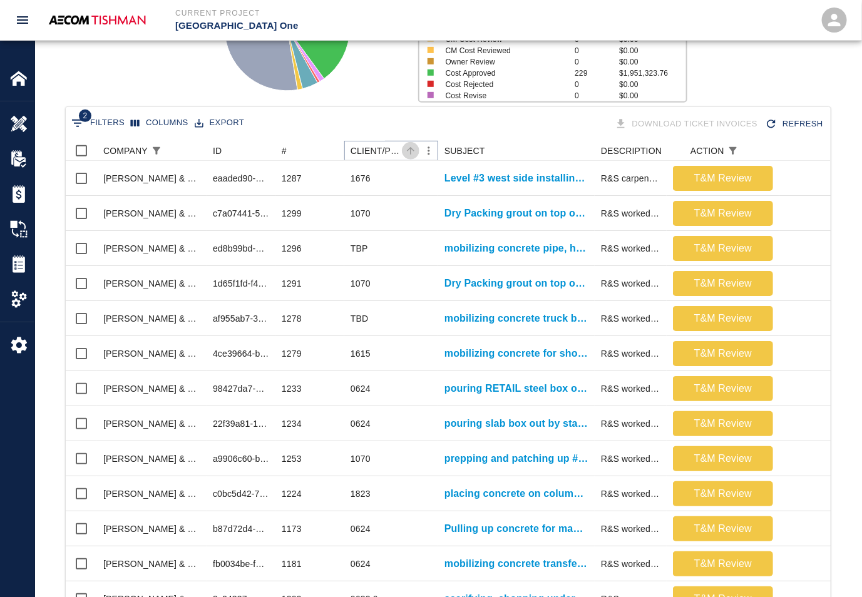
click at [414, 148] on icon "Sort" at bounding box center [410, 150] width 11 height 11
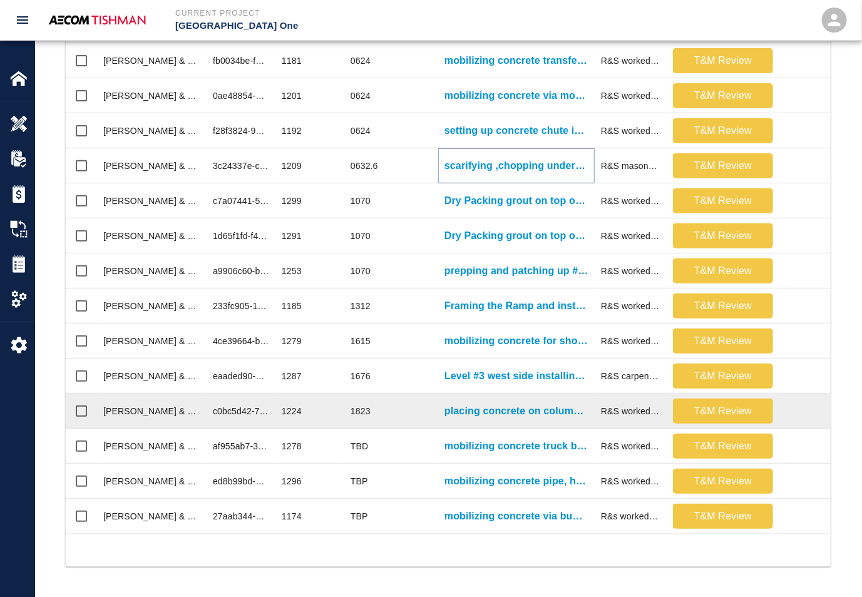
scroll to position [416, 0]
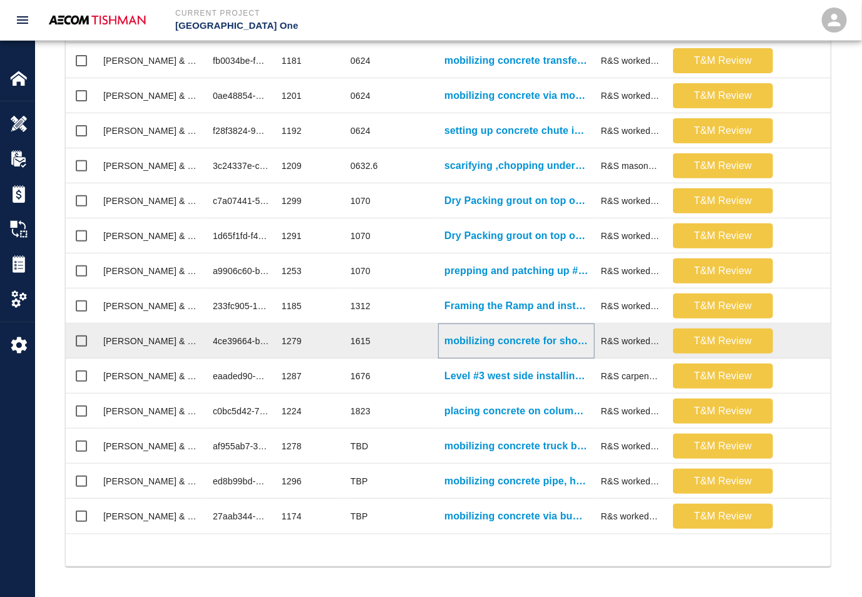
drag, startPoint x: 476, startPoint y: 329, endPoint x: 463, endPoint y: 325, distance: 13.5
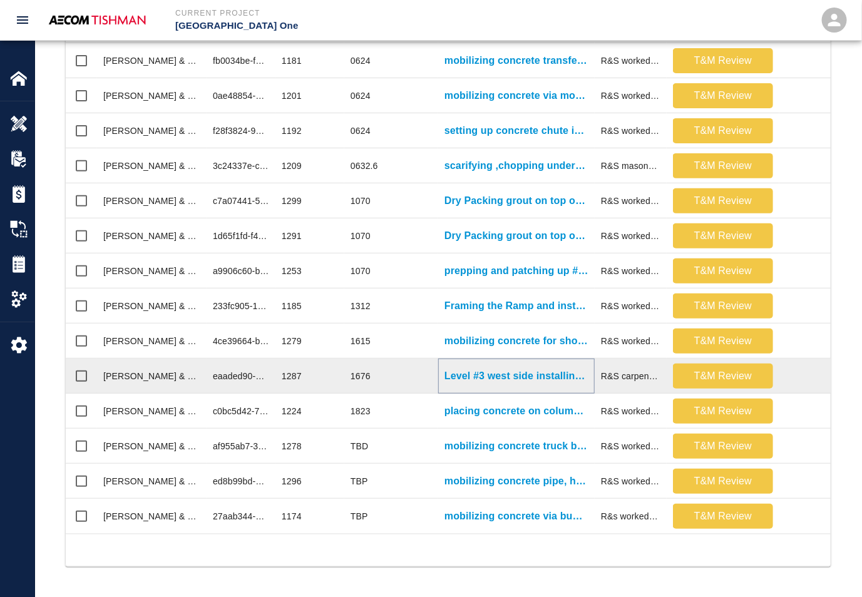
drag, startPoint x: 476, startPoint y: 361, endPoint x: 470, endPoint y: 364, distance: 7.0
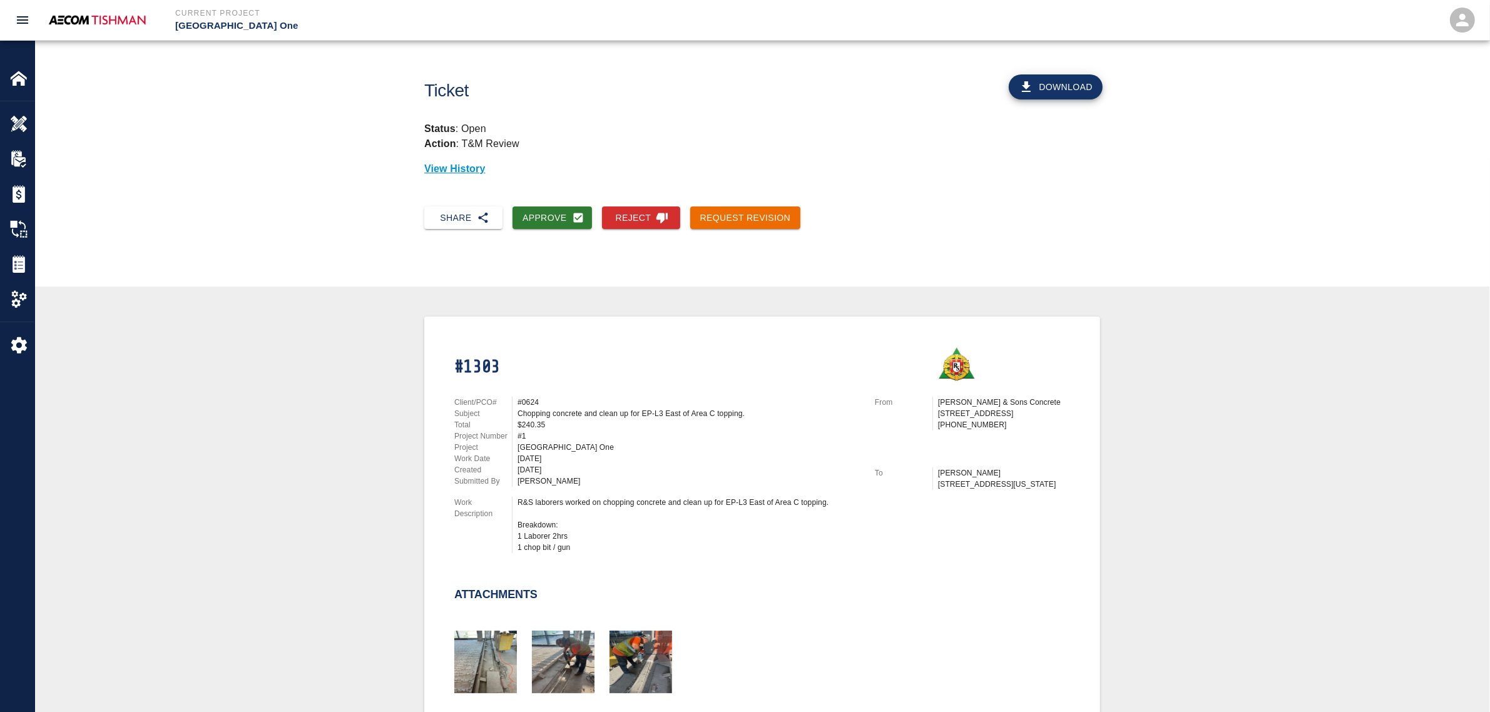
click at [324, 407] on div "#1303 Client/PCO# #0624 Subject Chopping concrete and clean up for EP-L3 East o…" at bounding box center [762, 676] width 1395 height 718
click at [279, 402] on div "#1303 Client/PCO# #0624 Subject Chopping concrete and clean up for EP-L3 East o…" at bounding box center [762, 676] width 1395 height 718
click at [1085, 80] on button "Download" at bounding box center [1056, 86] width 94 height 25
click at [546, 210] on button "Approve" at bounding box center [552, 218] width 79 height 23
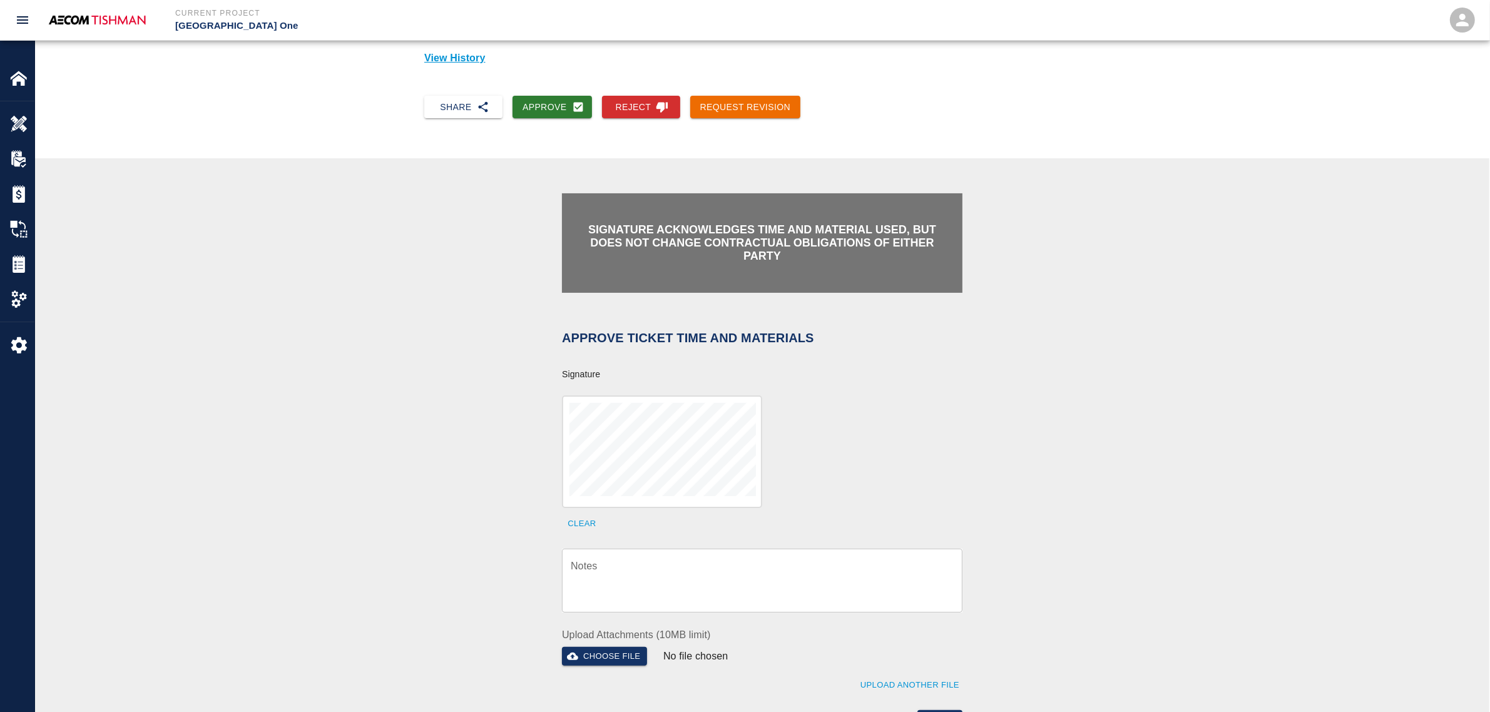
scroll to position [88, 0]
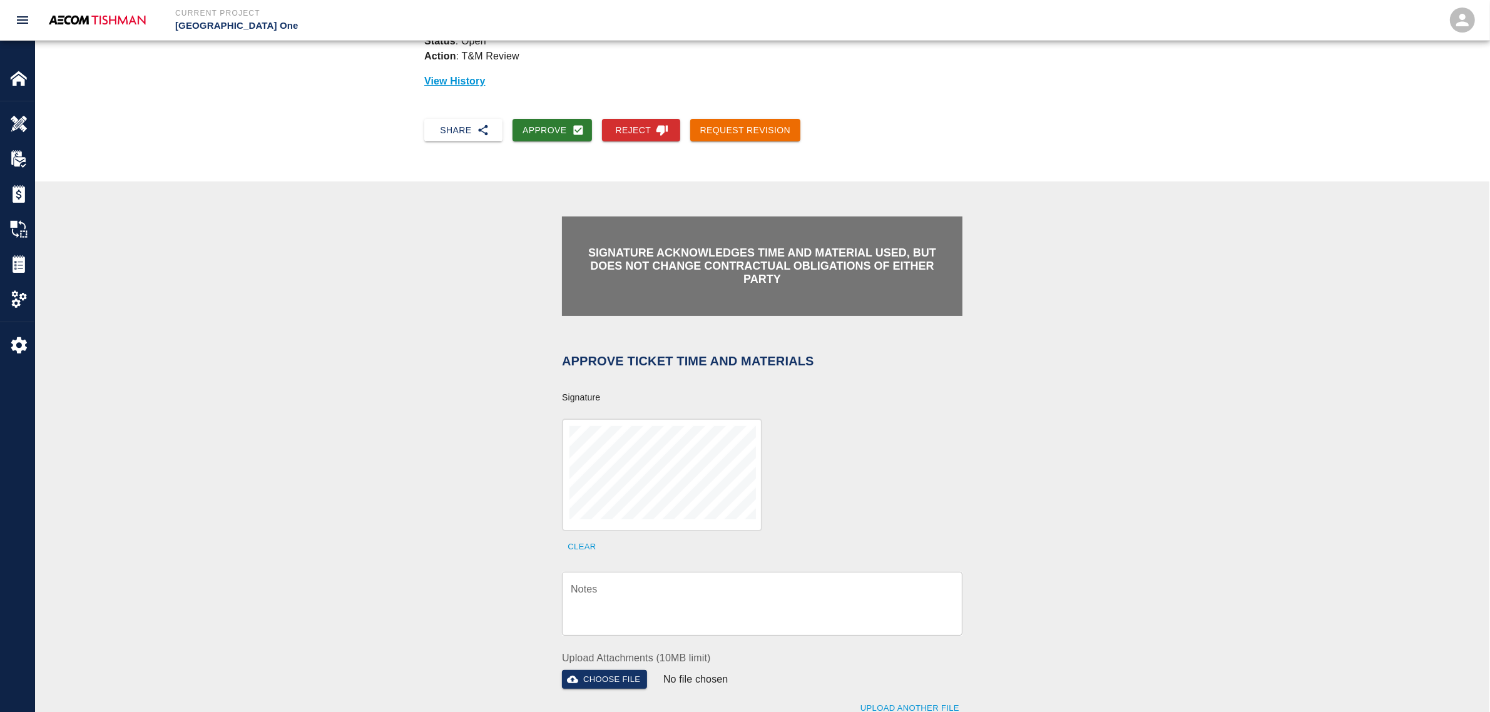
click at [636, 593] on textarea "Notes" at bounding box center [762, 603] width 383 height 43
click at [796, 578] on div "x Notes" at bounding box center [762, 604] width 401 height 64
paste textarea "verification of time and material subject to contract review."
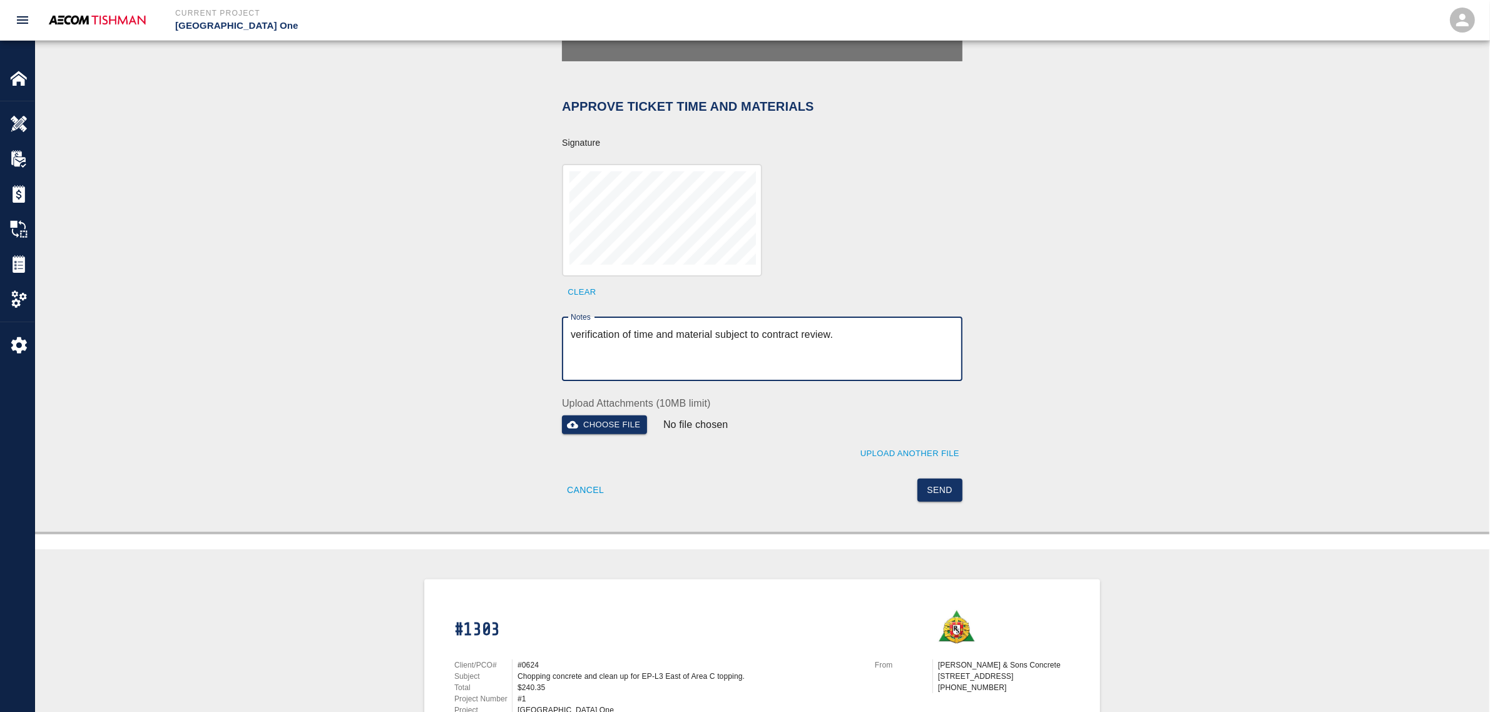
scroll to position [557, 0]
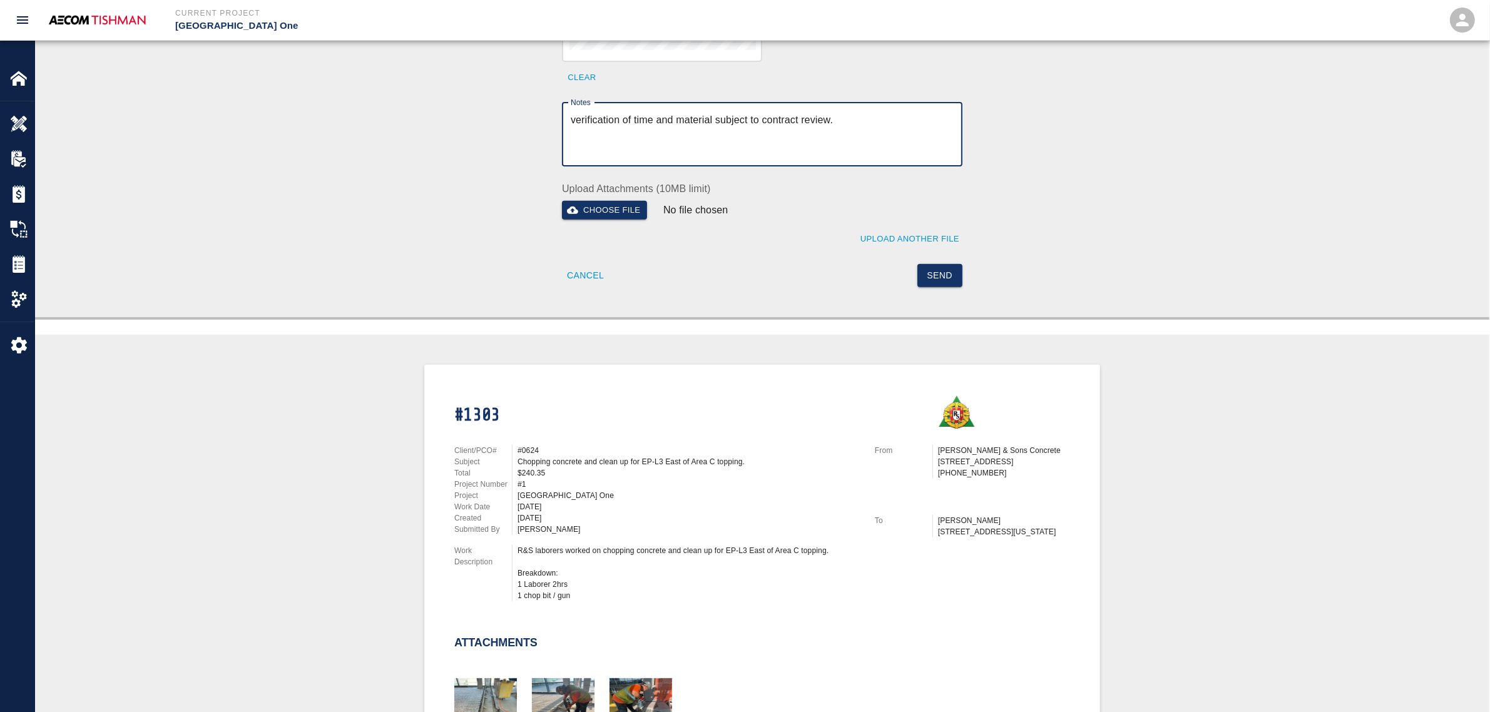
type textarea "verification of time and material subject to contract review."
click at [926, 272] on button "Send" at bounding box center [941, 275] width 46 height 23
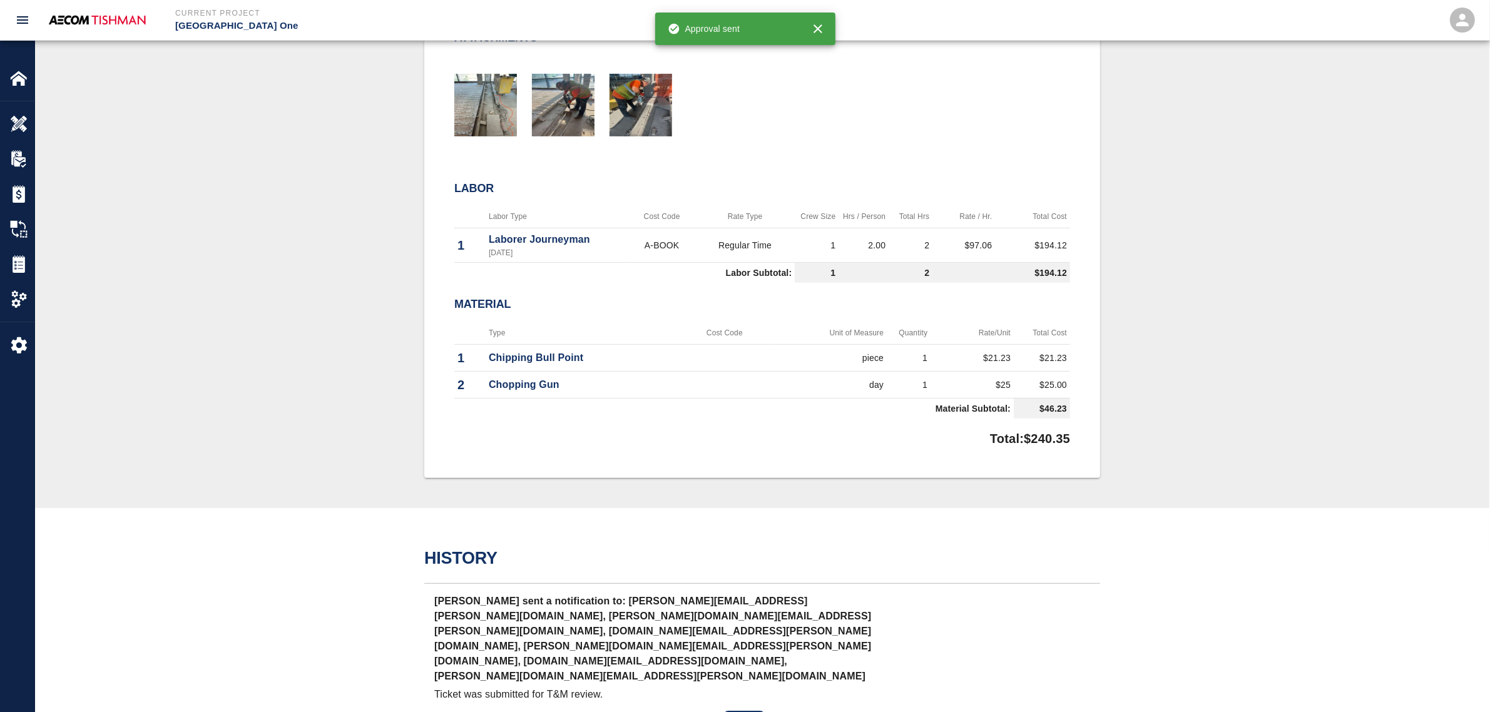
click at [322, 471] on div "#1303 Client/PCO# #0624 Subject Chopping concrete and clean up for EP-L3 East o…" at bounding box center [762, 119] width 1395 height 718
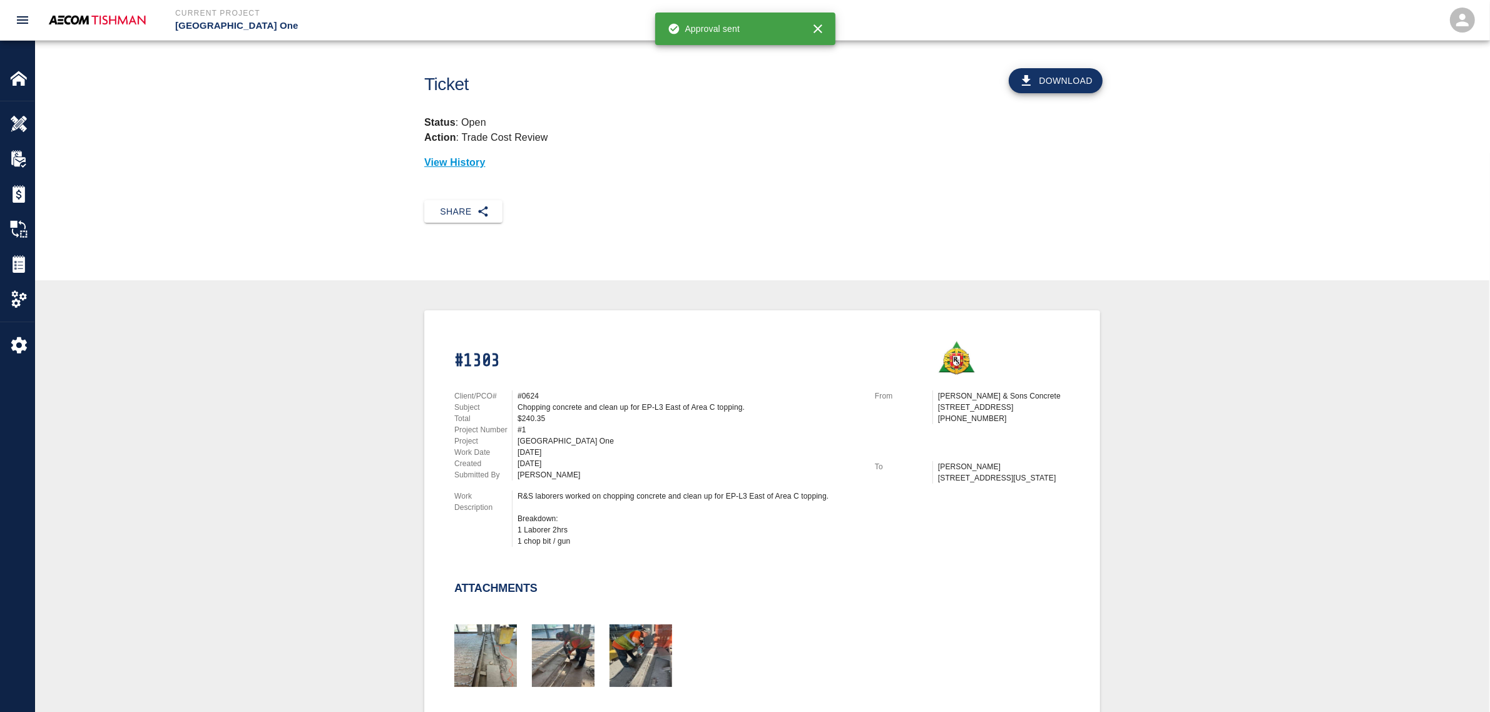
scroll to position [0, 0]
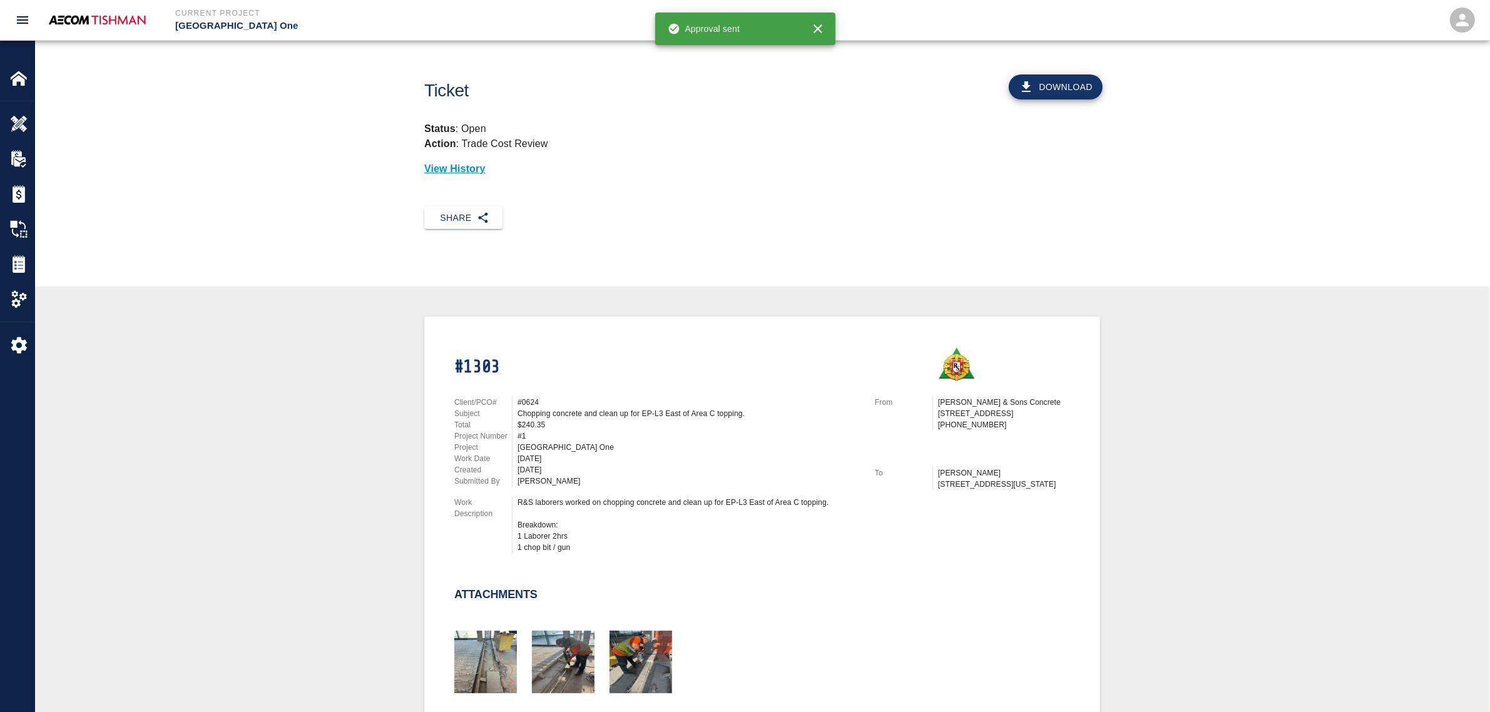
click at [316, 473] on div "#1303 Client/PCO# #0624 Subject Chopping concrete and clean up for EP-L3 East o…" at bounding box center [762, 676] width 1395 height 718
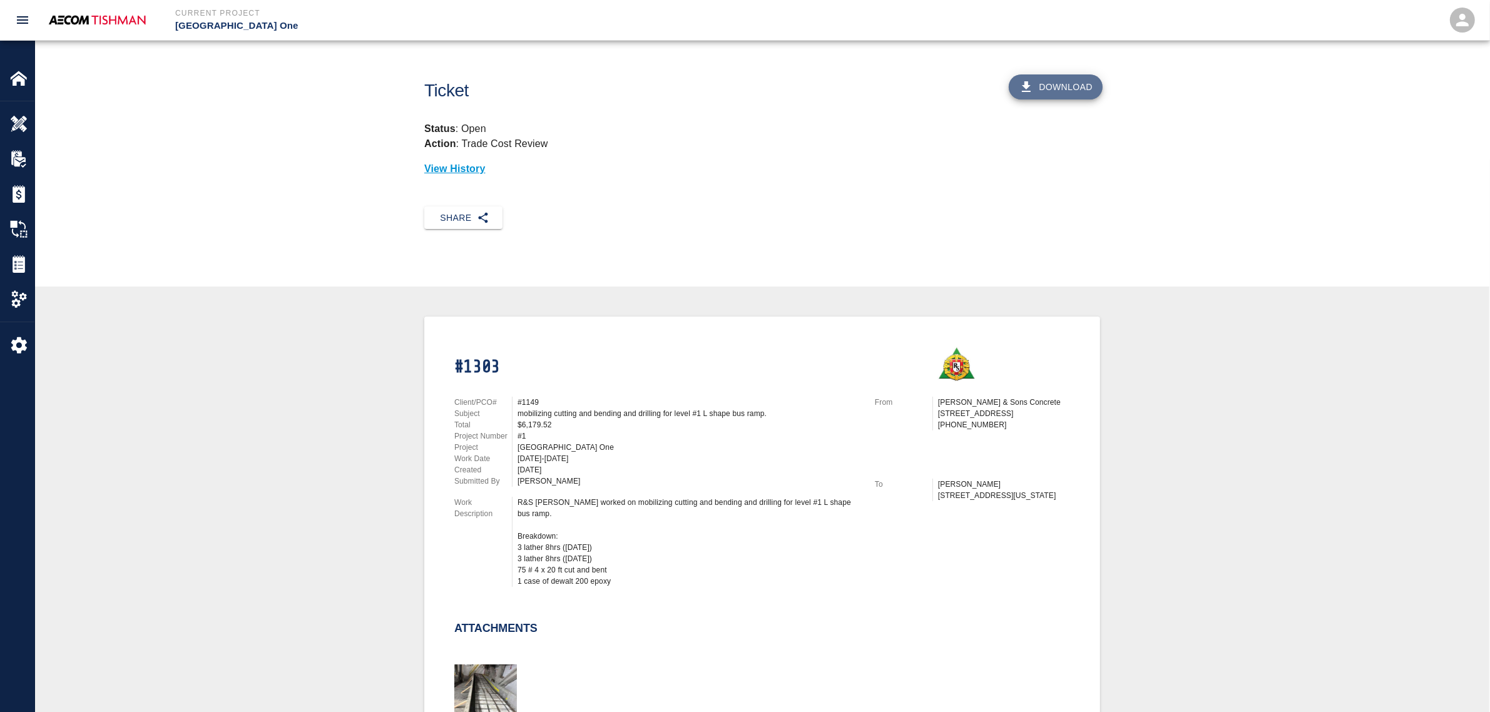
click at [1055, 89] on button "Download" at bounding box center [1056, 86] width 94 height 25
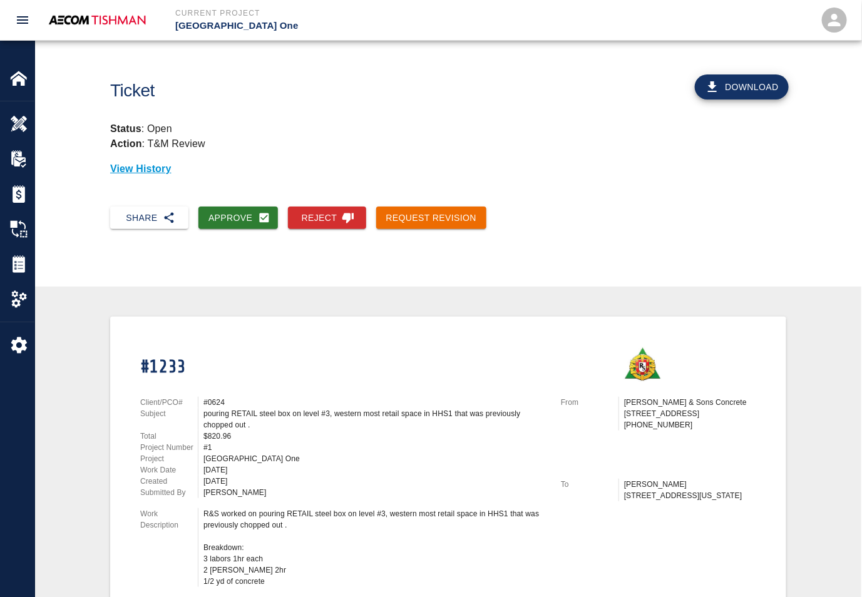
click at [250, 230] on div "Share Approve Reject Request Revision" at bounding box center [448, 228] width 826 height 63
click at [247, 223] on button "Approve" at bounding box center [237, 218] width 79 height 23
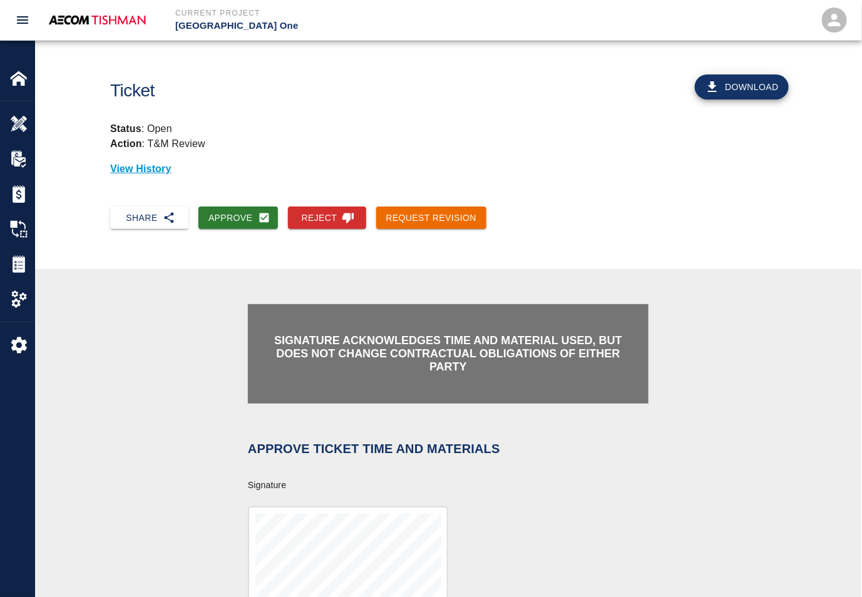
scroll to position [235, 0]
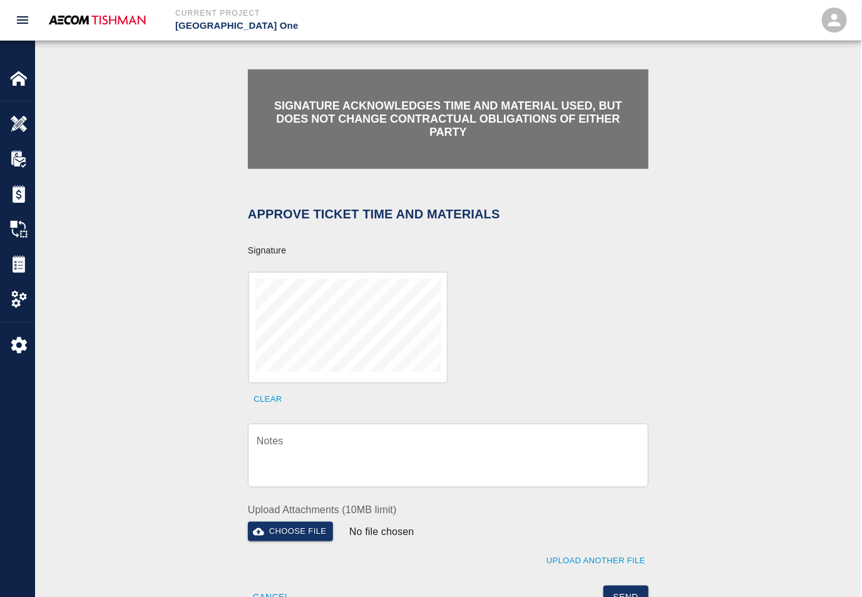
drag, startPoint x: 361, startPoint y: 404, endPoint x: 359, endPoint y: 438, distance: 34.5
click at [361, 406] on div "Approve Ticket Time and Materials Signature Clear Notes x Notes Upload Attachme…" at bounding box center [441, 396] width 416 height 424
click at [359, 438] on textarea "Notes" at bounding box center [448, 455] width 383 height 43
paste textarea "verification of time and material subject to contract review."
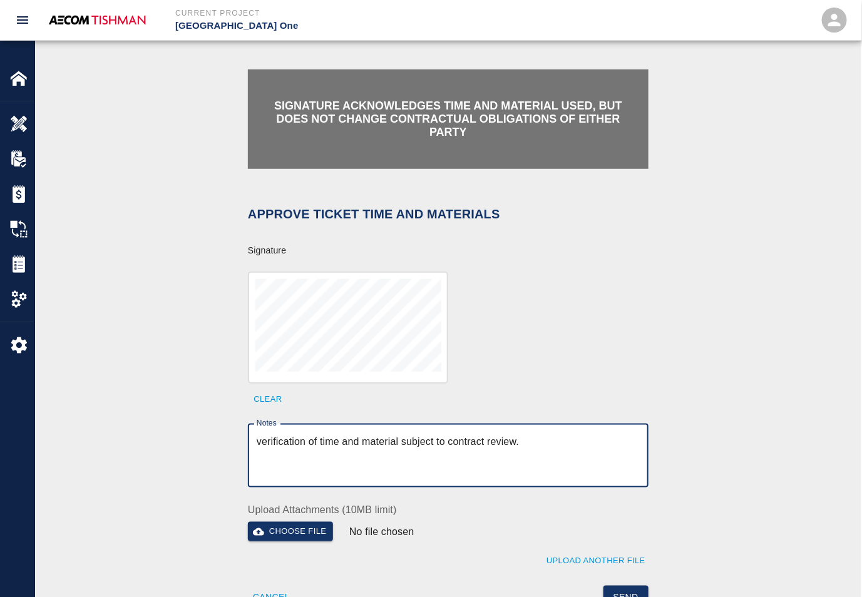
scroll to position [469, 0]
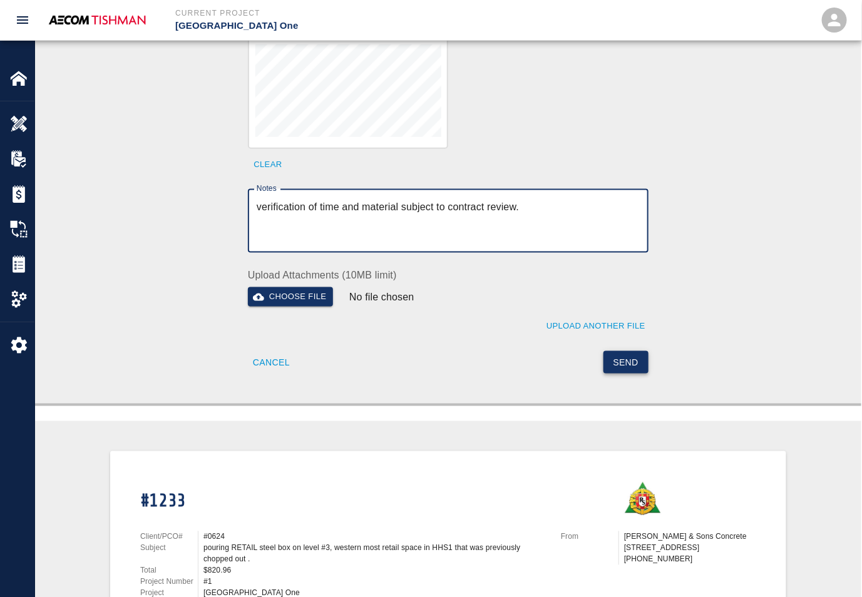
type textarea "verification of time and material subject to contract review."
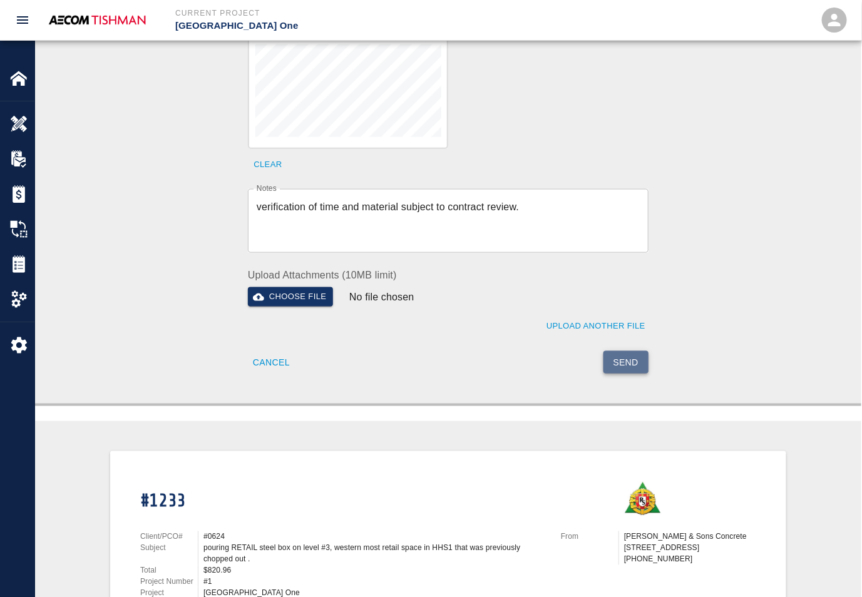
click at [619, 358] on button "Send" at bounding box center [626, 362] width 46 height 23
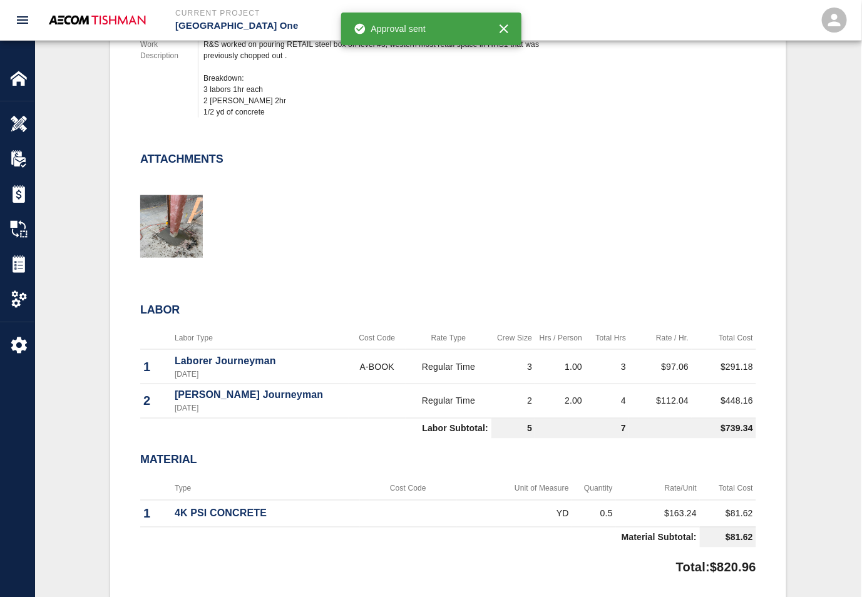
click at [479, 200] on div at bounding box center [440, 211] width 631 height 101
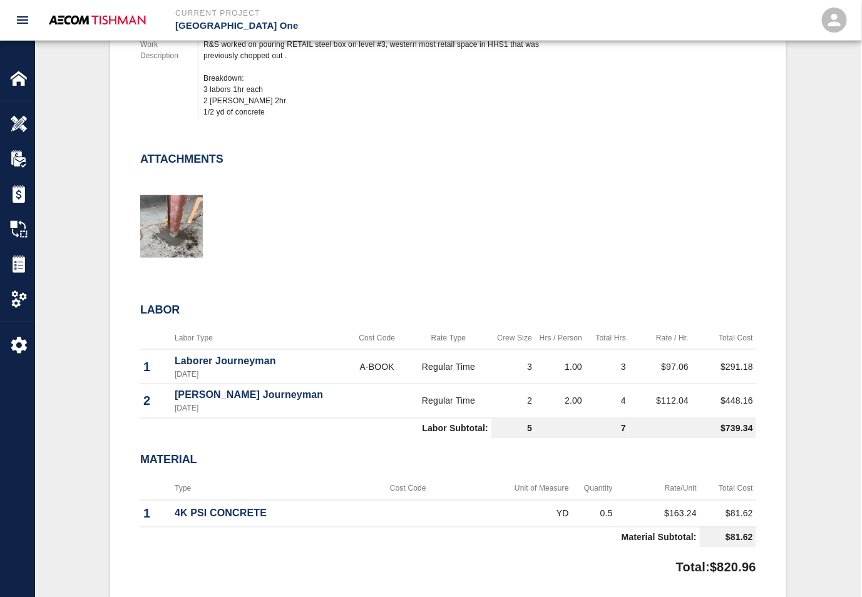
click at [452, 244] on div at bounding box center [440, 211] width 631 height 101
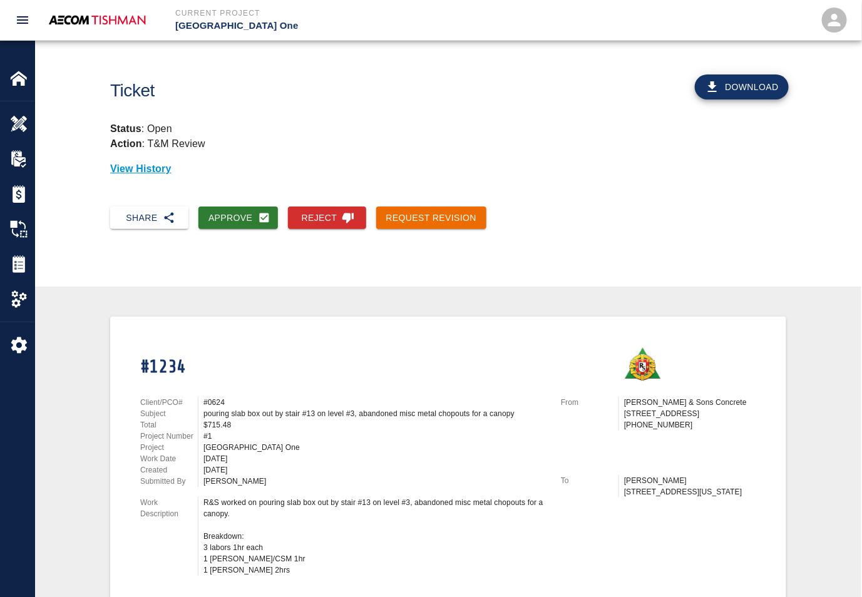
drag, startPoint x: 428, startPoint y: 270, endPoint x: 310, endPoint y: 333, distance: 134.1
click at [310, 333] on div "#1234" at bounding box center [335, 357] width 421 height 50
click at [262, 419] on div "$715.48" at bounding box center [374, 424] width 342 height 11
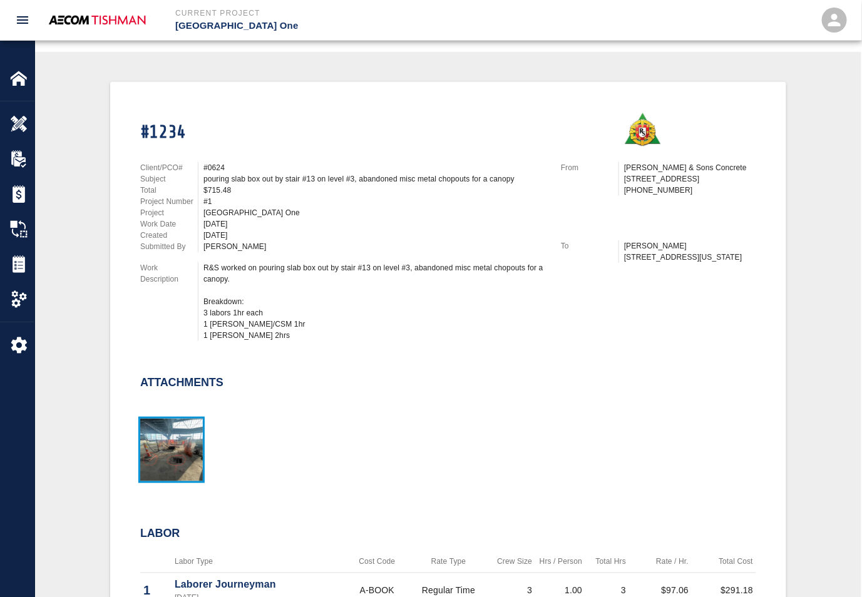
click at [188, 434] on img "button" at bounding box center [171, 450] width 63 height 63
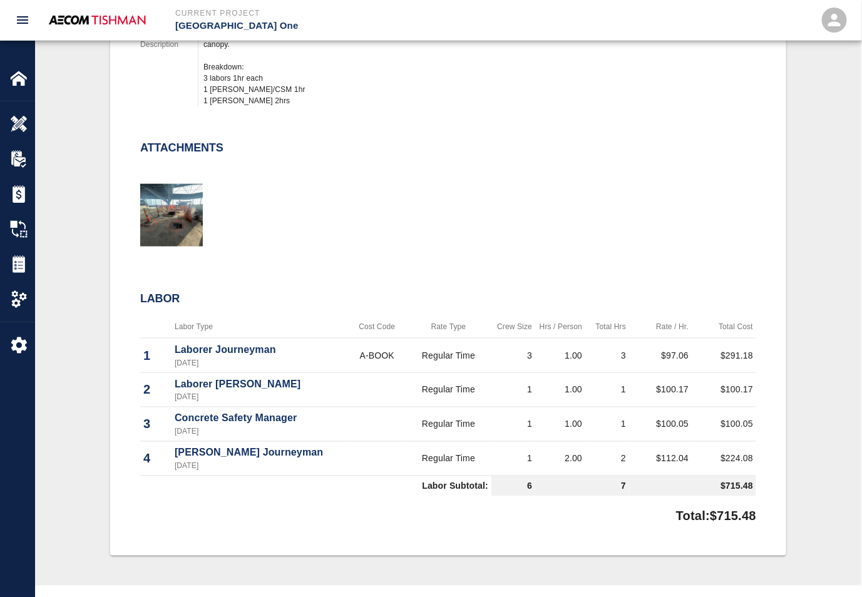
click at [314, 257] on div "#1234 Client/PCO# #0624 Subject pouring slab box out by stair #13 on level #3, …" at bounding box center [448, 194] width 616 height 664
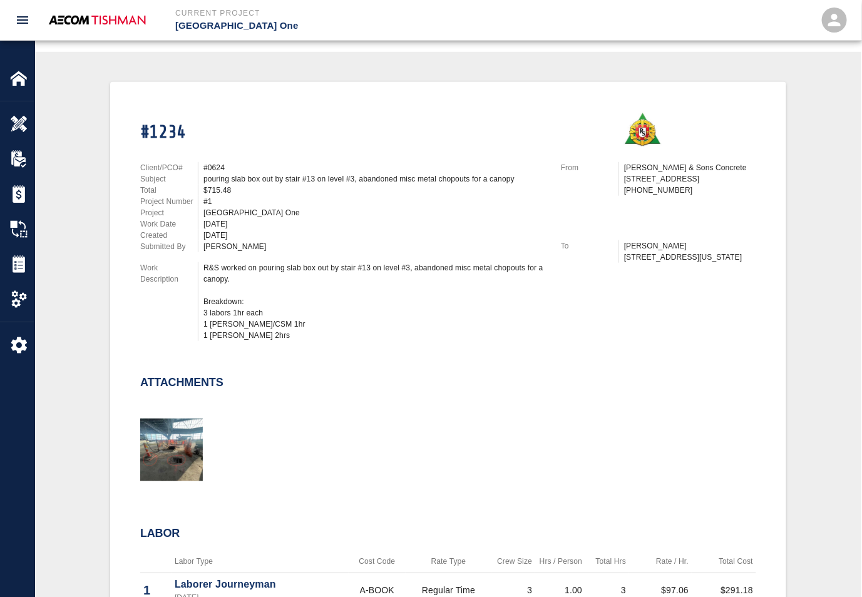
scroll to position [0, 0]
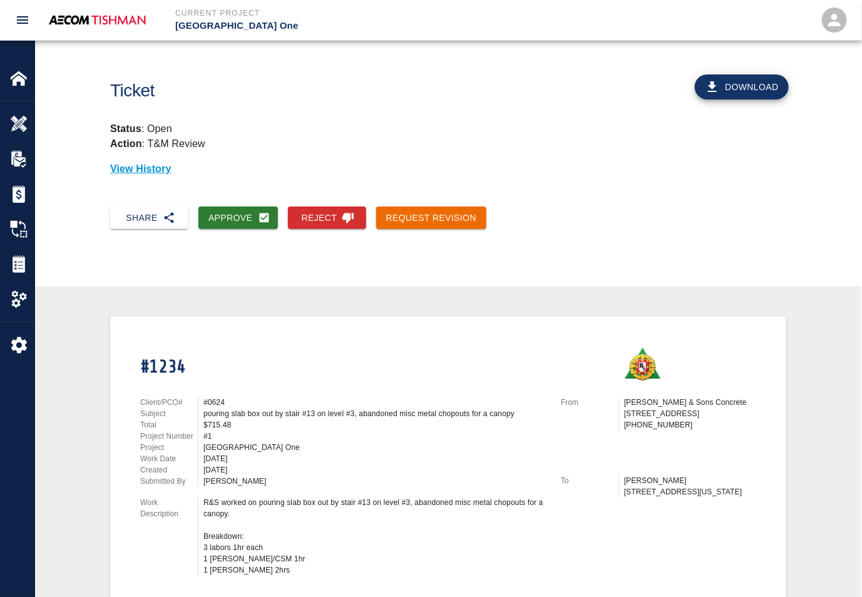
click at [219, 203] on div "Approve" at bounding box center [233, 213] width 90 height 33
drag, startPoint x: 226, startPoint y: 216, endPoint x: 254, endPoint y: 222, distance: 28.2
click at [226, 217] on button "Approve" at bounding box center [237, 218] width 79 height 23
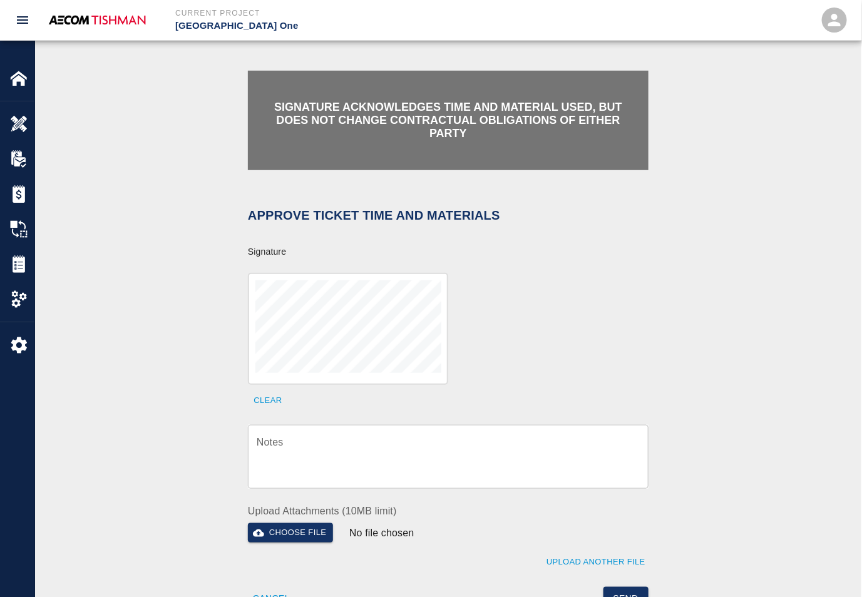
scroll to position [235, 0]
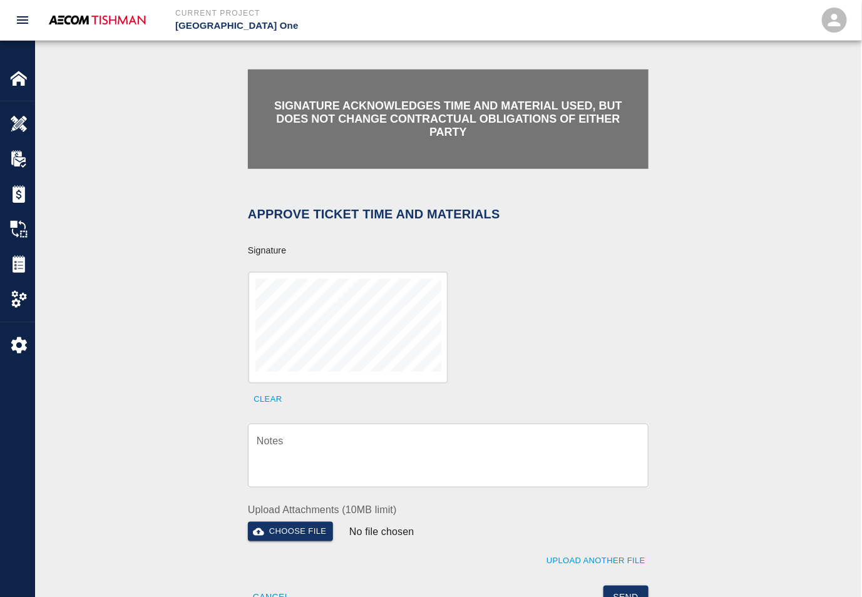
drag, startPoint x: 364, startPoint y: 461, endPoint x: 411, endPoint y: 388, distance: 86.7
click at [364, 461] on textarea "Notes" at bounding box center [448, 455] width 383 height 43
paste textarea "verification of time and material subject to contract review."
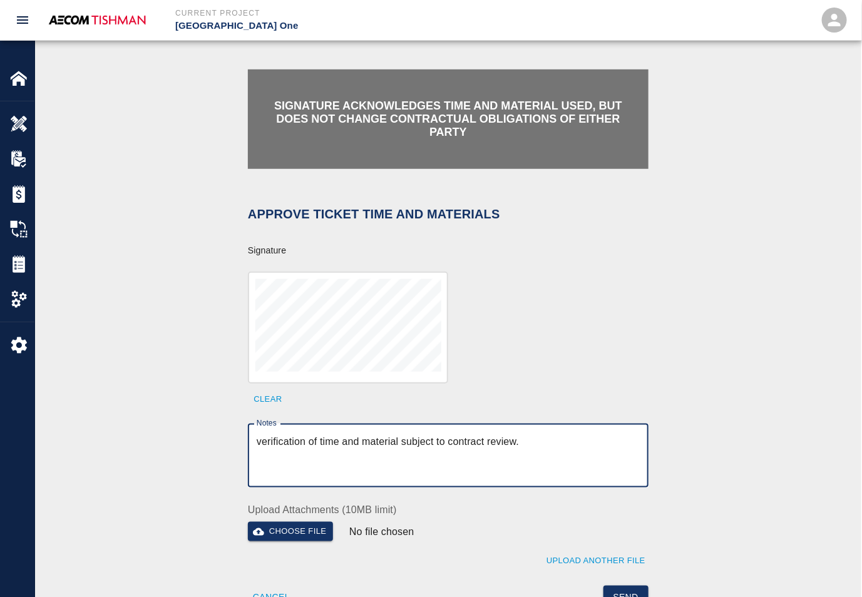
scroll to position [469, 0]
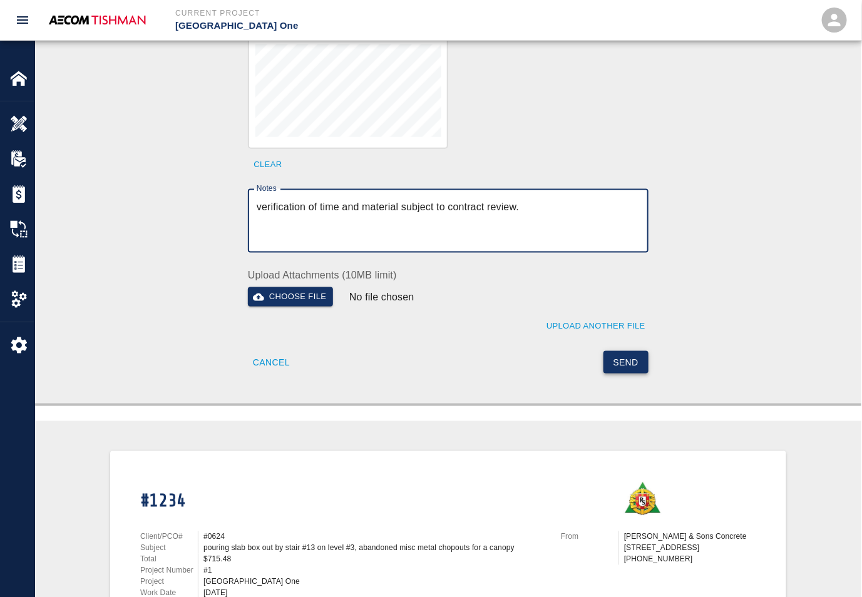
type textarea "verification of time and material subject to contract review."
click at [626, 359] on button "Send" at bounding box center [626, 362] width 46 height 23
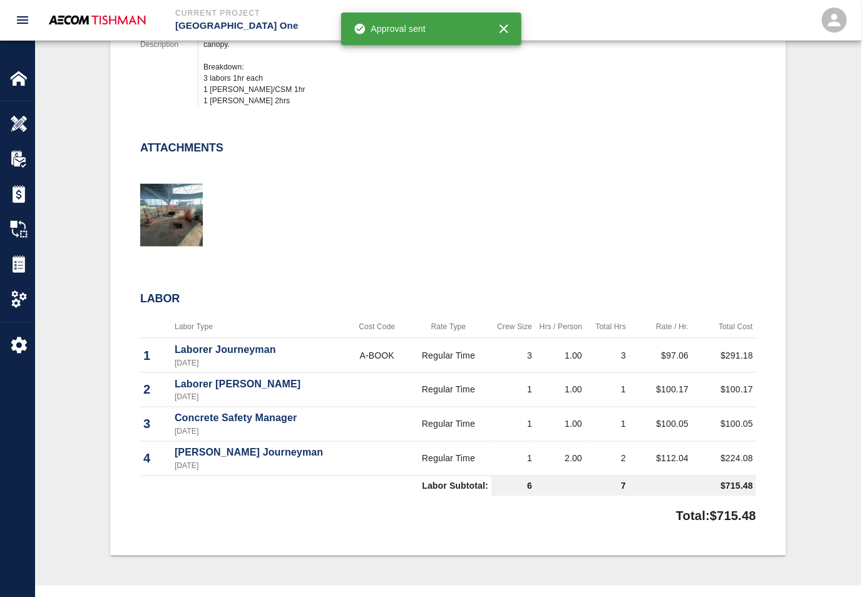
click at [335, 236] on div at bounding box center [440, 200] width 631 height 101
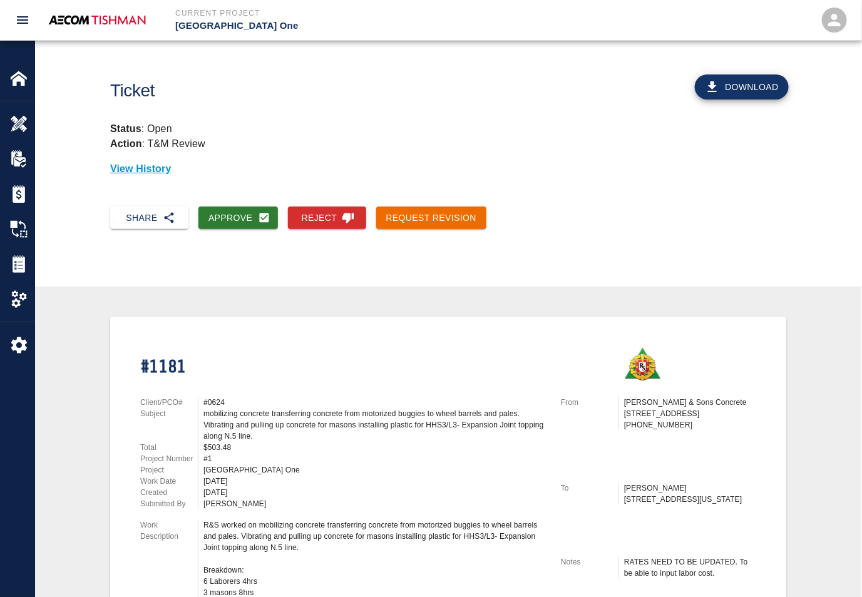
scroll to position [235, 0]
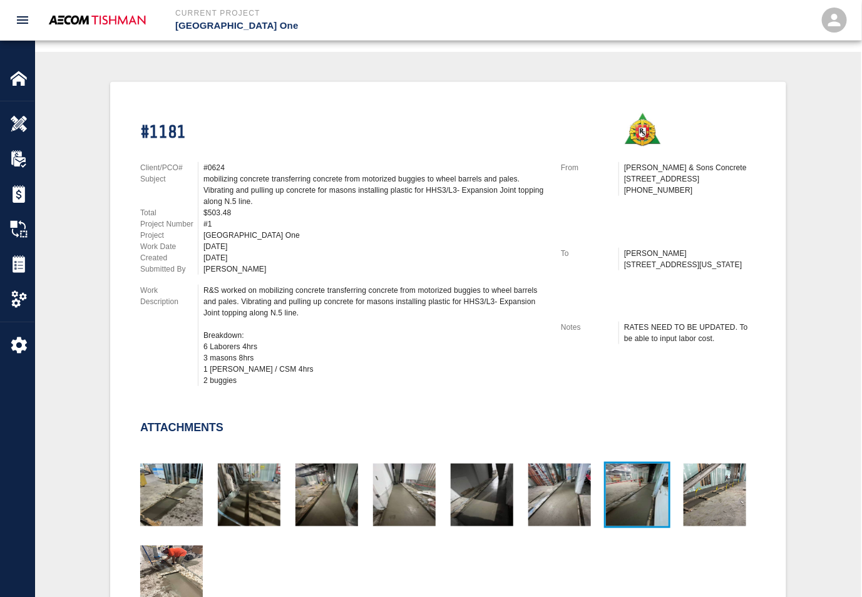
click at [632, 493] on img "button" at bounding box center [637, 495] width 63 height 63
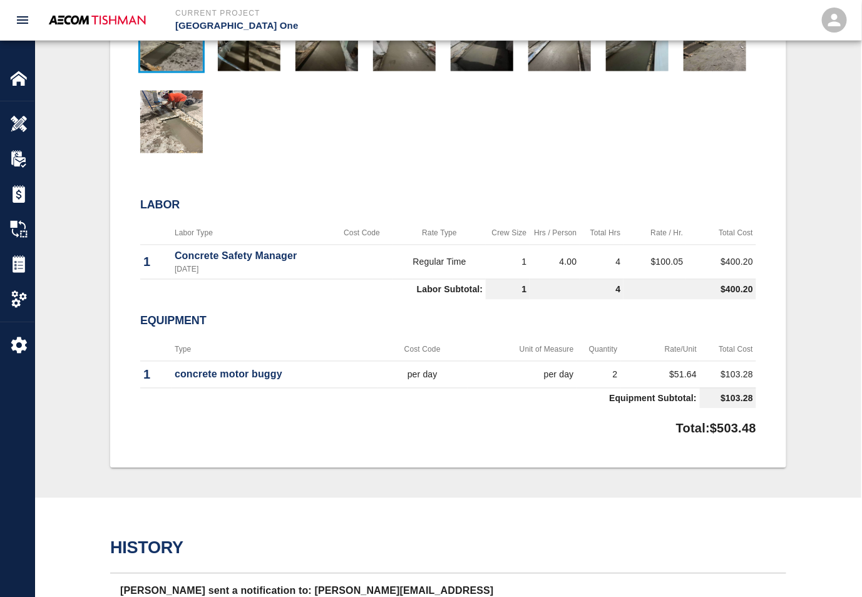
scroll to position [704, 0]
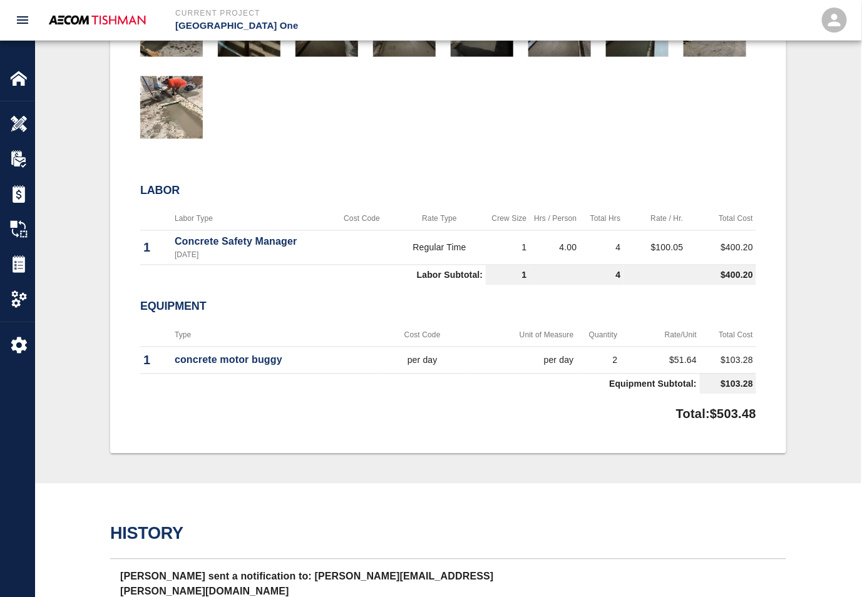
drag, startPoint x: 384, startPoint y: 424, endPoint x: 257, endPoint y: 376, distance: 136.7
click at [257, 376] on td "Equipment Subtotal:" at bounding box center [420, 384] width 560 height 21
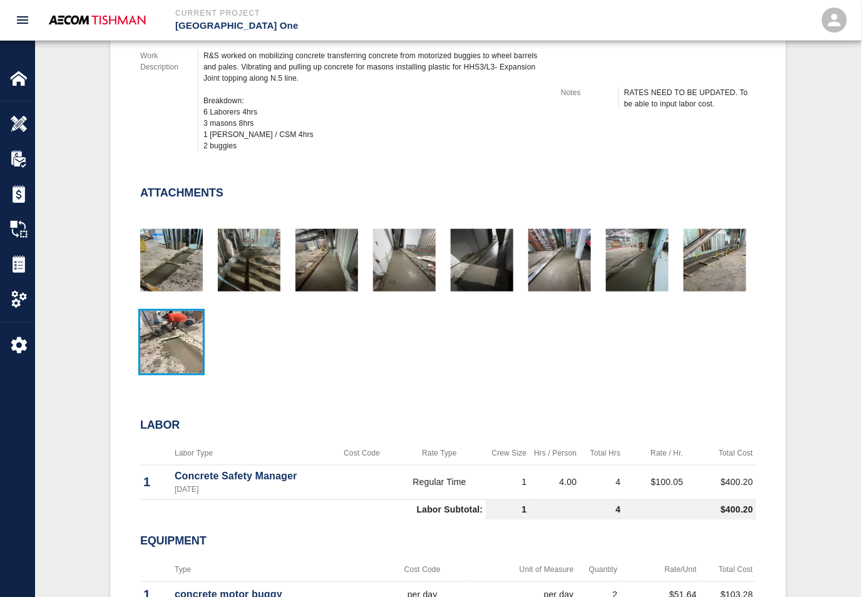
click at [166, 327] on img "button" at bounding box center [171, 342] width 63 height 63
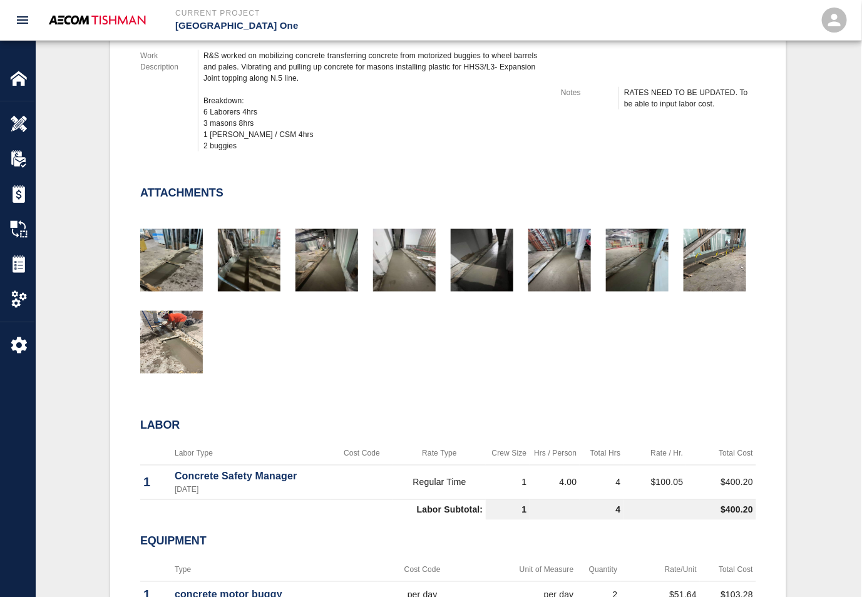
scroll to position [235, 0]
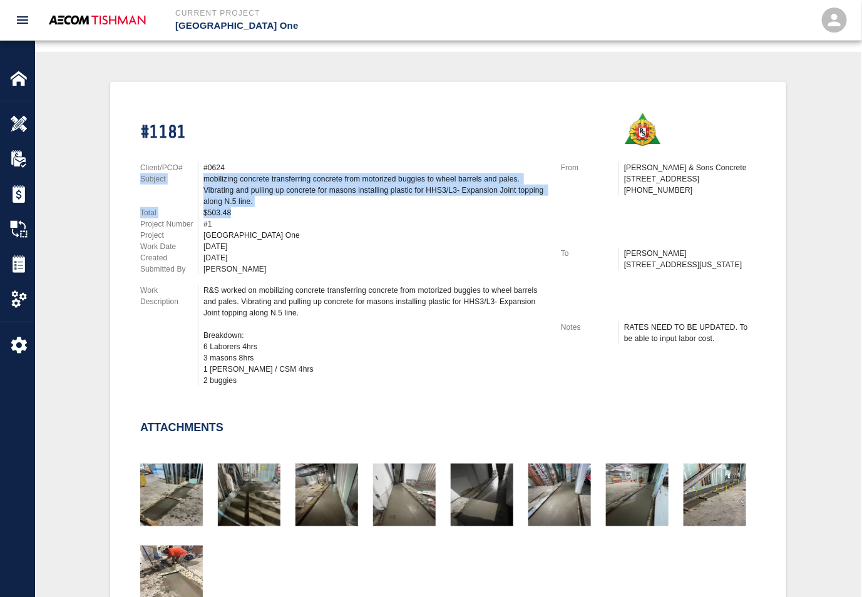
drag, startPoint x: 229, startPoint y: 162, endPoint x: 238, endPoint y: 227, distance: 65.8
click at [238, 225] on div "Client/PCO# #0624 Subject mobilizing concrete transferring concrete from motori…" at bounding box center [343, 218] width 406 height 113
click at [238, 230] on div "[GEOGRAPHIC_DATA] One" at bounding box center [374, 235] width 342 height 11
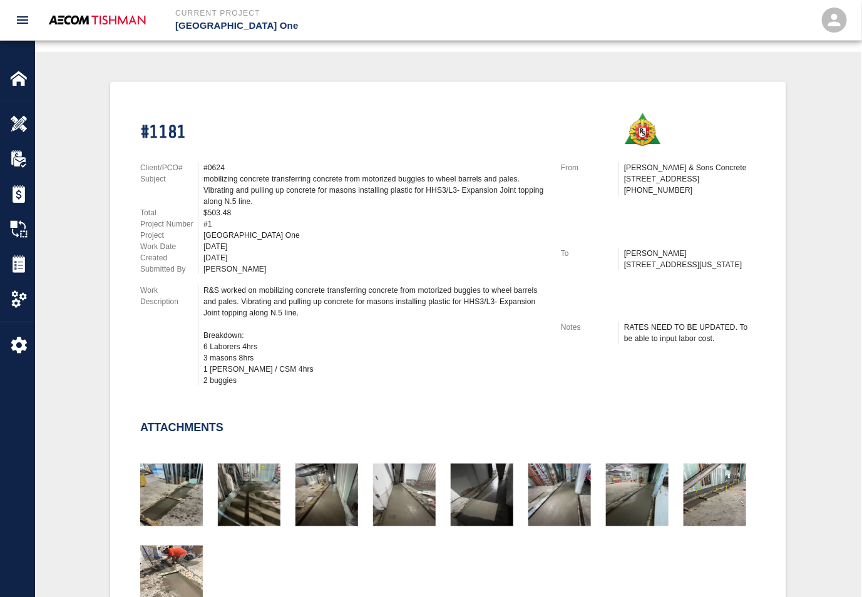
drag, startPoint x: 208, startPoint y: 159, endPoint x: 215, endPoint y: 204, distance: 45.5
click at [215, 200] on div "Client/PCO# #0624 Subject mobilizing concrete transferring concrete from motori…" at bounding box center [343, 218] width 406 height 113
click at [215, 207] on div "$503.48" at bounding box center [374, 212] width 342 height 11
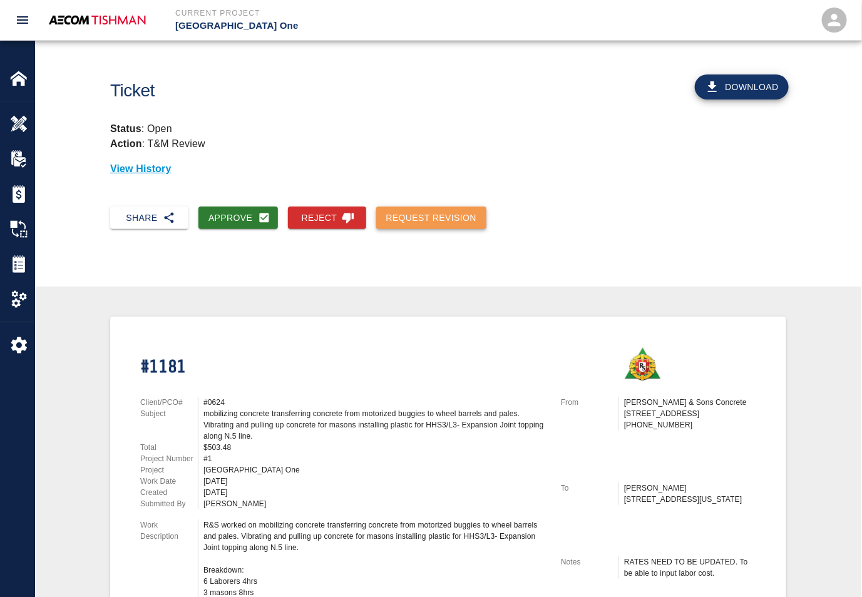
click at [398, 222] on button "Request Revision" at bounding box center [431, 218] width 111 height 23
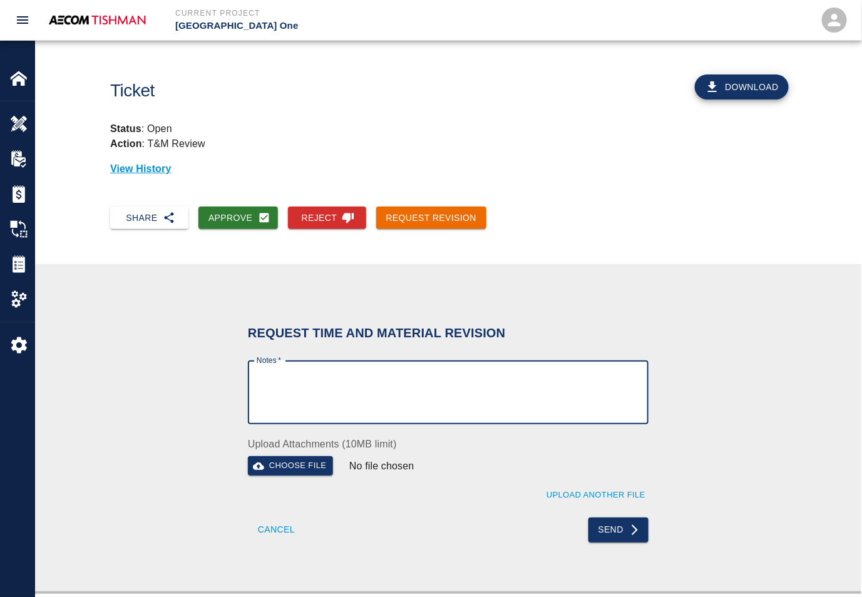
click at [341, 386] on textarea "Notes   *" at bounding box center [448, 392] width 383 height 43
type textarea "this was done on regular work hours where CSM is mandatory by contract. remove"
click at [622, 518] on button "Send" at bounding box center [618, 530] width 61 height 25
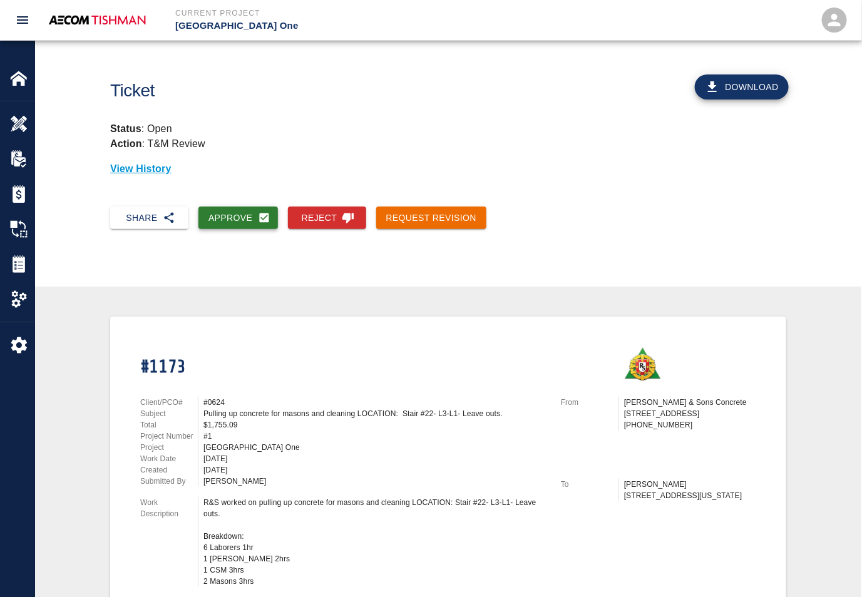
click at [222, 219] on button "Approve" at bounding box center [237, 218] width 79 height 23
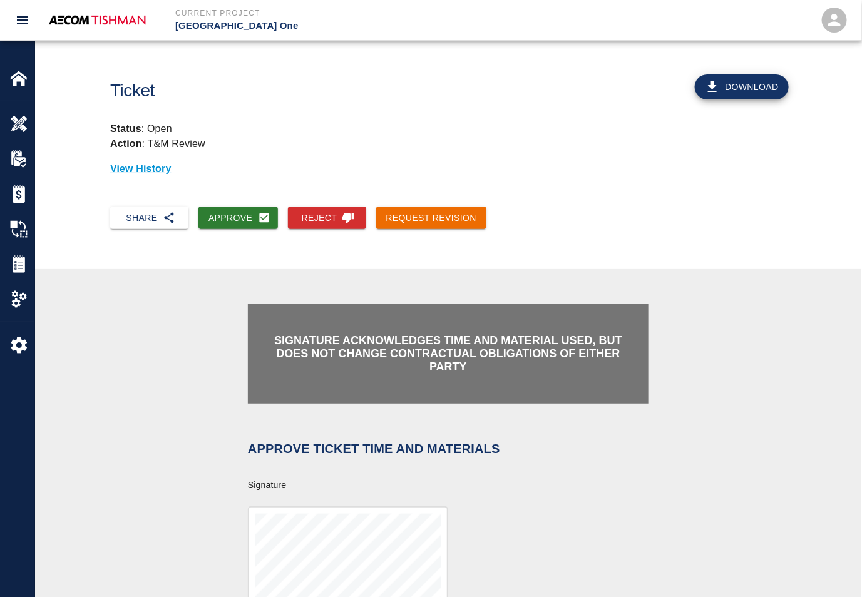
scroll to position [235, 0]
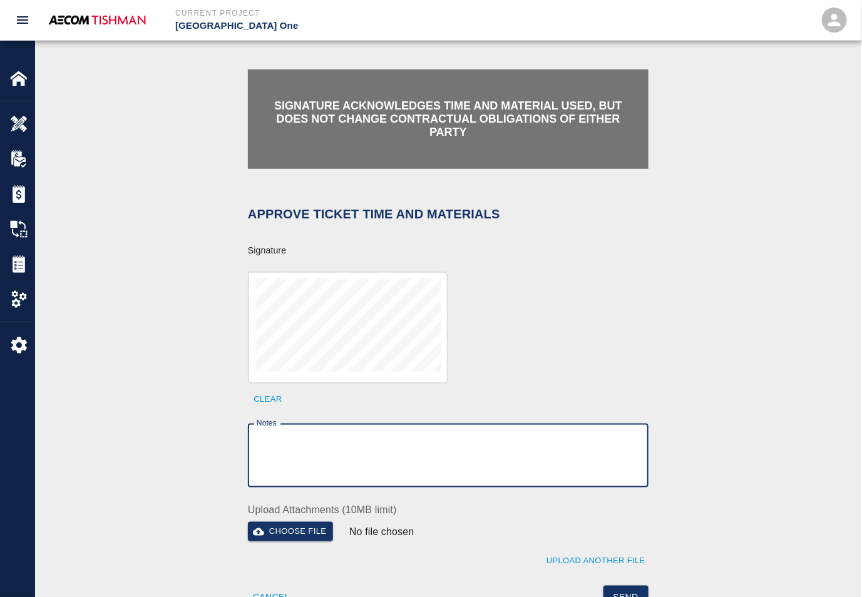
click at [324, 453] on textarea "Notes" at bounding box center [448, 455] width 383 height 43
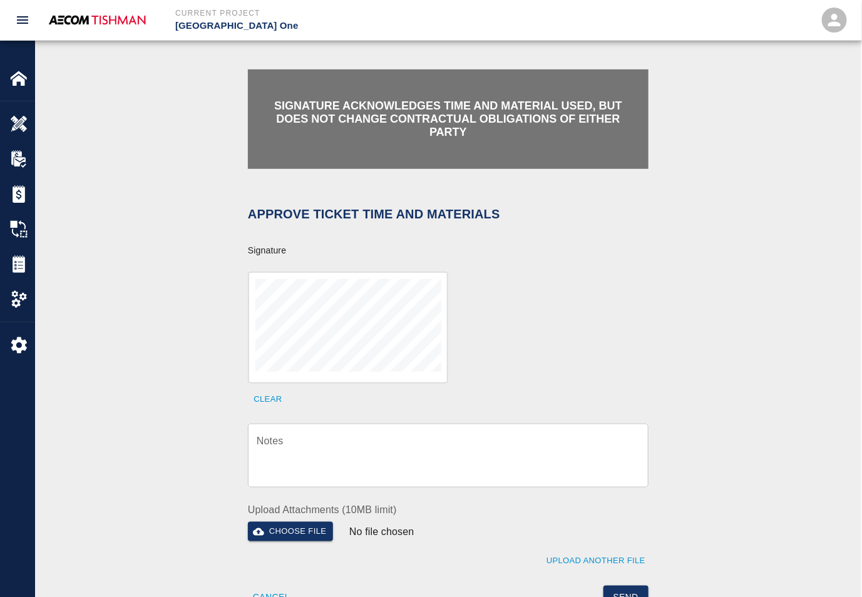
drag, startPoint x: 357, startPoint y: 448, endPoint x: 364, endPoint y: 440, distance: 10.2
click at [357, 448] on textarea "Notes" at bounding box center [448, 455] width 383 height 43
paste textarea "verification of time and material subject to contract review."
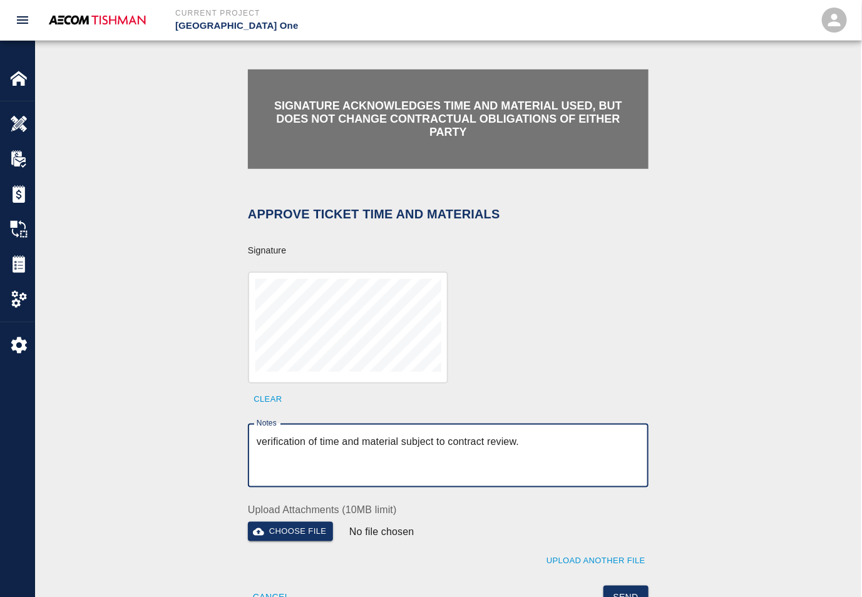
scroll to position [469, 0]
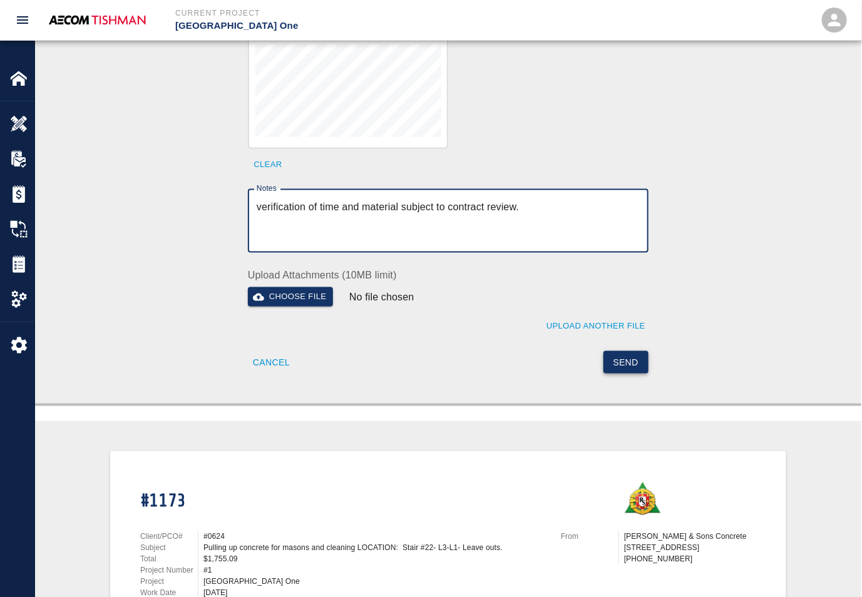
type textarea "verification of time and material subject to contract review."
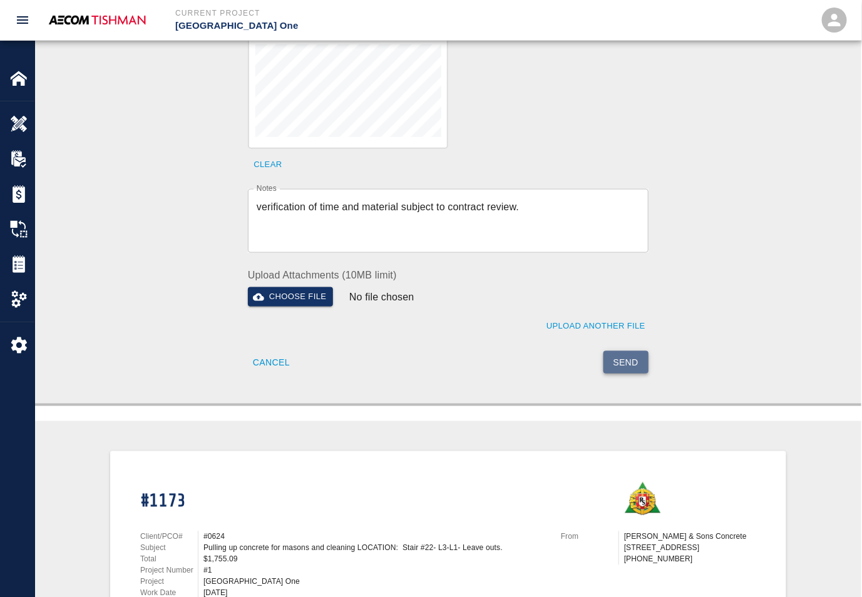
click at [638, 359] on button "Send" at bounding box center [626, 362] width 46 height 23
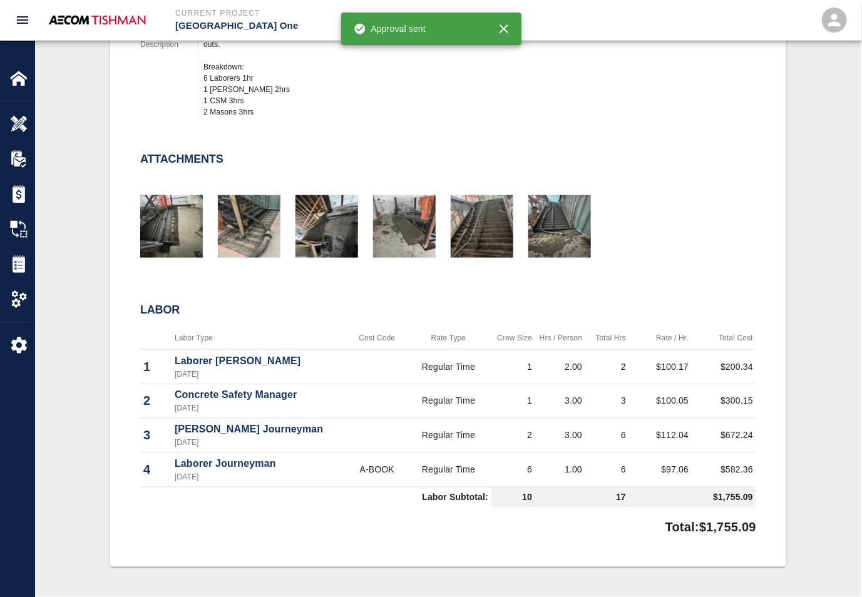
click at [98, 355] on div "#1173 Client/PCO# #0624 Subject Pulling up concrete for masons and cleaning LOC…" at bounding box center [448, 207] width 766 height 720
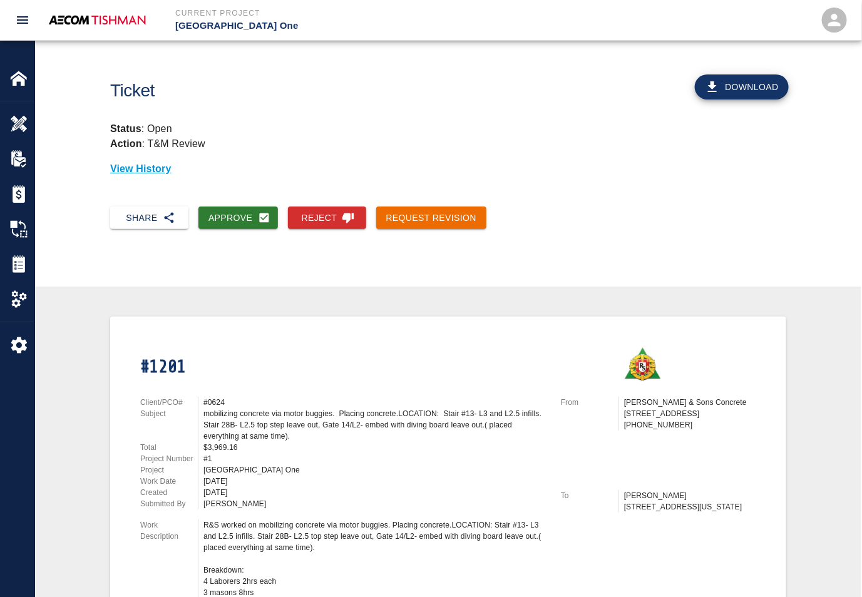
scroll to position [235, 0]
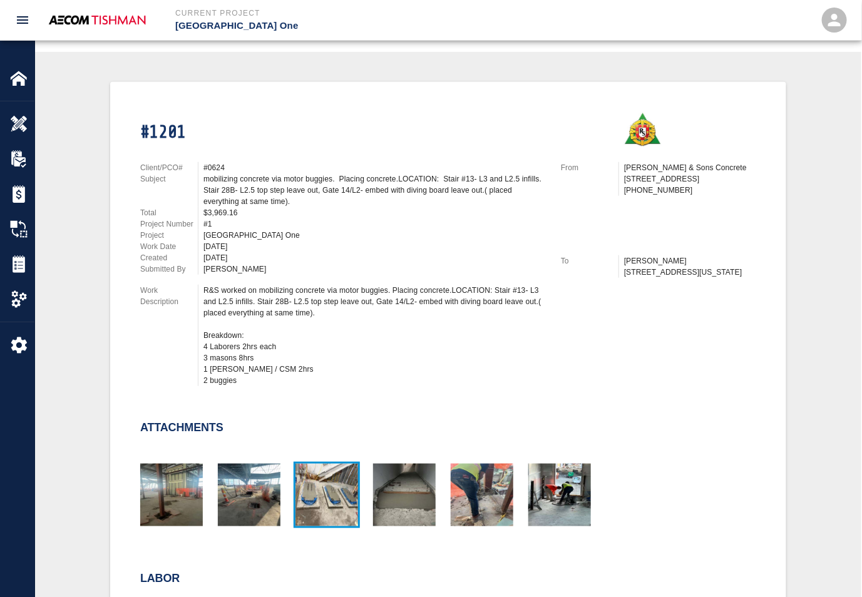
click at [318, 481] on img "button" at bounding box center [326, 495] width 63 height 63
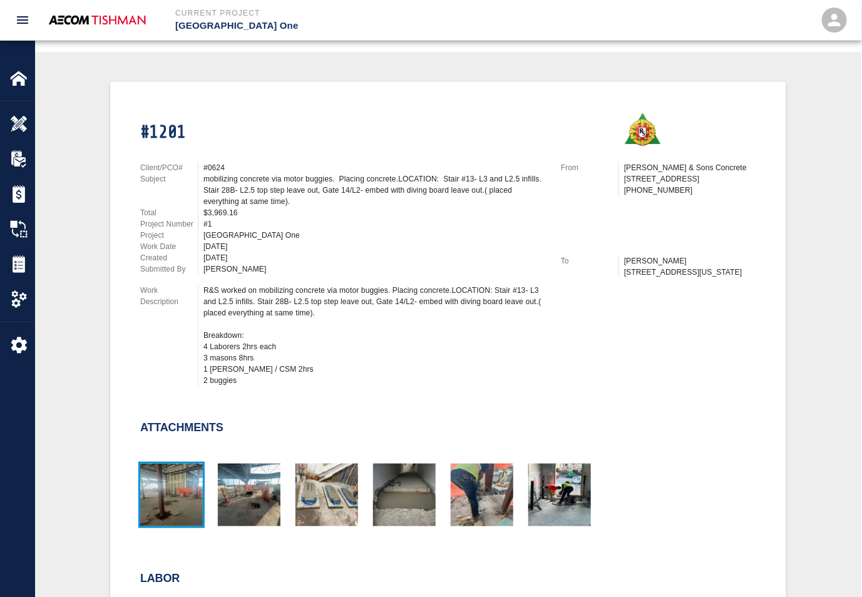
click at [190, 493] on img "button" at bounding box center [171, 495] width 63 height 63
click at [257, 481] on img "button" at bounding box center [249, 495] width 63 height 63
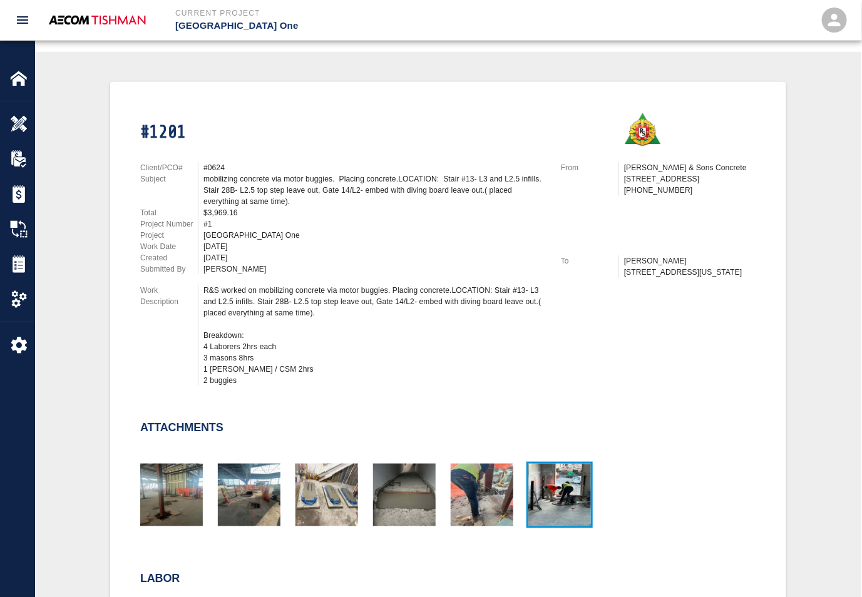
click at [582, 511] on img "button" at bounding box center [559, 495] width 63 height 63
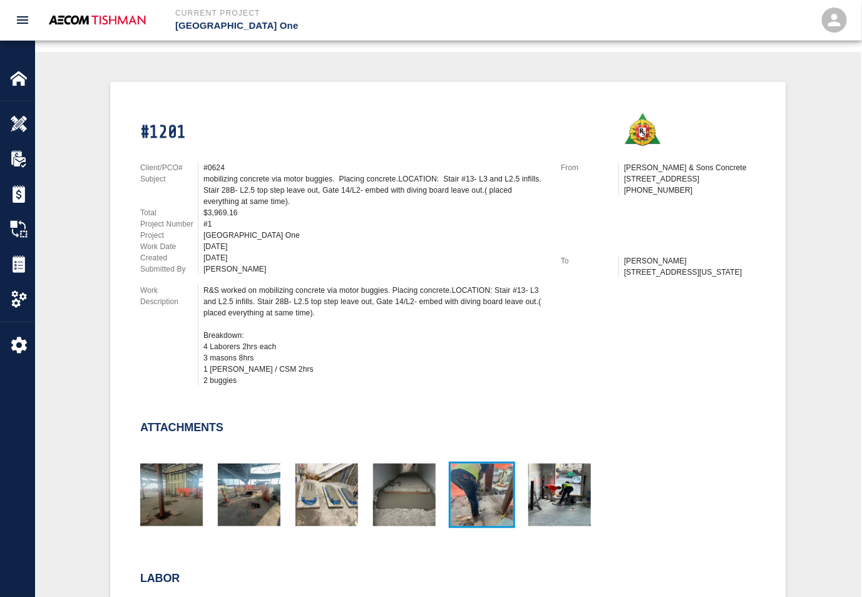
click at [473, 489] on img "button" at bounding box center [482, 495] width 63 height 63
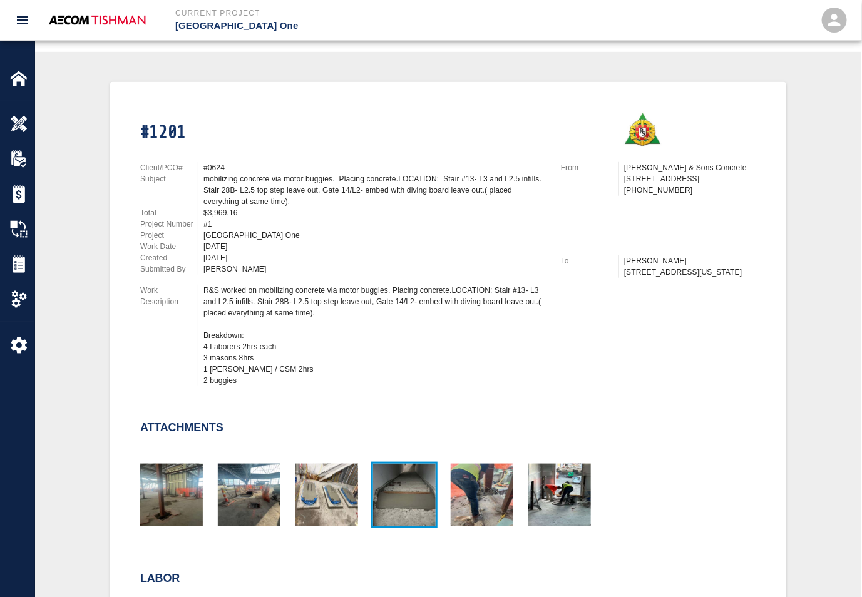
click at [407, 485] on img "button" at bounding box center [404, 495] width 63 height 63
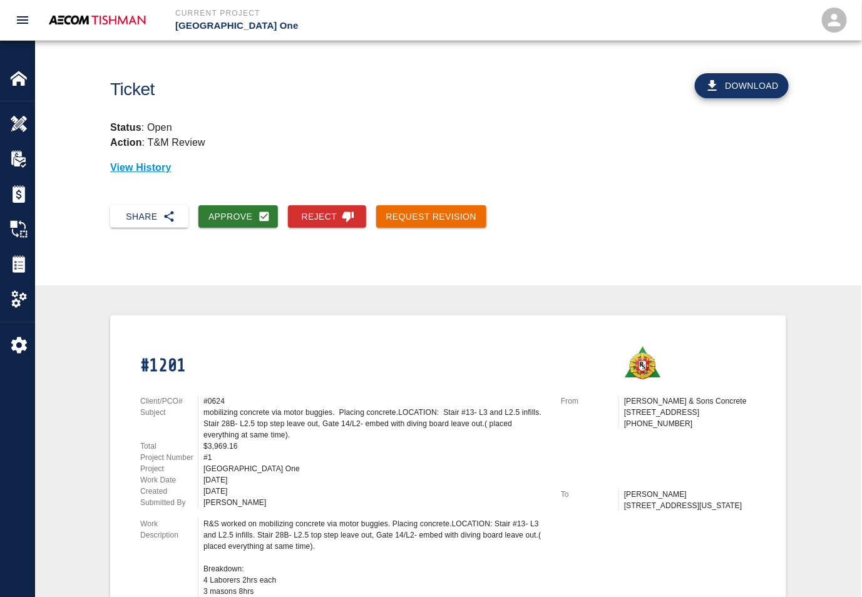
scroll to position [0, 0]
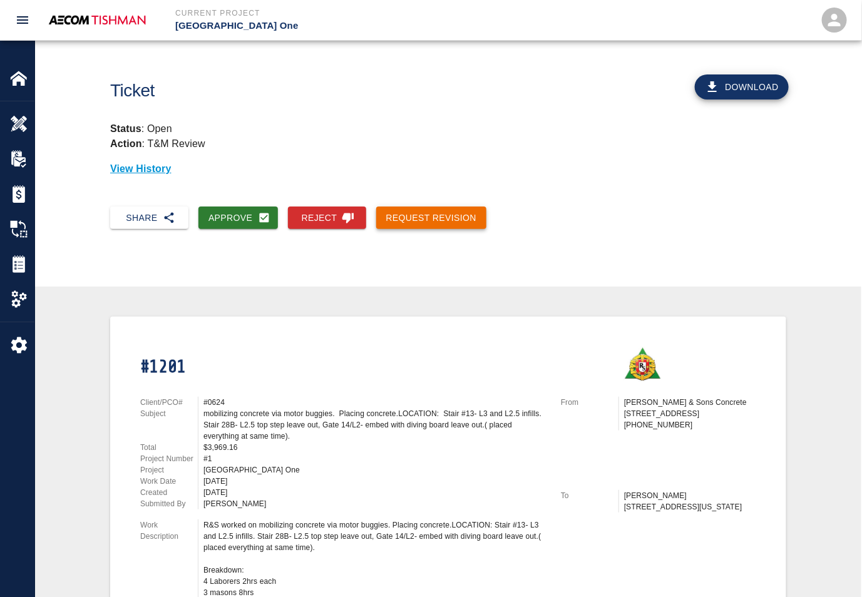
click at [429, 215] on button "Request Revision" at bounding box center [431, 218] width 111 height 23
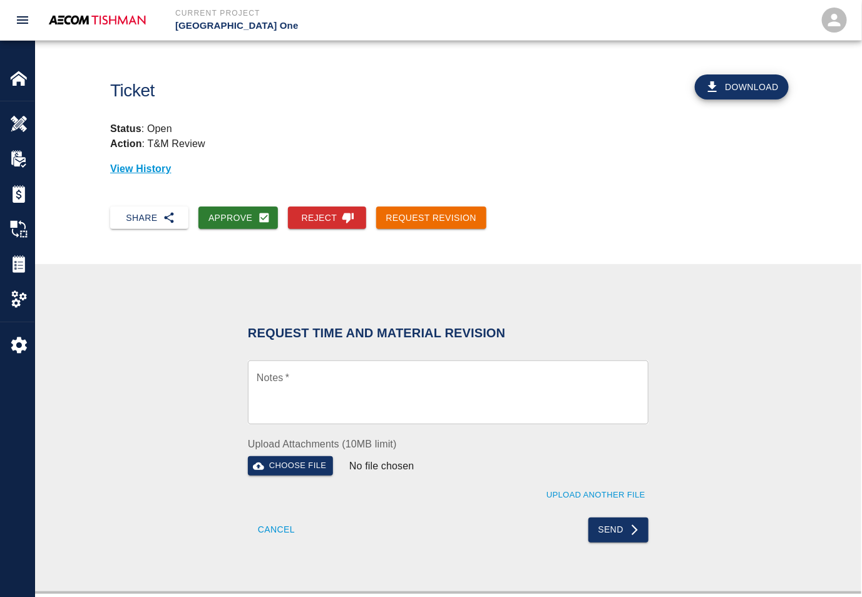
click at [354, 391] on textarea "Notes   *" at bounding box center [448, 392] width 383 height 43
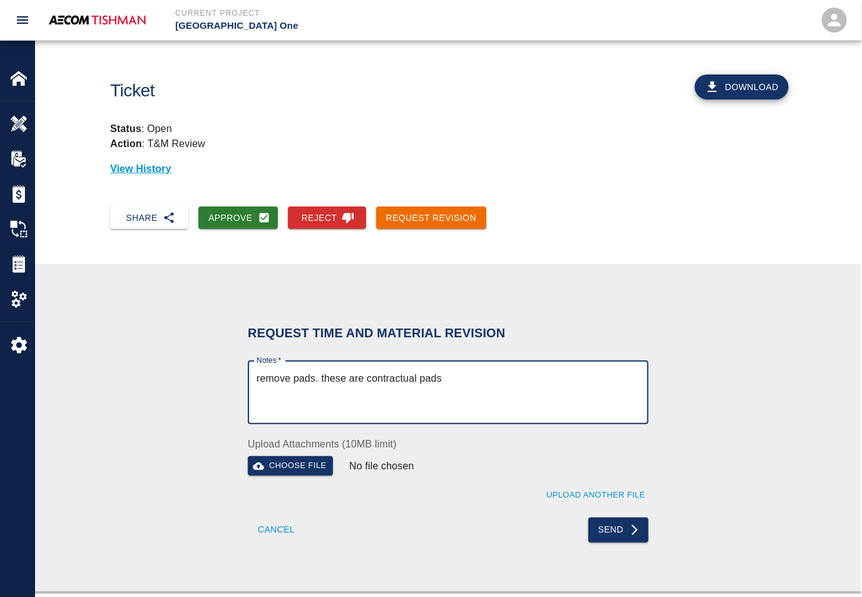
drag, startPoint x: 359, startPoint y: 379, endPoint x: 290, endPoint y: 374, distance: 69.7
click at [290, 374] on textarea "remove pads. these are contractual pads" at bounding box center [448, 392] width 383 height 43
click at [401, 377] on textarea "remove contractual pads" at bounding box center [448, 392] width 383 height 43
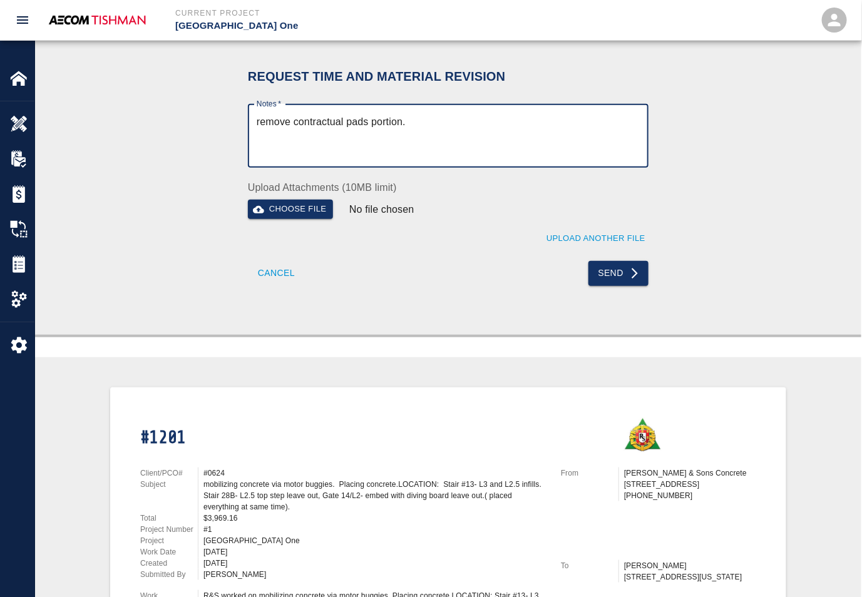
scroll to position [235, 0]
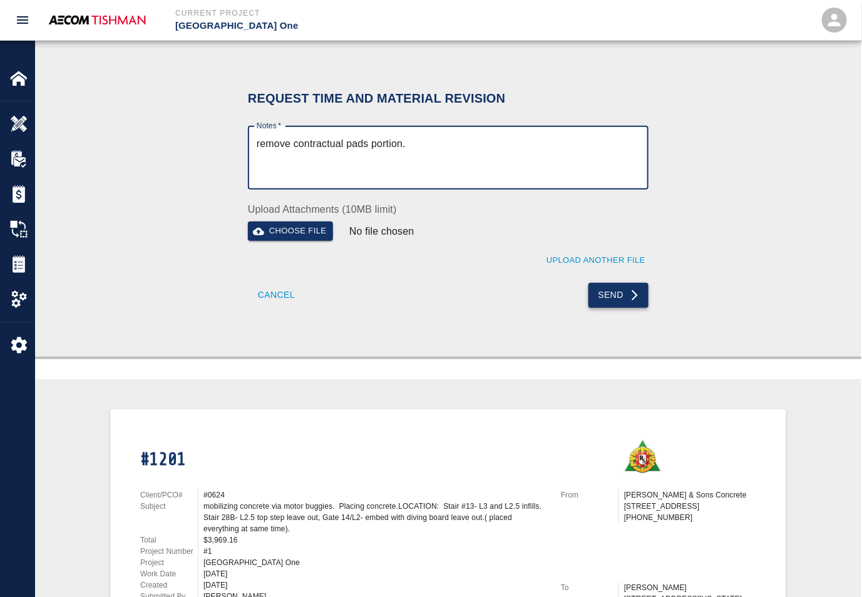
type textarea "remove contractual pads portion."
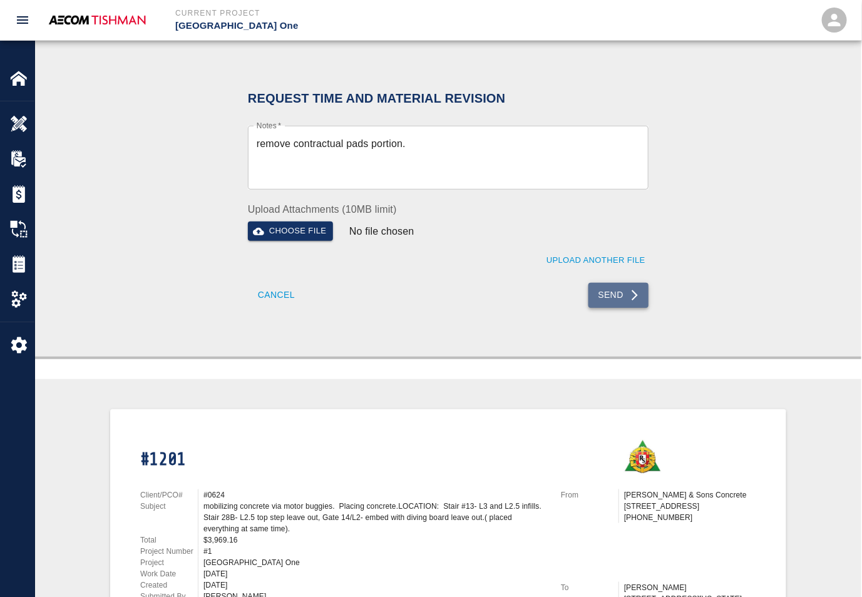
click at [646, 298] on button "Send" at bounding box center [618, 295] width 61 height 25
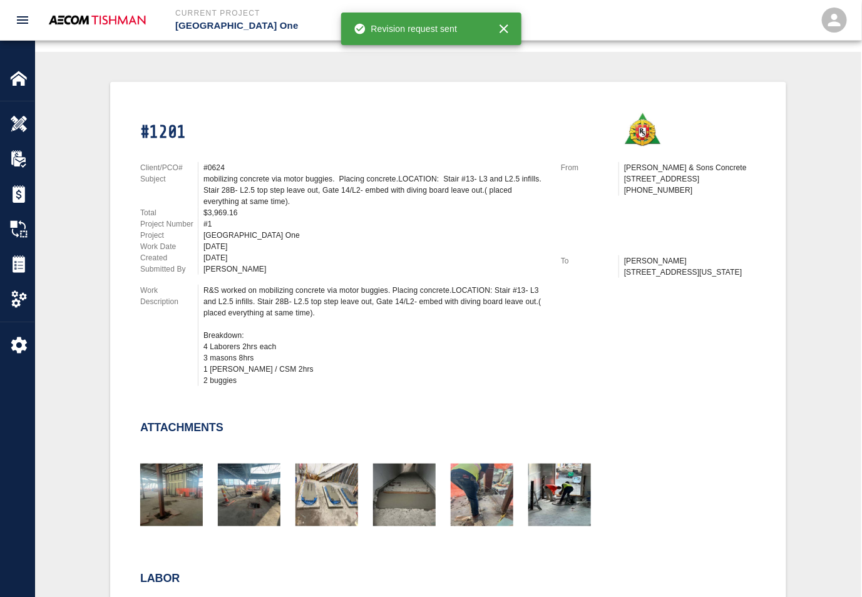
click at [377, 218] on div "#1" at bounding box center [374, 223] width 342 height 11
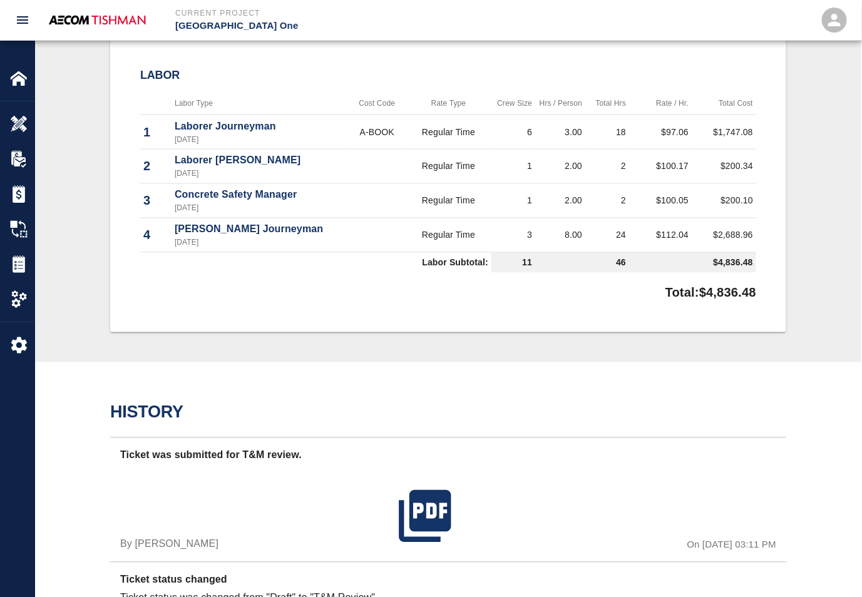
scroll to position [469, 0]
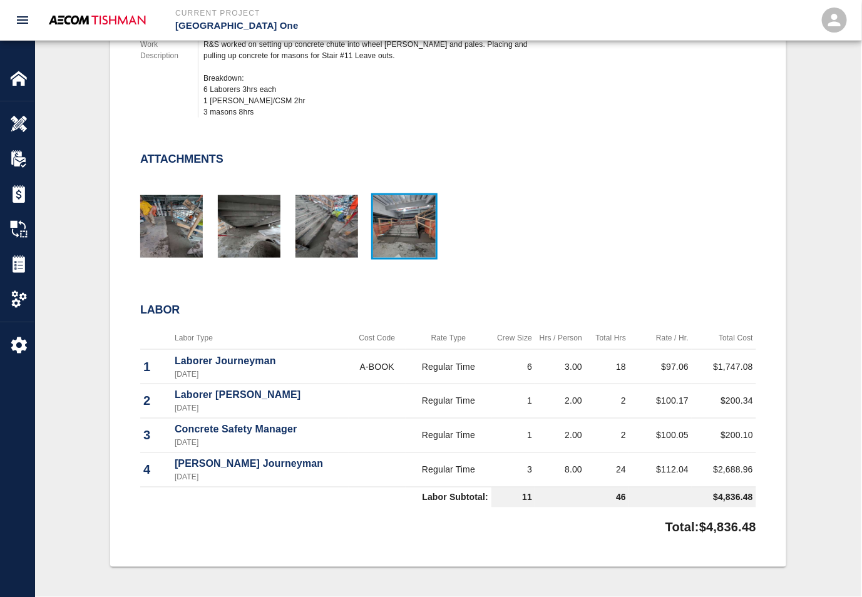
click at [402, 236] on img "button" at bounding box center [404, 226] width 63 height 63
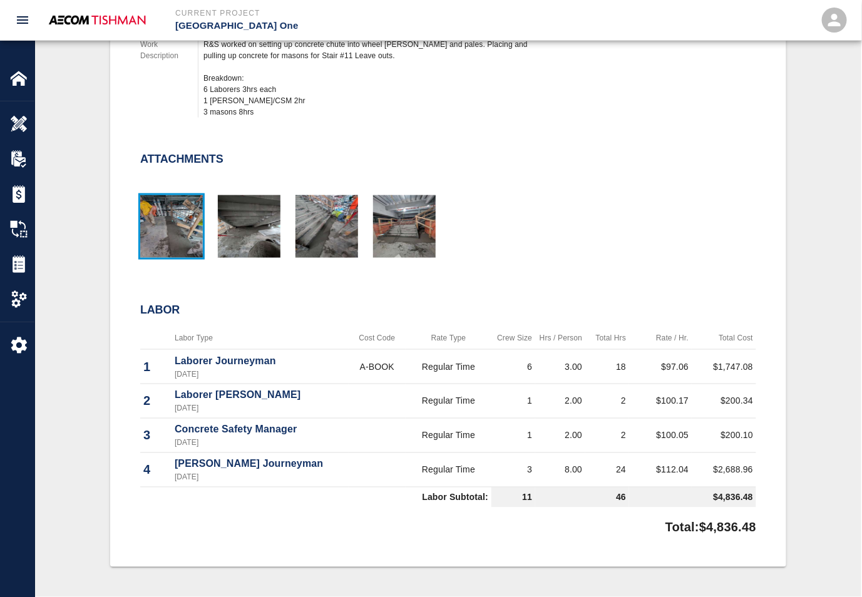
click at [185, 241] on img "button" at bounding box center [171, 226] width 63 height 63
click at [269, 220] on img "button" at bounding box center [249, 226] width 63 height 63
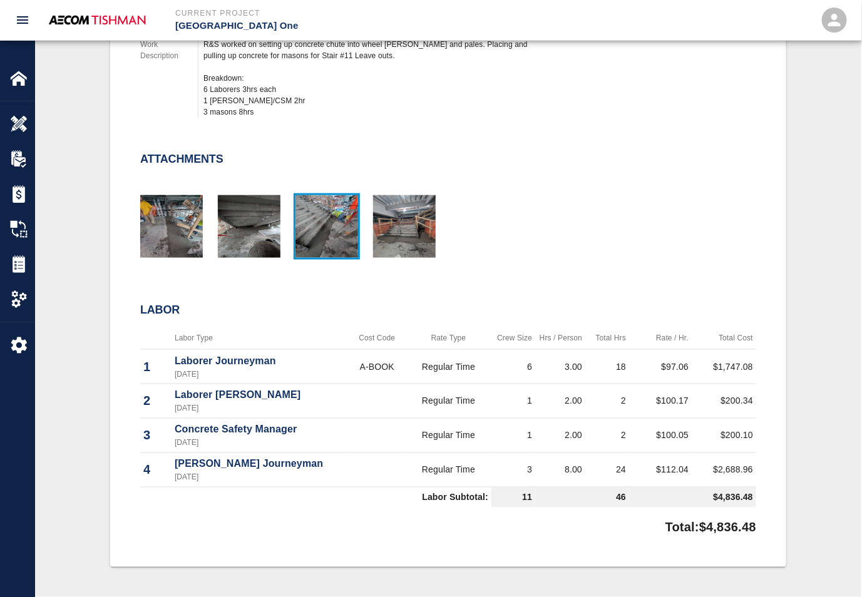
click at [330, 208] on img "button" at bounding box center [326, 226] width 63 height 63
drag, startPoint x: 319, startPoint y: 410, endPoint x: 277, endPoint y: 421, distance: 42.7
click at [277, 423] on p "Concrete Safety Manager" at bounding box center [260, 430] width 171 height 15
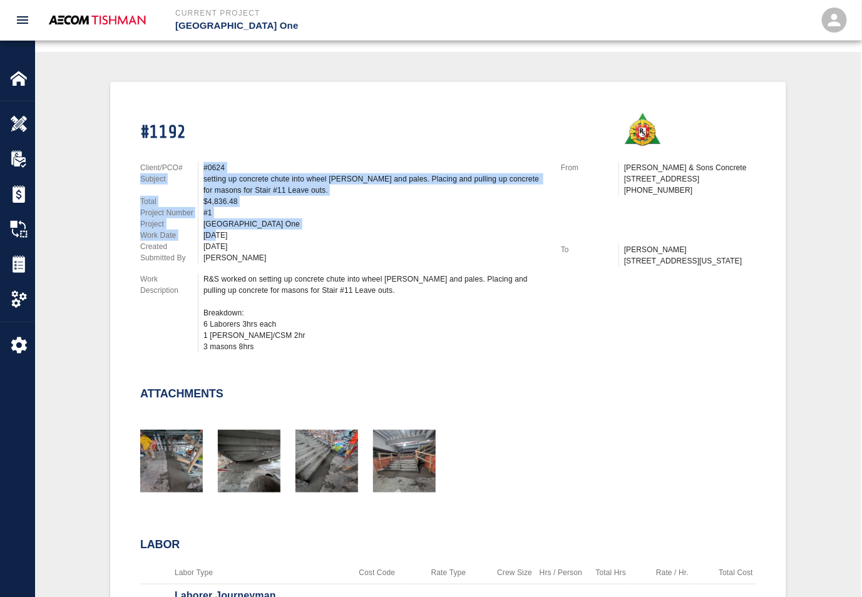
drag, startPoint x: 203, startPoint y: 167, endPoint x: 217, endPoint y: 252, distance: 86.1
click at [216, 251] on div "Client/PCO# #0624 Subject setting up concrete chute into wheel barrows and pale…" at bounding box center [343, 212] width 406 height 101
click at [218, 261] on div "Client/PCO# #0624 Subject setting up concrete chute into wheel barrows and pale…" at bounding box center [335, 254] width 421 height 215
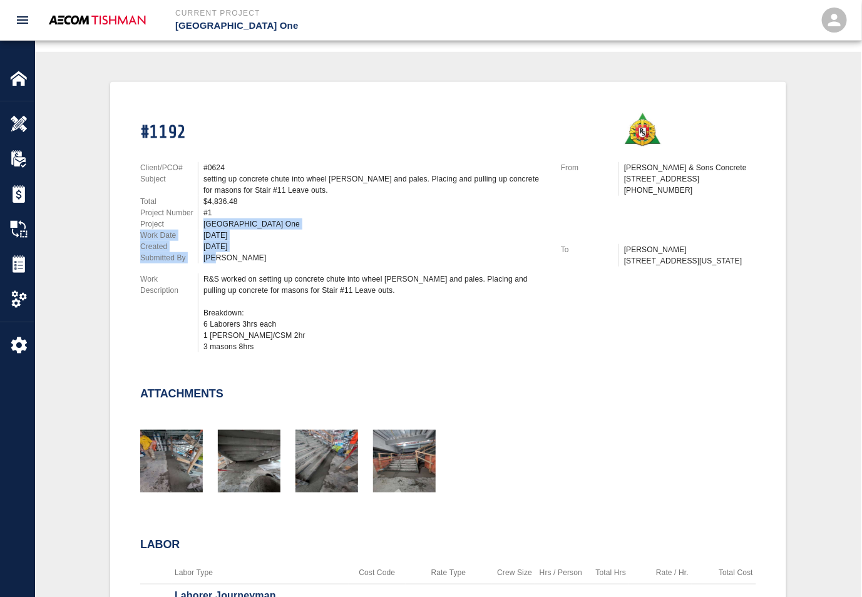
drag, startPoint x: 203, startPoint y: 218, endPoint x: 219, endPoint y: 250, distance: 35.6
click at [219, 250] on div "Client/PCO# #0624 Subject setting up concrete chute into wheel barrows and pale…" at bounding box center [343, 212] width 406 height 101
click at [219, 252] on div "[PERSON_NAME]" at bounding box center [374, 257] width 342 height 11
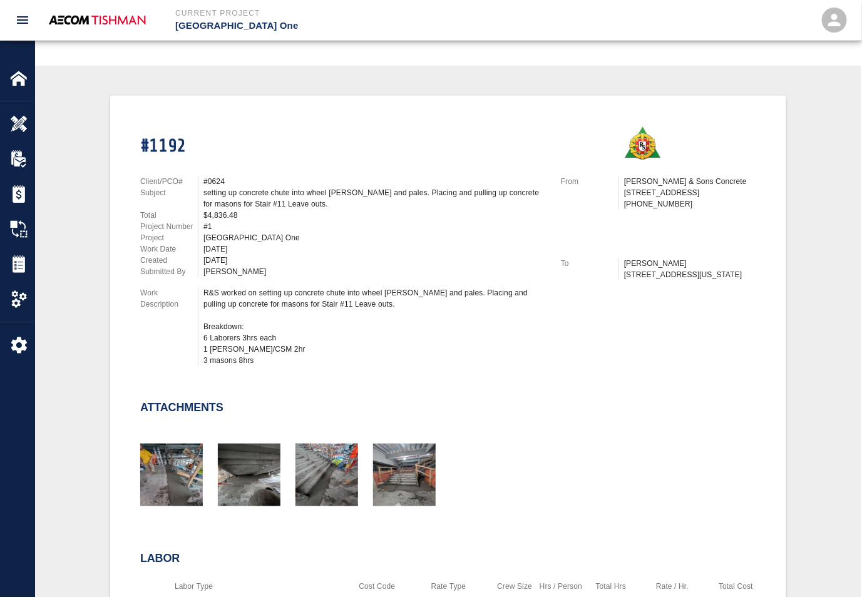
scroll to position [0, 0]
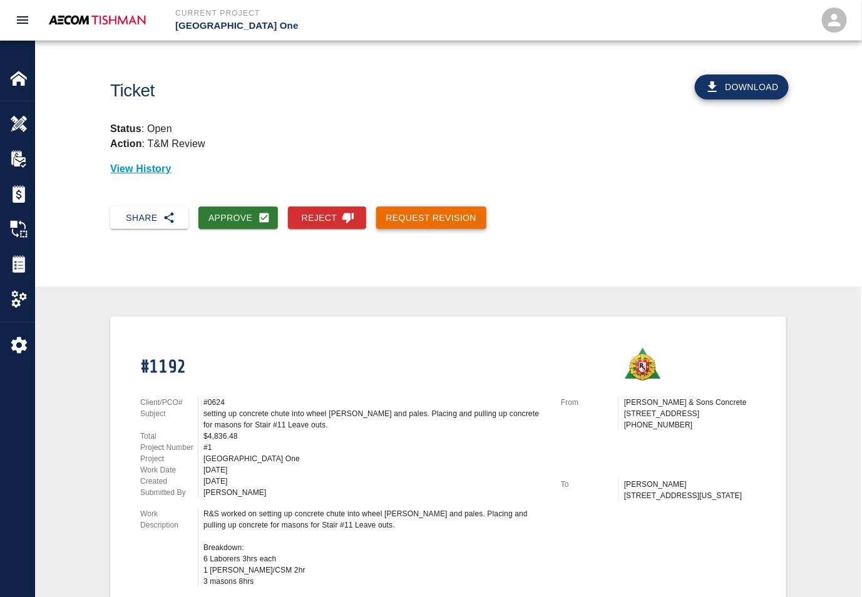
click at [409, 215] on button "Request Revision" at bounding box center [431, 218] width 111 height 23
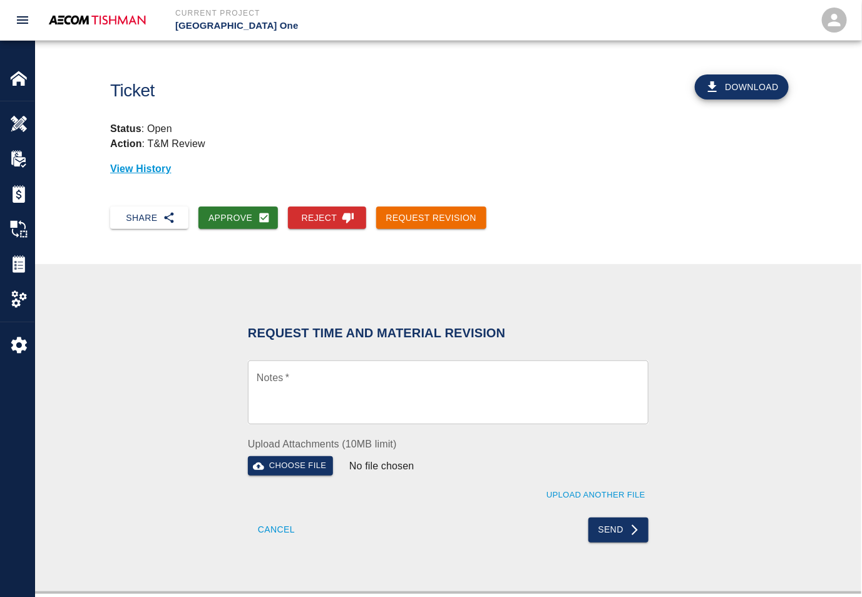
click at [340, 367] on div "x Notes *" at bounding box center [448, 393] width 401 height 64
paste textarea "1.) HHNW/L2 SharkFin- Inertia Pads(3). 2.) Stair#11 Leave outs. 3.) Gate 14/L2.…"
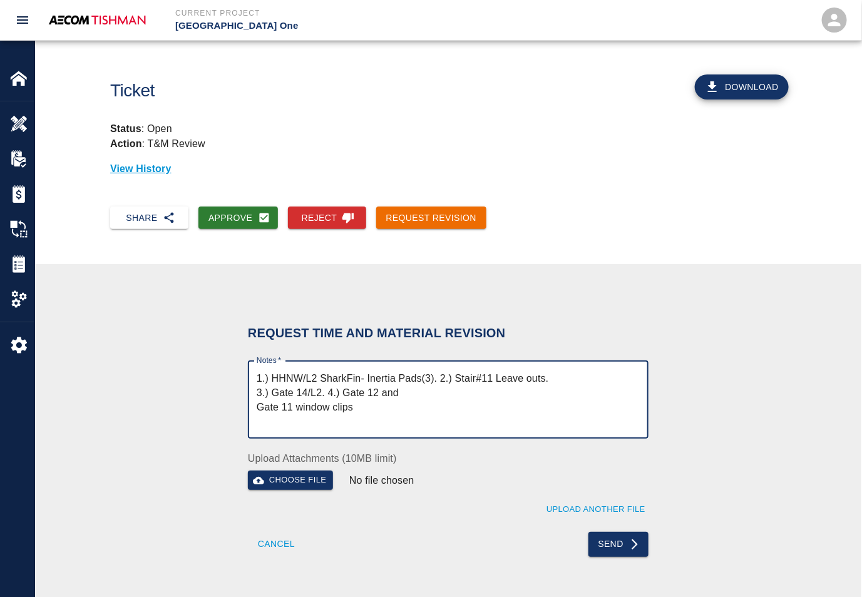
click at [257, 374] on textarea "1.) HHNW/L2 SharkFin- Inertia Pads(3). 2.) Stair#11 Leave outs. 3.) Gate 14/L2.…" at bounding box center [448, 400] width 383 height 58
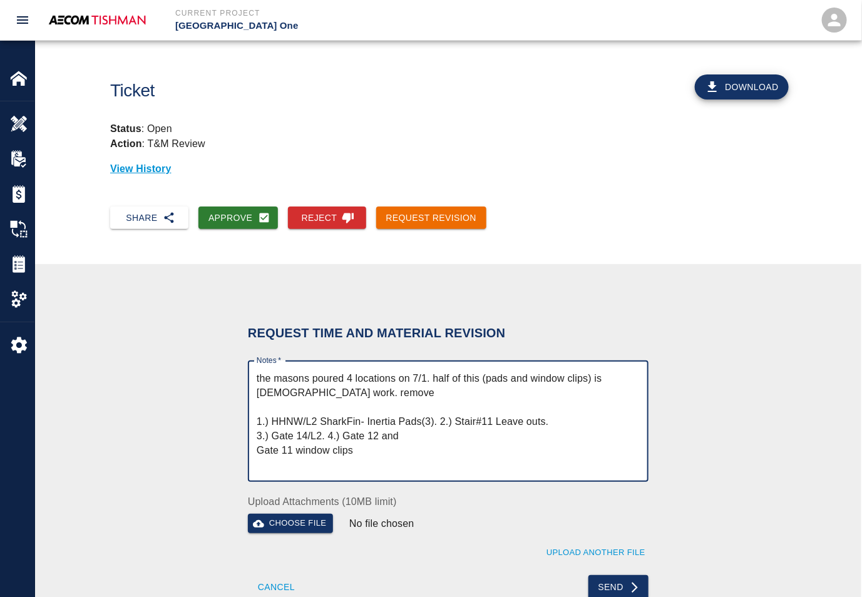
click at [434, 392] on textarea "the masons poured 4 locations on 7/1. half of this (pads and window clips) is c…" at bounding box center [448, 421] width 383 height 101
click at [285, 406] on textarea "the masons poured 4 locations on 7/1. half of this (pads and window clips) is c…" at bounding box center [448, 421] width 383 height 101
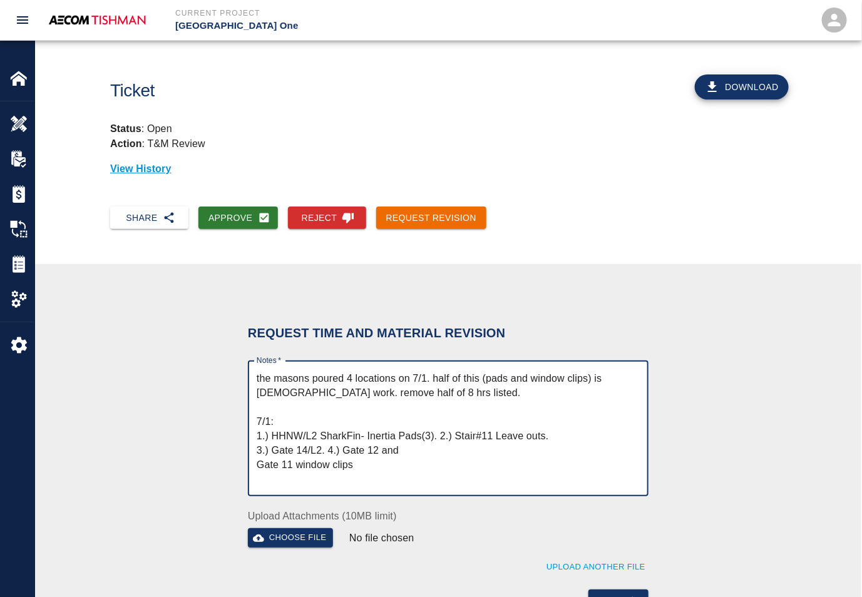
click at [255, 449] on div "the masons poured 4 locations on 7/1. half of this (pads and window clips) is c…" at bounding box center [448, 429] width 401 height 136
click at [253, 451] on div "the masons poured 4 locations on 7/1. half of this (pads and window clips) is c…" at bounding box center [448, 429] width 401 height 136
click at [258, 450] on textarea "the masons poured 4 locations on 7/1. half of this (pads and window clips) is c…" at bounding box center [448, 428] width 383 height 115
click at [257, 448] on textarea "the masons poured 4 locations on 7/1. half of this (pads and window clips) is c…" at bounding box center [448, 428] width 383 height 115
click at [259, 463] on textarea "the masons poured 4 locations on 7/1. half of this (pads and window clips) is c…" at bounding box center [448, 428] width 383 height 115
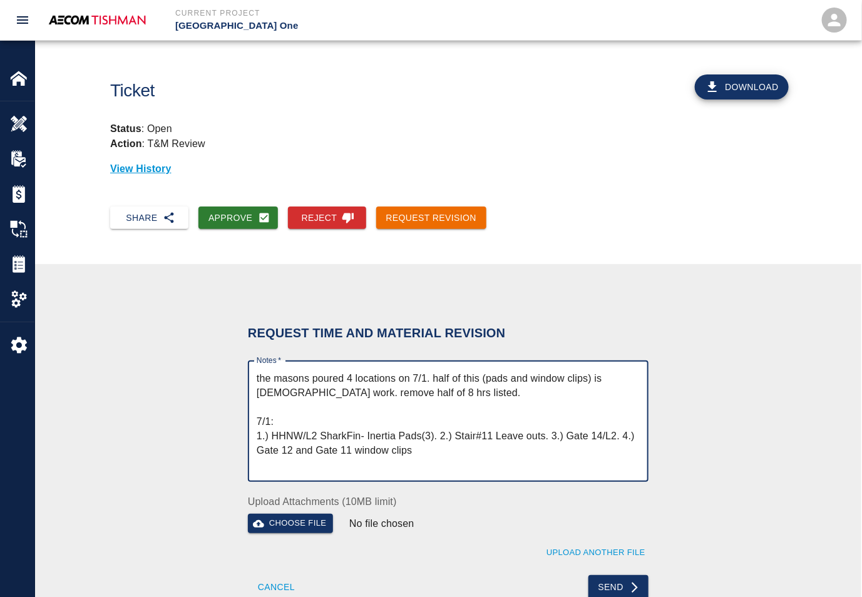
click at [479, 377] on textarea "the masons poured 4 locations on 7/1. half of this (pads and window clips) is c…" at bounding box center [448, 421] width 383 height 101
type textarea "the masons poured 4 locations on 7/1. half of these (pads and window clips) is …"
click at [625, 582] on button "Send" at bounding box center [618, 587] width 61 height 25
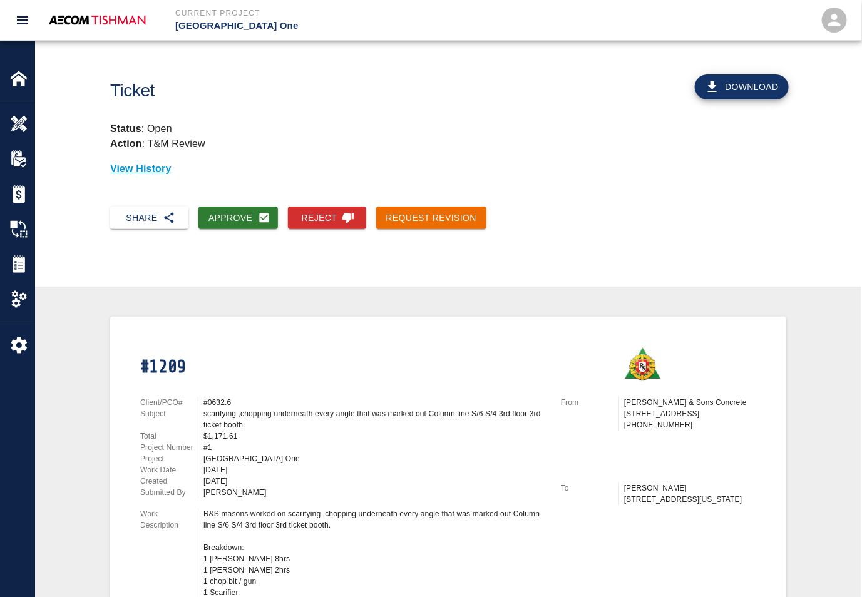
click at [219, 411] on div "scarifying ,chopping underneath every angle that was marked out Column line S/6…" at bounding box center [374, 419] width 342 height 23
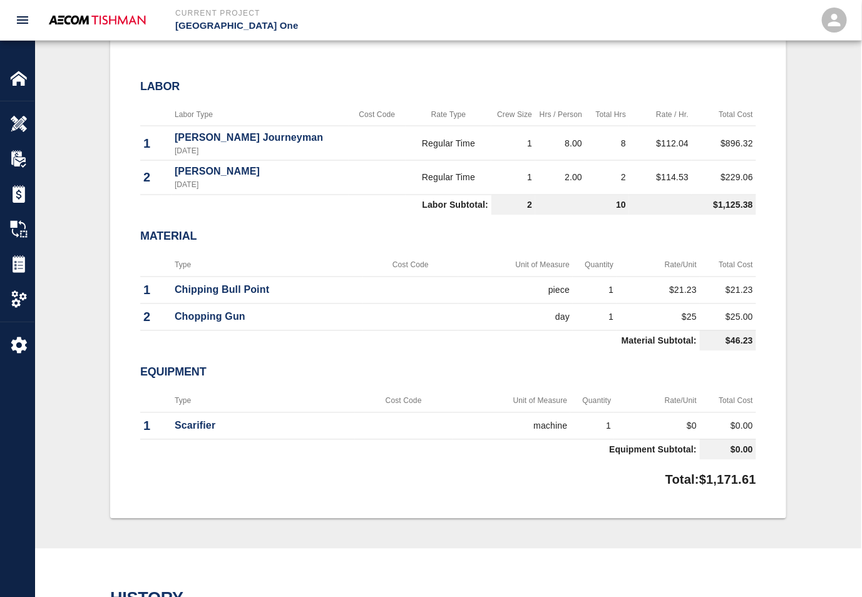
scroll to position [469, 0]
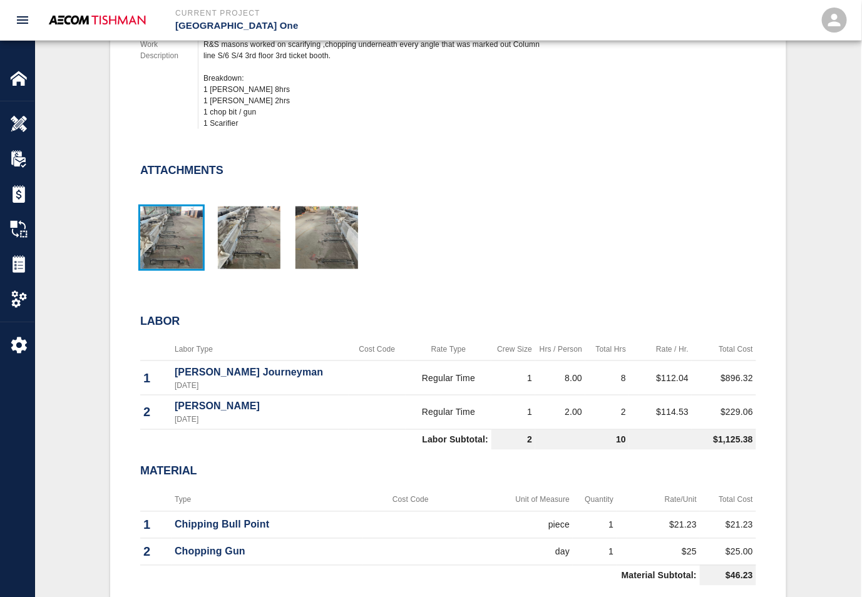
click at [166, 249] on img "button" at bounding box center [171, 238] width 63 height 63
click at [270, 232] on img "button" at bounding box center [249, 238] width 63 height 63
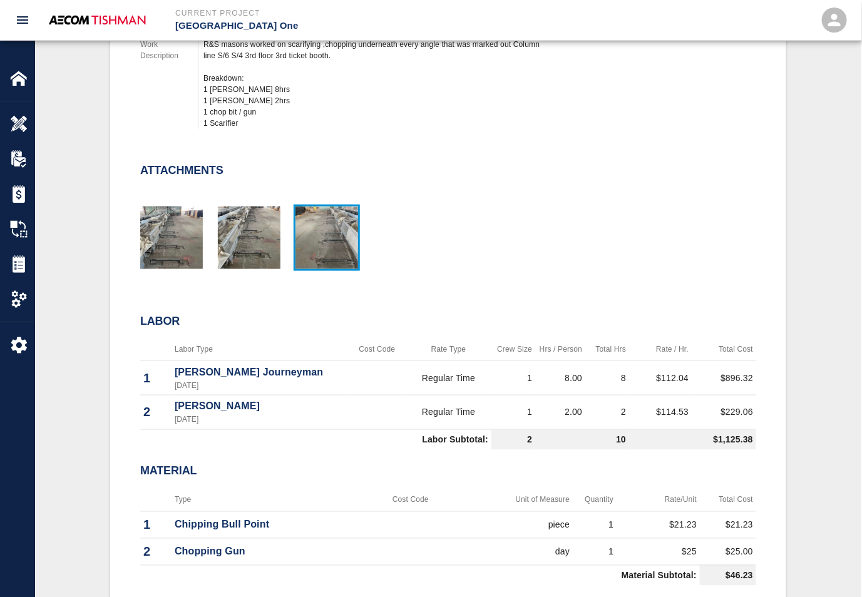
click at [332, 242] on img "button" at bounding box center [326, 238] width 63 height 63
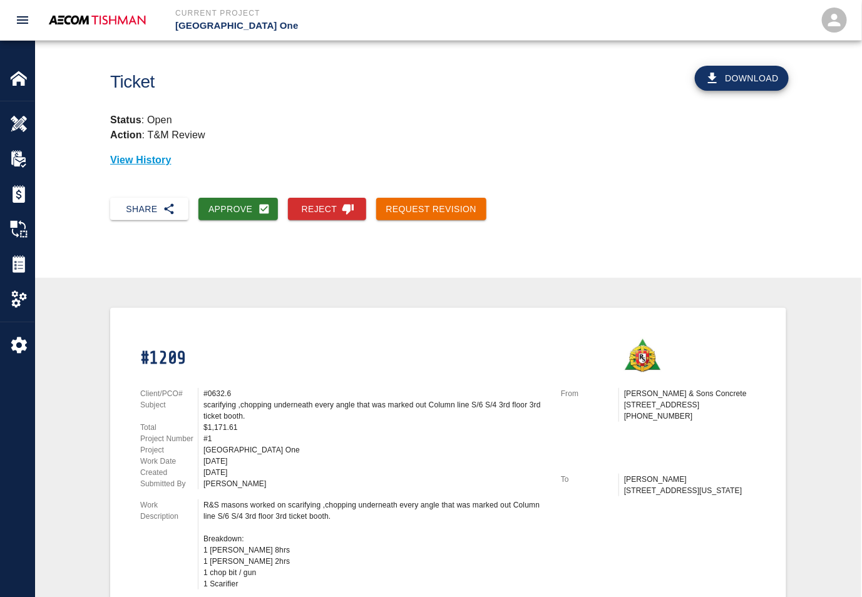
scroll to position [0, 0]
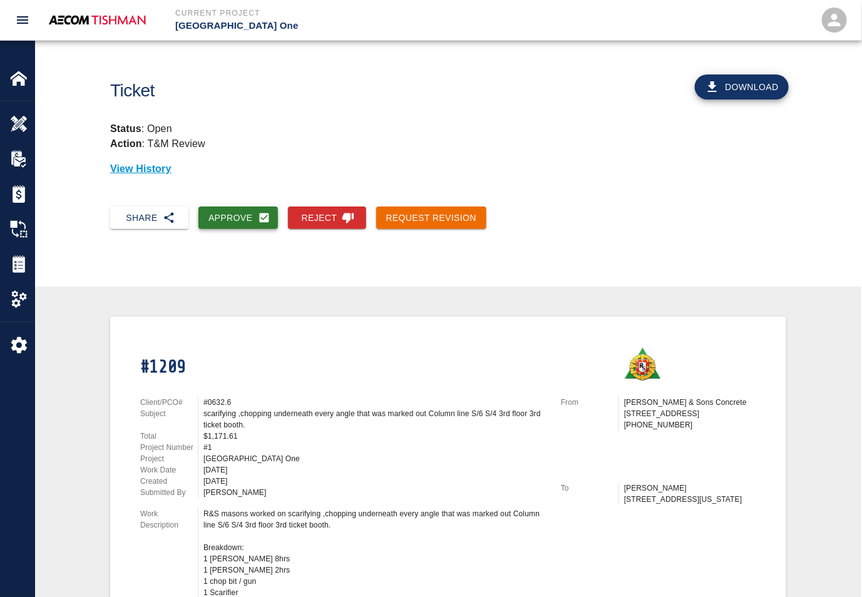
drag, startPoint x: 228, startPoint y: 212, endPoint x: 237, endPoint y: 211, distance: 8.2
click at [228, 212] on button "Approve" at bounding box center [237, 218] width 79 height 23
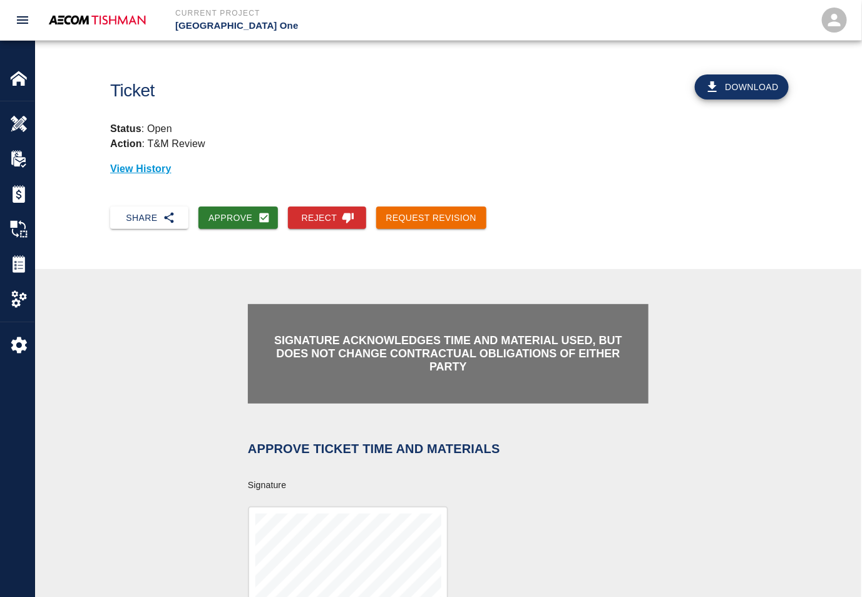
scroll to position [235, 0]
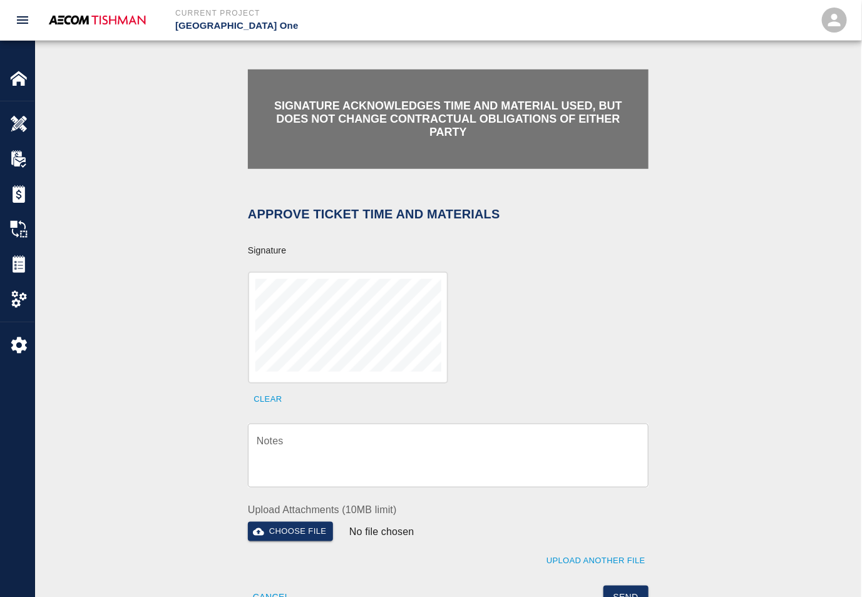
click at [337, 461] on textarea "Notes" at bounding box center [448, 455] width 383 height 43
drag, startPoint x: 436, startPoint y: 467, endPoint x: 512, endPoint y: 342, distance: 145.8
click at [436, 467] on textarea "Notes" at bounding box center [448, 455] width 383 height 43
paste textarea "verification of time and material subject to contract review."
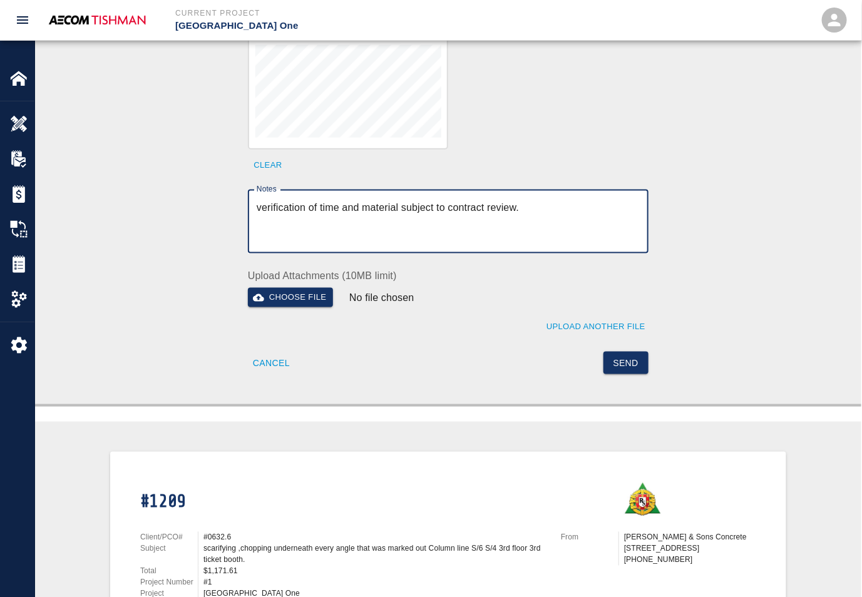
scroll to position [469, 0]
type textarea "verification of time and material subject to contract review."
click at [625, 352] on button "Send" at bounding box center [626, 362] width 46 height 23
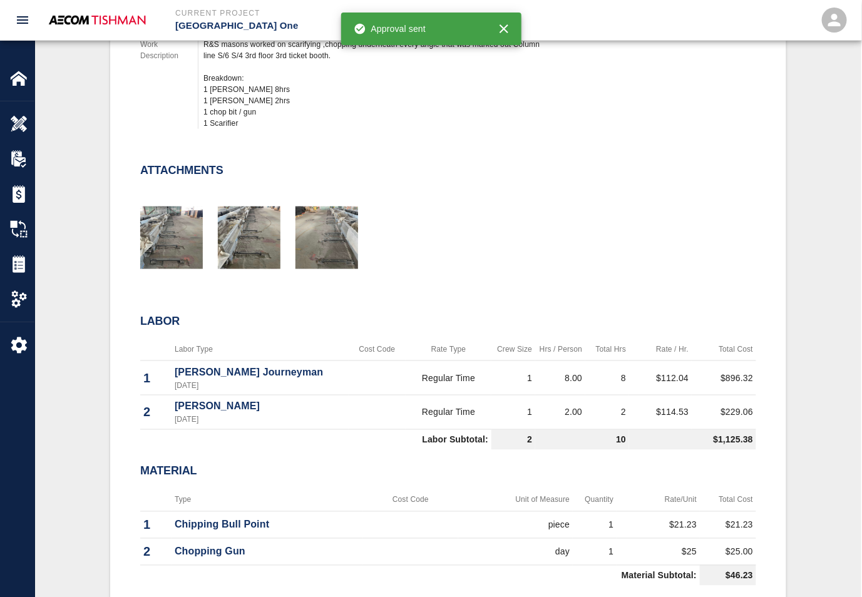
click at [407, 158] on div "Attachments" at bounding box center [440, 206] width 631 height 135
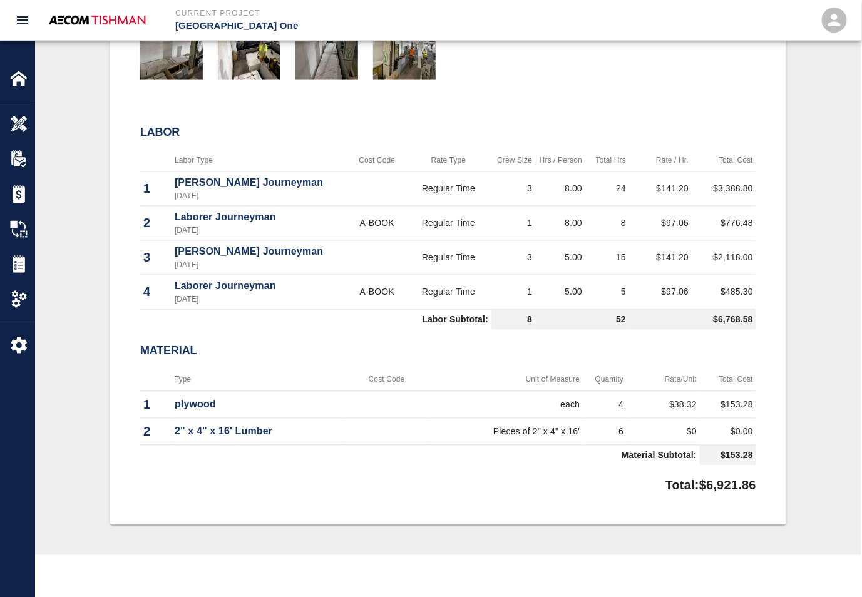
scroll to position [235, 0]
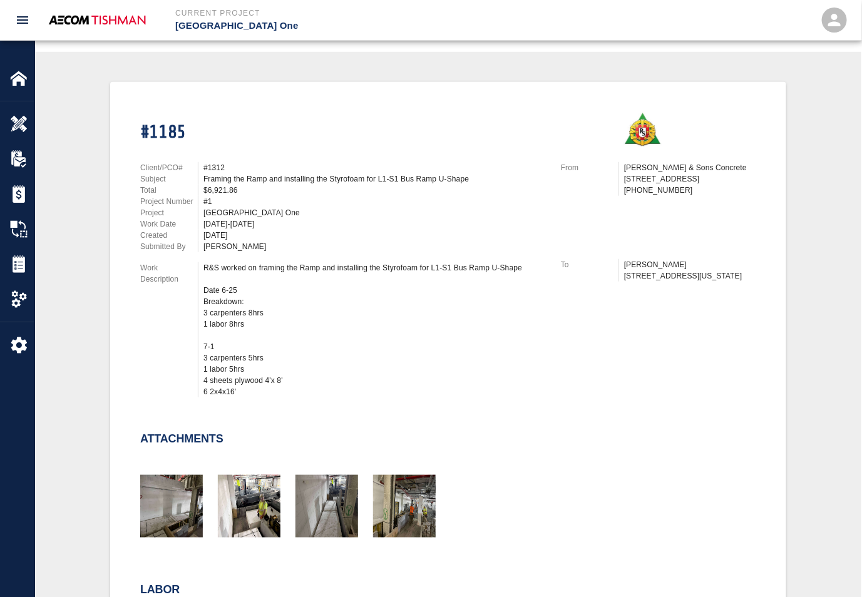
click at [361, 493] on div at bounding box center [397, 501] width 78 height 82
click at [354, 493] on img "button" at bounding box center [326, 506] width 63 height 63
click at [251, 475] on img "button" at bounding box center [249, 506] width 63 height 63
click at [148, 478] on img "button" at bounding box center [171, 506] width 63 height 63
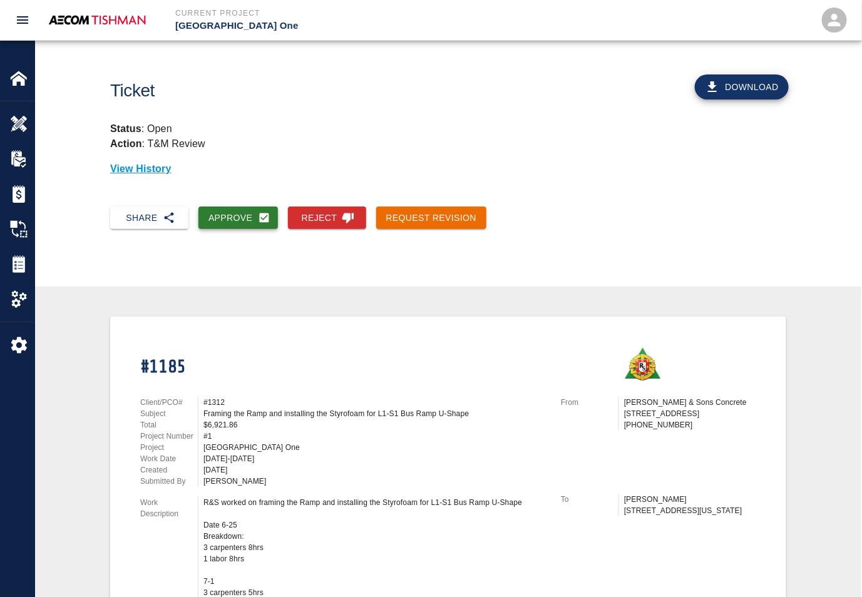
click at [238, 213] on button "Approve" at bounding box center [237, 218] width 79 height 23
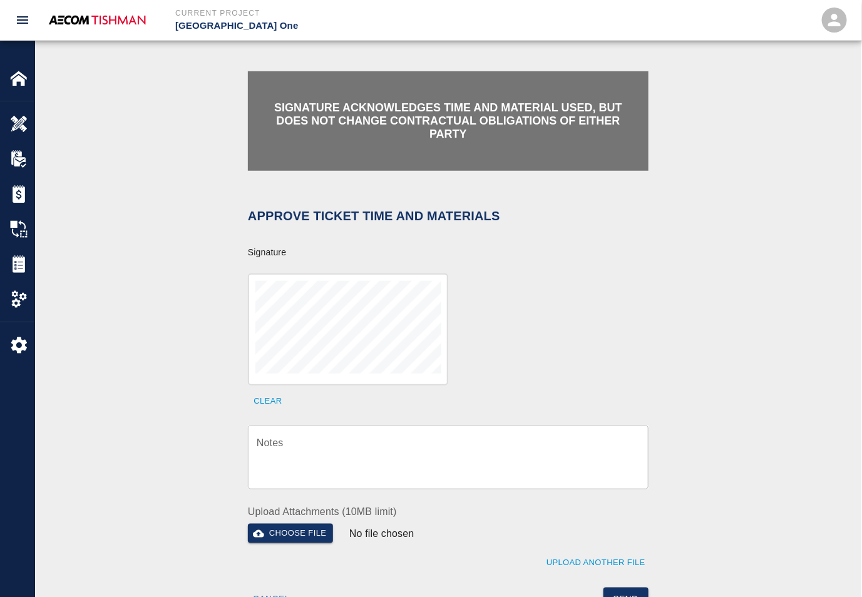
scroll to position [235, 0]
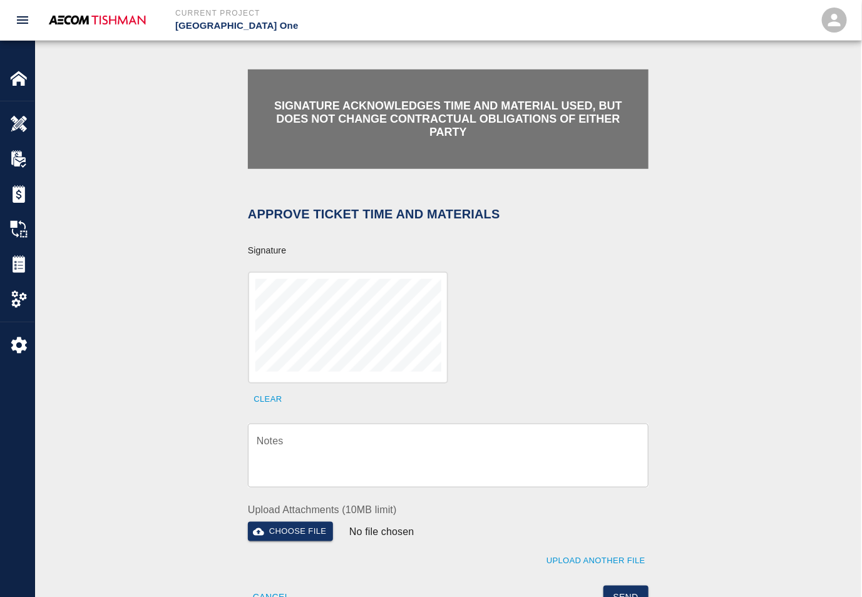
click at [307, 383] on div "Clear" at bounding box center [441, 333] width 416 height 152
click at [330, 454] on textarea "Notes" at bounding box center [448, 455] width 383 height 43
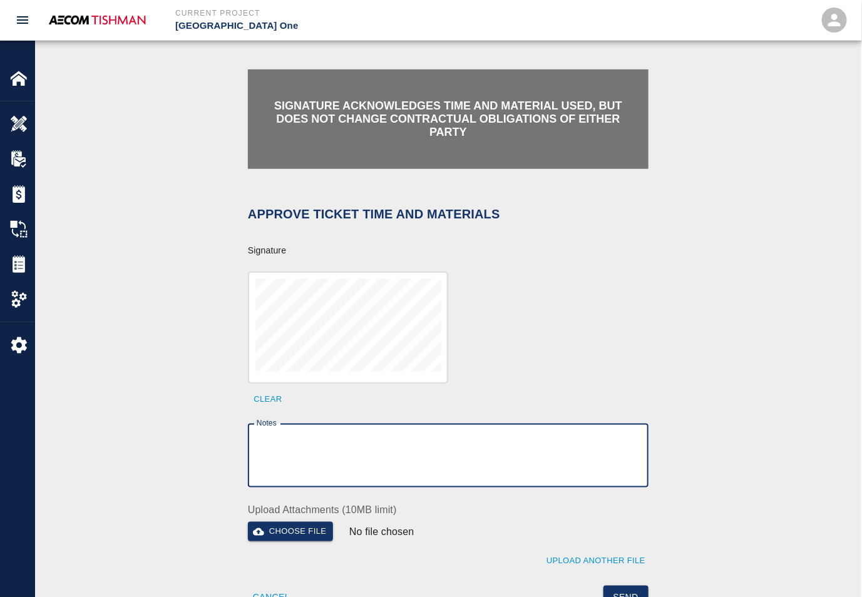
paste textarea "verification of time and material subject to contract review."
type textarea "verification of time and material subject to contract review."
click at [624, 586] on button "Send" at bounding box center [626, 597] width 46 height 23
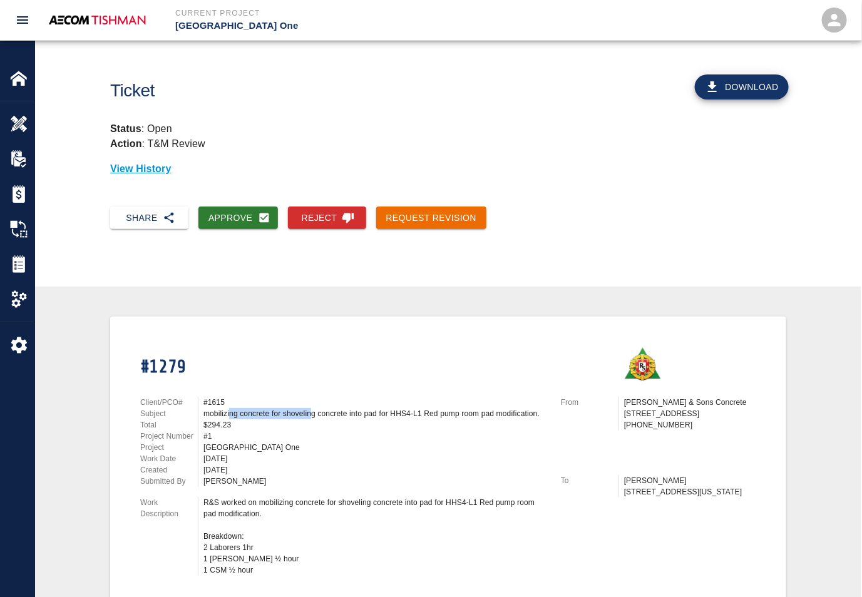
drag, startPoint x: 229, startPoint y: 409, endPoint x: 319, endPoint y: 409, distance: 89.5
click at [319, 409] on div "mobilizing concrete for shoveling concrete into pad for HHS4-L1 Red pump room p…" at bounding box center [374, 413] width 342 height 11
click at [322, 409] on div "mobilizing concrete for shoveling concrete into pad for HHS4-L1 Red pump room p…" at bounding box center [374, 413] width 342 height 11
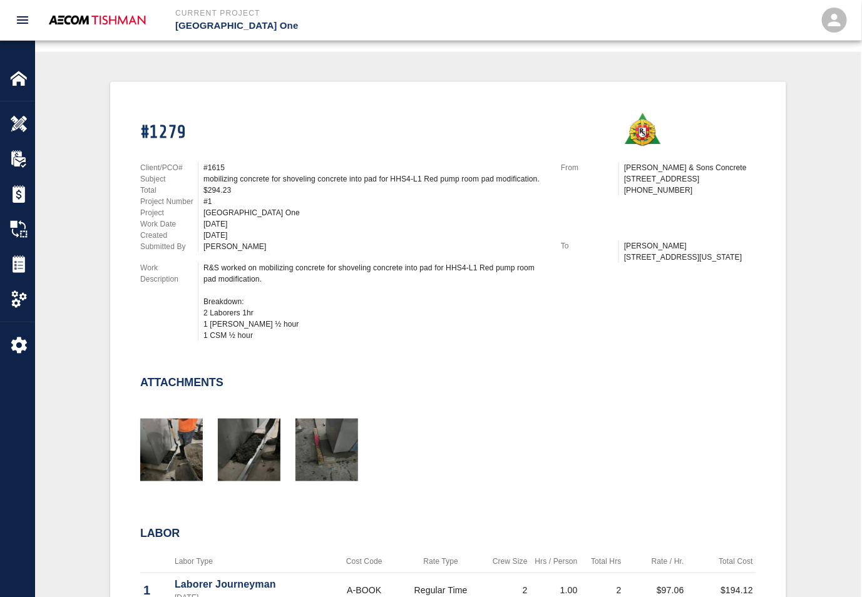
scroll to position [469, 0]
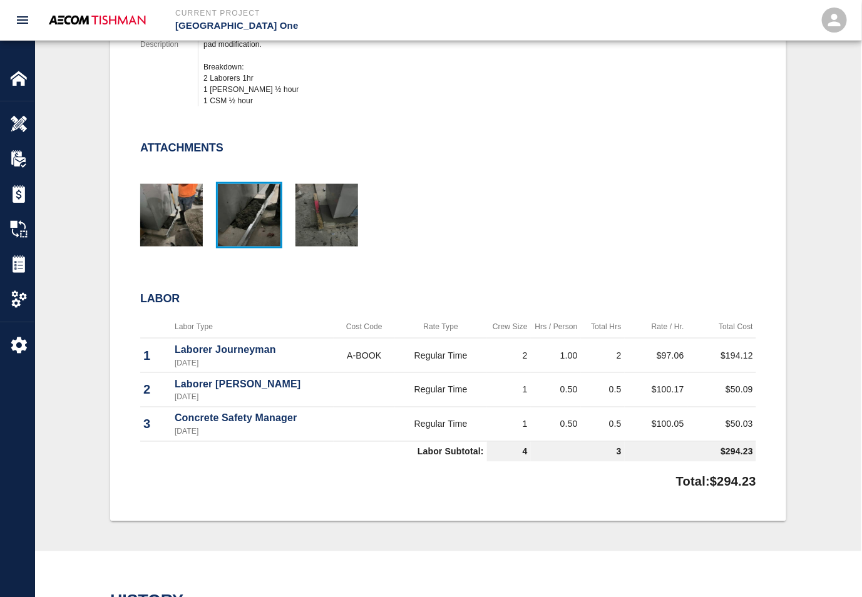
click at [244, 205] on img "button" at bounding box center [249, 215] width 63 height 63
click at [347, 215] on img "button" at bounding box center [326, 215] width 63 height 63
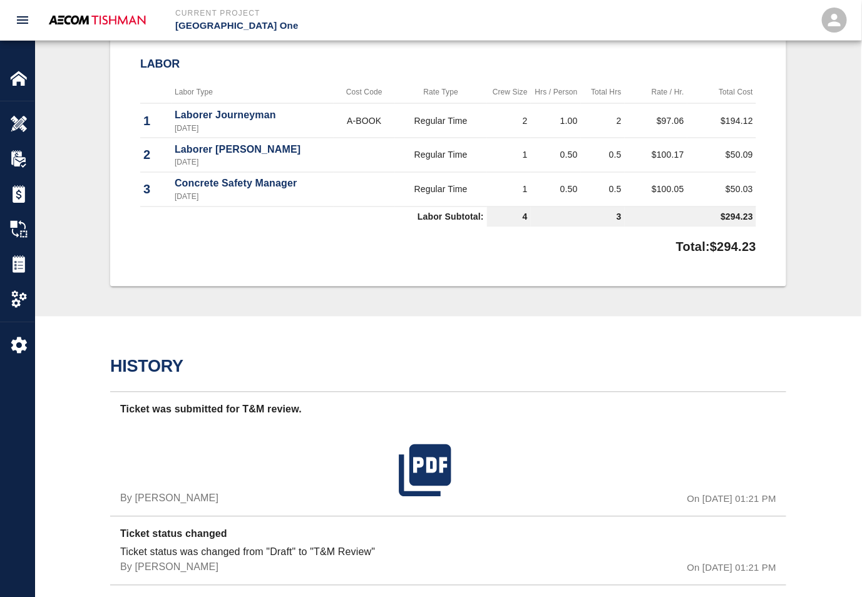
click at [309, 250] on div "Total: $294.23" at bounding box center [448, 244] width 616 height 24
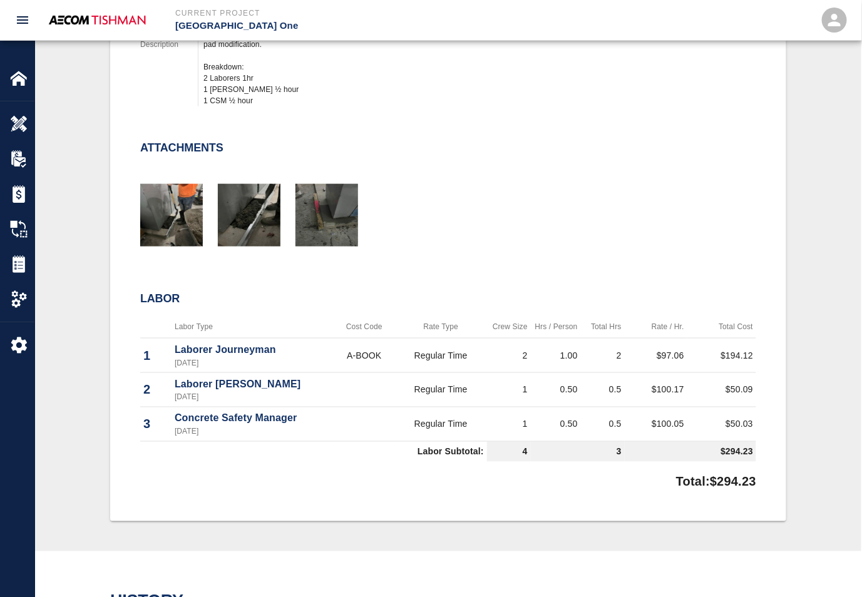
scroll to position [0, 0]
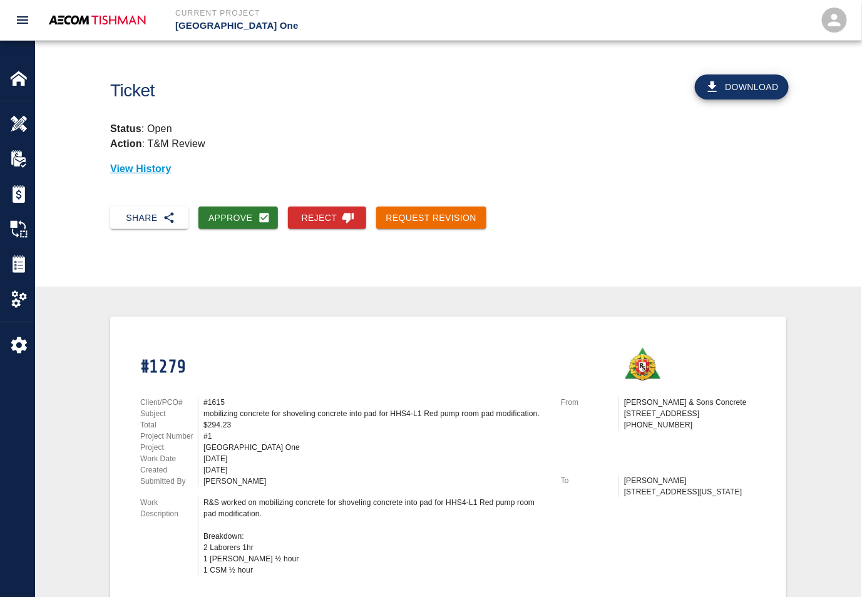
click at [240, 210] on button "Approve" at bounding box center [237, 218] width 79 height 23
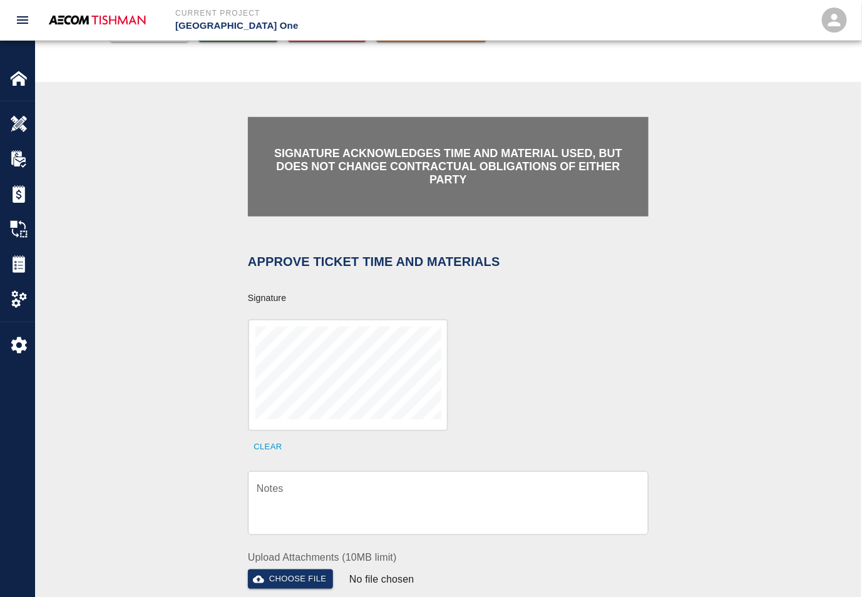
scroll to position [235, 0]
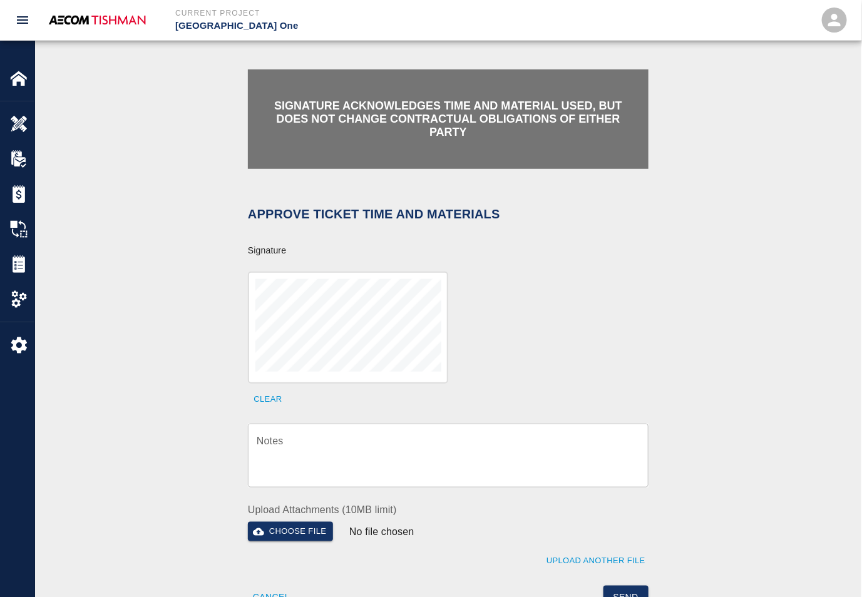
click at [339, 443] on textarea "Notes" at bounding box center [448, 455] width 383 height 43
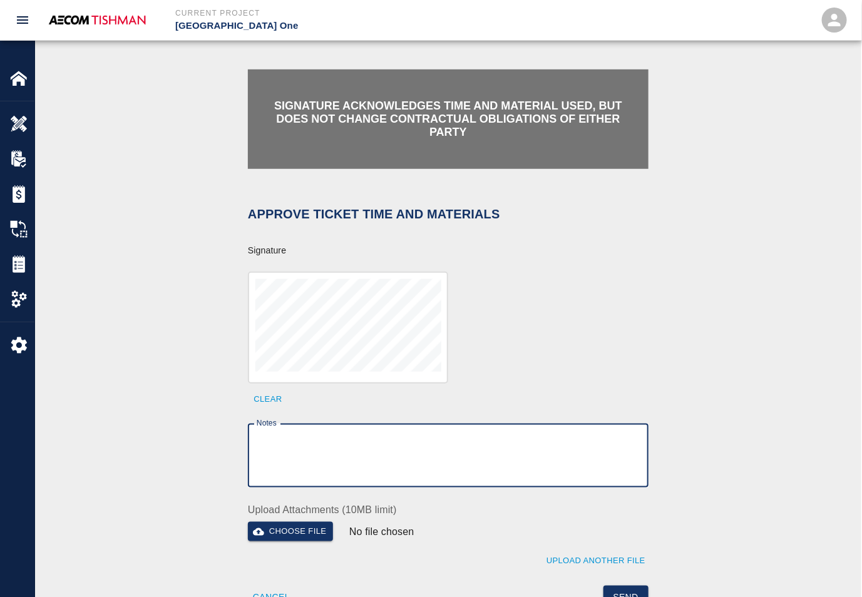
click at [363, 469] on textarea "Notes" at bounding box center [448, 455] width 383 height 43
paste textarea "verification of time and material subject to contract review."
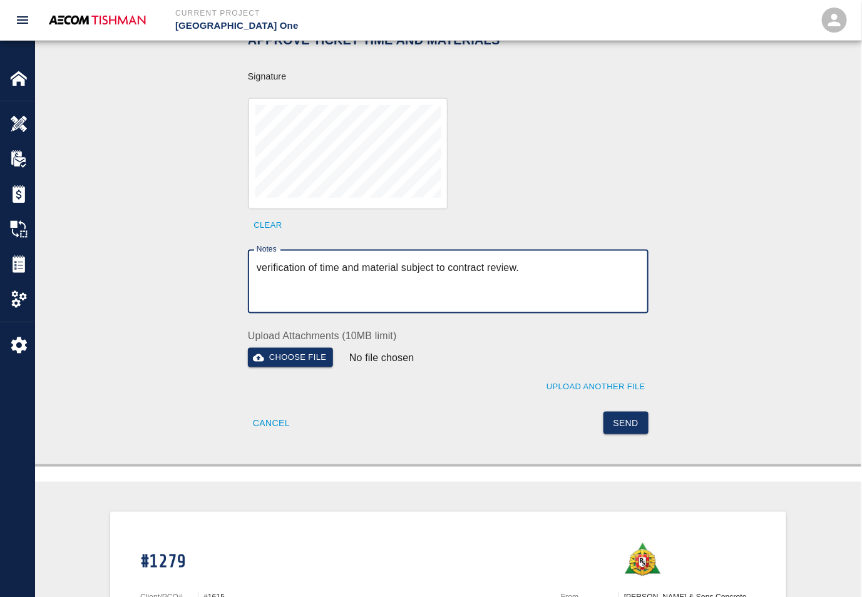
scroll to position [469, 0]
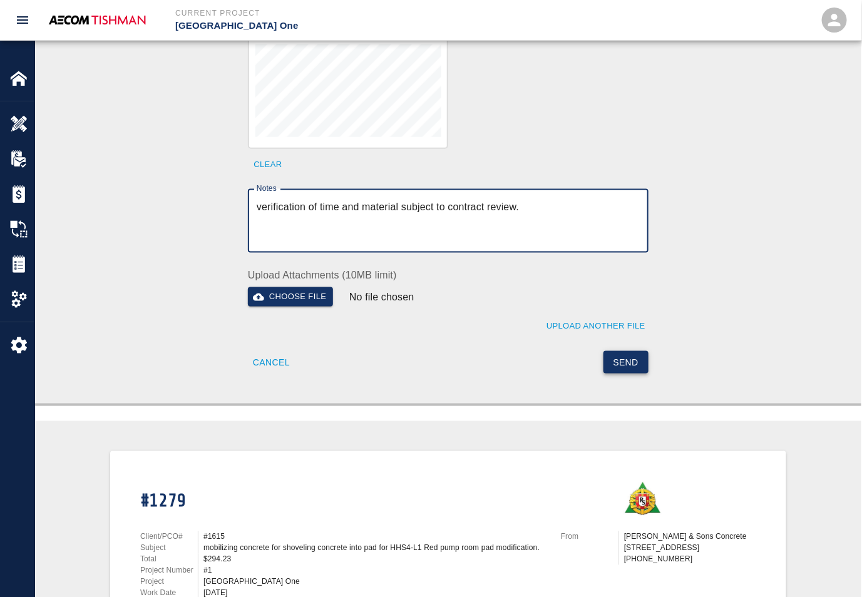
type textarea "verification of time and material subject to contract review."
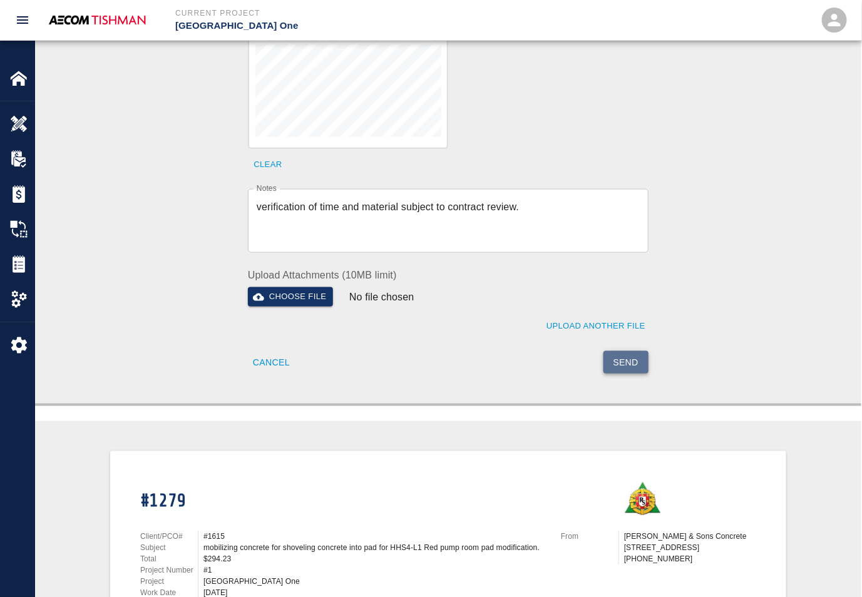
click at [625, 355] on button "Send" at bounding box center [626, 362] width 46 height 23
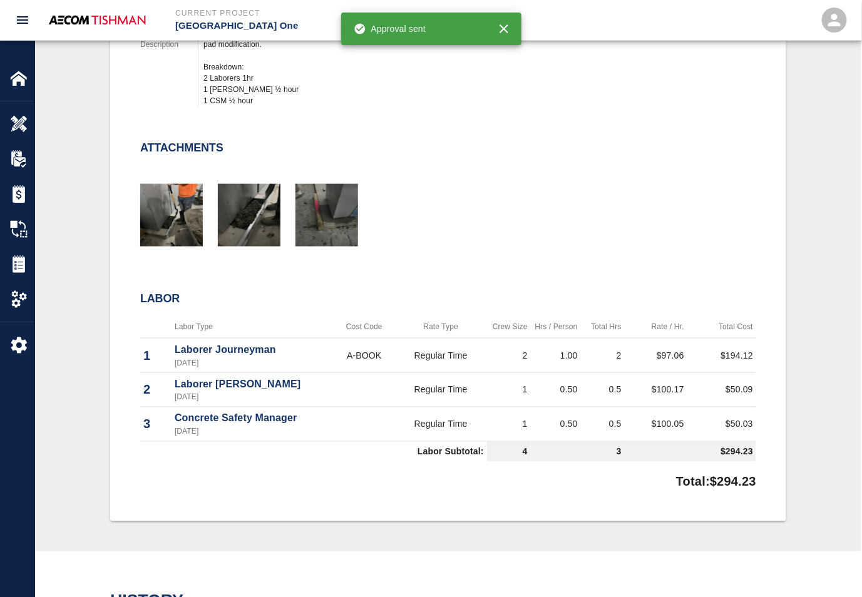
click at [469, 164] on div at bounding box center [440, 200] width 631 height 101
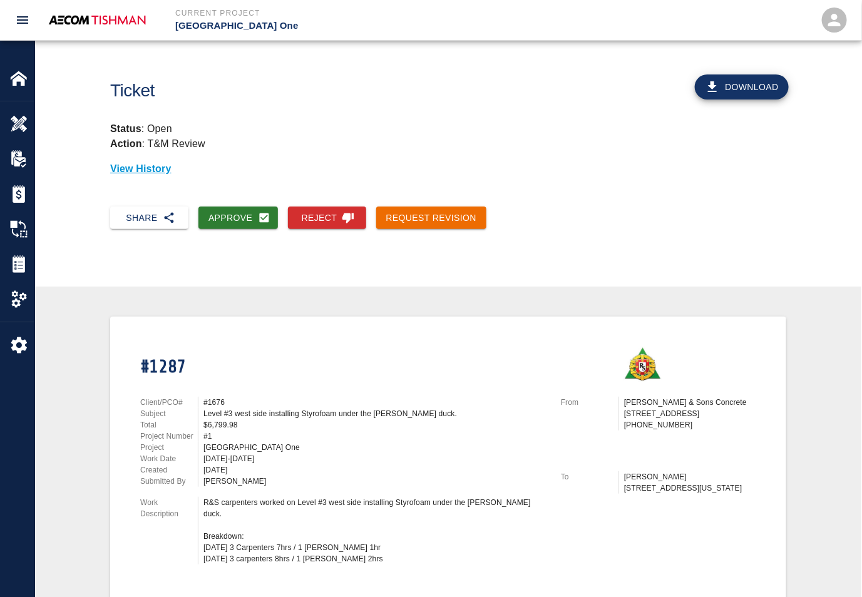
scroll to position [235, 0]
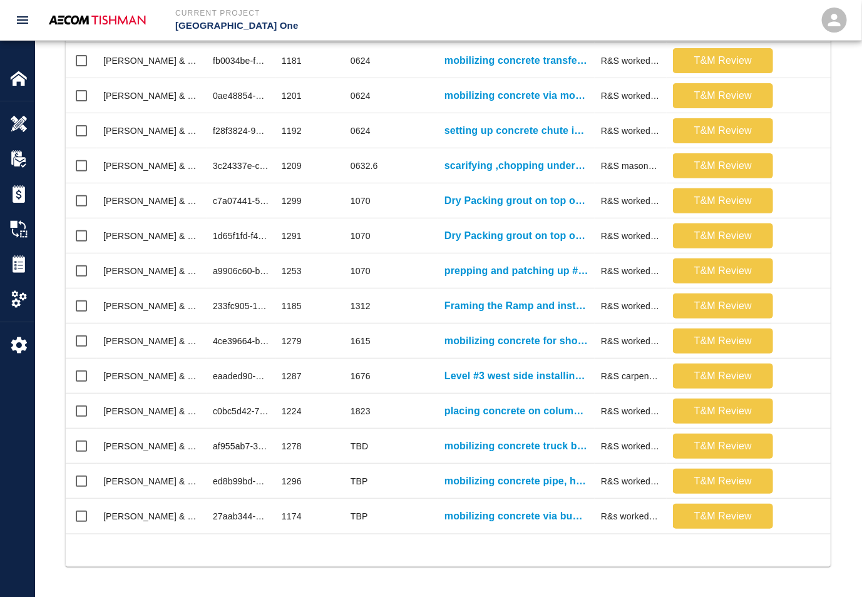
scroll to position [616, 754]
click at [19, 117] on img at bounding box center [19, 124] width 18 height 18
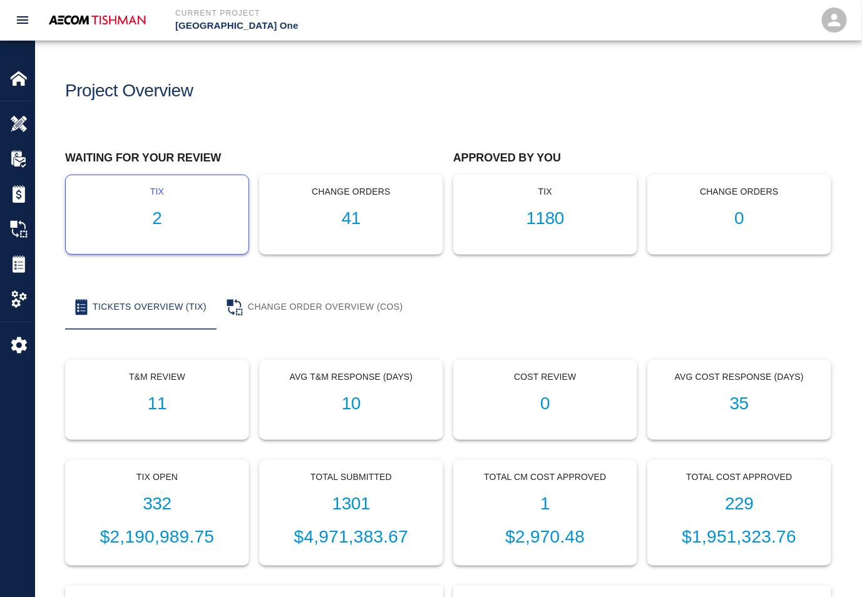
click at [148, 211] on h1 "2" at bounding box center [157, 218] width 163 height 21
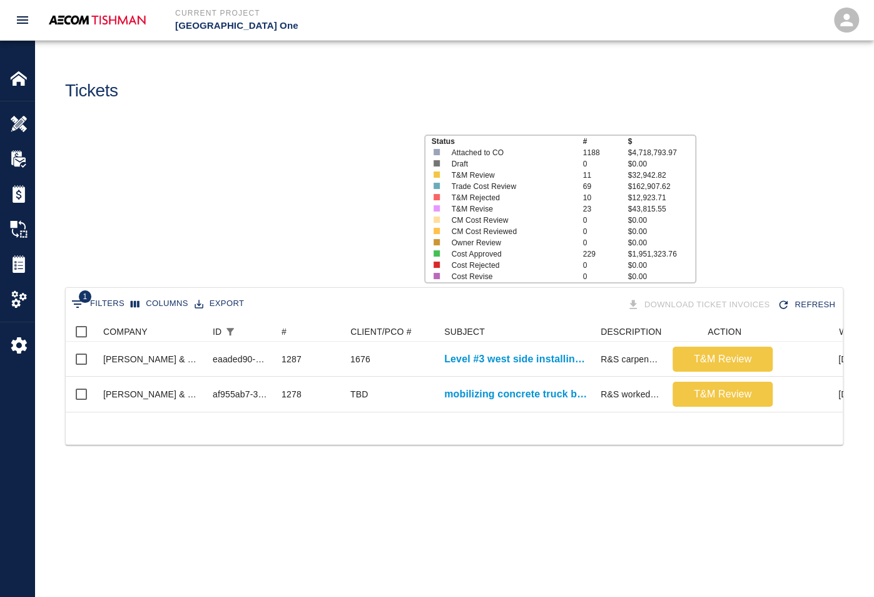
scroll to position [90, 766]
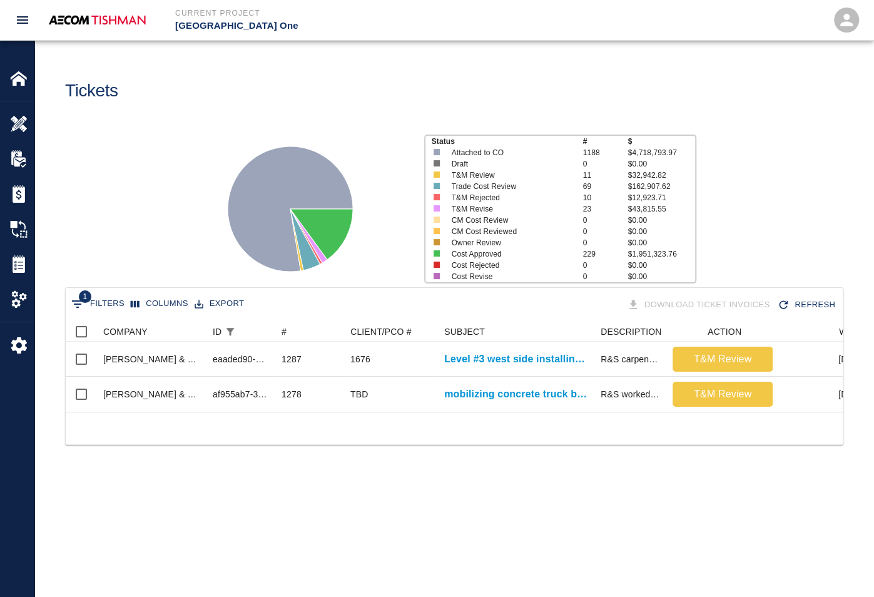
click at [451, 476] on div "1 Filters Columns Export Download Ticket Invoices Refresh COMPANY ID # CLIENT/P…" at bounding box center [454, 381] width 839 height 188
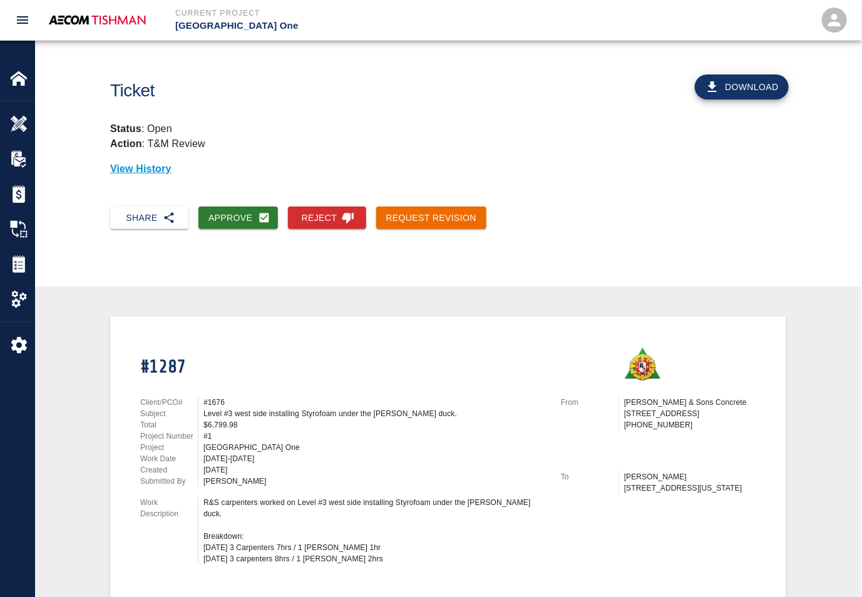
scroll to position [235, 0]
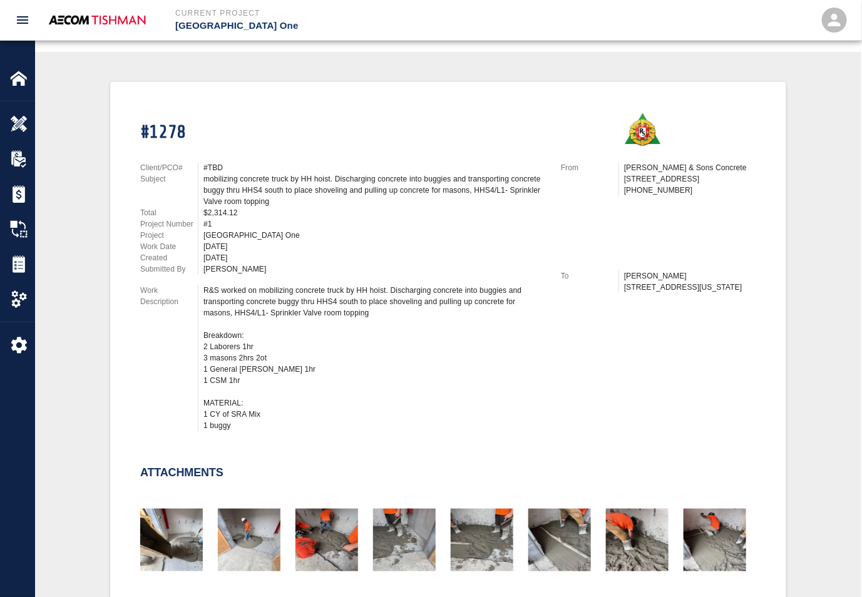
scroll to position [469, 0]
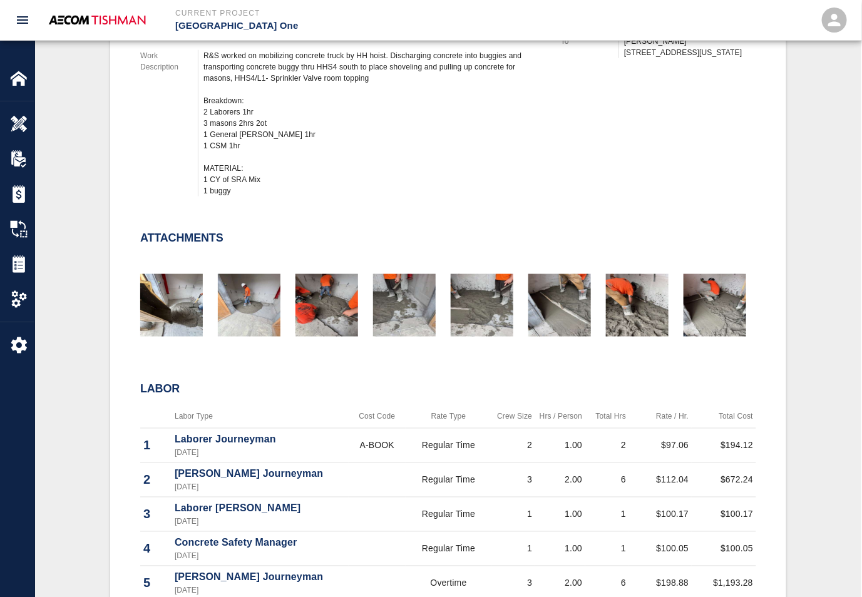
click at [436, 151] on div "R&S worked on mobilizing concrete truck by HH hoist. Discharging concrete into …" at bounding box center [374, 123] width 342 height 146
click at [568, 168] on div at bounding box center [658, 164] width 195 height 64
